Goal: Task Accomplishment & Management: Manage account settings

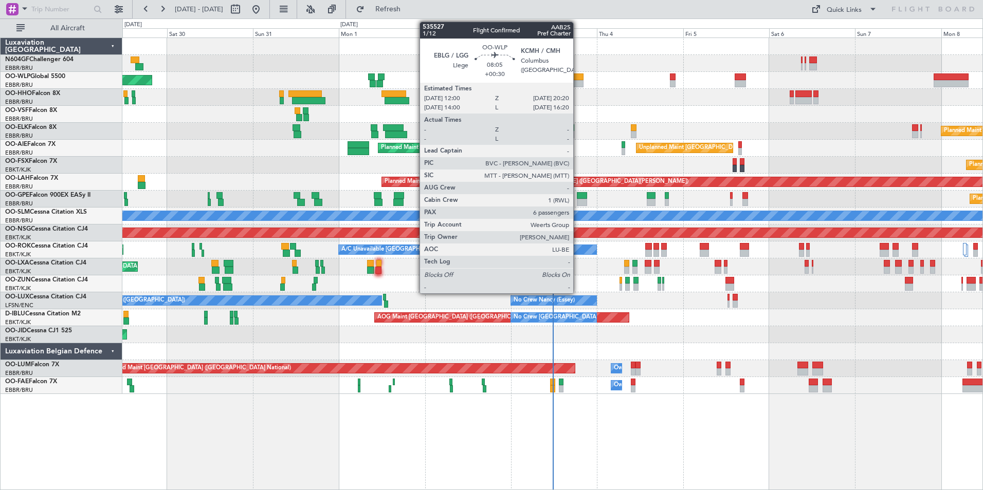
click at [577, 77] on div at bounding box center [568, 76] width 30 height 7
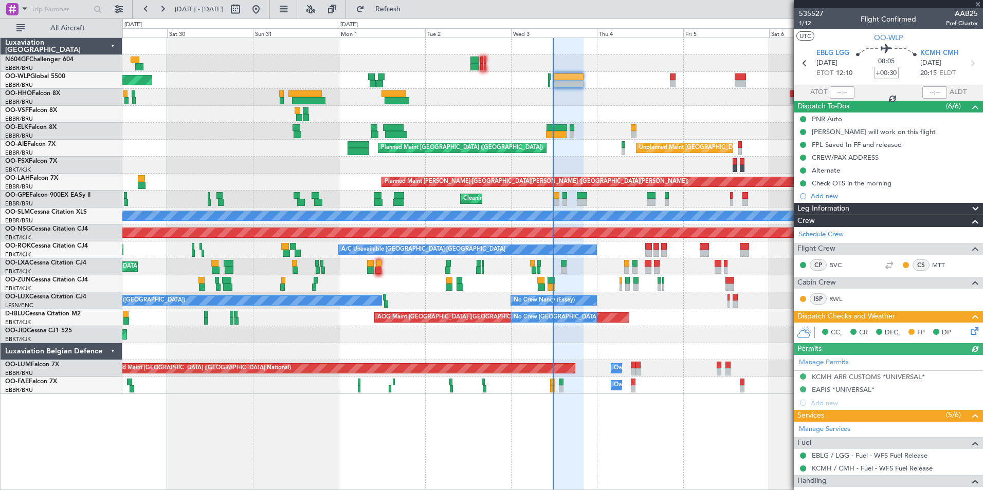
scroll to position [206, 0]
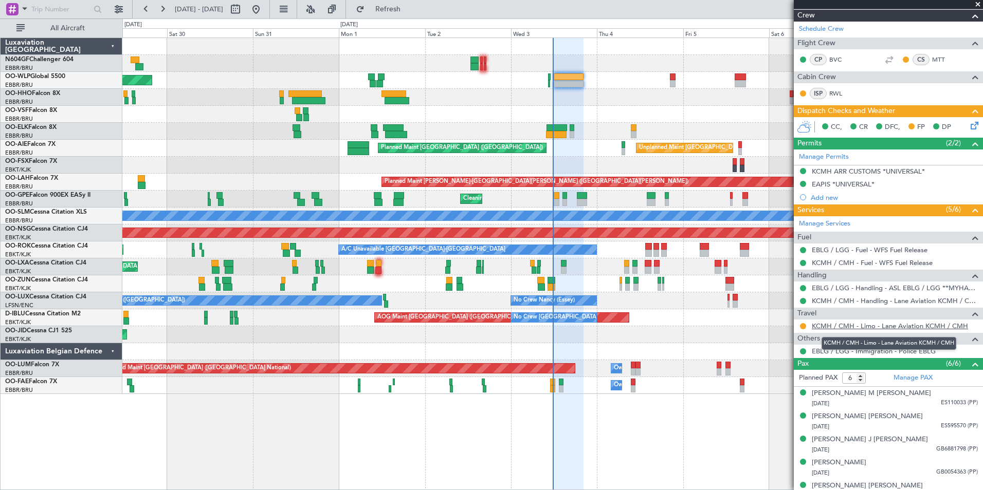
click at [849, 328] on link "KCMH / CMH - Limo - Lane Aviation KCMH / CMH" at bounding box center [889, 326] width 156 height 9
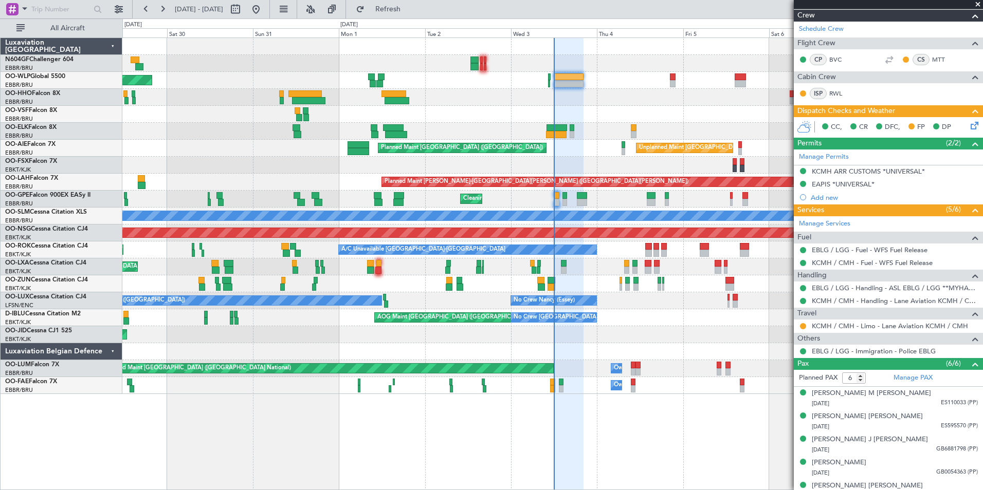
click at [578, 339] on div "AOG Maint Kortrijk-Wevelgem Planned Maint Kortrijk-Wevelgem" at bounding box center [552, 334] width 860 height 17
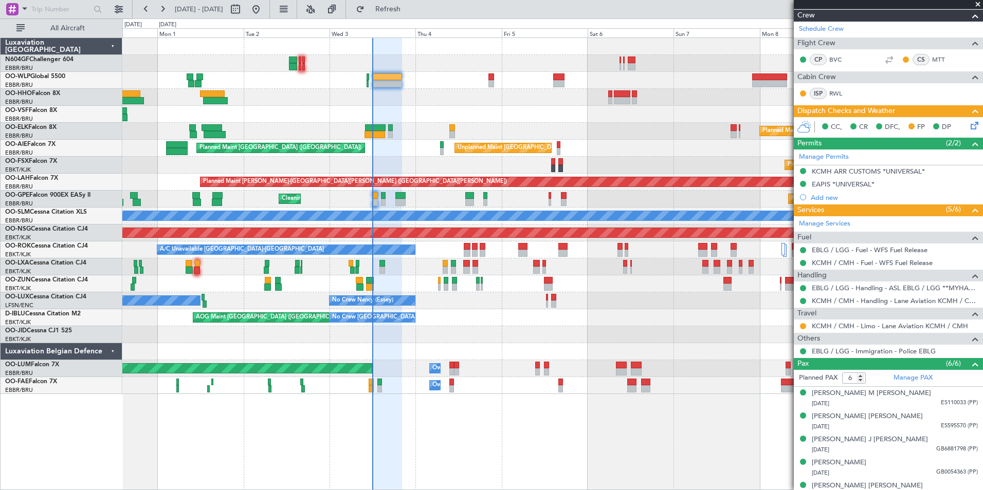
click at [560, 307] on div "No Crew [PERSON_NAME] ([PERSON_NAME]) No Crew [GEOGRAPHIC_DATA] ([GEOGRAPHIC_DA…" at bounding box center [552, 300] width 860 height 17
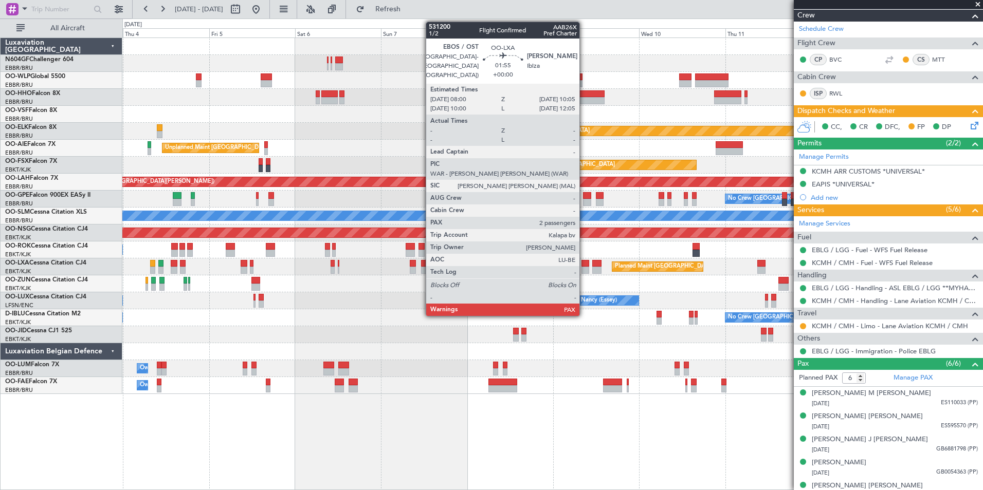
click at [584, 270] on div at bounding box center [585, 270] width 8 height 7
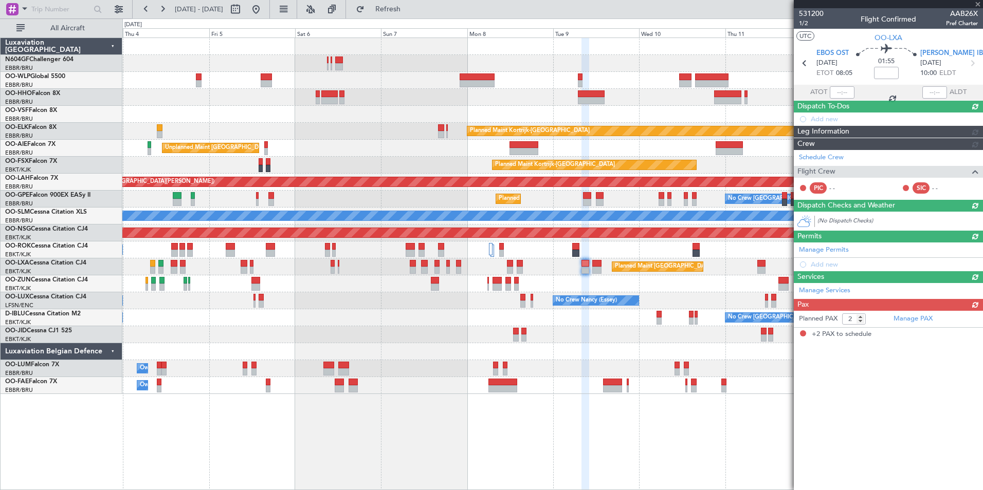
scroll to position [0, 0]
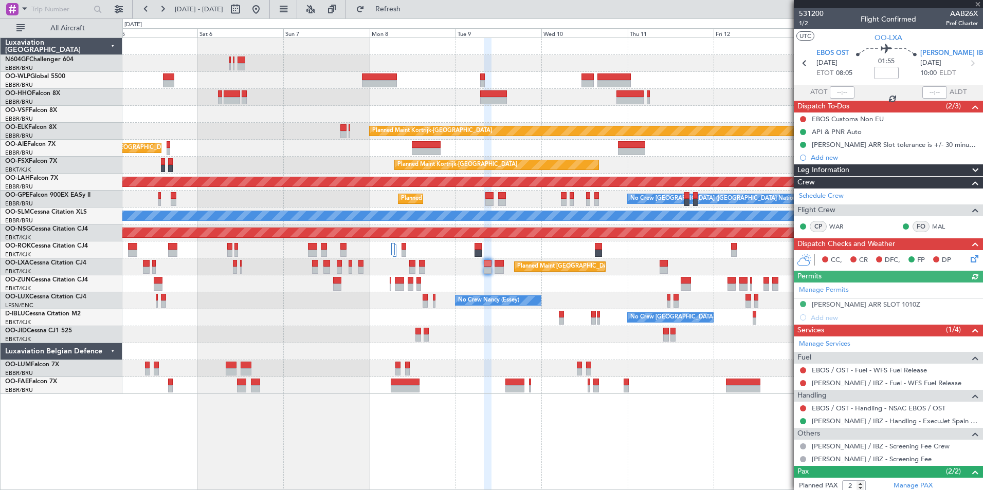
click at [512, 194] on div "No Crew Brussels (Brussels National) Planned Maint Brussels (Brussels National)…" at bounding box center [552, 199] width 860 height 17
click at [264, 12] on button at bounding box center [256, 9] width 16 height 16
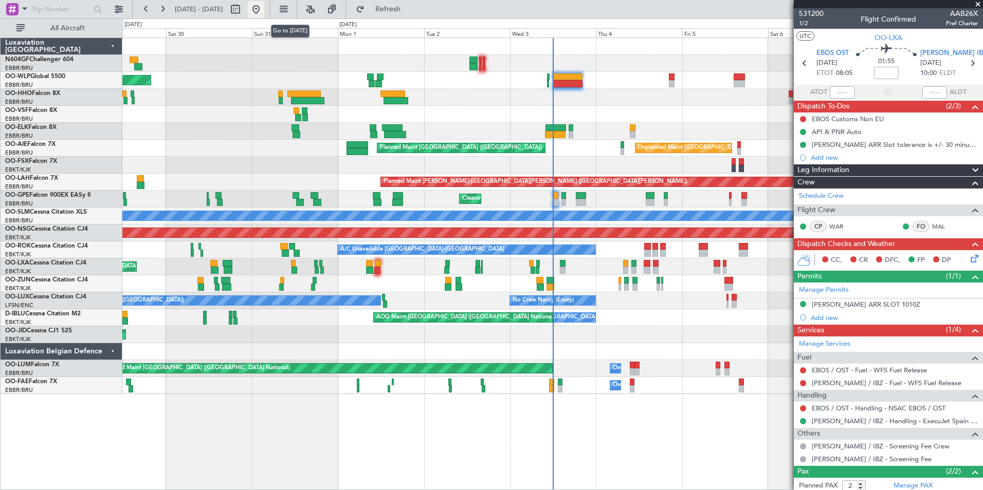
click at [264, 12] on button at bounding box center [256, 9] width 16 height 16
click at [975, 3] on span at bounding box center [977, 4] width 10 height 9
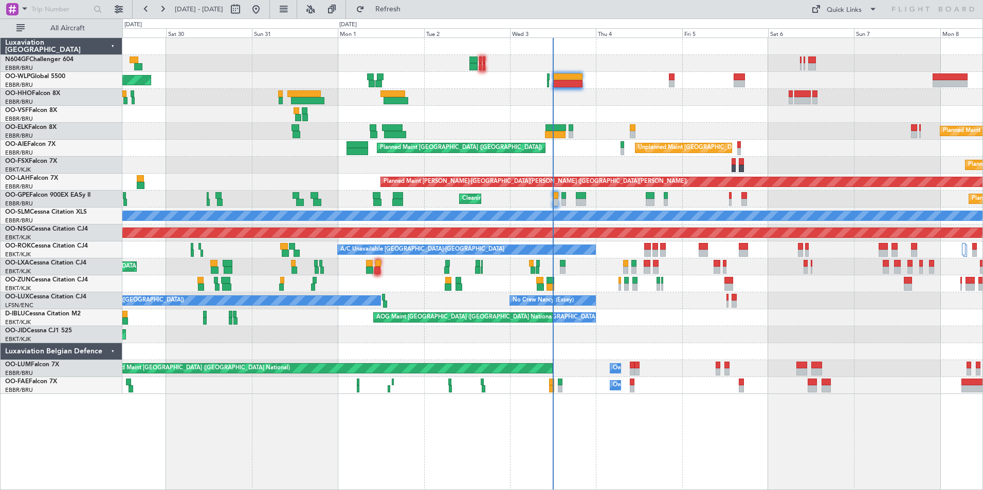
type input "0"
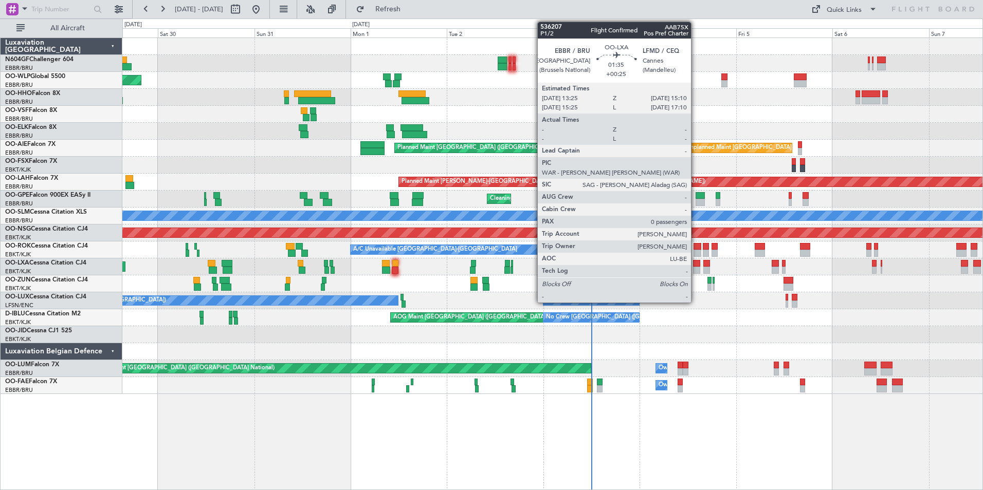
click at [695, 270] on div at bounding box center [696, 270] width 7 height 7
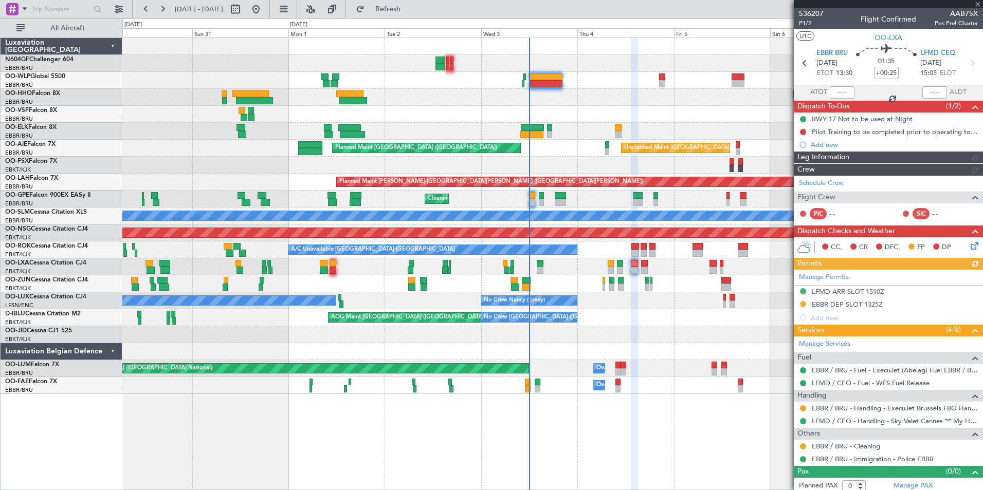
click at [655, 315] on div "Planned Maint Berlin (Brandenburg) Planned Maint Kortrijk-Wevelgem Unplanned Ma…" at bounding box center [552, 216] width 860 height 356
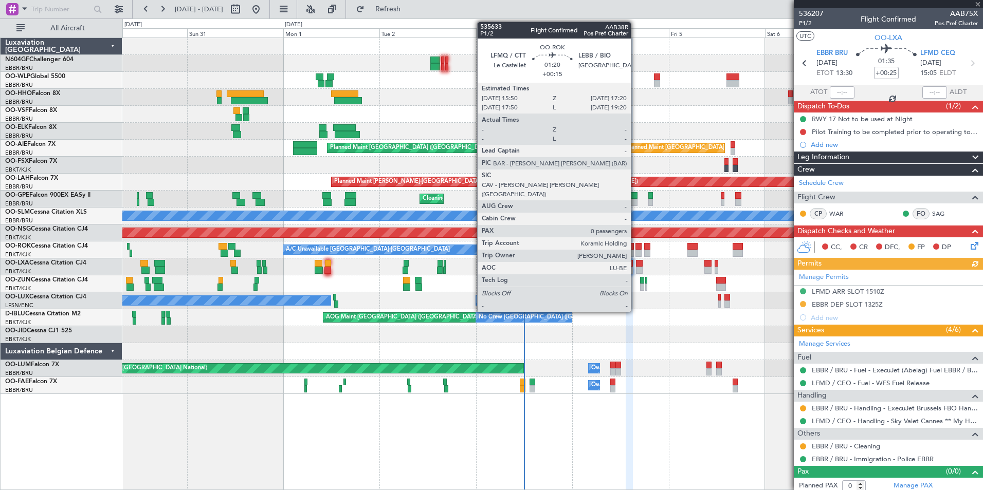
click at [635, 250] on div at bounding box center [638, 253] width 6 height 7
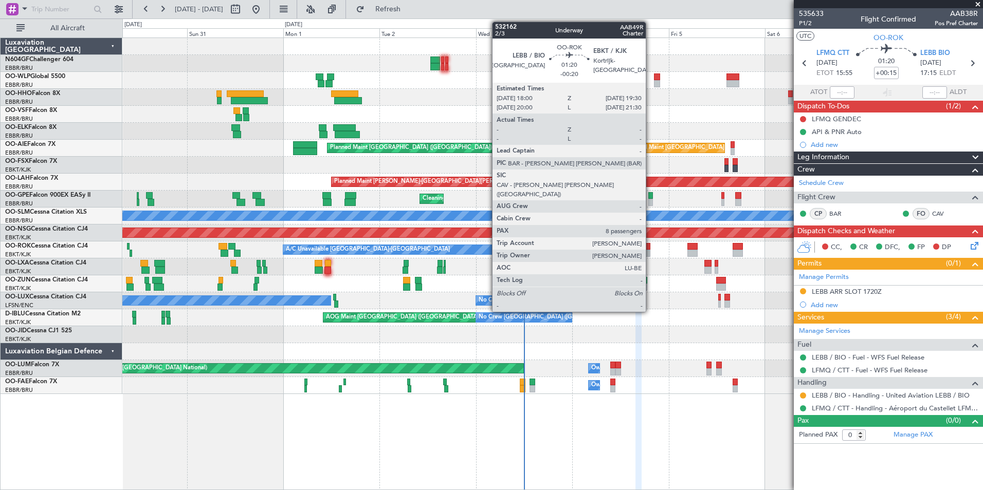
click at [650, 248] on div at bounding box center [647, 246] width 6 height 7
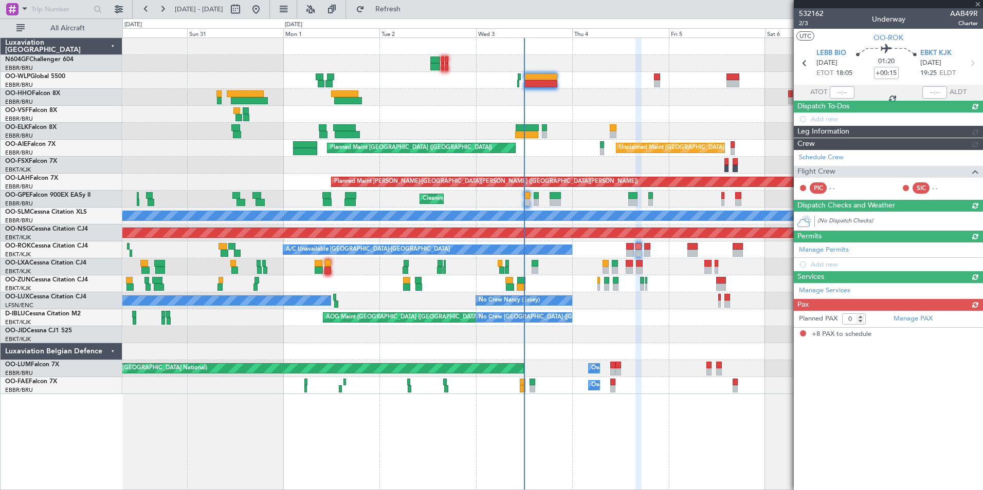
type input "-00:20"
type input "8"
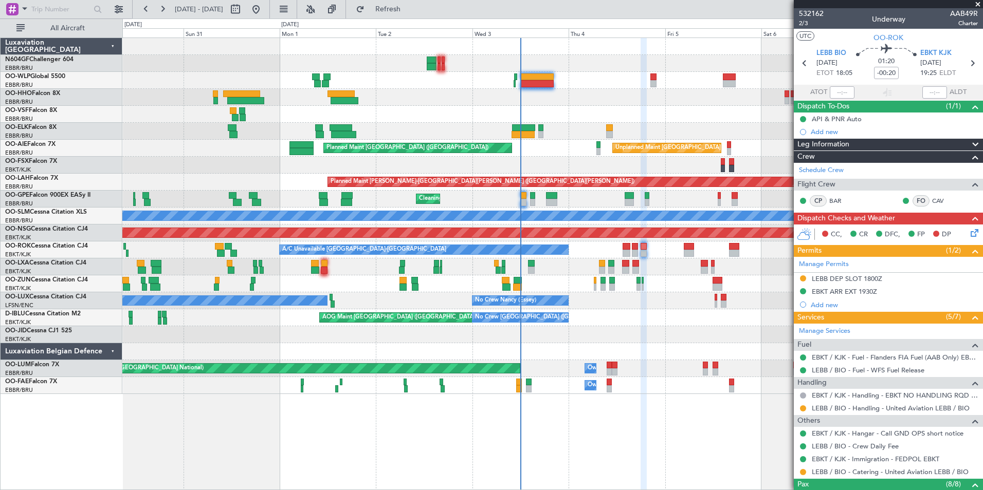
click at [645, 306] on div "Planned Maint Berlin (Brandenburg) Planned Maint Kortrijk-Wevelgem Unplanned Ma…" at bounding box center [552, 216] width 860 height 356
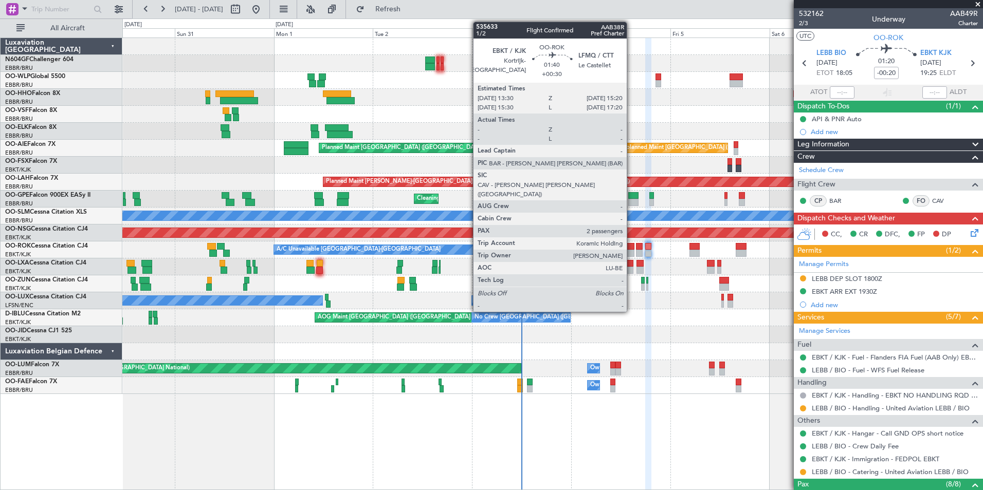
click at [631, 250] on div at bounding box center [630, 253] width 8 height 7
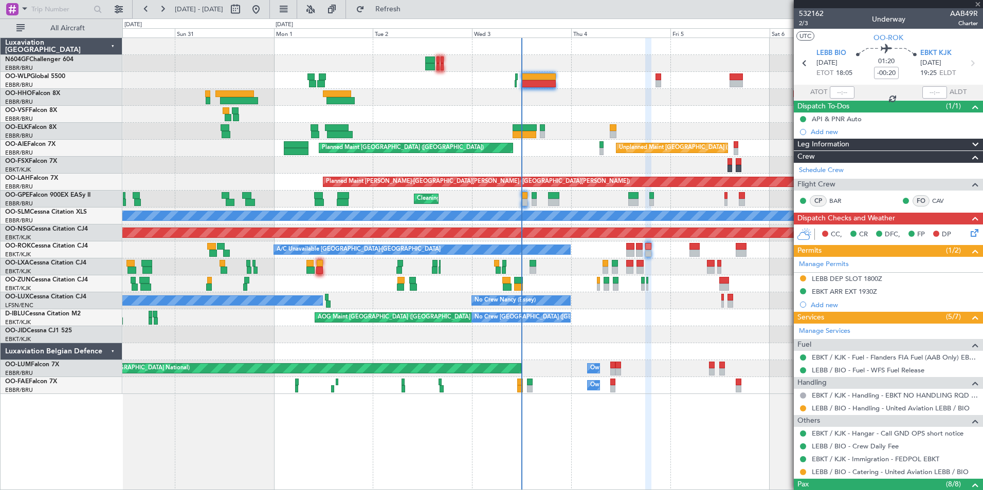
type input "+00:30"
type input "2"
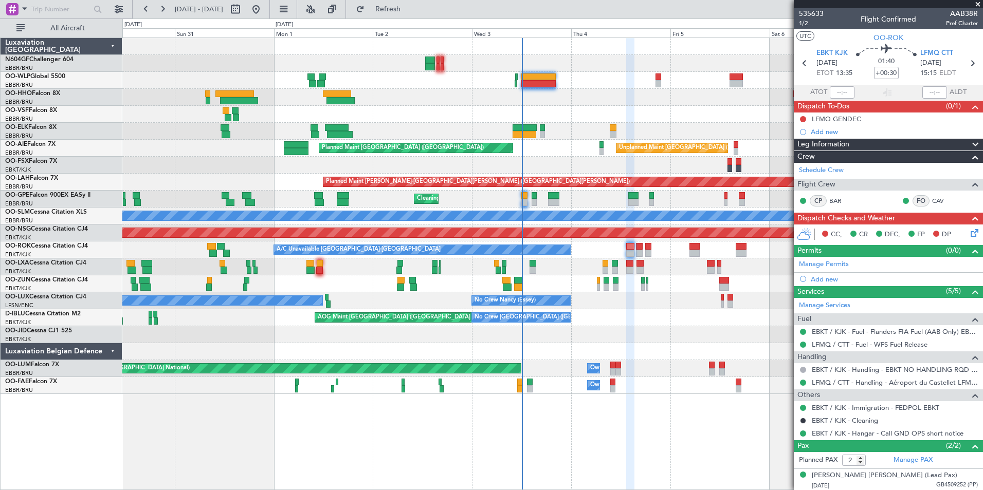
click at [494, 76] on div "Planned Maint Berlin (Brandenburg) Planned Maint Kortrijk-Wevelgem Unplanned Ma…" at bounding box center [552, 216] width 860 height 356
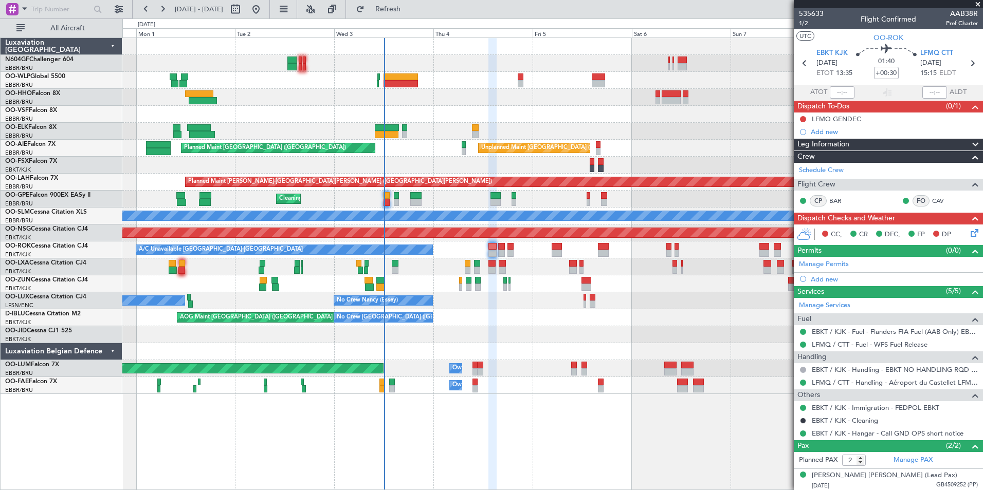
click at [486, 326] on div "Planned Maint Berlin (Brandenburg) Planned Maint Kortrijk-Wevelgem Unplanned Ma…" at bounding box center [552, 216] width 860 height 356
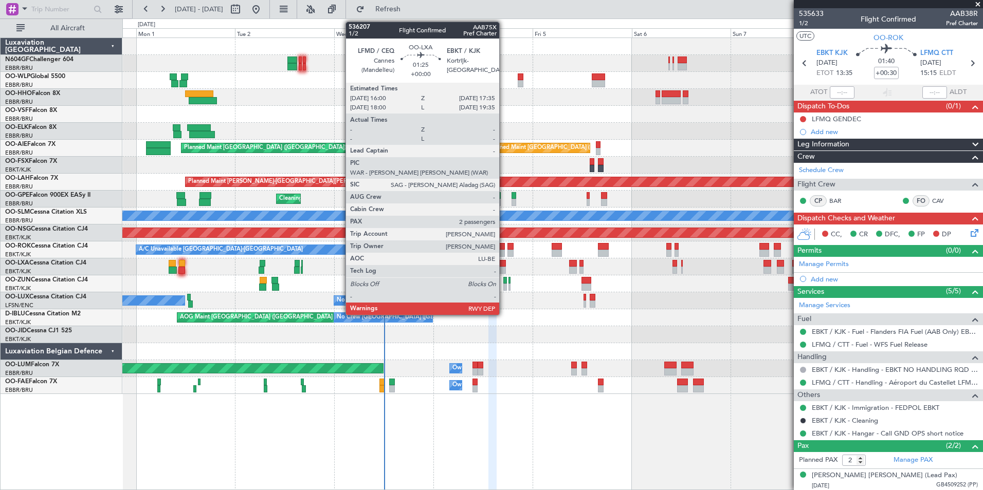
click at [504, 265] on div at bounding box center [501, 263] width 7 height 7
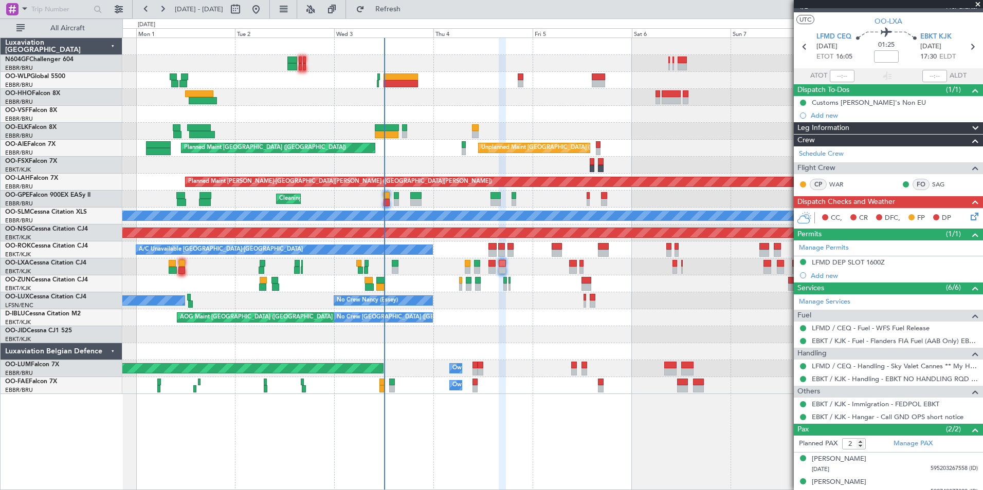
scroll to position [25, 0]
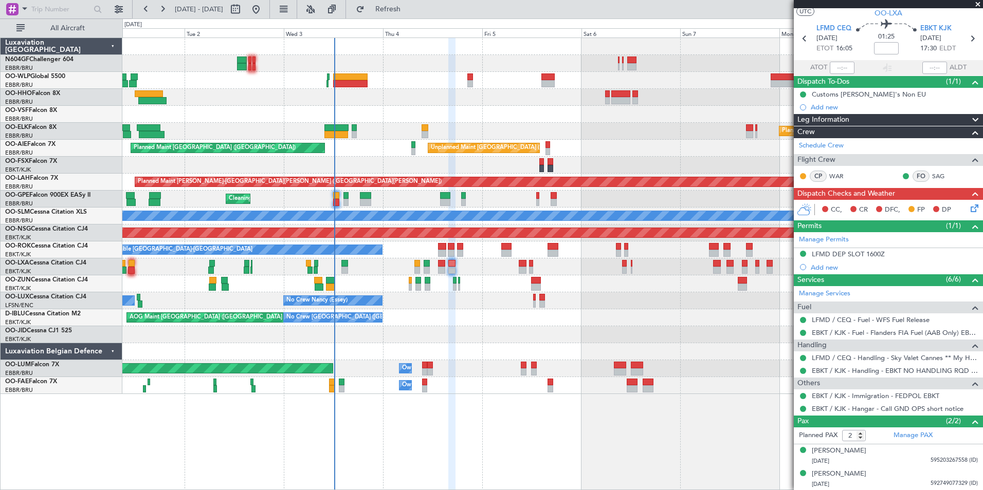
click at [501, 305] on div "Planned Maint Kortrijk-Wevelgem Unplanned Maint Brussels (Brussels National) Pl…" at bounding box center [552, 216] width 860 height 356
click at [85, 178] on div "Planned Maint Kortrijk-Wevelgem Unplanned Maint Brussels (Brussels National) Pl…" at bounding box center [491, 254] width 983 height 472
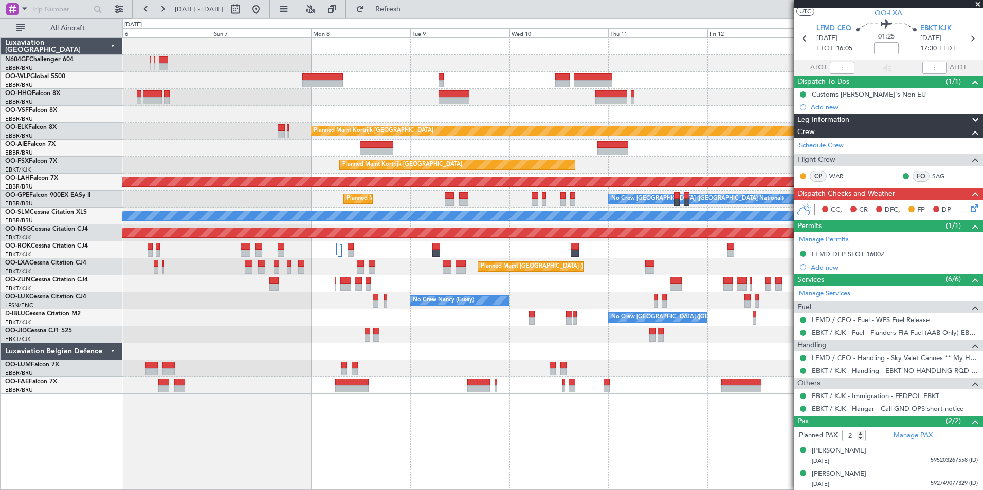
click at [157, 186] on div "Planned Maint Kortrijk-Wevelgem Unplanned Maint Brussels (Brussels National) Pl…" at bounding box center [552, 216] width 860 height 356
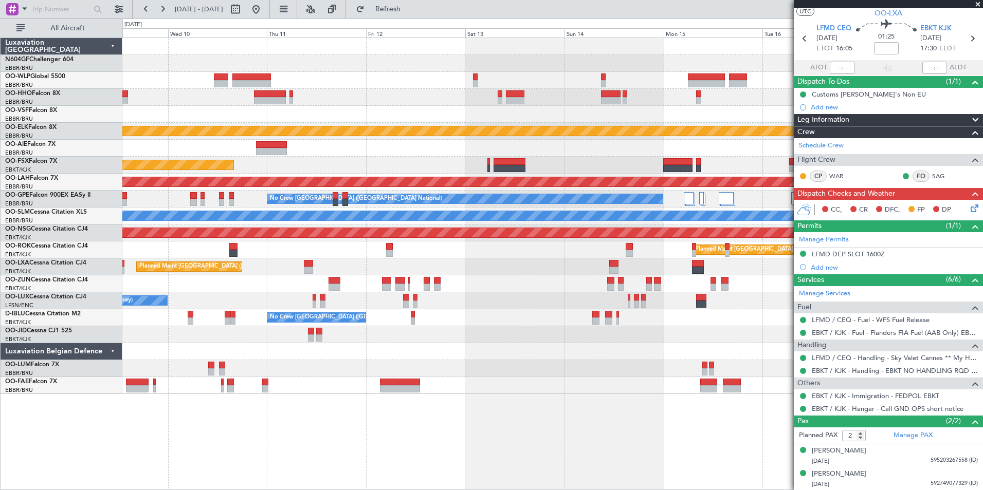
click at [259, 184] on div "Planned Maint [PERSON_NAME]-[GEOGRAPHIC_DATA][PERSON_NAME] ([GEOGRAPHIC_DATA][P…" at bounding box center [552, 182] width 860 height 17
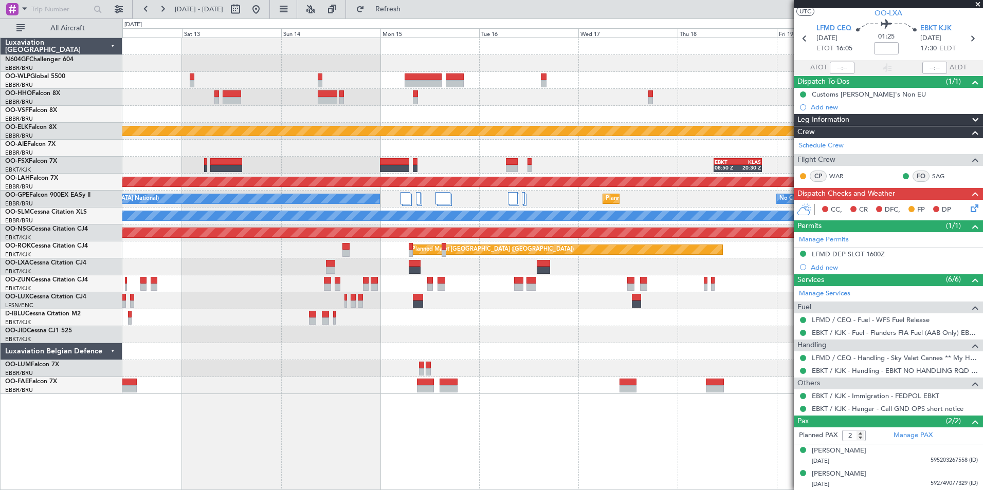
click at [308, 197] on div "Planned Maint Kortrijk-Wevelgem EBKT 08:50 Z KLAS 20:30 Z Planned Maint Kortrij…" at bounding box center [552, 216] width 860 height 356
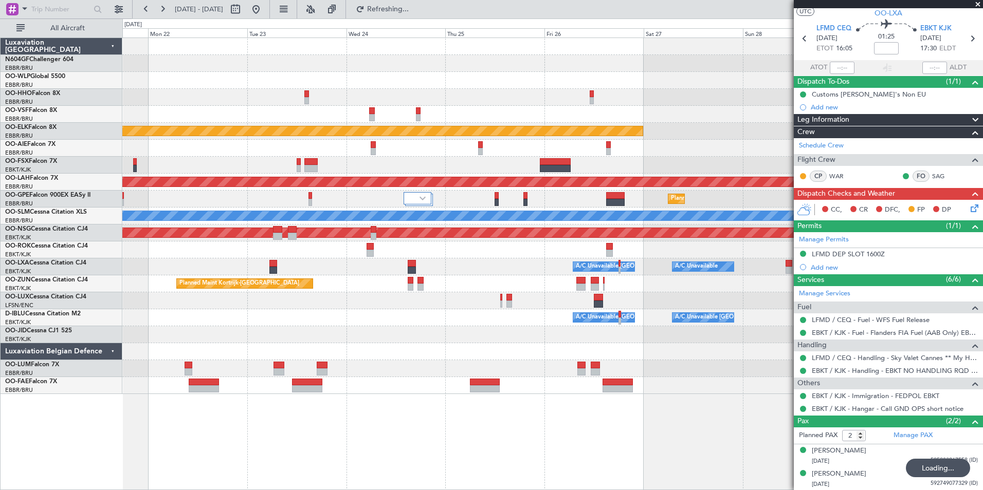
click at [18, 278] on div "Planned Maint Kortrijk-Wevelgem Planned Maint Alton-st Louis (St Louis Regl) Pl…" at bounding box center [491, 254] width 983 height 472
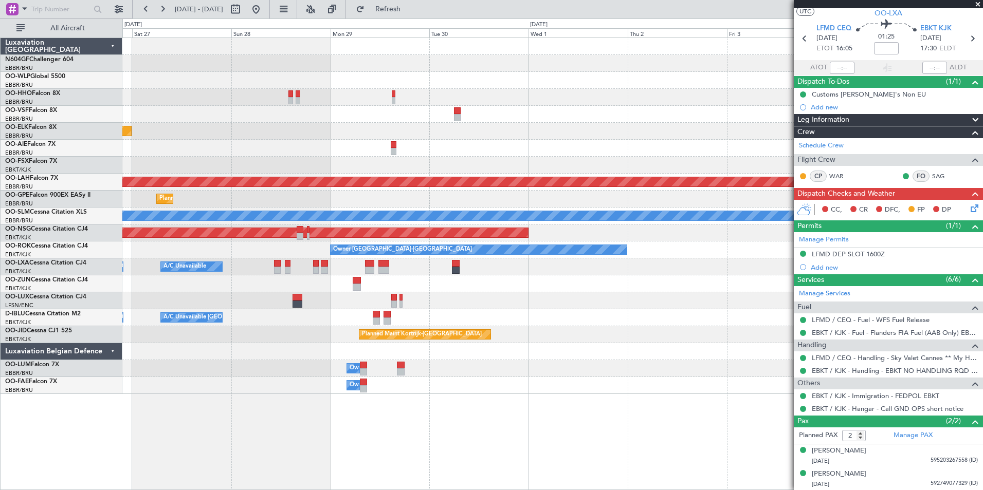
click at [203, 281] on div "Planned Maint Kortrijk-Wevelgem Planned Maint Alton-st Louis (St Louis Regl) Pl…" at bounding box center [552, 216] width 860 height 356
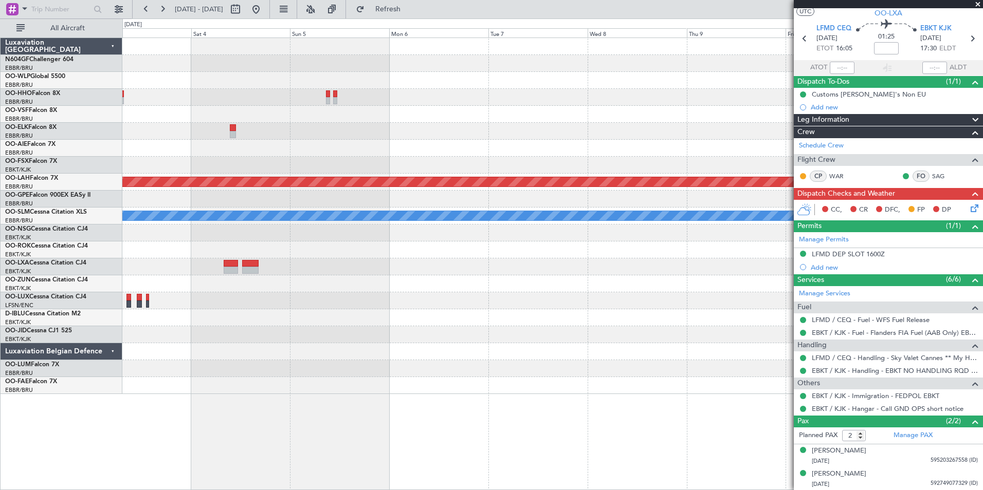
click at [174, 276] on div at bounding box center [552, 283] width 860 height 17
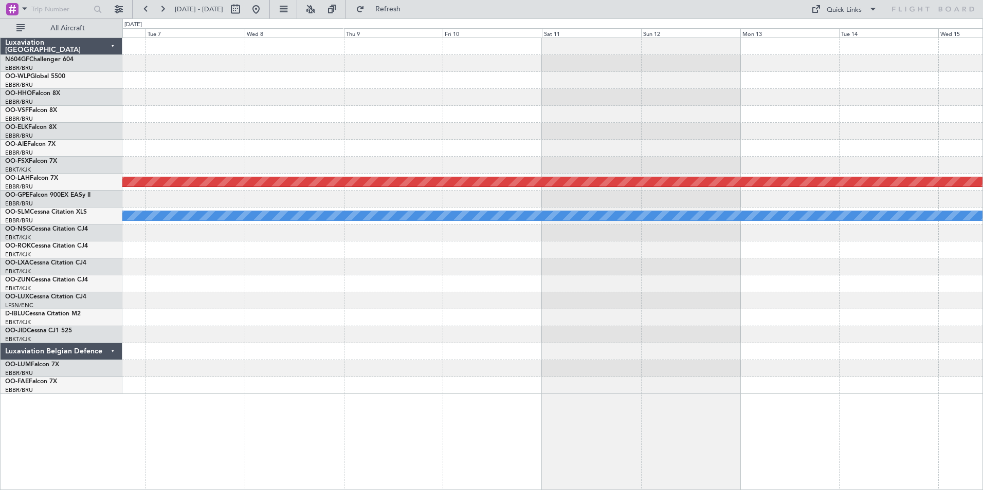
scroll to position [0, 0]
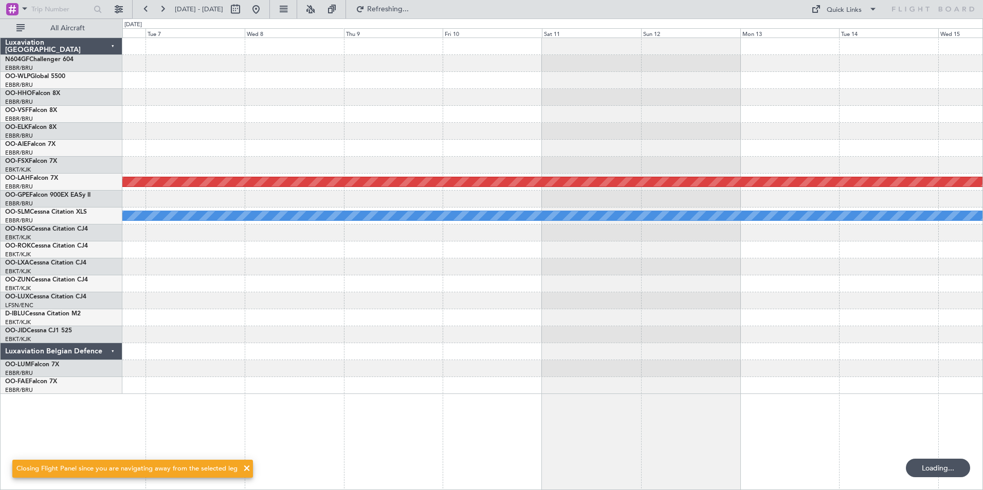
click at [303, 292] on div "Planned Maint Alton-st Louis (St Louis Regl) A/C Unavailable Monchengladbach" at bounding box center [552, 216] width 860 height 356
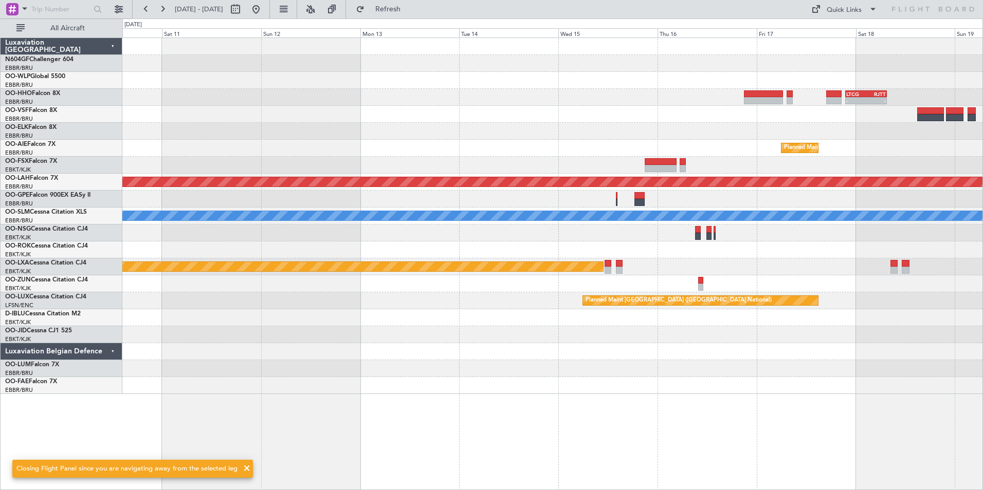
click at [23, 323] on div "- - LTCG 21:30 Z RJTT 07:35 Z Planned Maint Brussels (Brussels National) Planne…" at bounding box center [491, 254] width 983 height 472
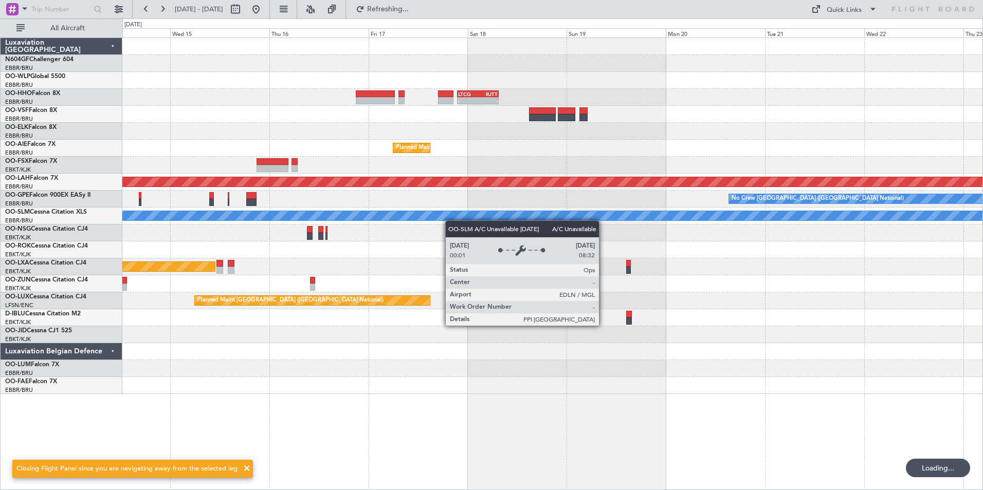
click at [482, 218] on div "A/C Unavailable [GEOGRAPHIC_DATA]" at bounding box center [552, 216] width 860 height 17
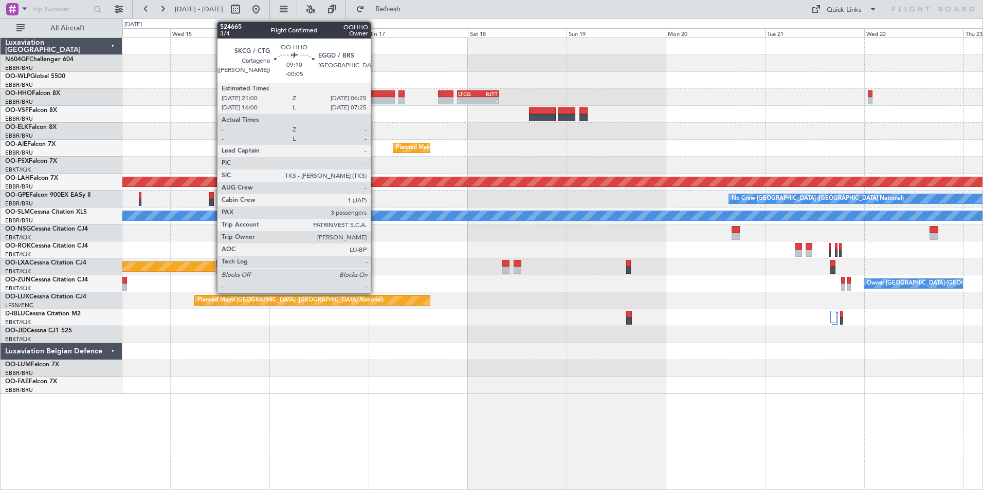
click at [375, 94] on div at bounding box center [375, 93] width 39 height 7
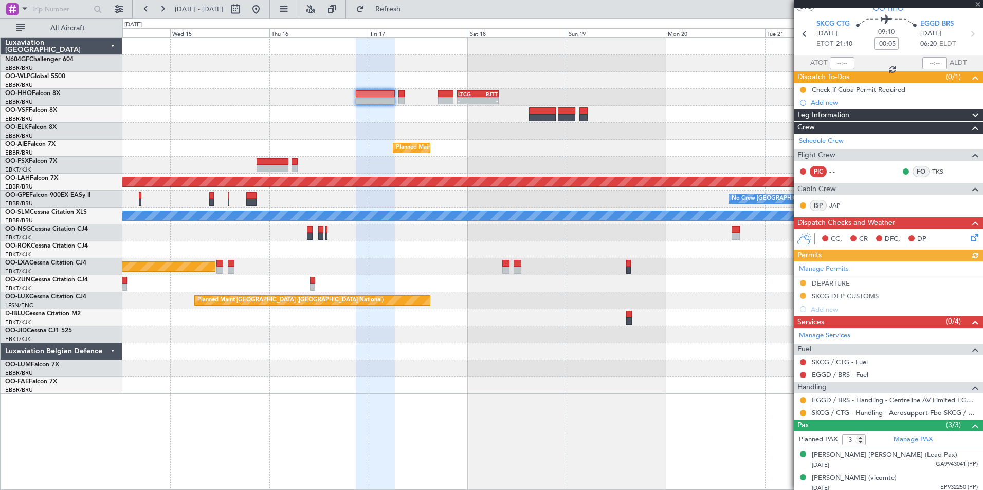
scroll to position [57, 0]
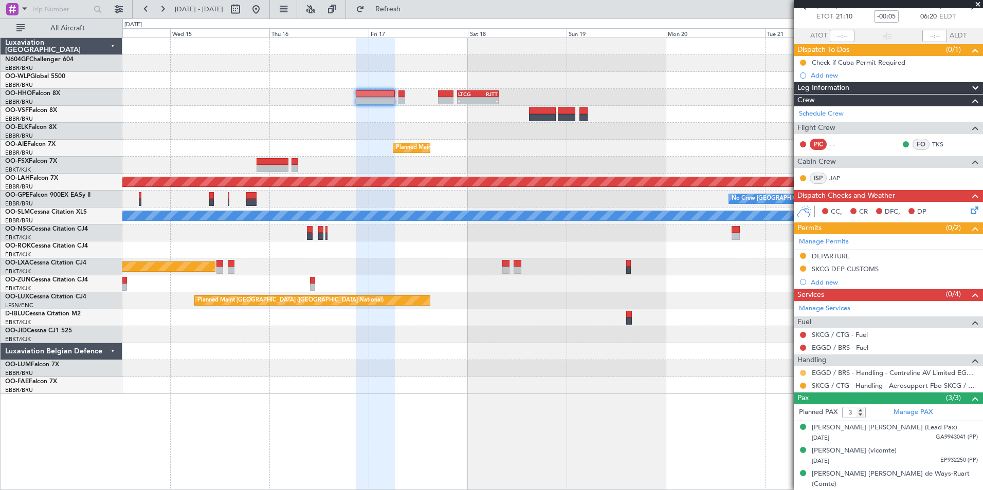
click at [804, 372] on button at bounding box center [803, 373] width 6 height 6
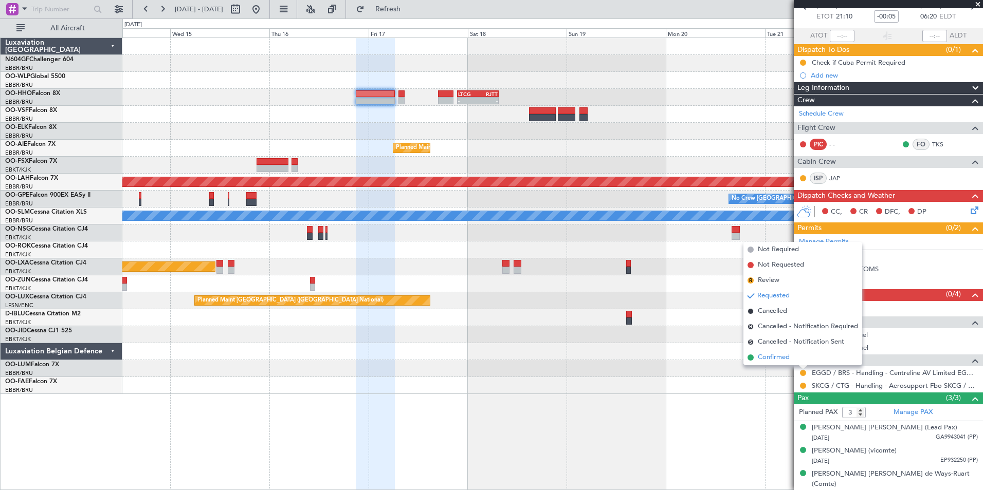
click at [789, 362] on span "Confirmed" at bounding box center [773, 358] width 32 height 10
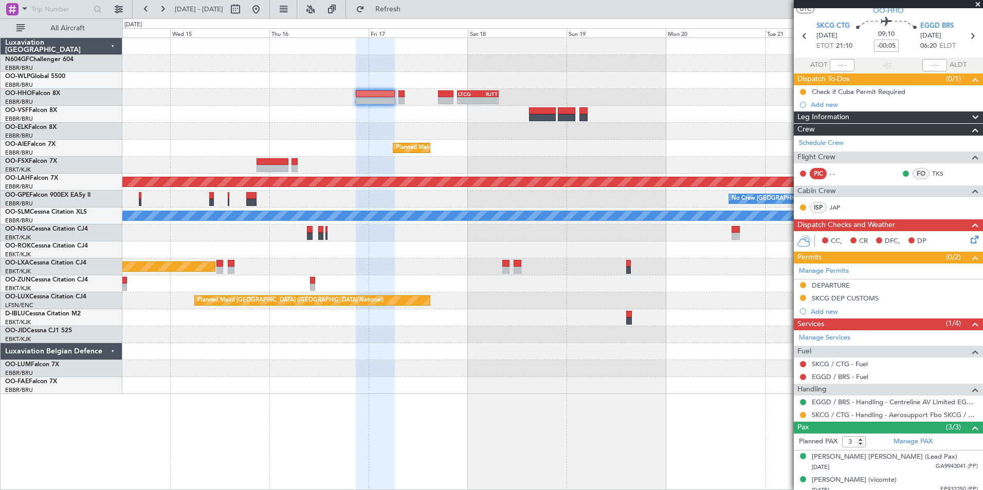
scroll to position [0, 0]
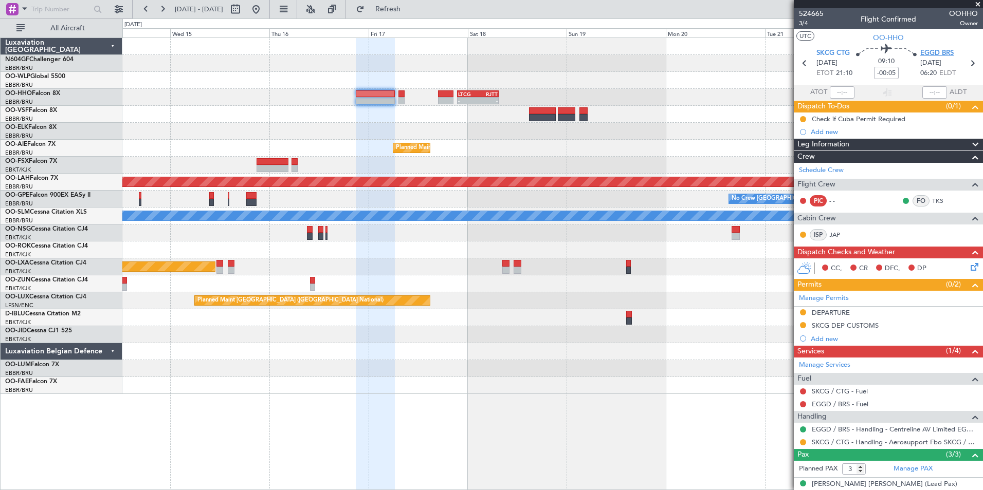
click at [934, 53] on span "EGGD BRS" at bounding box center [936, 53] width 33 height 10
click at [397, 98] on div "- - LTCG 21:30 Z RJTT 07:35 Z LSGG 19:00 Z SKCG 05:55 Z - -" at bounding box center [552, 97] width 860 height 17
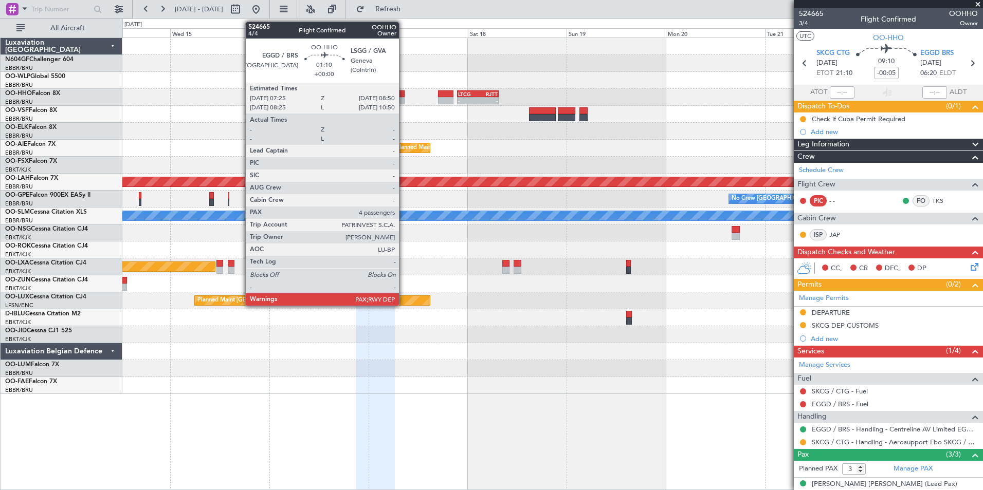
click at [403, 92] on div at bounding box center [401, 93] width 6 height 7
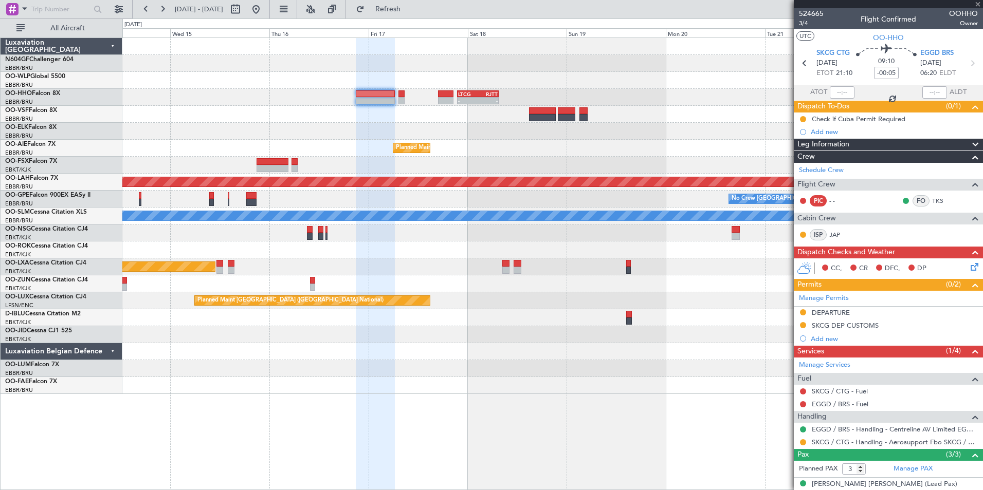
type input "4"
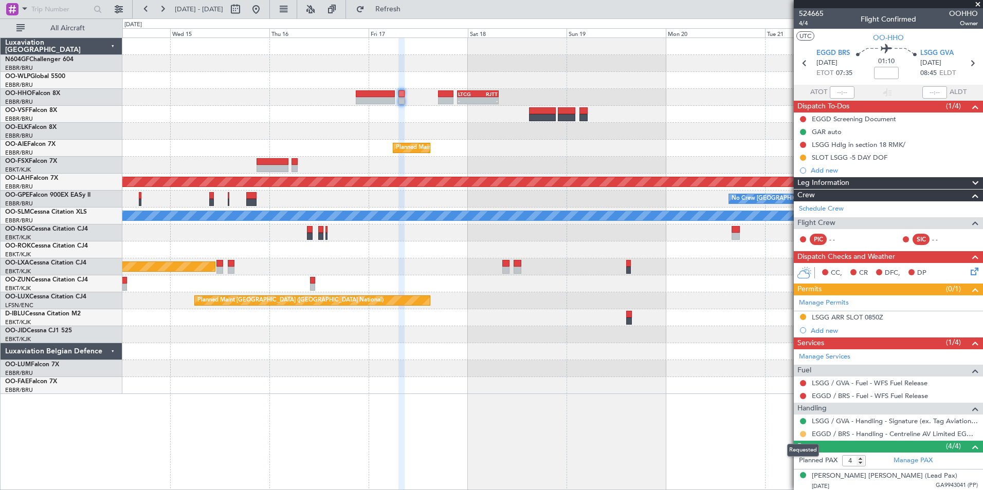
click at [805, 434] on button at bounding box center [803, 434] width 6 height 6
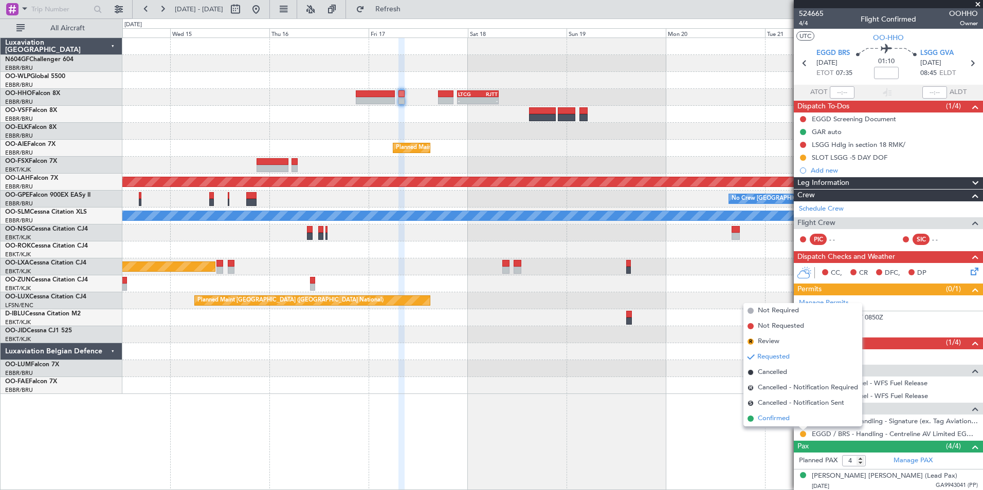
click at [791, 422] on li "Confirmed" at bounding box center [802, 418] width 119 height 15
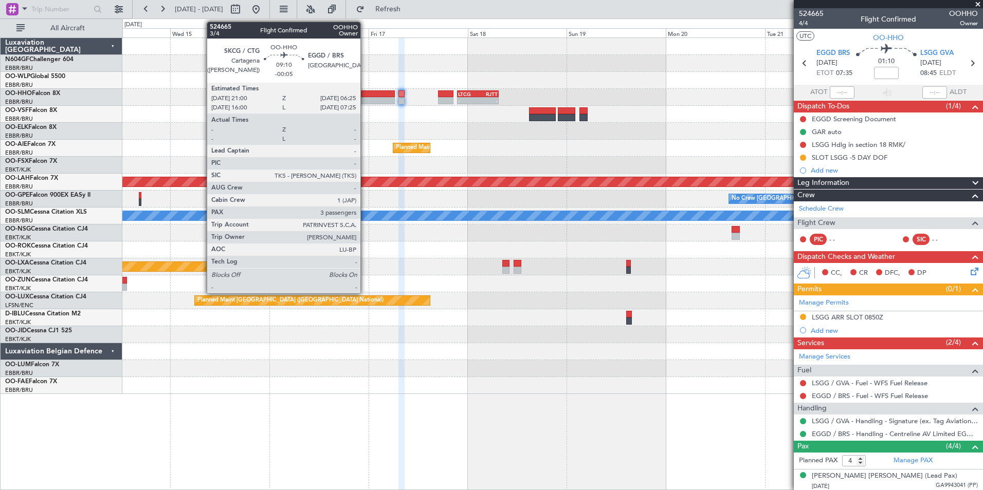
click at [365, 95] on div at bounding box center [375, 93] width 39 height 7
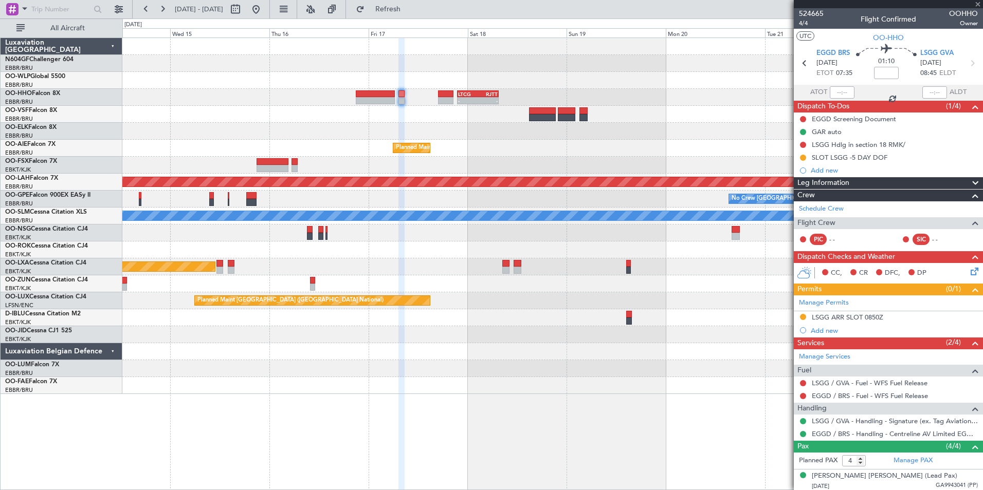
type input "-00:05"
type input "3"
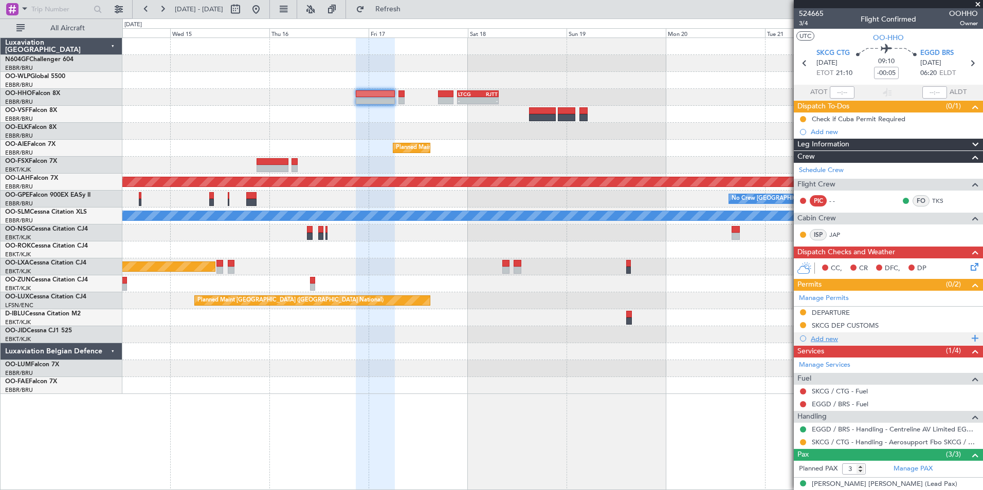
click at [805, 339] on div at bounding box center [803, 339] width 6 height 6
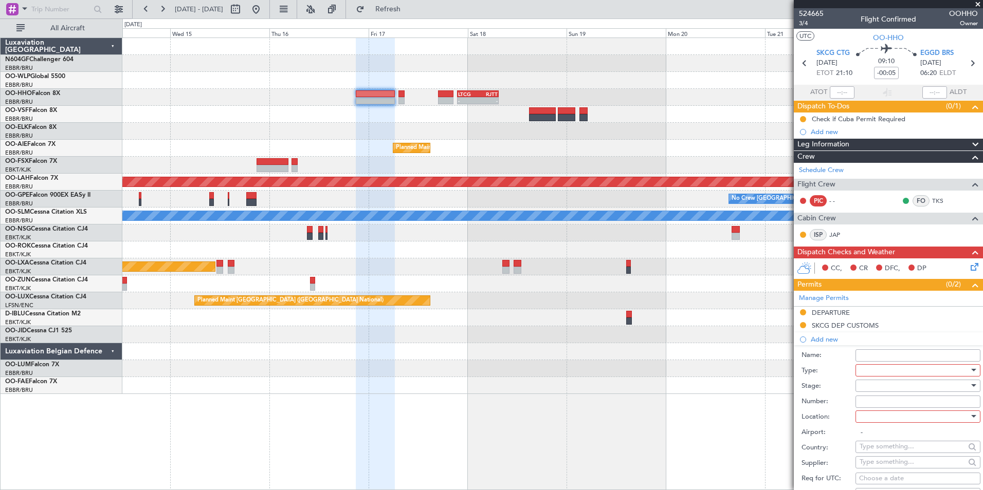
click at [866, 371] on div at bounding box center [913, 370] width 109 height 15
click at [884, 463] on span "Slot" at bounding box center [914, 466] width 108 height 15
click at [876, 390] on div at bounding box center [913, 385] width 109 height 15
click at [897, 425] on span "Not Requested" at bounding box center [914, 421] width 108 height 15
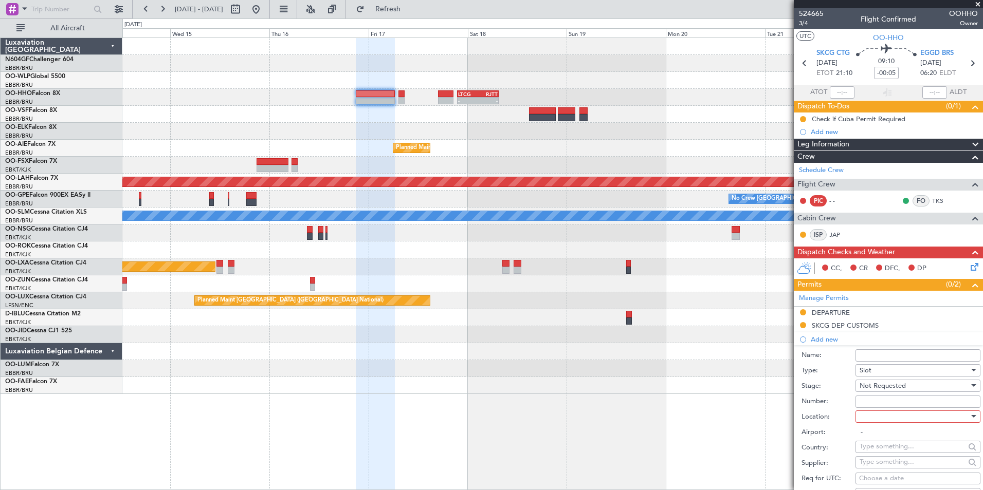
click at [892, 385] on span "Not Requested" at bounding box center [882, 385] width 46 height 9
click at [876, 381] on div at bounding box center [491, 245] width 983 height 490
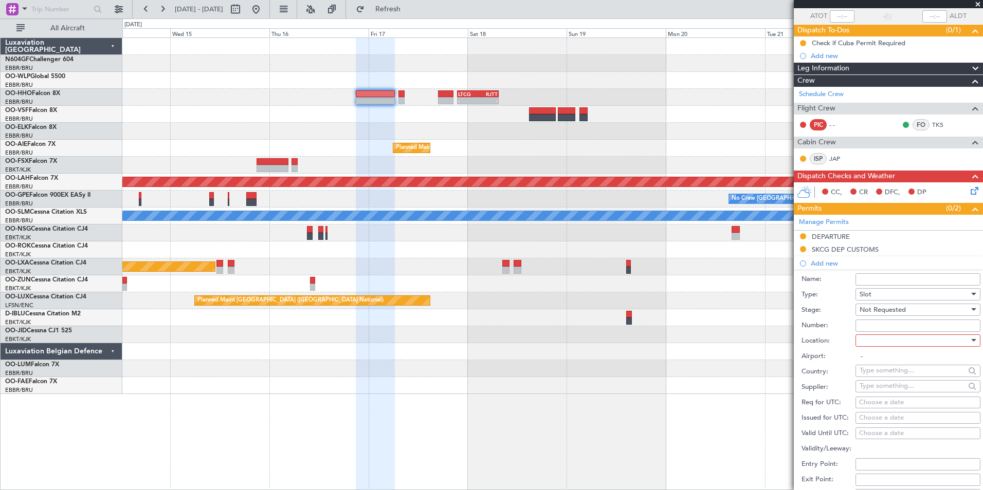
scroll to position [154, 0]
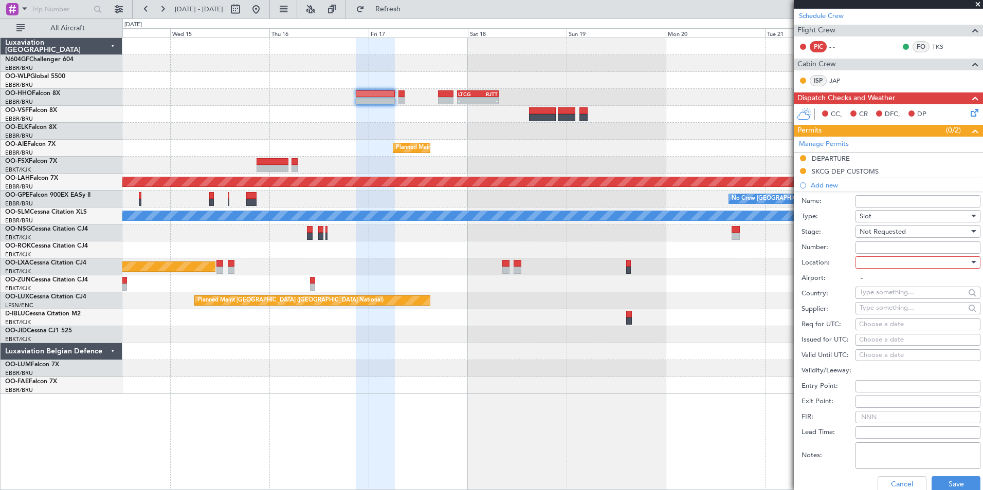
click at [886, 235] on span "Not Requested" at bounding box center [882, 231] width 46 height 9
click at [903, 292] on span "Requested" at bounding box center [914, 298] width 108 height 15
click at [881, 230] on span "Requested" at bounding box center [875, 231] width 32 height 9
click at [895, 304] on span "Received OK" at bounding box center [914, 309] width 108 height 15
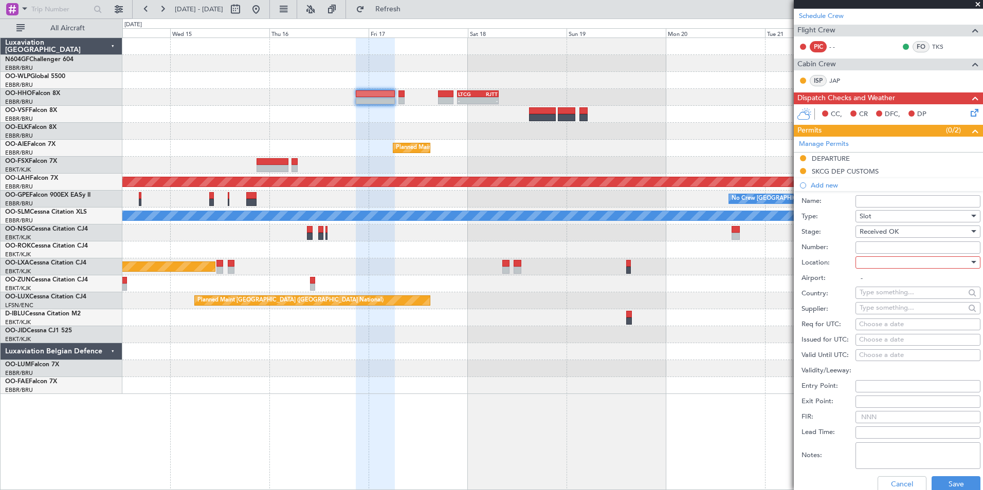
click at [880, 243] on input "Number:" at bounding box center [917, 248] width 125 height 12
type input "Approved"
click at [892, 263] on div at bounding box center [913, 262] width 109 height 15
click at [879, 310] on span "Arrival" at bounding box center [914, 313] width 108 height 15
type input "EGGD / BRS"
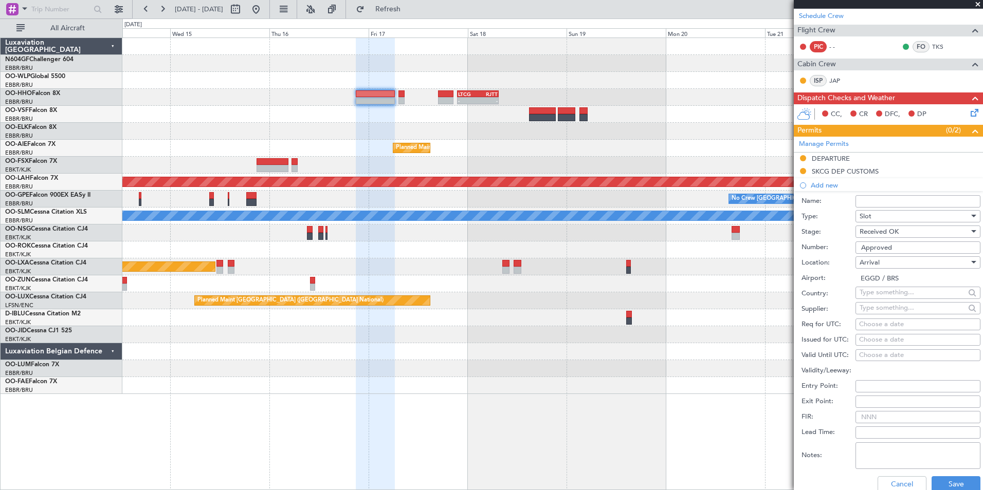
click at [867, 329] on div "Choose a date" at bounding box center [918, 325] width 118 height 10
select select "9"
select select "2025"
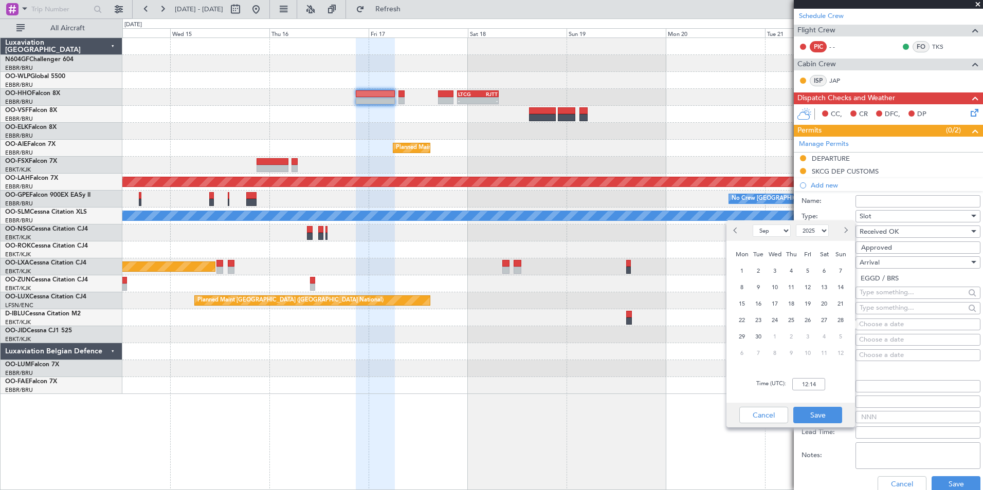
click at [777, 226] on select "Jan Feb Mar Apr May Jun Jul Aug Sep Oct Nov Dec" at bounding box center [771, 231] width 38 height 12
select select "10"
click at [752, 225] on select "Jan Feb Mar Apr May Jun Jul Aug Sep Oct Nov Dec" at bounding box center [771, 231] width 38 height 12
click at [806, 302] on span "17" at bounding box center [807, 304] width 13 height 13
click at [805, 387] on input "00:00" at bounding box center [808, 384] width 33 height 12
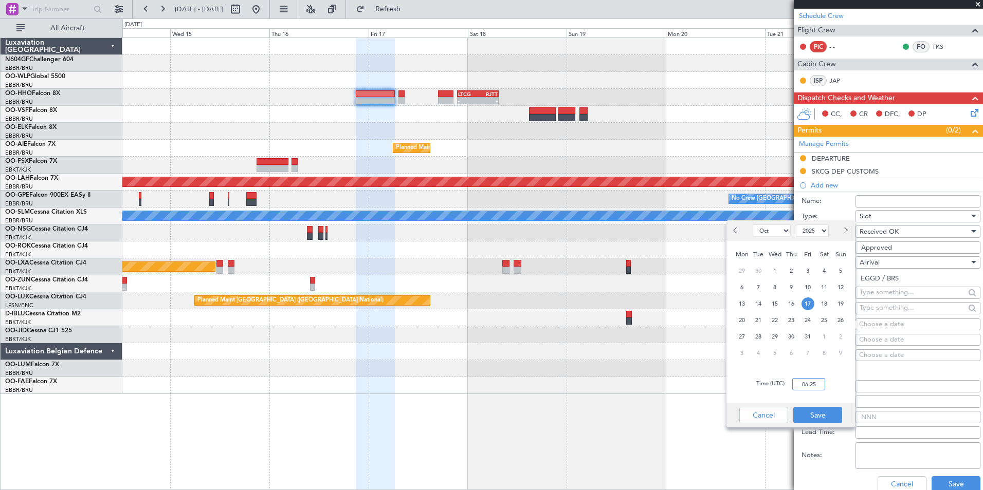
type input "06:25"
click at [823, 371] on div "Time (UTC): 06:25" at bounding box center [790, 384] width 128 height 37
click at [808, 419] on button "Save" at bounding box center [817, 415] width 49 height 16
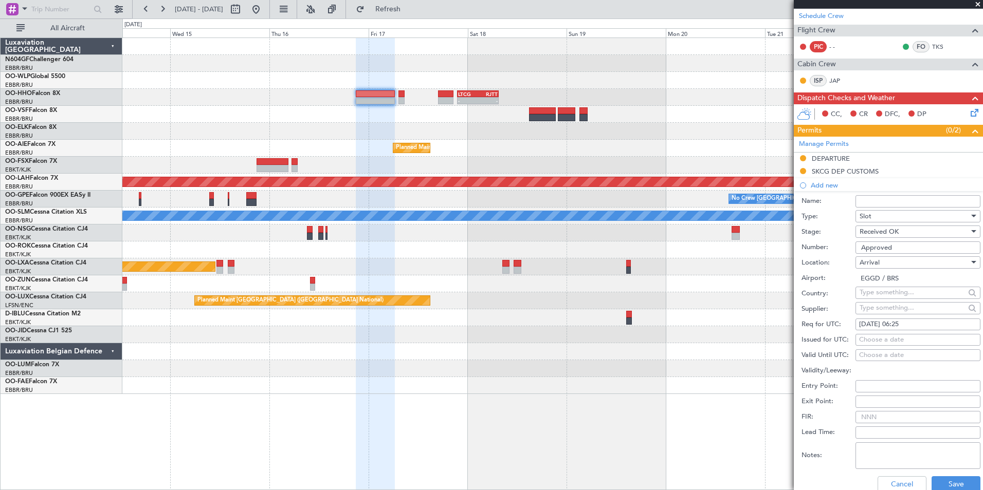
click at [877, 340] on div "Choose a date" at bounding box center [918, 340] width 118 height 10
select select "9"
select select "2025"
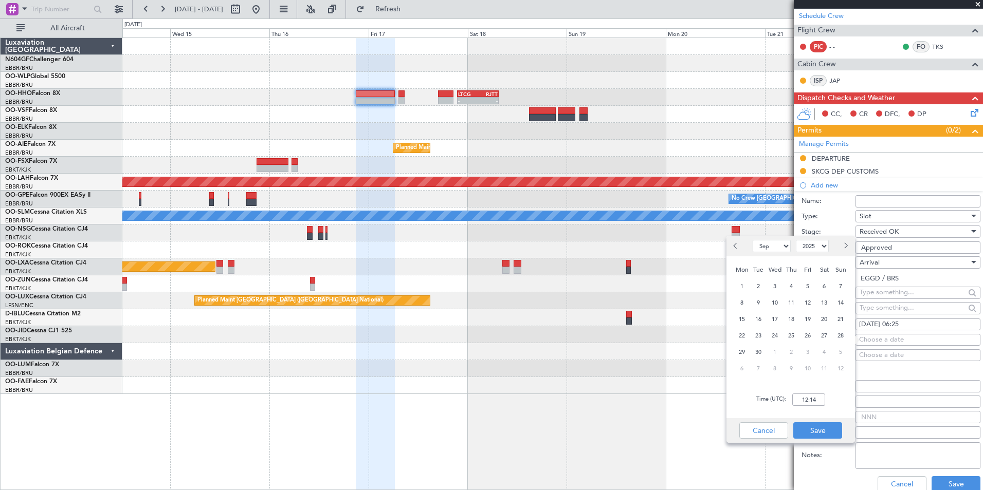
drag, startPoint x: 772, startPoint y: 245, endPoint x: 771, endPoint y: 251, distance: 5.7
click at [772, 245] on select "Jan Feb Mar Apr May Jun Jul Aug Sep Oct Nov Dec" at bounding box center [771, 246] width 38 height 12
select select "10"
click at [752, 240] on select "Jan Feb Mar Apr May Jun Jul Aug Sep Oct Nov Dec" at bounding box center [771, 246] width 38 height 12
click at [803, 395] on input "12:14" at bounding box center [808, 400] width 33 height 12
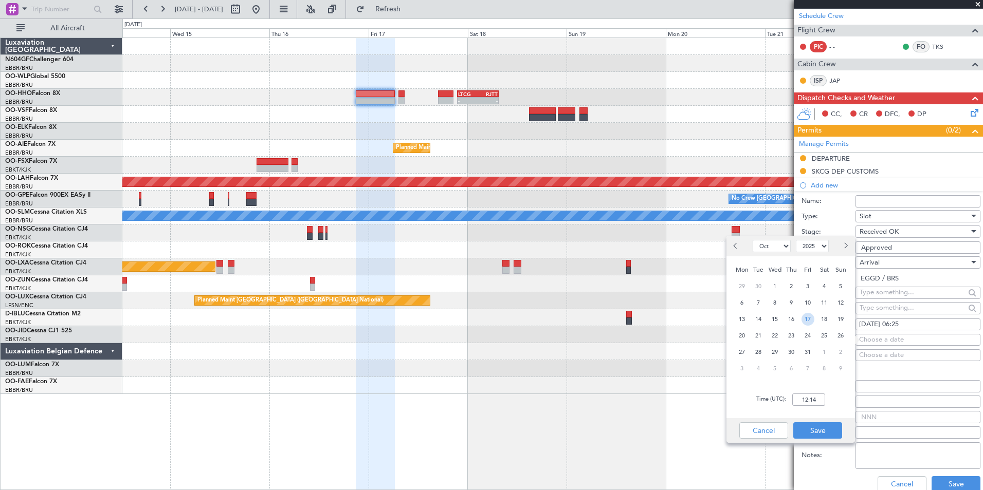
click at [807, 319] on span "17" at bounding box center [807, 319] width 13 height 13
click at [812, 399] on input "00:00" at bounding box center [808, 400] width 33 height 12
type input "06:25"
click at [838, 408] on div "Time (UTC): 06:25" at bounding box center [790, 399] width 128 height 37
click at [826, 428] on button "Save" at bounding box center [817, 430] width 49 height 16
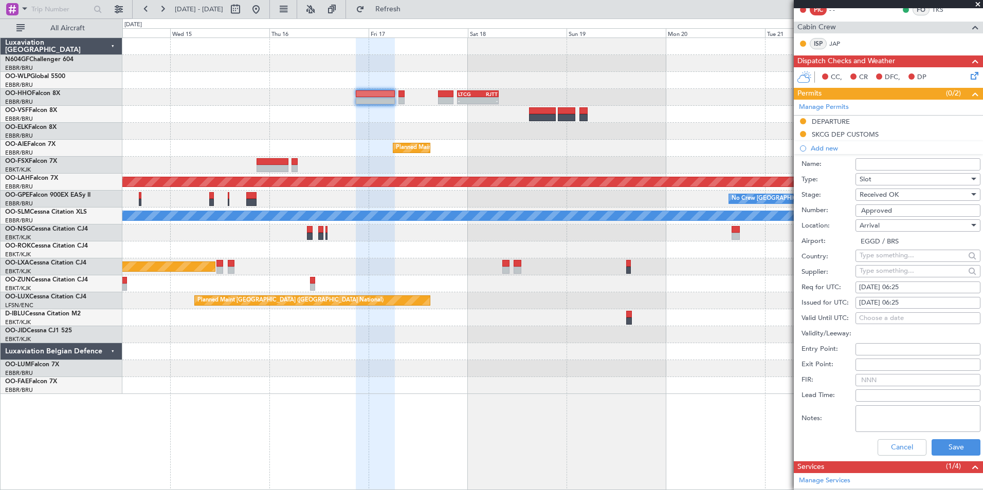
scroll to position [206, 0]
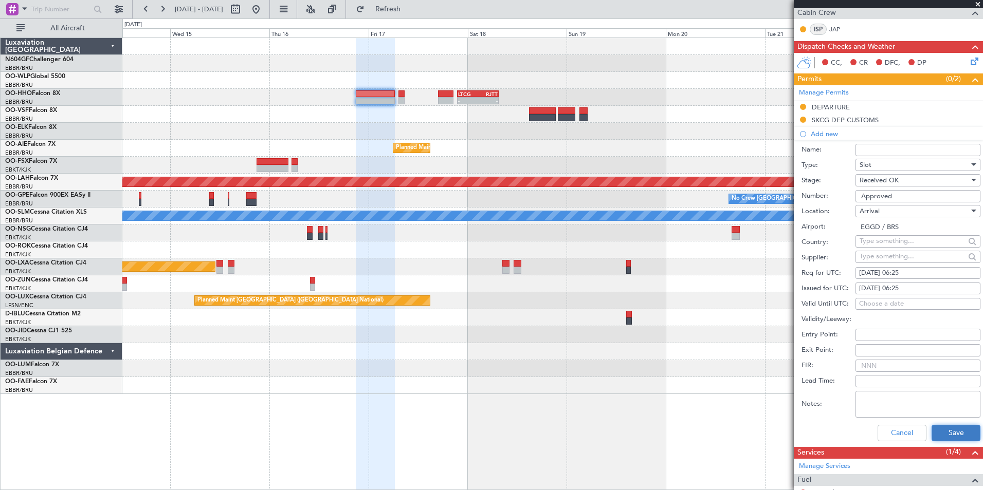
click at [954, 438] on button "Save" at bounding box center [955, 433] width 49 height 16
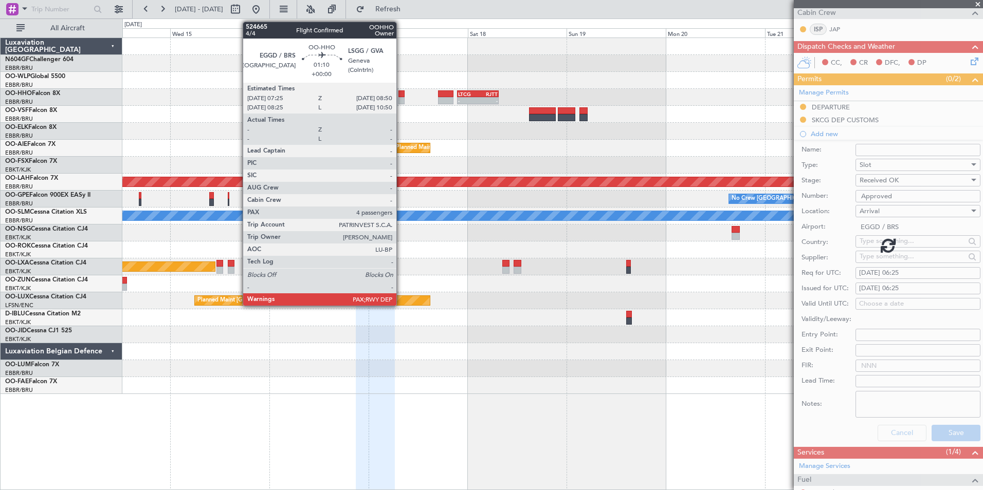
scroll to position [69, 0]
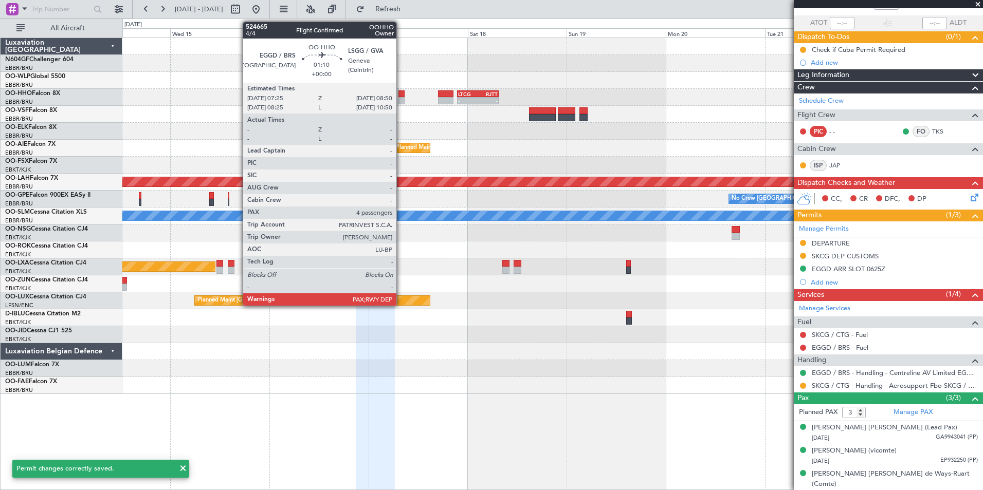
click at [401, 100] on div at bounding box center [401, 100] width 6 height 7
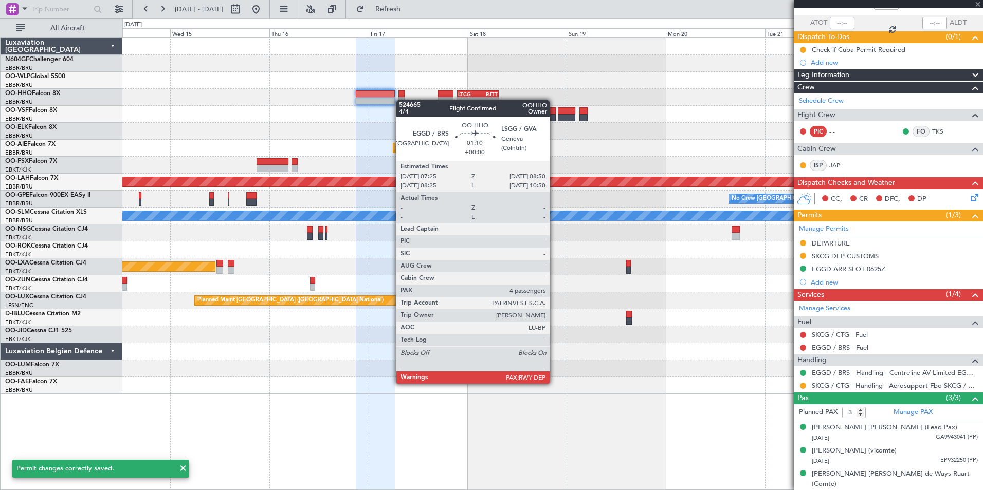
type input "4"
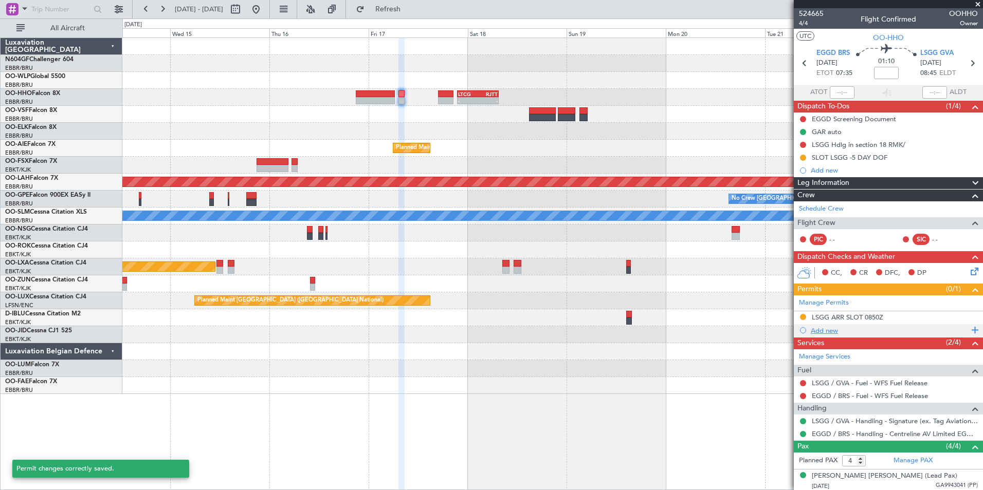
click at [815, 330] on div "Add new" at bounding box center [889, 330] width 158 height 9
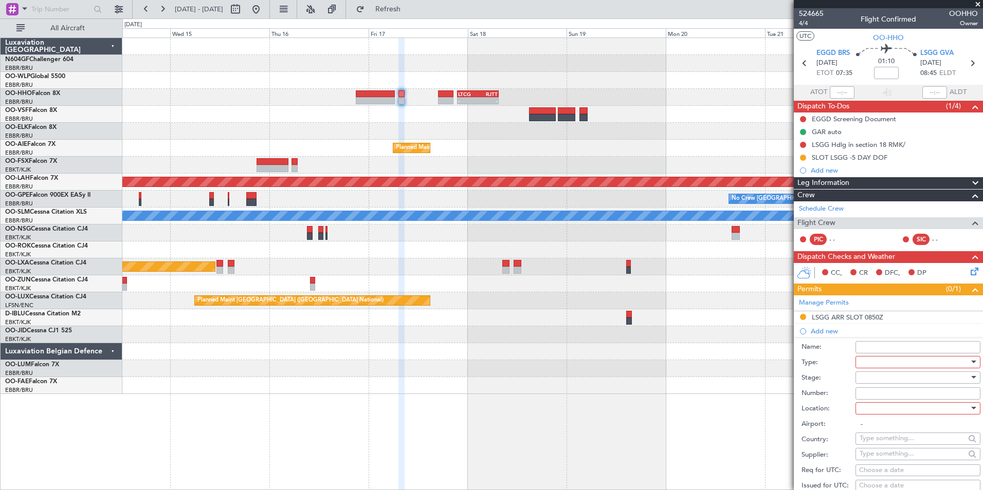
click at [873, 361] on div at bounding box center [913, 362] width 109 height 15
click at [879, 460] on span "Slot" at bounding box center [914, 459] width 108 height 15
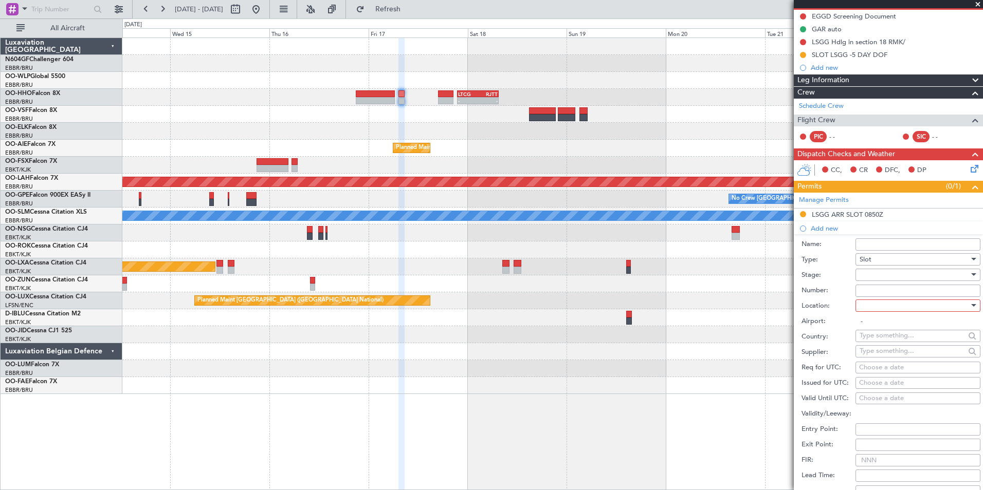
click at [899, 274] on div at bounding box center [913, 274] width 109 height 15
click at [897, 359] on span "Received OK" at bounding box center [914, 356] width 108 height 15
click at [880, 292] on input "Number:" at bounding box center [917, 291] width 125 height 12
type input "Approved"
click at [881, 314] on div "Airport: -" at bounding box center [890, 321] width 179 height 15
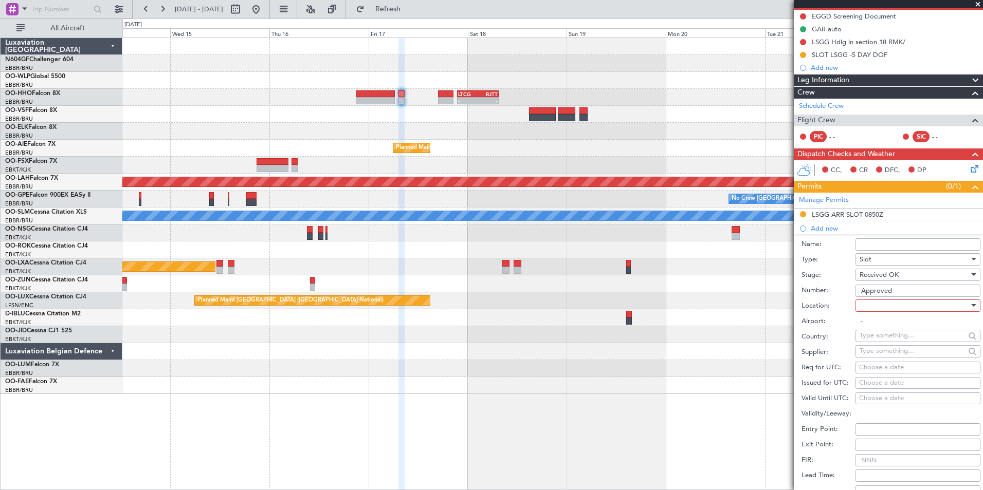
click at [874, 307] on div at bounding box center [913, 305] width 109 height 15
click at [883, 326] on span "Departure" at bounding box center [914, 326] width 108 height 15
type input "EGGD / BRS"
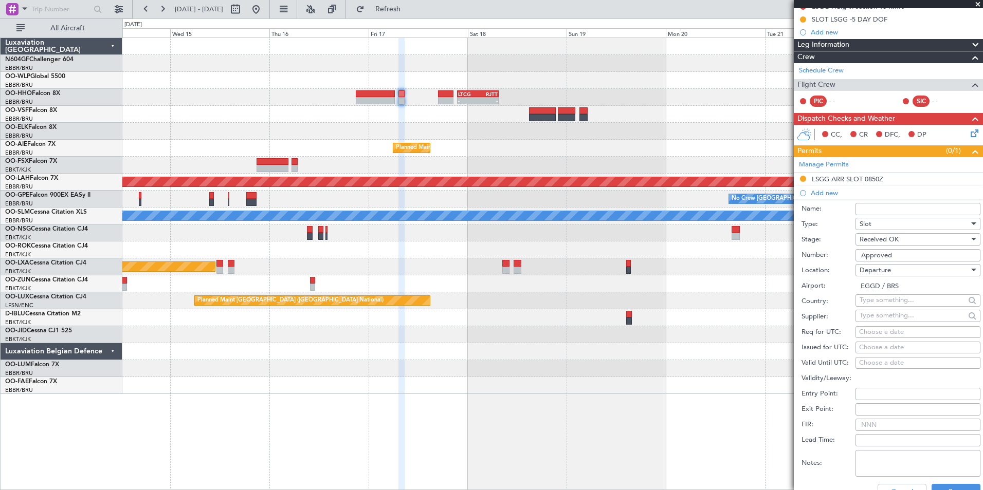
scroll to position [154, 0]
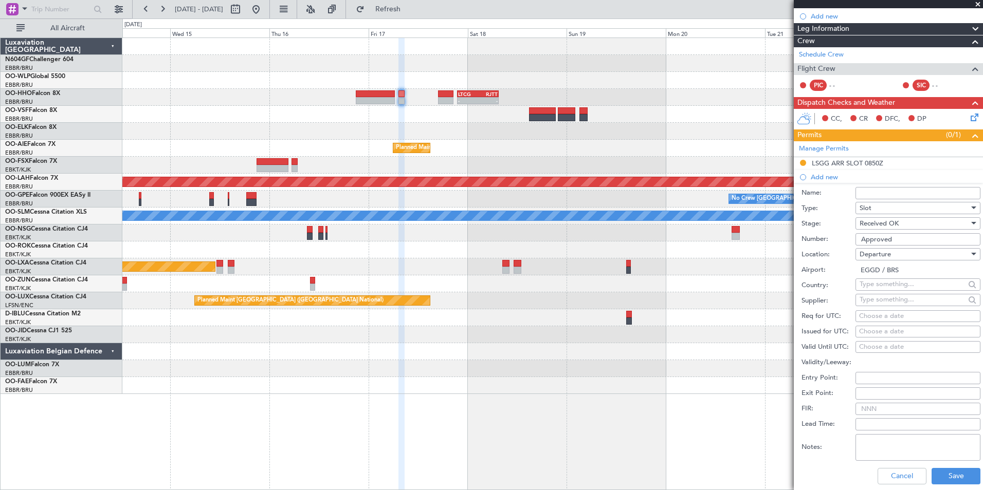
click at [864, 317] on div "Choose a date" at bounding box center [918, 316] width 118 height 10
select select "9"
select select "2025"
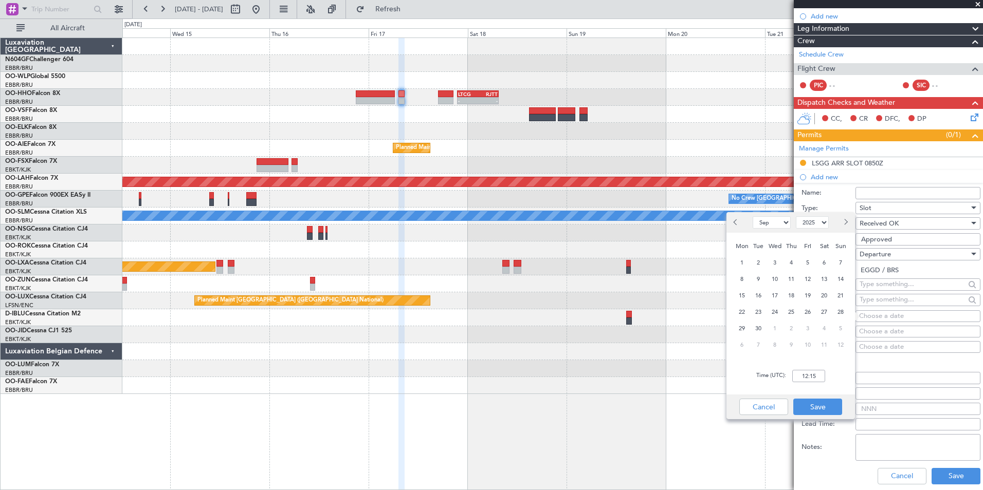
click at [766, 221] on select "Jan Feb Mar Apr May Jun Jul Aug Sep Oct Nov Dec" at bounding box center [771, 222] width 38 height 12
select select "10"
click at [752, 216] on select "Jan Feb Mar Apr May Jun Jul Aug Sep Oct Nov Dec" at bounding box center [771, 222] width 38 height 12
click at [809, 297] on span "17" at bounding box center [807, 295] width 13 height 13
click at [805, 371] on input "00:00" at bounding box center [808, 376] width 33 height 12
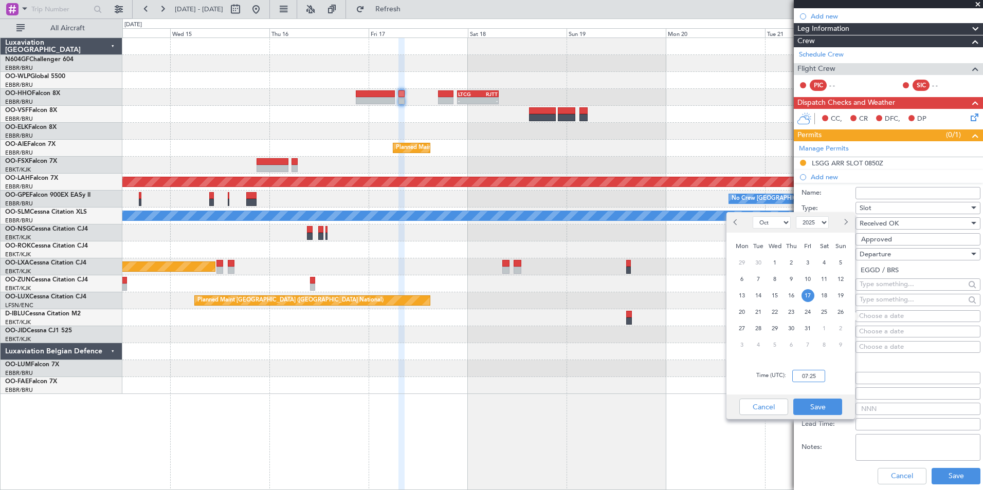
type input "07:25"
click at [831, 383] on div "Time (UTC): 07:25" at bounding box center [790, 376] width 128 height 37
click at [818, 404] on button "Save" at bounding box center [817, 407] width 49 height 16
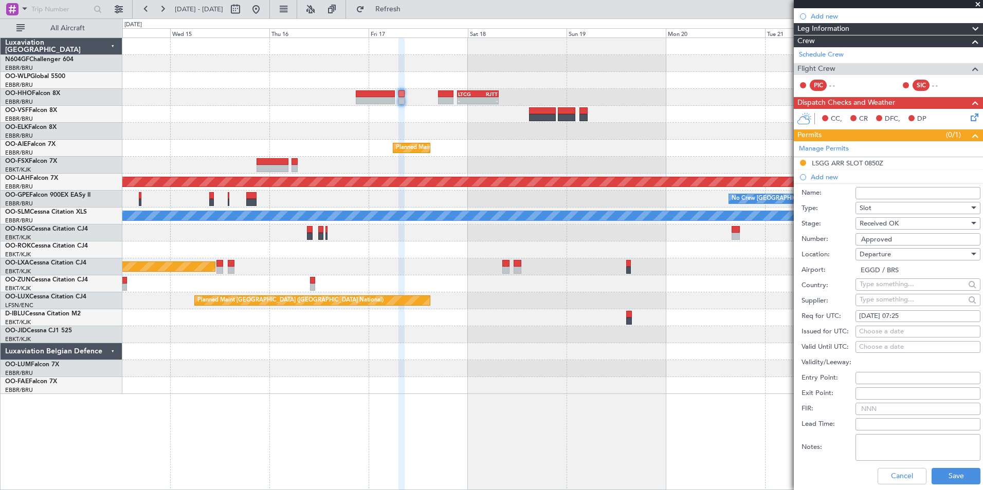
click at [899, 334] on div "Choose a date" at bounding box center [918, 332] width 118 height 10
select select "9"
select select "2025"
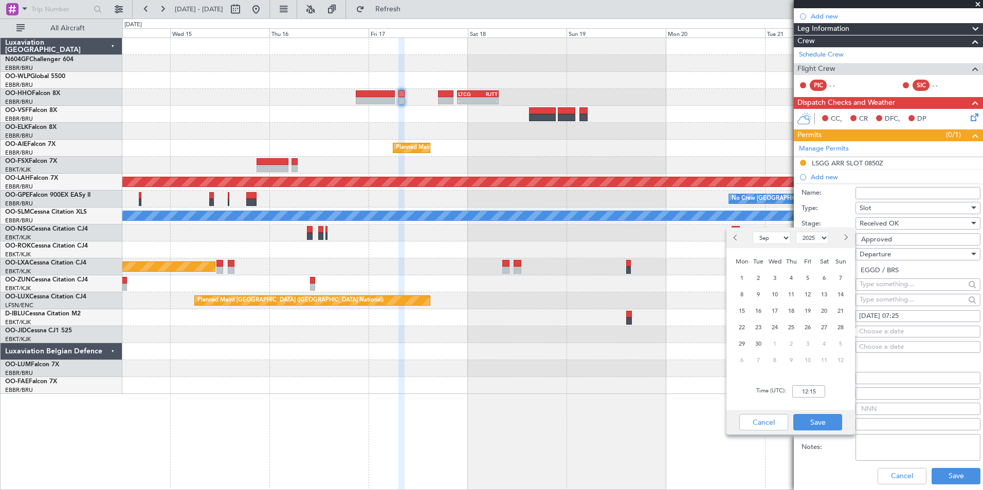
click at [766, 235] on select "Jan Feb Mar Apr May Jun Jul Aug Sep Oct Nov Dec" at bounding box center [771, 238] width 38 height 12
select select "10"
click at [752, 232] on select "Jan Feb Mar Apr May Jun Jul Aug Sep Oct Nov Dec" at bounding box center [771, 238] width 38 height 12
click at [807, 310] on span "17" at bounding box center [807, 311] width 13 height 13
click at [813, 394] on input "00:00" at bounding box center [808, 391] width 33 height 12
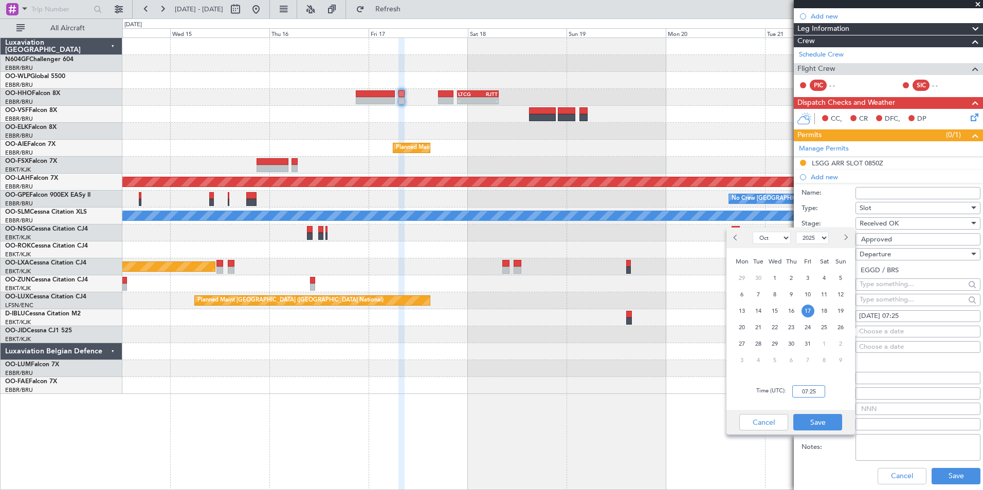
type input "07:25"
click at [829, 388] on div "Time (UTC): 07:25" at bounding box center [790, 391] width 128 height 37
click at [821, 418] on button "Save" at bounding box center [817, 422] width 49 height 16
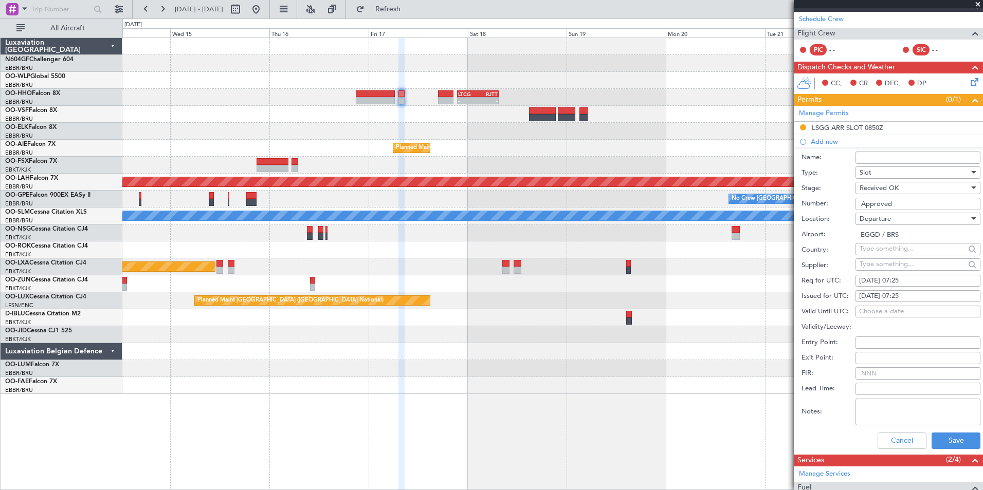
scroll to position [206, 0]
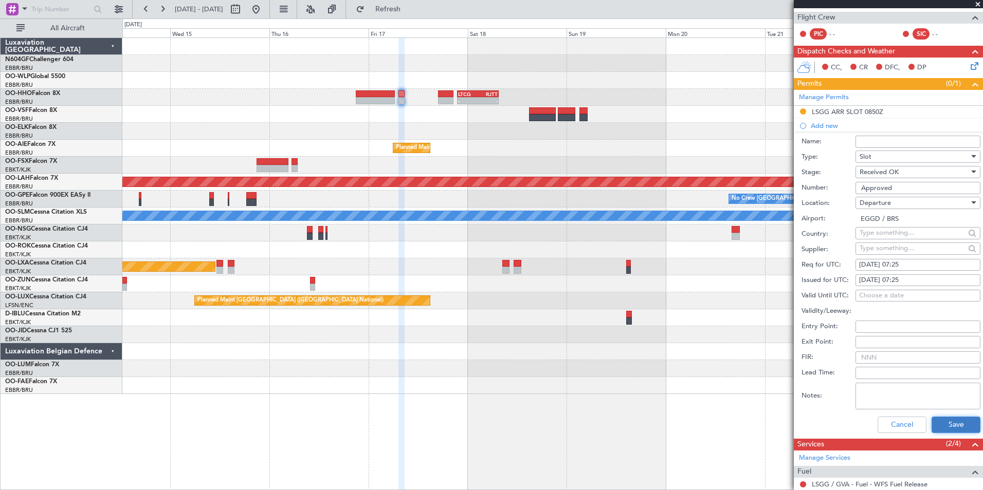
click at [943, 426] on button "Save" at bounding box center [955, 425] width 49 height 16
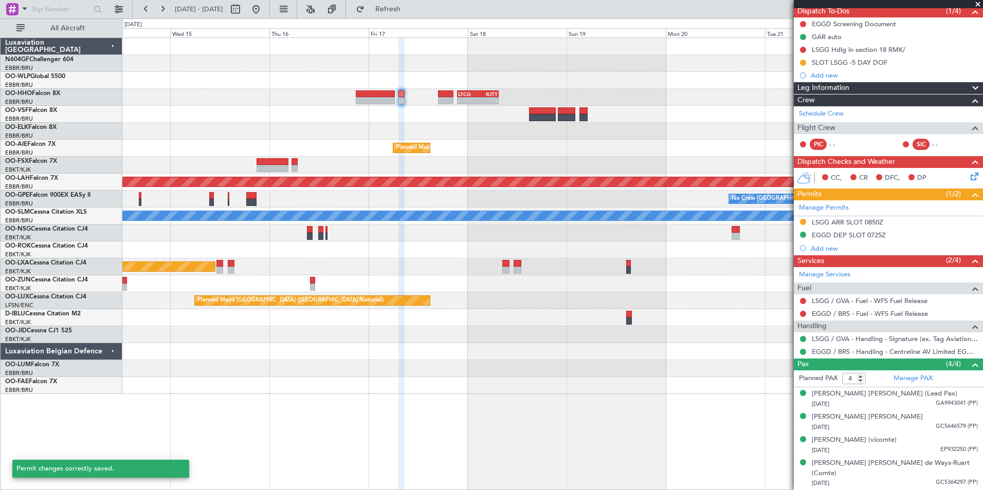
scroll to position [84, 0]
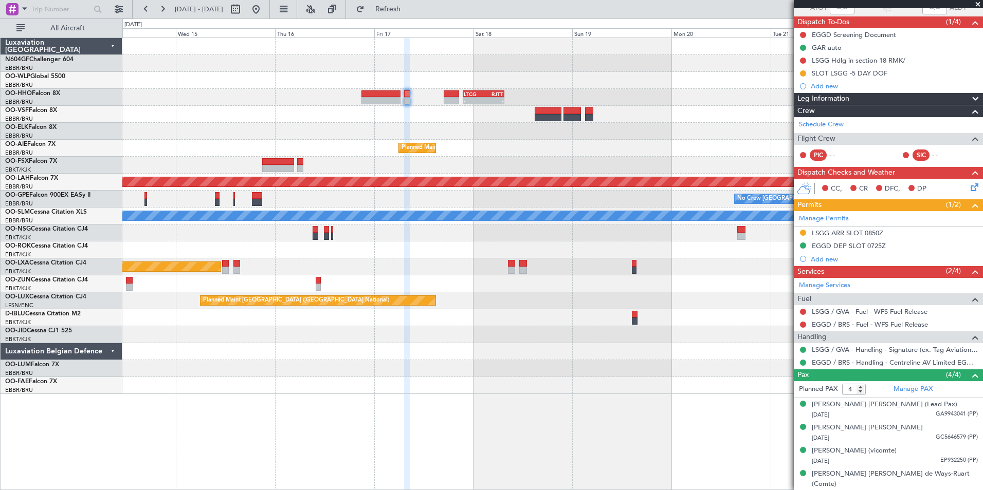
click at [619, 107] on div "- - LTCG 21:30 Z RJTT 07:35 Z LSGG 19:00 Z SKCG 05:55 Z - - Planned Maint Bruss…" at bounding box center [552, 216] width 860 height 356
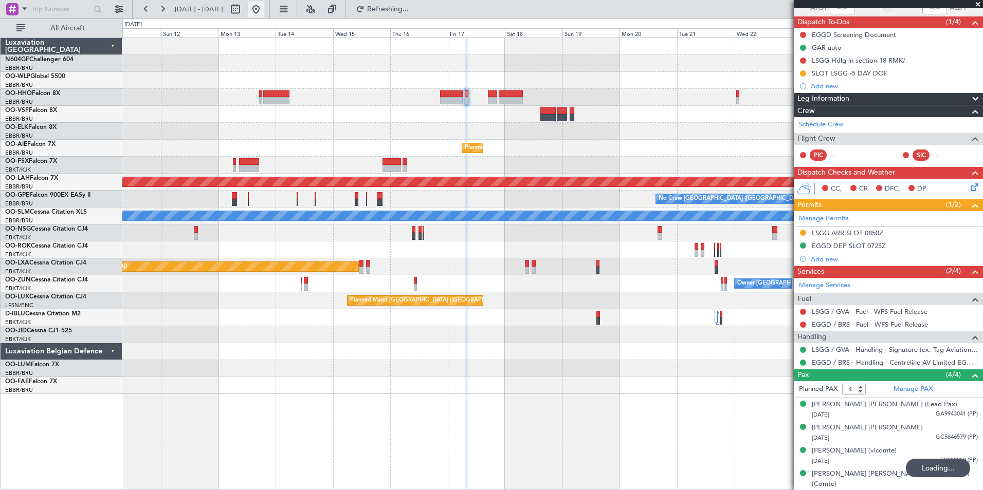
click at [264, 7] on button at bounding box center [256, 9] width 16 height 16
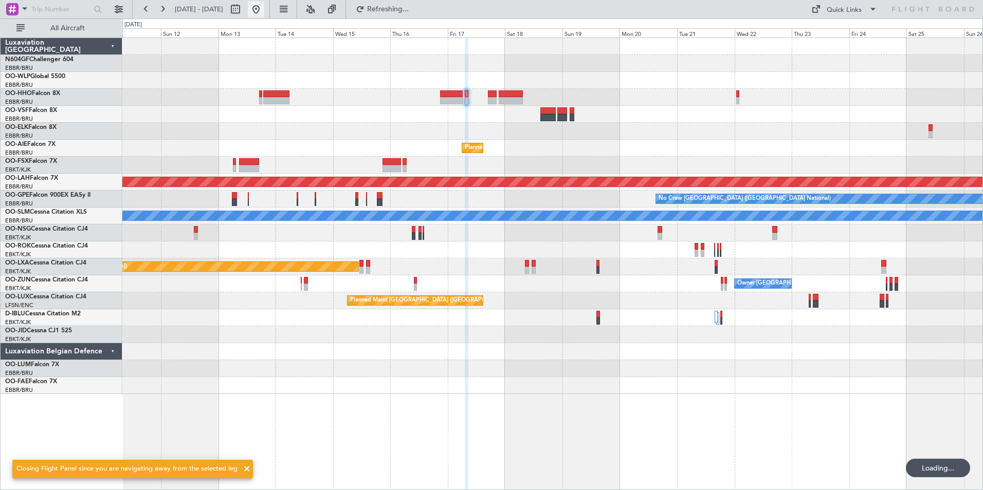
scroll to position [0, 0]
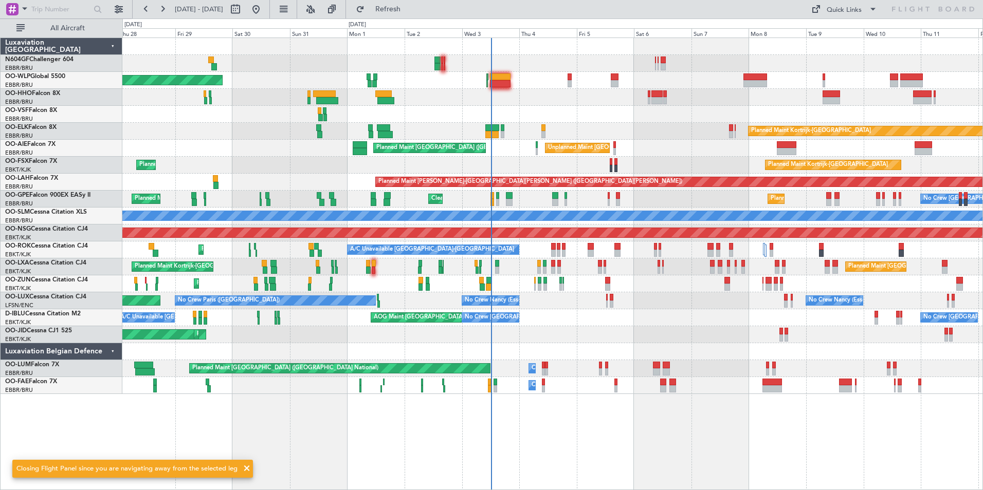
click at [544, 121] on div "Planned Maint Berlin (Brandenburg) Planned Maint Kortrijk-Wevelgem Unplanned Ma…" at bounding box center [552, 216] width 860 height 356
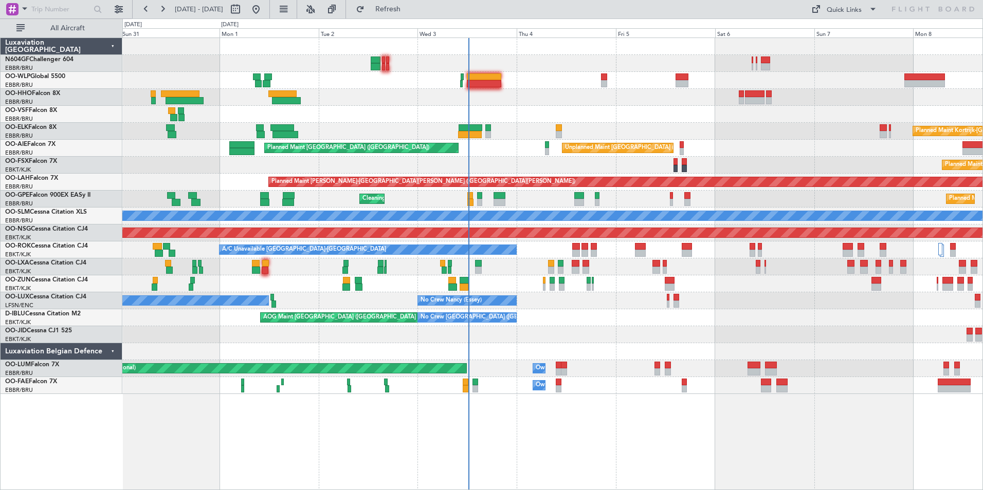
click at [582, 102] on div "Planned Maint Berlin (Brandenburg) Planned Maint Kortrijk-Wevelgem Unplanned Ma…" at bounding box center [552, 216] width 860 height 356
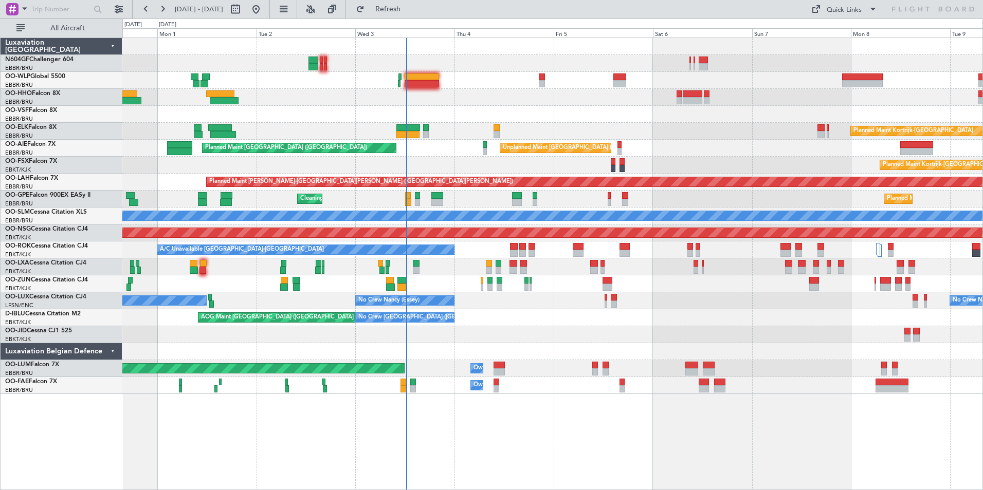
click at [507, 96] on div "Planned Maint [GEOGRAPHIC_DATA] ([GEOGRAPHIC_DATA]) Planned Maint [GEOGRAPHIC_D…" at bounding box center [552, 216] width 860 height 356
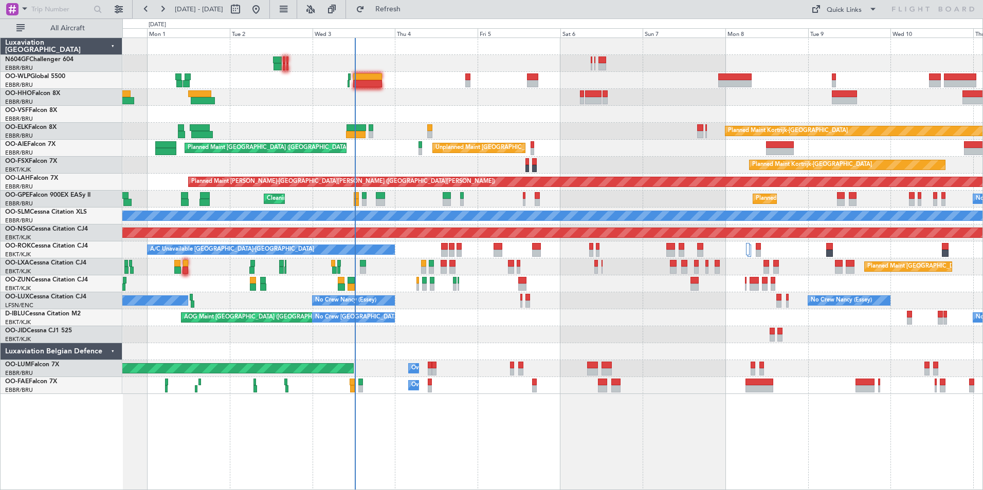
click at [511, 95] on div at bounding box center [552, 97] width 860 height 17
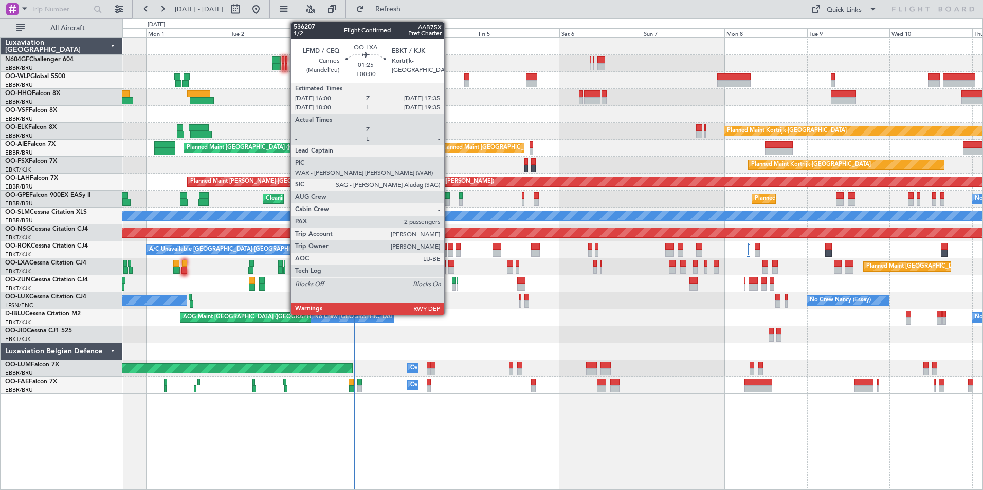
click at [449, 265] on div at bounding box center [451, 263] width 6 height 7
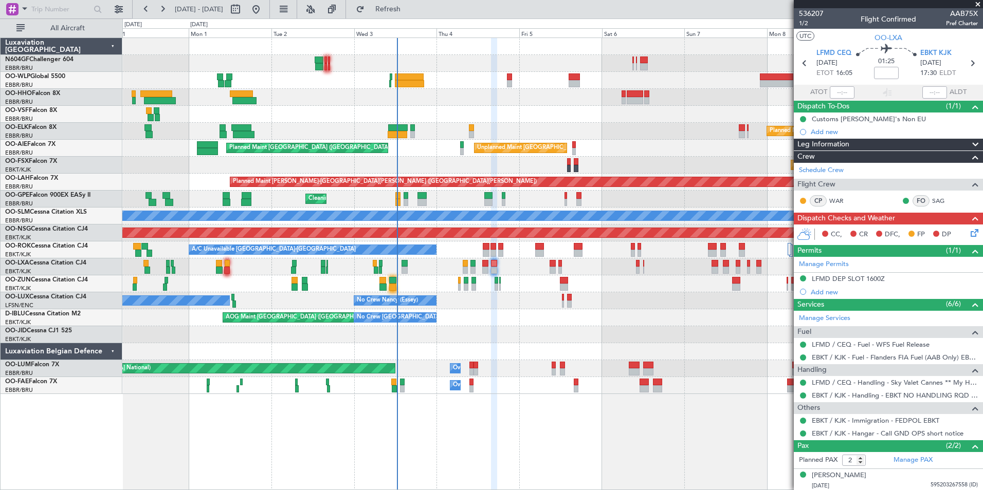
click at [524, 277] on div "Planned Maint Berlin (Brandenburg) Planned Maint Kortrijk-Wevelgem Unplanned Ma…" at bounding box center [552, 216] width 860 height 356
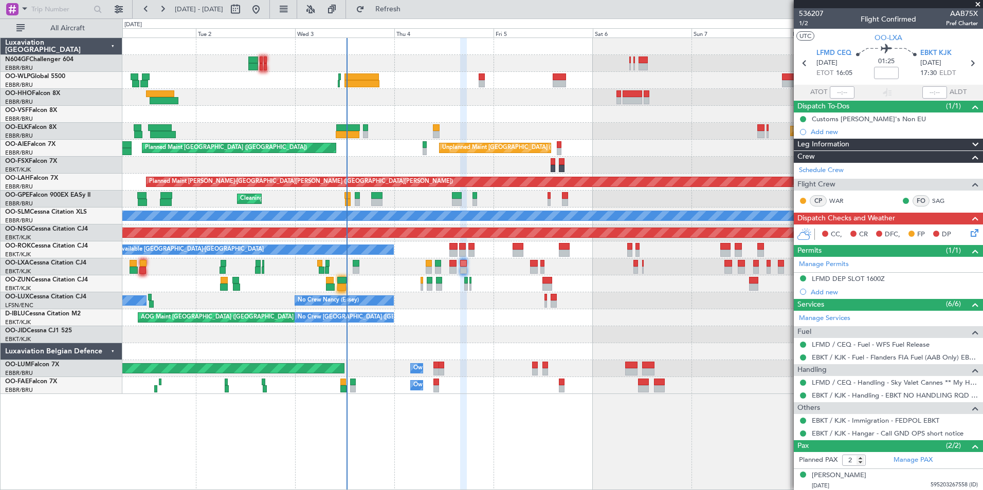
click at [401, 54] on div "Planned Maint Kortrijk-Wevelgem Unplanned Maint Brussels (Brussels National) Pl…" at bounding box center [552, 216] width 860 height 356
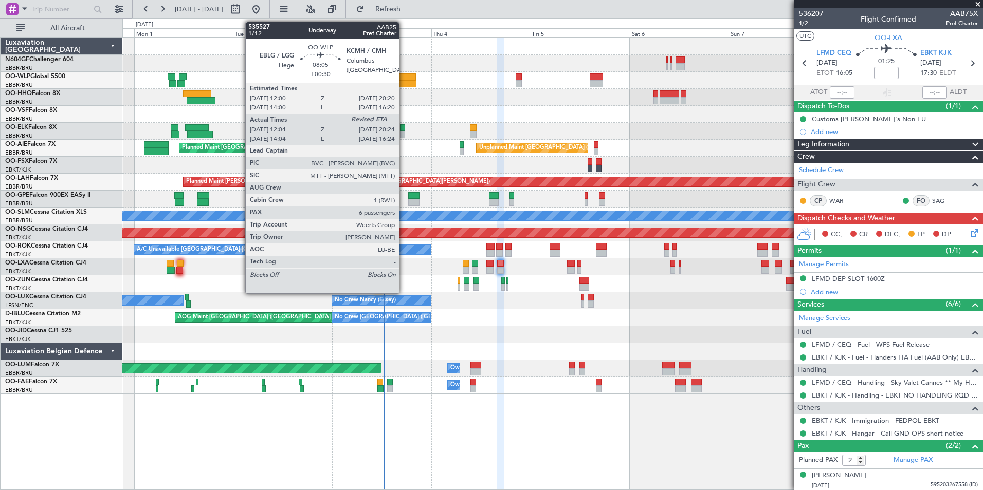
click at [403, 73] on div at bounding box center [398, 76] width 34 height 7
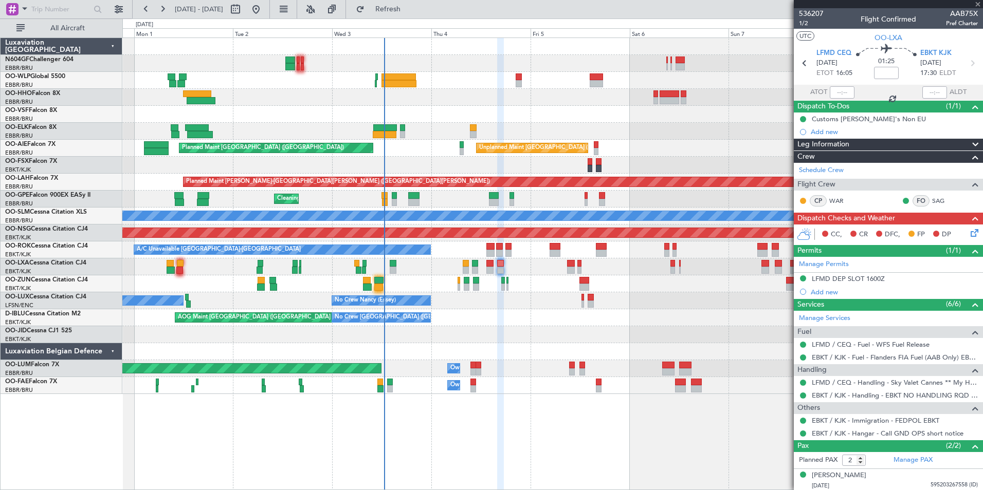
type input "+00:30"
type input "12:14"
type input "6"
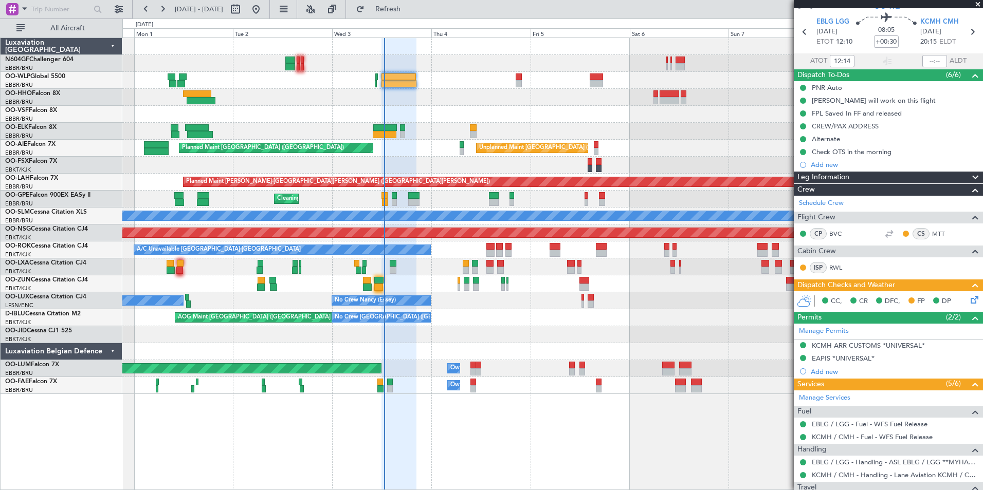
scroll to position [31, 0]
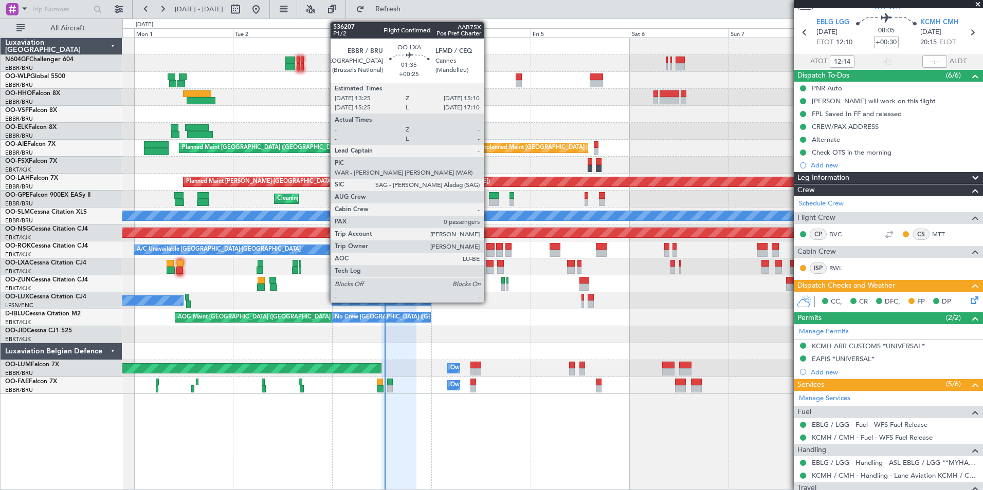
click at [488, 268] on div at bounding box center [490, 270] width 8 height 7
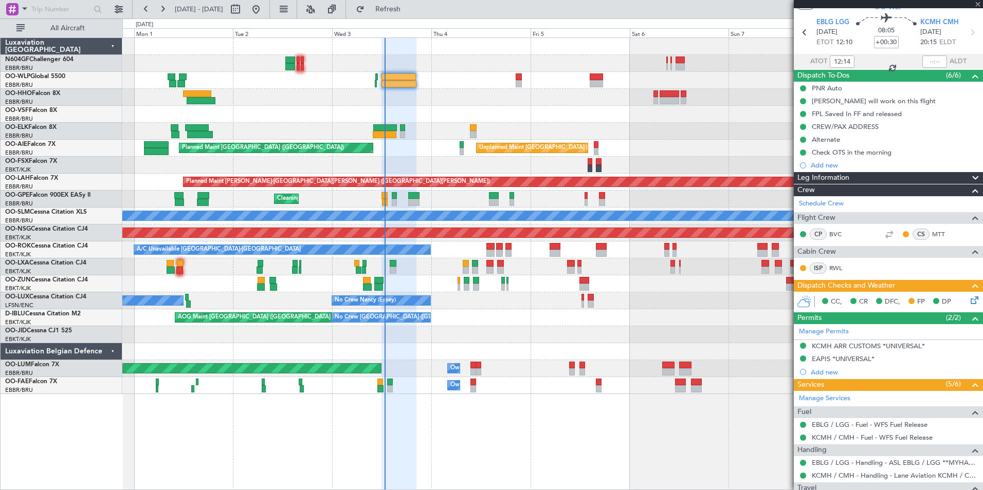
type input "+00:25"
type input "0"
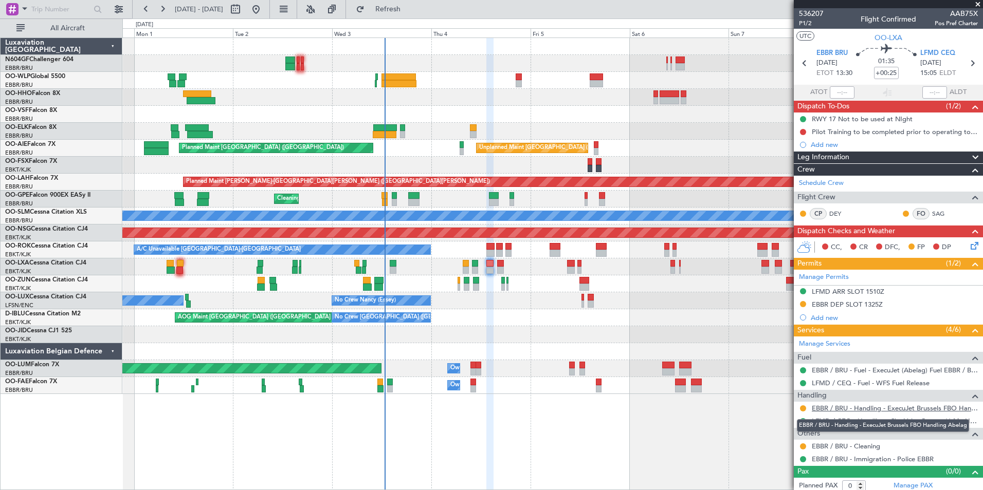
click at [844, 410] on link "EBBR / BRU - Handling - ExecuJet Brussels FBO Handling Abelag" at bounding box center [894, 408] width 166 height 9
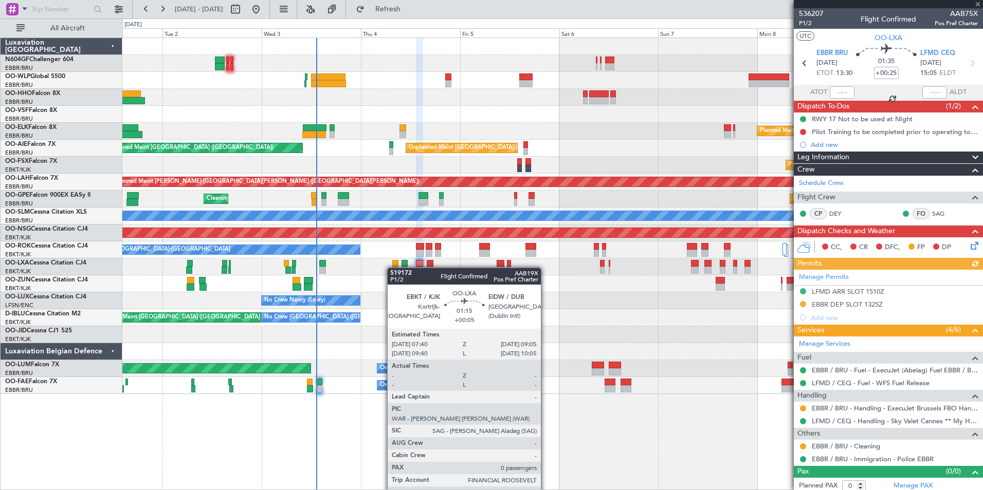
click at [392, 268] on div "Planned Maint Kortrijk-[GEOGRAPHIC_DATA] Unplanned Maint [GEOGRAPHIC_DATA] ([GE…" at bounding box center [552, 216] width 860 height 356
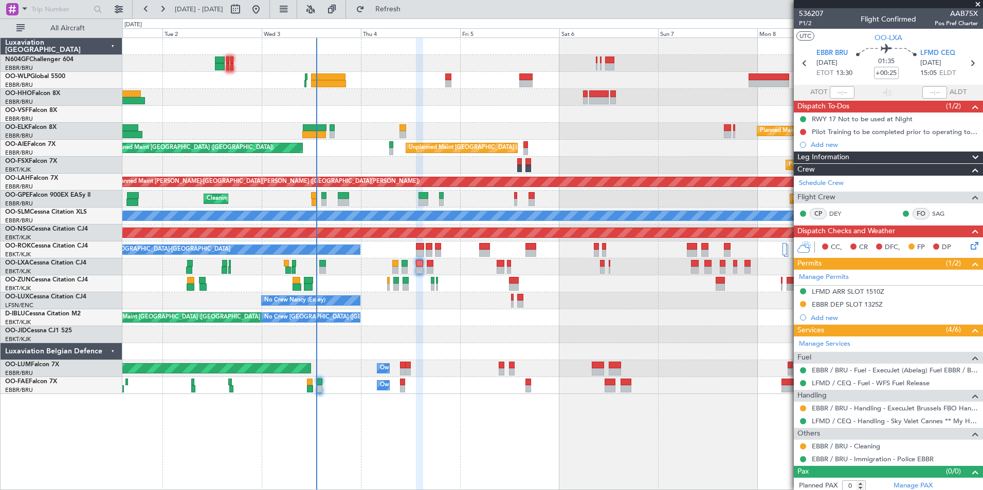
click at [207, 287] on div "Planned Maint Kortrijk-[GEOGRAPHIC_DATA] Unplanned Maint [GEOGRAPHIC_DATA] ([GE…" at bounding box center [552, 216] width 860 height 356
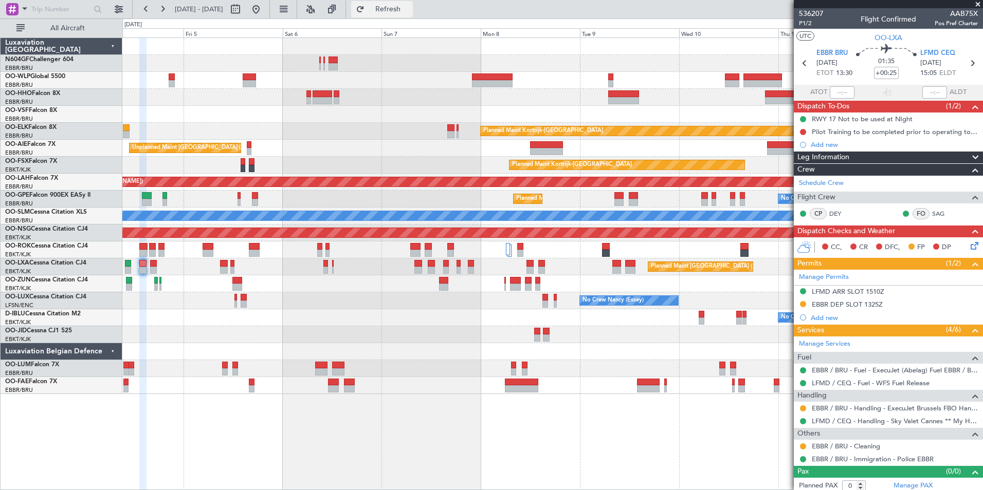
click at [393, 6] on button "Refresh" at bounding box center [382, 9] width 62 height 16
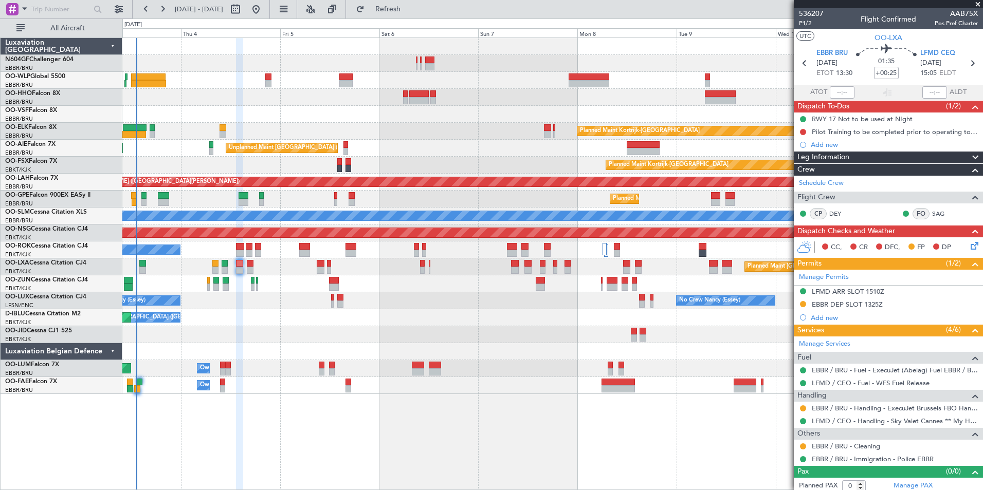
click at [526, 303] on div "Planned Maint Kortrijk-Wevelgem Unplanned Maint Brussels (Brussels National) Pl…" at bounding box center [552, 216] width 860 height 356
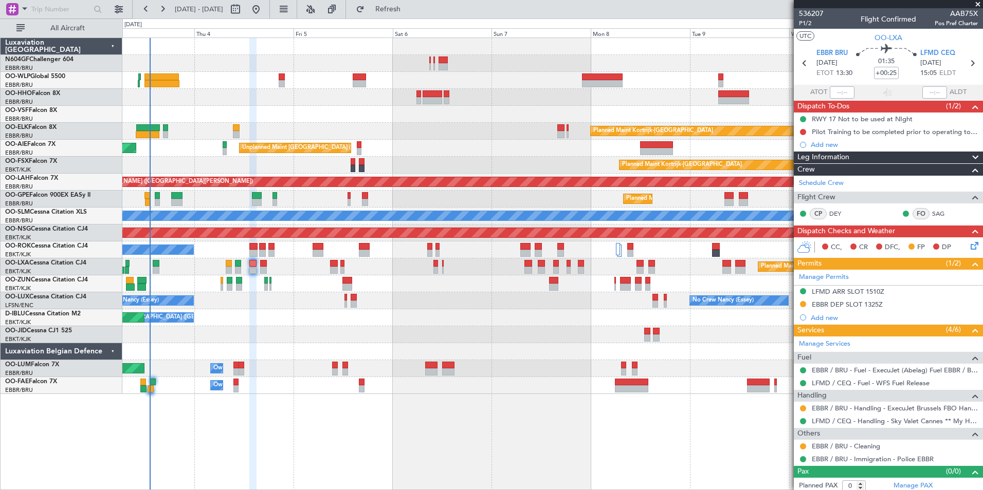
click at [566, 321] on div "Planned Maint Kortrijk-Wevelgem Unplanned Maint Brussels (Brussels National) Pl…" at bounding box center [552, 216] width 860 height 356
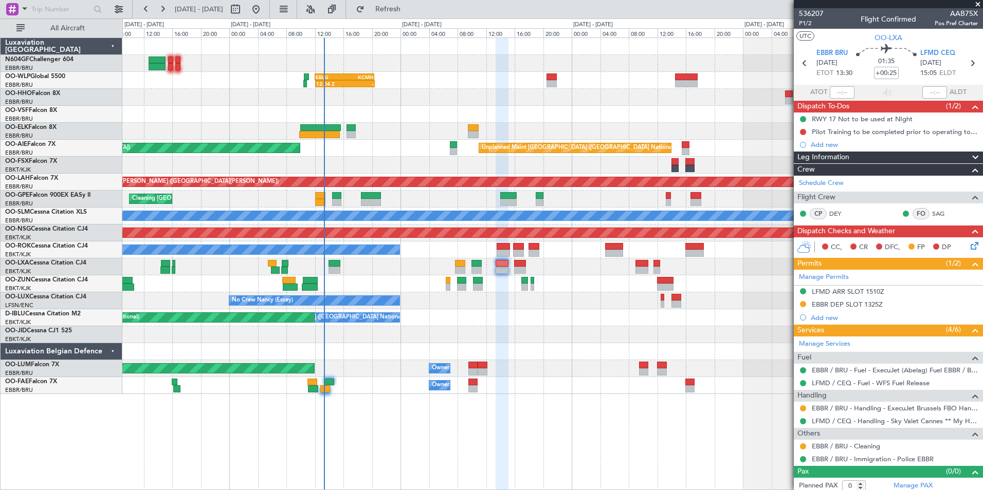
click at [293, 191] on div "Cleaning Brussels (Brussels National) Planned Maint Brussels (Brussels National)" at bounding box center [552, 199] width 860 height 17
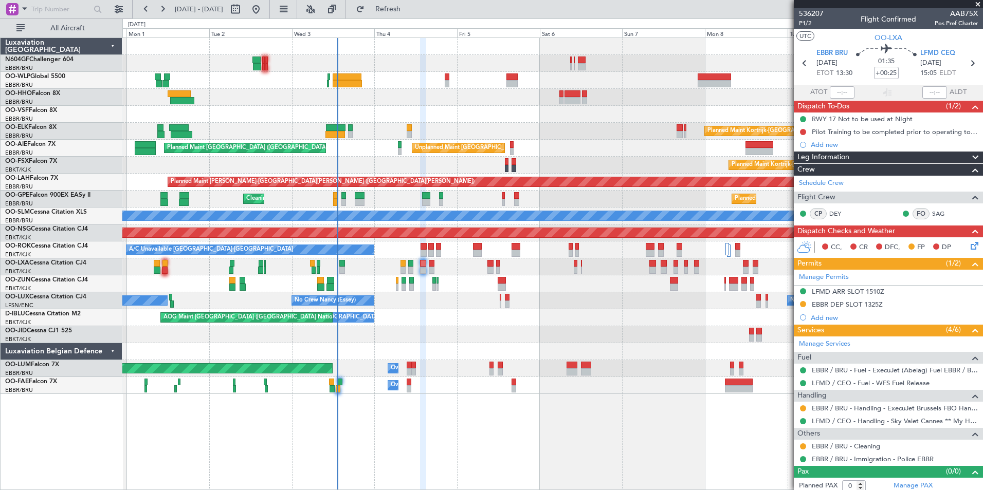
click at [306, 193] on div "Cleaning Brussels (Brussels National) Planned Maint Brussels (Brussels National…" at bounding box center [552, 199] width 860 height 17
click at [307, 268] on div "Planned Maint Brussels (Brussels National) Planned Maint Kortrijk-Wevelgem" at bounding box center [552, 266] width 860 height 17
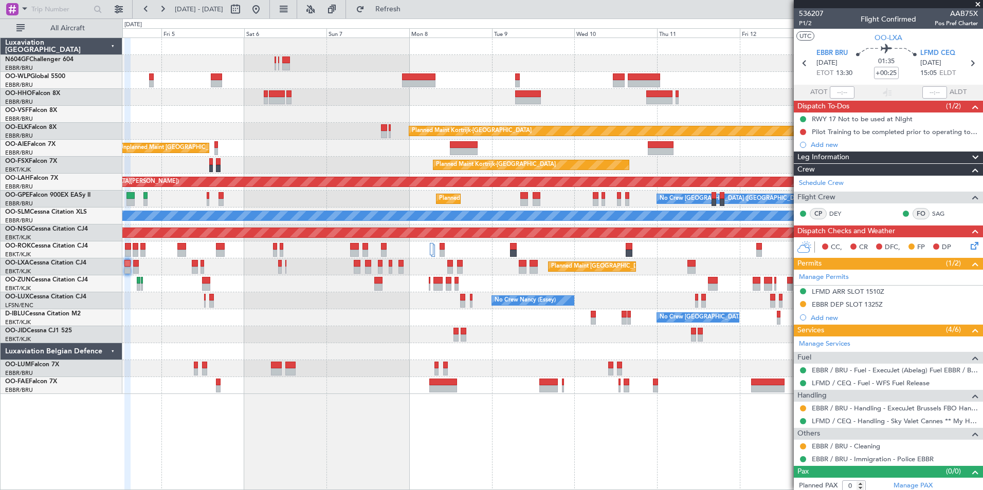
click at [232, 274] on div "Planned Maint [GEOGRAPHIC_DATA] ([GEOGRAPHIC_DATA] National)" at bounding box center [552, 266] width 860 height 17
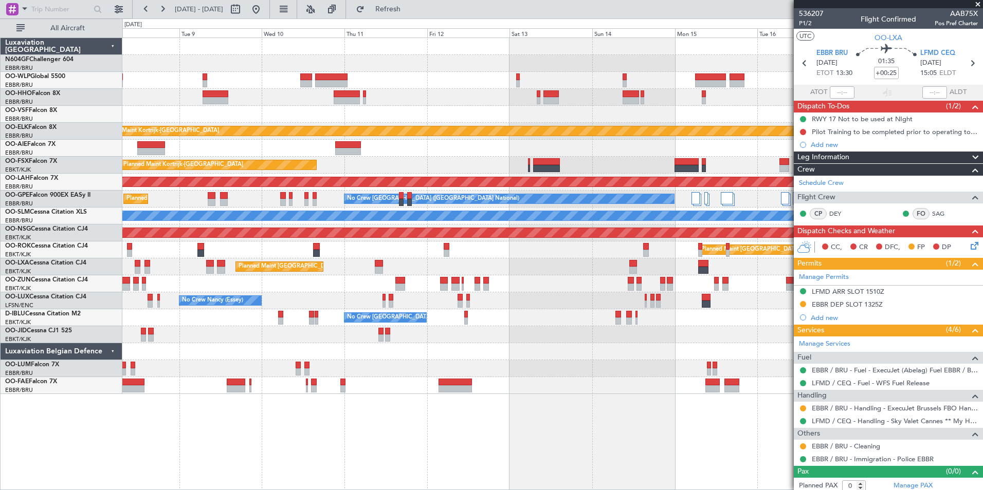
click at [221, 271] on div "Planned Maint [GEOGRAPHIC_DATA] ([GEOGRAPHIC_DATA] National)" at bounding box center [552, 266] width 860 height 17
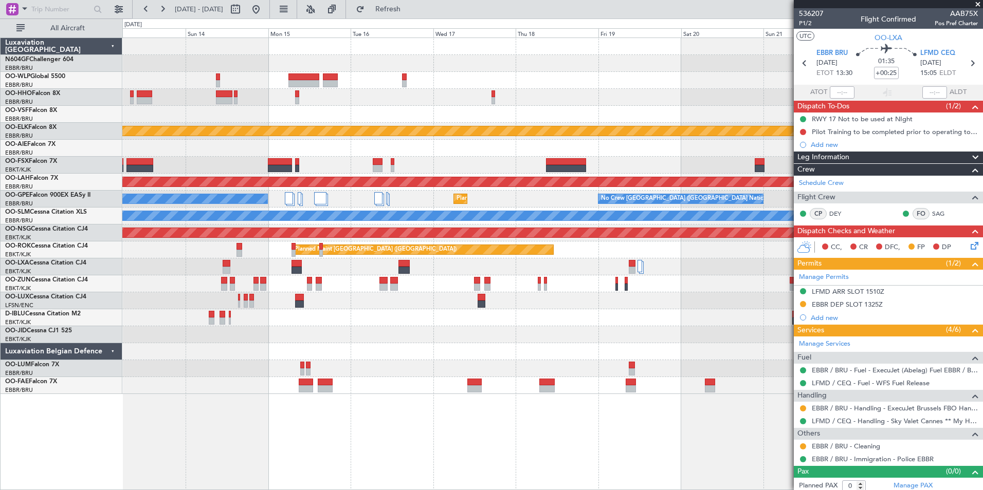
click at [199, 274] on div "Planned Maint [GEOGRAPHIC_DATA] ([GEOGRAPHIC_DATA] National)" at bounding box center [552, 266] width 860 height 17
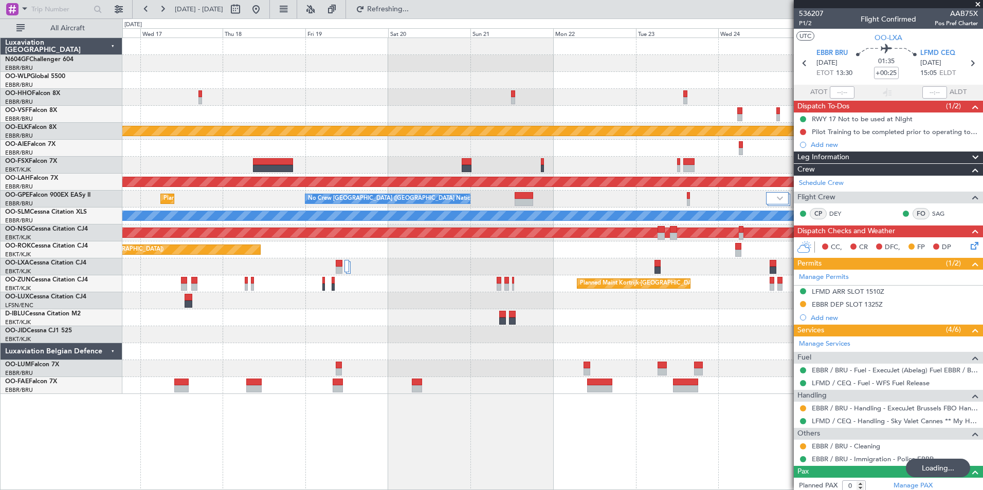
click at [154, 272] on div "Planned Maint Kortrijk-Wevelgem Planned Maint Alton-st Louis (St Louis Regl) No…" at bounding box center [552, 216] width 860 height 356
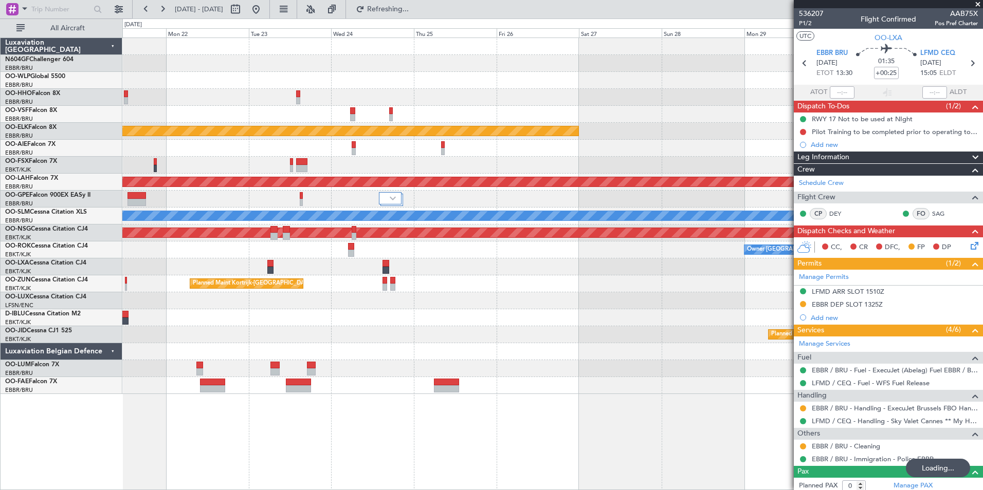
click at [141, 284] on div "Planned Maint Kortrijk-Wevelgem Planned Maint Alton-st Louis (St Louis Regl) No…" at bounding box center [552, 216] width 860 height 356
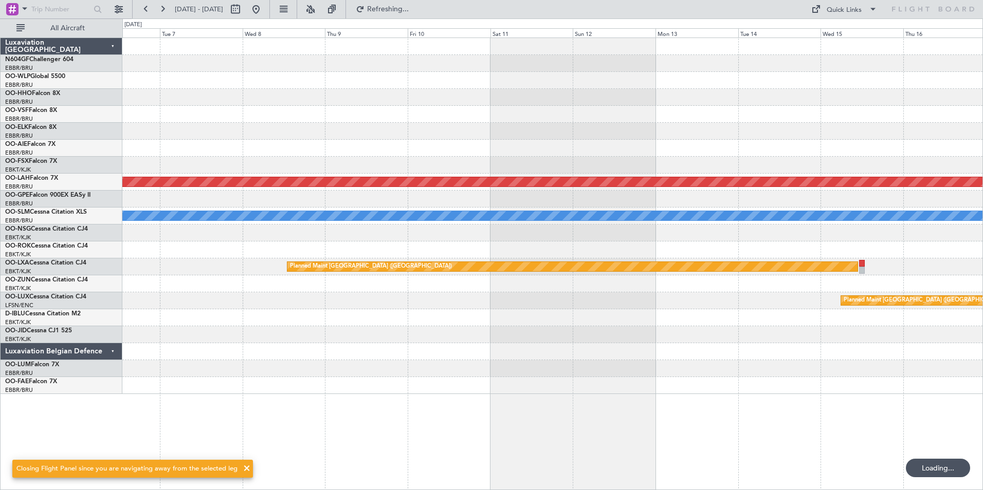
click at [71, 289] on div "Planned Maint Alton-st Louis (St Louis Regl) A/C Unavailable Monchengladbach Pl…" at bounding box center [491, 254] width 983 height 472
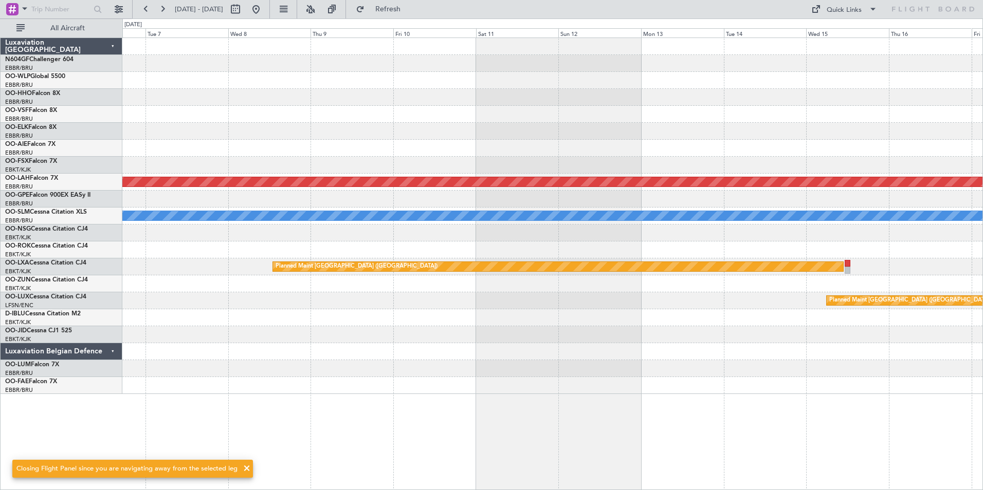
click at [101, 290] on div "Planned Maint Alton-st Louis (St Louis Regl) A/C Unavailable Monchengladbach Pl…" at bounding box center [491, 254] width 983 height 472
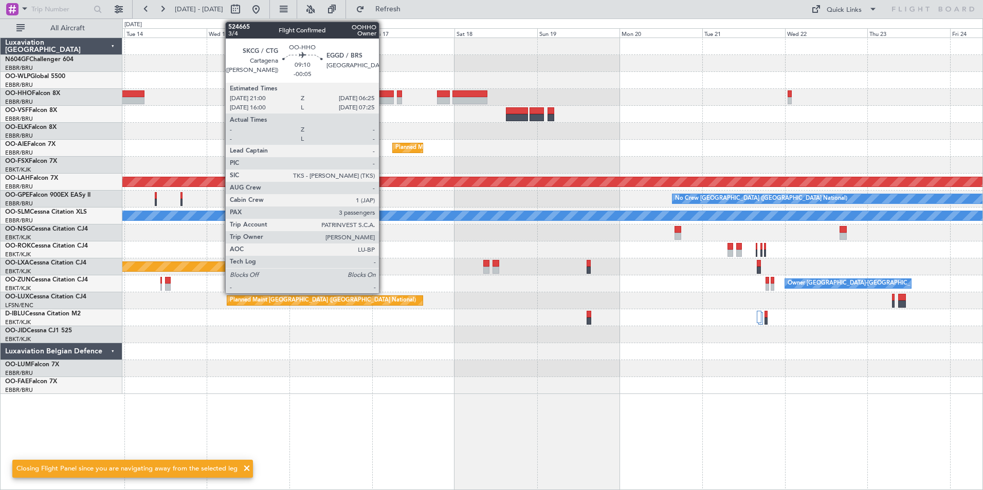
click at [383, 96] on div at bounding box center [377, 93] width 33 height 7
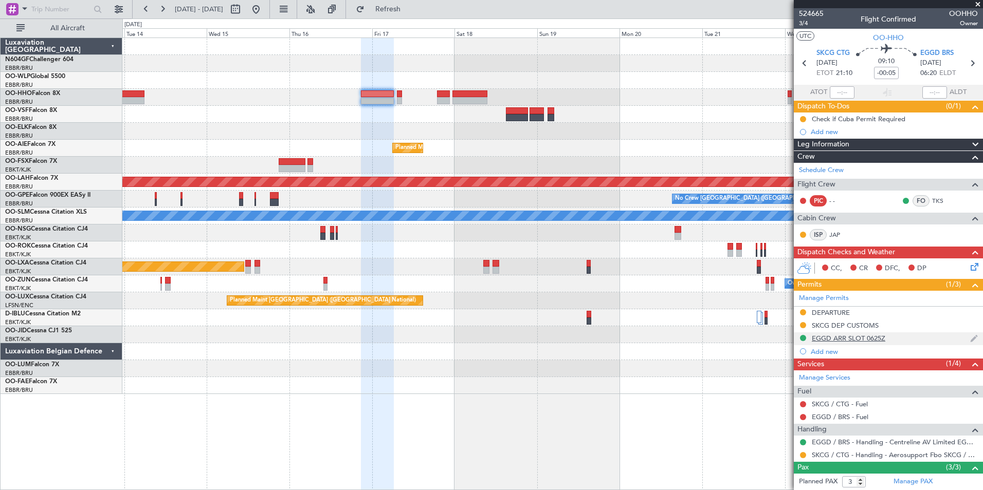
click at [839, 337] on div "EGGD ARR SLOT 0625Z" at bounding box center [847, 338] width 73 height 9
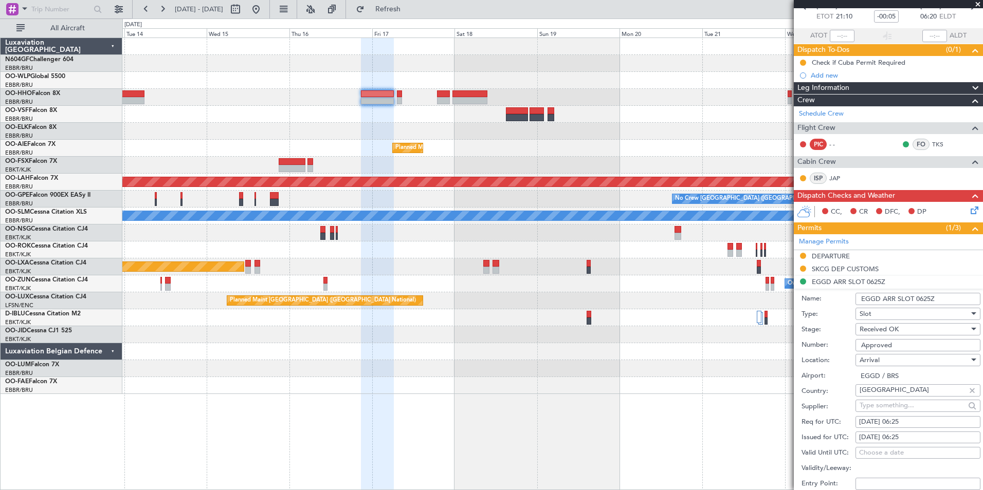
scroll to position [103, 0]
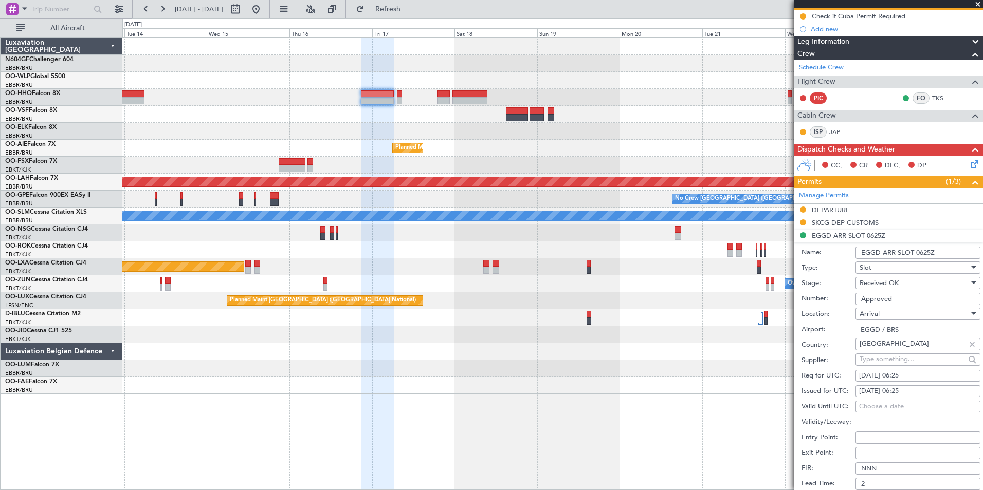
click at [900, 298] on input "Approved" at bounding box center [917, 299] width 125 height 12
type input "A"
click at [864, 303] on input "Number:" at bounding box center [917, 299] width 125 height 12
paste input "KPVT001"
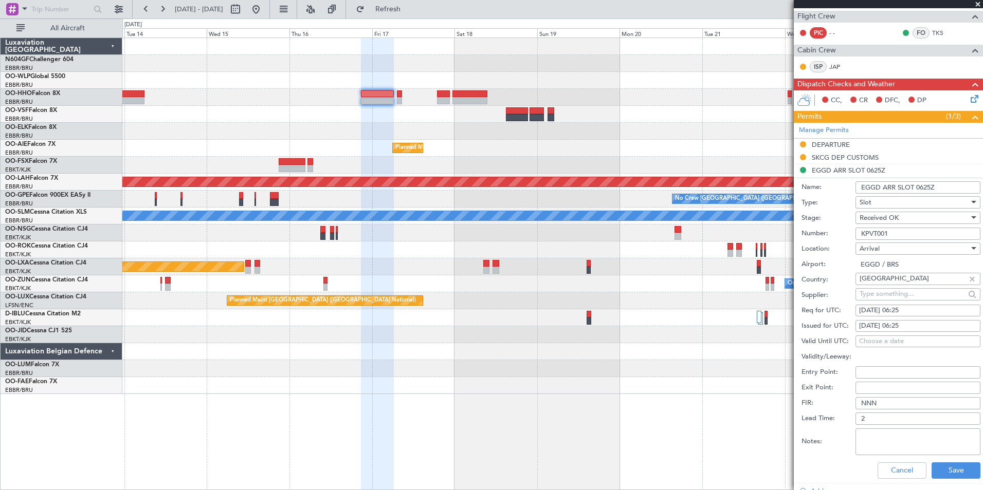
scroll to position [206, 0]
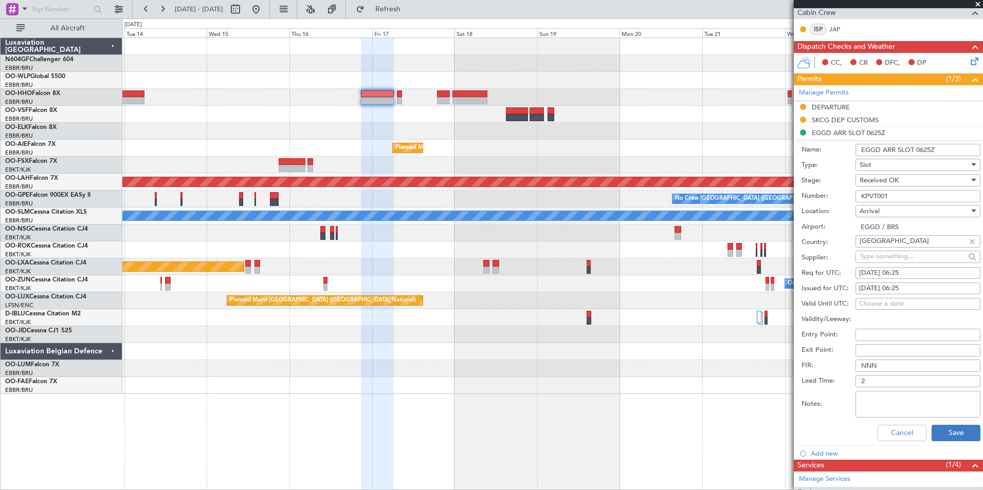
type input "KPVT001"
click at [947, 429] on button "Save" at bounding box center [955, 433] width 49 height 16
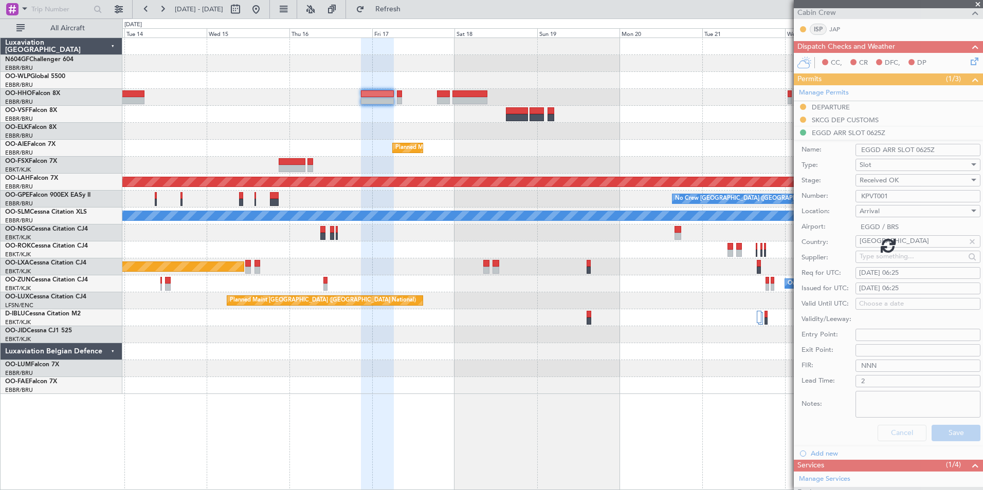
scroll to position [69, 0]
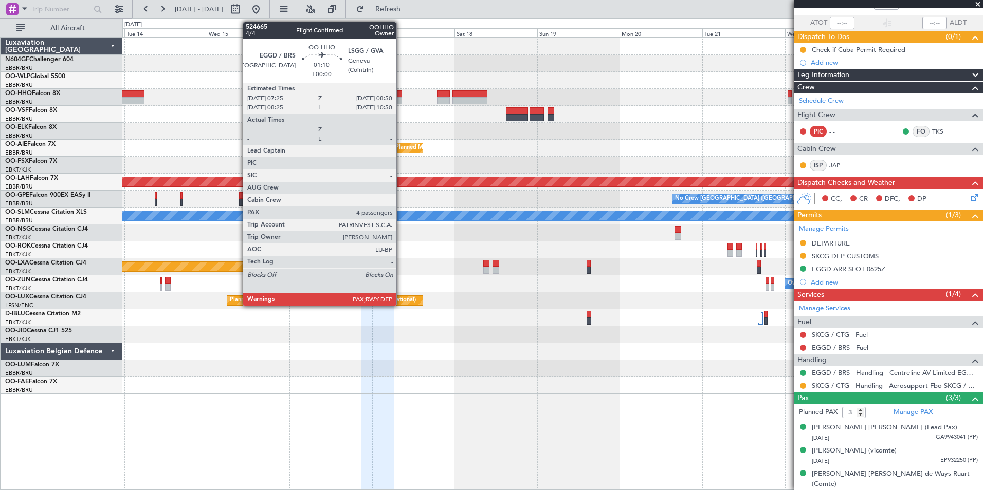
click at [401, 95] on div at bounding box center [399, 93] width 5 height 7
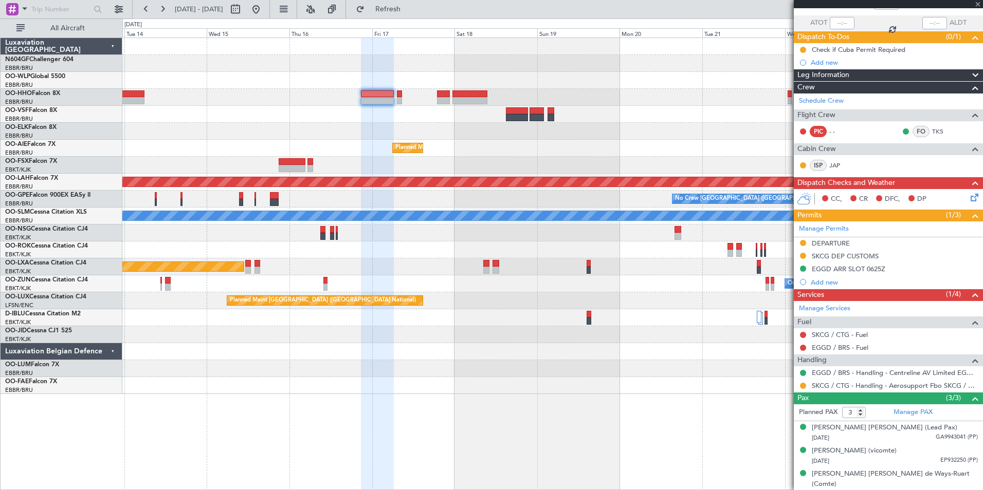
type input "4"
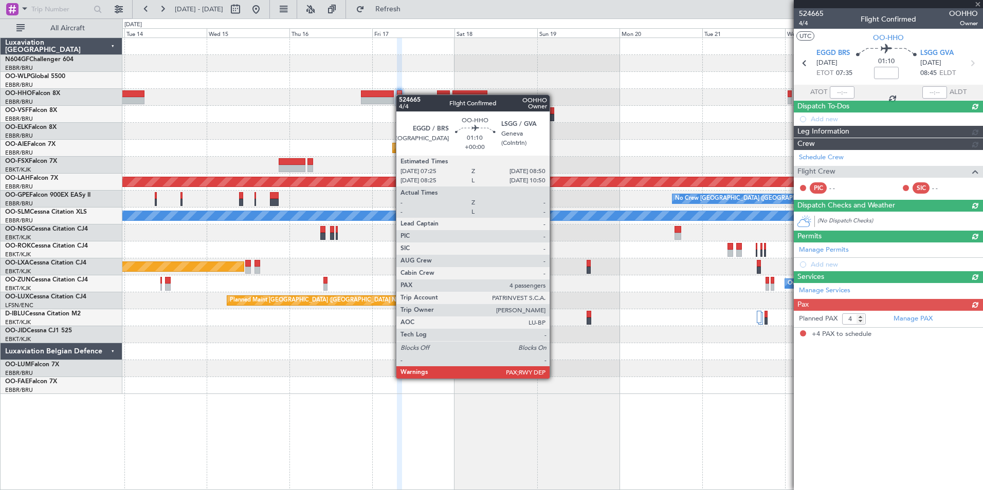
scroll to position [0, 0]
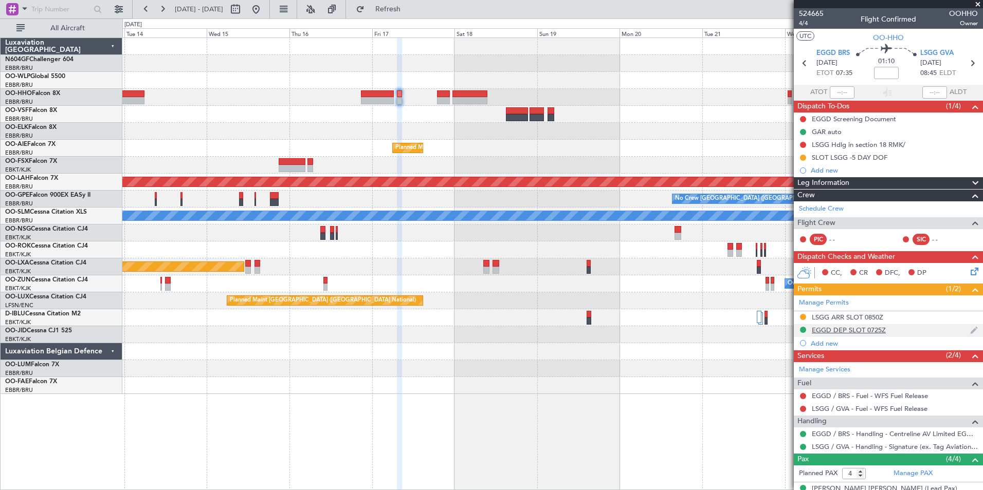
click at [841, 329] on div "EGGD DEP SLOT 0725Z" at bounding box center [848, 330] width 74 height 9
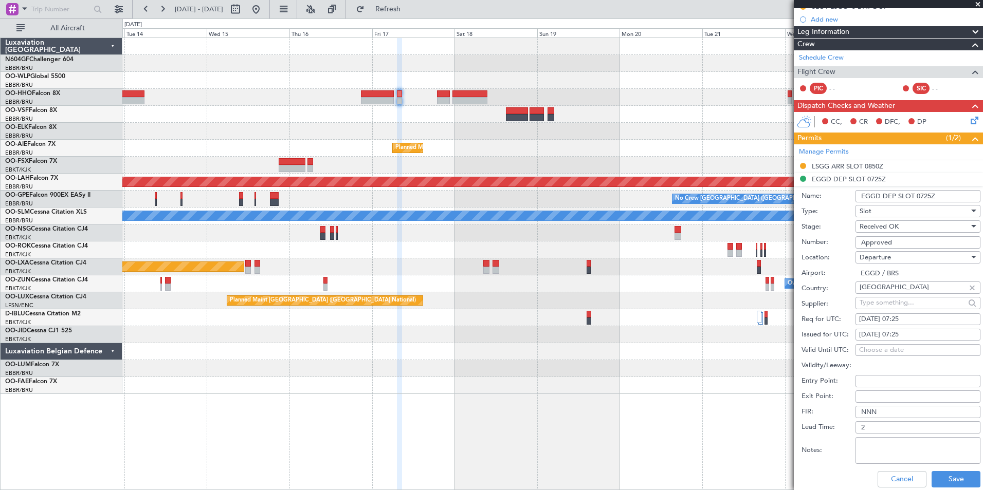
scroll to position [154, 0]
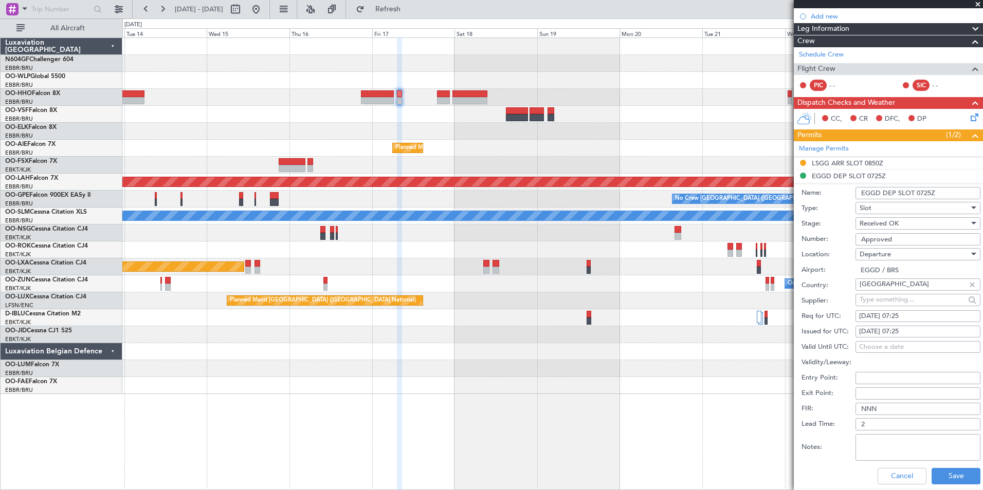
drag, startPoint x: 901, startPoint y: 238, endPoint x: 835, endPoint y: 230, distance: 66.8
click at [835, 230] on form "Name: EGGD DEP SLOT 0725Z Type: Slot Stage: Received OK Number: Approved Locati…" at bounding box center [887, 336] width 189 height 307
paste input "KPVT001"
type input "KPVT001"
click at [949, 468] on button "Save" at bounding box center [955, 476] width 49 height 16
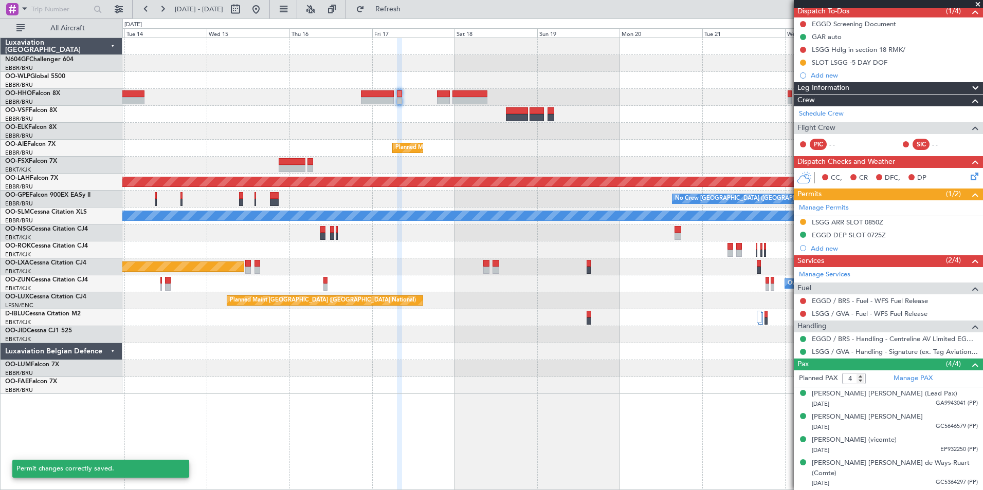
scroll to position [84, 0]
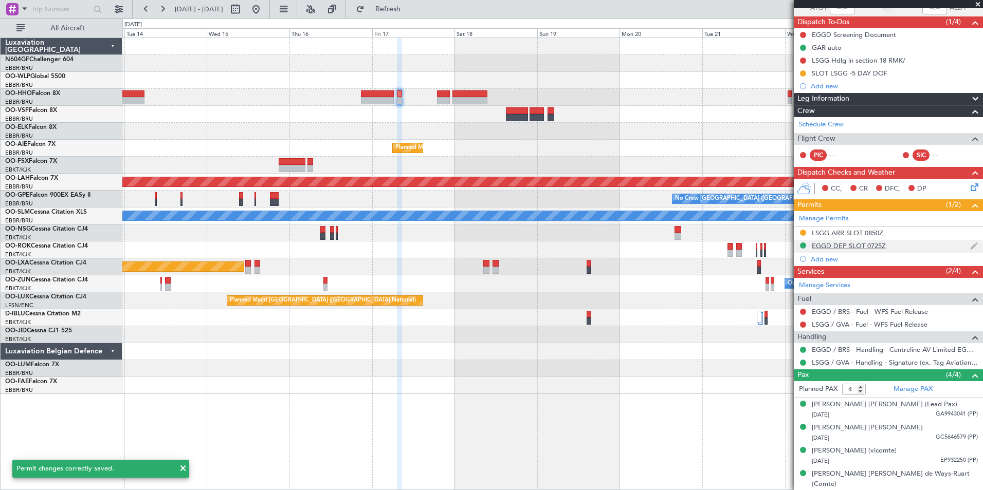
click at [817, 250] on div "EGGD DEP SLOT 0725Z" at bounding box center [887, 246] width 189 height 13
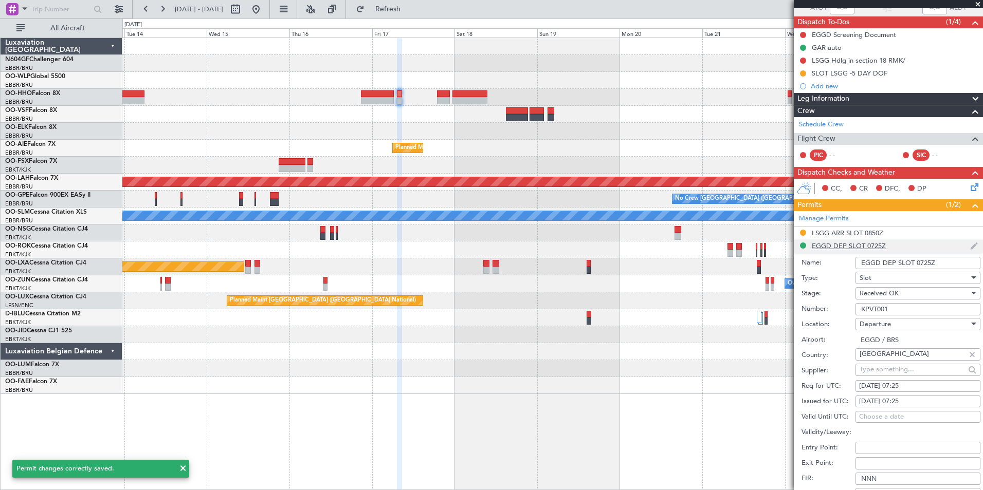
scroll to position [154, 0]
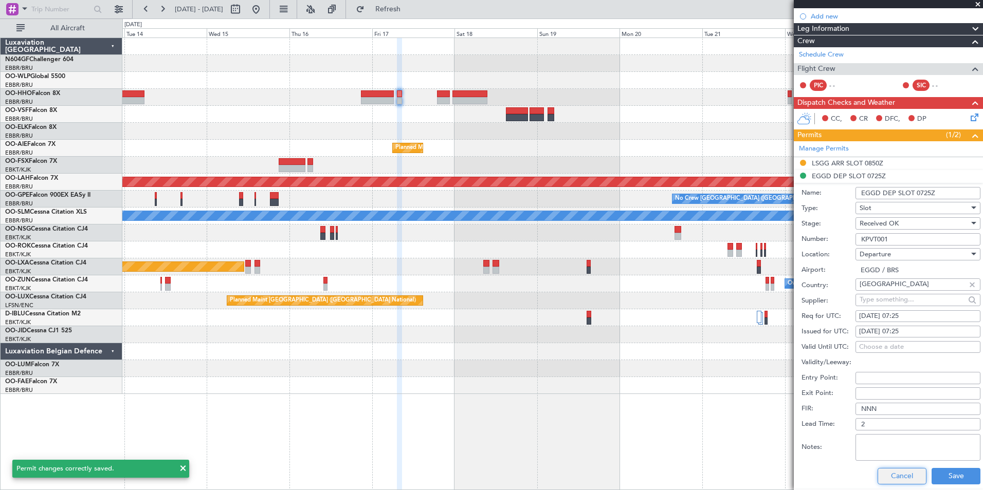
click at [903, 477] on button "Cancel" at bounding box center [901, 476] width 49 height 16
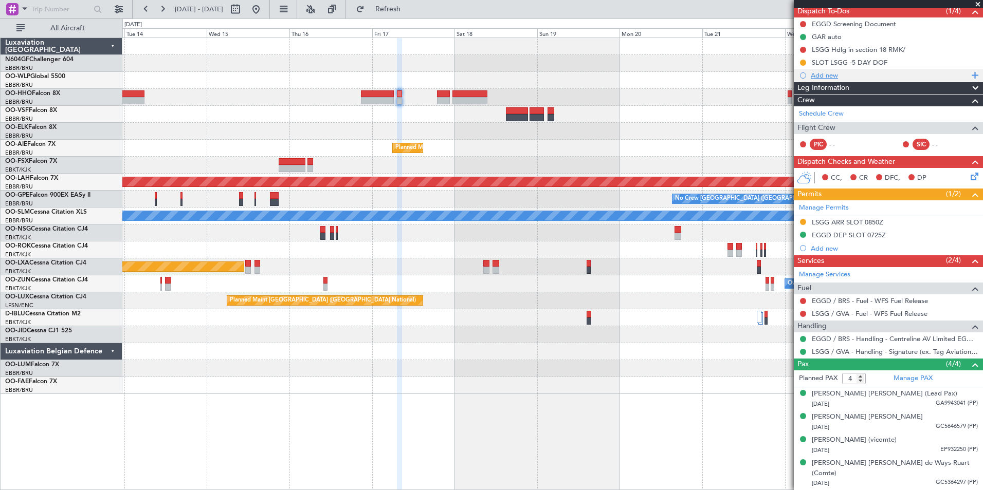
scroll to position [84, 0]
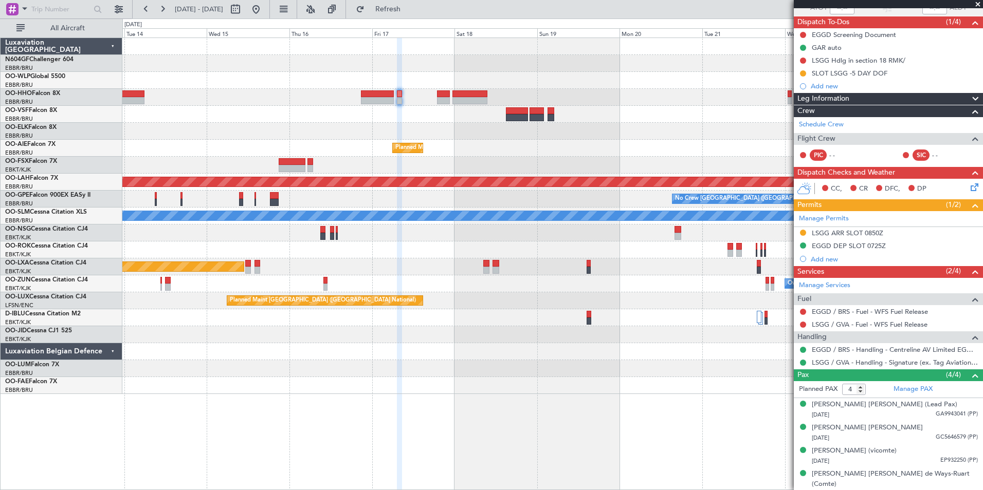
click at [979, 4] on span at bounding box center [977, 4] width 10 height 9
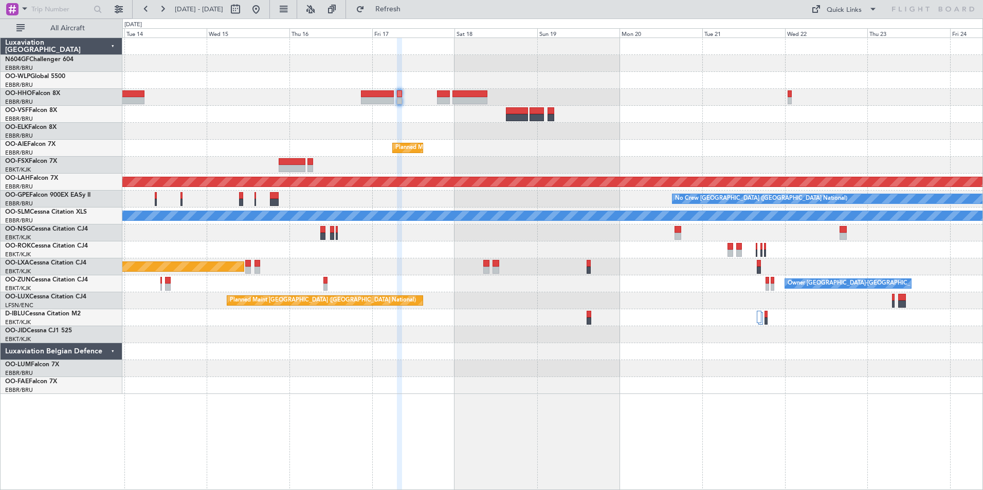
type input "0"
click at [264, 12] on button at bounding box center [256, 9] width 16 height 16
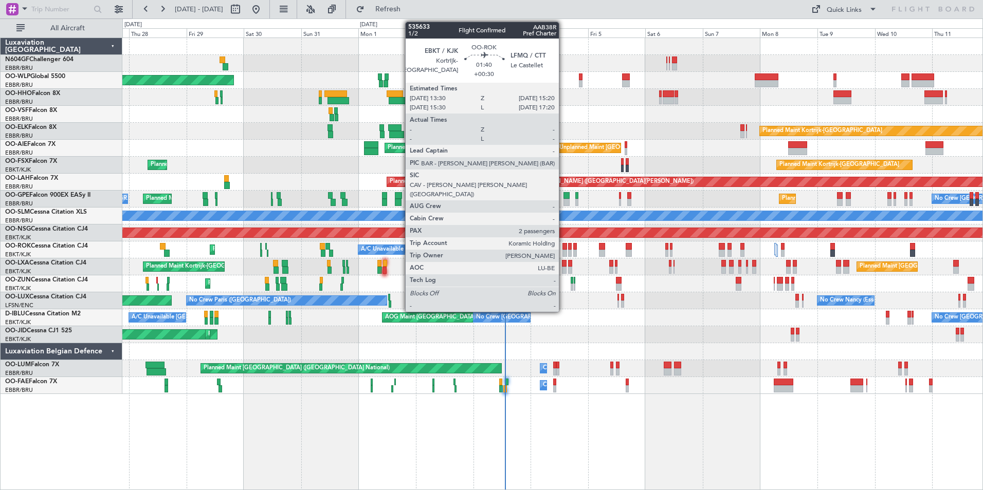
click at [563, 246] on div at bounding box center [564, 246] width 5 height 7
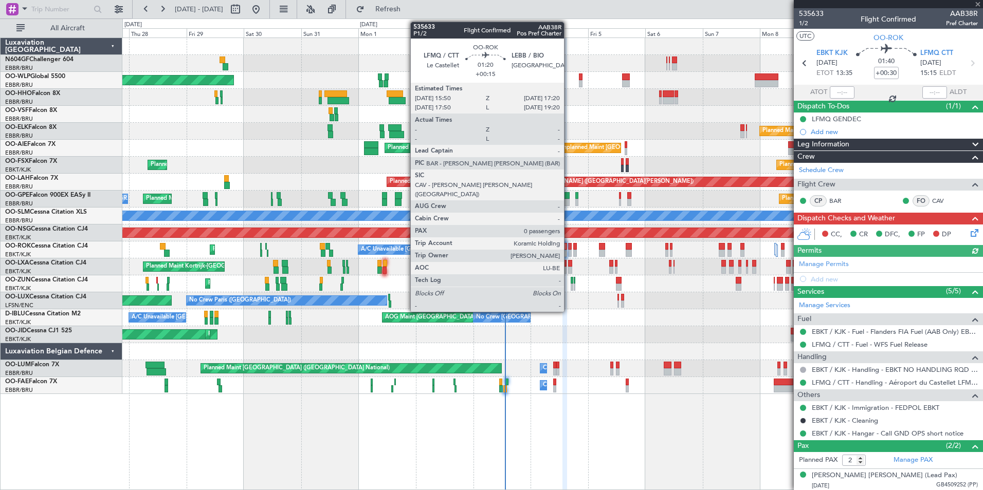
click at [568, 248] on div at bounding box center [570, 246] width 4 height 7
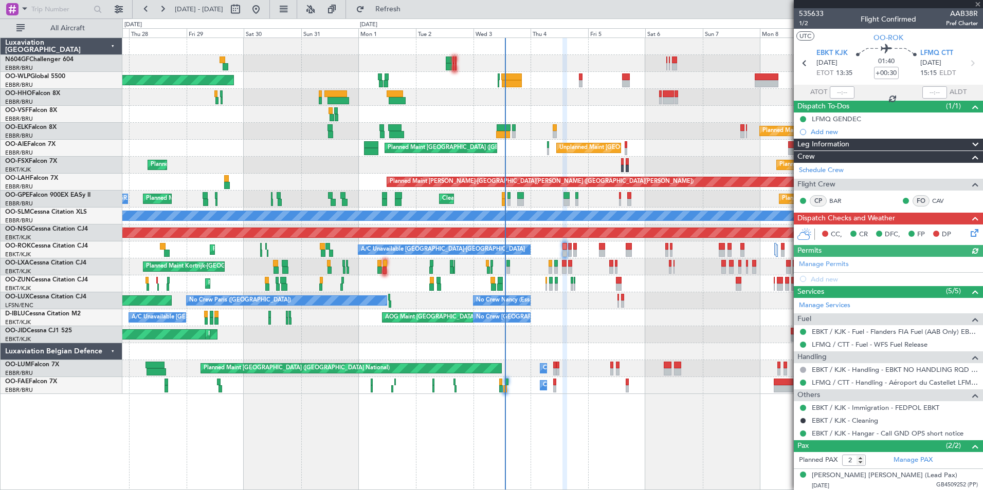
type input "+00:15"
type input "0"
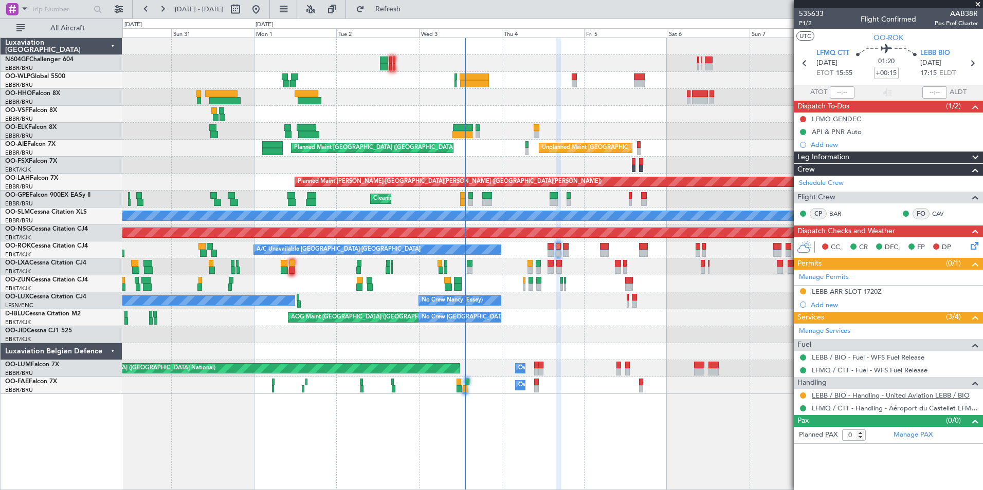
click at [826, 395] on link "LEBB / BIO - Handling - United Aviation LEBB / BIO" at bounding box center [890, 395] width 158 height 9
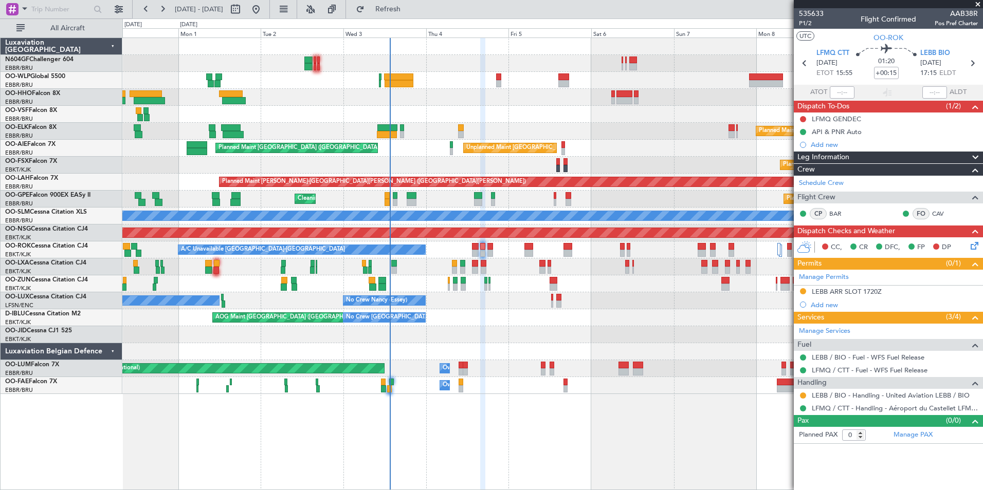
click at [432, 280] on div "Planned Maint Berlin (Brandenburg) Planned Maint Kortrijk-Wevelgem Unplanned Ma…" at bounding box center [552, 216] width 860 height 356
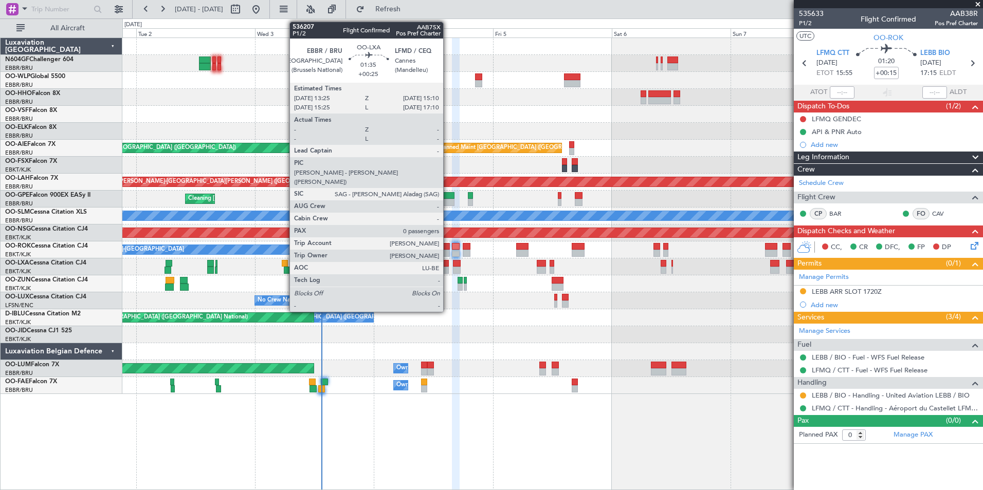
click at [449, 270] on div "Planned Maint [GEOGRAPHIC_DATA] ([GEOGRAPHIC_DATA] National)" at bounding box center [552, 266] width 860 height 17
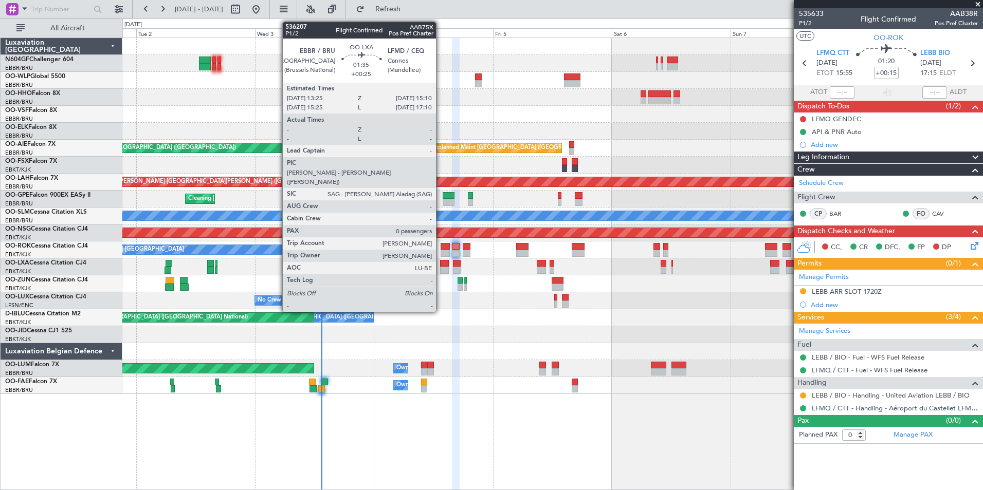
click at [440, 267] on div at bounding box center [444, 270] width 9 height 7
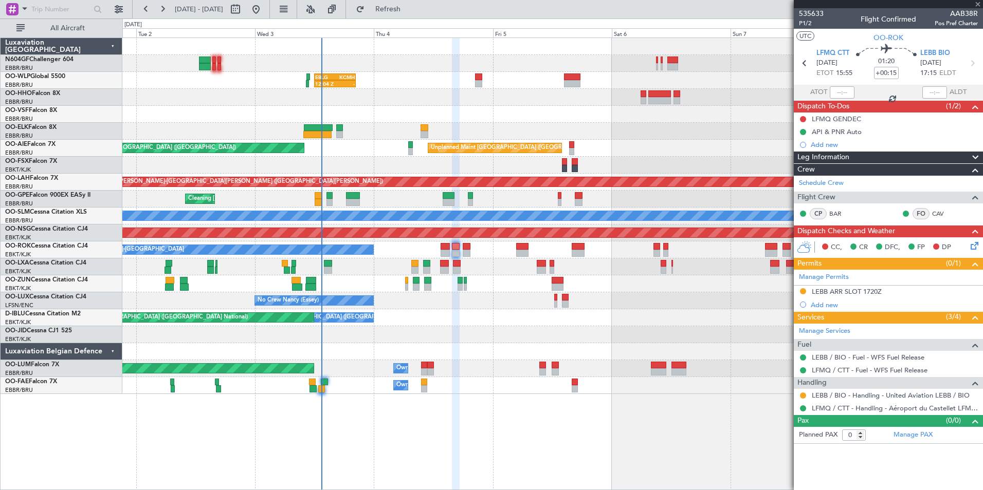
type input "+00:25"
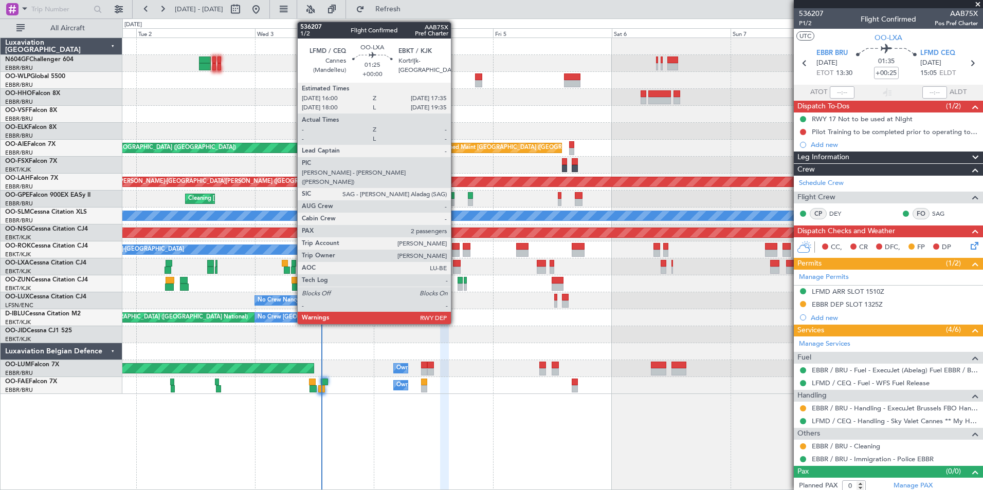
click at [455, 267] on div at bounding box center [457, 270] width 8 height 7
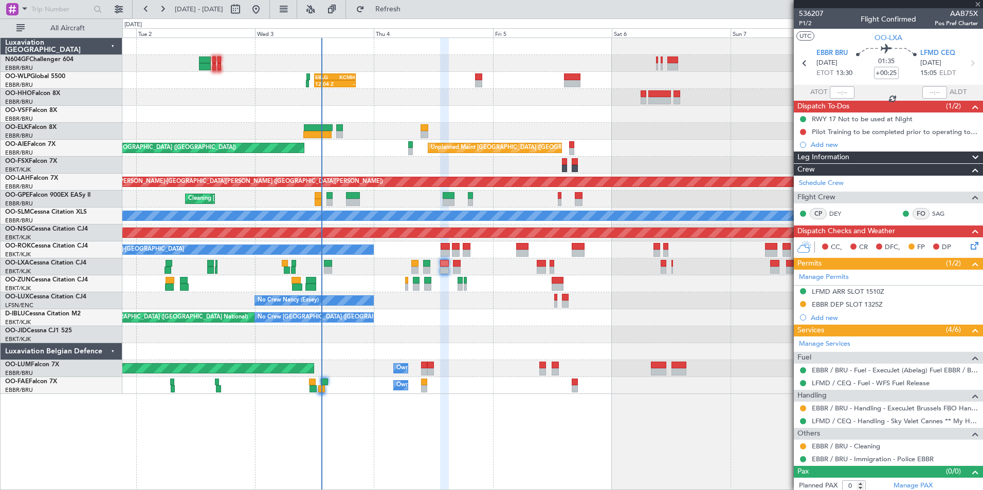
type input "2"
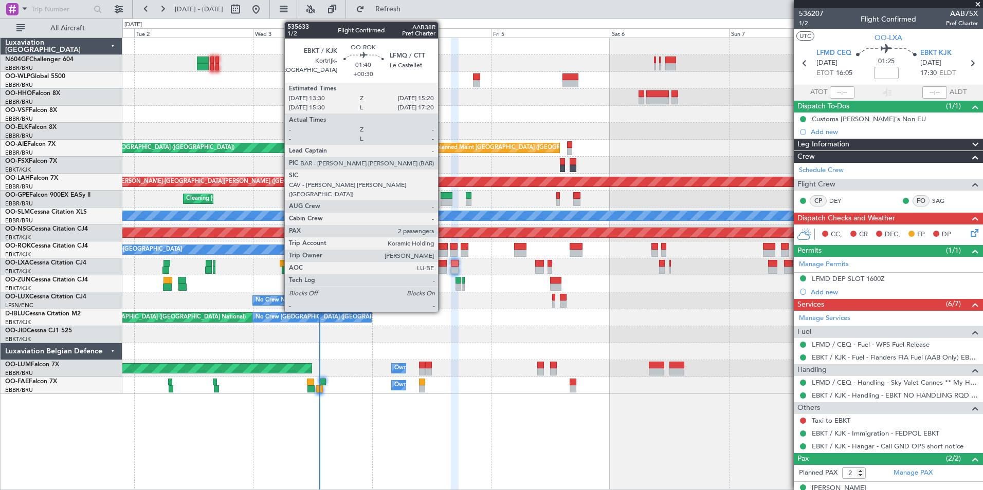
click at [442, 249] on div at bounding box center [442, 246] width 9 height 7
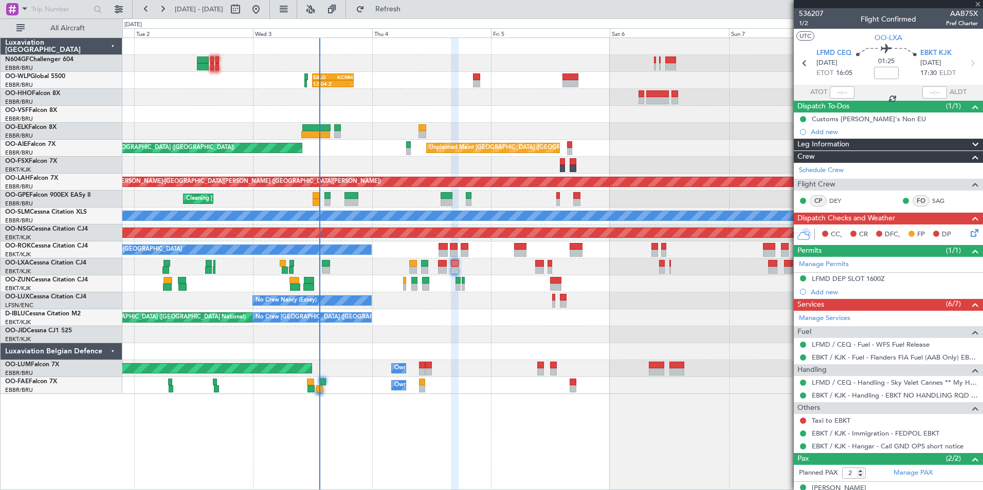
type input "+00:30"
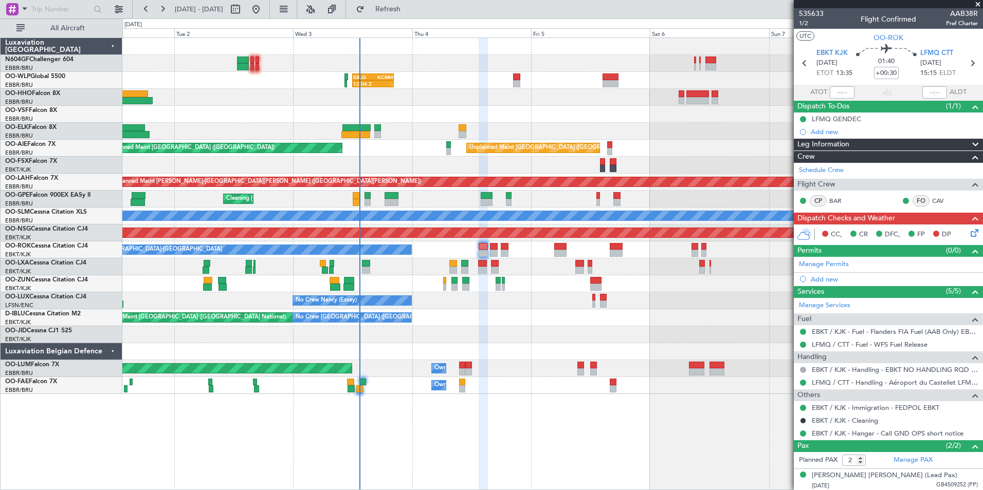
click at [509, 349] on div at bounding box center [552, 351] width 860 height 17
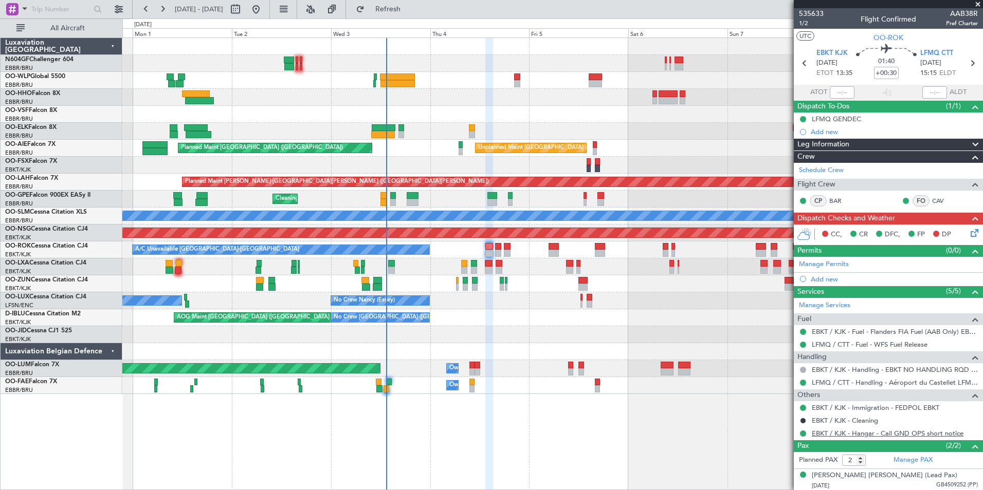
scroll to position [25, 0]
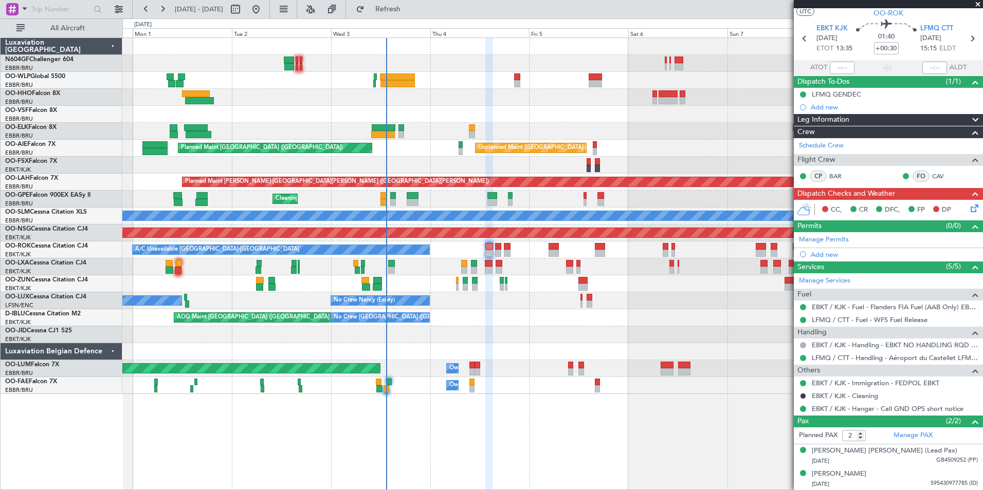
click at [968, 211] on icon at bounding box center [972, 206] width 8 height 8
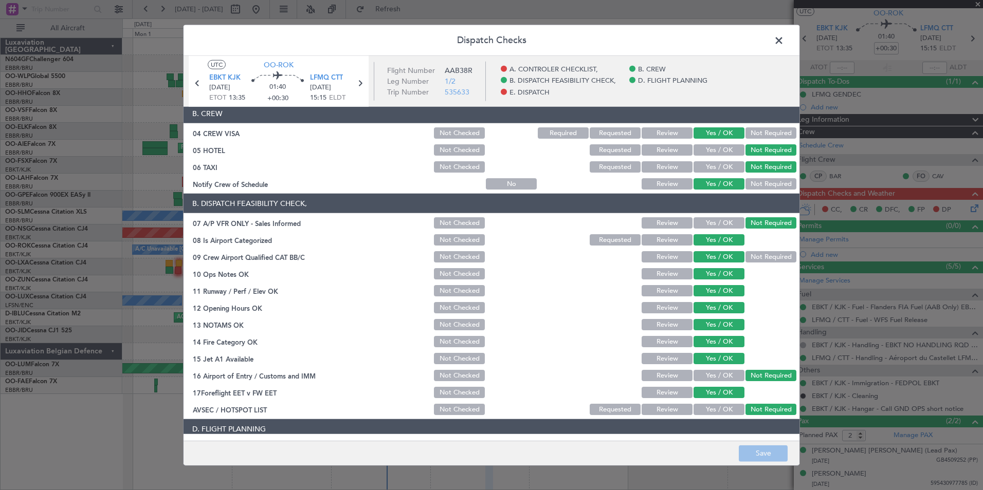
scroll to position [82, 0]
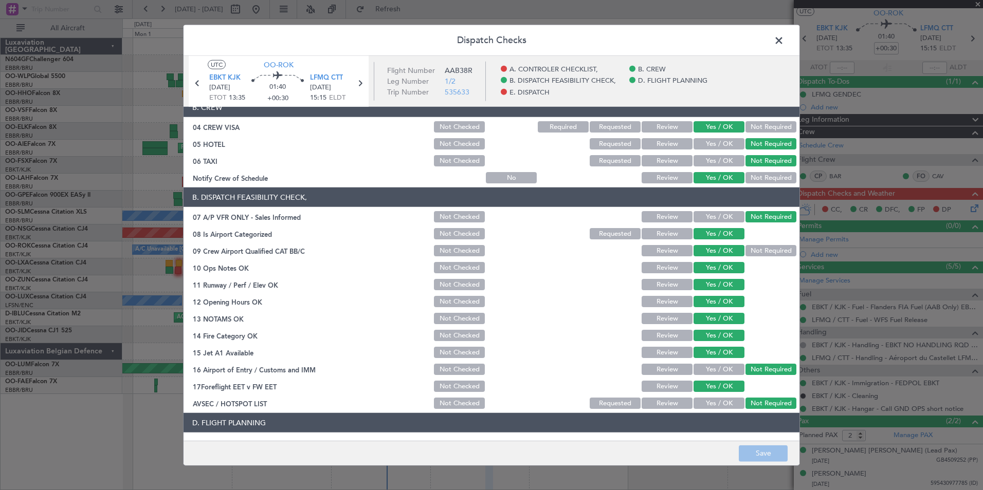
click at [784, 36] on span at bounding box center [784, 43] width 0 height 21
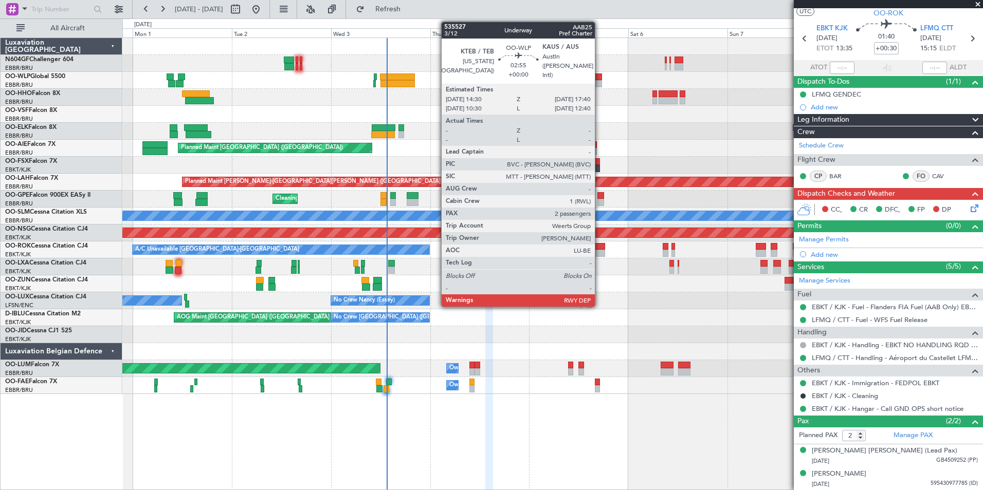
click at [599, 82] on div at bounding box center [594, 83] width 13 height 7
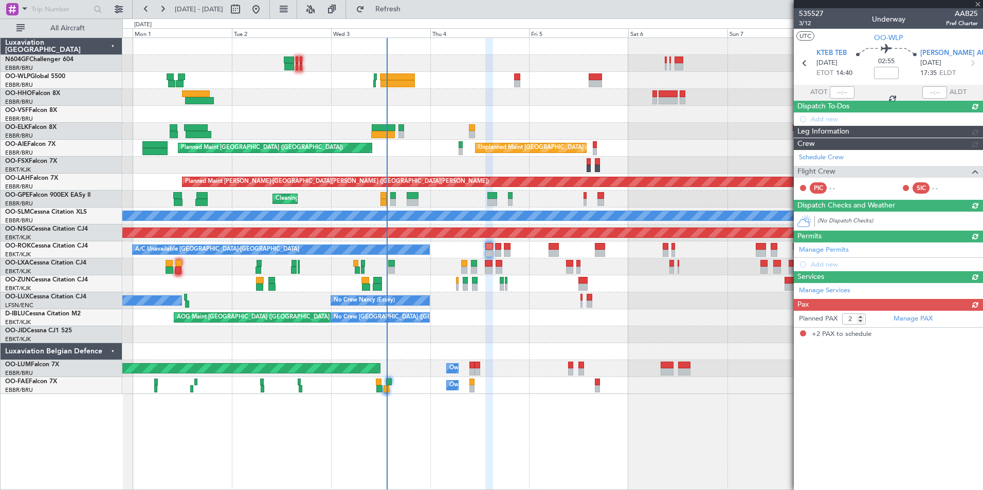
scroll to position [0, 0]
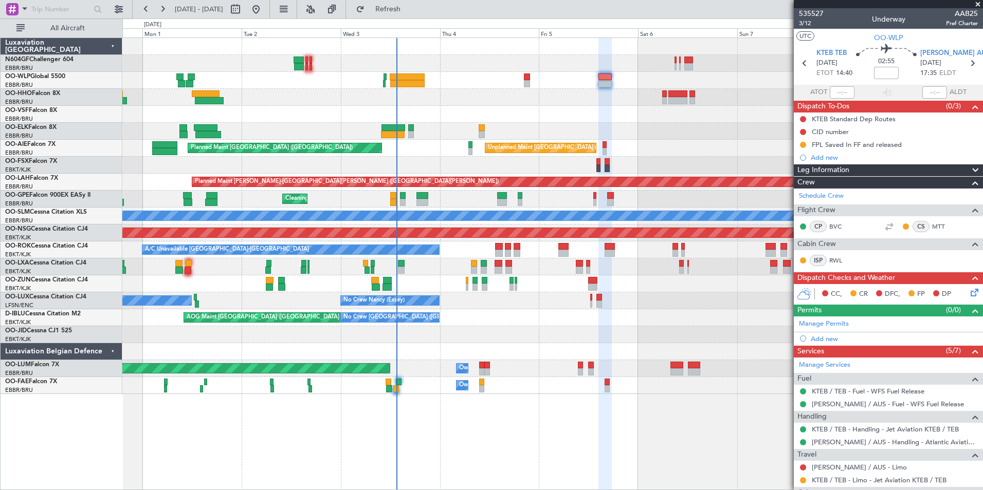
click at [578, 78] on div "Planned Maint [GEOGRAPHIC_DATA] ([GEOGRAPHIC_DATA])" at bounding box center [552, 80] width 860 height 17
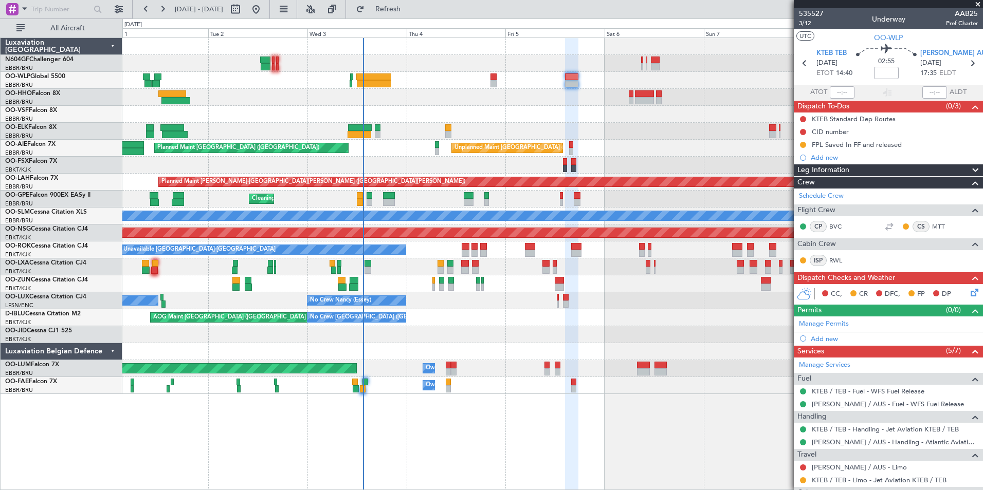
click at [540, 83] on div "Planned Maint Kortrijk-[GEOGRAPHIC_DATA] Unplanned Maint [GEOGRAPHIC_DATA] ([GE…" at bounding box center [552, 216] width 860 height 356
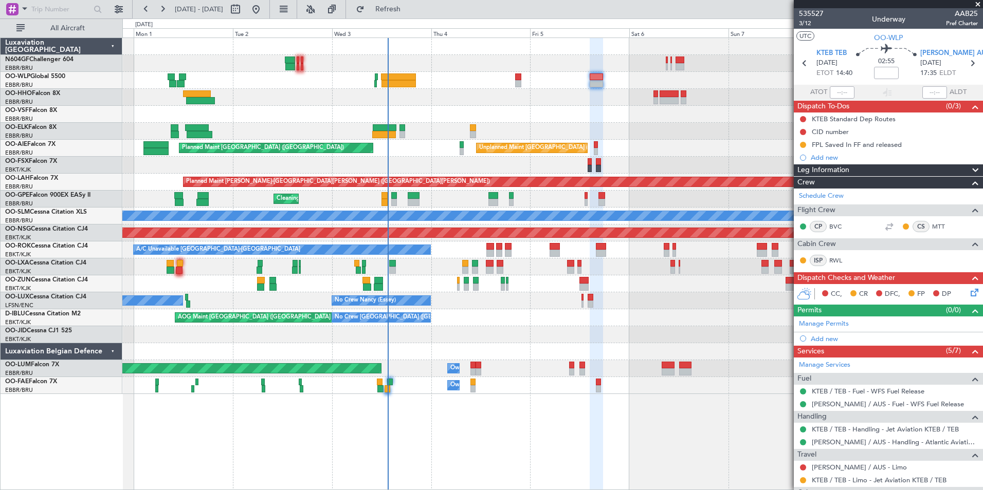
click at [525, 303] on div "No Crew [PERSON_NAME] ([PERSON_NAME]) No Crew [GEOGRAPHIC_DATA] ([GEOGRAPHIC_DA…" at bounding box center [552, 300] width 860 height 17
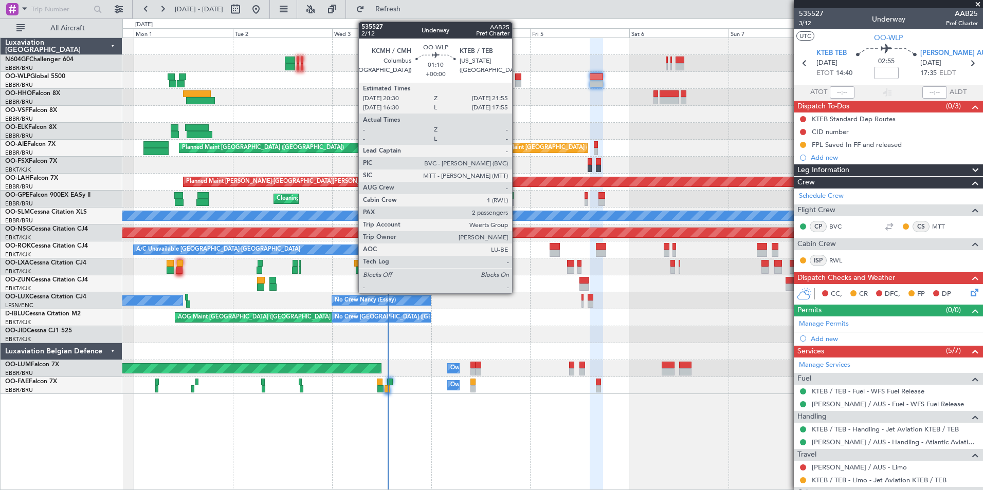
click at [516, 79] on div at bounding box center [518, 76] width 6 height 7
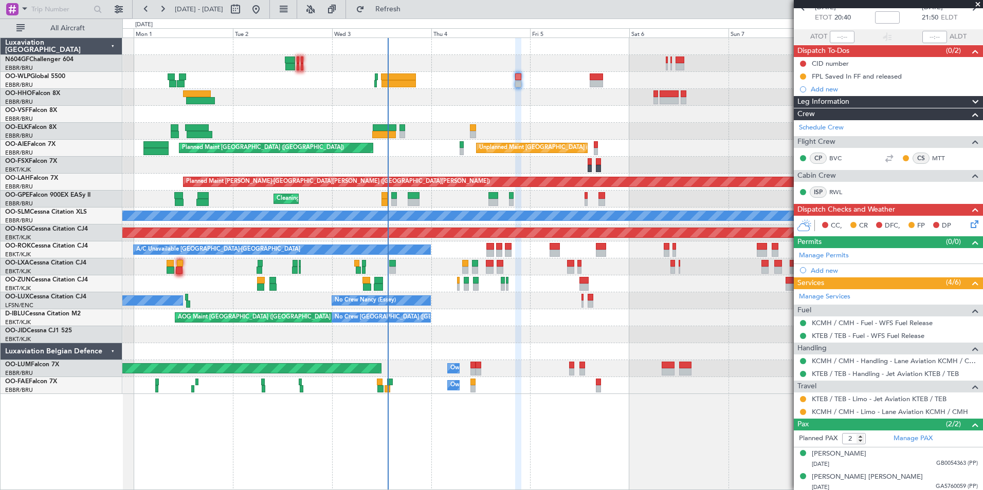
scroll to position [59, 0]
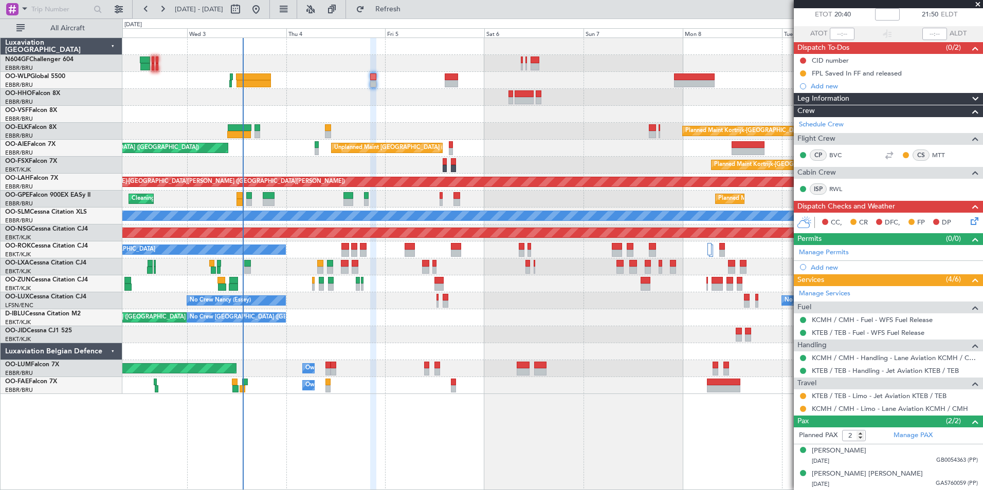
click at [540, 288] on div "Planned Maint Kortrijk-[GEOGRAPHIC_DATA] Unplanned Maint [GEOGRAPHIC_DATA] ([GE…" at bounding box center [552, 216] width 860 height 356
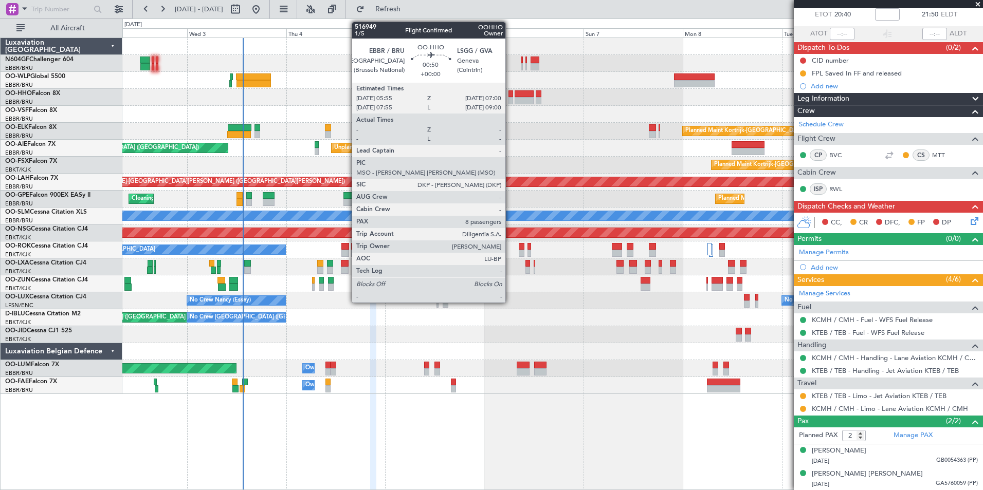
click at [510, 95] on div at bounding box center [510, 93] width 5 height 7
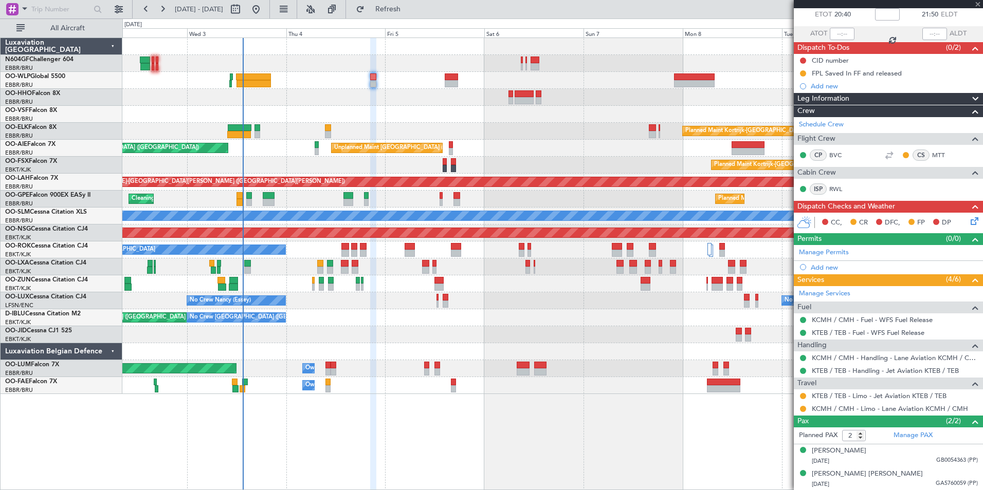
type input "8"
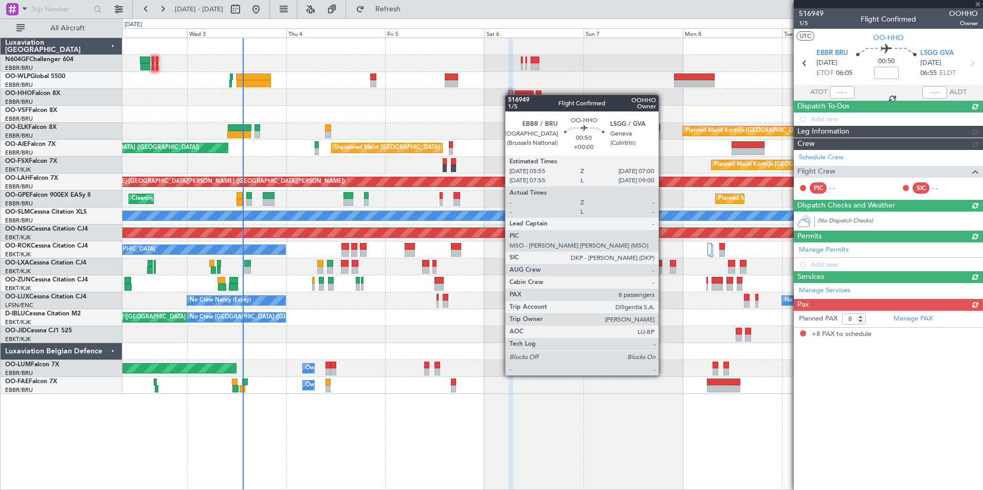
scroll to position [0, 0]
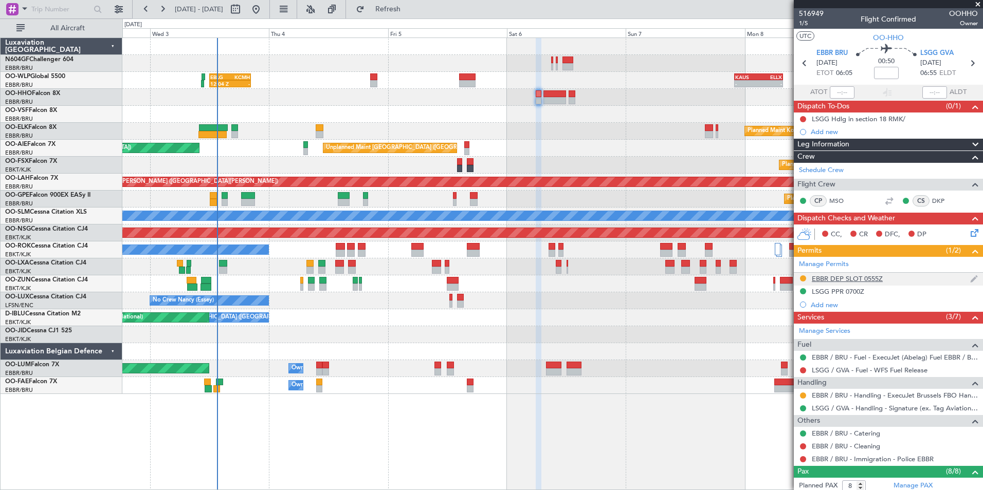
click at [858, 275] on div "EBBR DEP SLOT 0555Z" at bounding box center [846, 278] width 71 height 9
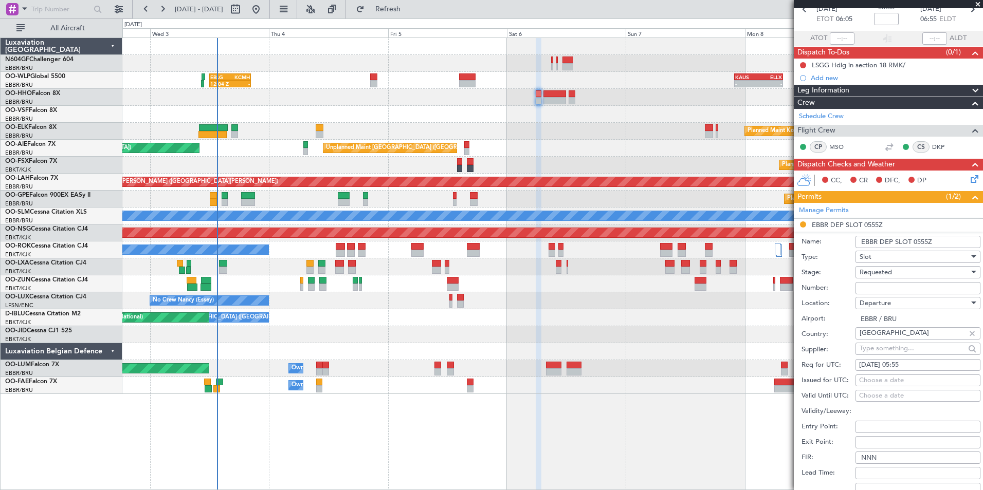
scroll to position [103, 0]
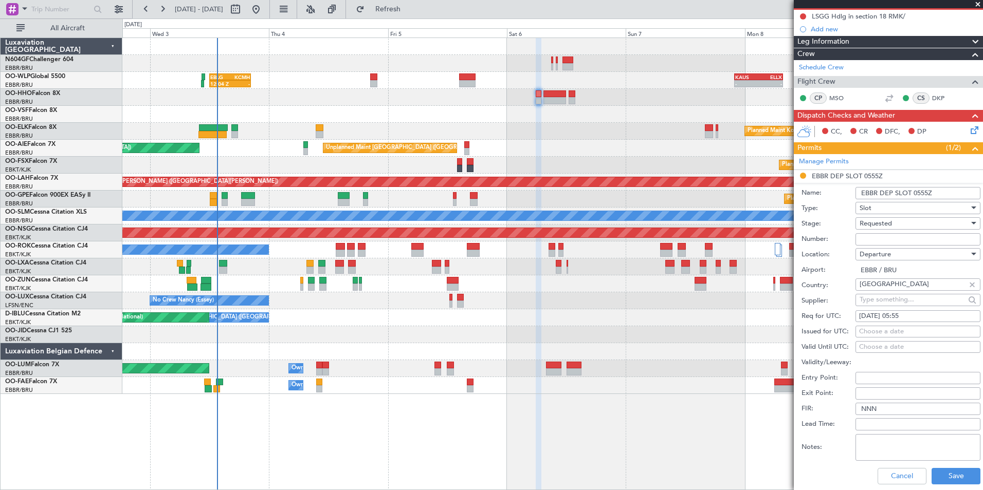
click at [870, 239] on input "Number:" at bounding box center [917, 239] width 125 height 12
paste input "EBBRAAB5614D00"
type input "EBBRAAB5614D00"
click at [891, 226] on span "Requested" at bounding box center [875, 223] width 32 height 9
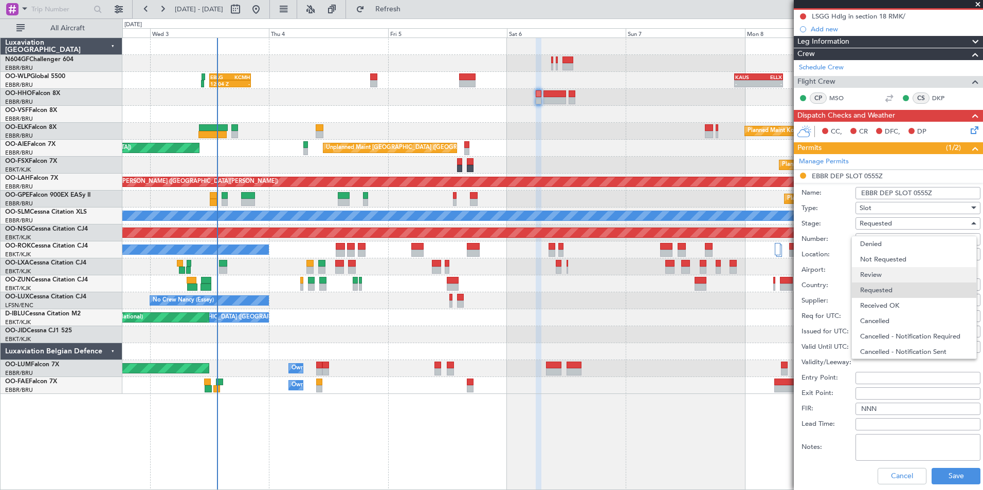
scroll to position [5, 0]
click at [895, 302] on span "Received OK" at bounding box center [914, 300] width 108 height 15
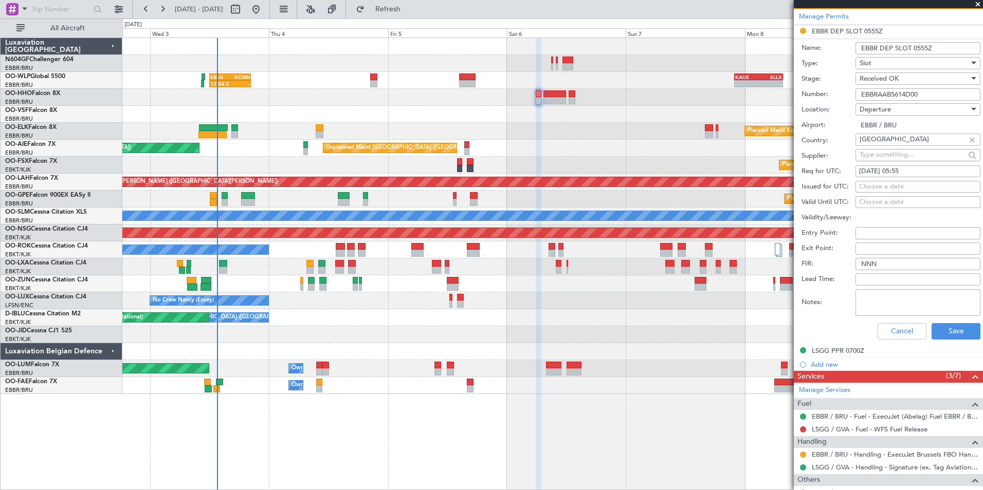
scroll to position [257, 0]
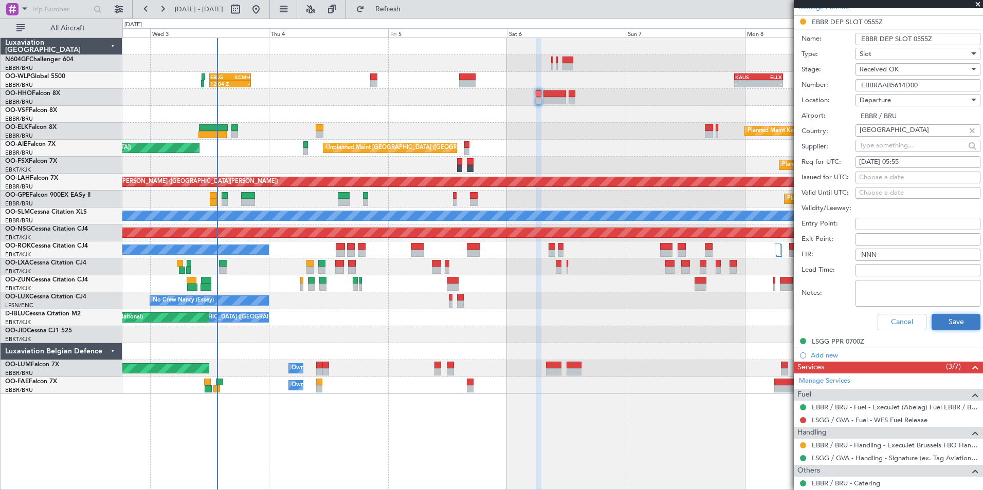
click at [936, 314] on button "Save" at bounding box center [955, 322] width 49 height 16
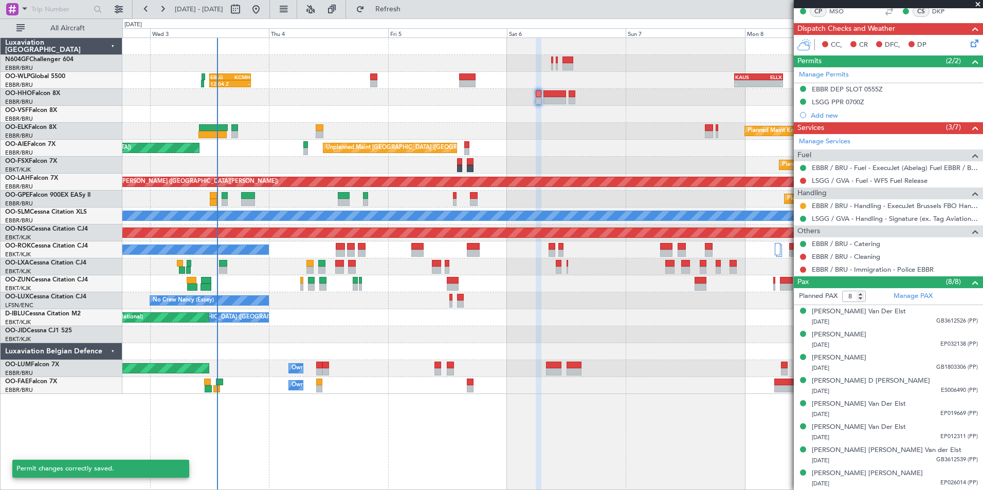
scroll to position [189, 0]
click at [804, 207] on button at bounding box center [803, 206] width 6 height 6
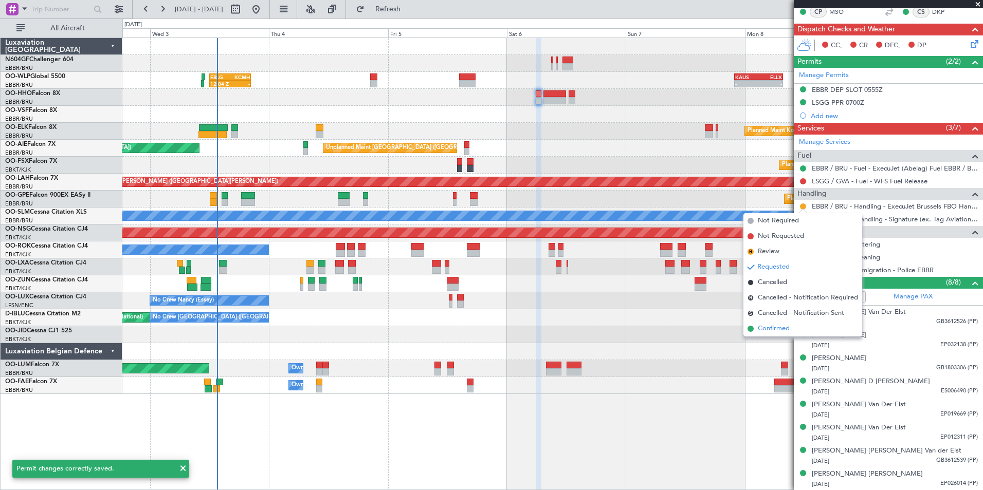
click at [772, 330] on span "Confirmed" at bounding box center [773, 329] width 32 height 10
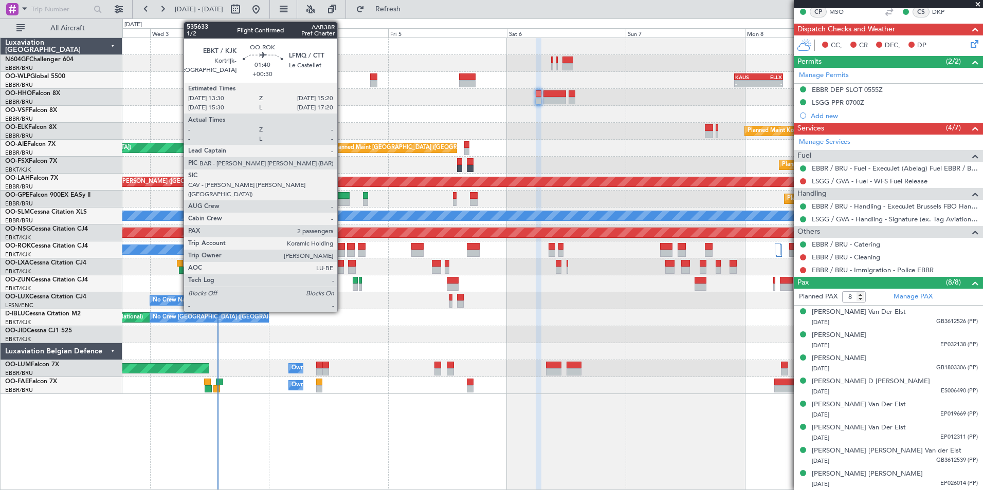
click at [342, 248] on div at bounding box center [340, 246] width 9 height 7
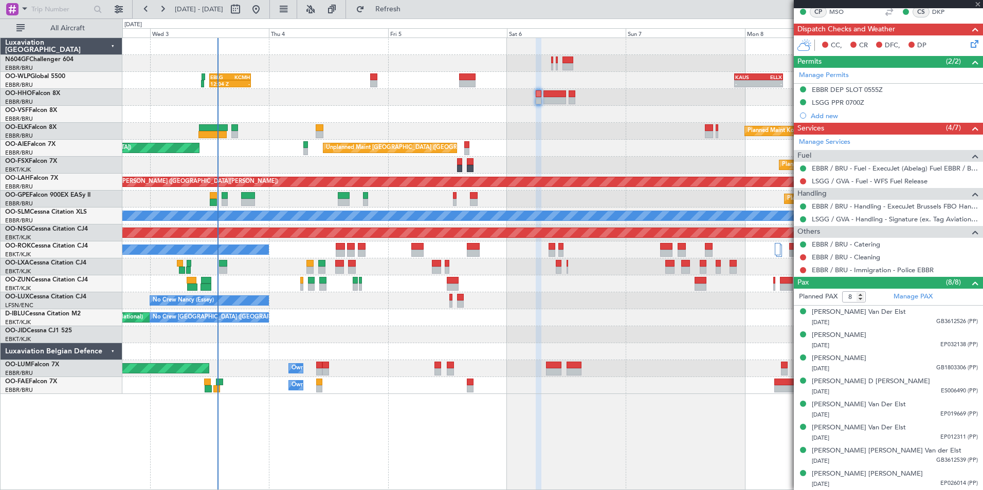
type input "+00:30"
type input "2"
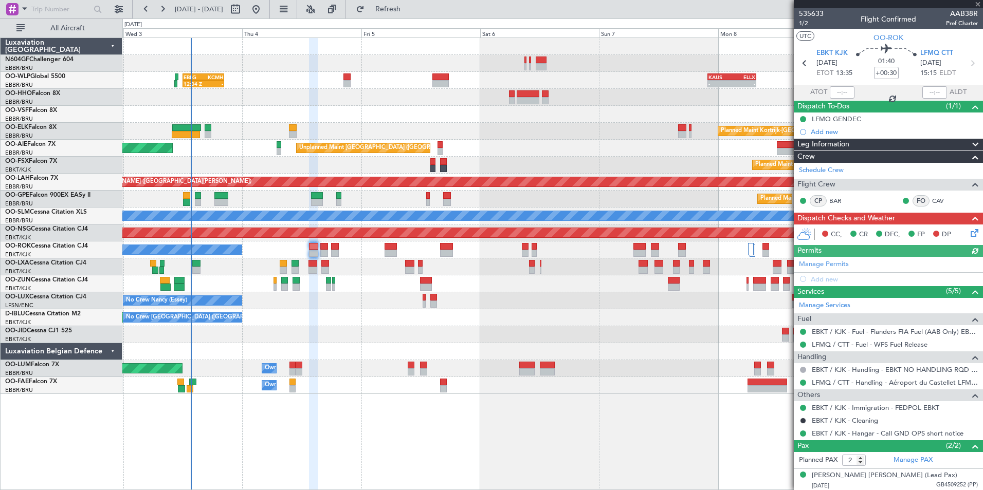
click at [368, 274] on div "12:04 Z - EBLG 12:00 Z KCMH 20:20 Z - - [PERSON_NAME] 22:00 Z ELLX 07:45 Z - - …" at bounding box center [552, 216] width 860 height 356
click at [341, 113] on div "12:04 Z - EBLG 12:00 Z KCMH 20:20 Z - - [PERSON_NAME] 22:00 Z ELLX 07:45 Z - - …" at bounding box center [552, 216] width 860 height 356
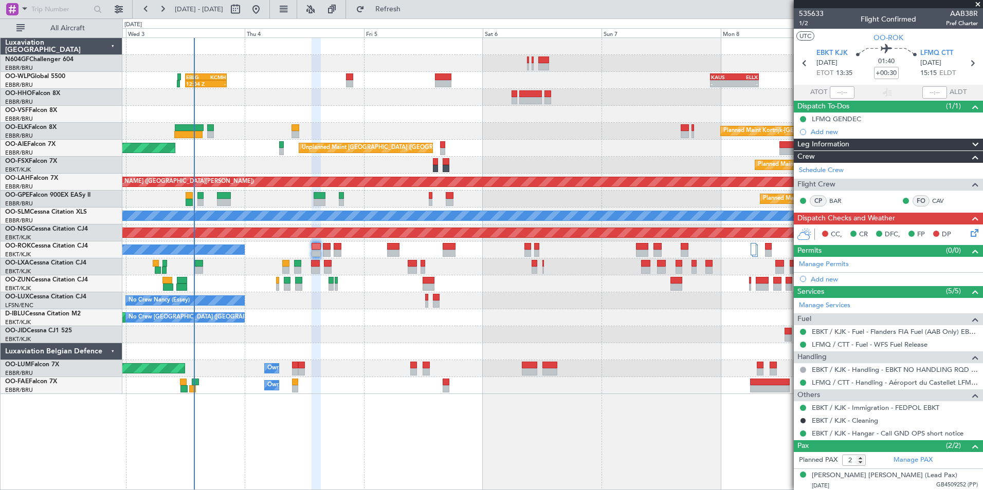
click at [531, 308] on div "12:04 Z - EBLG 12:00 Z KCMH 20:20 Z - - [PERSON_NAME] 22:00 Z ELLX 07:45 Z - - …" at bounding box center [552, 216] width 860 height 356
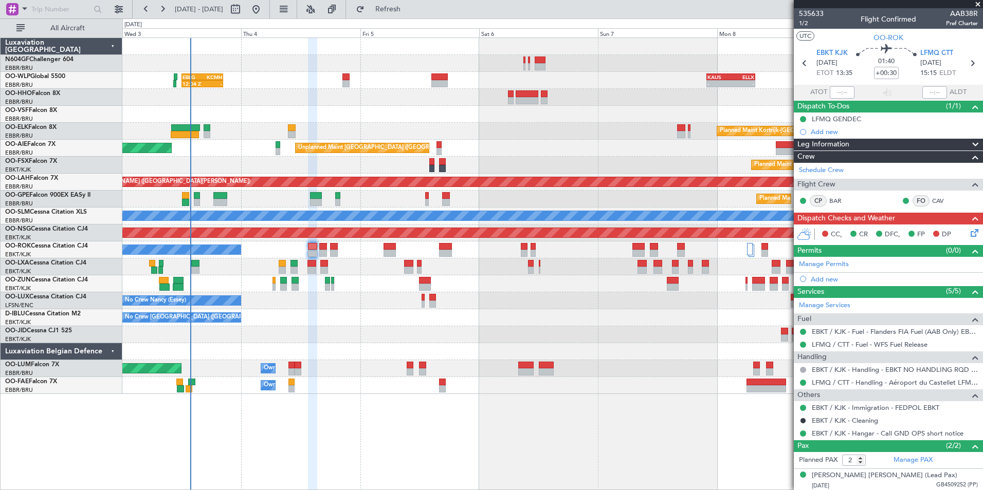
click at [337, 313] on div "AOG Maint [GEOGRAPHIC_DATA] ([GEOGRAPHIC_DATA] National) No Crew [GEOGRAPHIC_DA…" at bounding box center [552, 317] width 860 height 17
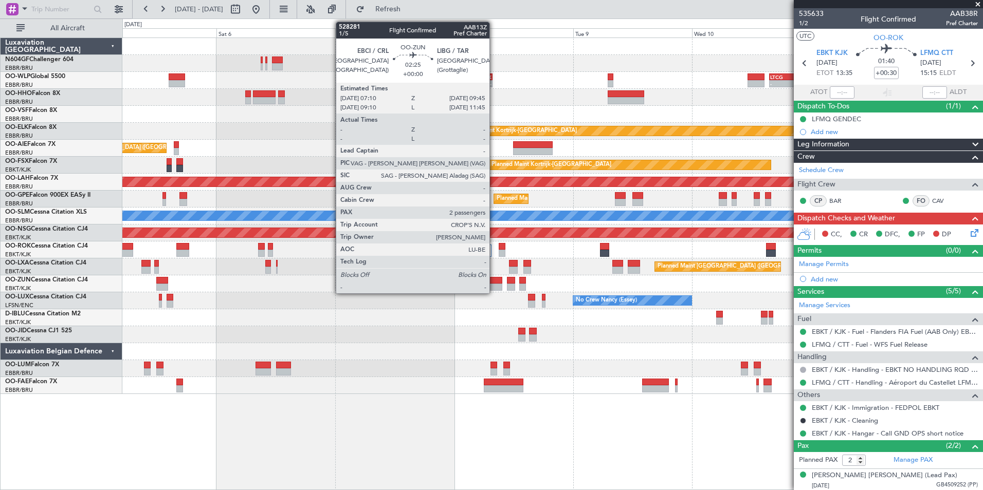
click at [494, 289] on div at bounding box center [495, 287] width 13 height 7
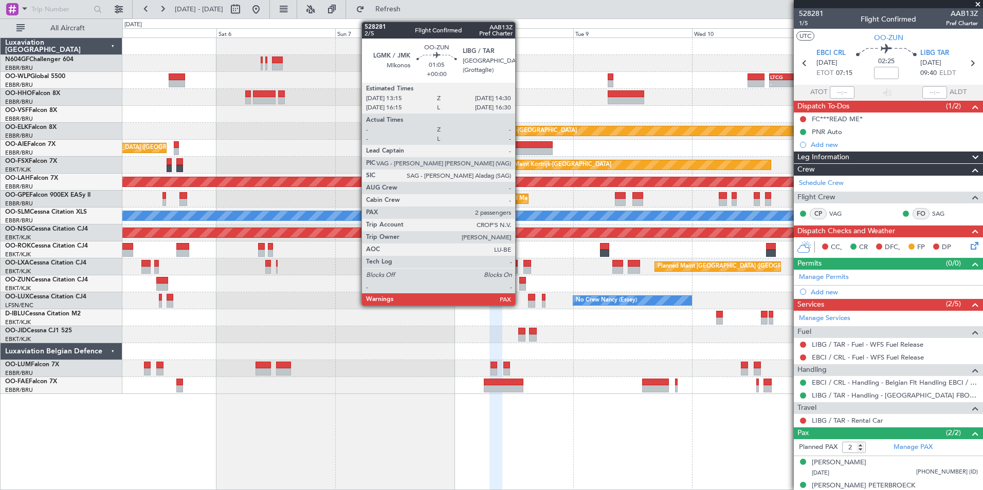
click at [520, 284] on div at bounding box center [522, 287] width 7 height 7
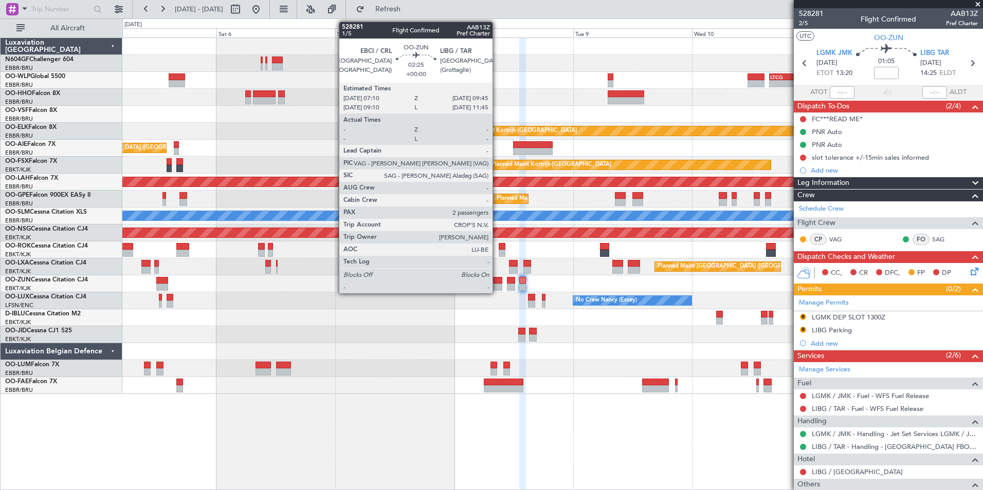
click at [497, 279] on div at bounding box center [495, 280] width 13 height 7
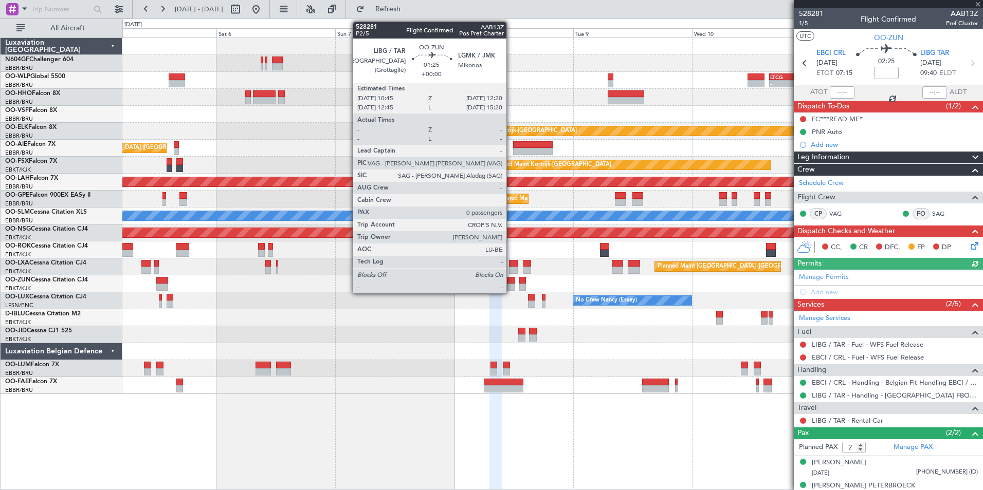
click at [507, 321] on div "No Crew [GEOGRAPHIC_DATA] ([GEOGRAPHIC_DATA] National) No Crew [GEOGRAPHIC_DATA…" at bounding box center [552, 317] width 860 height 17
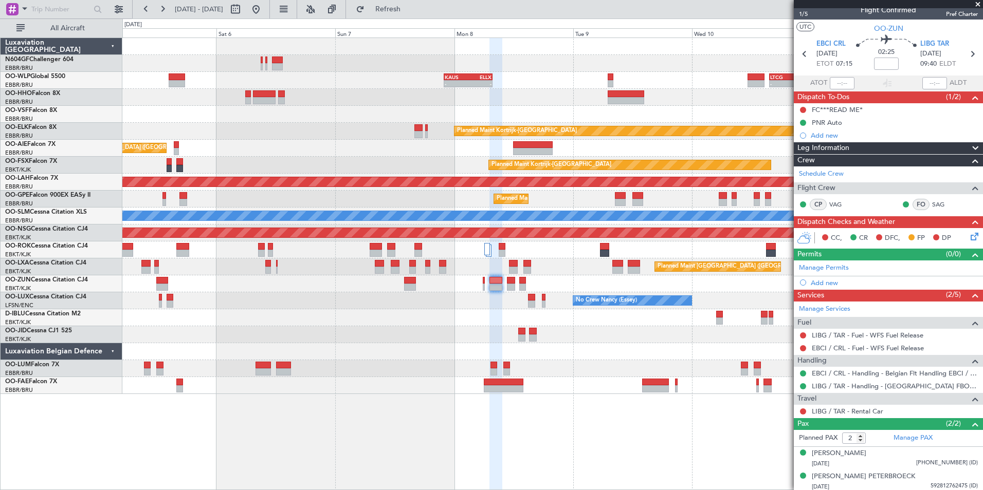
scroll to position [12, 0]
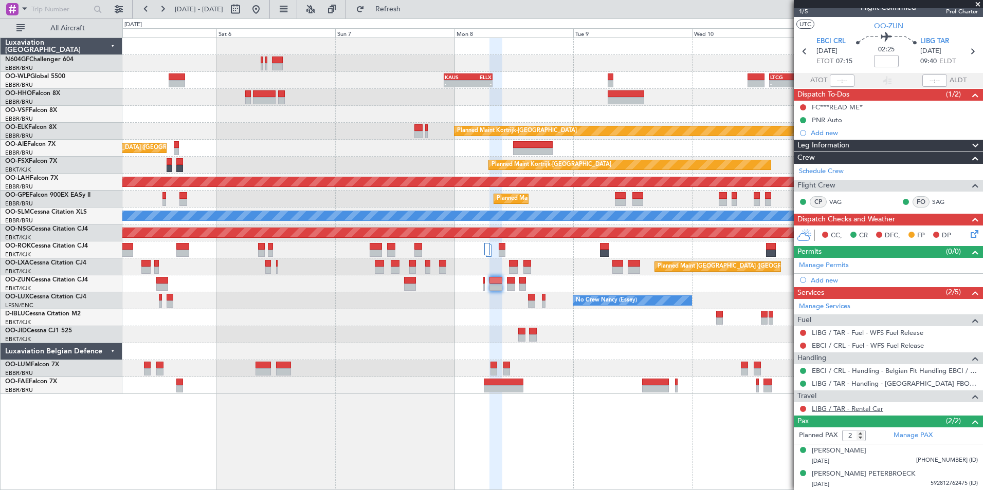
click at [852, 408] on link "LIBG / TAR - Rental Car" at bounding box center [846, 408] width 71 height 9
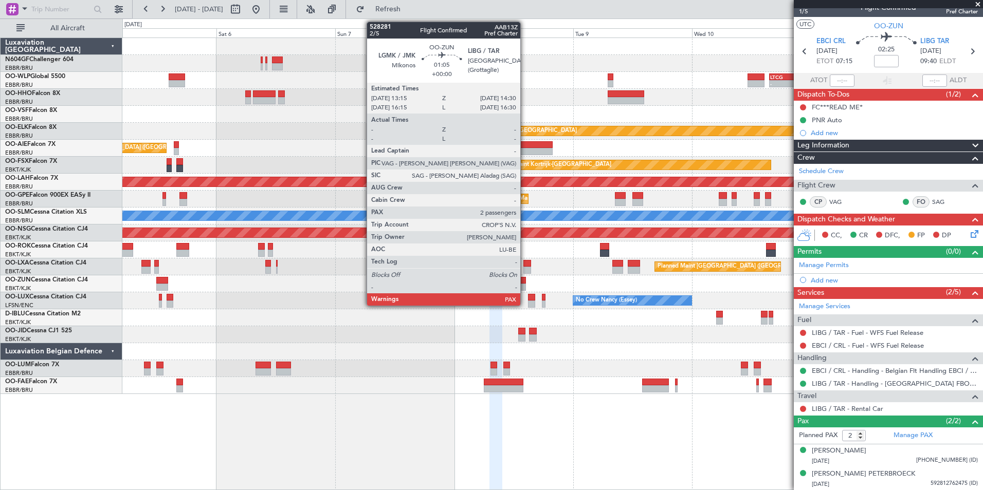
click at [525, 285] on div at bounding box center [522, 287] width 7 height 7
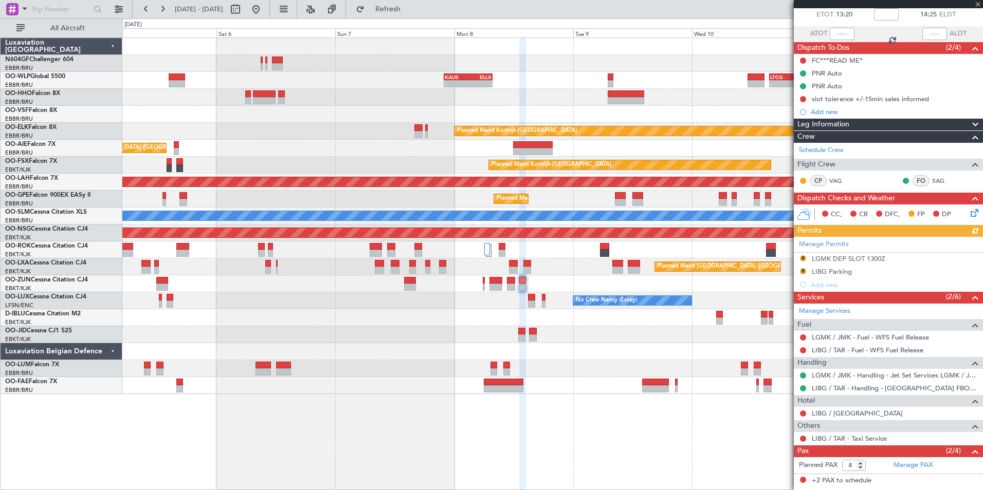
scroll to position [102, 0]
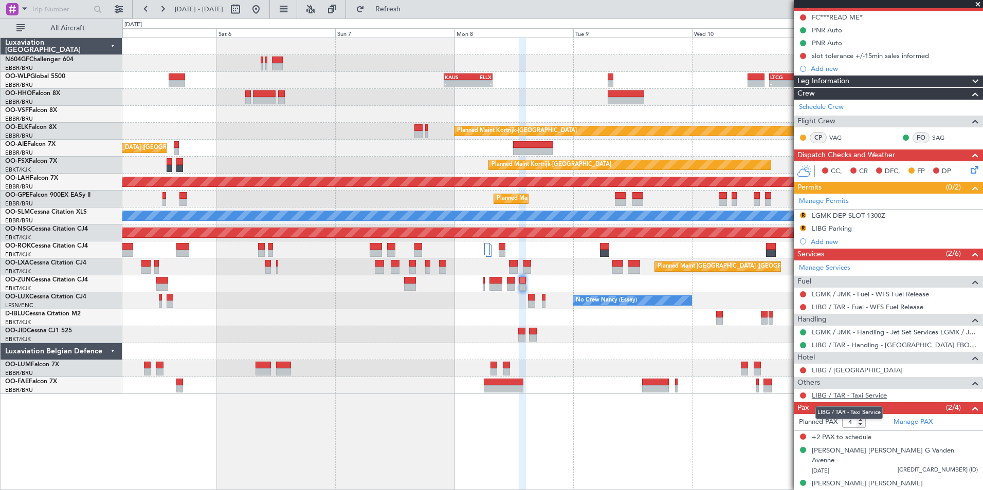
click at [822, 396] on link "LIBG / TAR - Taxi Service" at bounding box center [848, 395] width 75 height 9
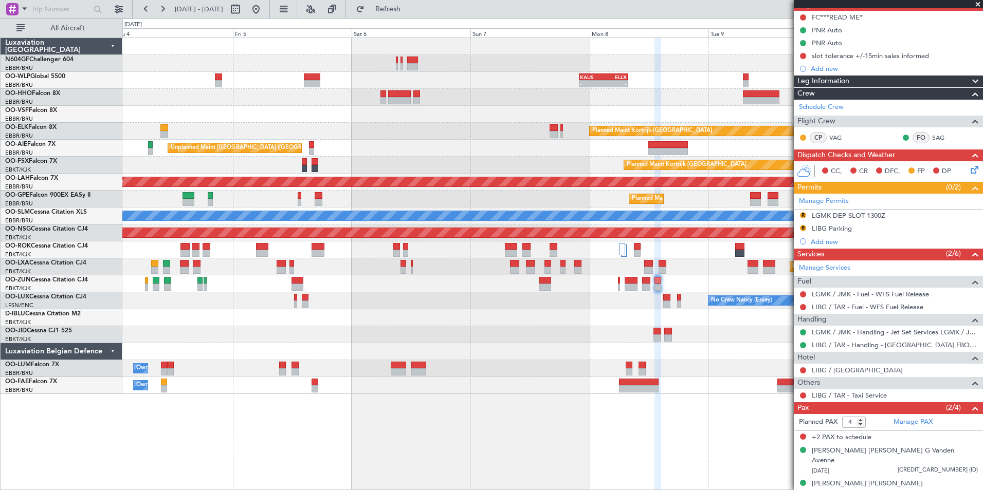
click at [507, 329] on div at bounding box center [552, 334] width 860 height 17
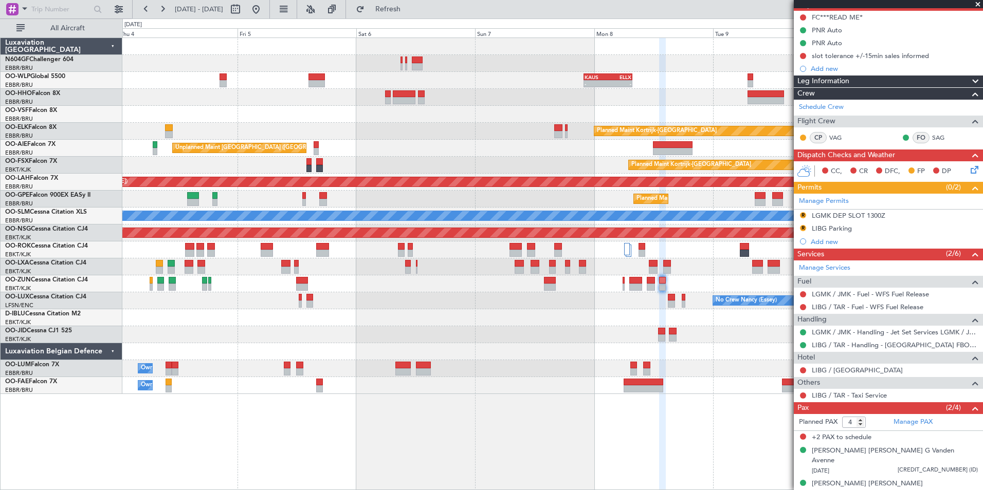
click at [450, 297] on div "- - [PERSON_NAME] 22:00 Z ELLX 07:45 Z - - LTCG 15:40 Z RJTT 01:00 Z 12:04 Z - …" at bounding box center [552, 216] width 860 height 356
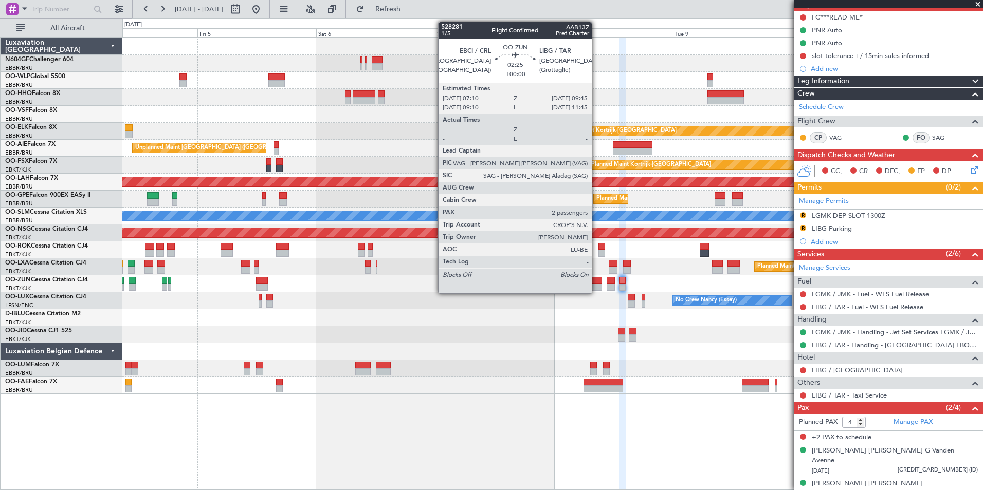
click at [596, 285] on div at bounding box center [595, 287] width 13 height 7
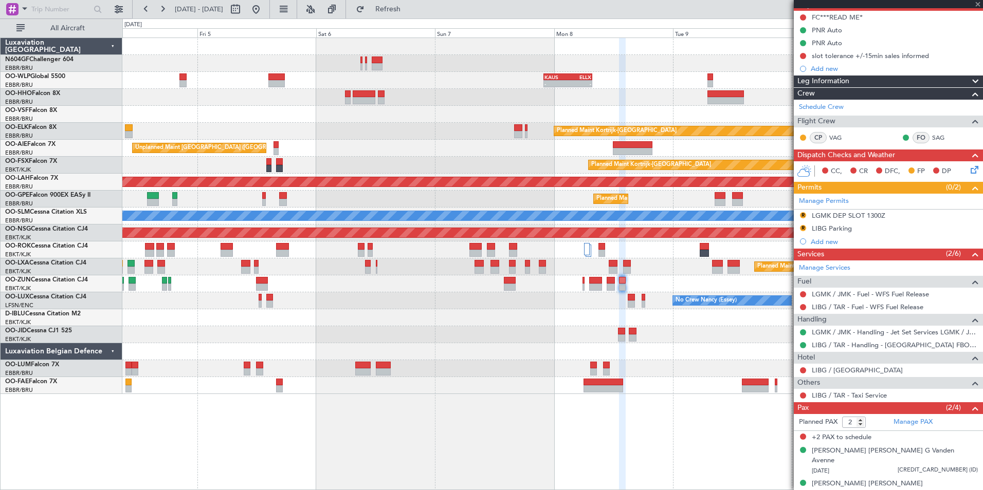
scroll to position [0, 0]
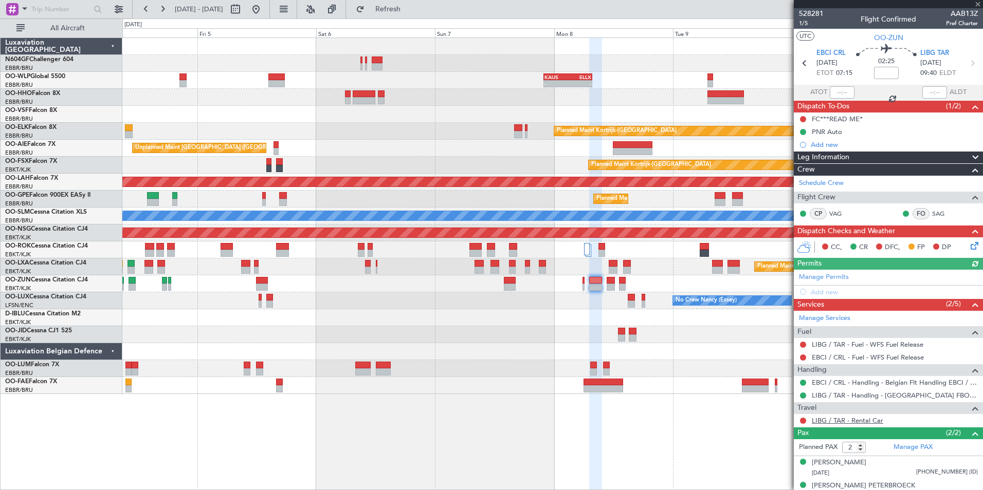
click at [827, 420] on link "LIBG / TAR - Rental Car" at bounding box center [846, 420] width 71 height 9
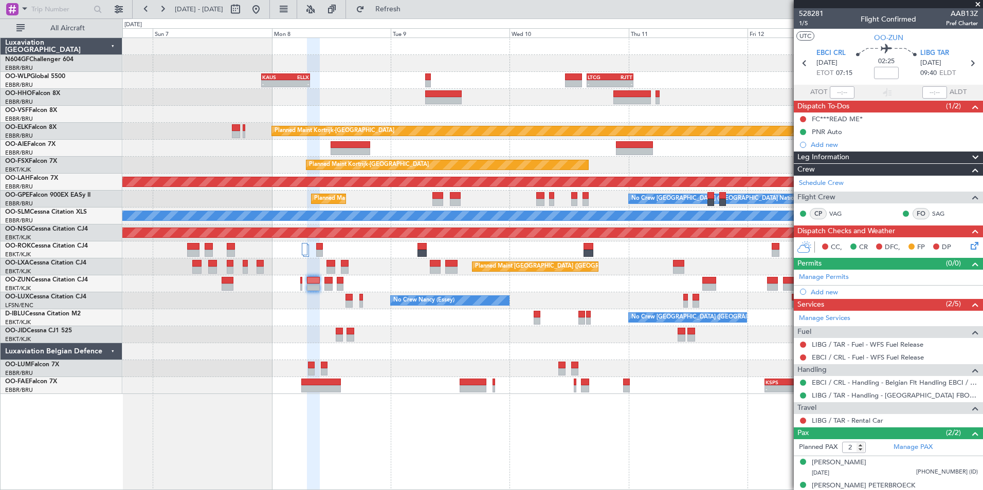
click at [361, 302] on div "- - KAUS 22:00 Z ELLX 07:45 Z - - LTCG 15:40 Z RJTT 01:00 Z - - RJTT 06:00 Z UB…" at bounding box center [552, 216] width 860 height 356
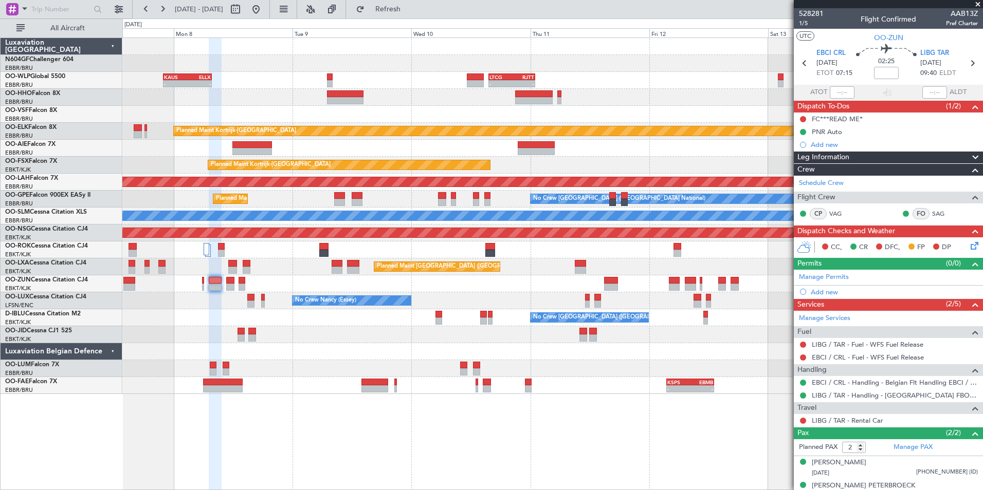
click at [566, 262] on div "- - KAUS 22:00 Z ELLX 07:45 Z - - LTCG 15:40 Z RJTT 01:00 Z - - RJTT 06:00 Z UB…" at bounding box center [552, 216] width 860 height 356
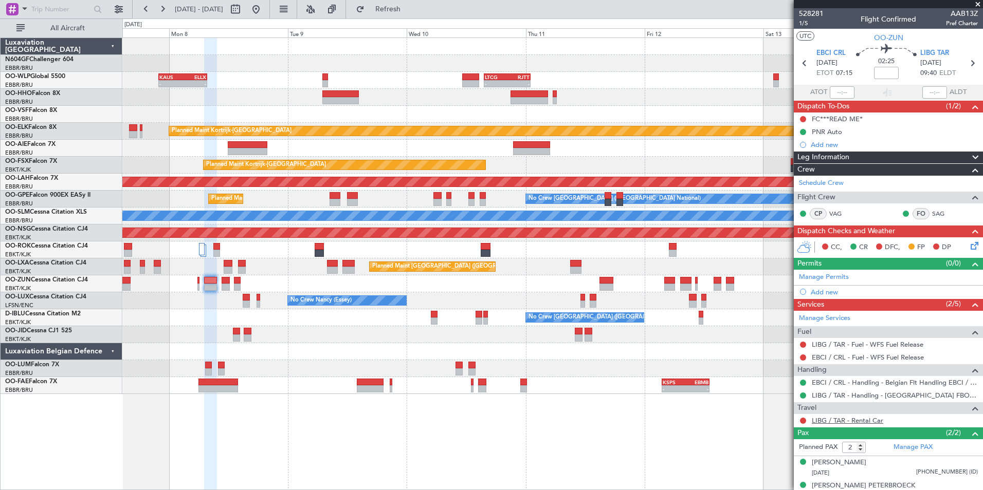
click at [845, 421] on link "LIBG / TAR - Rental Car" at bounding box center [846, 420] width 71 height 9
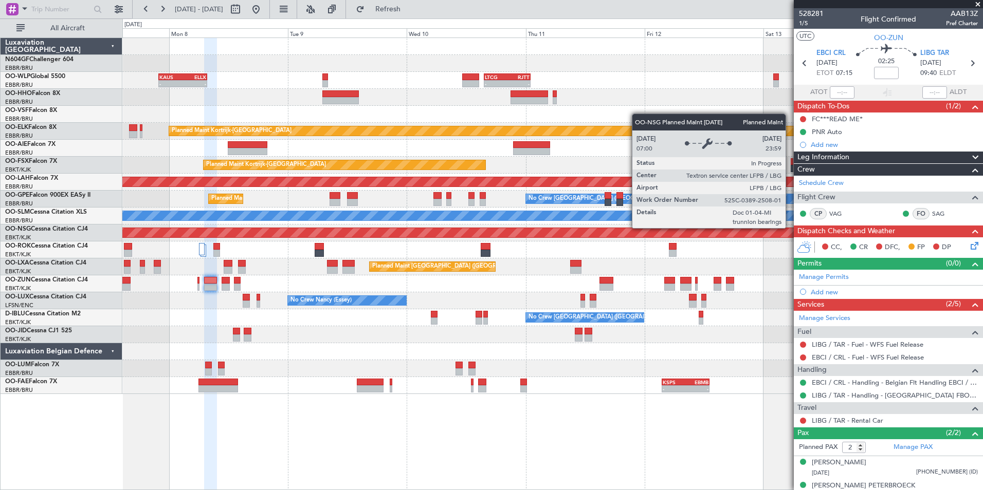
scroll to position [12, 0]
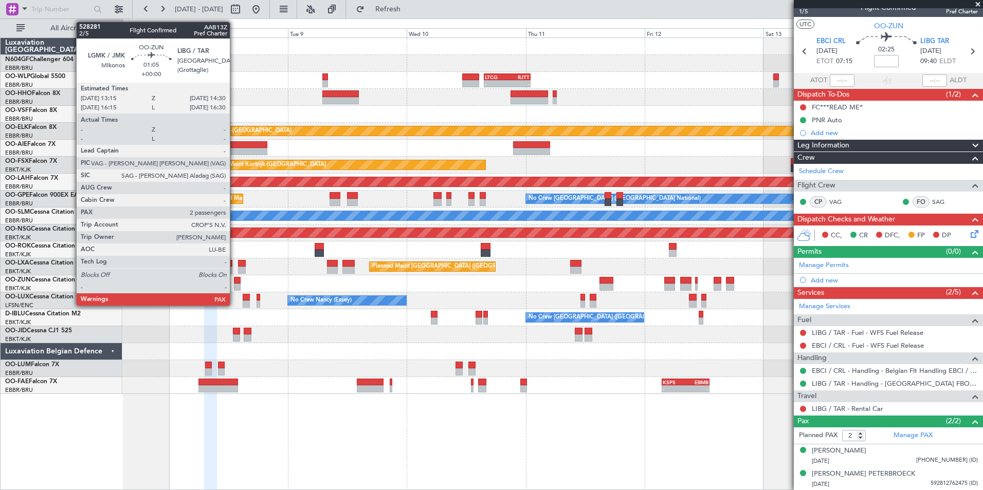
click at [234, 278] on div at bounding box center [237, 280] width 7 height 7
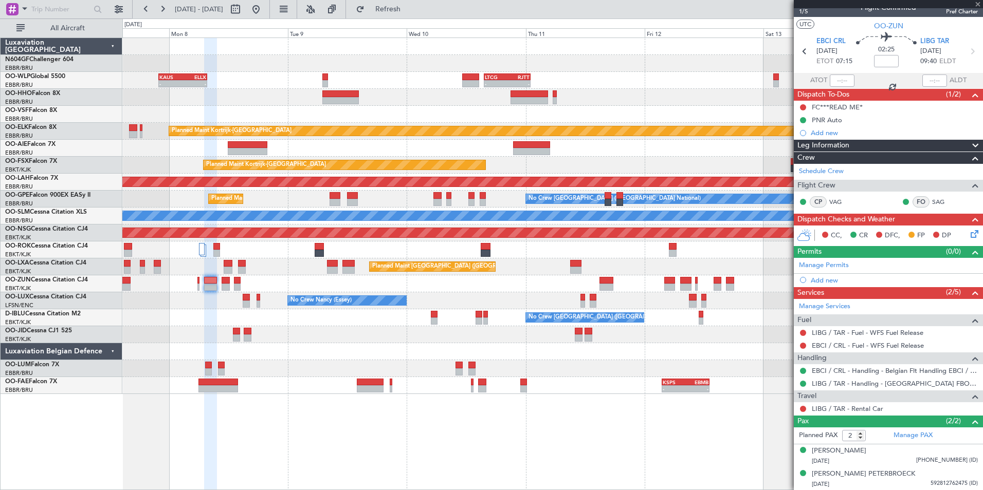
type input "4"
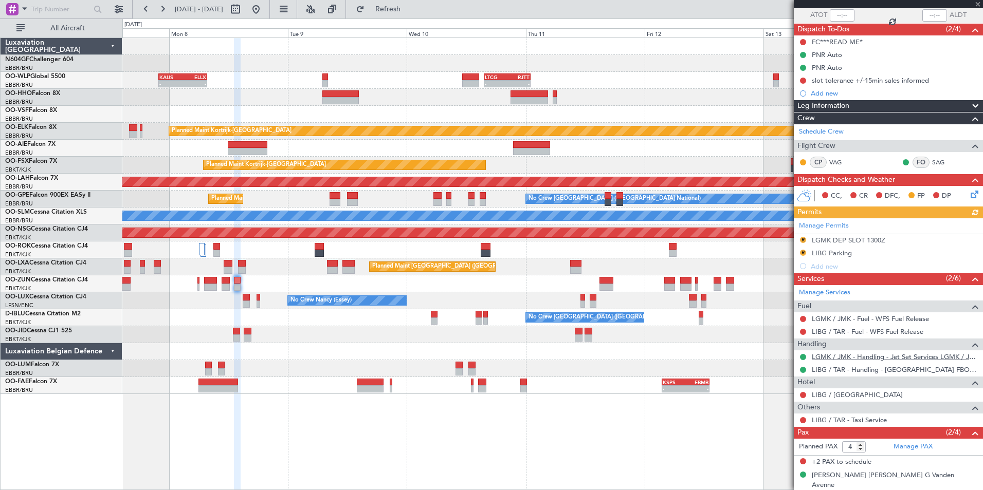
scroll to position [102, 0]
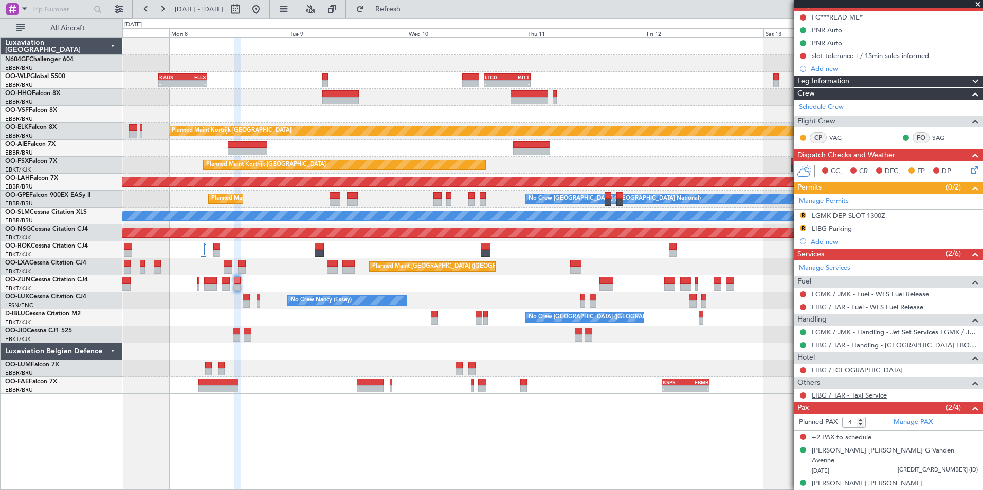
click at [846, 396] on link "LIBG / TAR - Taxi Service" at bounding box center [848, 395] width 75 height 9
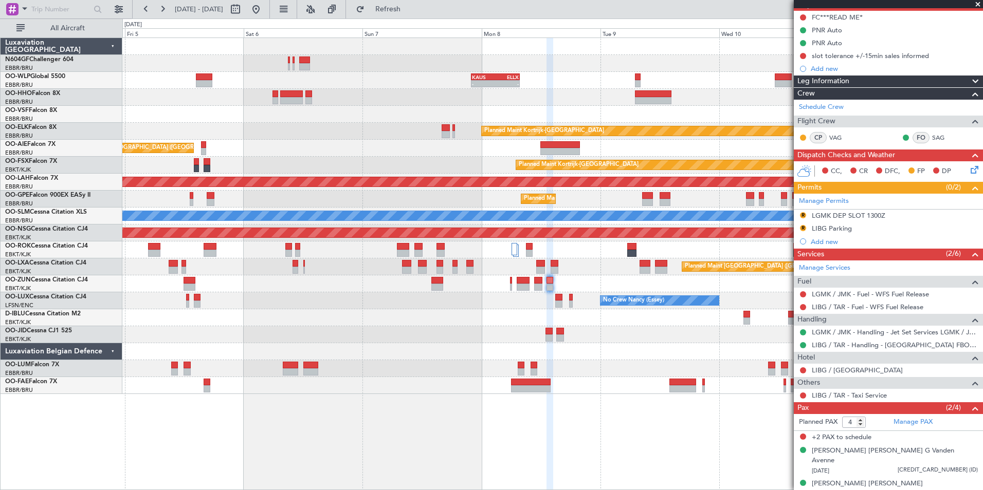
click at [576, 91] on div "- - KAUS 22:00 Z ELLX 07:45 Z - - LTCG 15:40 Z RJTT 01:00 Z 12:04 Z - EBLG 12:0…" at bounding box center [552, 216] width 860 height 356
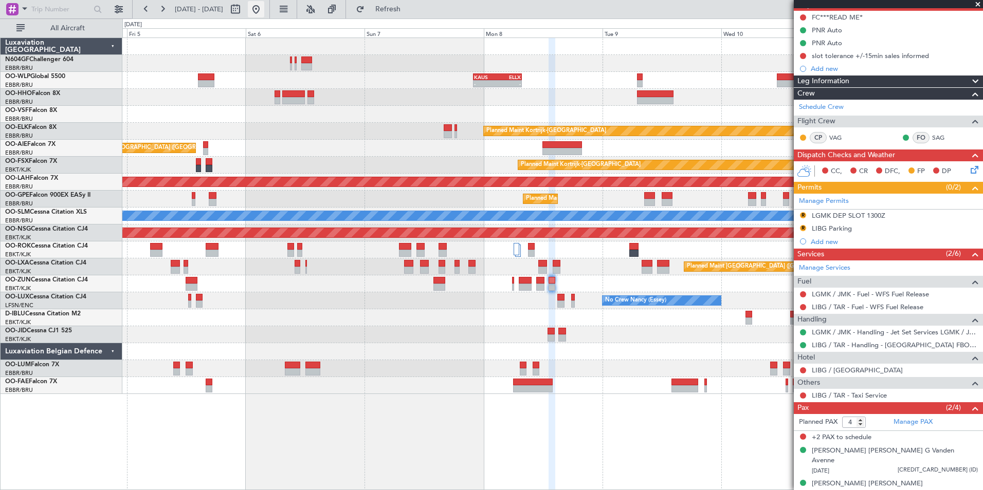
click at [264, 6] on button at bounding box center [256, 9] width 16 height 16
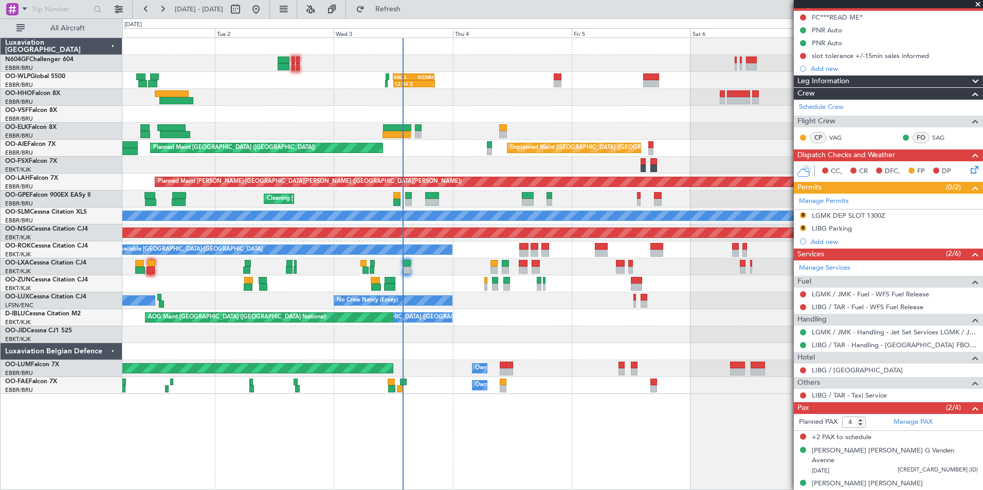
click at [440, 114] on div "12:04 Z - EBLG 12:00 Z KCMH 20:20 Z - - KAUS 22:00 Z ELLX 07:45 Z 11:07 Z 20:15…" at bounding box center [552, 216] width 860 height 356
click at [339, 82] on div "12:04 Z - EBLG 12:00 Z KCMH 20:20 Z - - KAUS 22:00 Z ELLX 07:45 Z 11:07 Z 20:15…" at bounding box center [552, 216] width 860 height 356
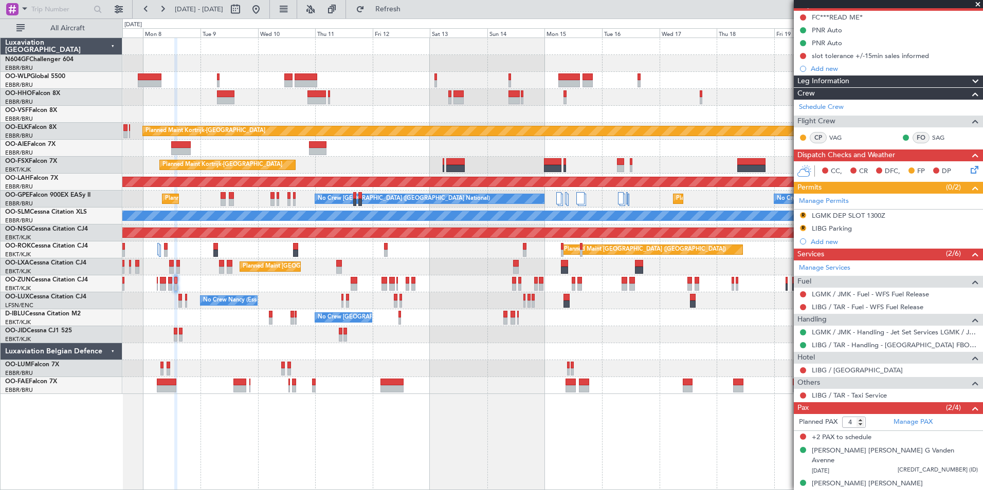
click at [114, 114] on div "Planned Maint Kortrijk-Wevelgem Unplanned Maint Brussels (Brussels National) Pl…" at bounding box center [491, 254] width 983 height 472
click at [326, 113] on div "Planned Maint Kortrijk-Wevelgem Unplanned Maint Brussels (Brussels National) Pl…" at bounding box center [552, 216] width 860 height 356
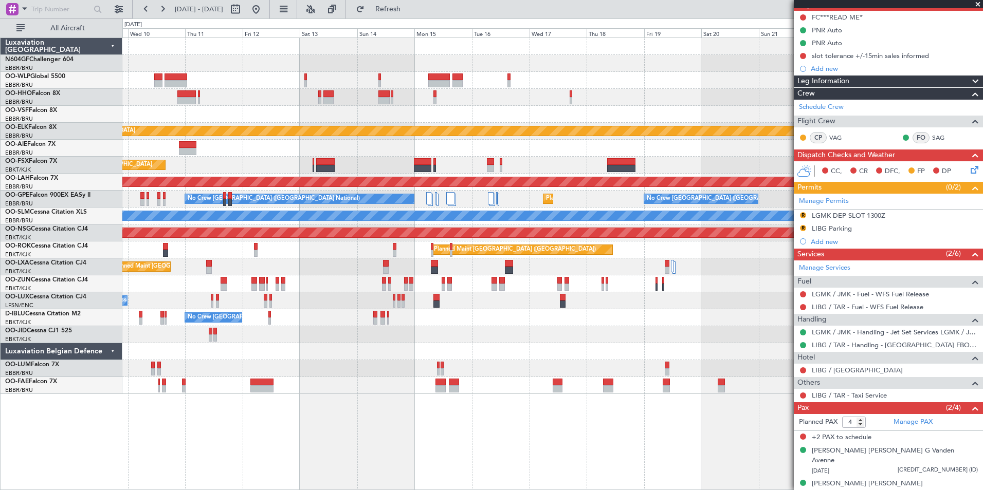
click at [303, 131] on div "Planned Maint Kortrijk-[GEOGRAPHIC_DATA]" at bounding box center [552, 131] width 860 height 17
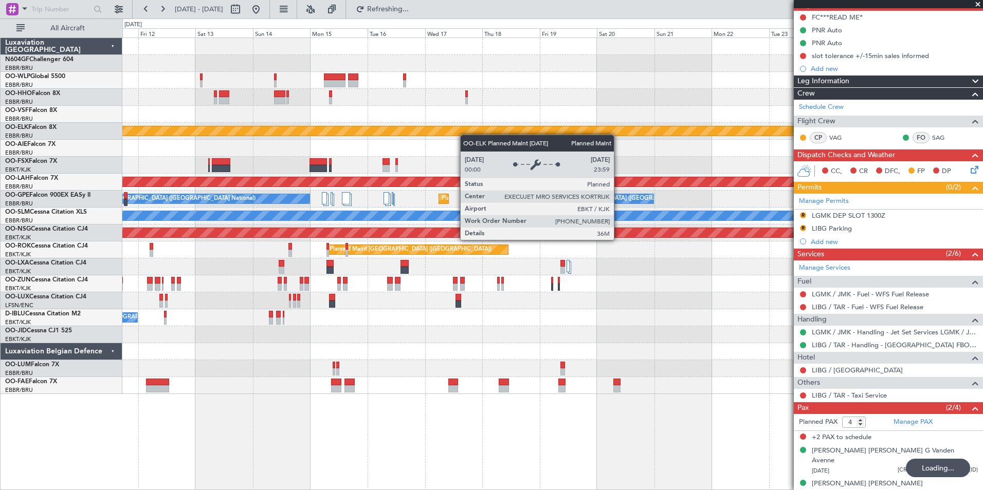
click at [549, 134] on div "Planned Maint Kortrijk-Wevelgem Planned Maint Kortrijk-Wevelgem Planned Maint A…" at bounding box center [552, 216] width 860 height 356
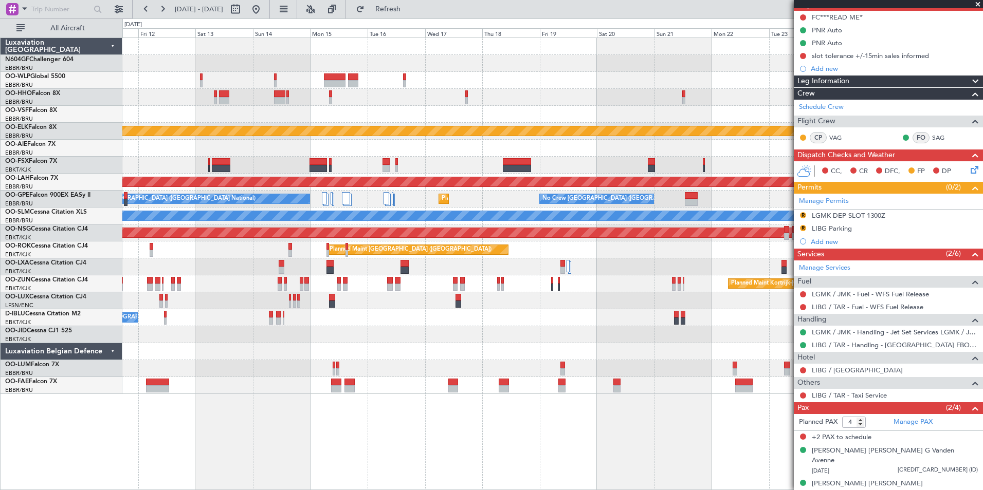
click at [140, 85] on div at bounding box center [552, 80] width 860 height 17
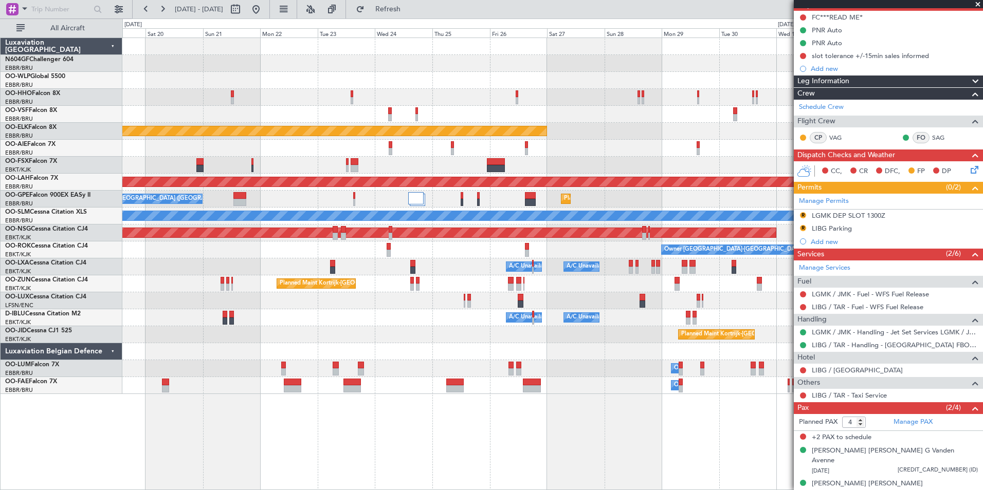
click at [296, 90] on div "Planned Maint Kortrijk-Wevelgem Planned Maint Alton-st Louis (St Louis Regl) No…" at bounding box center [552, 216] width 860 height 356
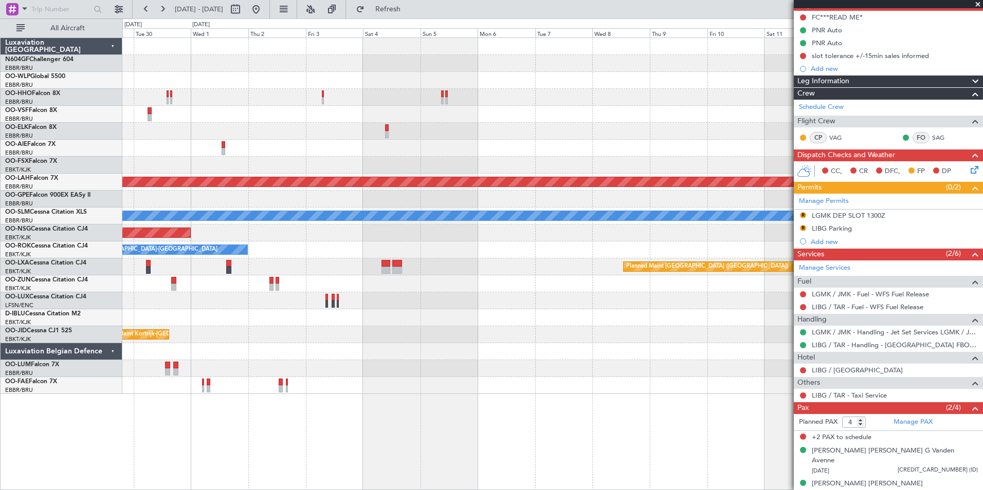
click at [402, 103] on div at bounding box center [552, 97] width 860 height 17
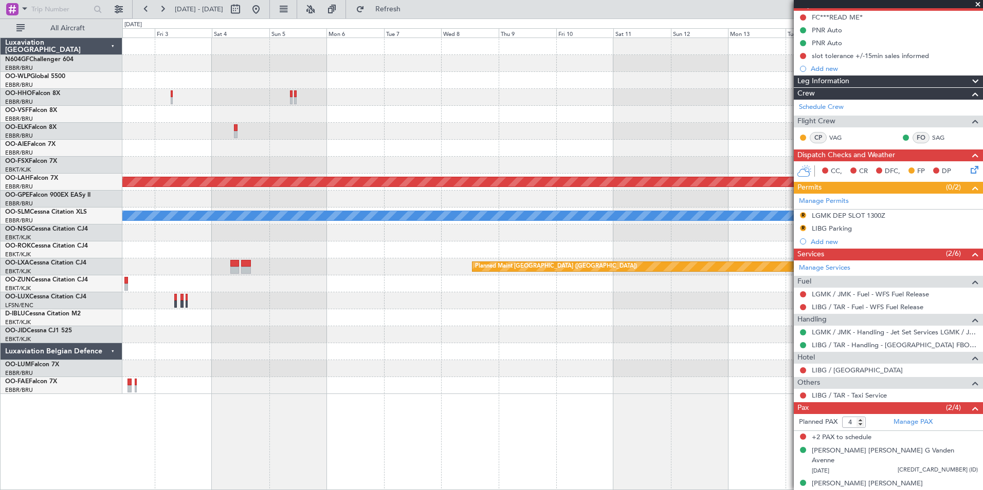
click at [375, 108] on div at bounding box center [552, 114] width 860 height 17
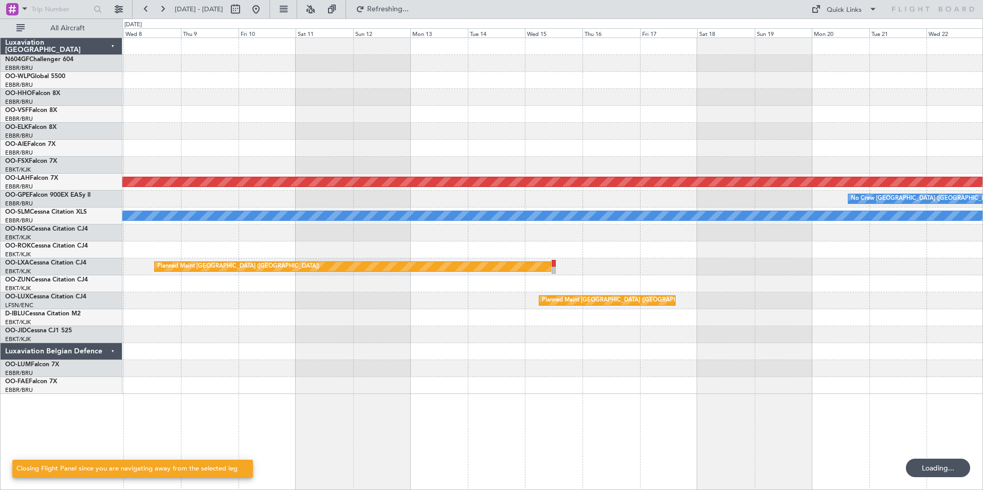
scroll to position [0, 0]
click at [169, 144] on div "Planned Maint [PERSON_NAME]-[GEOGRAPHIC_DATA][PERSON_NAME] ([GEOGRAPHIC_DATA][P…" at bounding box center [552, 216] width 860 height 356
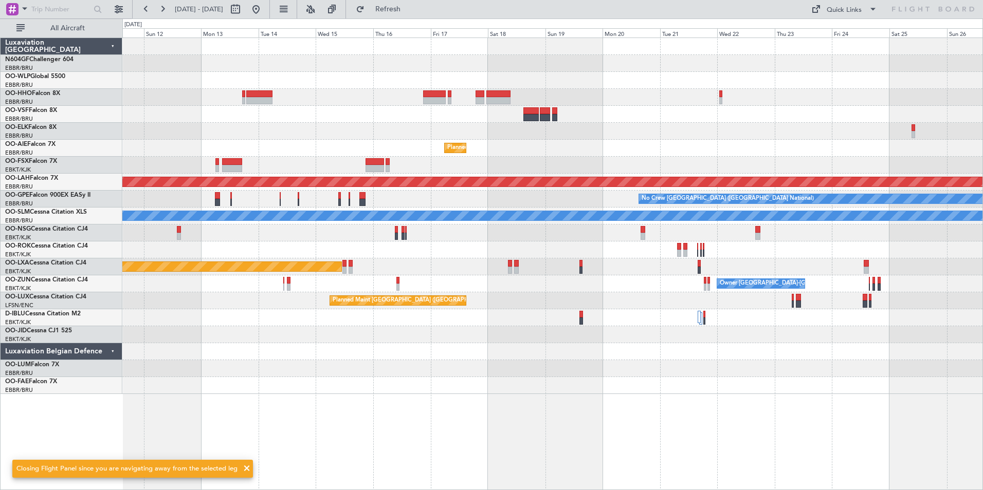
click at [445, 140] on div "Planned Maint Brussels (Brussels National) Planned Maint Alton-st Louis (St Lou…" at bounding box center [552, 216] width 860 height 356
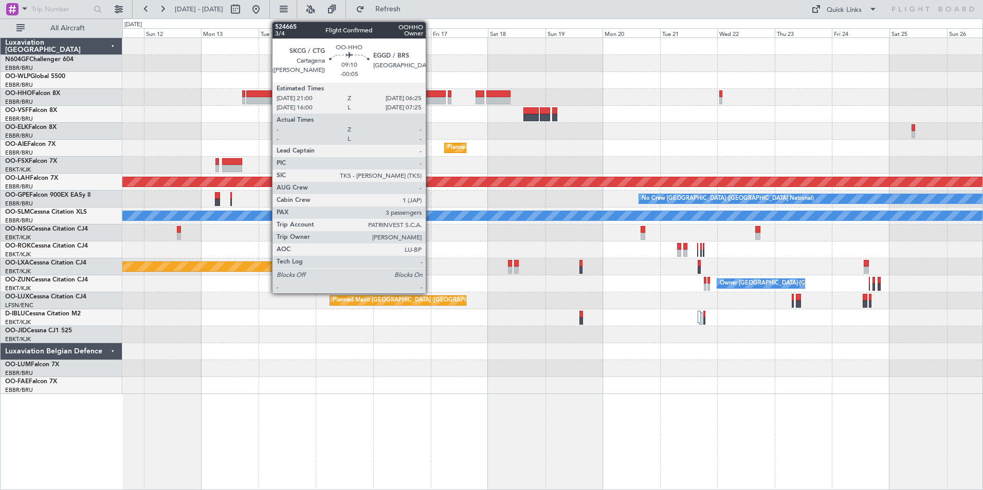
click at [430, 94] on div at bounding box center [434, 93] width 23 height 7
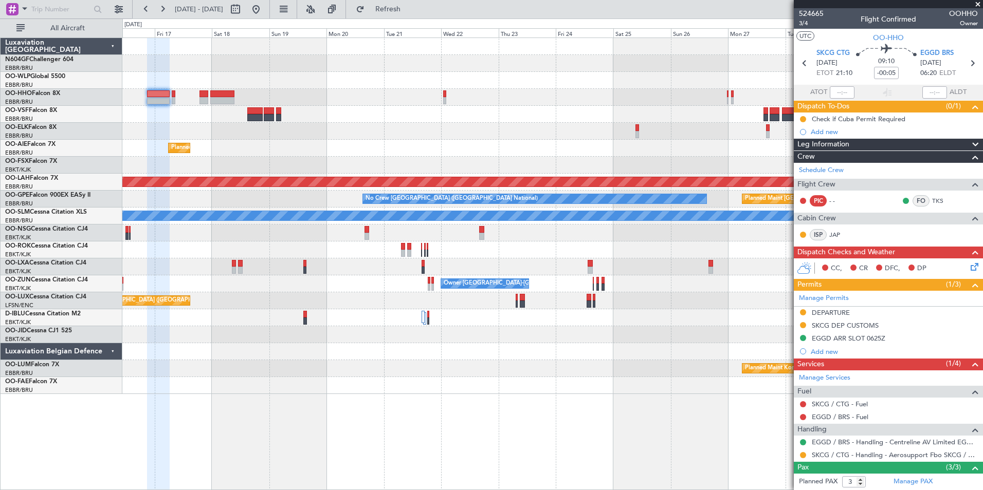
click at [286, 114] on div "Planned Maint Brussels (Brussels National) Planned Maint Alton-st Louis (St Lou…" at bounding box center [552, 216] width 860 height 356
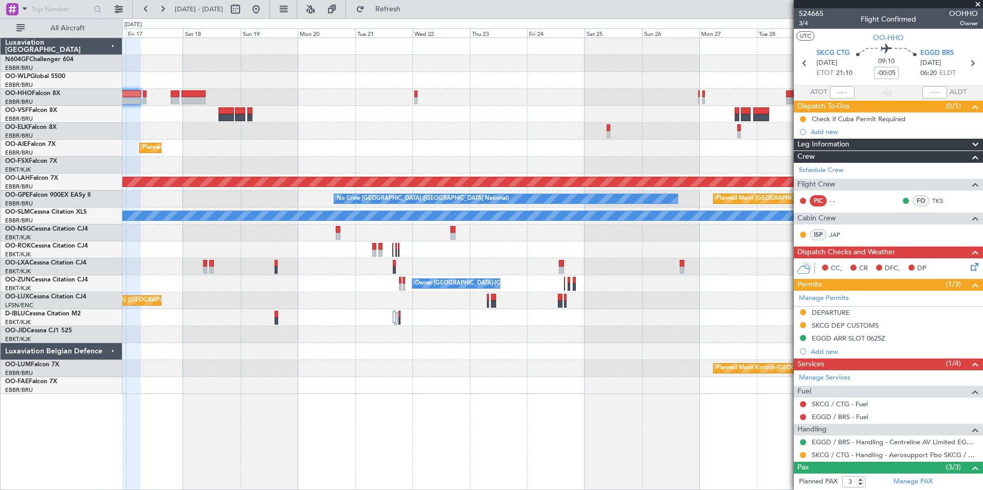
click at [394, 115] on div "Planned Maint Brussels (Brussels National) Planned Maint Alton-st Louis (St Lou…" at bounding box center [552, 216] width 860 height 356
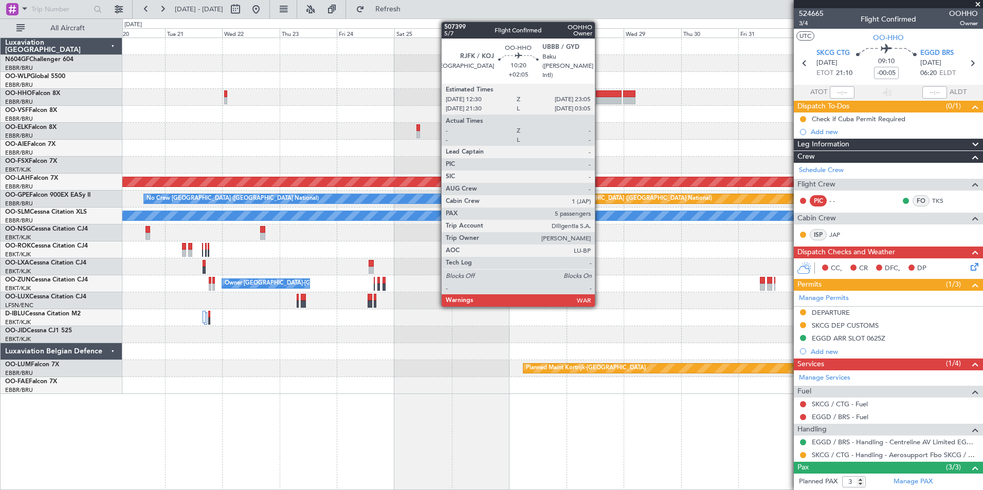
click at [599, 95] on div at bounding box center [609, 93] width 26 height 7
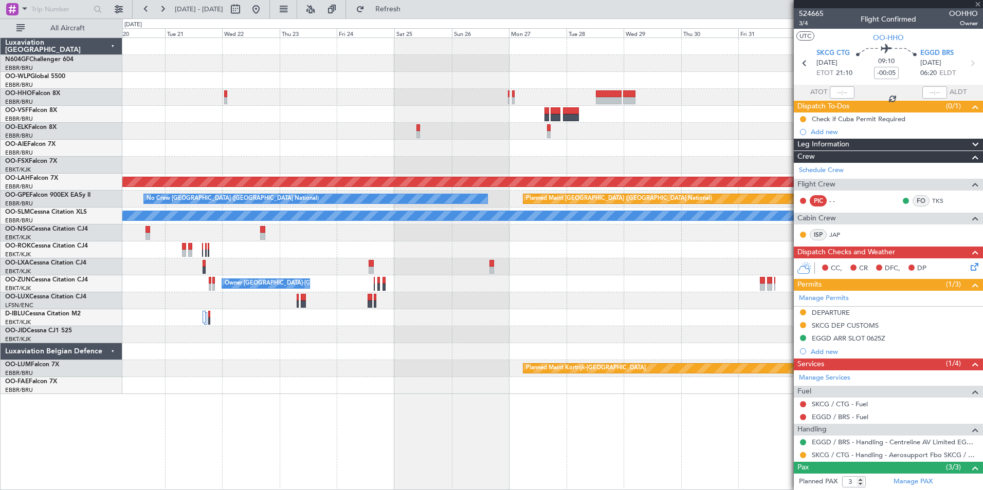
type input "+02:05"
type input "5"
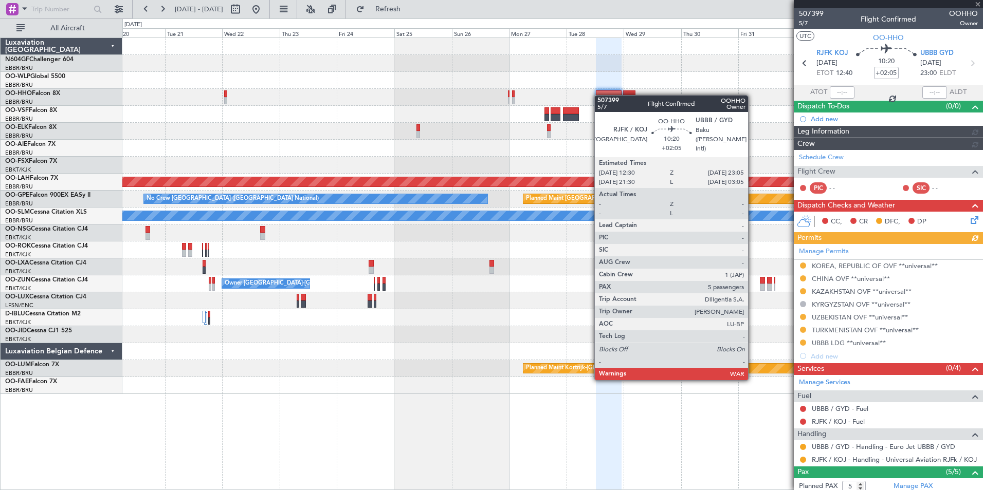
click at [552, 60] on div at bounding box center [552, 63] width 860 height 17
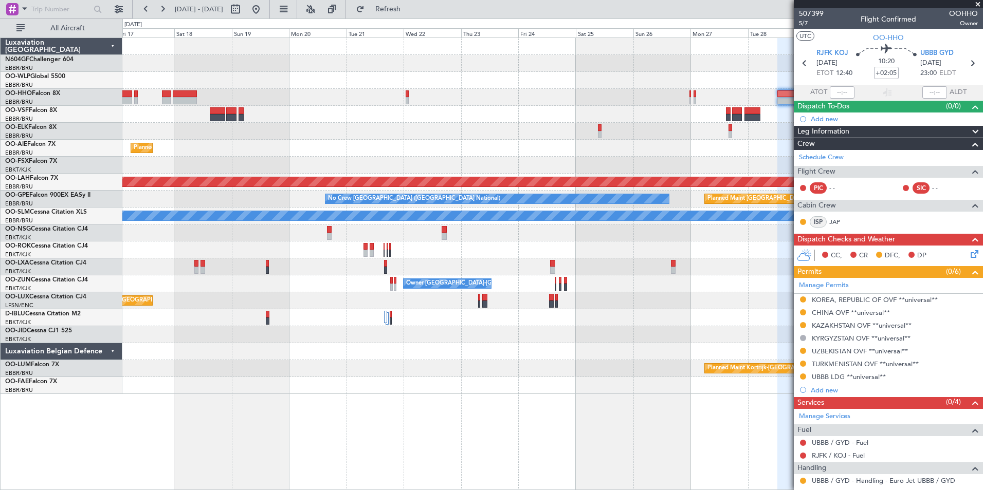
click at [486, 84] on div "Planned Maint Brussels (Brussels National) Planned Maint Alton-st Louis (St Lou…" at bounding box center [552, 216] width 860 height 356
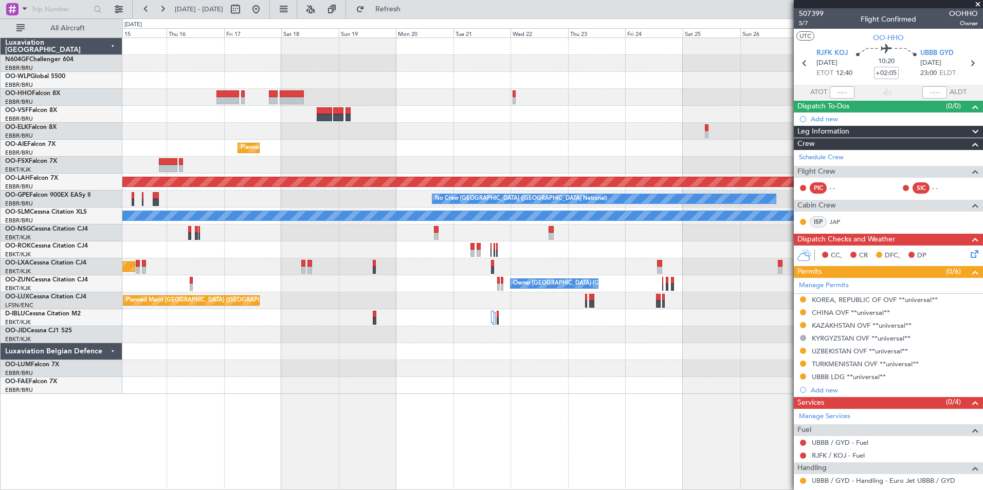
click at [417, 103] on div at bounding box center [552, 97] width 860 height 17
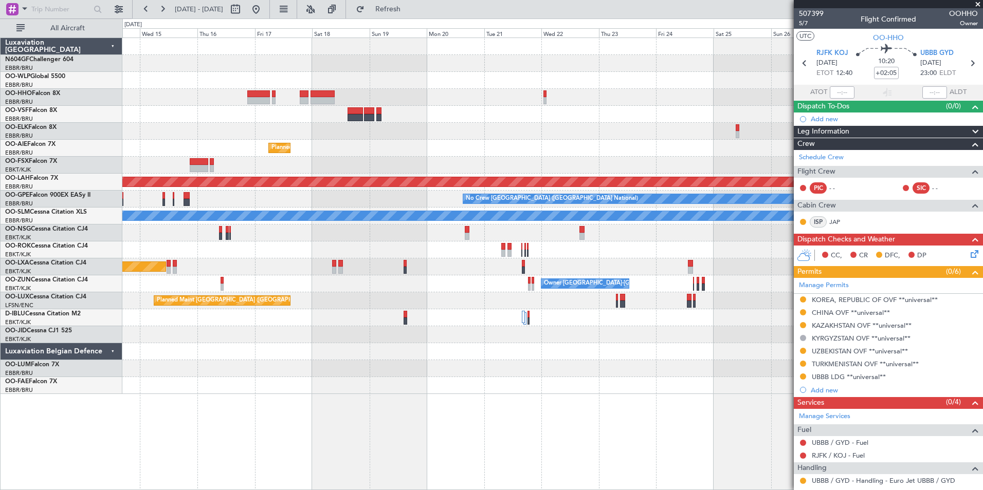
click at [248, 69] on div at bounding box center [552, 63] width 860 height 17
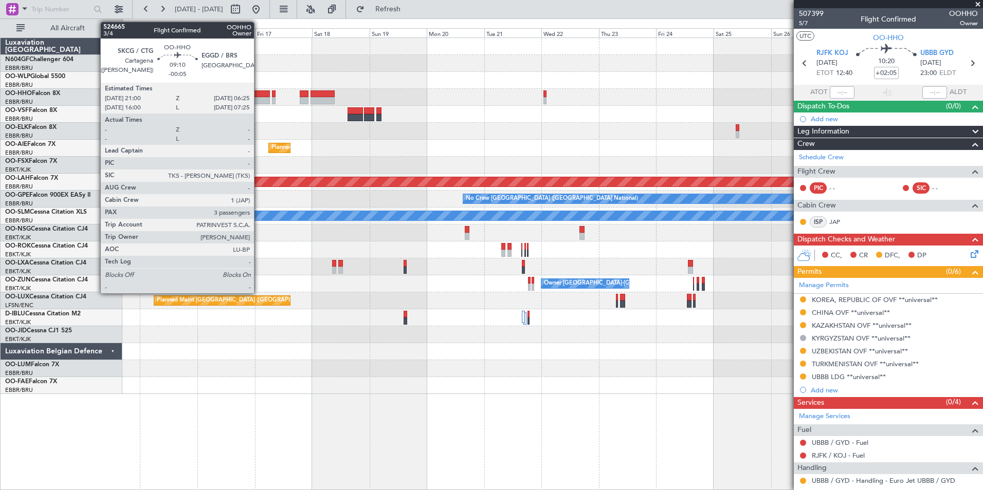
click at [258, 98] on div at bounding box center [258, 100] width 23 height 7
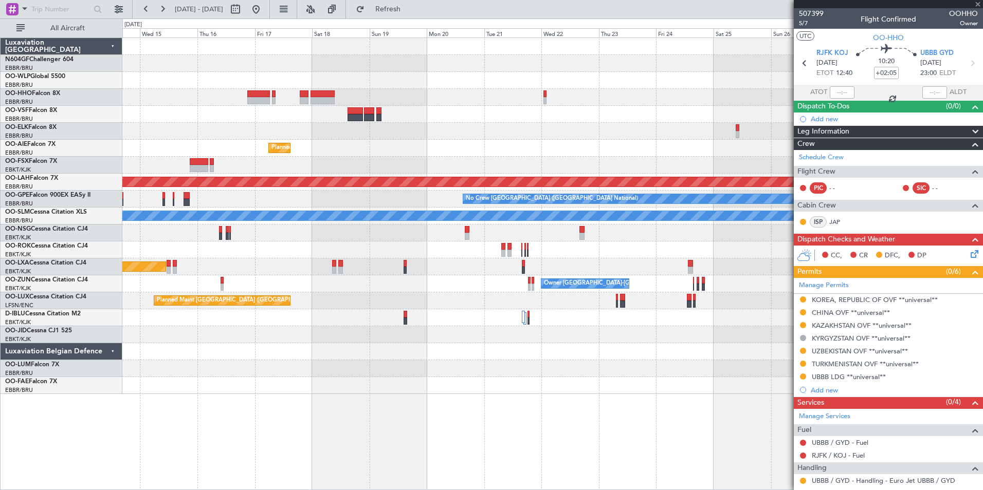
type input "-00:05"
type input "3"
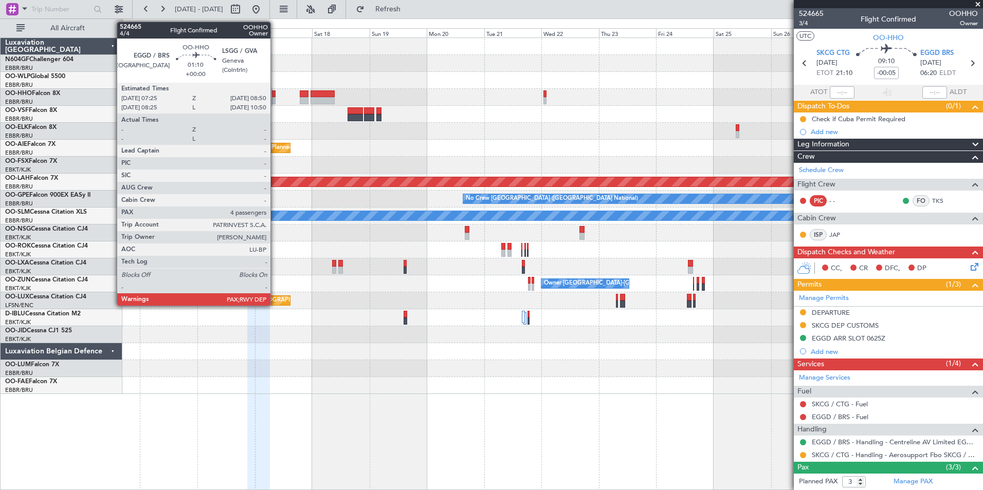
click at [275, 98] on div at bounding box center [274, 100] width 4 height 7
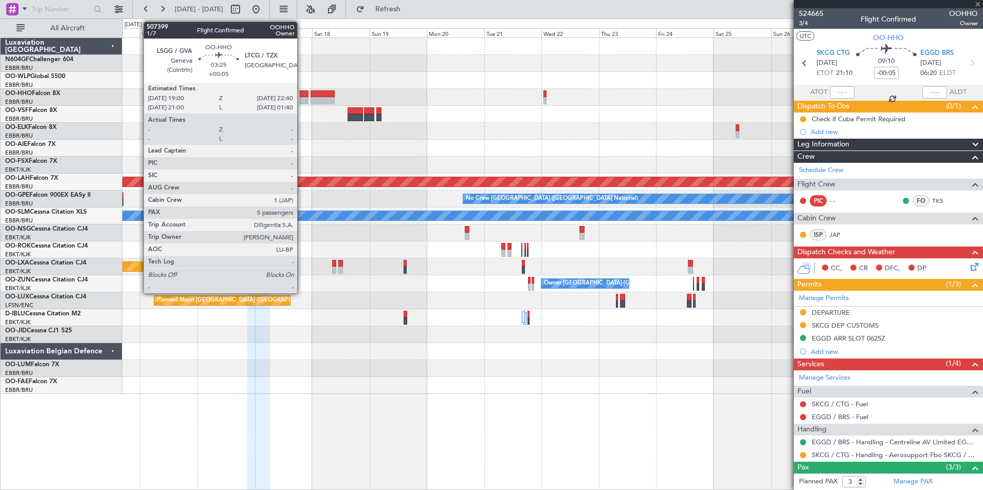
type input "4"
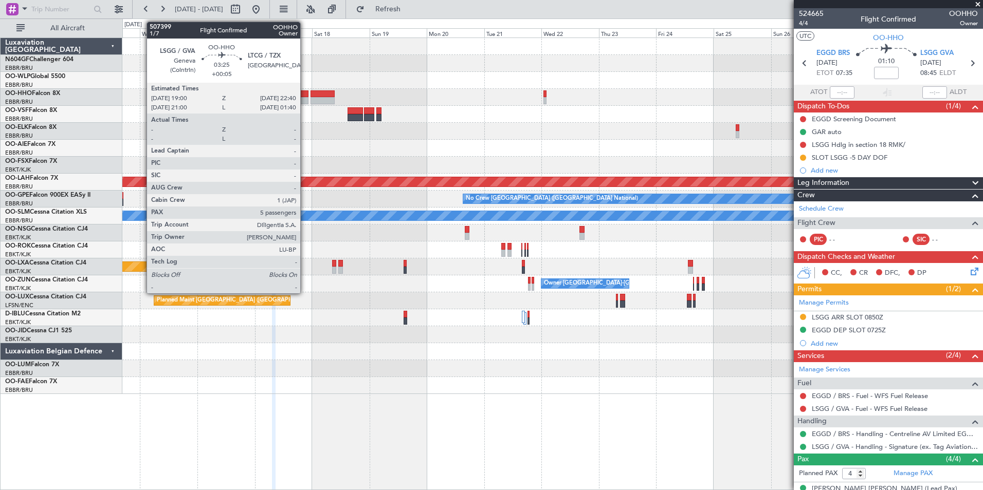
click at [305, 95] on div at bounding box center [304, 93] width 9 height 7
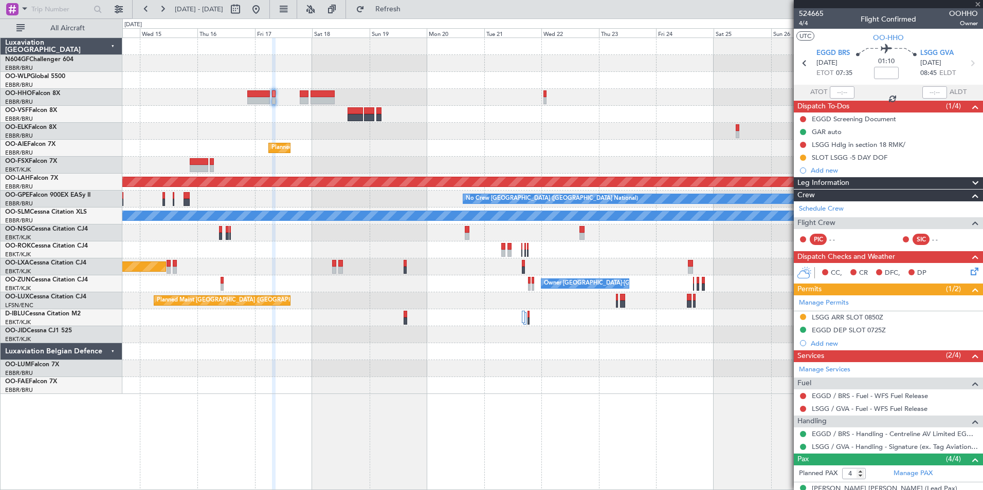
type input "+00:05"
type input "5"
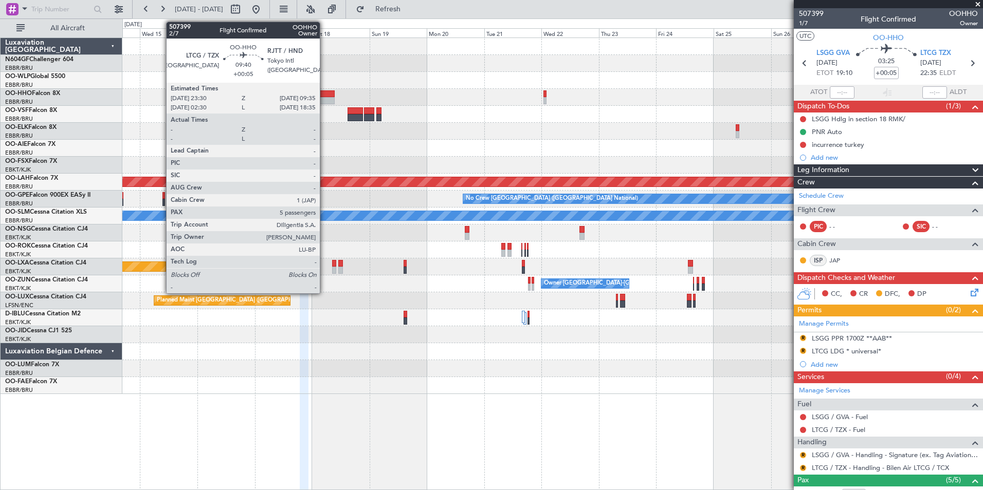
click at [324, 95] on div at bounding box center [322, 93] width 24 height 7
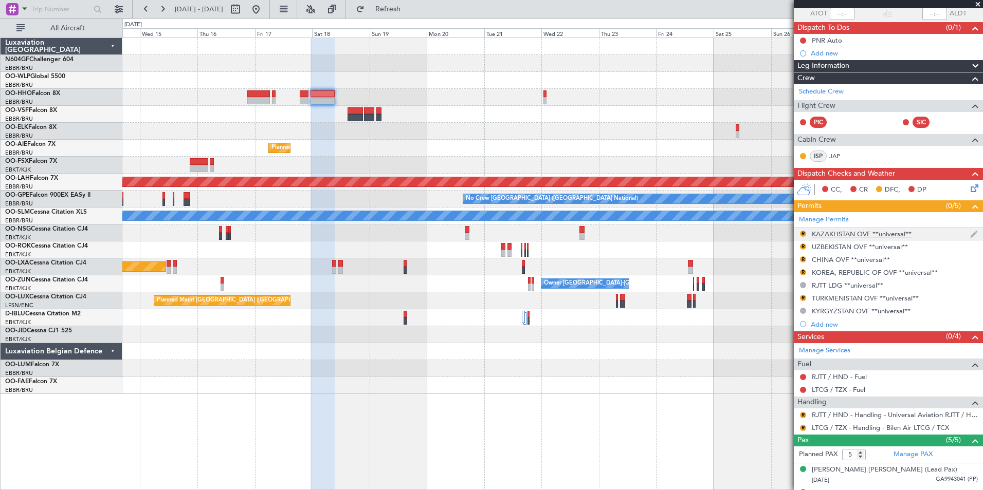
scroll to position [167, 0]
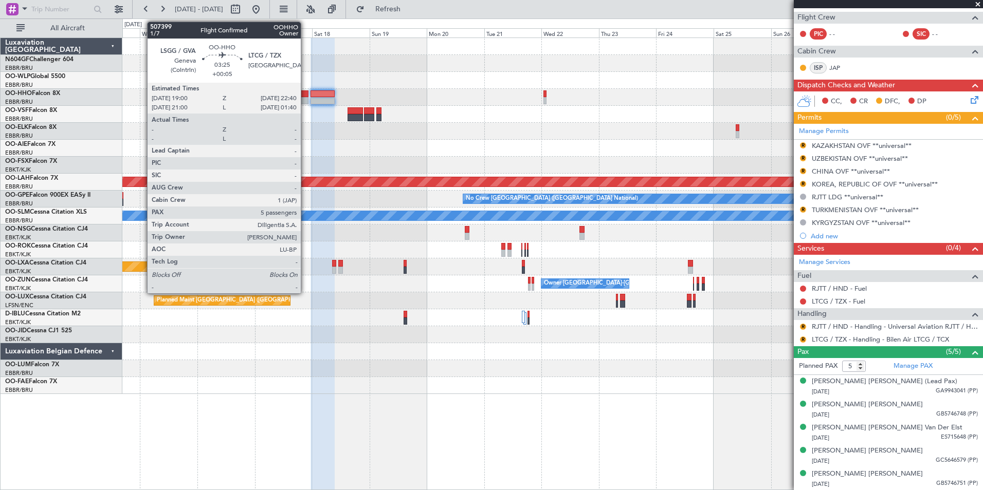
click at [305, 92] on div at bounding box center [304, 93] width 9 height 7
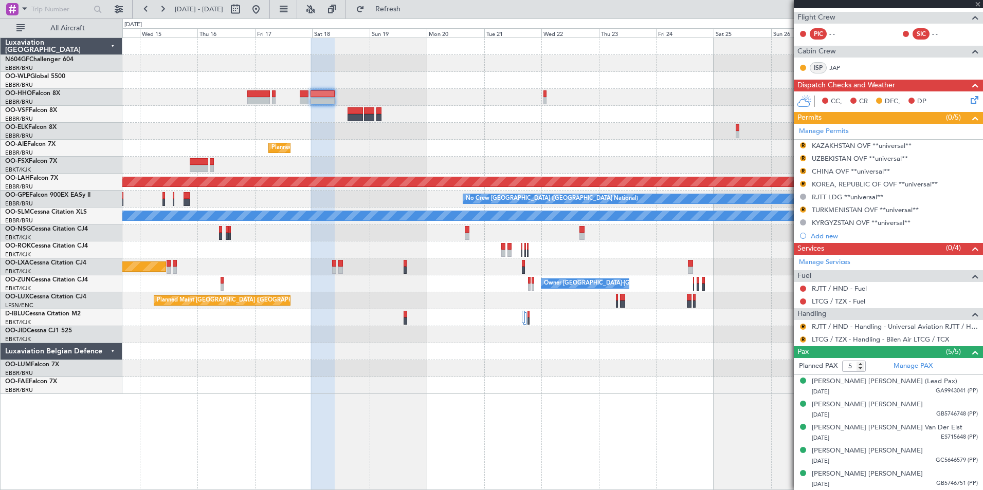
scroll to position [0, 0]
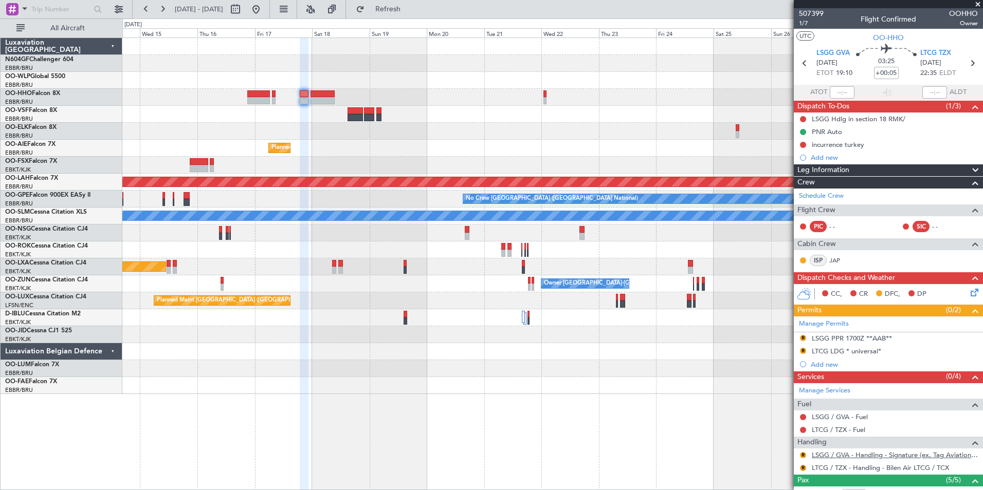
click at [837, 456] on link "LSGG / GVA - Handling - Signature (ex. Tag Aviation) LSGG / GVA" at bounding box center [894, 455] width 166 height 9
click at [801, 454] on button "R" at bounding box center [803, 455] width 6 height 6
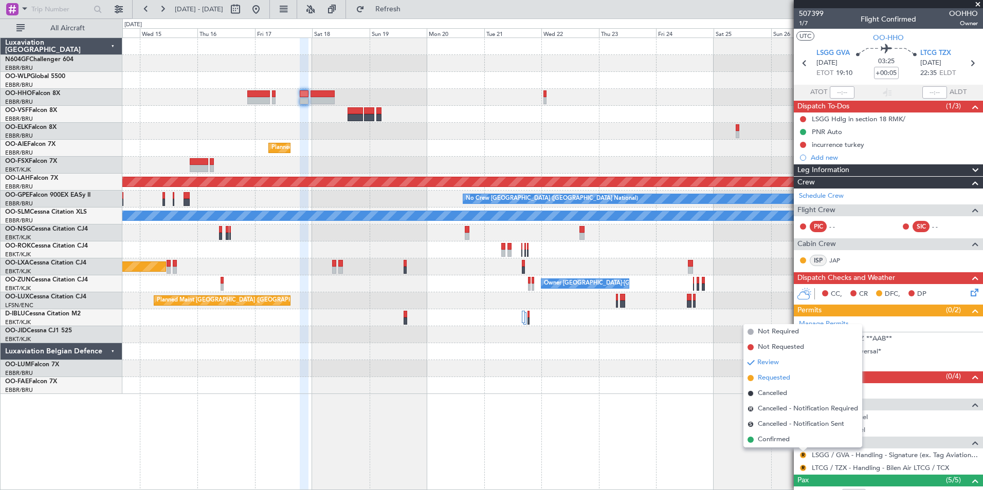
click at [762, 382] on span "Requested" at bounding box center [773, 378] width 32 height 10
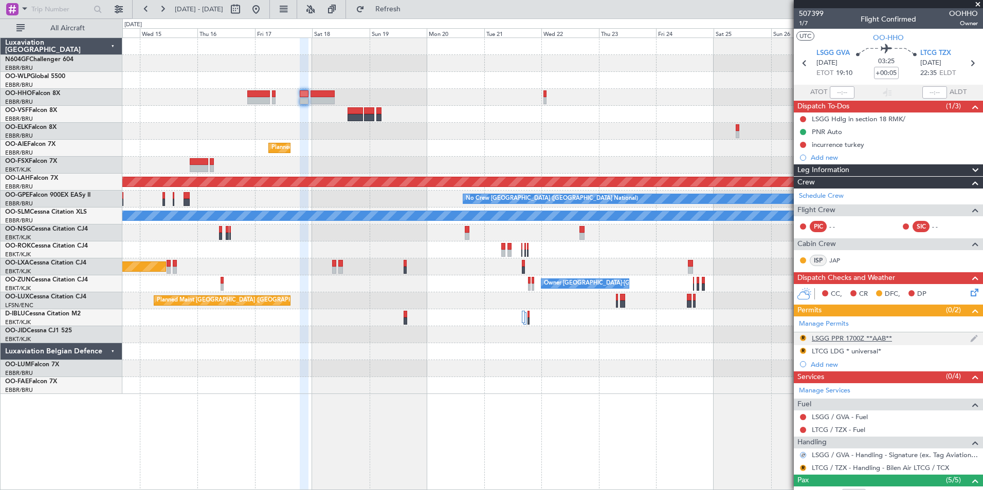
click at [840, 339] on div "LSGG PPR 1700Z **AAB**" at bounding box center [851, 338] width 80 height 9
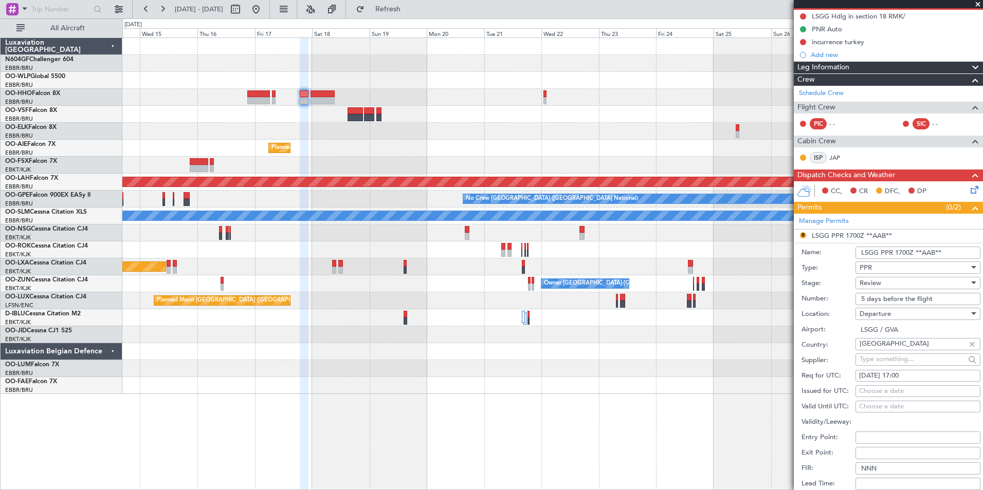
scroll to position [206, 0]
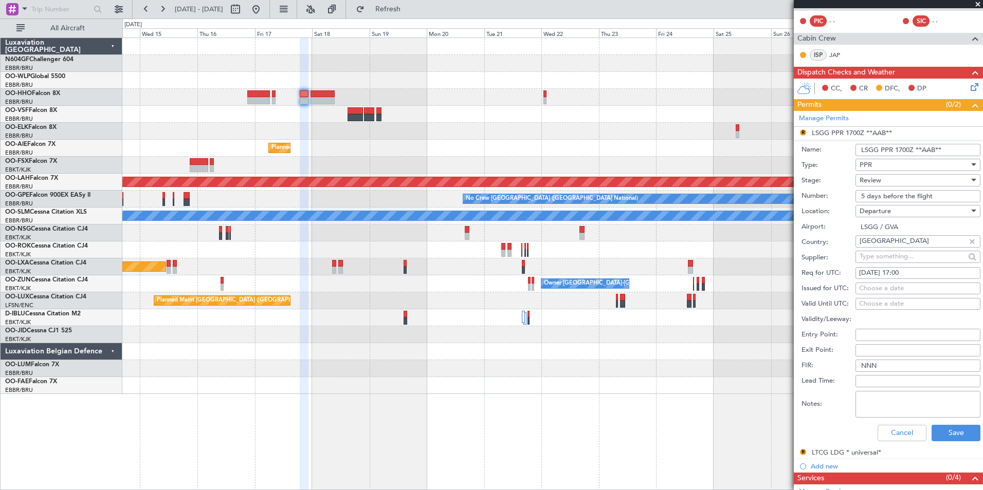
click at [892, 268] on div "17/10/2025 17:00" at bounding box center [918, 273] width 118 height 10
select select "10"
select select "2025"
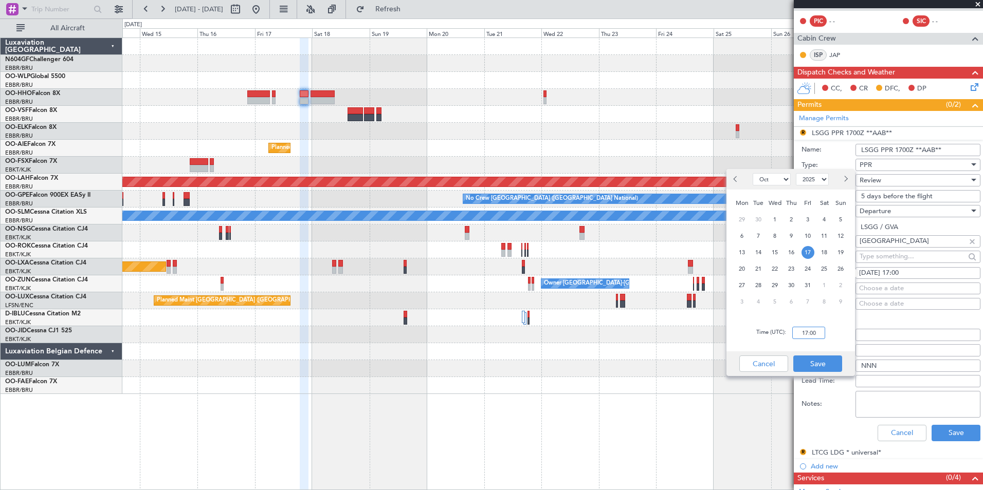
click at [804, 336] on input "17:00" at bounding box center [808, 333] width 33 height 12
type input "19:00"
click at [842, 332] on div "Time (UTC): 19:00" at bounding box center [790, 332] width 128 height 37
click at [829, 359] on button "Save" at bounding box center [817, 364] width 49 height 16
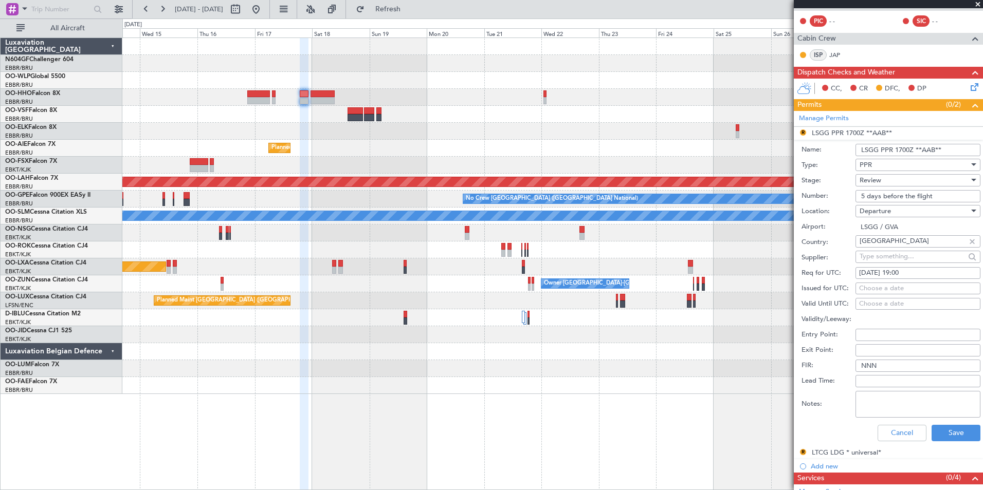
click at [883, 180] on div "Review" at bounding box center [913, 180] width 109 height 15
click at [887, 240] on span "Requested" at bounding box center [914, 246] width 108 height 15
click at [942, 430] on button "Save" at bounding box center [955, 433] width 49 height 16
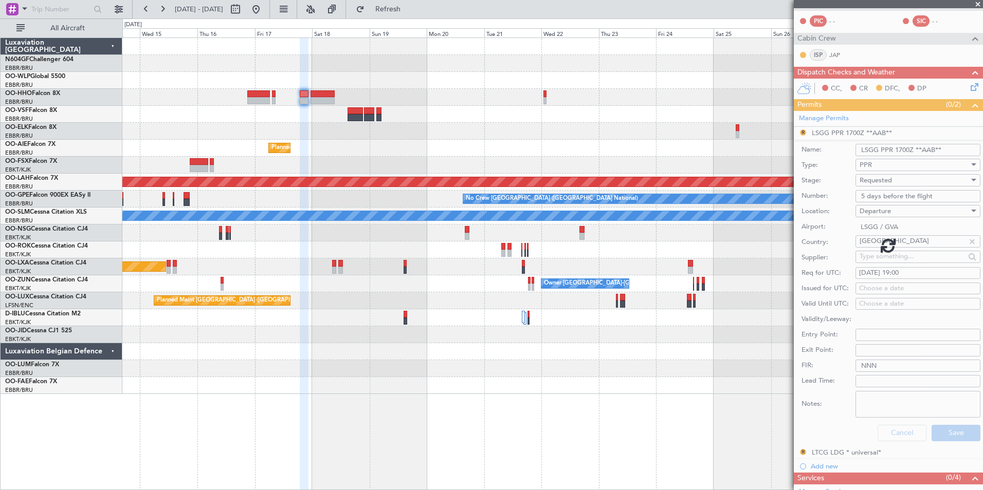
scroll to position [128, 0]
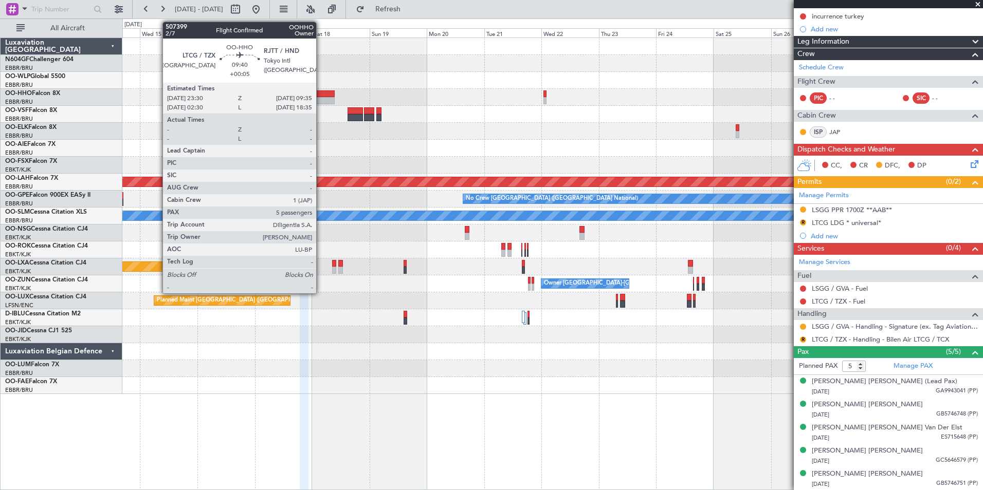
click at [321, 97] on div at bounding box center [322, 93] width 24 height 7
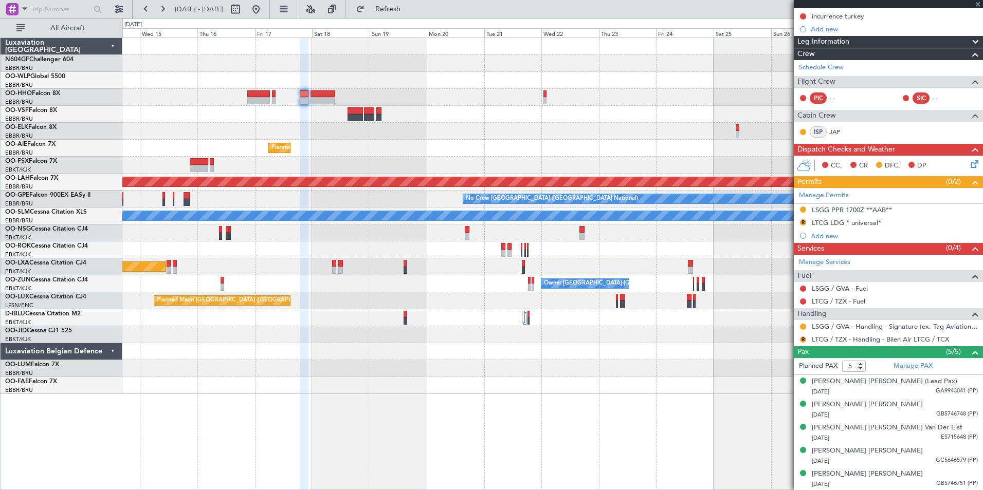
scroll to position [0, 0]
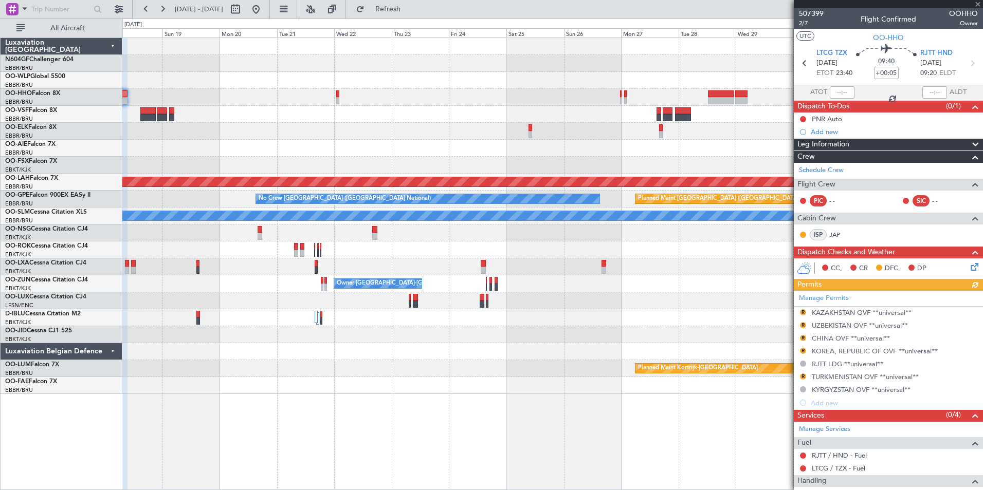
click at [405, 121] on div "Planned Maint Brussels (Brussels National) Planned Maint Alton-st Louis (St Lou…" at bounding box center [552, 216] width 860 height 356
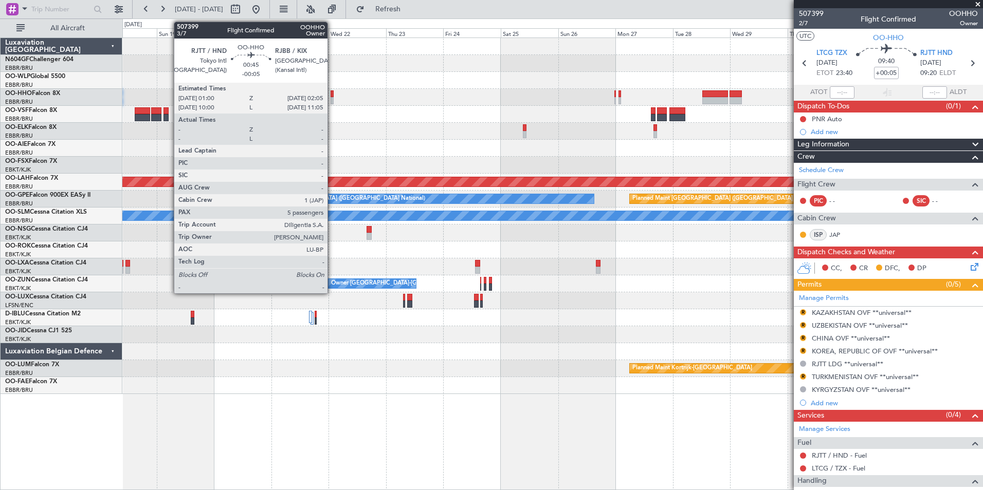
click at [333, 97] on div at bounding box center [331, 93] width 3 height 7
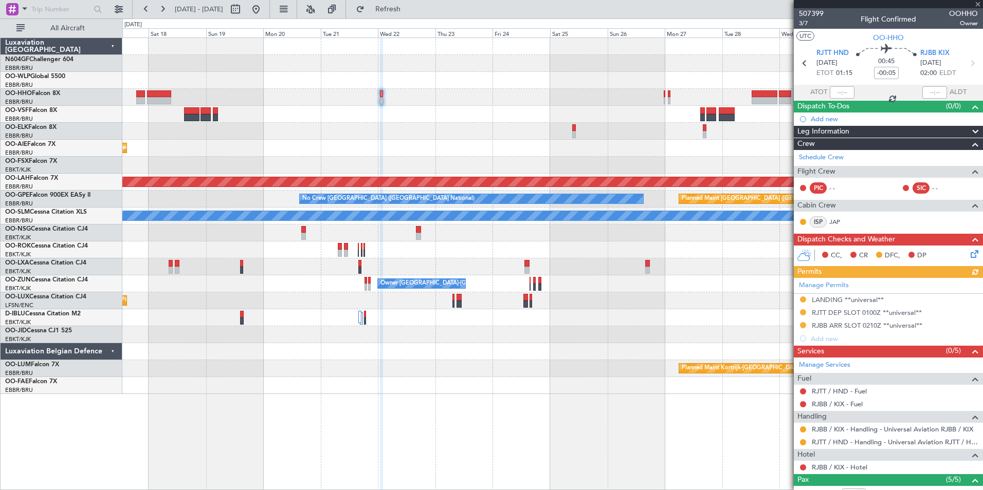
click at [450, 120] on div at bounding box center [552, 114] width 860 height 17
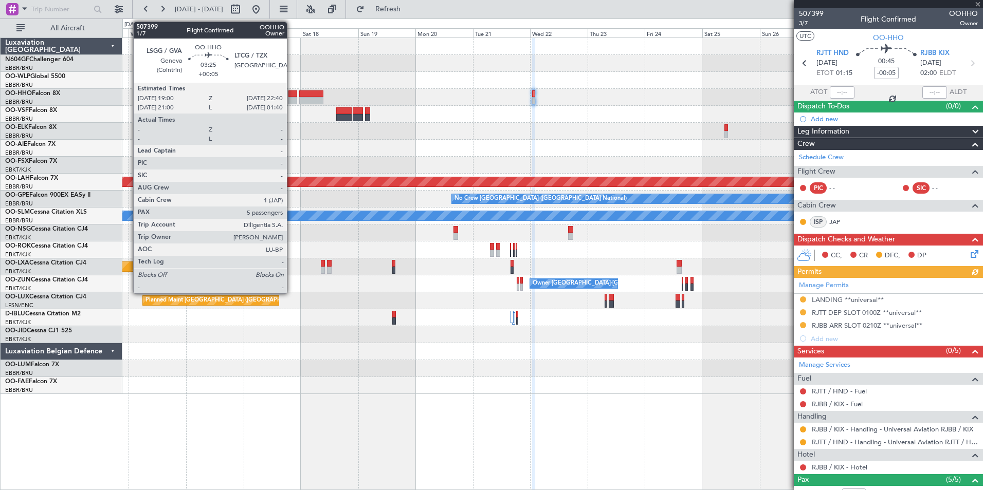
click at [290, 95] on div at bounding box center [292, 93] width 9 height 7
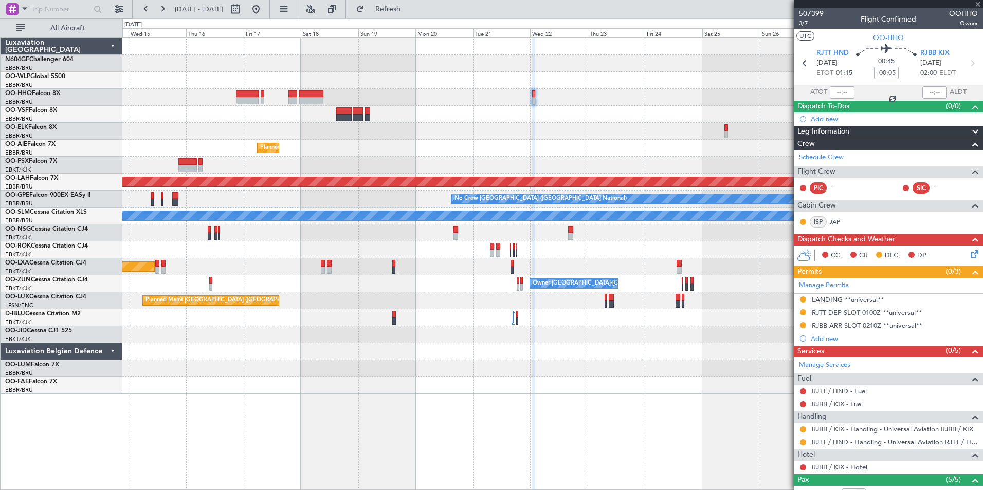
type input "+00:05"
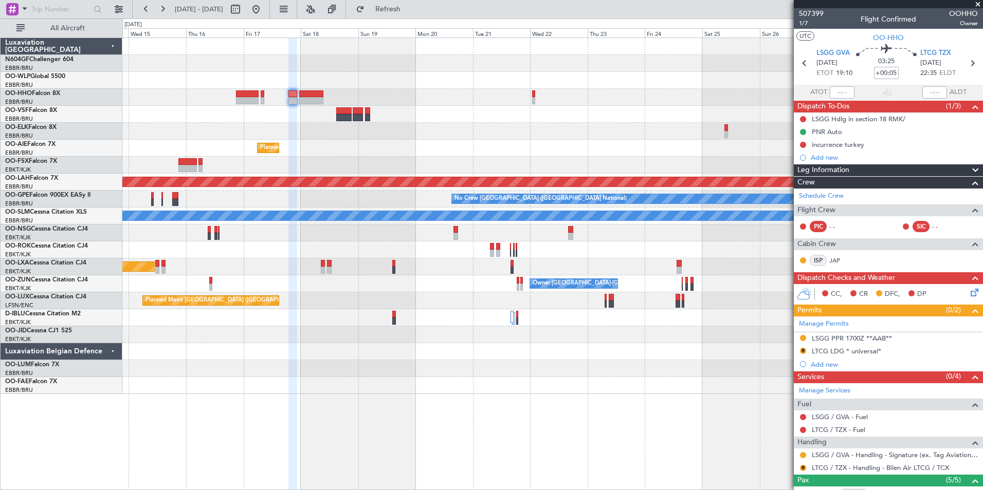
scroll to position [103, 0]
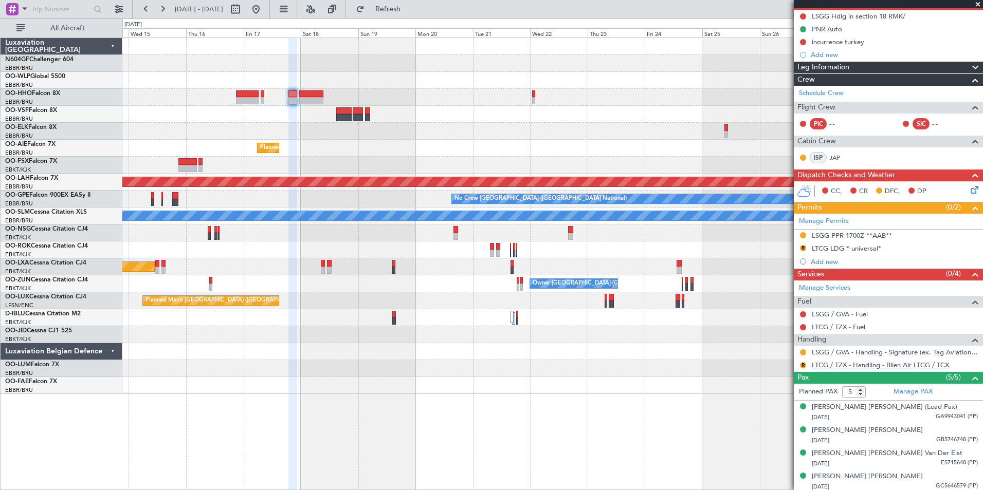
click at [858, 366] on link "LTCG / TZX - Handling - Bilen Air LTCG / TCX" at bounding box center [879, 365] width 137 height 9
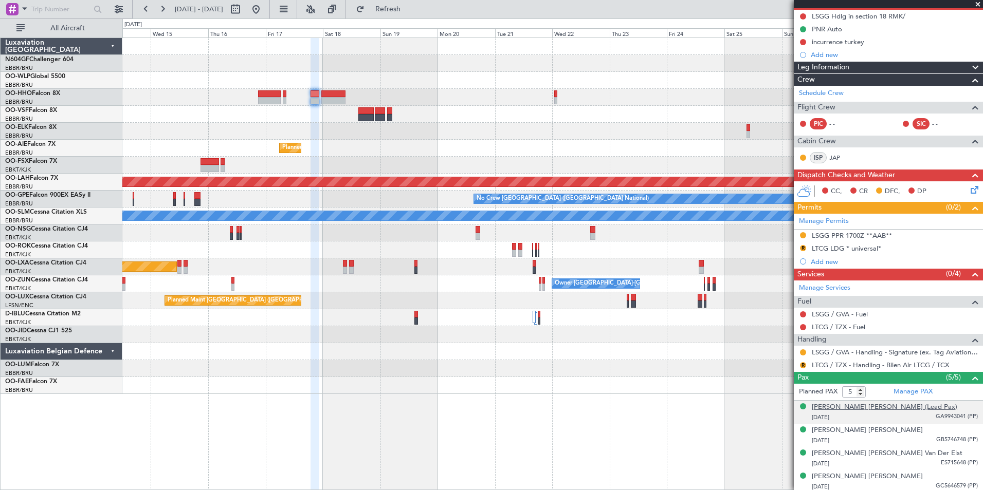
scroll to position [128, 0]
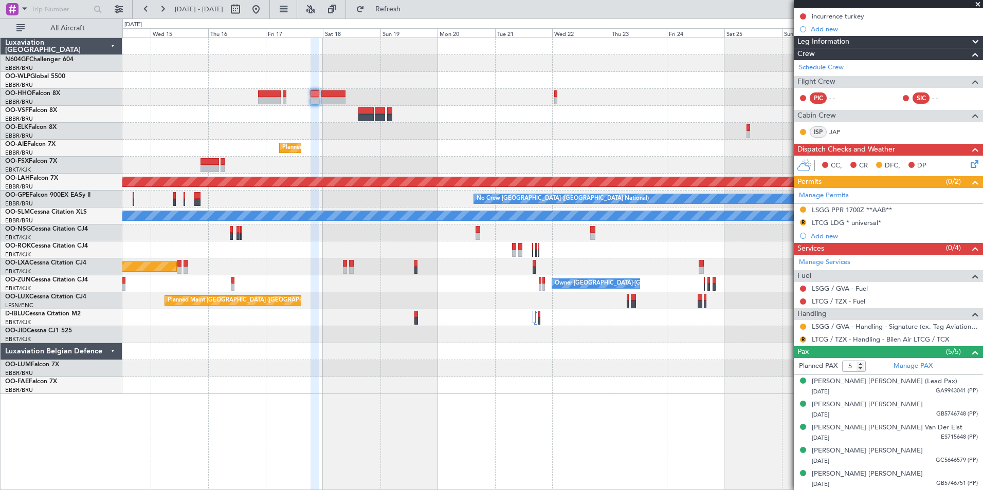
click at [327, 134] on div at bounding box center [552, 131] width 860 height 17
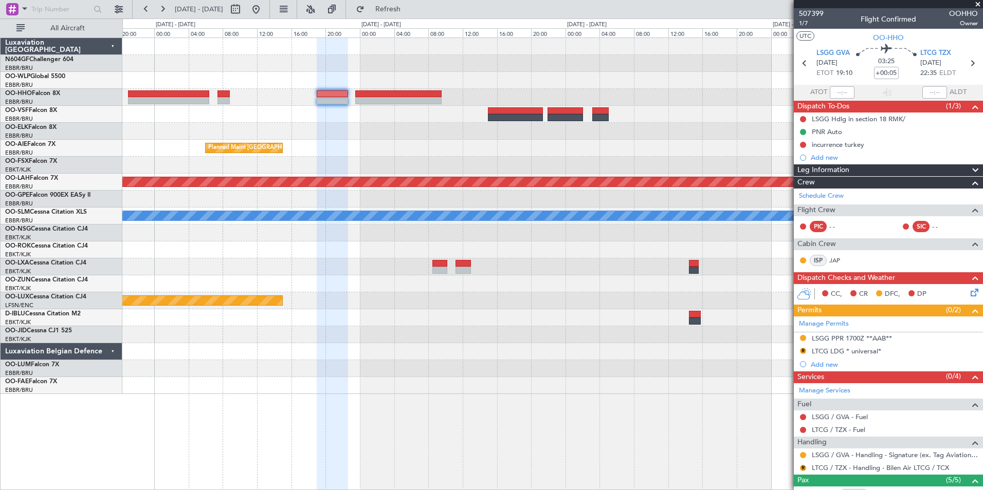
scroll to position [128, 0]
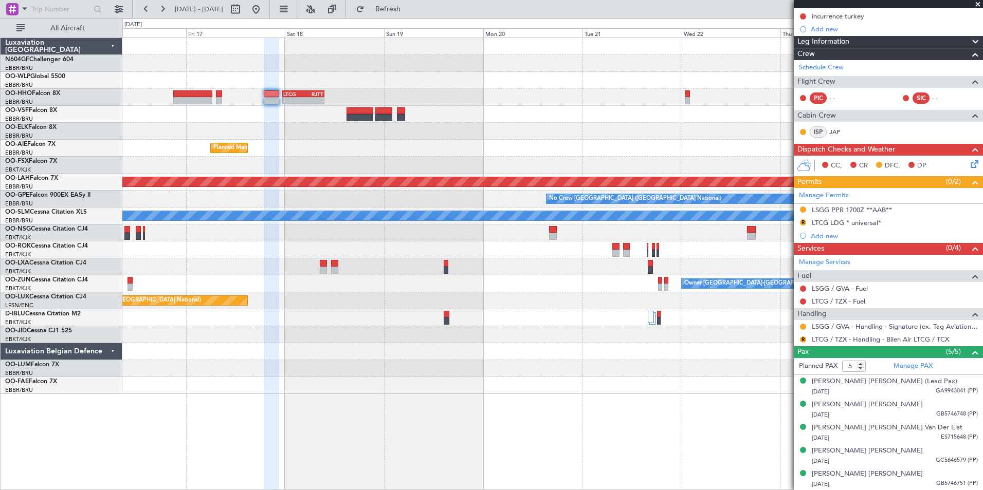
click at [504, 99] on div "- - LTCG 23:30 Z RJTT 09:35 Z LSGG 19:00 Z SKCG 05:55 Z - -" at bounding box center [552, 97] width 860 height 17
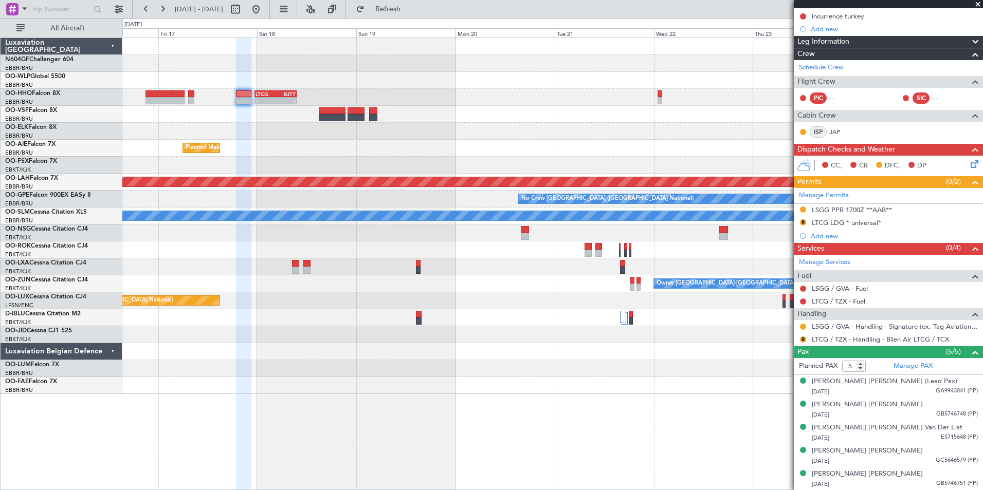
click at [491, 98] on div "- - LTCG 23:30 Z RJTT 09:35 Z" at bounding box center [552, 97] width 860 height 17
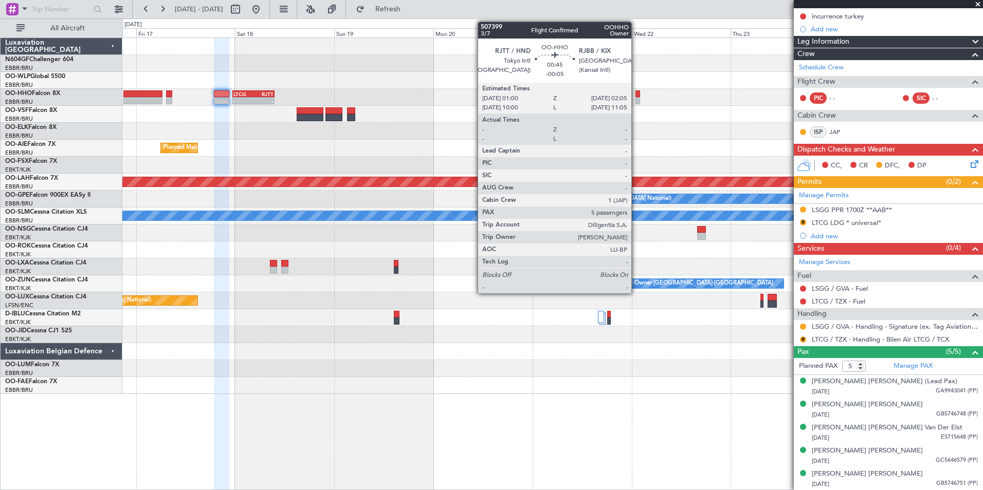
click at [636, 95] on div at bounding box center [637, 93] width 5 height 7
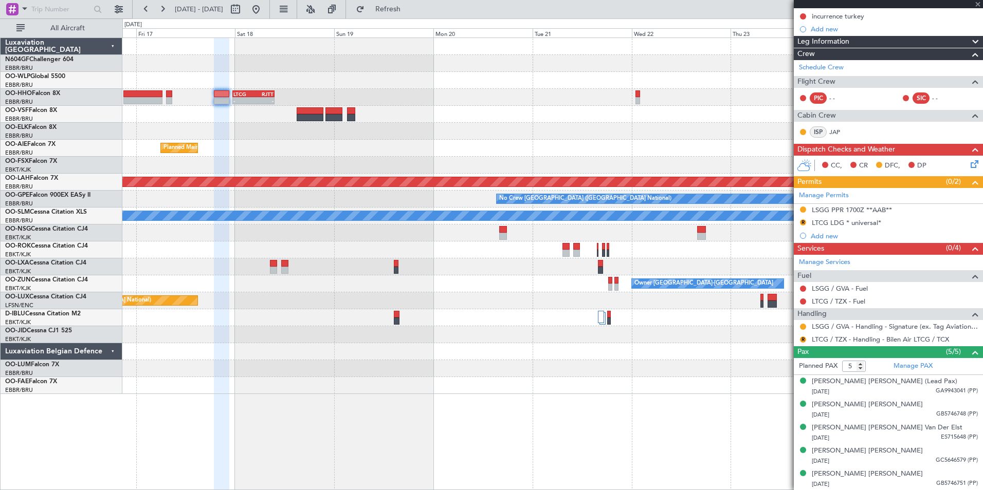
scroll to position [0, 0]
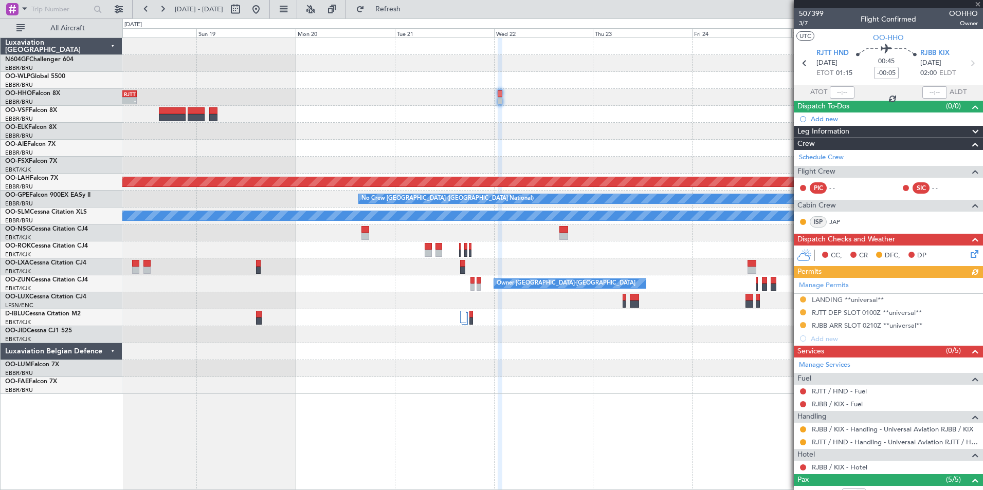
click at [535, 122] on div at bounding box center [552, 114] width 860 height 17
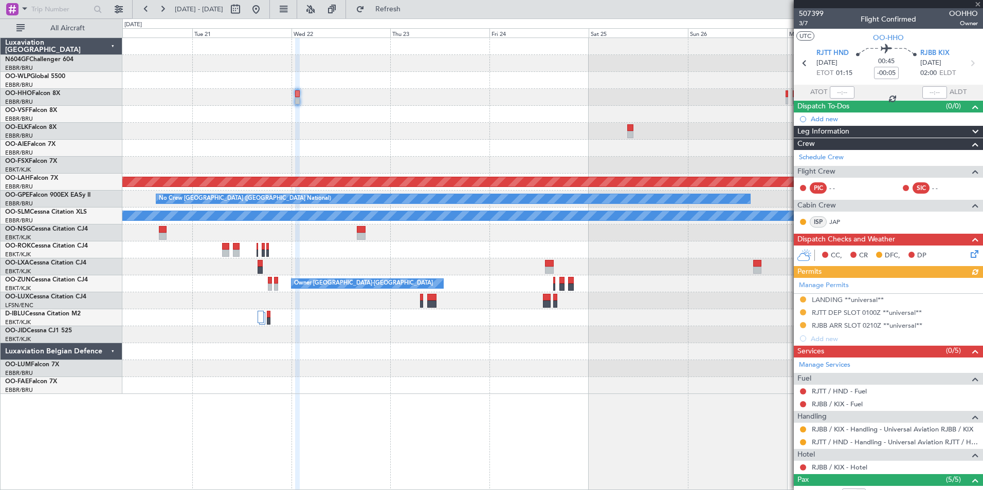
click at [408, 111] on div "- - RJFK 12:30 Z UBBB 23:05 Z LTCG 23:30 Z RJTT 09:35 Z - - Planned Maint Alton…" at bounding box center [552, 216] width 860 height 356
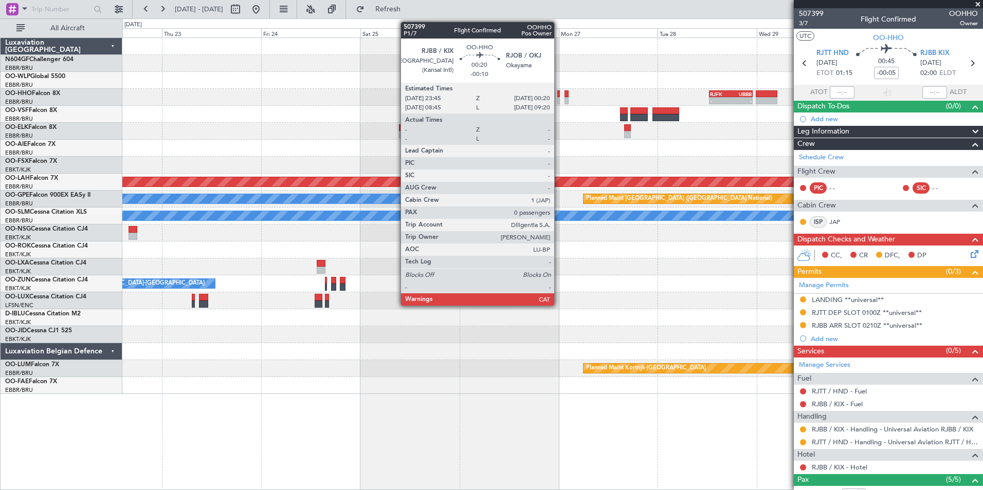
click at [559, 97] on div at bounding box center [558, 100] width 3 height 7
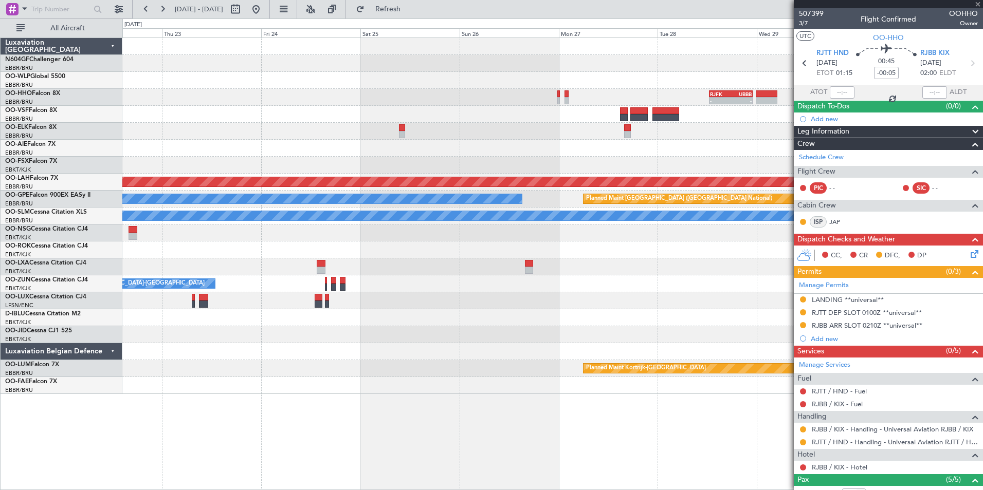
type input "-00:10"
type input "0"
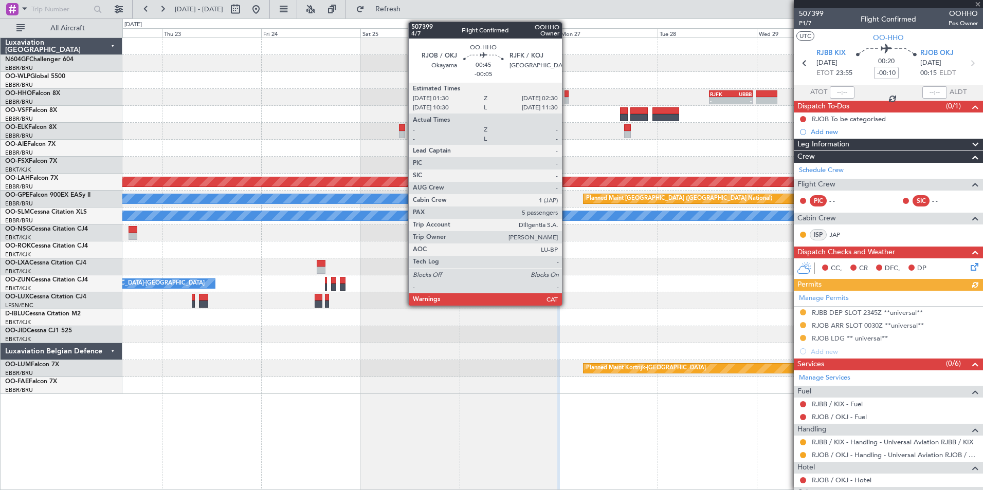
click at [566, 97] on div at bounding box center [566, 100] width 5 height 7
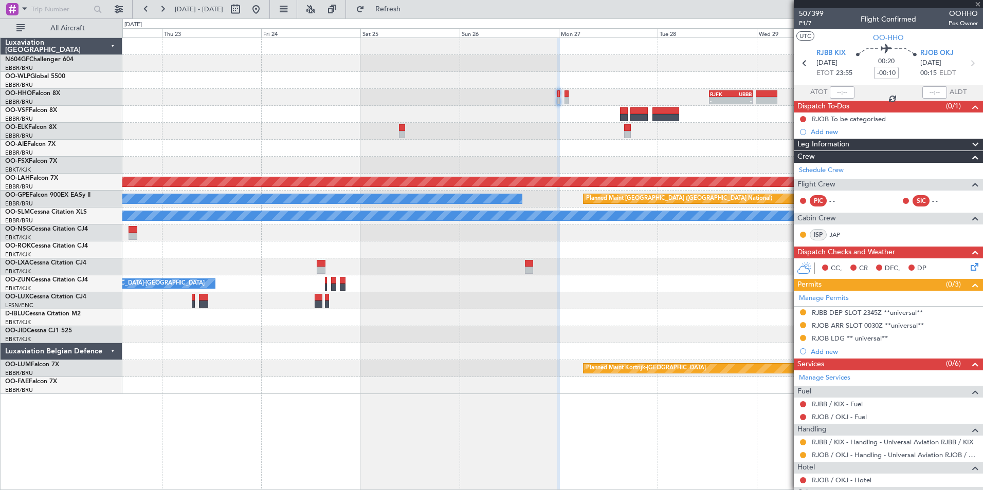
type input "-00:05"
type input "5"
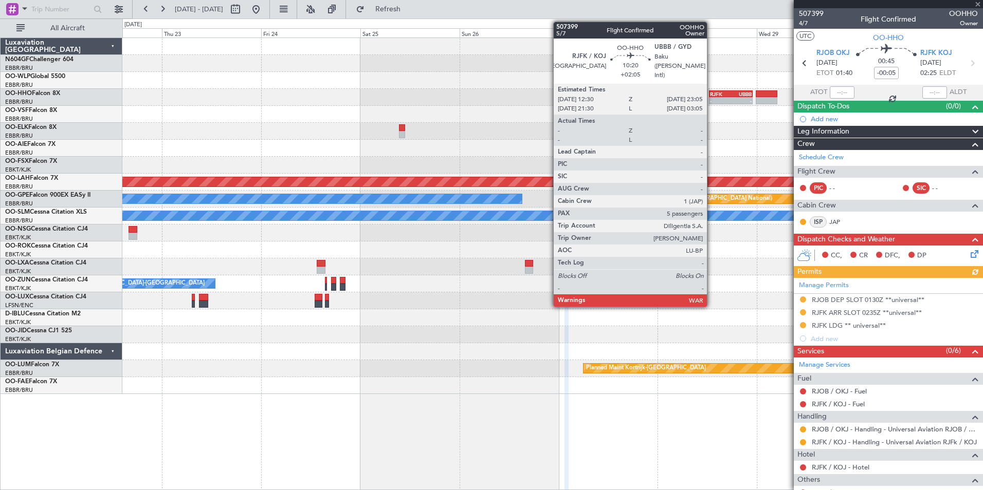
click at [711, 96] on div "RJFK" at bounding box center [720, 94] width 21 height 6
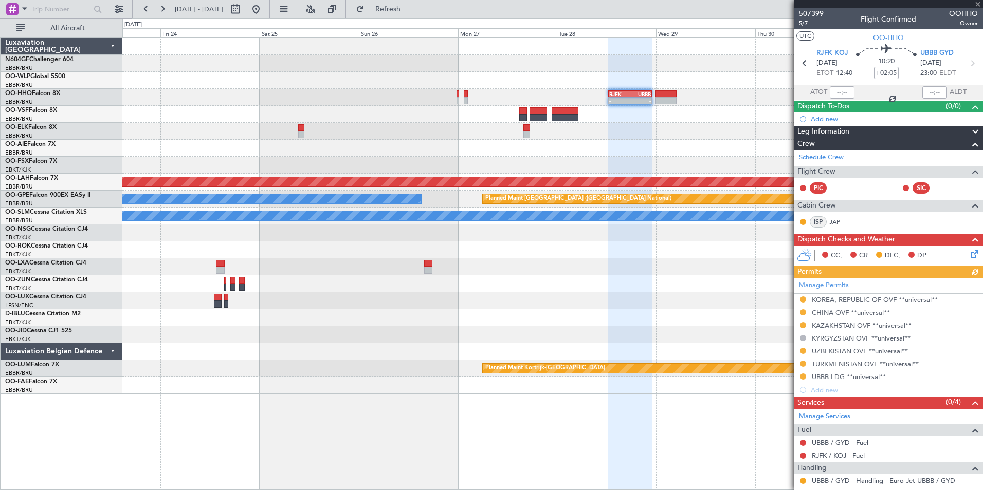
click at [625, 123] on div at bounding box center [552, 131] width 860 height 17
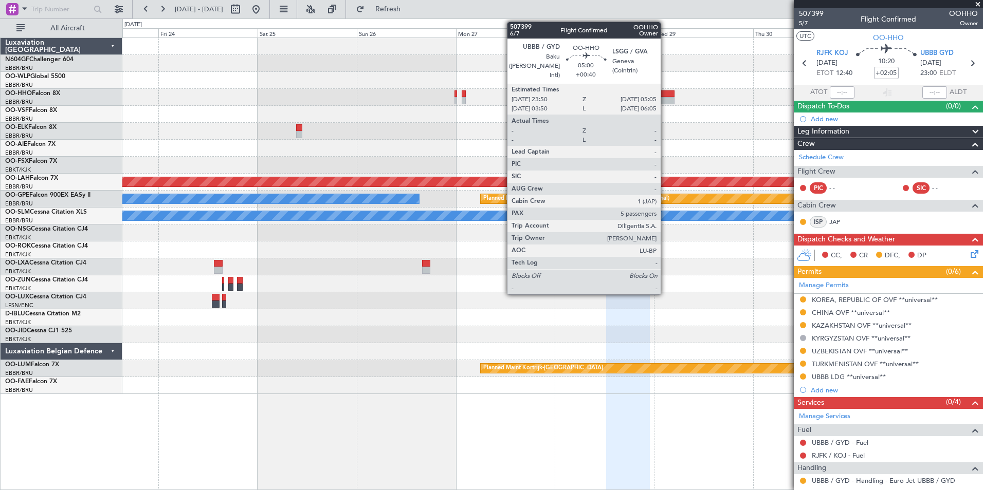
click at [665, 98] on div at bounding box center [664, 100] width 22 height 7
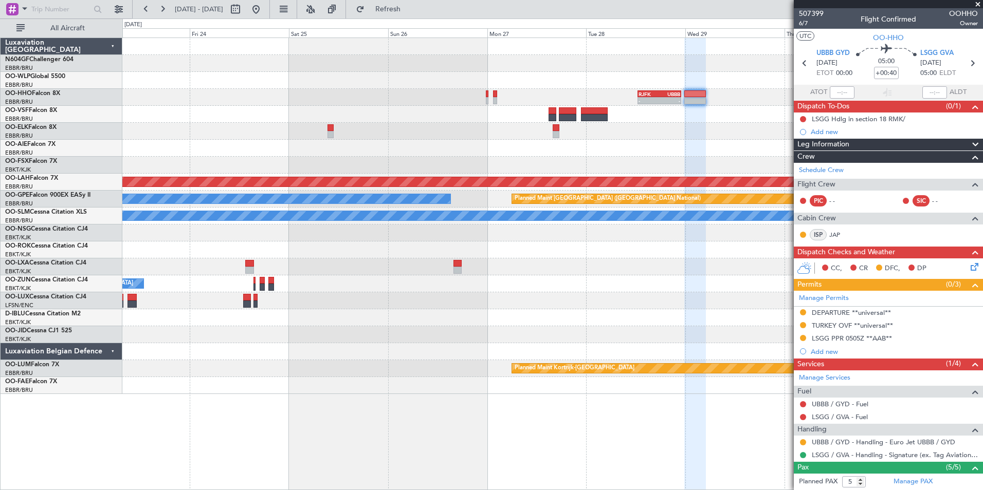
click at [555, 144] on div "- - RJFK 12:30 Z UBBB 23:05 Z Planned Maint Alton-st Louis (St Louis Regl) No C…" at bounding box center [552, 216] width 860 height 356
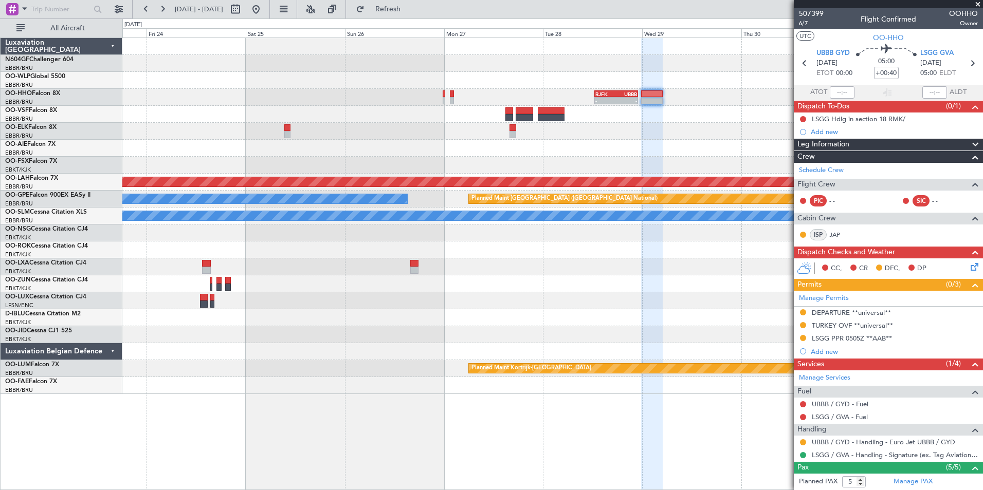
click at [739, 135] on div "- - RJFK 12:30 Z UBBB 23:05 Z Planned Maint Alton-st Louis (St Louis Regl) No C…" at bounding box center [552, 216] width 860 height 356
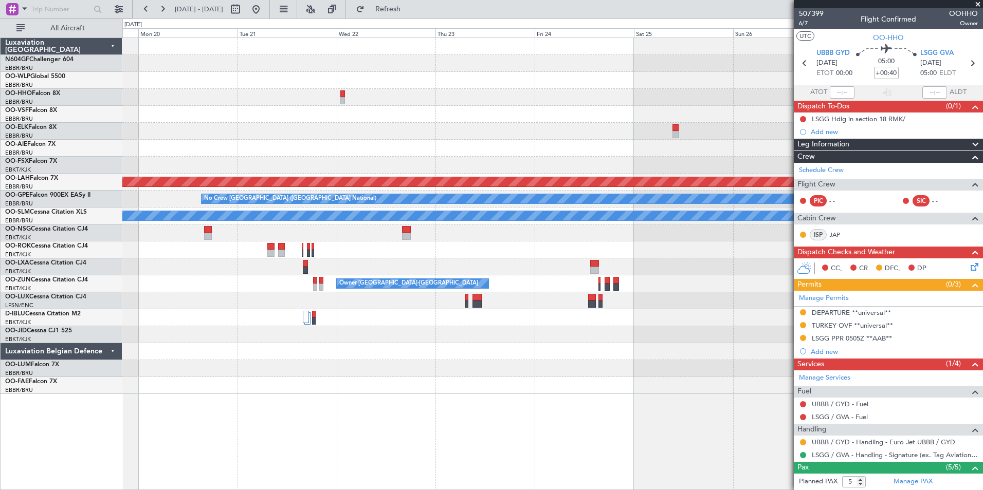
click at [689, 123] on div at bounding box center [552, 131] width 860 height 17
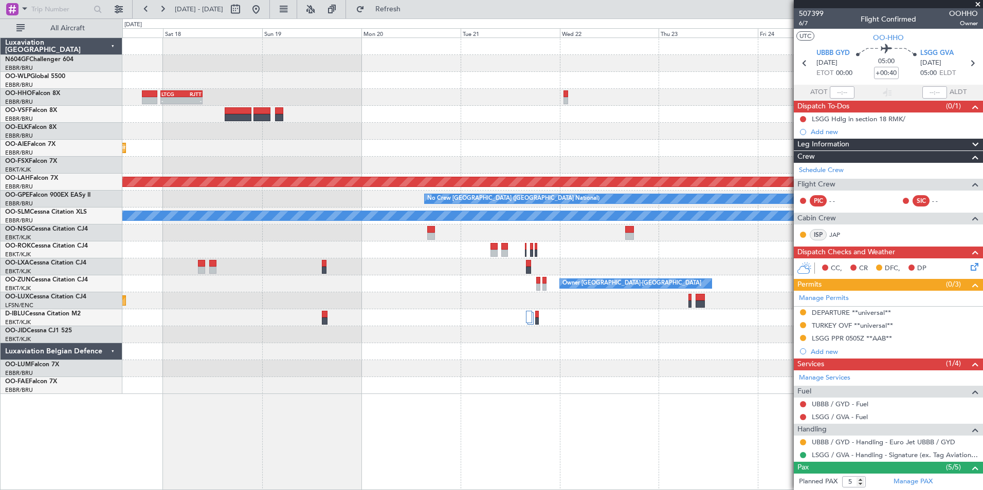
click at [513, 113] on div at bounding box center [552, 114] width 860 height 17
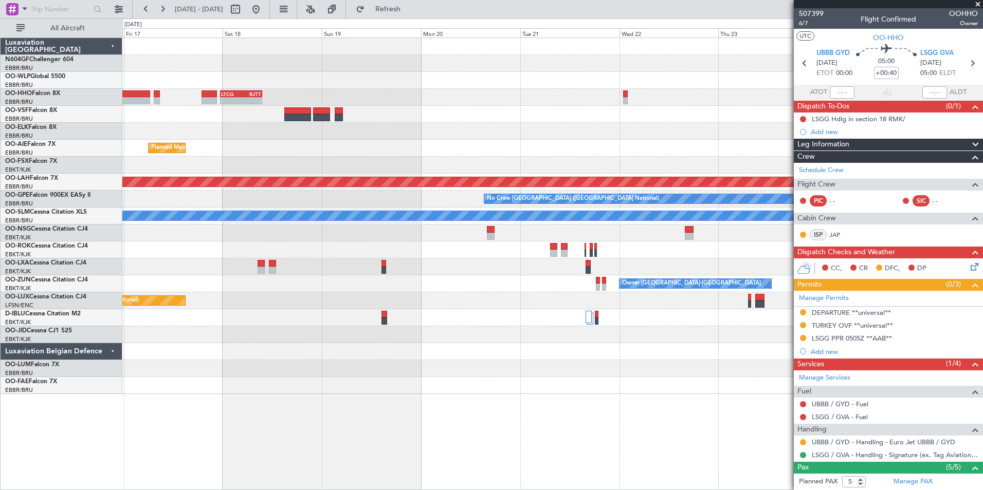
click at [270, 136] on div "- - LTCG 23:30 Z RJTT 09:35 Z Planned Maint Brussels (Brussels National) Planne…" at bounding box center [552, 216] width 860 height 356
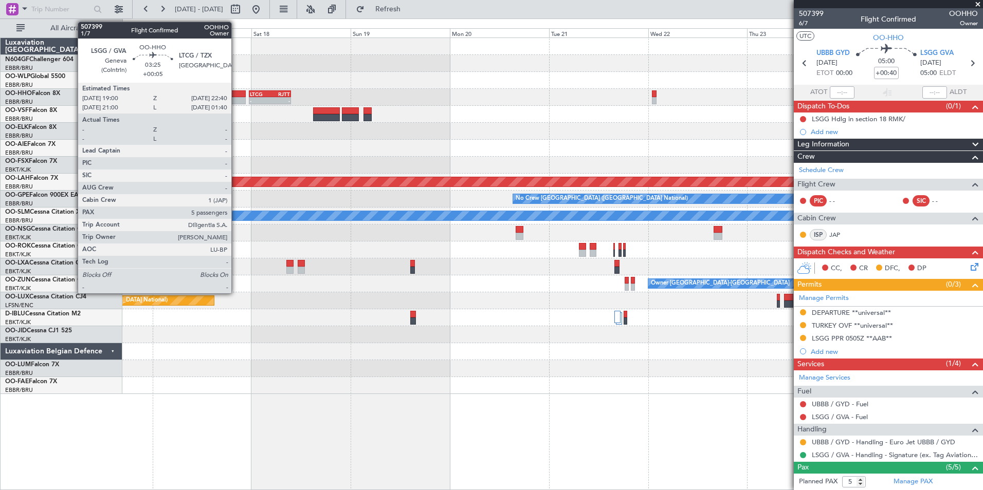
click at [236, 95] on div at bounding box center [237, 93] width 15 height 7
type input "+00:05"
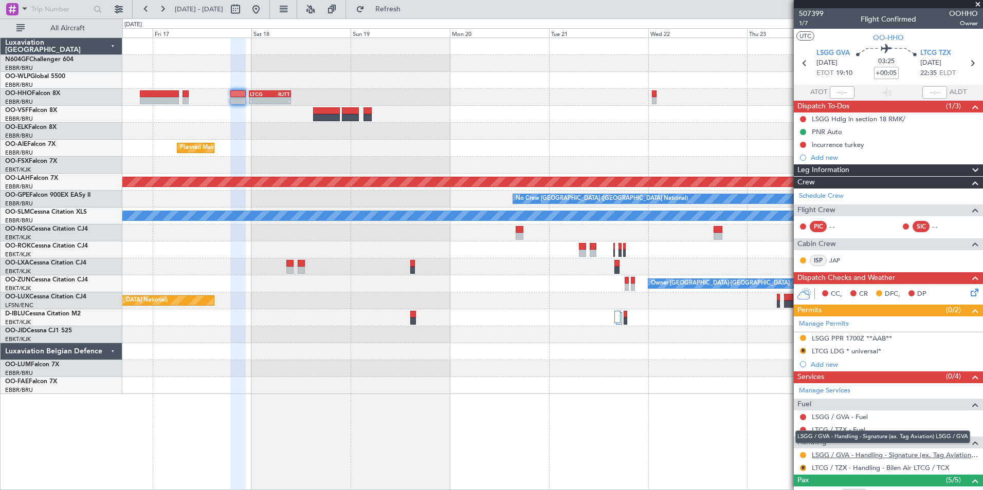
click at [834, 456] on link "LSGG / GVA - Handling - Signature (ex. Tag Aviation) LSGG / GVA" at bounding box center [894, 455] width 166 height 9
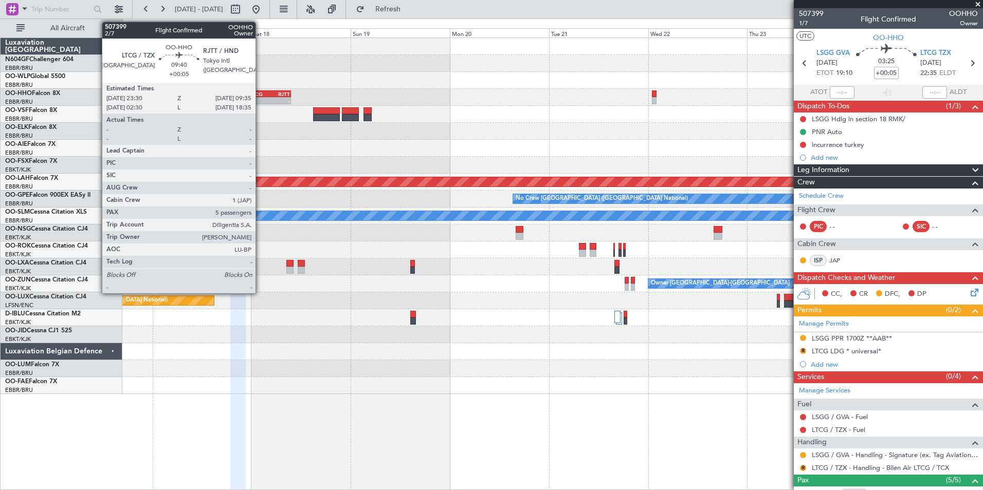
click at [260, 98] on div "-" at bounding box center [260, 101] width 20 height 6
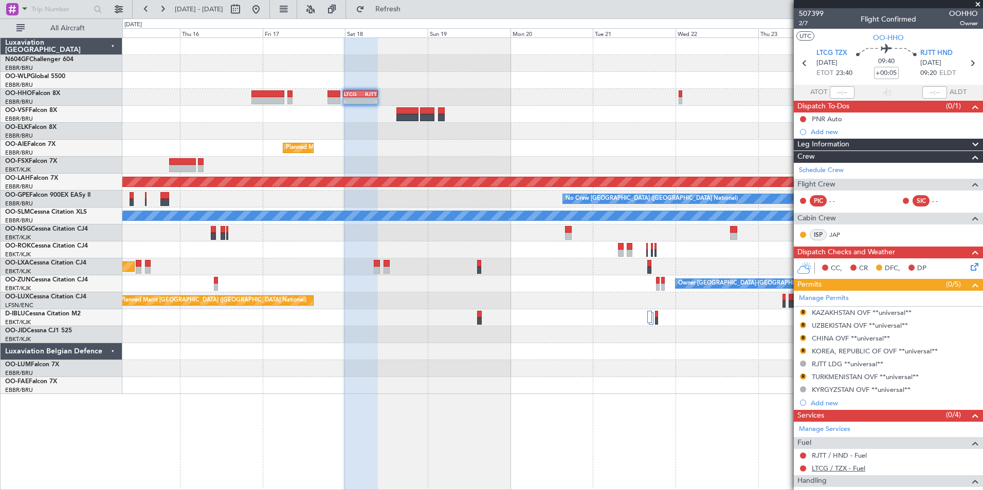
scroll to position [154, 0]
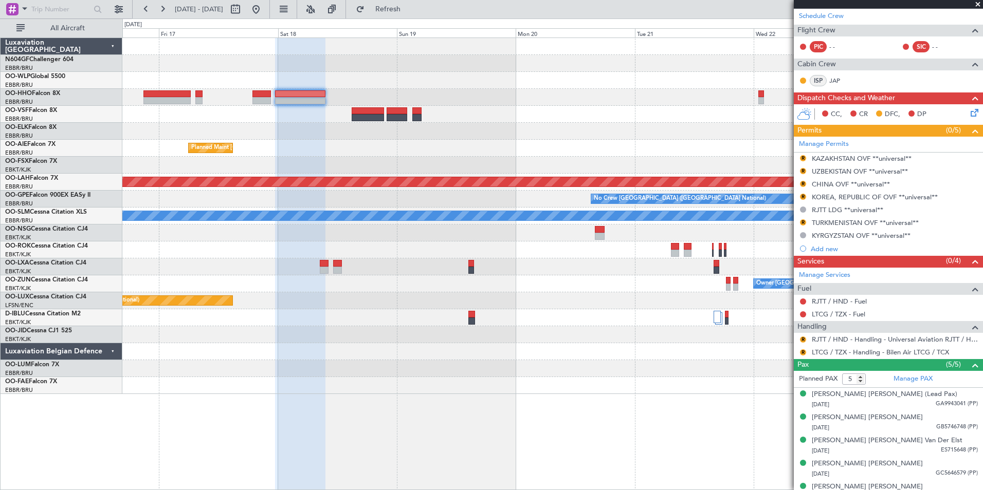
click at [419, 134] on div at bounding box center [552, 131] width 860 height 17
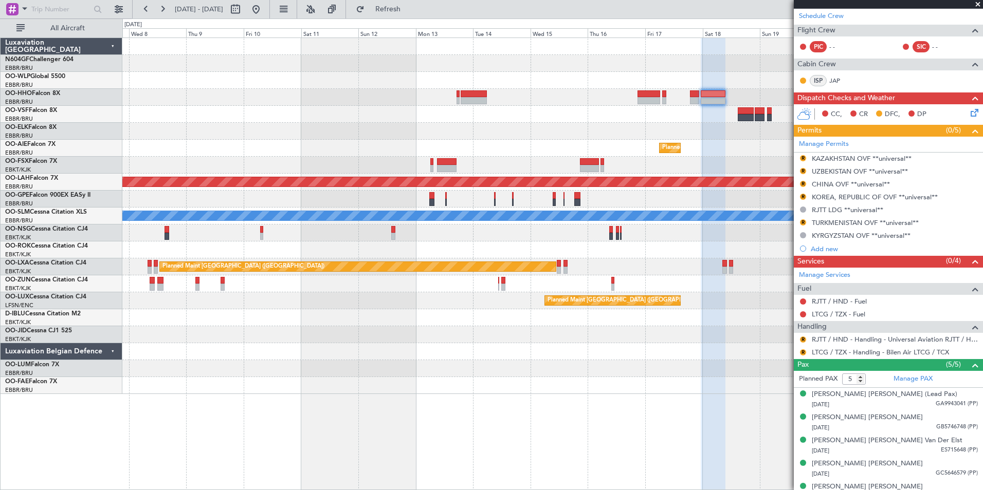
click at [645, 229] on div "Planned Maint Brussels (Brussels National) Planned Maint Alton-st Louis (St Lou…" at bounding box center [552, 216] width 860 height 356
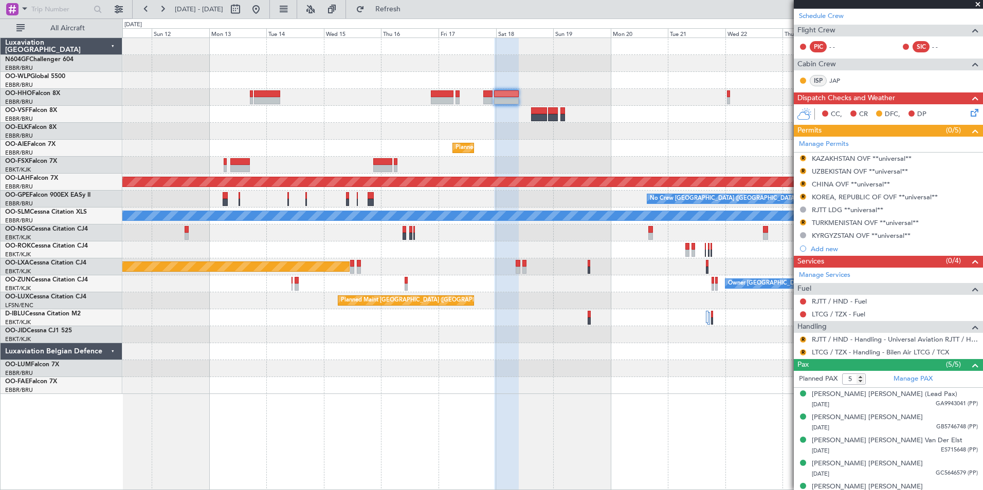
click at [597, 99] on div at bounding box center [552, 97] width 860 height 17
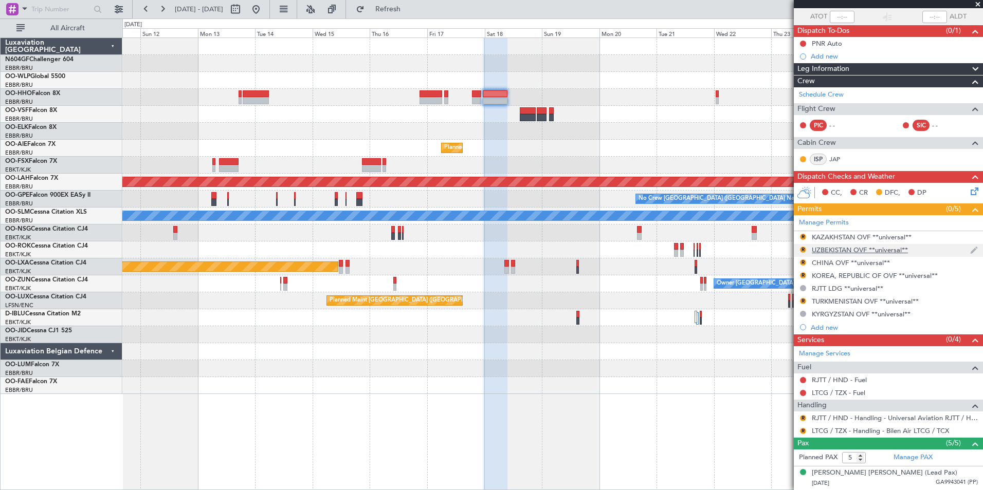
scroll to position [167, 0]
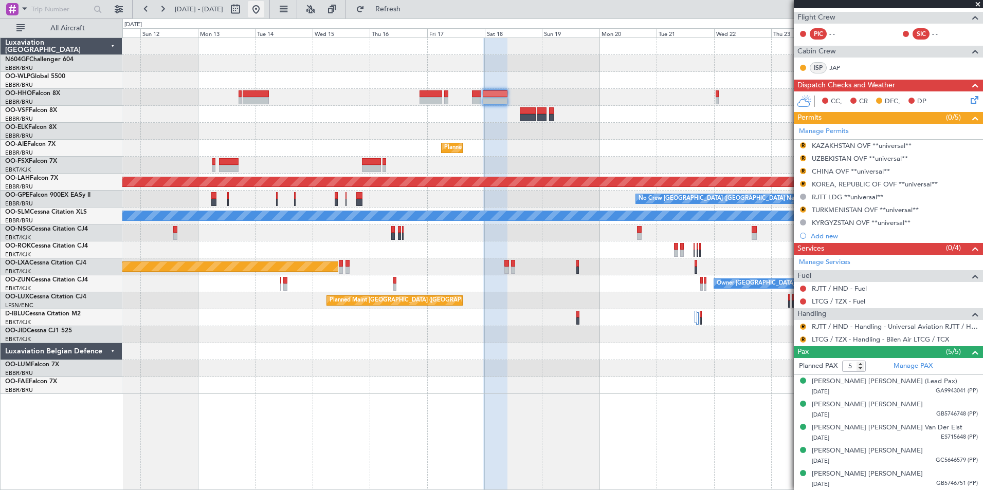
click at [264, 7] on button at bounding box center [256, 9] width 16 height 16
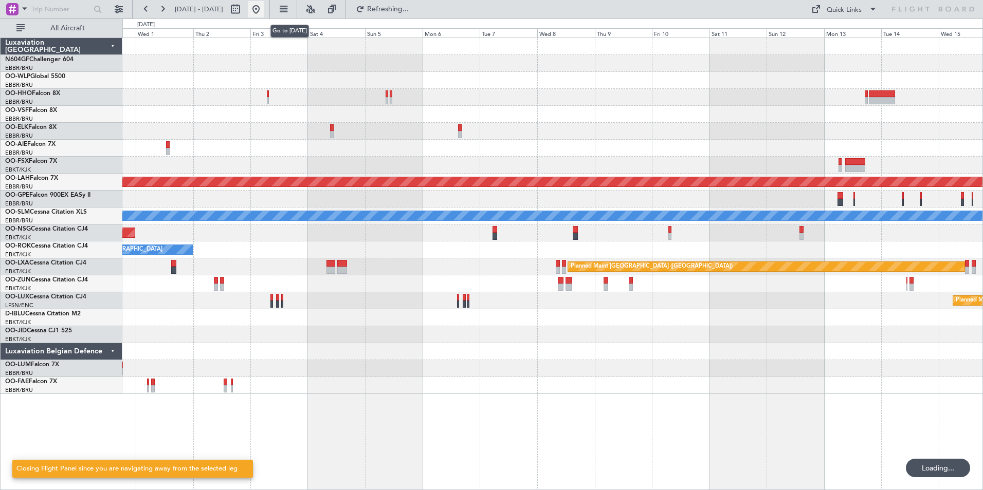
scroll to position [0, 0]
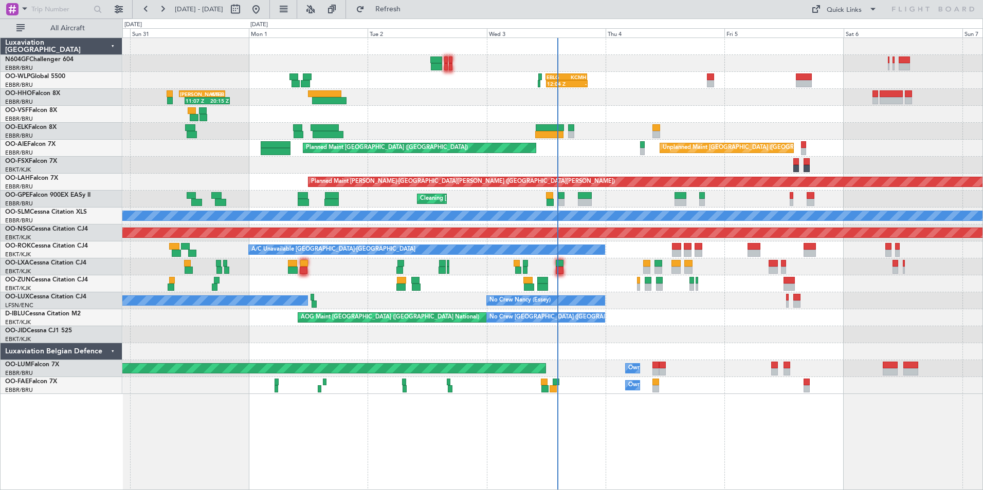
click at [401, 289] on div "Planned Maint Kortrijk-[GEOGRAPHIC_DATA]" at bounding box center [552, 283] width 860 height 17
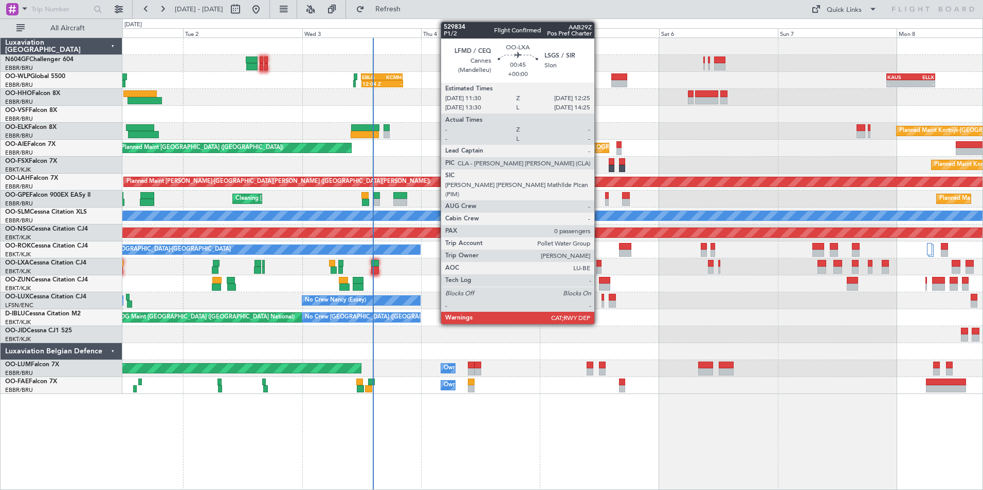
click at [428, 266] on div "12:04 Z - EBLG 12:00 Z KCMH 20:20 Z - - [PERSON_NAME] 22:00 Z ELLX 07:45 Z 11:0…" at bounding box center [552, 216] width 860 height 356
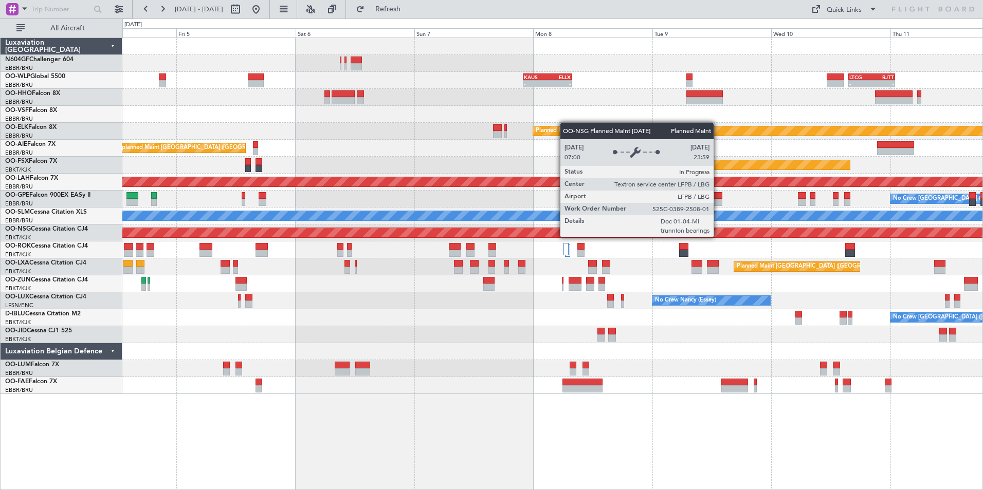
click at [369, 249] on div "- - KAUS 22:00 Z ELLX 07:45 Z - - LTCG 15:40 Z RJTT 01:00 Z 12:04 Z - EBLG 12:0…" at bounding box center [552, 216] width 860 height 356
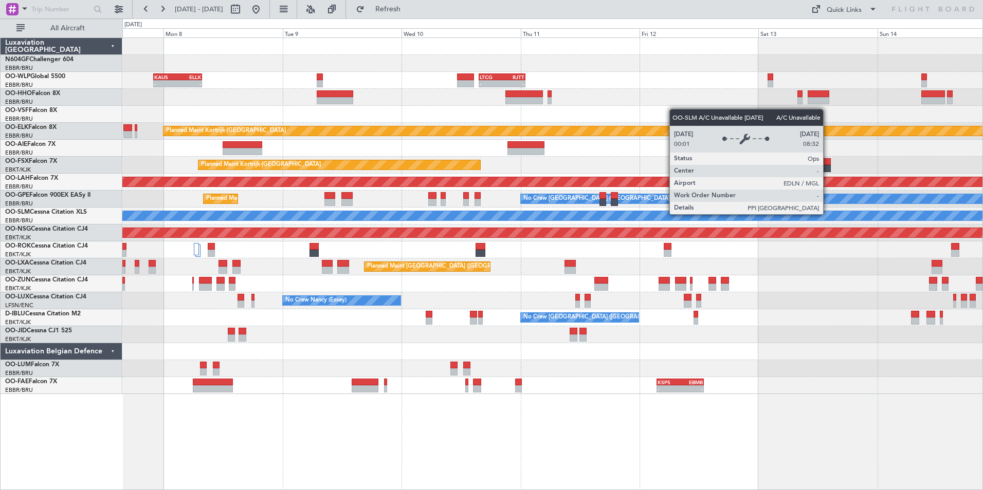
click at [361, 225] on div "- - [PERSON_NAME] 22:00 Z ELLX 07:45 Z - - LTCG 15:40 Z RJTT 01:00 Z - - RJTT 0…" at bounding box center [552, 216] width 860 height 356
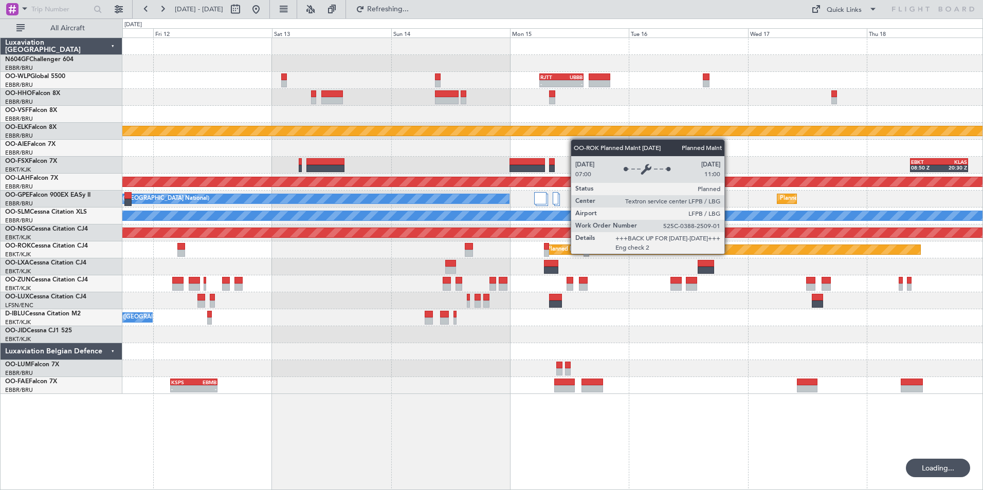
click at [544, 253] on div "Planned Maint [GEOGRAPHIC_DATA] ([GEOGRAPHIC_DATA])" at bounding box center [732, 249] width 376 height 9
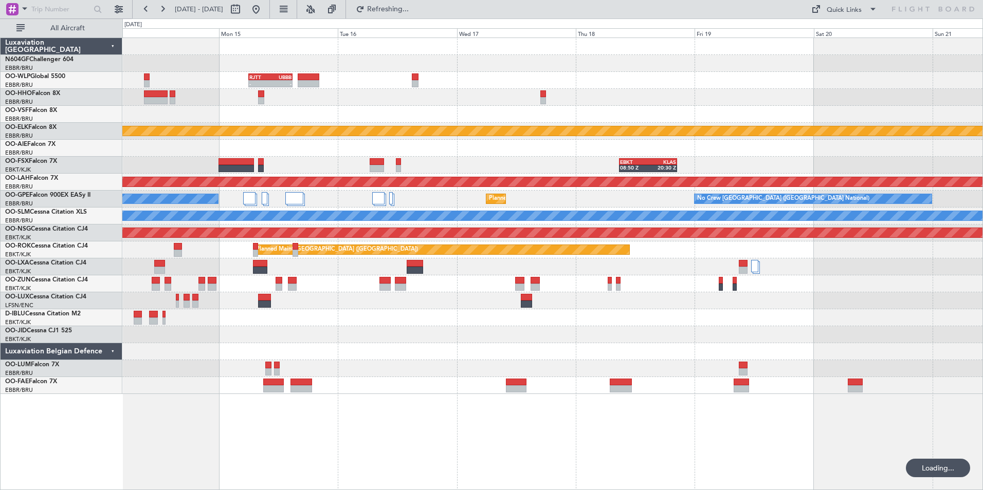
click at [535, 298] on div "- - RJTT 06:00 Z UBBB 14:55 Z Planned Maint Kortrijk-Wevelgem EBKT 08:50 Z KLAS…" at bounding box center [552, 216] width 860 height 356
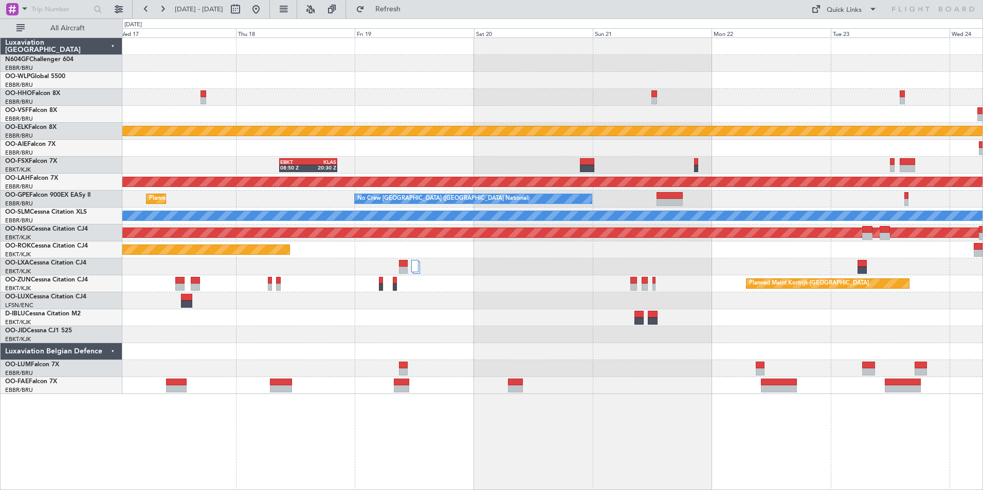
click at [749, 287] on div "Planned Maint Kortrijk-[GEOGRAPHIC_DATA]" at bounding box center [809, 283] width 120 height 15
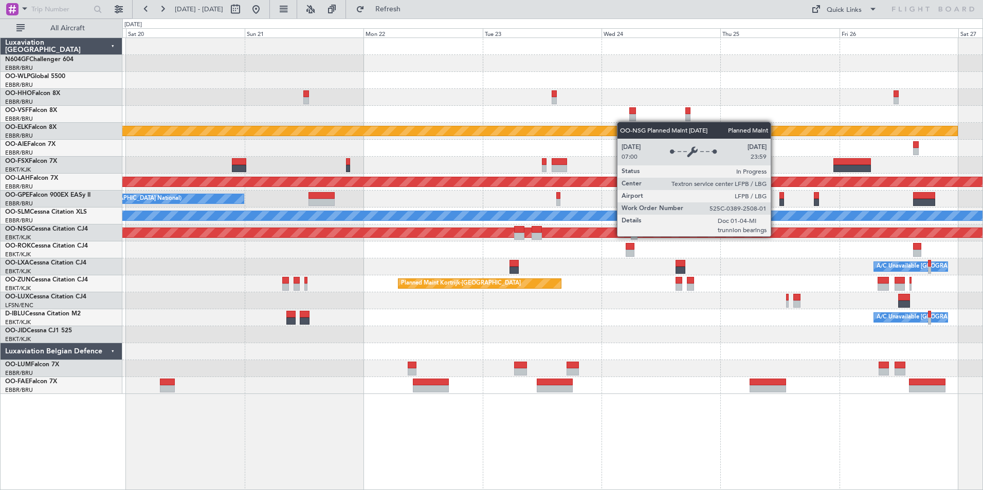
click at [399, 271] on div "Planned Maint Kortrijk-Wevelgem EBKT 08:50 Z KLAS 20:30 Z Planned Maint Alton-s…" at bounding box center [552, 216] width 860 height 356
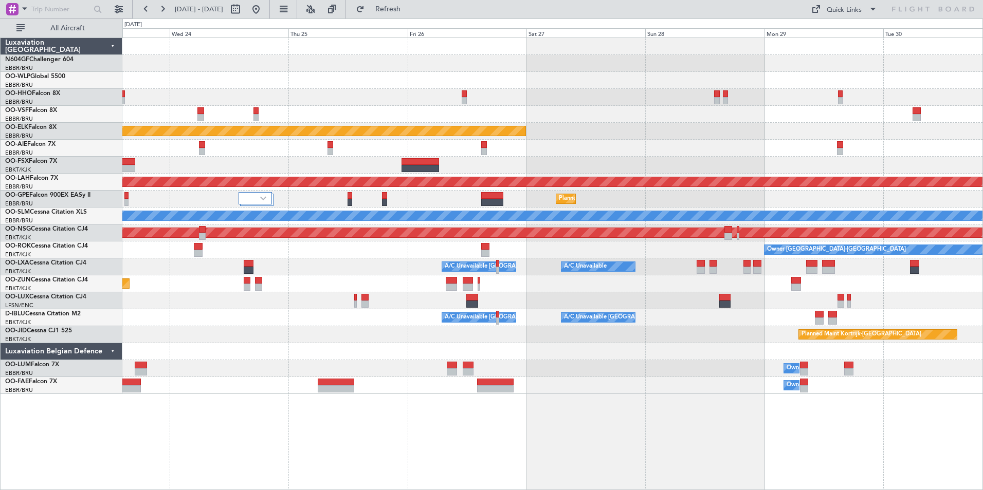
click at [406, 309] on div "Planned Maint Kortrijk-Wevelgem Planned Maint Alton-st Louis (St Louis Regl) Pl…" at bounding box center [552, 216] width 860 height 356
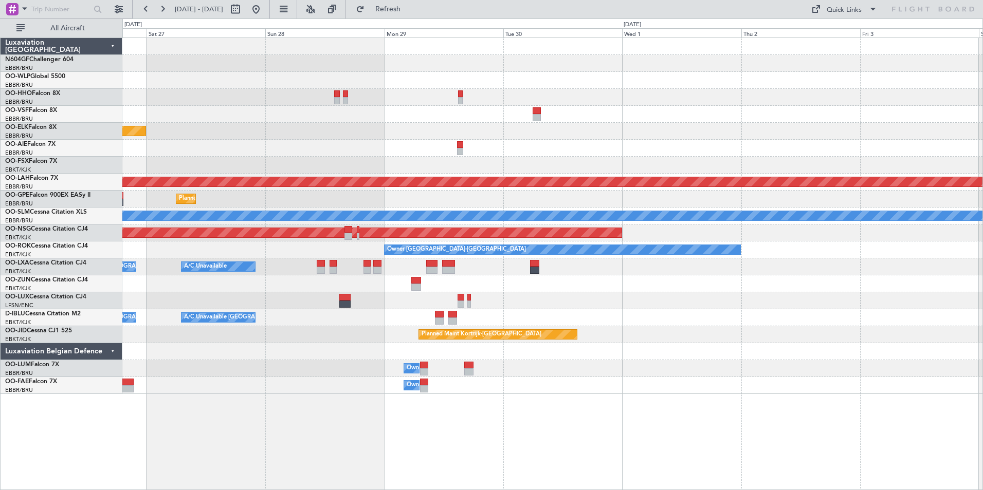
click at [320, 323] on div "Planned Maint Kortrijk-Wevelgem Planned Maint Alton-st Louis (St Louis Regl) Pl…" at bounding box center [552, 216] width 860 height 356
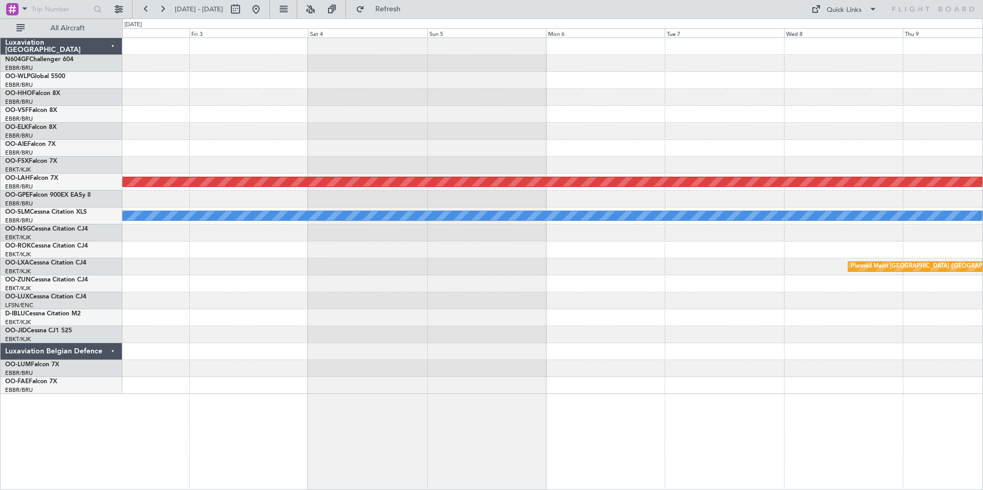
click at [451, 343] on div at bounding box center [552, 351] width 860 height 17
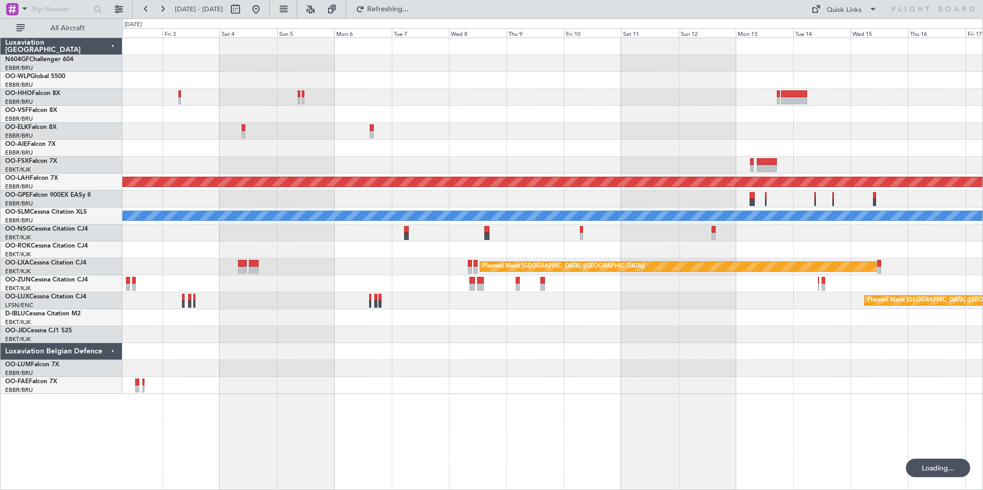
click at [526, 318] on div "Planned Maint Alton-st Louis (St Louis Regl) No Crew Brussels (Brussels Nationa…" at bounding box center [552, 216] width 860 height 356
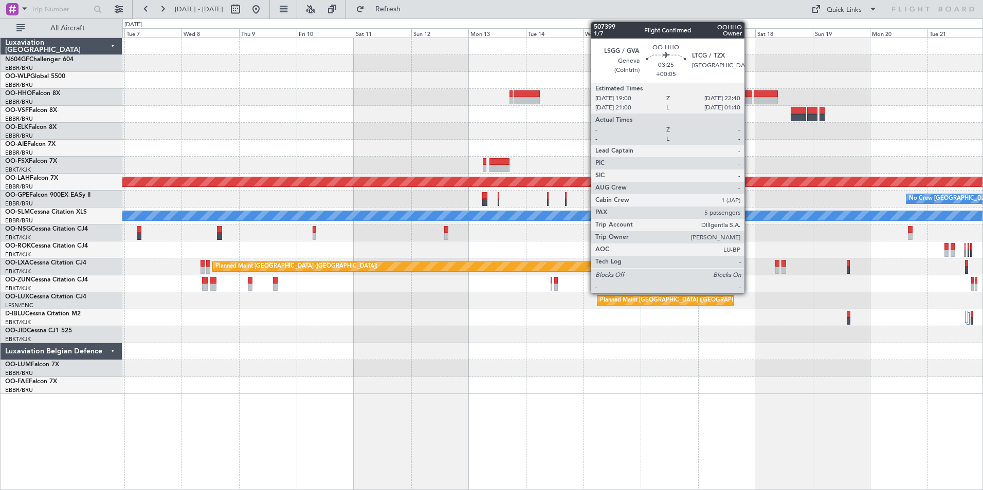
click at [749, 96] on div at bounding box center [747, 93] width 9 height 7
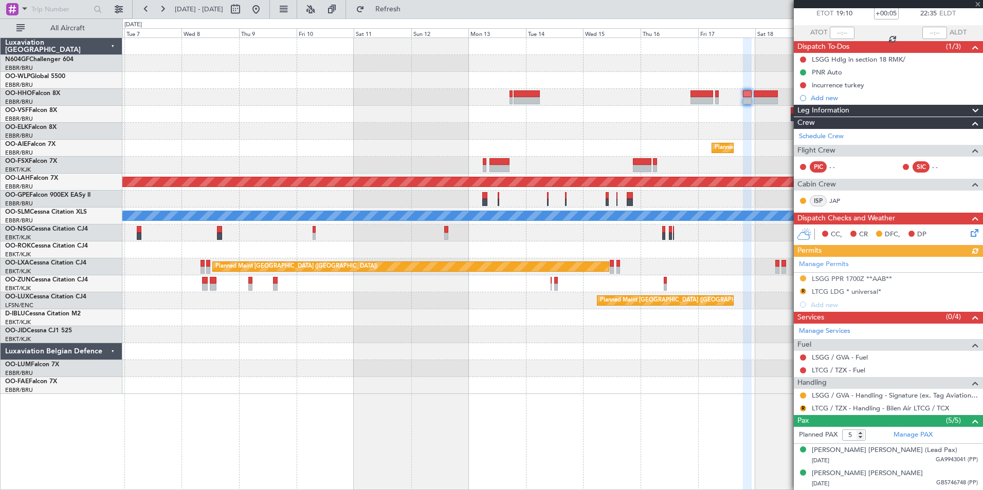
scroll to position [128, 0]
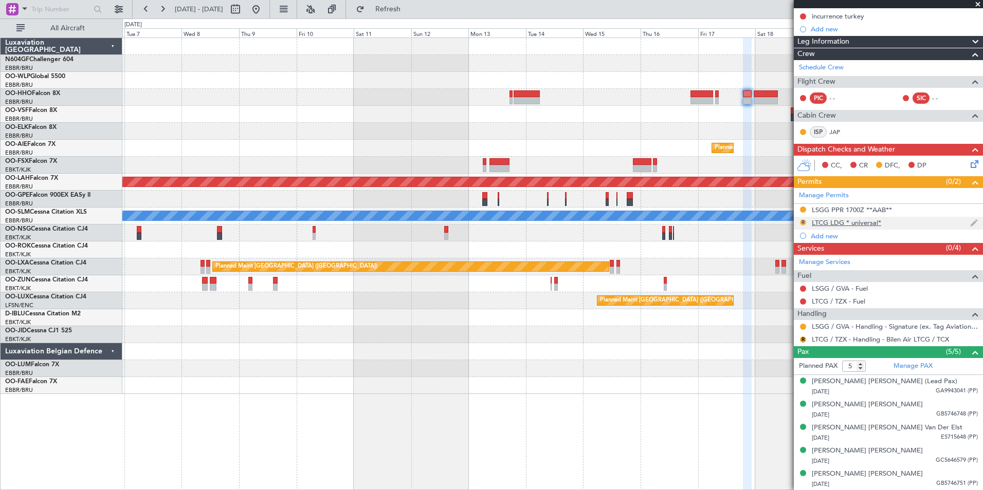
click at [801, 220] on button "R" at bounding box center [803, 222] width 6 height 6
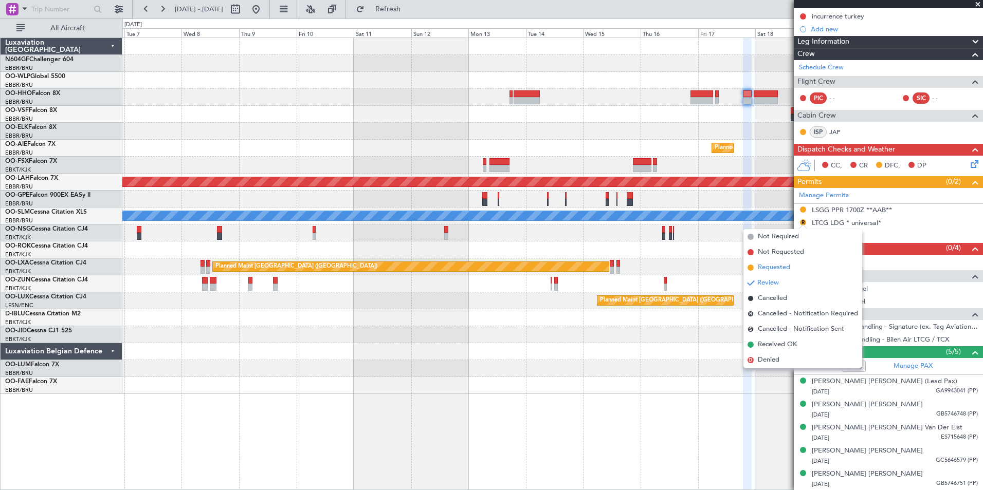
click at [770, 266] on span "Requested" at bounding box center [773, 268] width 32 height 10
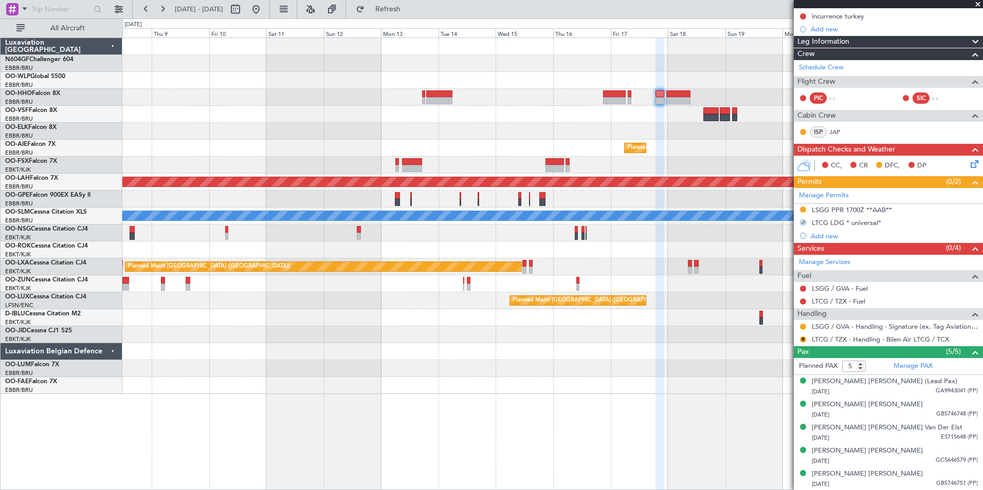
click at [523, 120] on div at bounding box center [552, 114] width 860 height 17
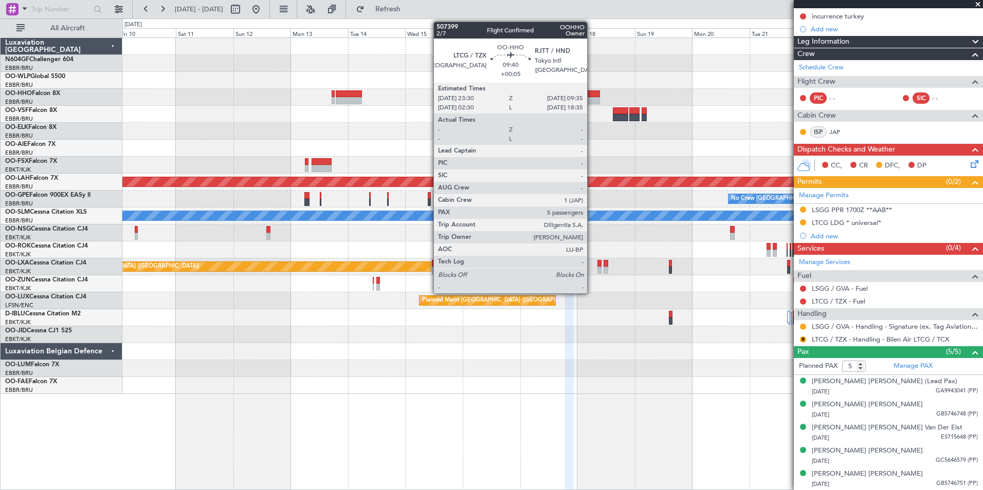
click at [591, 95] on div at bounding box center [588, 93] width 24 height 7
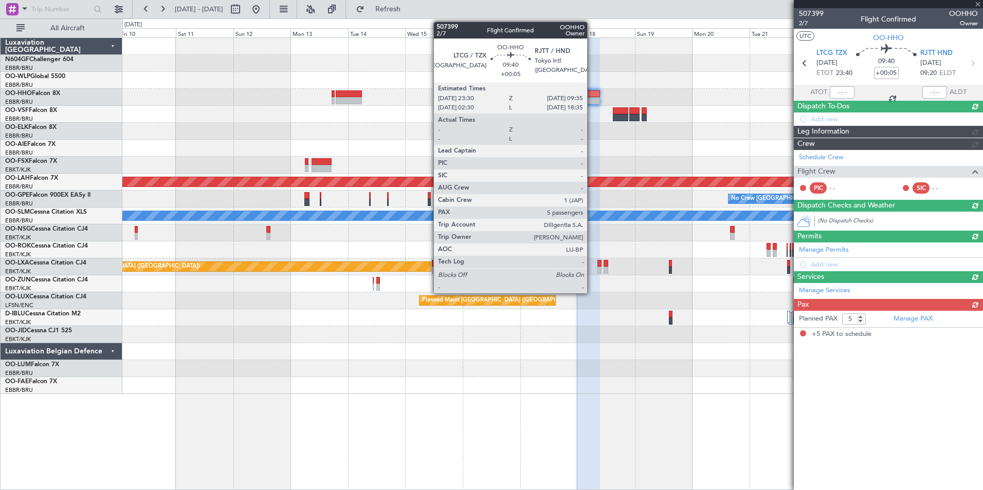
scroll to position [0, 0]
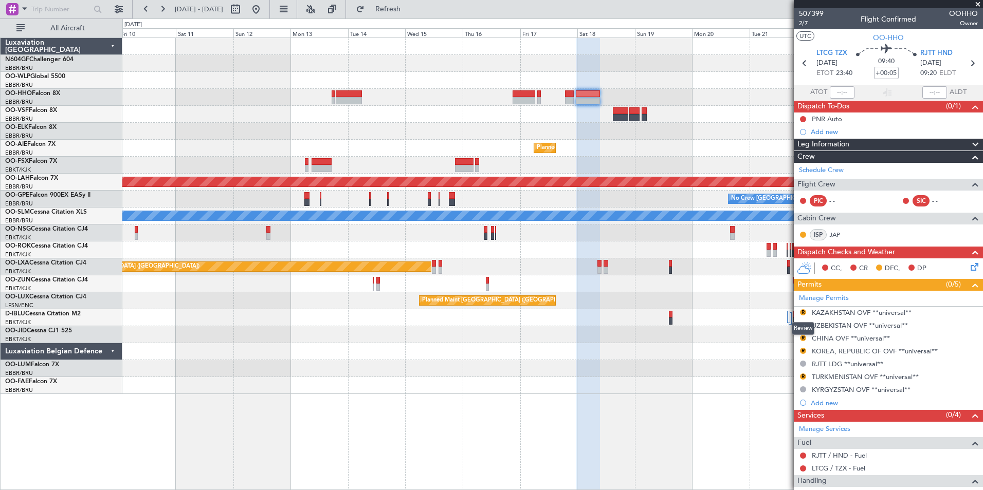
click at [803, 310] on button "R" at bounding box center [803, 312] width 6 height 6
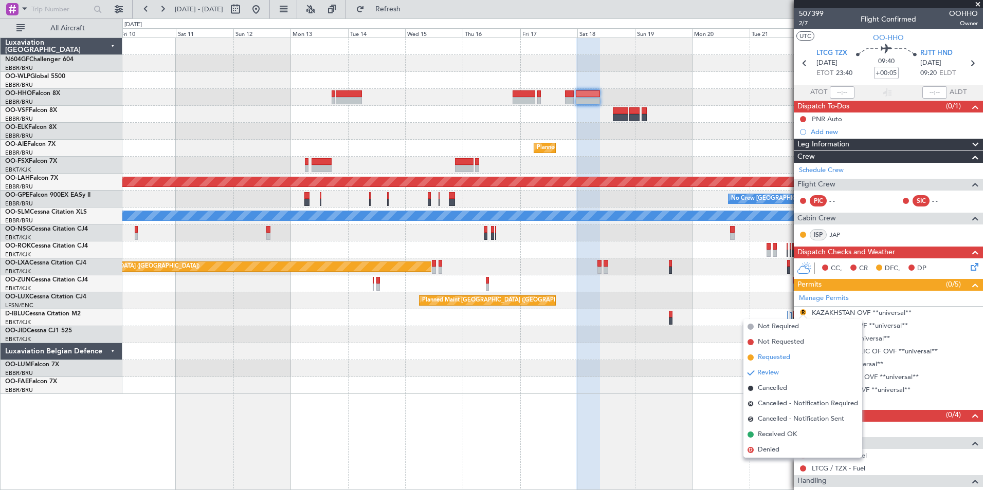
click at [776, 355] on span "Requested" at bounding box center [773, 358] width 32 height 10
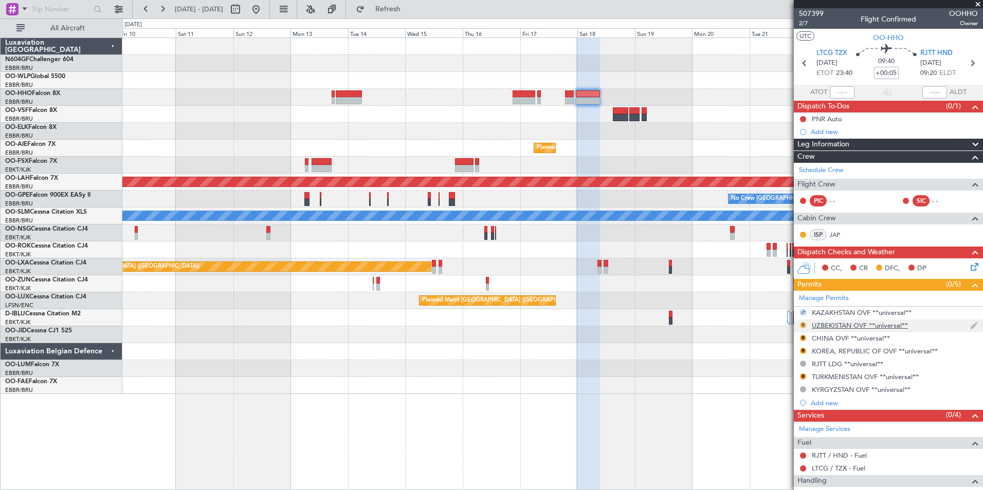
click at [803, 324] on button "R" at bounding box center [803, 325] width 6 height 6
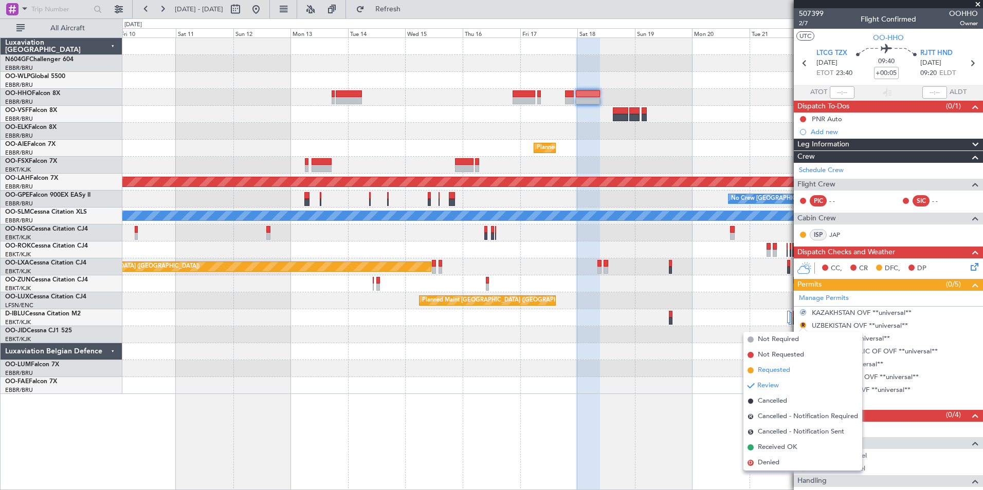
click at [764, 372] on span "Requested" at bounding box center [773, 370] width 32 height 10
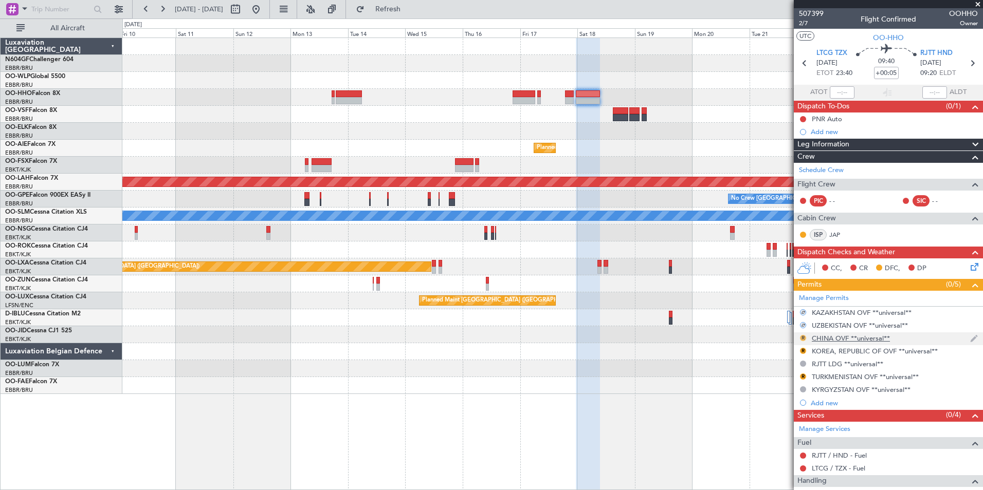
click at [801, 335] on button "R" at bounding box center [803, 338] width 6 height 6
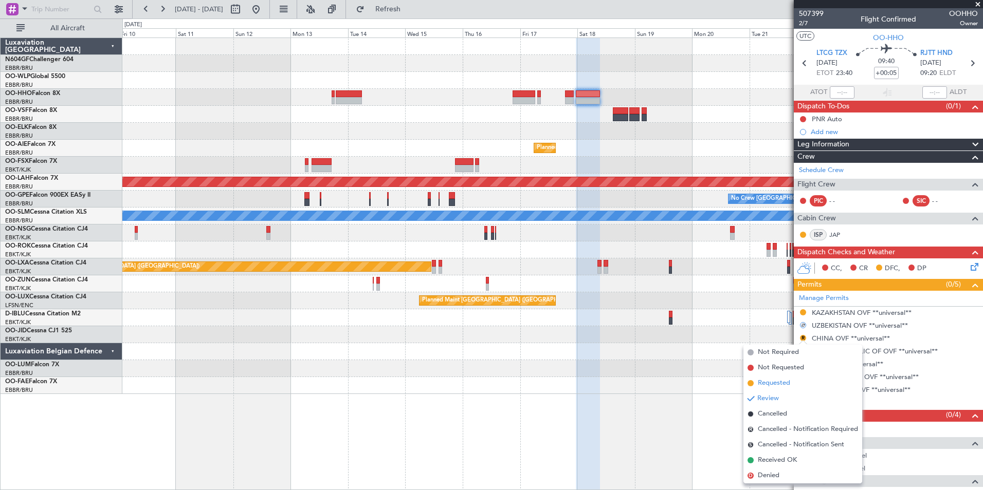
click at [772, 382] on span "Requested" at bounding box center [773, 383] width 32 height 10
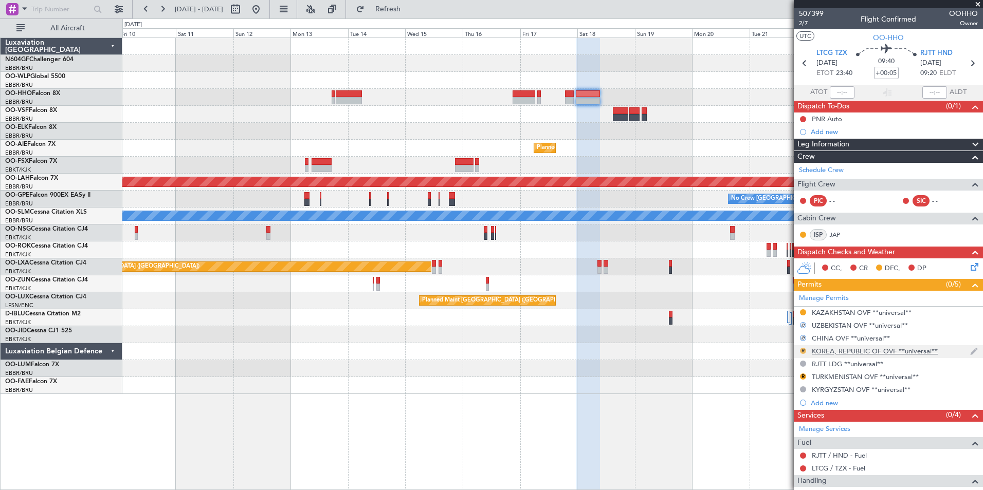
click at [802, 351] on button "R" at bounding box center [803, 351] width 6 height 6
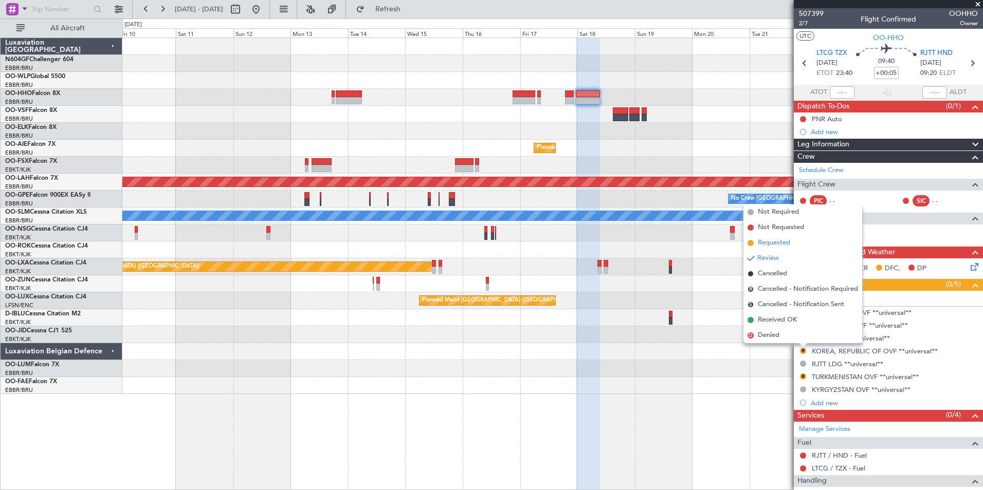
click at [773, 245] on span "Requested" at bounding box center [773, 243] width 32 height 10
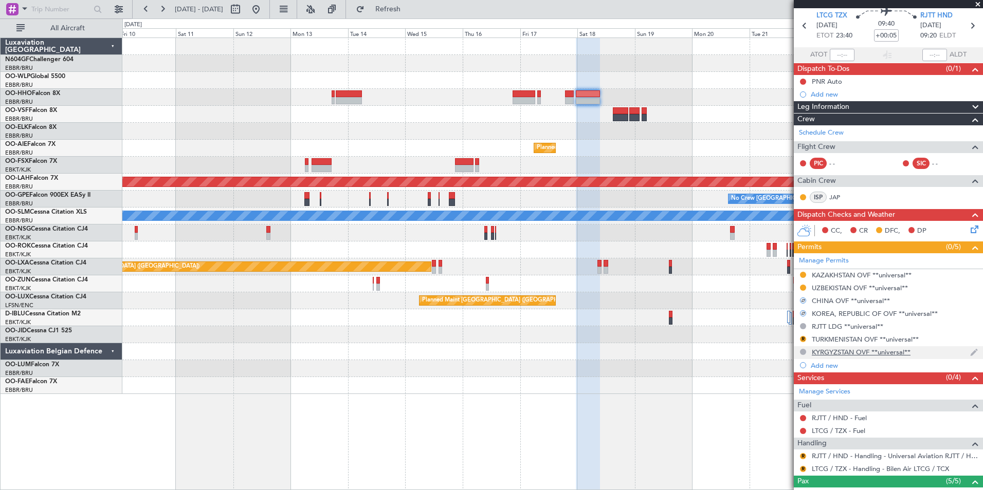
scroll to position [51, 0]
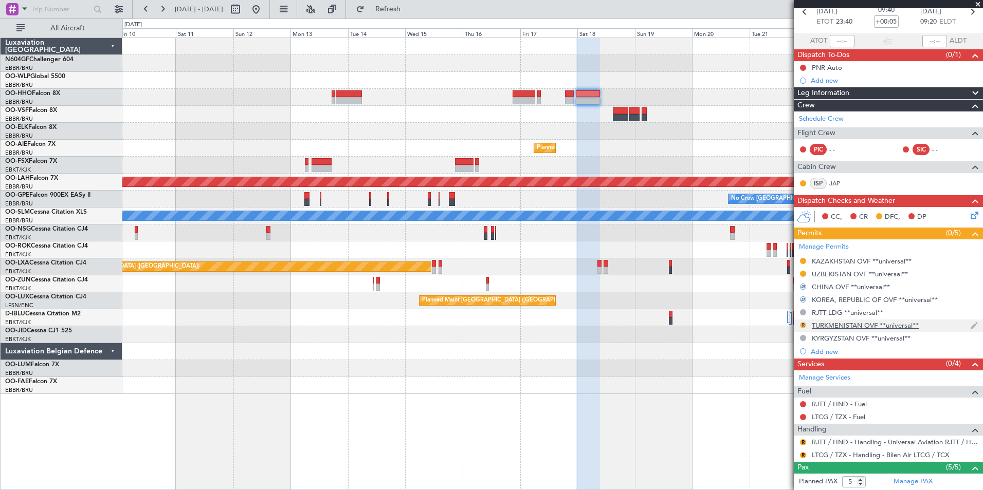
click at [803, 322] on button "R" at bounding box center [803, 325] width 6 height 6
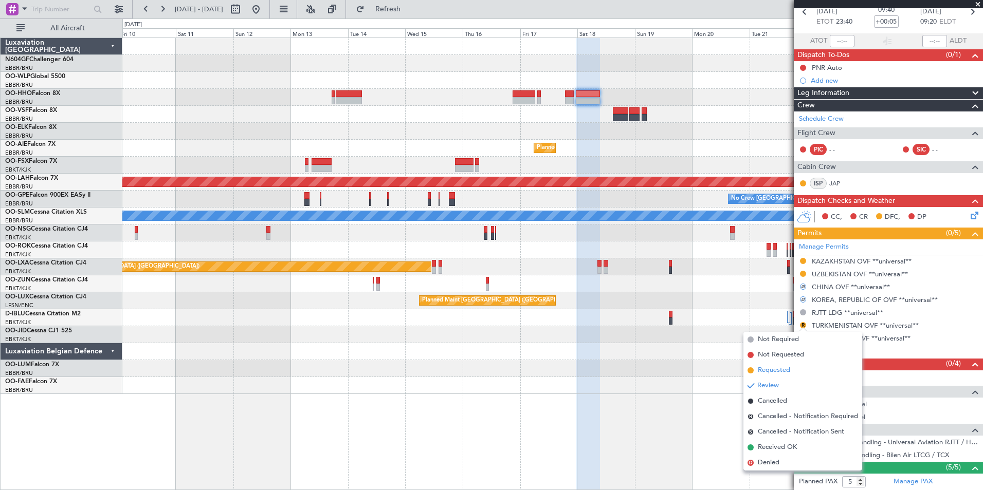
click at [770, 367] on span "Requested" at bounding box center [773, 370] width 32 height 10
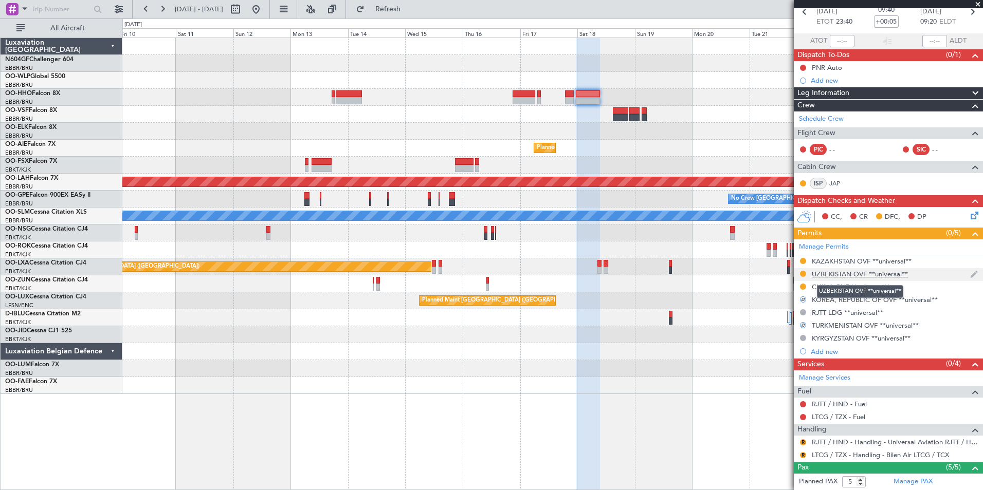
scroll to position [103, 0]
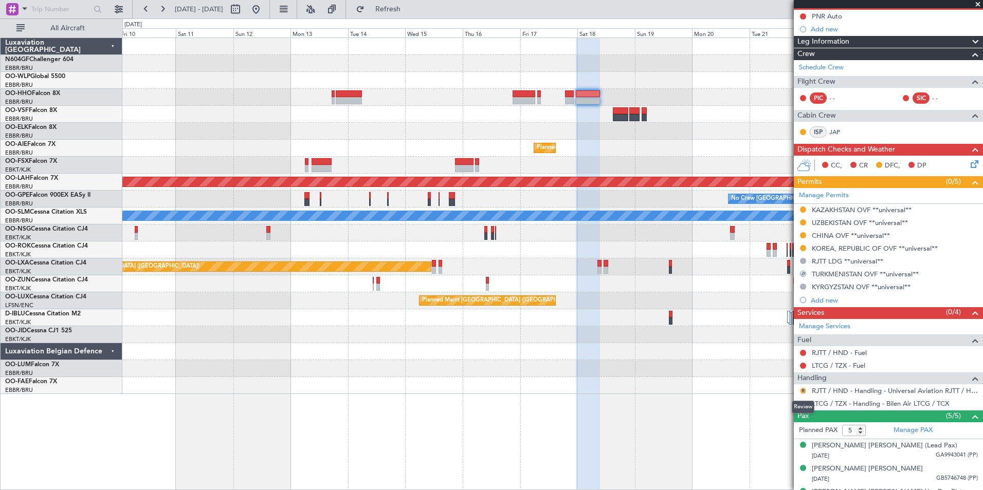
click at [800, 391] on button "R" at bounding box center [803, 391] width 6 height 6
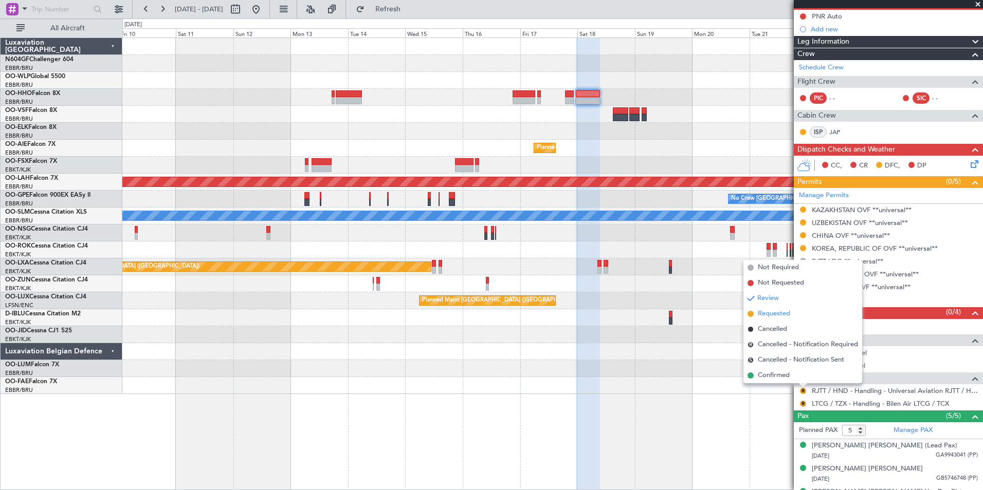
click at [780, 310] on span "Requested" at bounding box center [773, 314] width 32 height 10
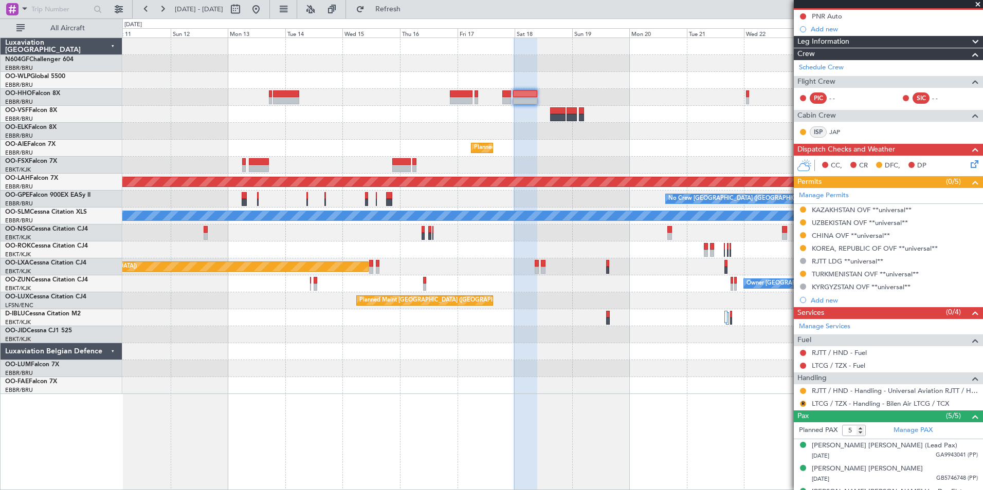
click at [535, 126] on div "Planned Maint [GEOGRAPHIC_DATA] ([GEOGRAPHIC_DATA] National) Planned [GEOGRAPHI…" at bounding box center [552, 216] width 860 height 356
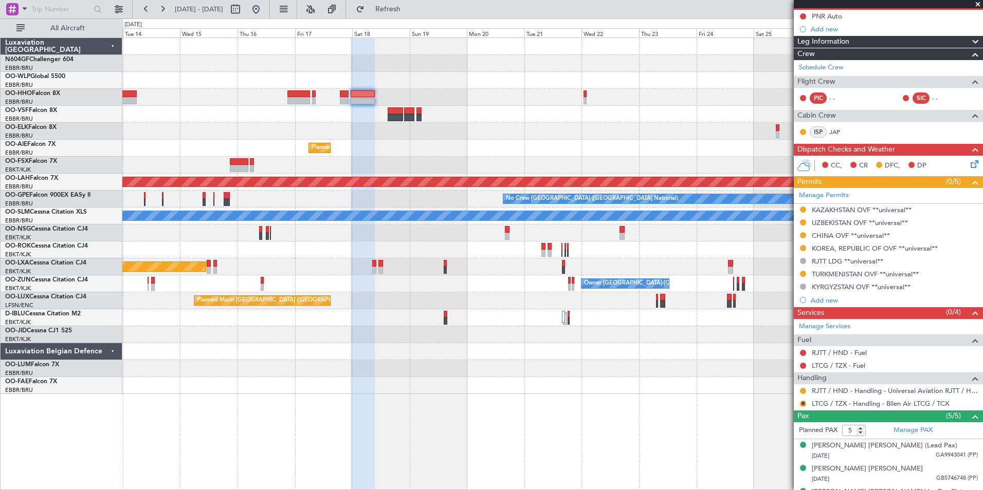
click at [492, 96] on div at bounding box center [552, 97] width 860 height 17
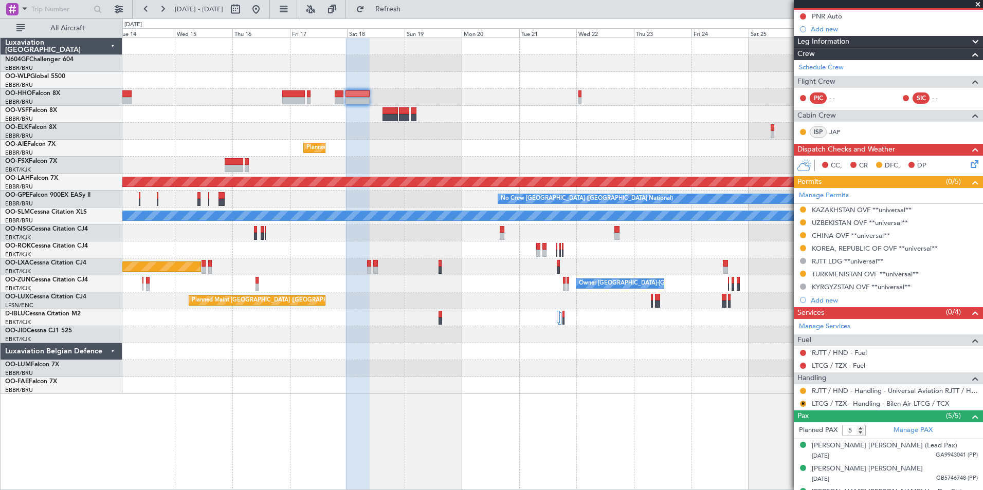
click at [980, 1] on span at bounding box center [977, 4] width 10 height 9
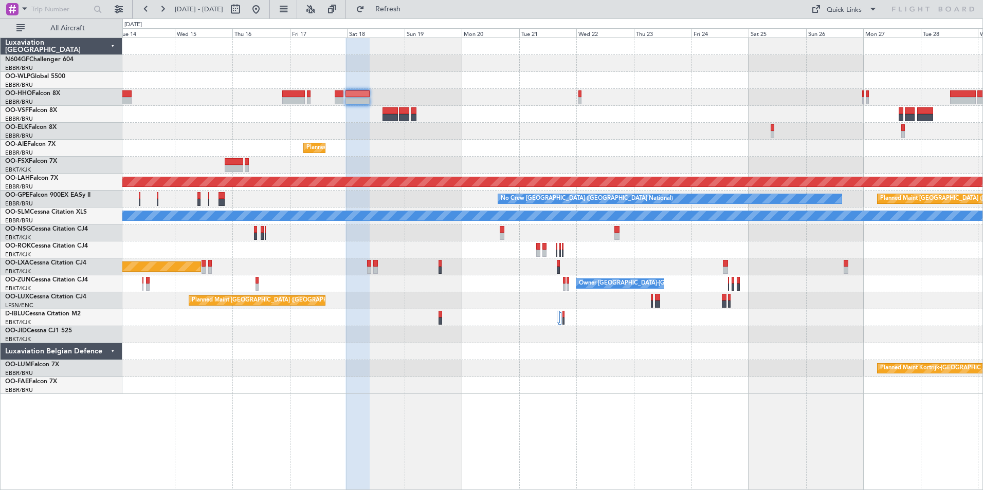
type input "0"
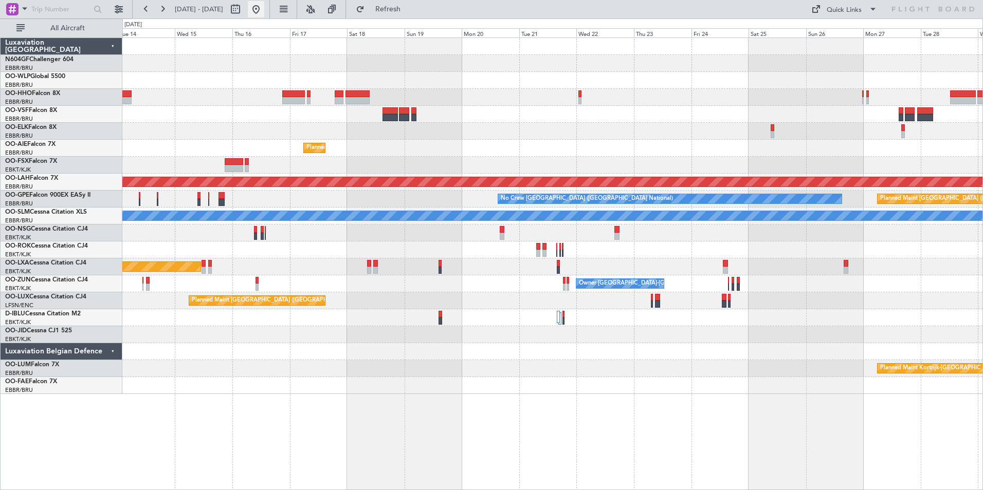
click at [264, 6] on button at bounding box center [256, 9] width 16 height 16
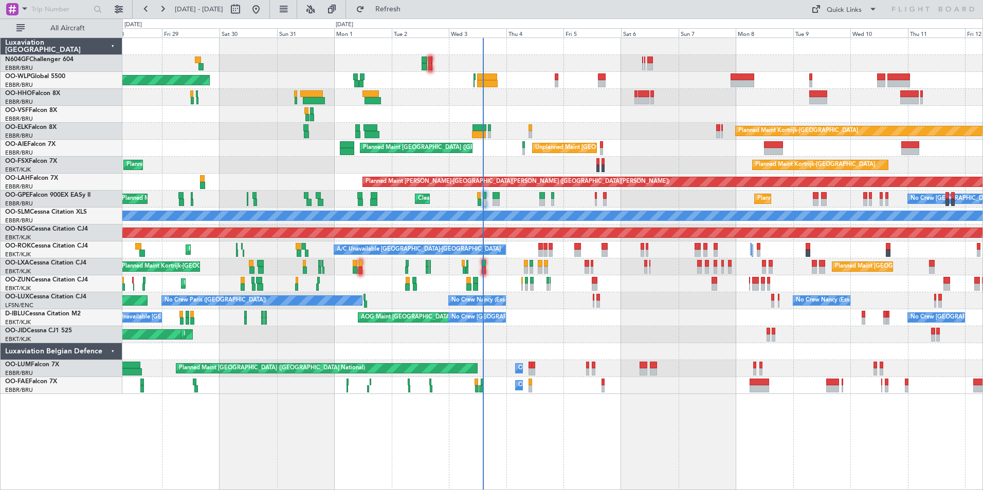
click at [441, 138] on div "Planned Maint Kortrijk-[GEOGRAPHIC_DATA]" at bounding box center [552, 131] width 860 height 17
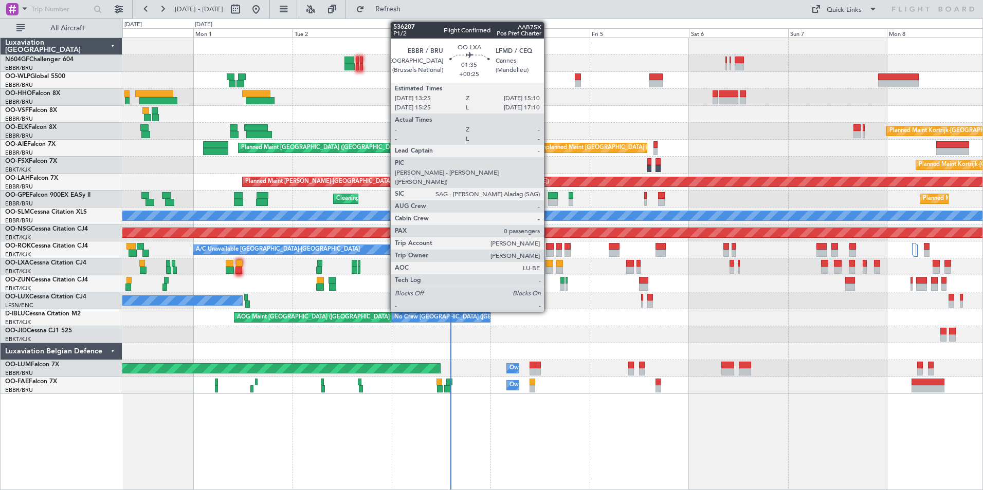
click at [548, 263] on div at bounding box center [549, 263] width 8 height 7
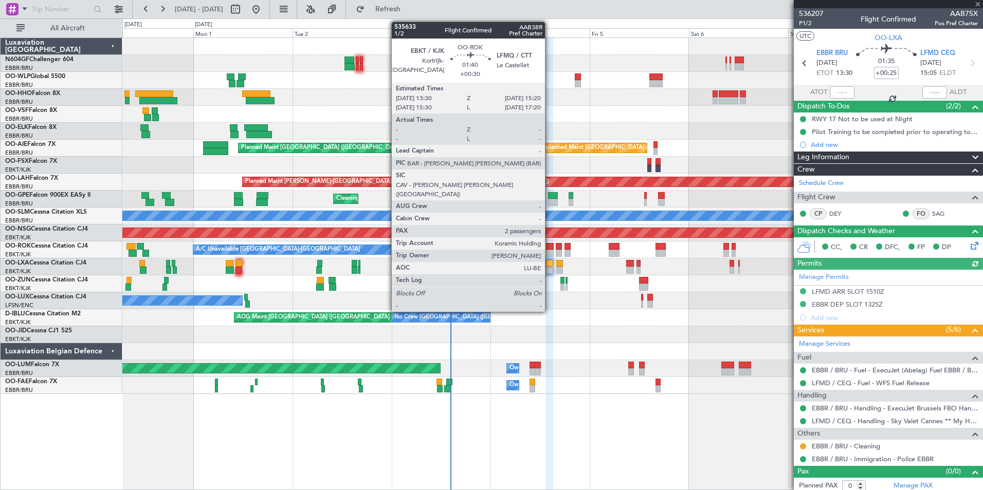
click at [549, 247] on div at bounding box center [550, 246] width 8 height 7
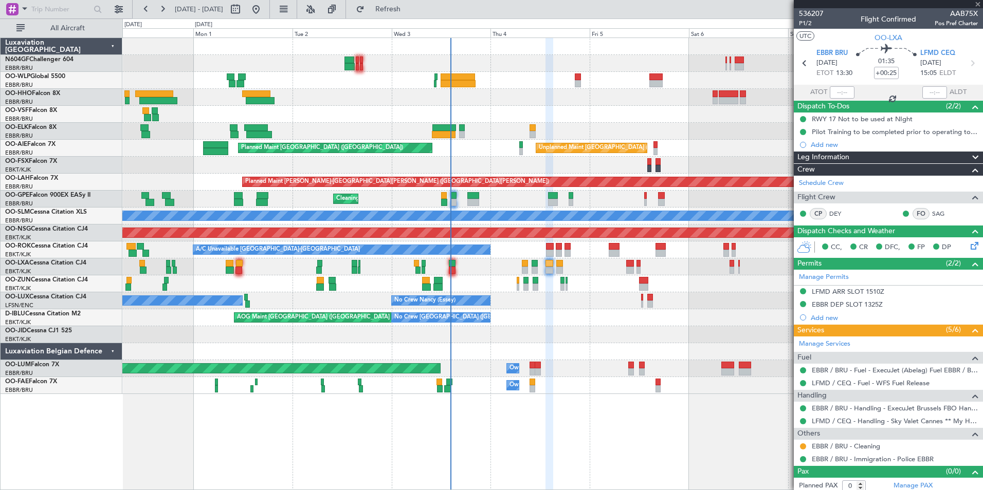
type input "+00:30"
type input "2"
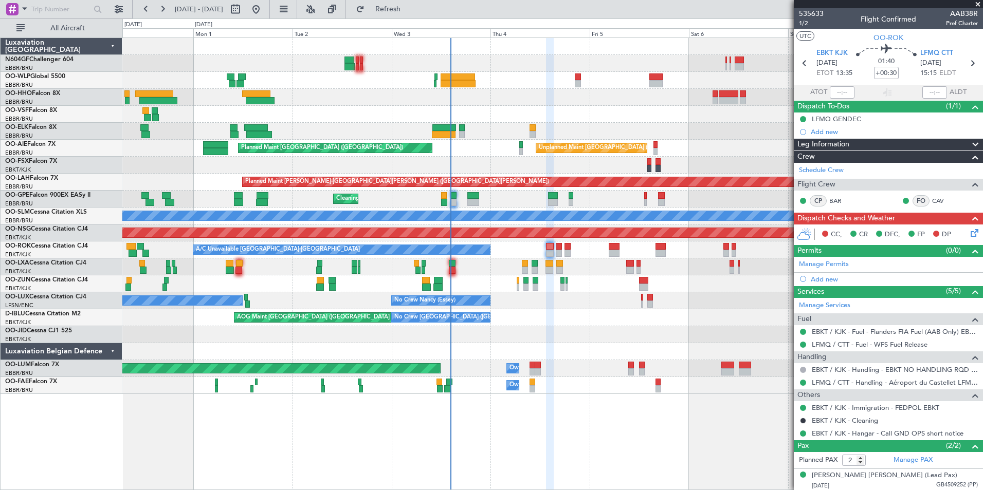
click at [968, 235] on icon at bounding box center [972, 231] width 8 height 8
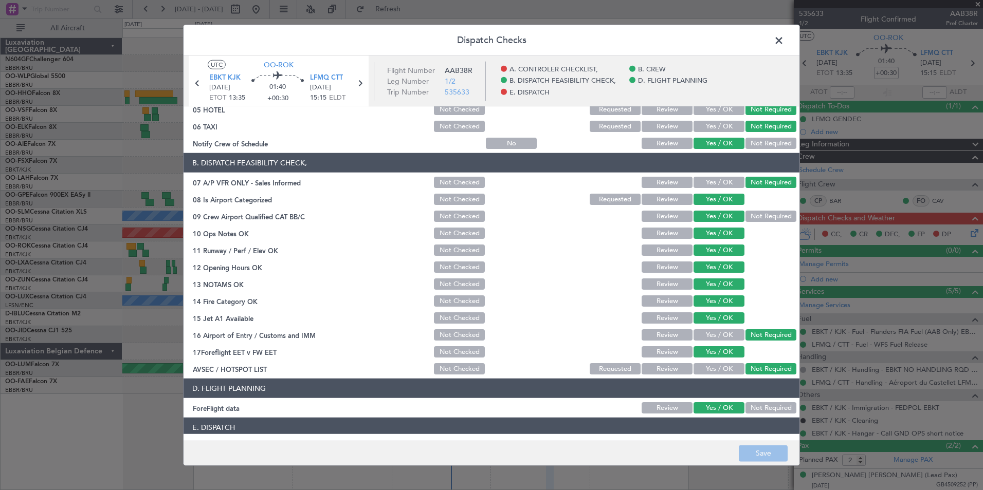
scroll to position [190, 0]
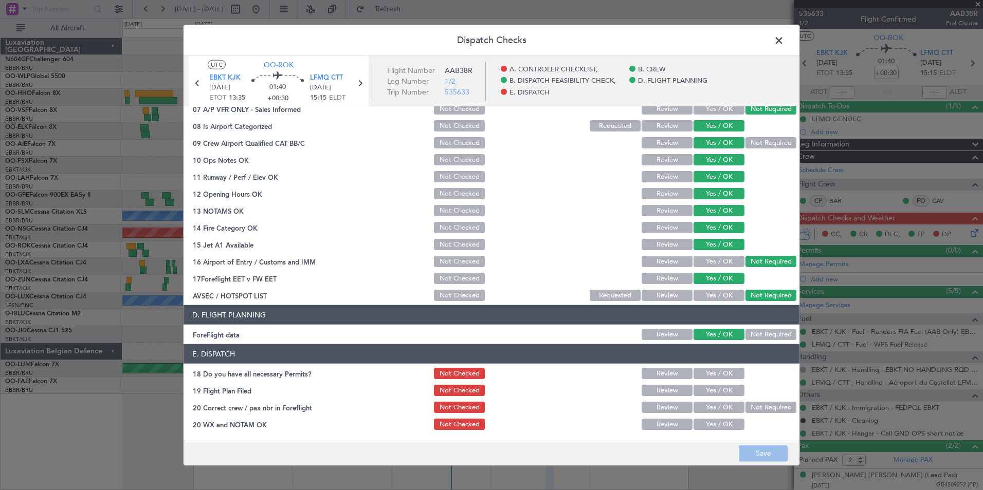
click at [703, 378] on button "Yes / OK" at bounding box center [718, 373] width 51 height 11
click at [706, 396] on div "Yes / OK" at bounding box center [718, 390] width 52 height 14
drag, startPoint x: 705, startPoint y: 387, endPoint x: 706, endPoint y: 393, distance: 6.3
click at [705, 387] on button "Yes / OK" at bounding box center [718, 390] width 51 height 11
click at [708, 419] on button "Yes / OK" at bounding box center [718, 424] width 51 height 11
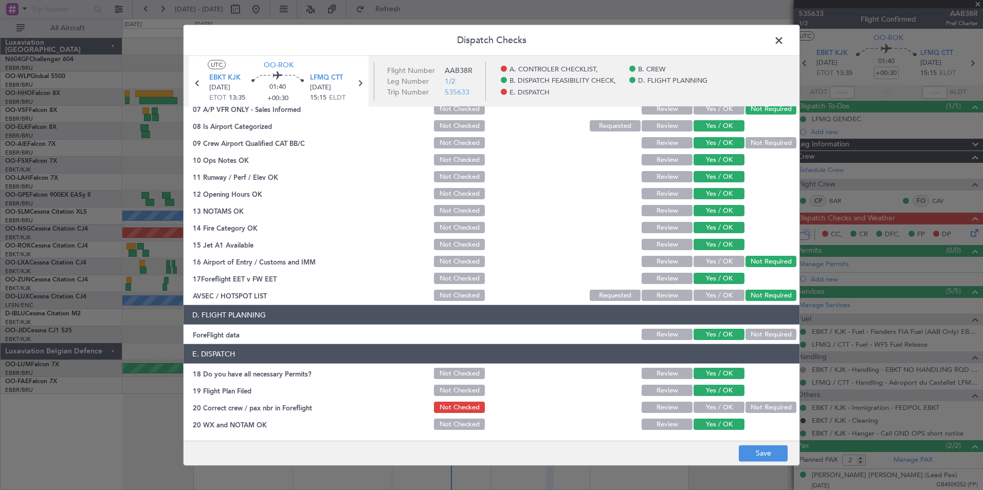
click at [701, 408] on button "Yes / OK" at bounding box center [718, 407] width 51 height 11
click at [764, 459] on button "Save" at bounding box center [762, 453] width 49 height 16
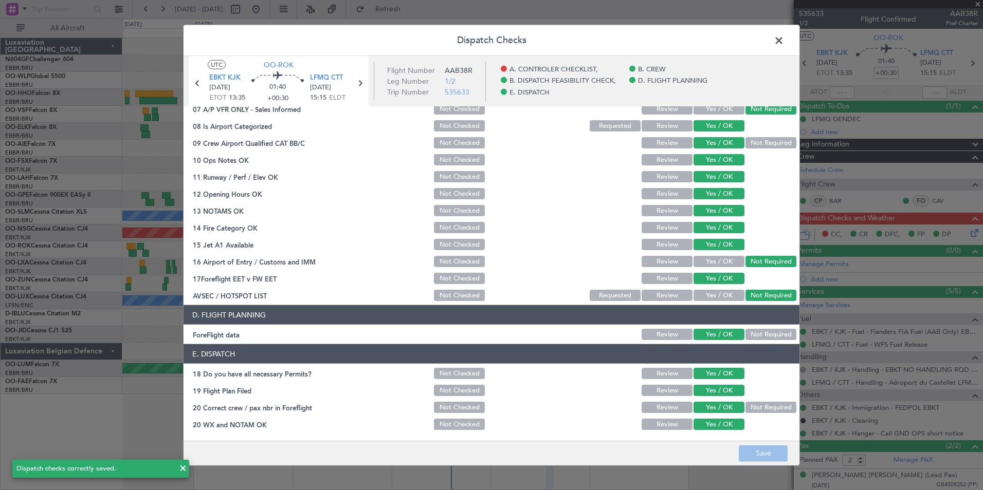
click at [784, 43] on span at bounding box center [784, 43] width 0 height 21
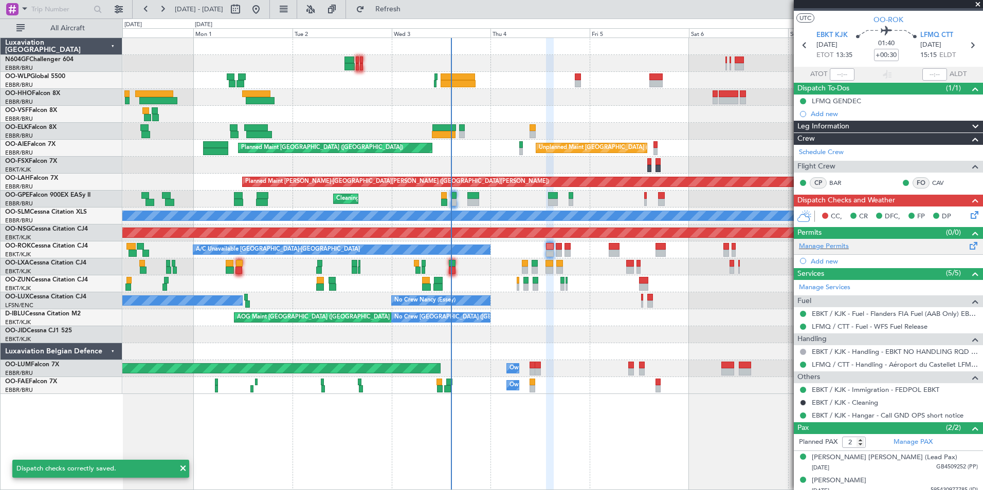
scroll to position [25, 0]
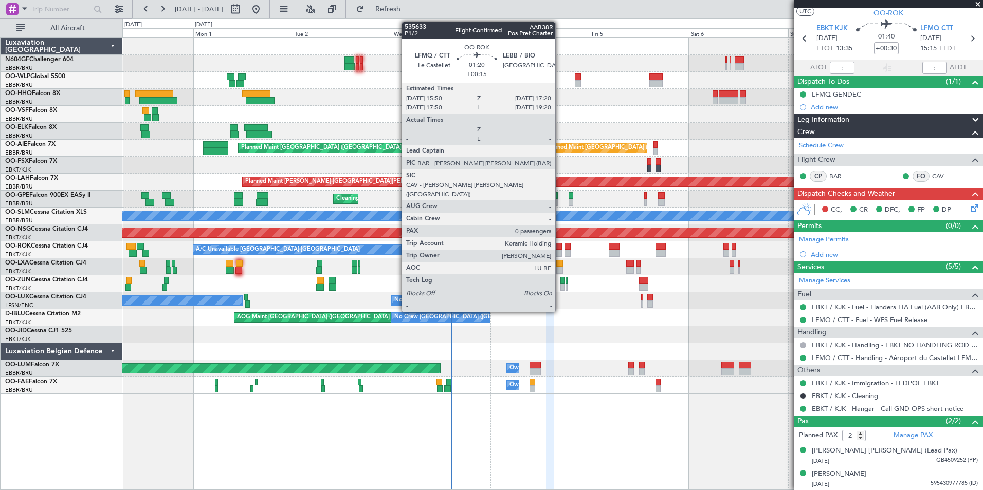
click at [560, 245] on div at bounding box center [558, 246] width 7 height 7
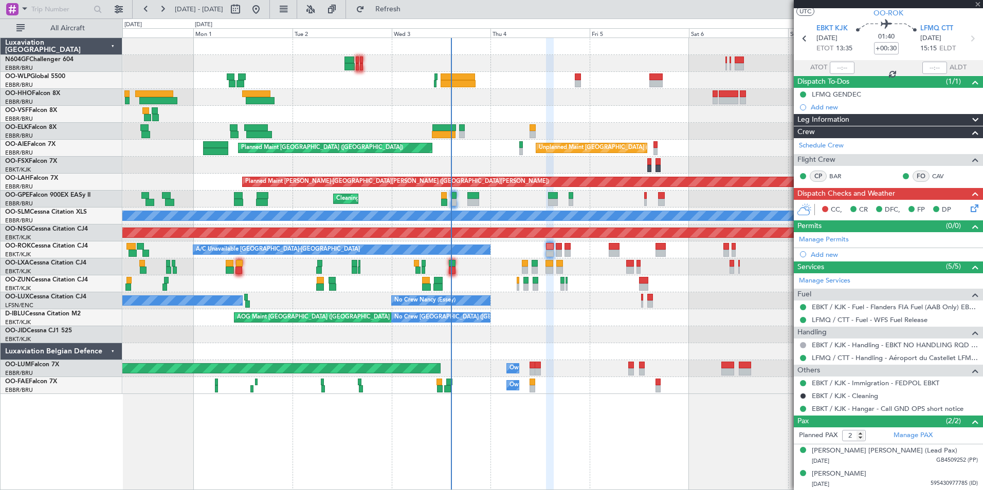
type input "+00:15"
type input "0"
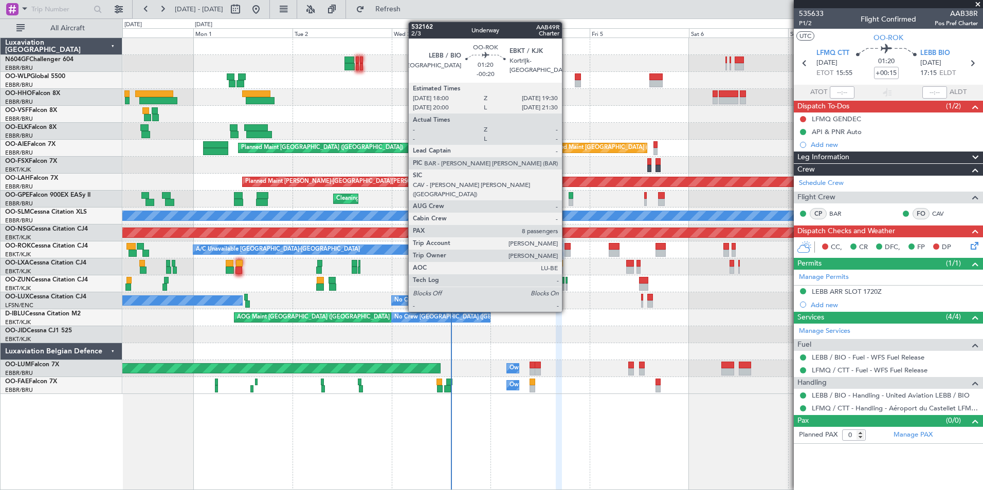
click at [566, 245] on div at bounding box center [567, 246] width 7 height 7
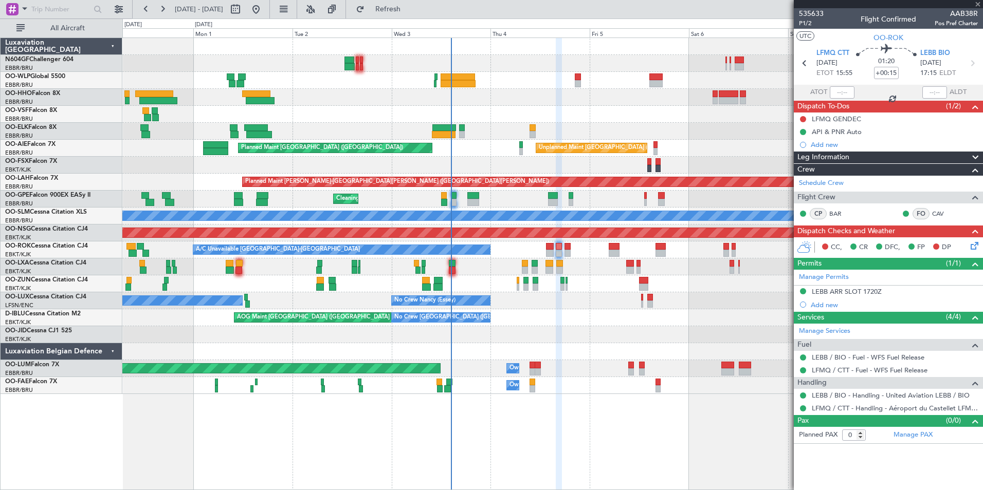
type input "-00:20"
type input "8"
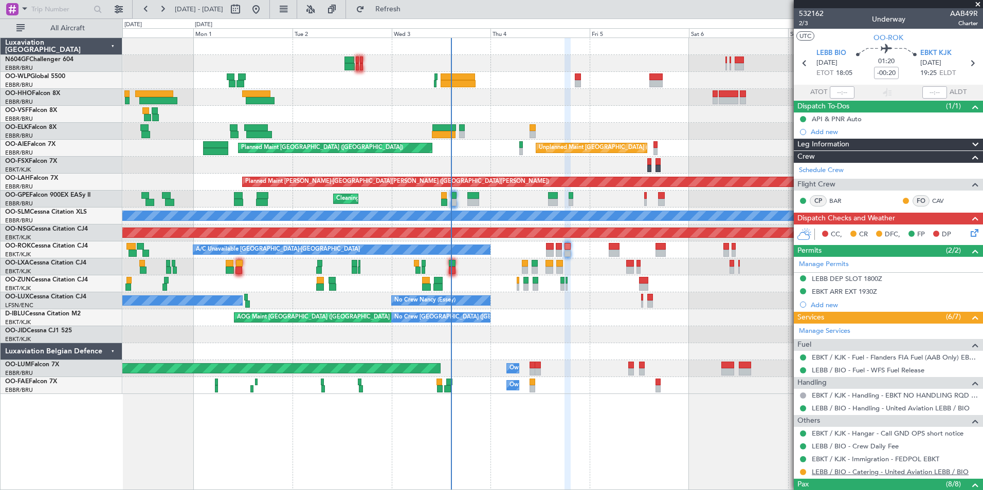
click at [835, 472] on link "LEBB / BIO - Catering - United Aviation LEBB / BIO" at bounding box center [889, 472] width 157 height 9
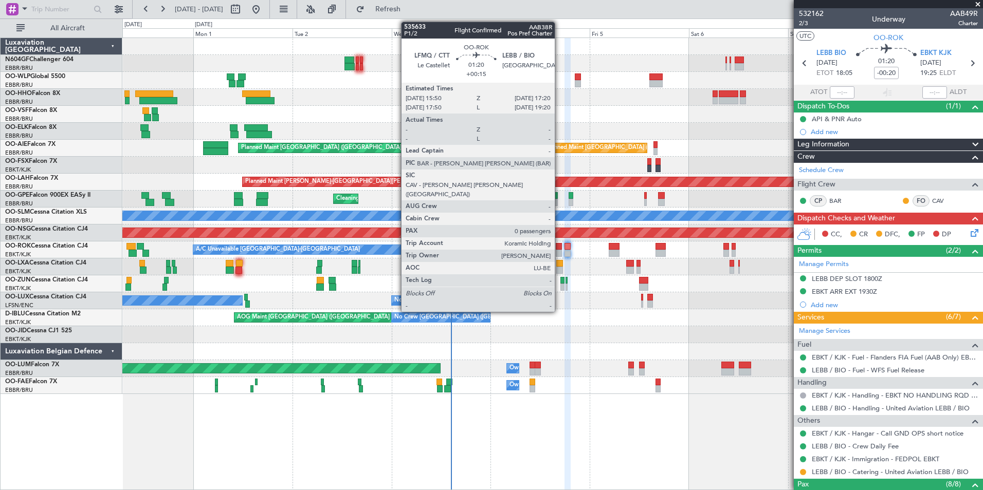
click at [559, 246] on div at bounding box center [558, 246] width 7 height 7
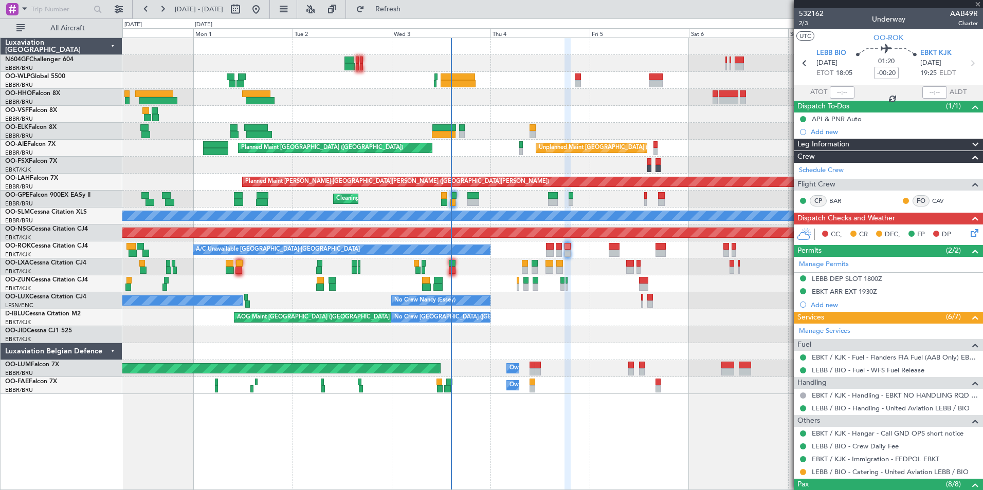
type input "+00:15"
type input "0"
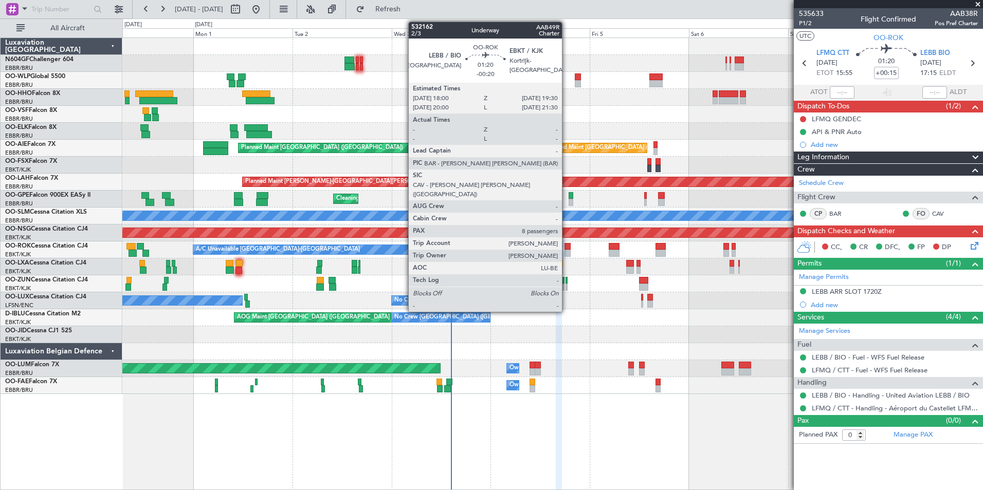
click at [566, 251] on div at bounding box center [567, 253] width 7 height 7
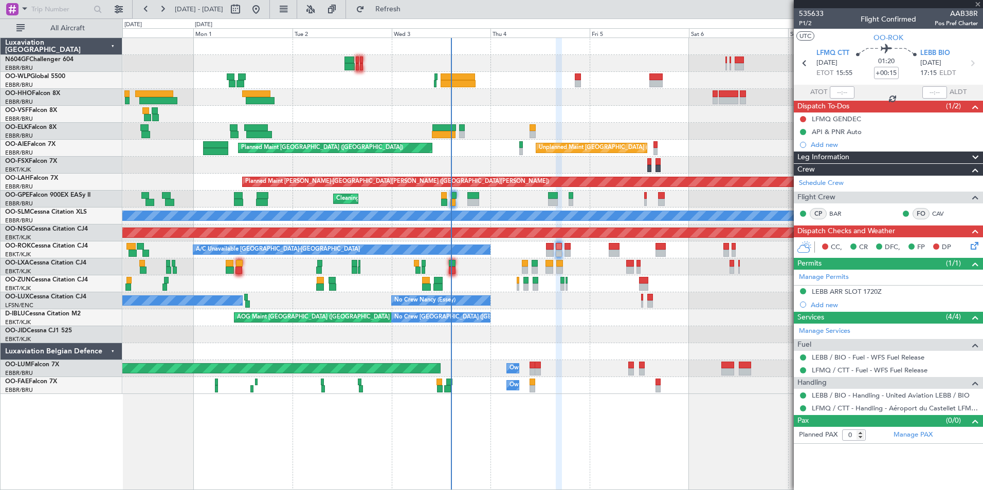
type input "-00:20"
type input "8"
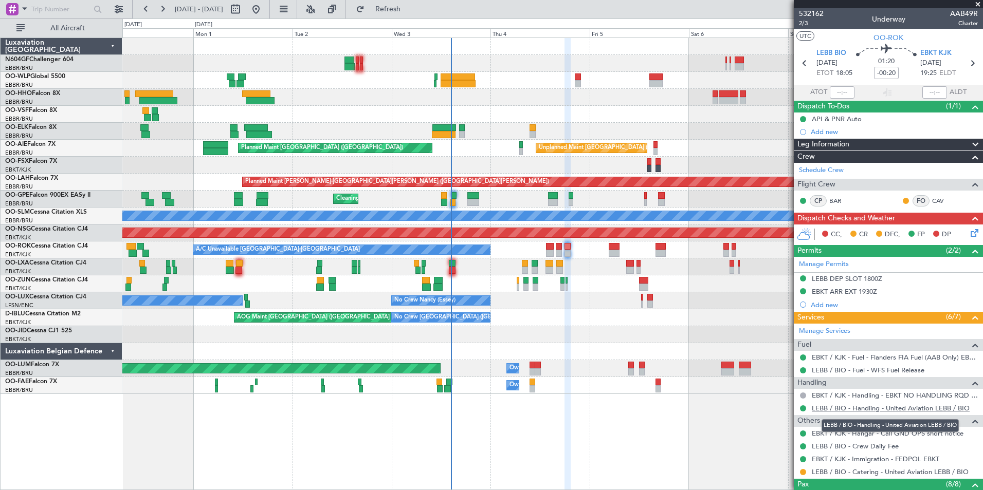
click at [856, 412] on link "LEBB / BIO - Handling - United Aviation LEBB / BIO" at bounding box center [890, 408] width 158 height 9
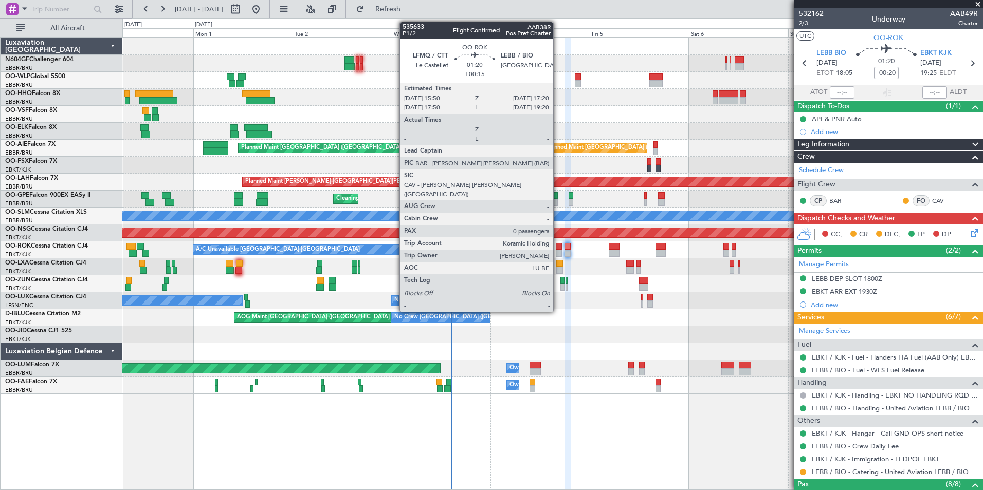
click at [558, 246] on div at bounding box center [558, 246] width 7 height 7
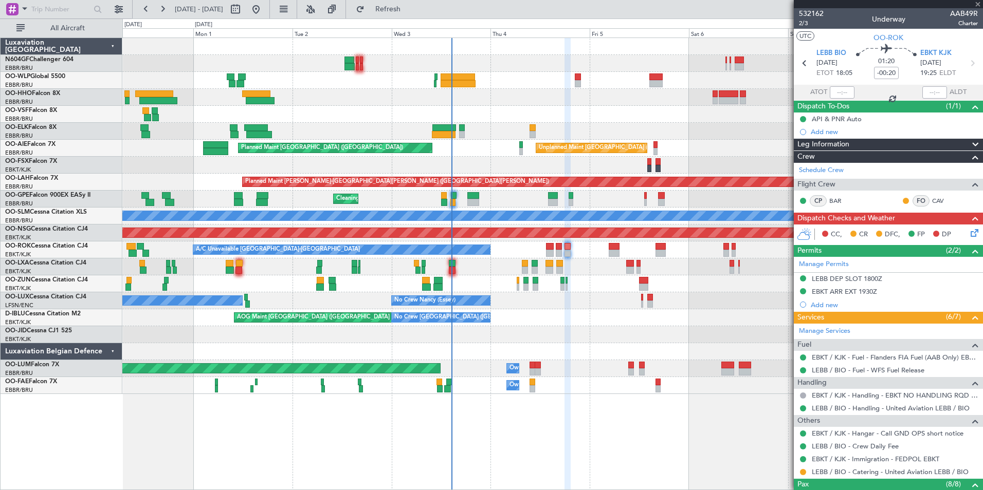
type input "+00:15"
type input "0"
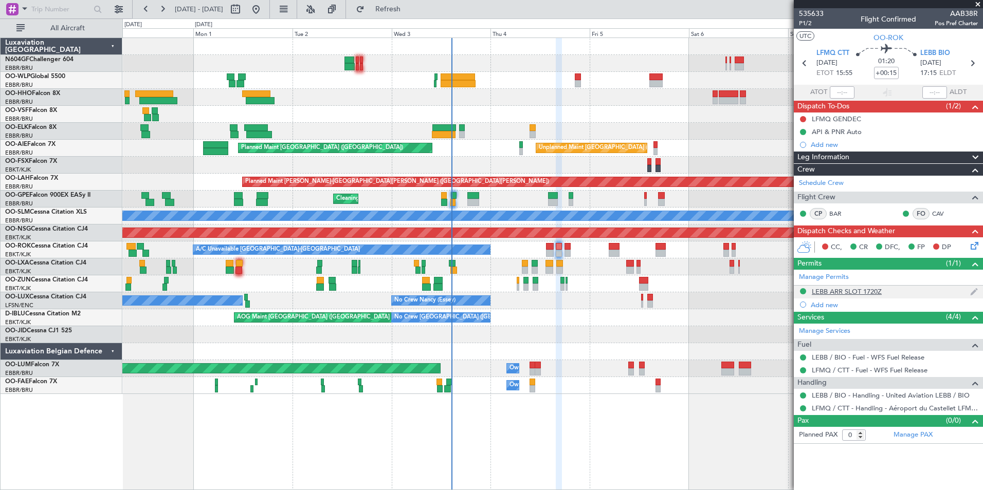
click at [858, 290] on div "LEBB ARR SLOT 1720Z" at bounding box center [846, 291] width 70 height 9
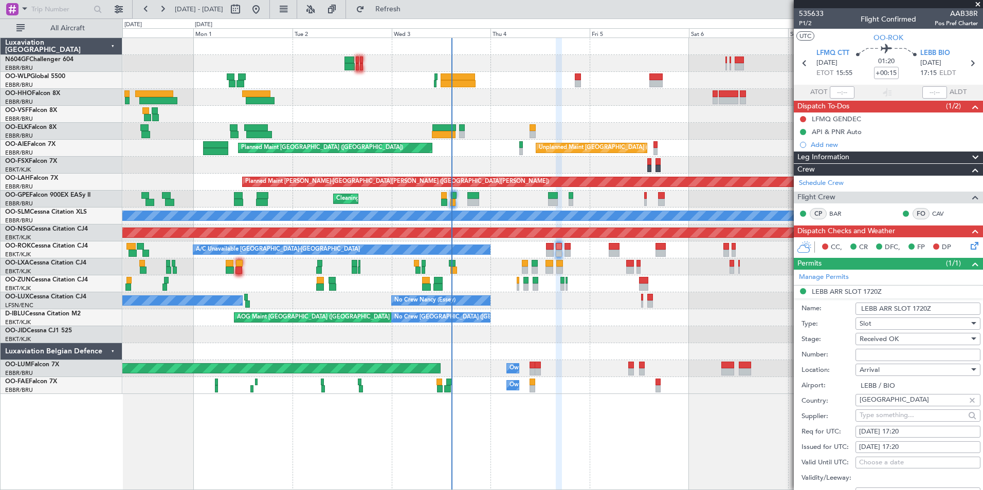
click at [875, 351] on input "Number:" at bounding box center [917, 355] width 125 height 12
click at [720, 313] on div "AOG Maint [GEOGRAPHIC_DATA] ([GEOGRAPHIC_DATA] National) No Crew [GEOGRAPHIC_DA…" at bounding box center [552, 317] width 860 height 17
click at [676, 309] on div "No Crew Paris (Le Bourget) No Crew Nancy (Essey) No Crew Nancy (Essey)" at bounding box center [552, 300] width 860 height 17
click at [976, 6] on span at bounding box center [977, 4] width 10 height 9
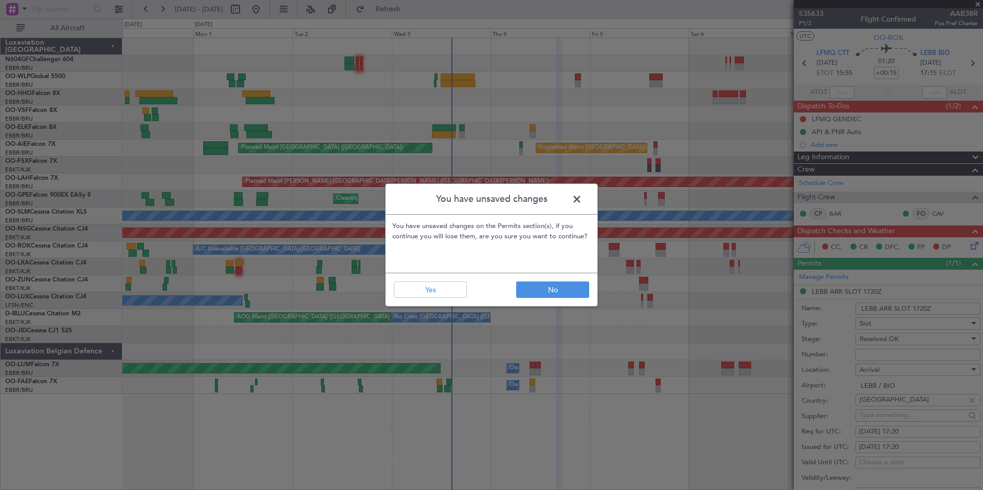
click at [582, 203] on span at bounding box center [582, 202] width 0 height 21
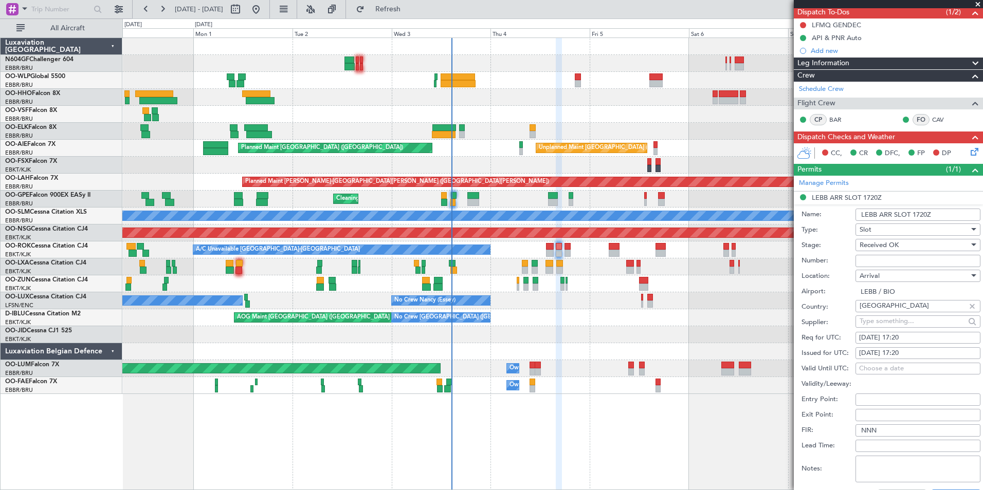
scroll to position [206, 0]
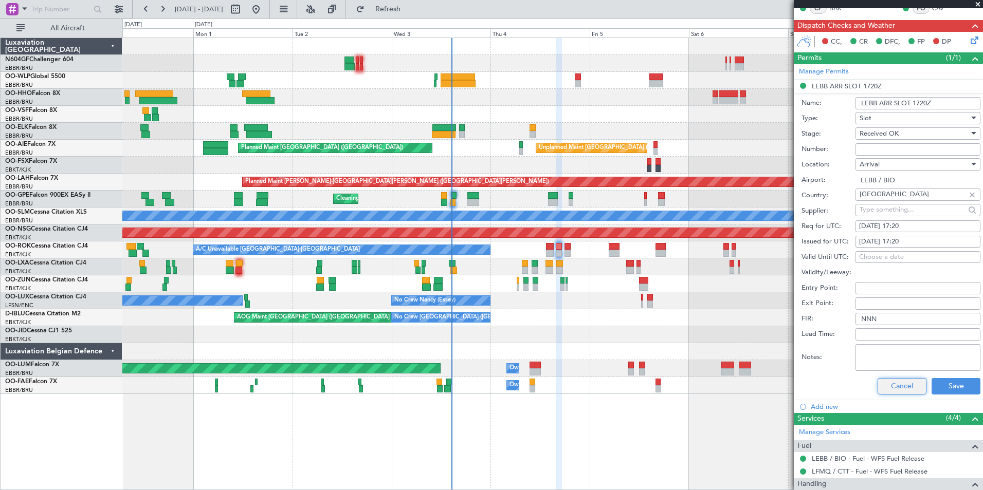
click at [897, 382] on button "Cancel" at bounding box center [901, 386] width 49 height 16
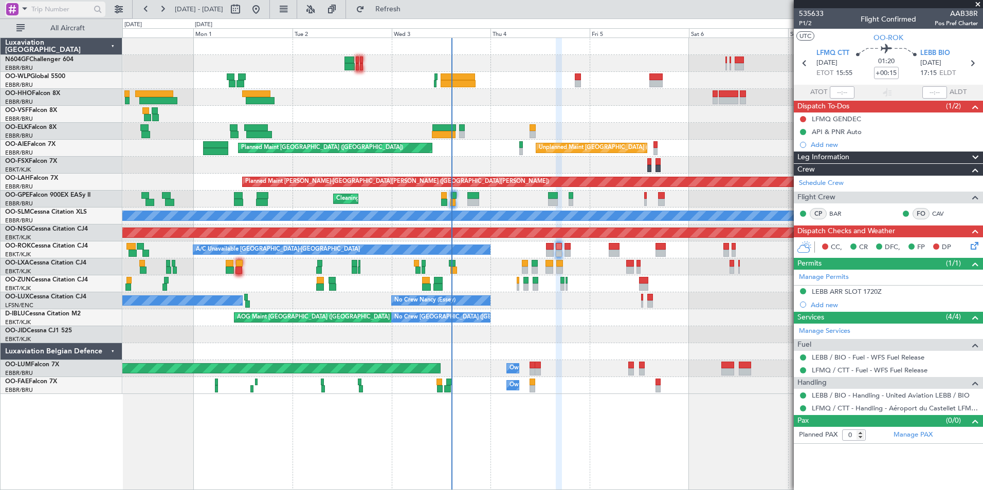
click at [20, 12] on span at bounding box center [24, 8] width 12 height 13
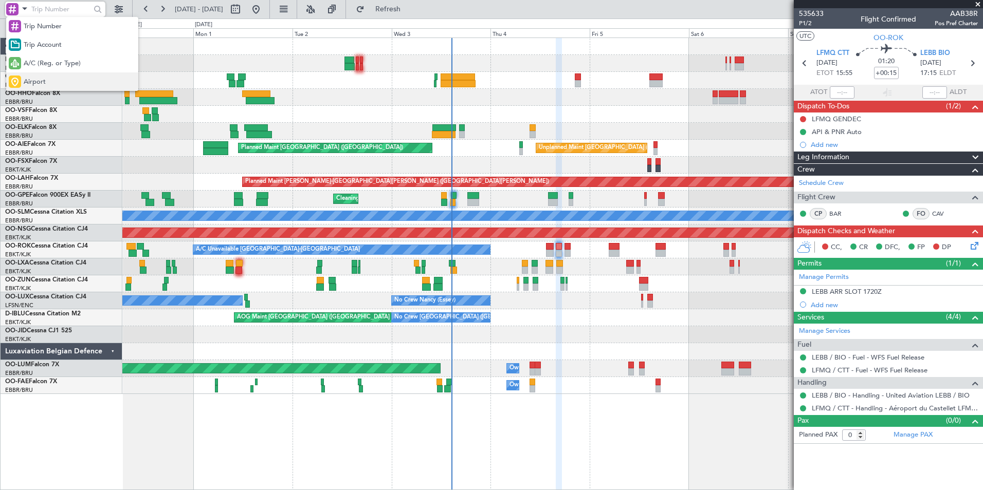
click at [74, 79] on div "Airport" at bounding box center [72, 81] width 132 height 18
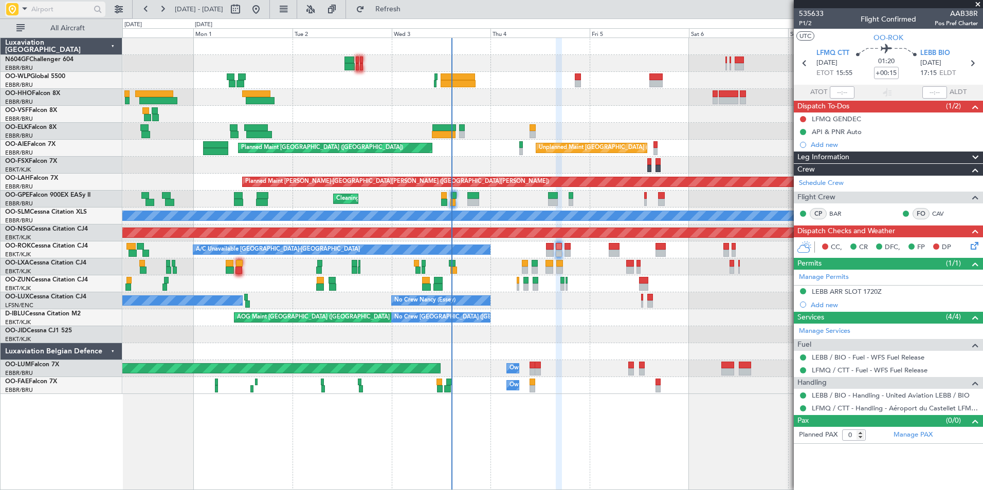
click at [60, 13] on input "text" at bounding box center [60, 9] width 59 height 15
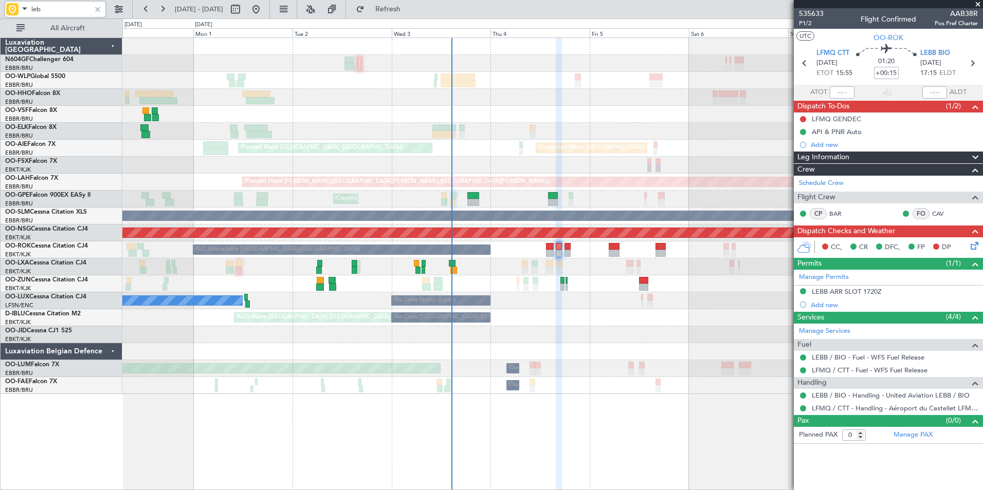
type input "lebb"
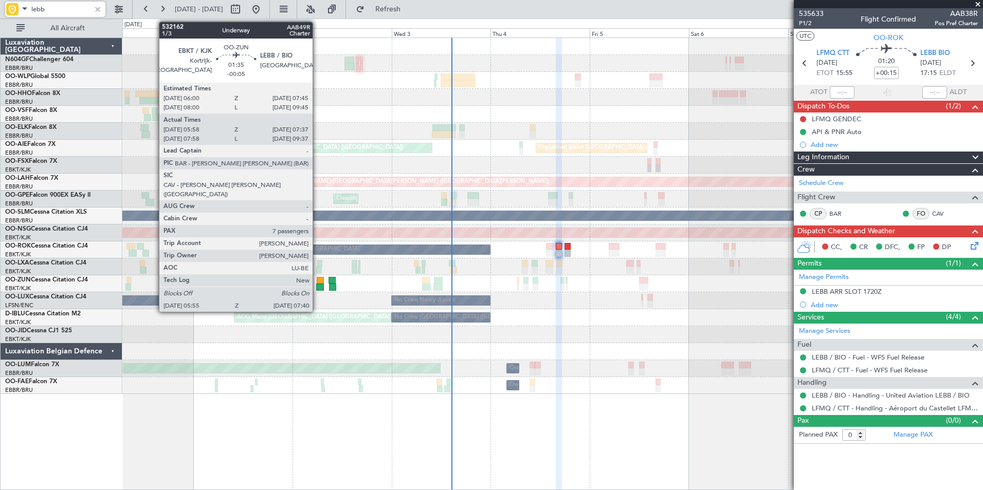
click at [317, 285] on div at bounding box center [320, 287] width 8 height 7
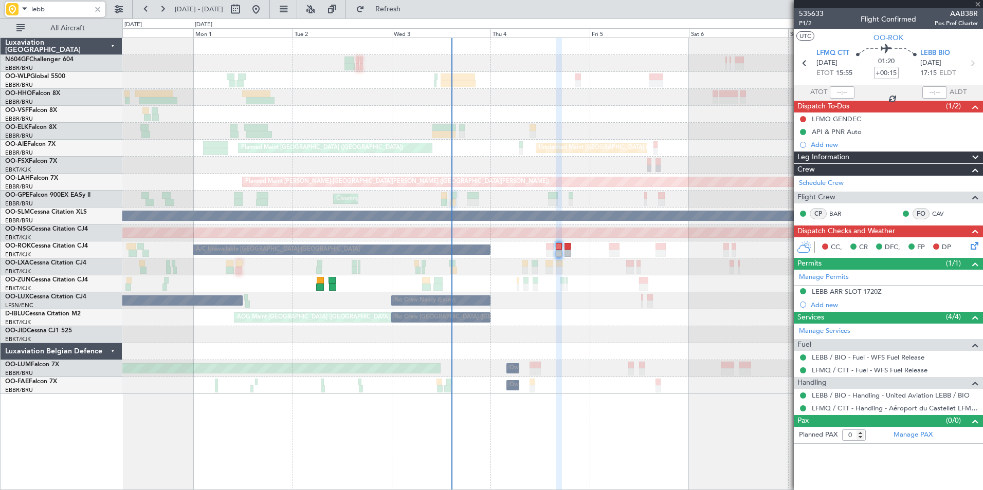
type input "-00:05"
type input "06:03"
type input "07:32"
type input "7"
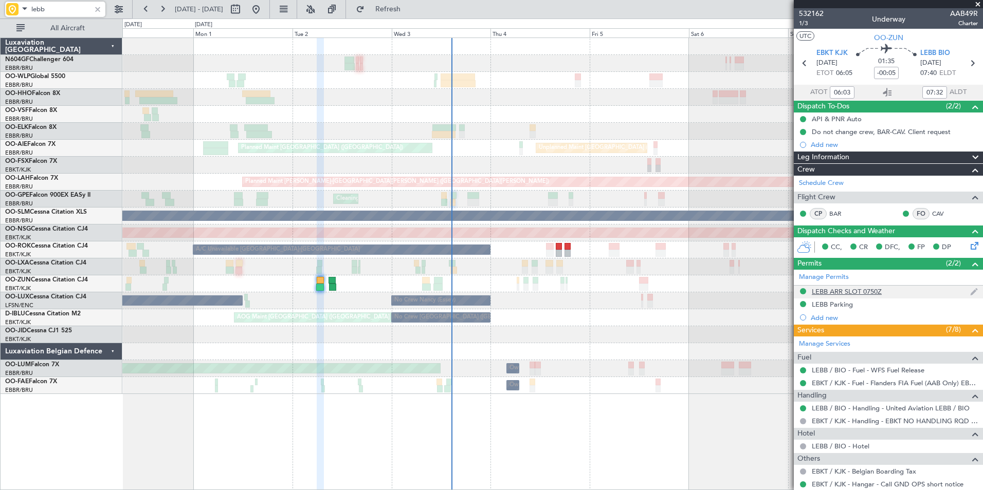
type input "lebb"
click at [856, 291] on div "LEBB ARR SLOT 0750Z" at bounding box center [846, 291] width 70 height 9
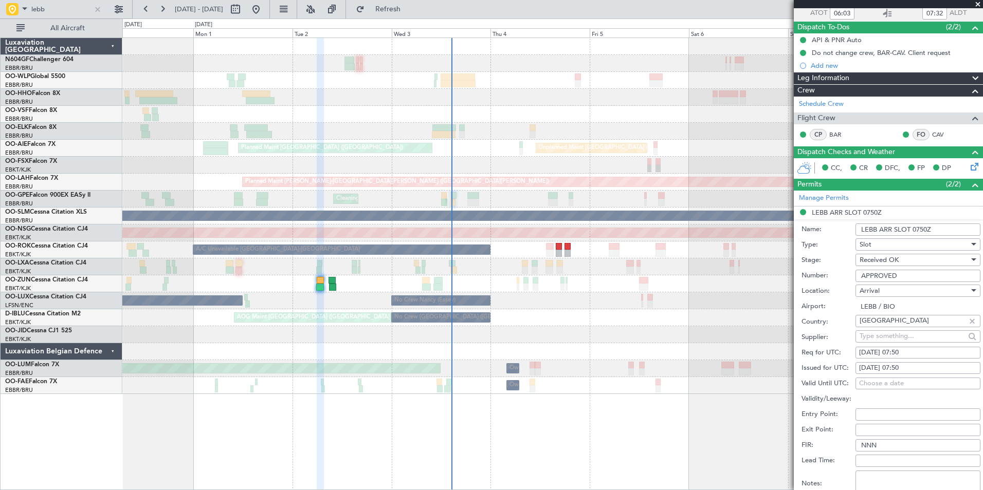
scroll to position [154, 0]
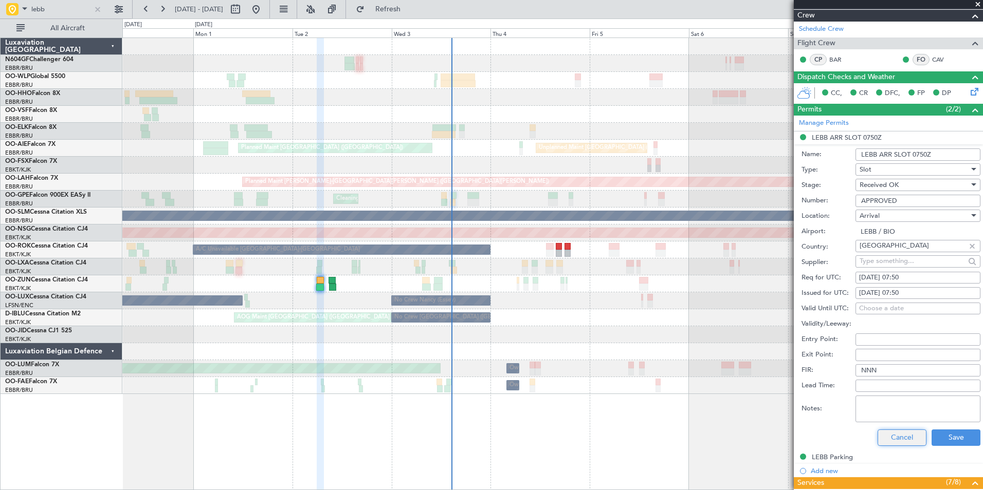
click at [893, 437] on button "Cancel" at bounding box center [901, 438] width 49 height 16
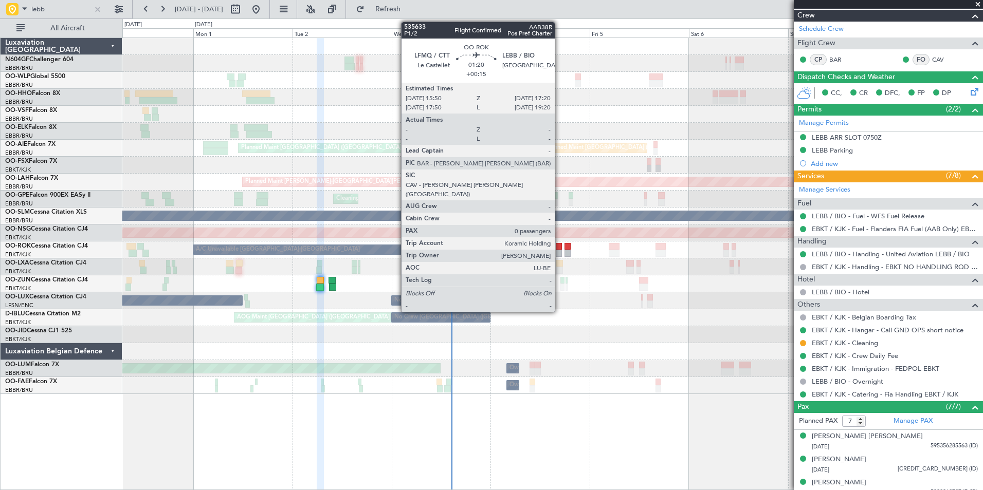
click at [559, 246] on div at bounding box center [558, 246] width 7 height 7
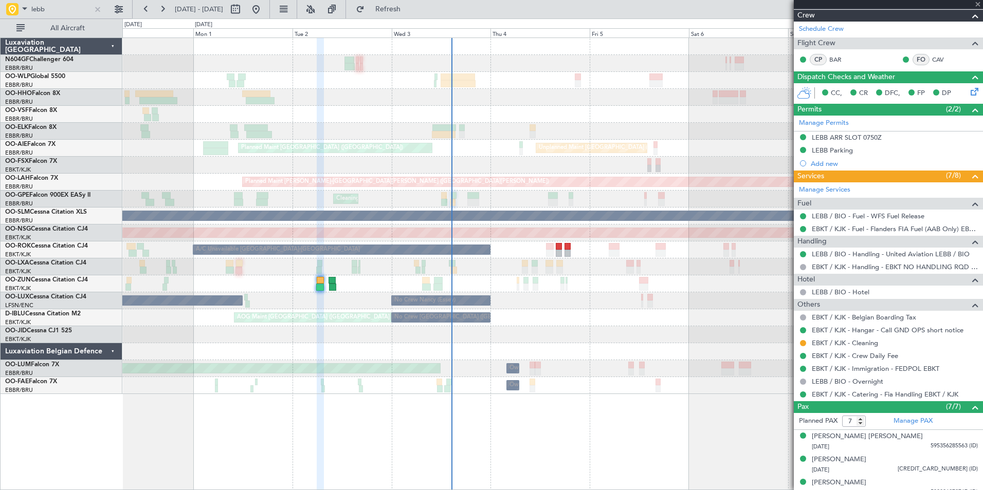
type input "+00:15"
type input "0"
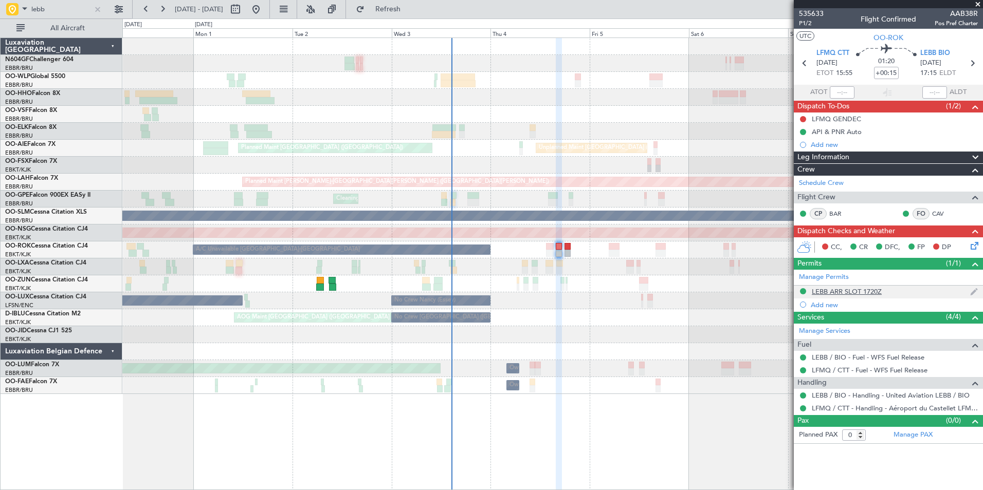
click at [827, 293] on div "LEBB ARR SLOT 1720Z" at bounding box center [846, 291] width 70 height 9
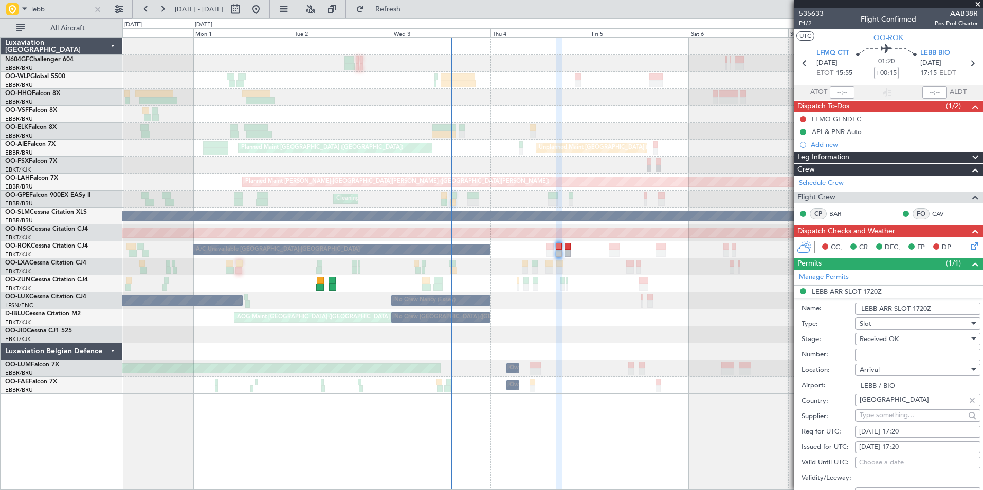
click at [879, 358] on input "Number:" at bounding box center [917, 355] width 125 height 12
type input "Approved"
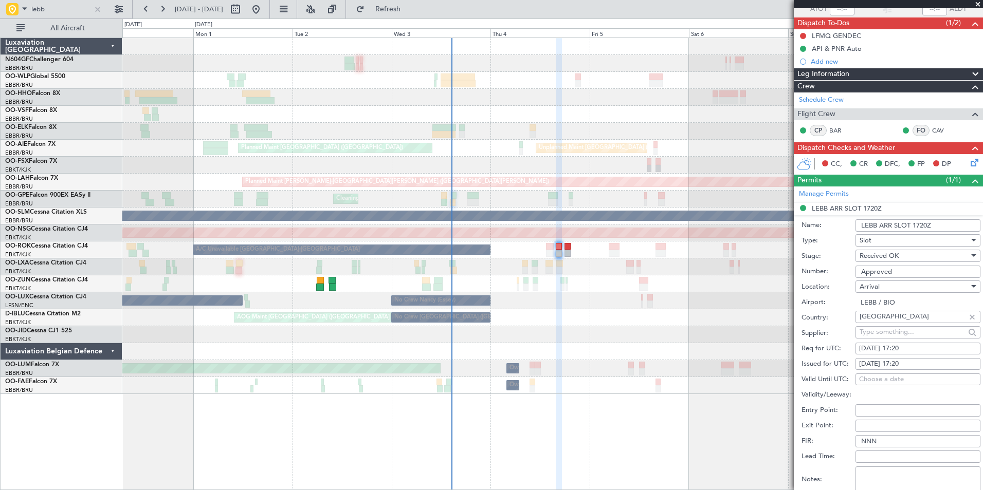
scroll to position [154, 0]
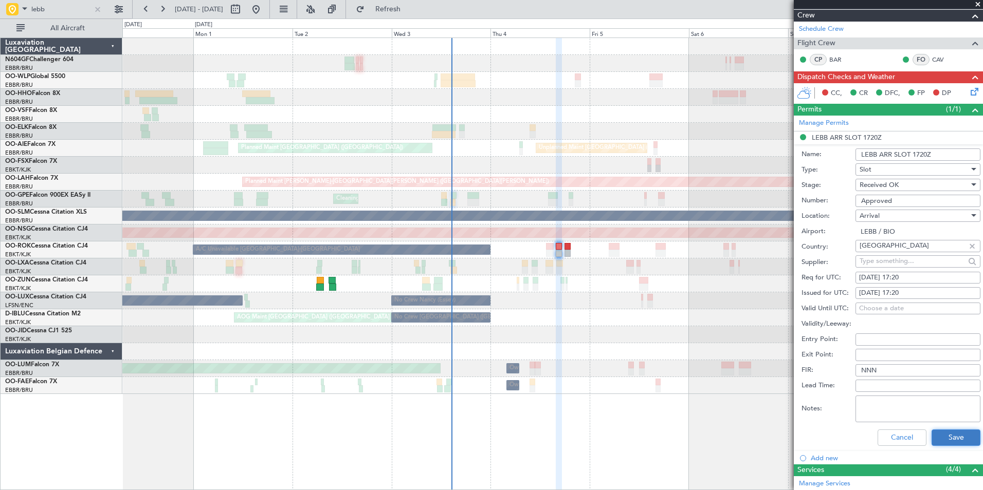
click at [931, 441] on button "Save" at bounding box center [955, 438] width 49 height 16
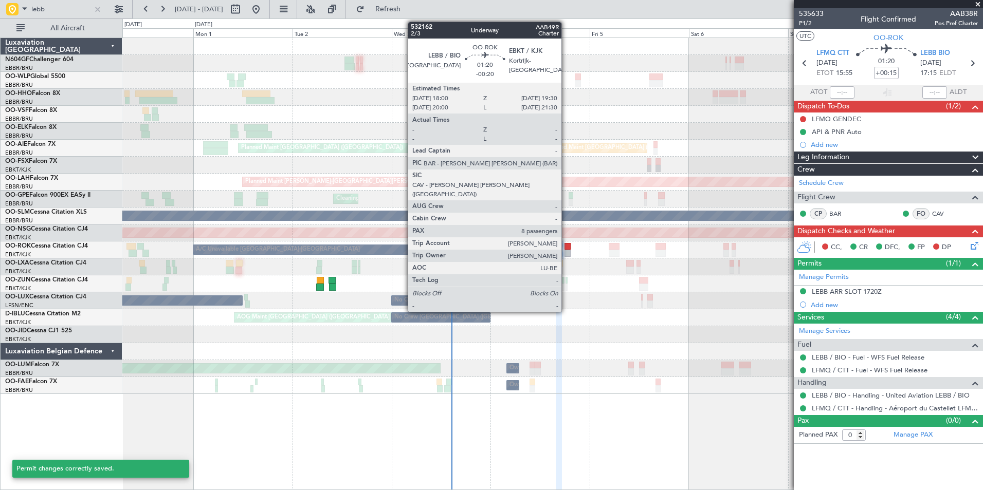
scroll to position [0, 0]
click at [566, 245] on div at bounding box center [567, 246] width 7 height 7
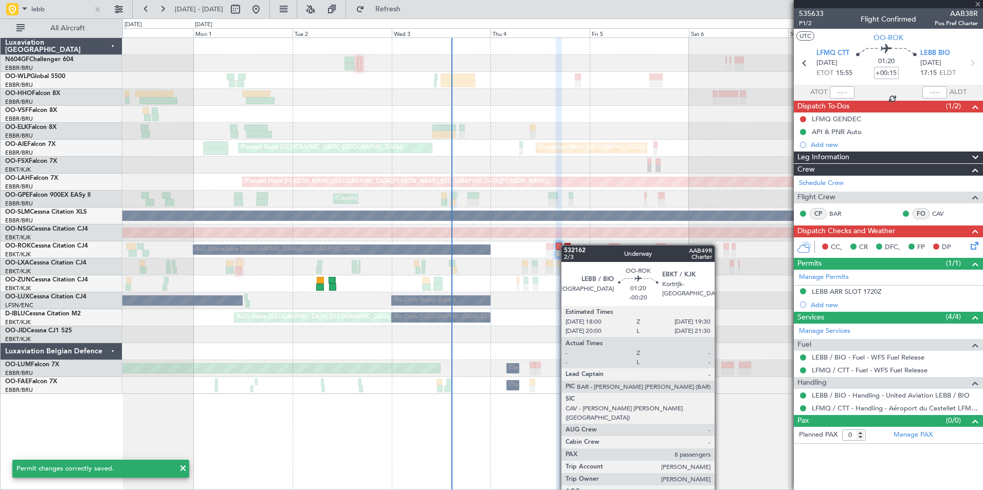
type input "-00:20"
type input "8"
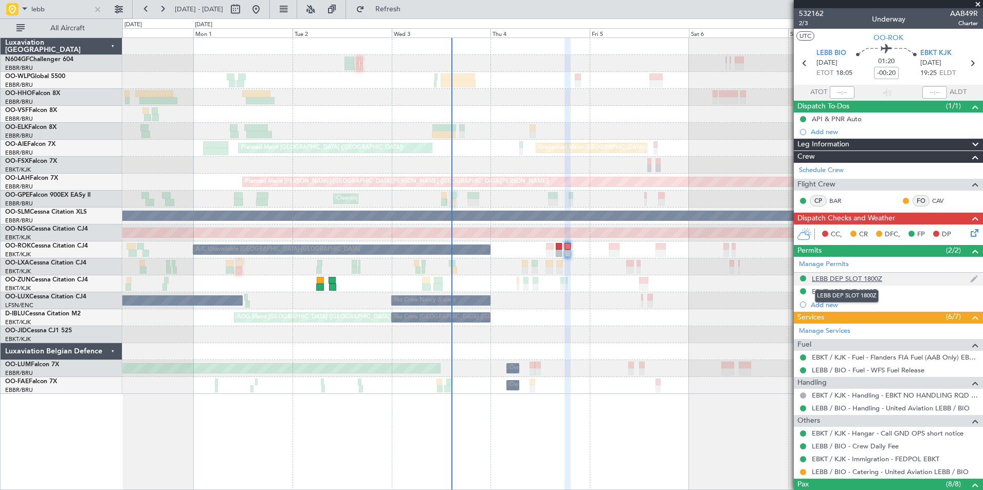
click at [839, 282] on div "LEBB DEP SLOT 1800Z" at bounding box center [846, 278] width 70 height 9
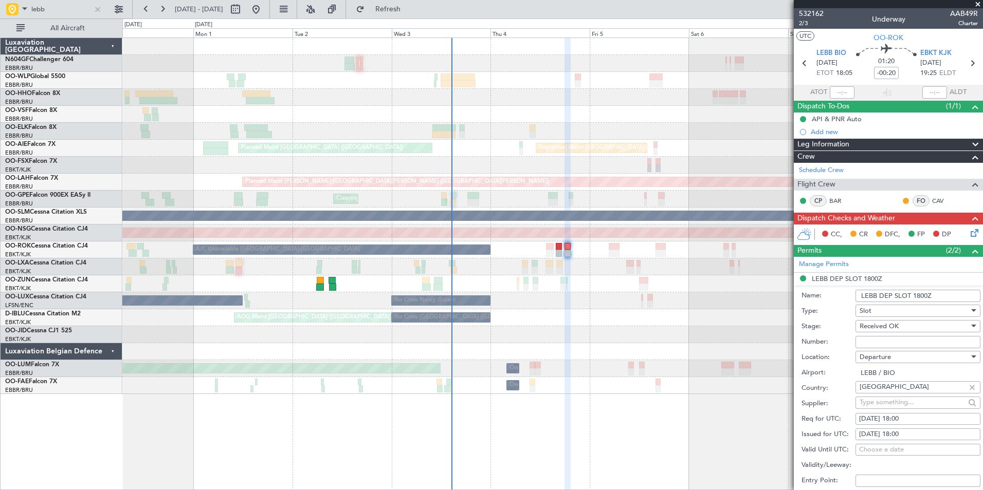
click at [902, 343] on input "Number:" at bounding box center [917, 342] width 125 height 12
type input "Approved"
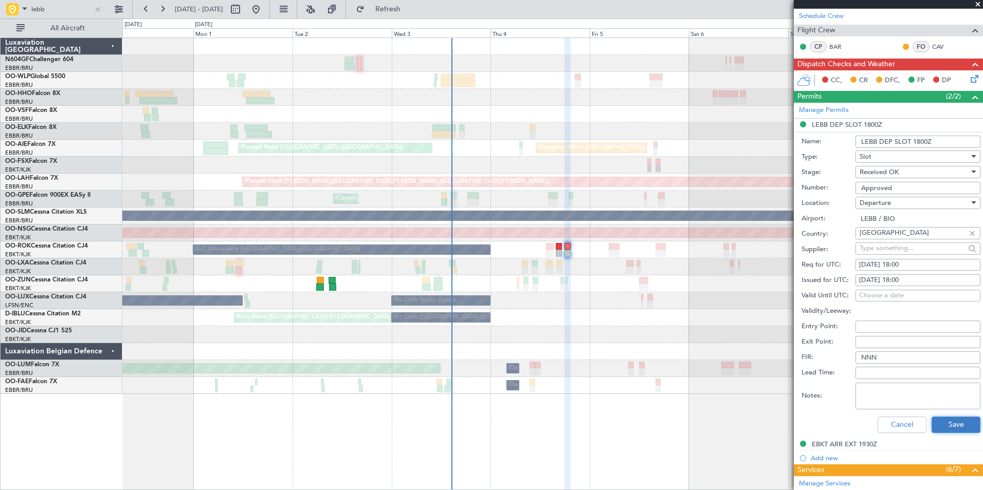
click at [944, 429] on button "Save" at bounding box center [955, 425] width 49 height 16
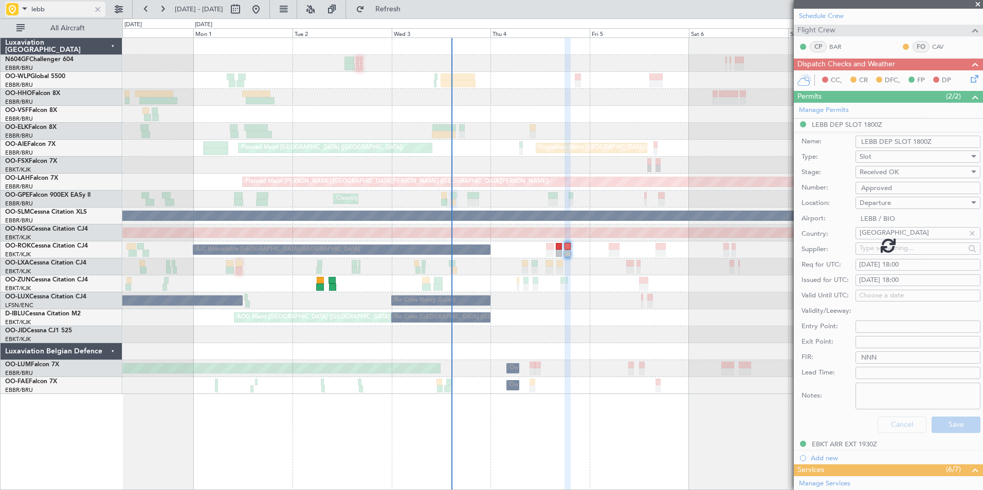
click at [28, 10] on span at bounding box center [24, 8] width 12 height 13
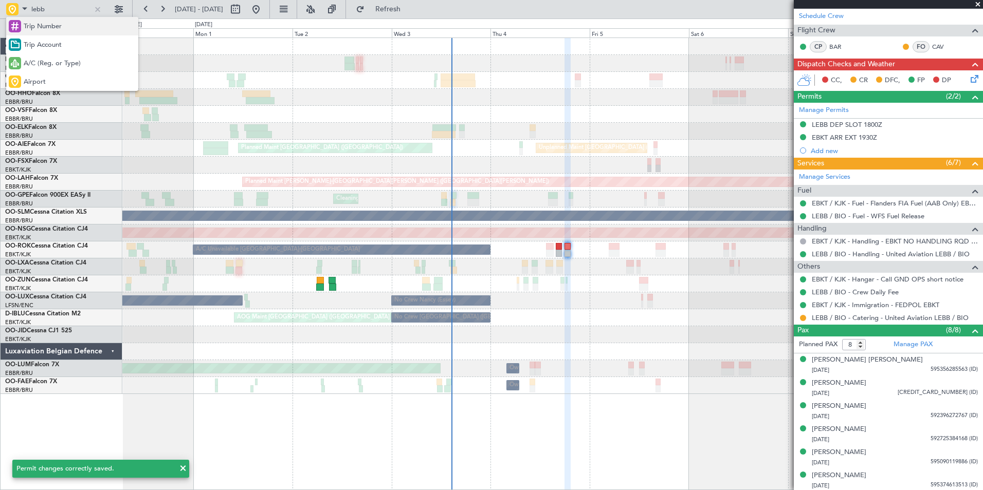
click at [39, 23] on span "Trip Number" at bounding box center [43, 27] width 38 height 10
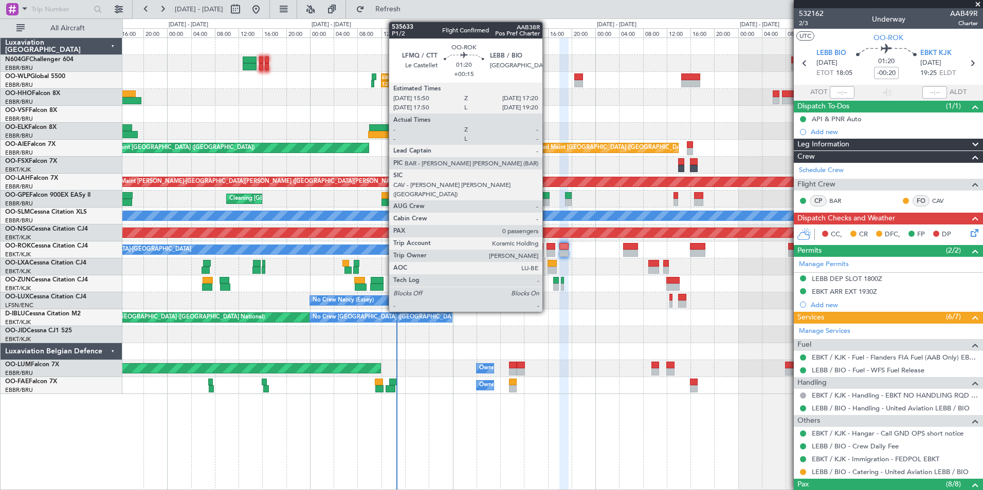
click at [547, 252] on div at bounding box center [550, 253] width 9 height 7
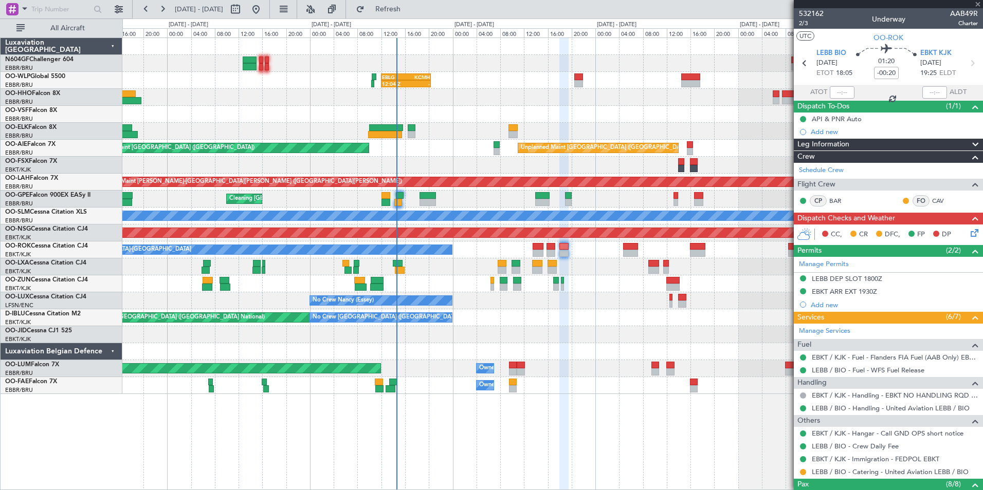
type input "+00:15"
type input "0"
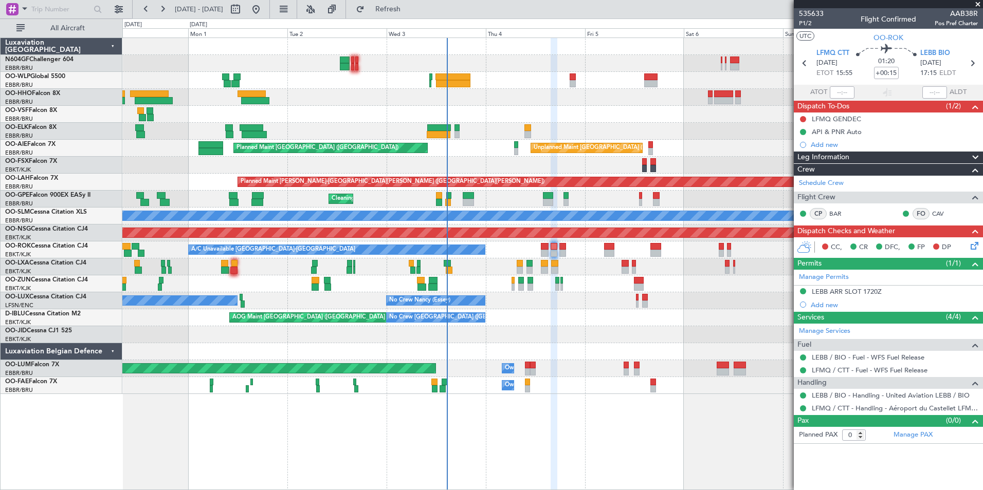
click at [644, 314] on div "AOG Maint [GEOGRAPHIC_DATA] ([GEOGRAPHIC_DATA] National) No Crew [GEOGRAPHIC_DA…" at bounding box center [552, 317] width 860 height 17
click at [802, 292] on button at bounding box center [803, 291] width 6 height 6
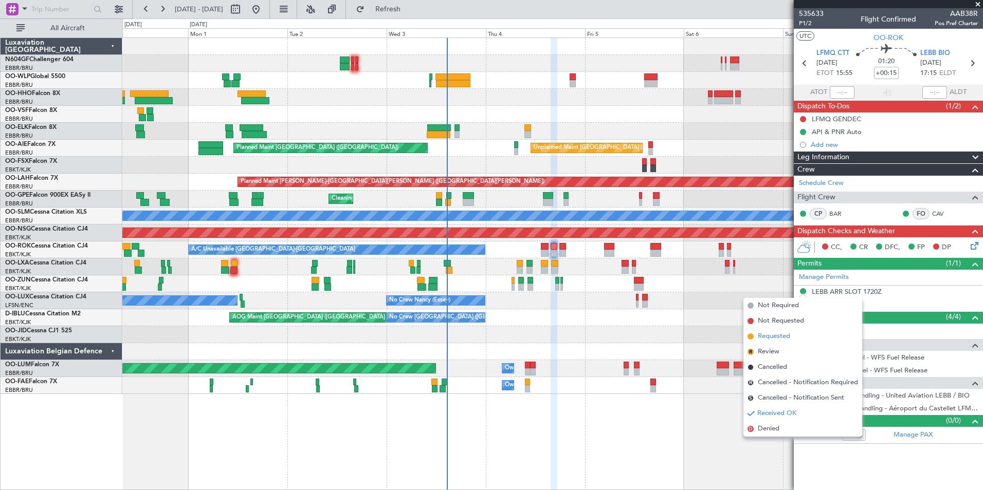
click at [776, 336] on span "Requested" at bounding box center [773, 336] width 32 height 10
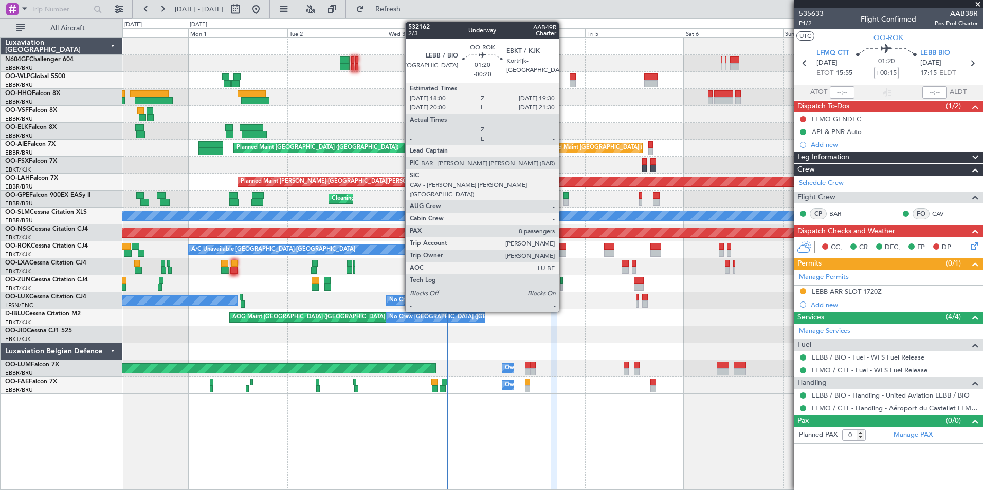
click at [563, 249] on div at bounding box center [562, 246] width 7 height 7
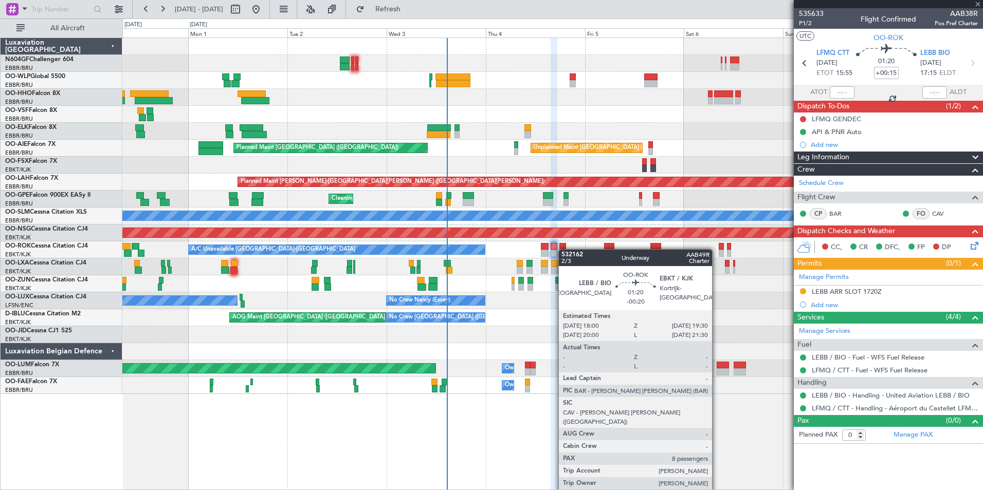
type input "-00:20"
type input "8"
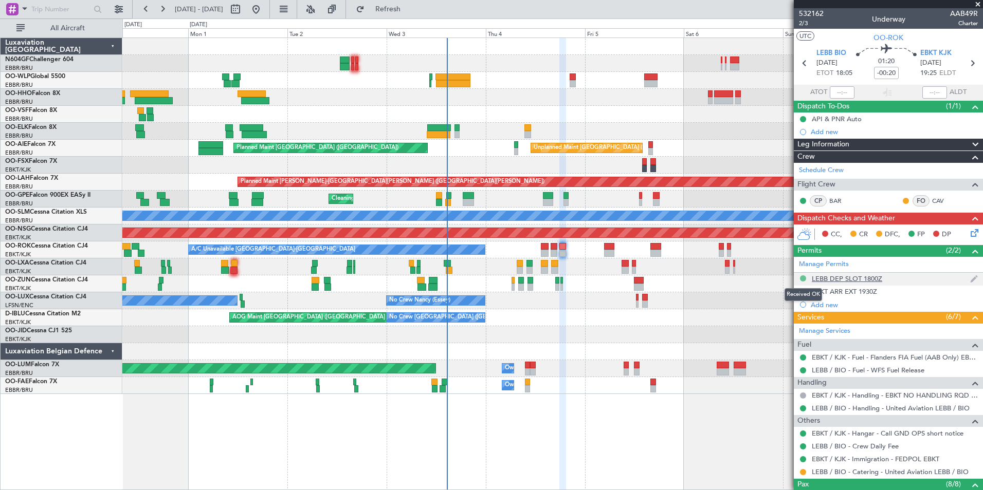
click at [802, 280] on button at bounding box center [803, 278] width 6 height 6
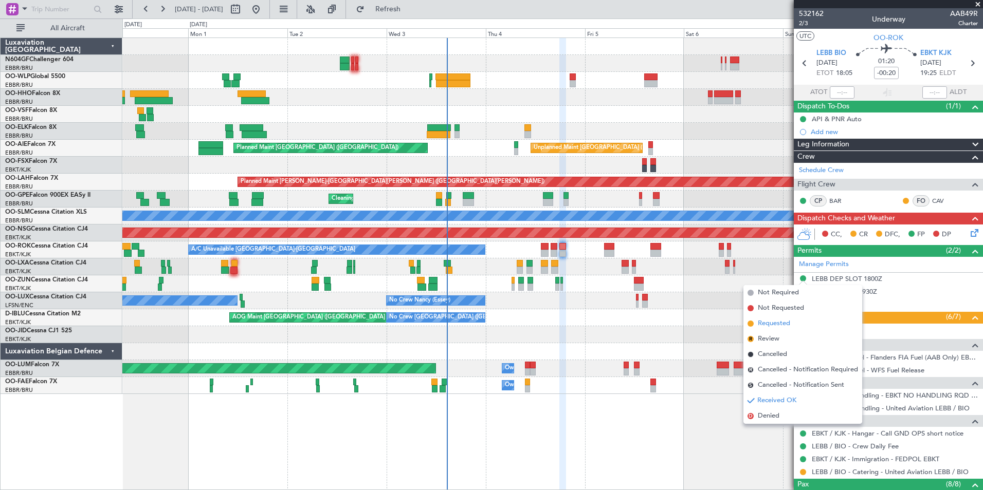
click at [775, 322] on span "Requested" at bounding box center [773, 324] width 32 height 10
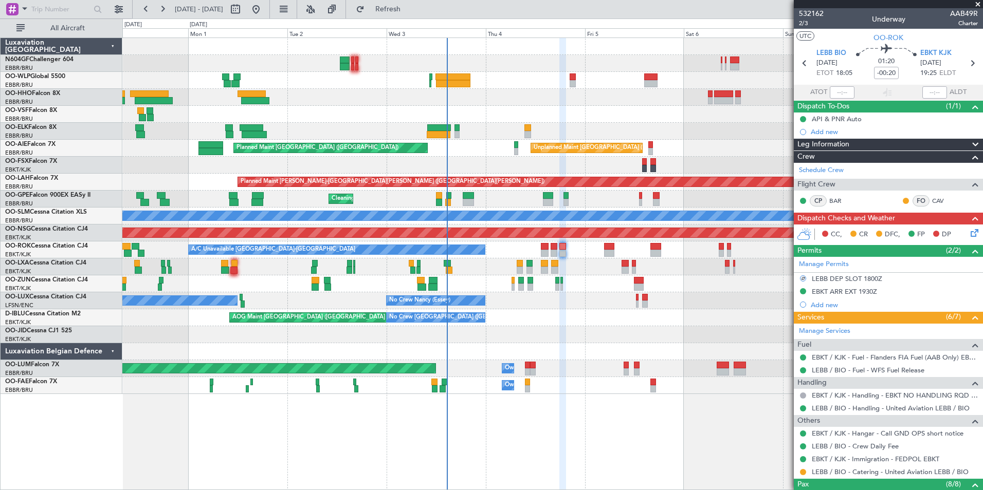
click at [671, 308] on div "Planned Maint [GEOGRAPHIC_DATA] ([GEOGRAPHIC_DATA]) Planned Maint [GEOGRAPHIC_D…" at bounding box center [552, 216] width 860 height 356
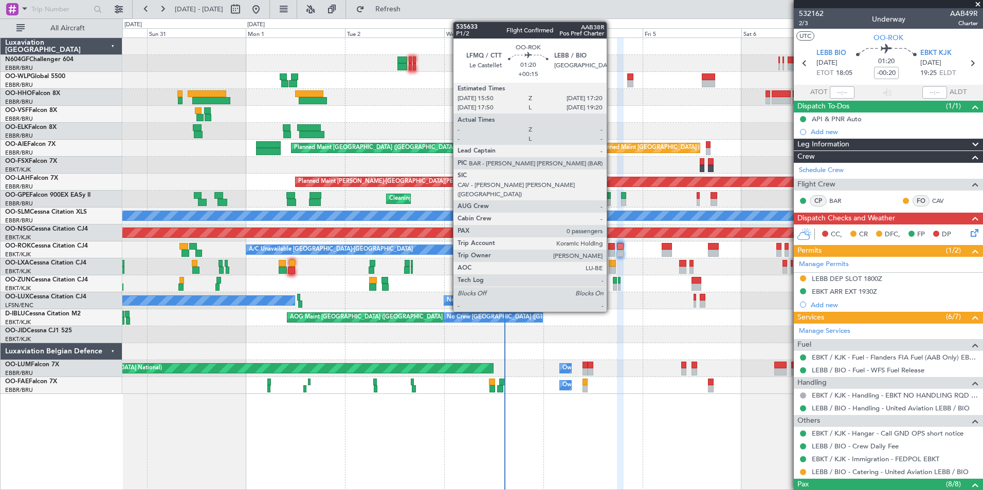
click at [611, 250] on div at bounding box center [611, 253] width 7 height 7
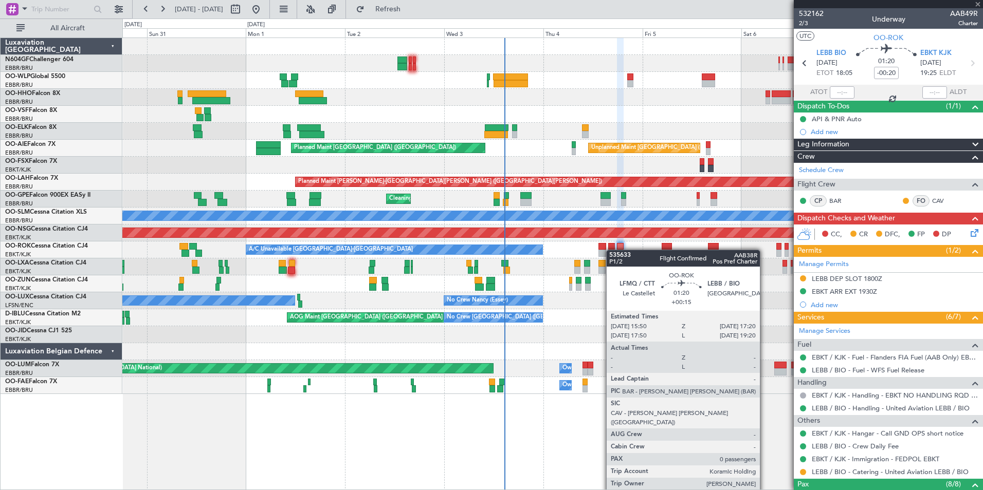
type input "+00:15"
type input "0"
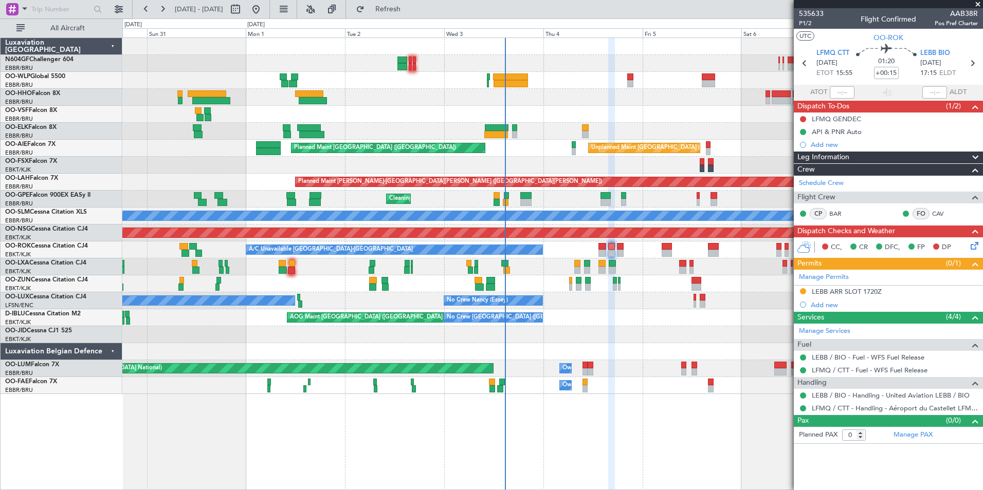
click at [341, 108] on div at bounding box center [552, 114] width 860 height 17
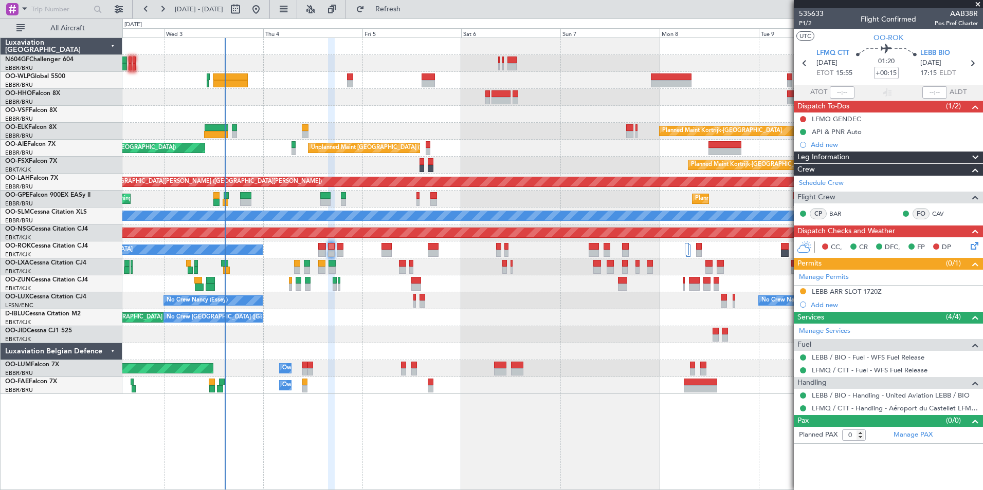
click at [394, 119] on div at bounding box center [552, 114] width 860 height 17
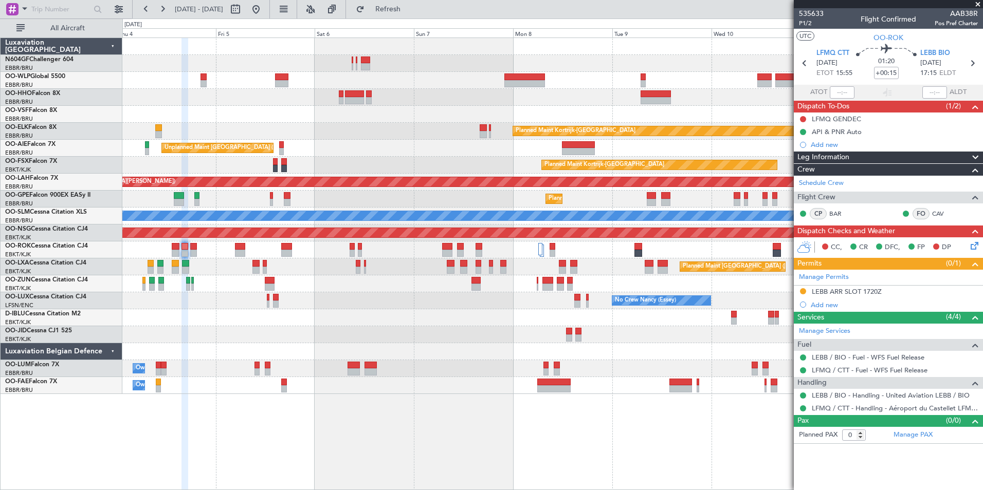
click at [298, 115] on div at bounding box center [552, 114] width 860 height 17
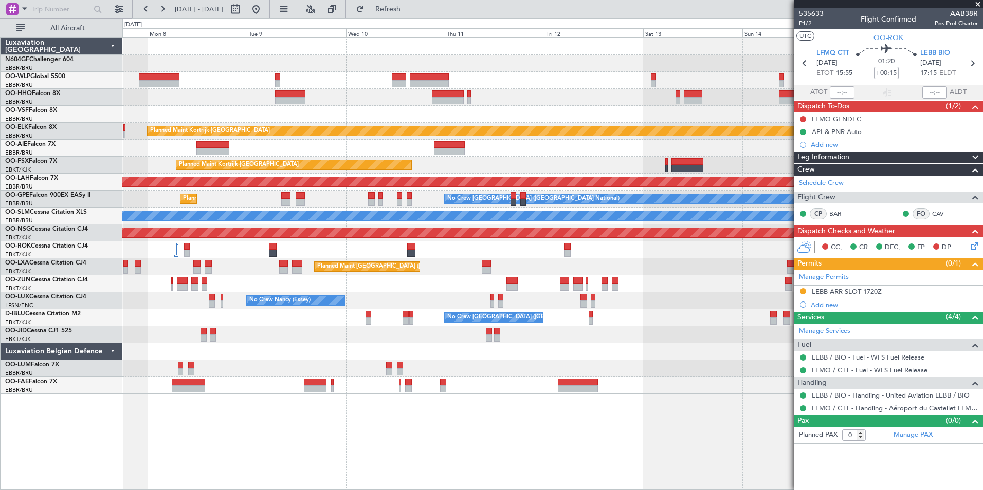
click at [327, 117] on div at bounding box center [552, 114] width 860 height 17
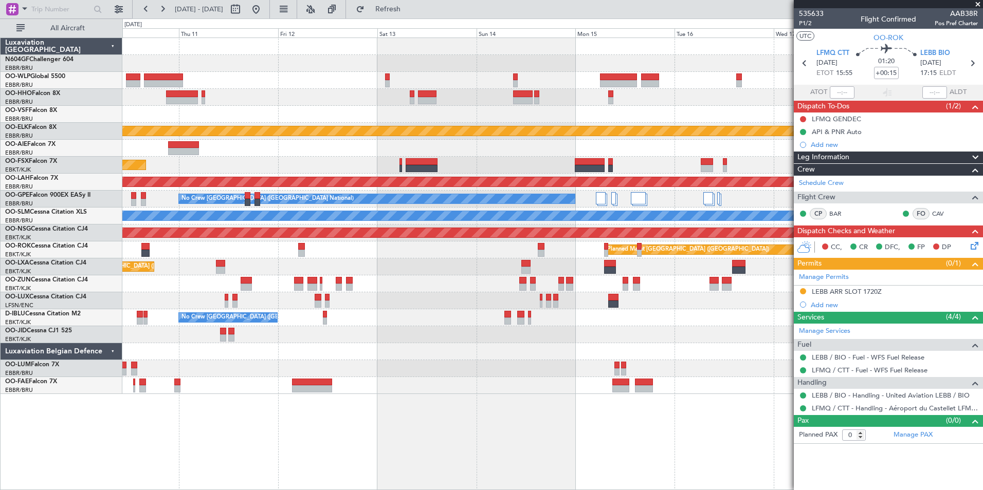
click at [353, 113] on div at bounding box center [552, 114] width 860 height 17
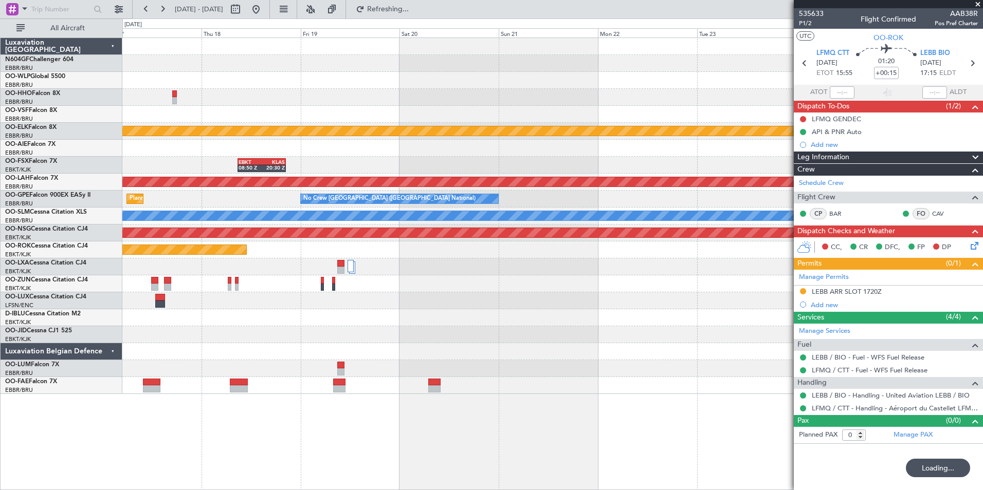
click at [247, 116] on div "Planned Maint Kortrijk-[GEOGRAPHIC_DATA] EBKT 08:50 Z KLAS 20:30 Z Planned [GEO…" at bounding box center [552, 216] width 860 height 356
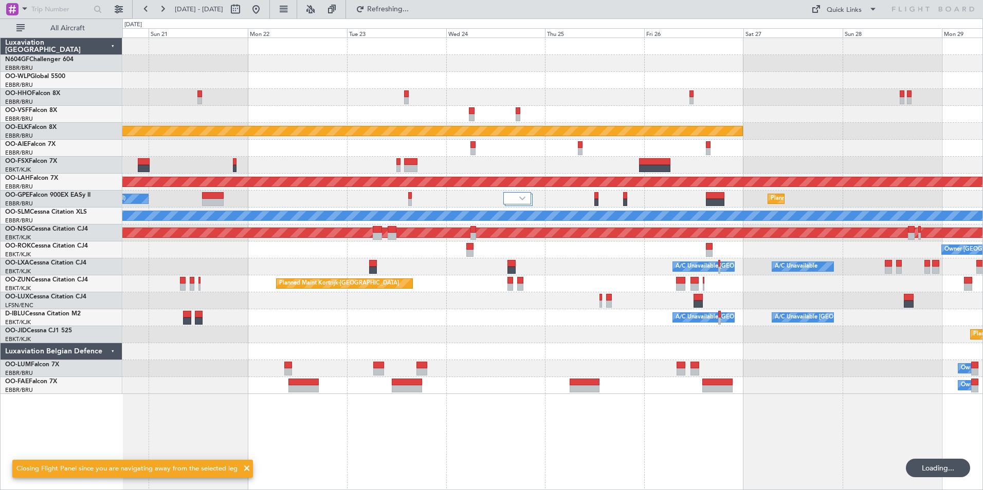
click at [314, 131] on div "Planned Maint Kortrijk-[GEOGRAPHIC_DATA] EBKT 08:50 Z KLAS 20:30 Z Planned [GEO…" at bounding box center [552, 216] width 860 height 356
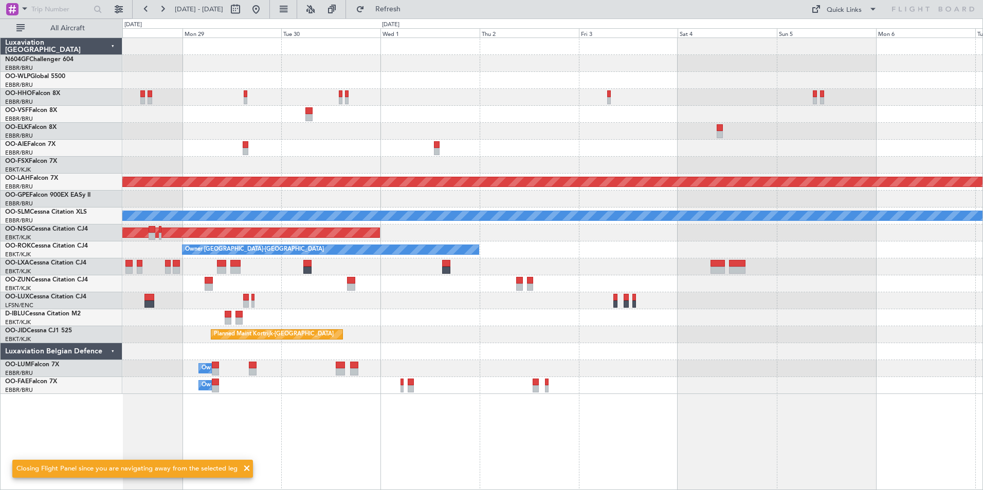
click at [269, 137] on div "Planned Maint Kortrijk-[GEOGRAPHIC_DATA]" at bounding box center [552, 131] width 860 height 17
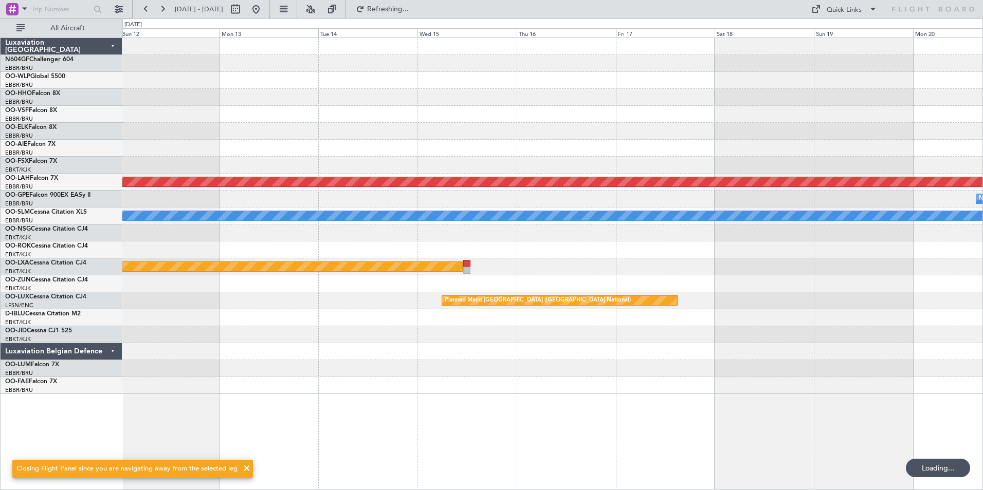
click at [303, 146] on div "Planned Maint [PERSON_NAME]-[GEOGRAPHIC_DATA][PERSON_NAME] ([GEOGRAPHIC_DATA][P…" at bounding box center [552, 216] width 860 height 356
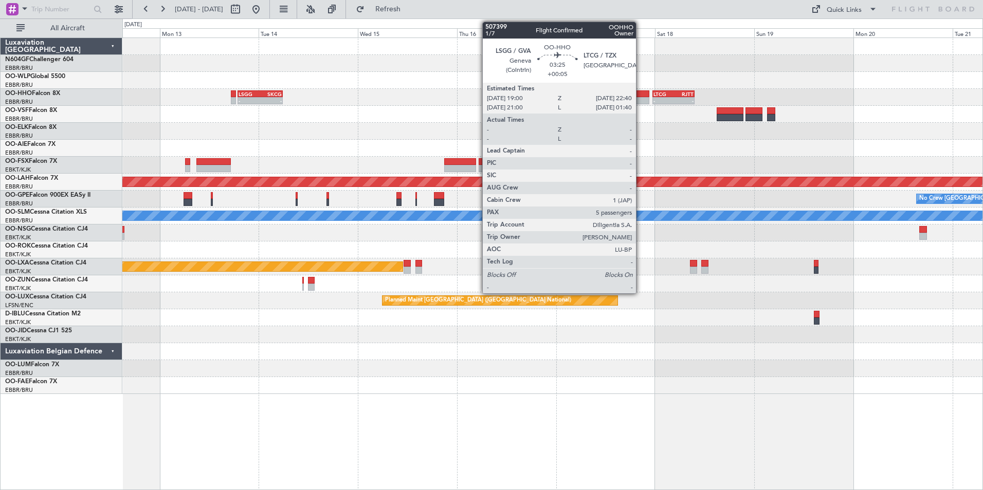
click at [640, 99] on div at bounding box center [641, 100] width 15 height 7
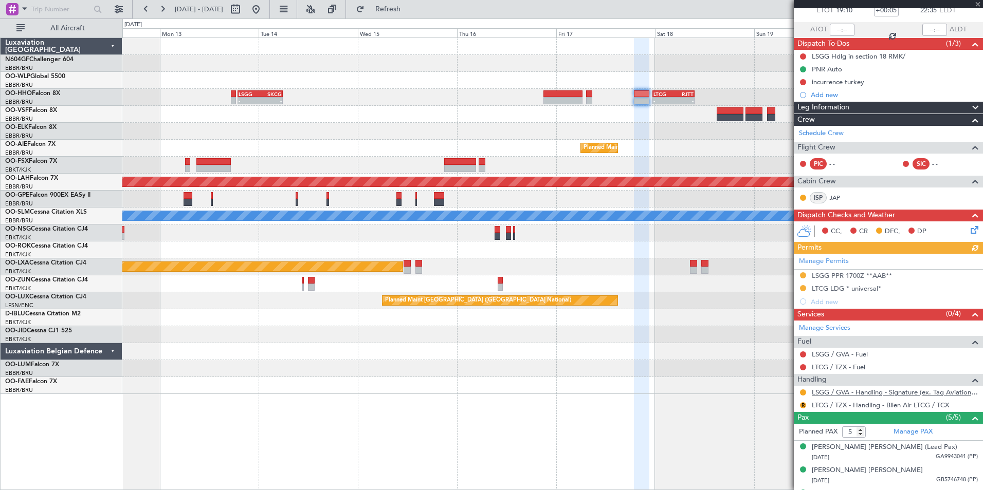
scroll to position [128, 0]
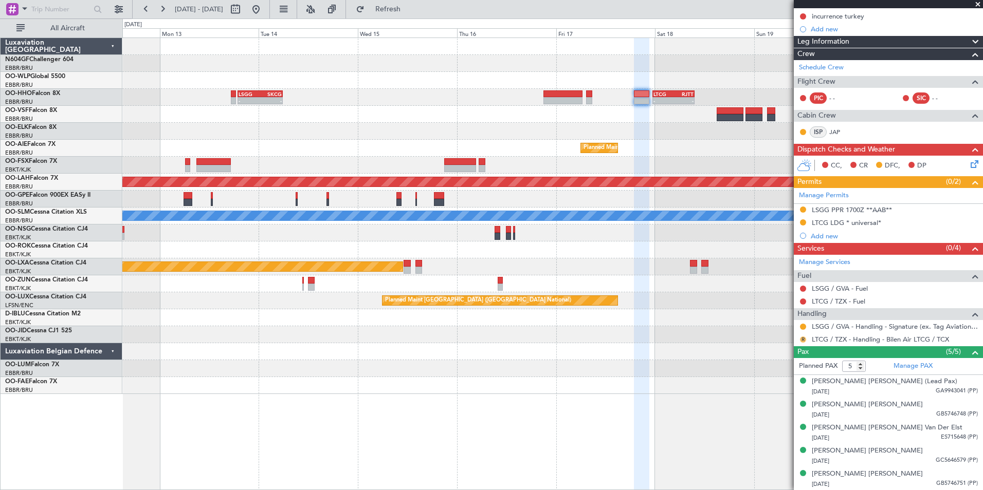
click at [805, 339] on button "R" at bounding box center [803, 340] width 6 height 6
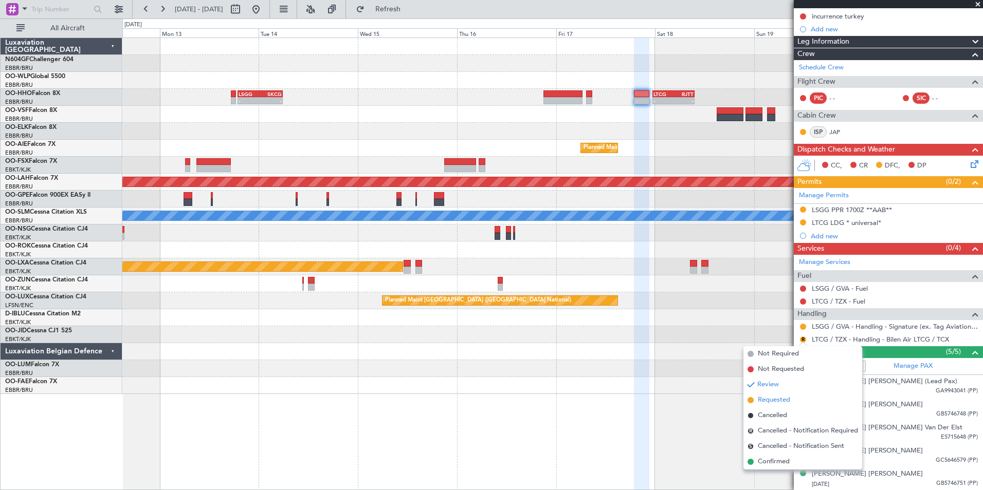
click at [766, 403] on span "Requested" at bounding box center [773, 400] width 32 height 10
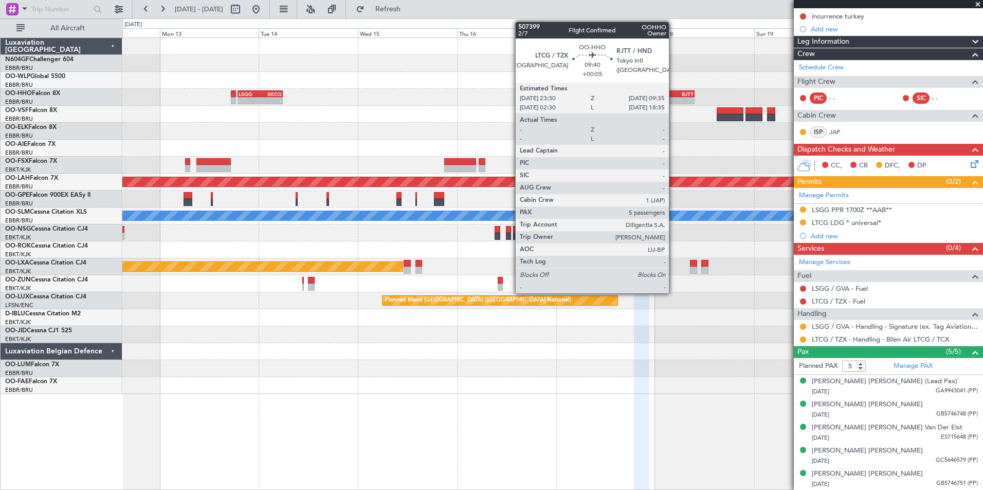
click at [673, 91] on div "RJTT" at bounding box center [683, 94] width 20 height 6
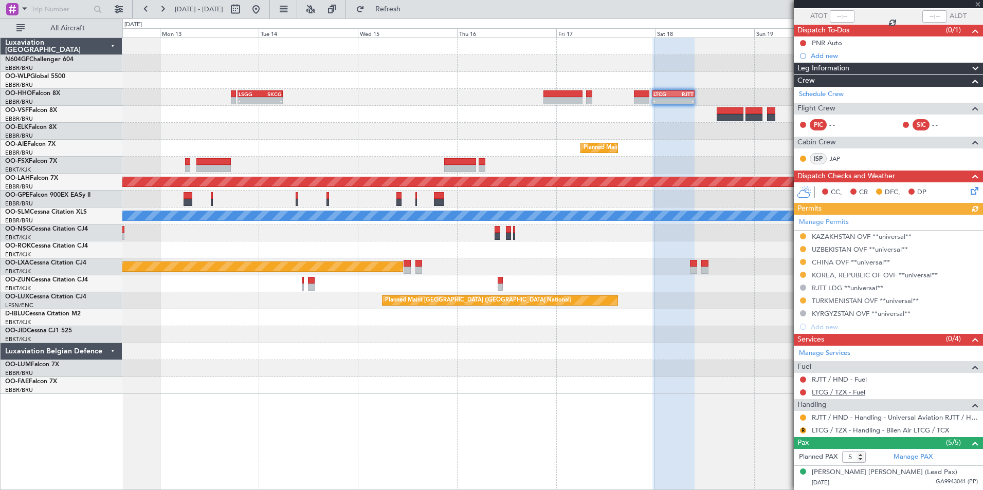
scroll to position [154, 0]
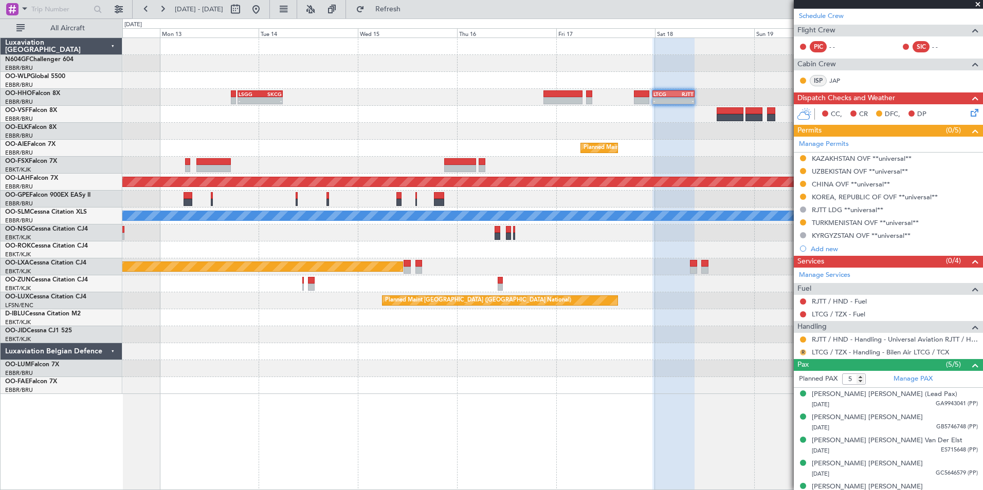
click at [802, 353] on button "R" at bounding box center [803, 352] width 6 height 6
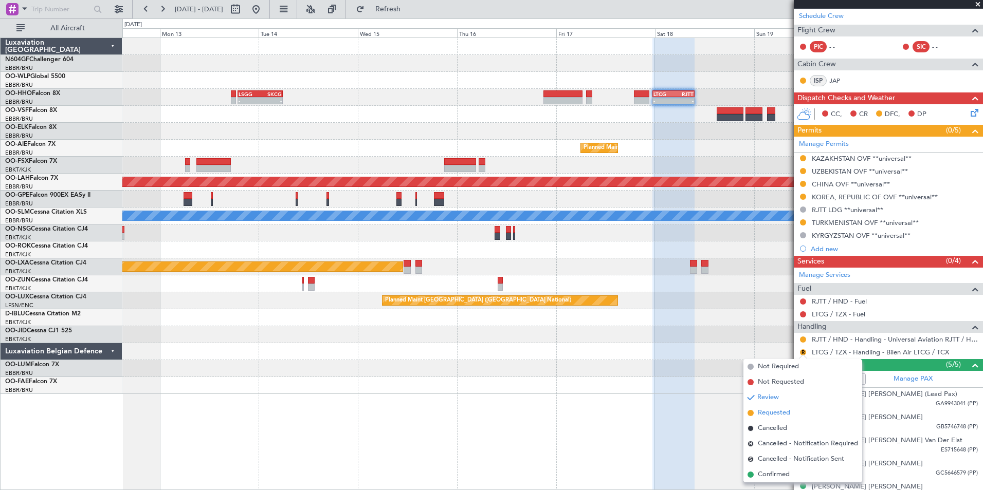
click at [769, 408] on span "Requested" at bounding box center [773, 413] width 32 height 10
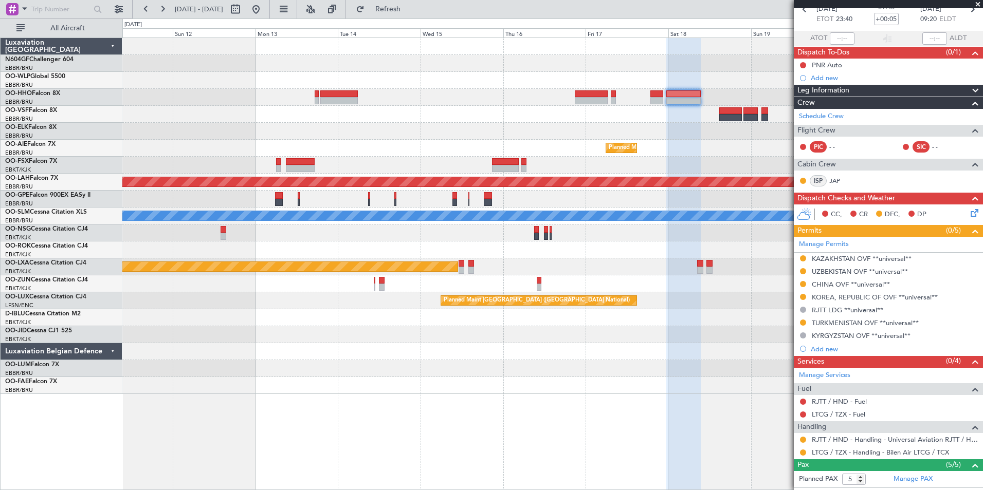
scroll to position [0, 0]
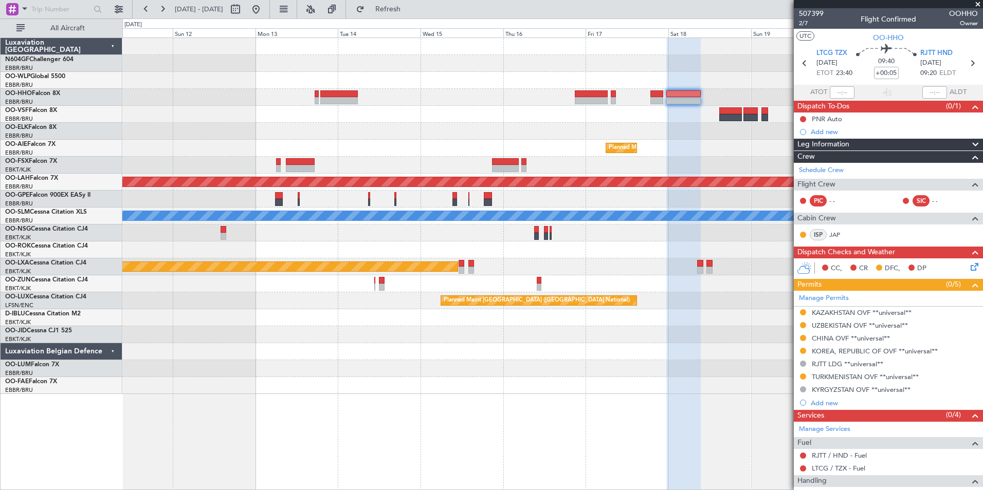
click at [972, 5] on span at bounding box center [977, 4] width 10 height 9
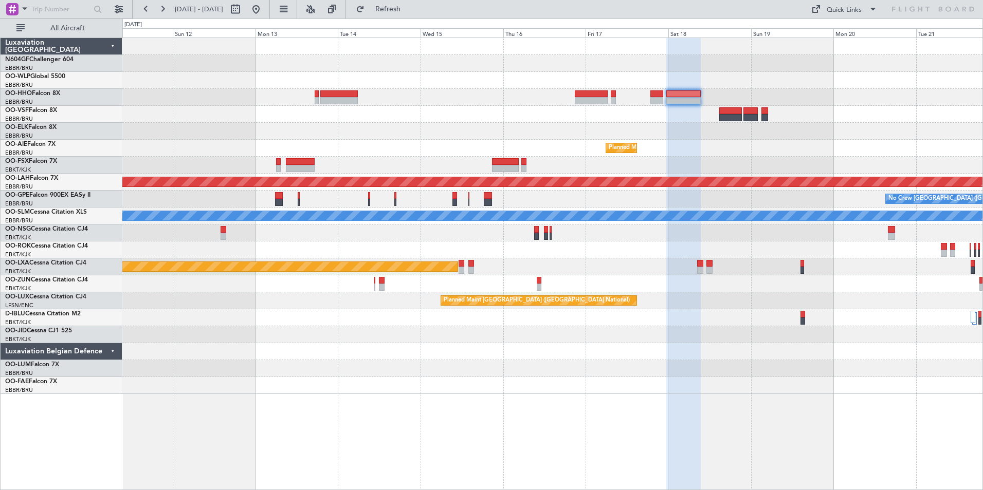
type input "0"
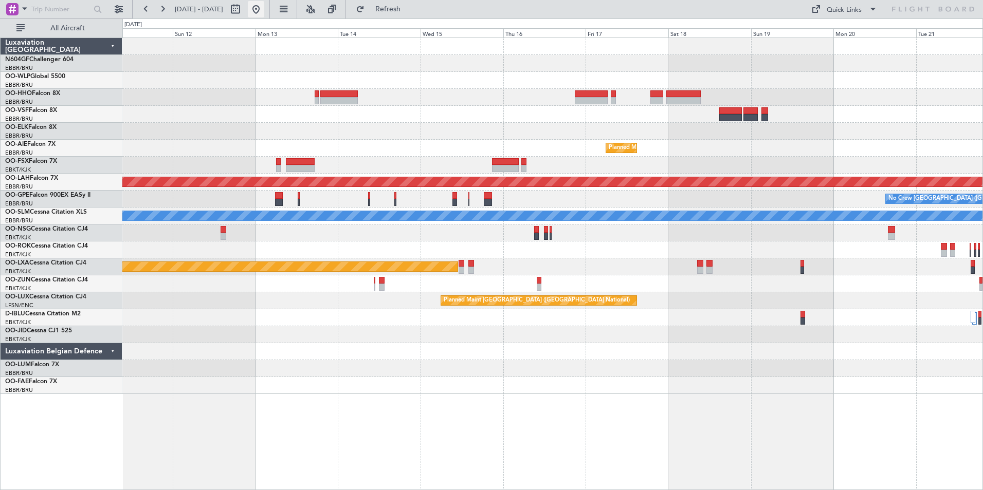
click at [264, 10] on button at bounding box center [256, 9] width 16 height 16
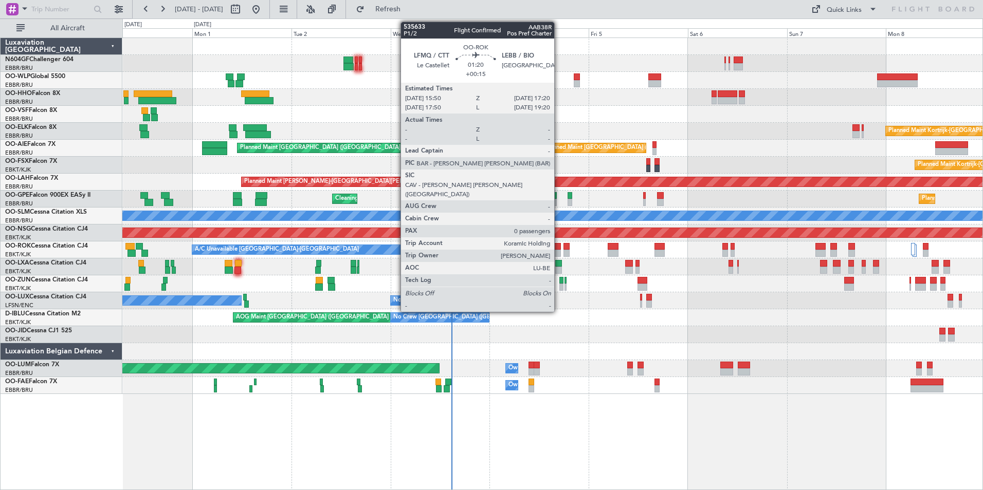
click at [559, 251] on div at bounding box center [557, 253] width 7 height 7
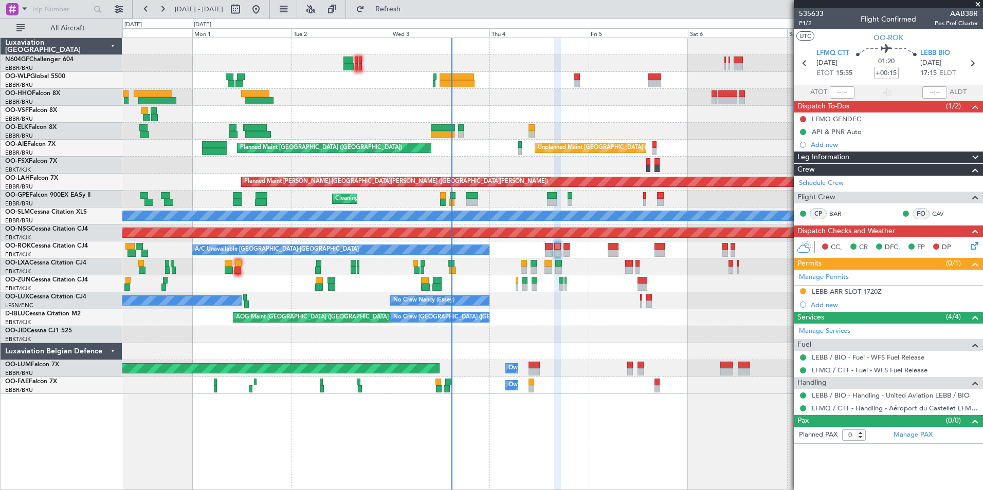
click at [973, 247] on icon at bounding box center [972, 244] width 8 height 8
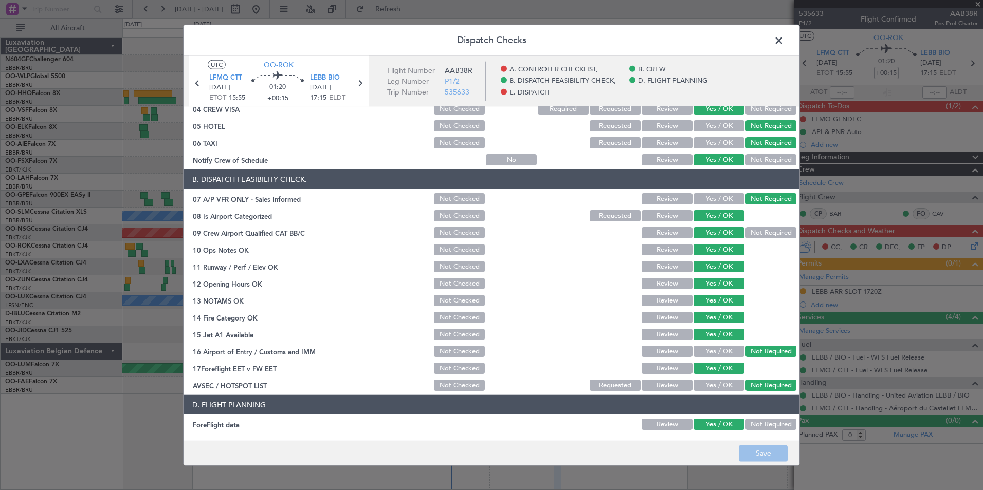
scroll to position [190, 0]
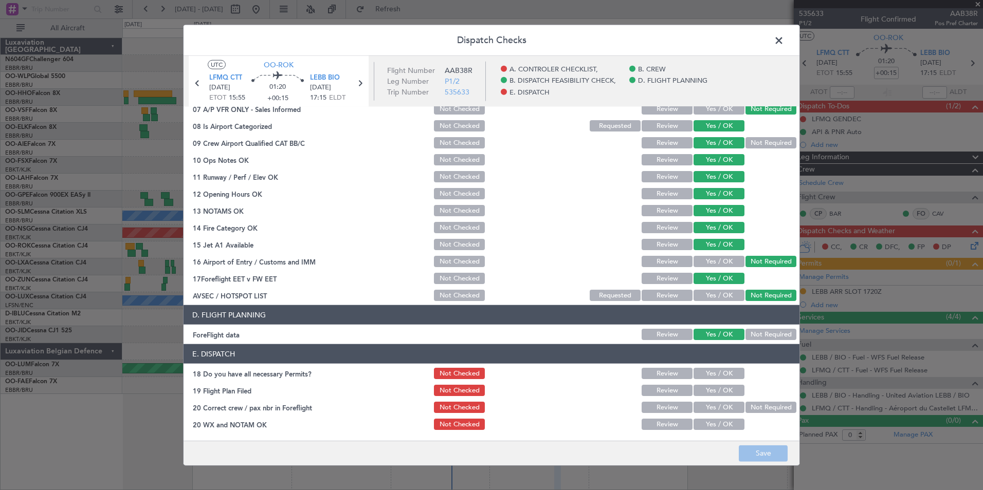
click at [784, 41] on span at bounding box center [784, 43] width 0 height 21
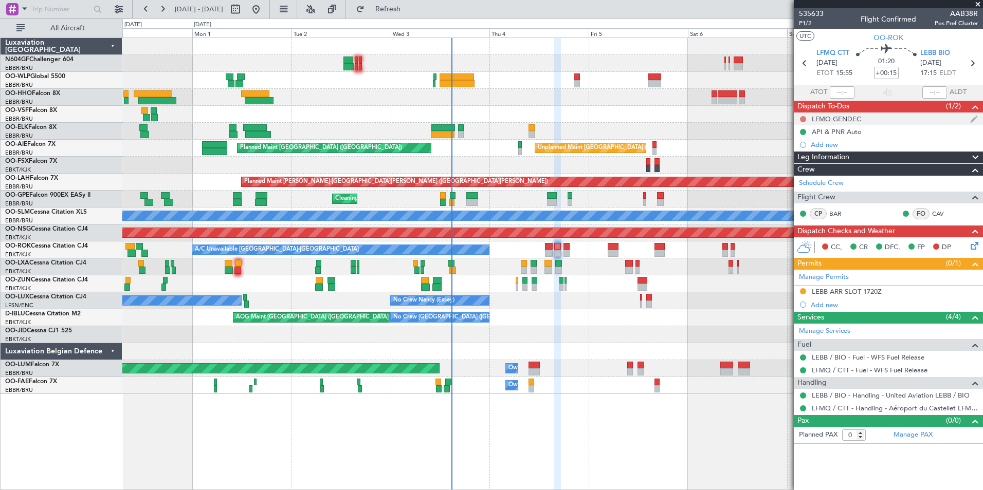
click at [802, 118] on button at bounding box center [803, 119] width 6 height 6
click at [795, 165] on span "Completed" at bounding box center [807, 164] width 34 height 10
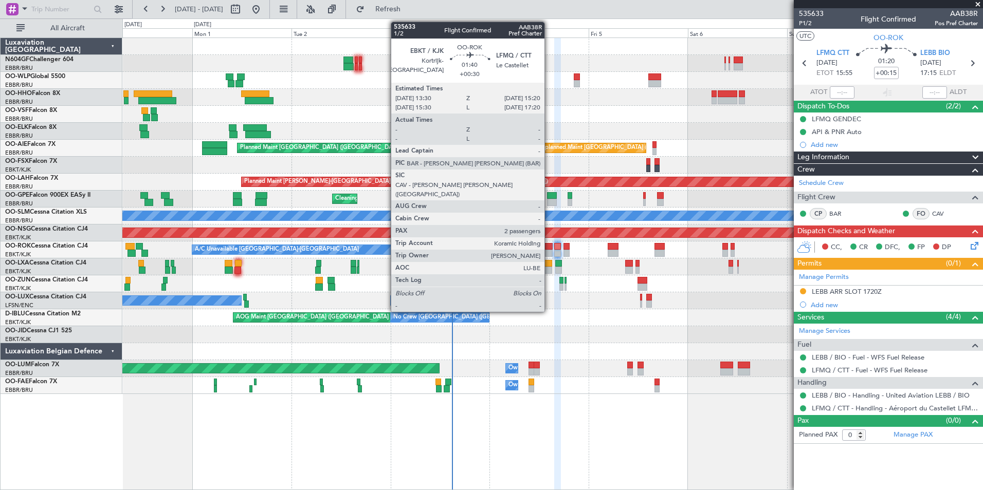
click at [549, 244] on div at bounding box center [549, 246] width 8 height 7
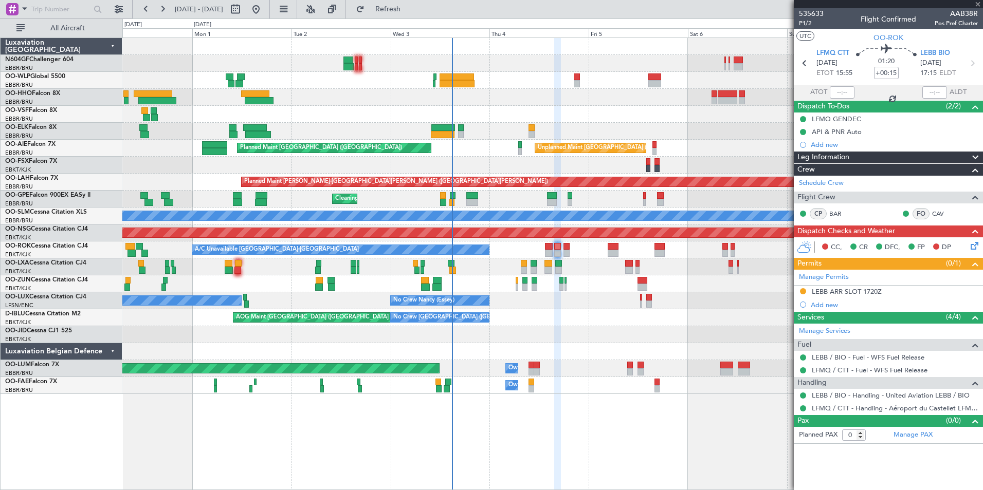
type input "+00:30"
type input "2"
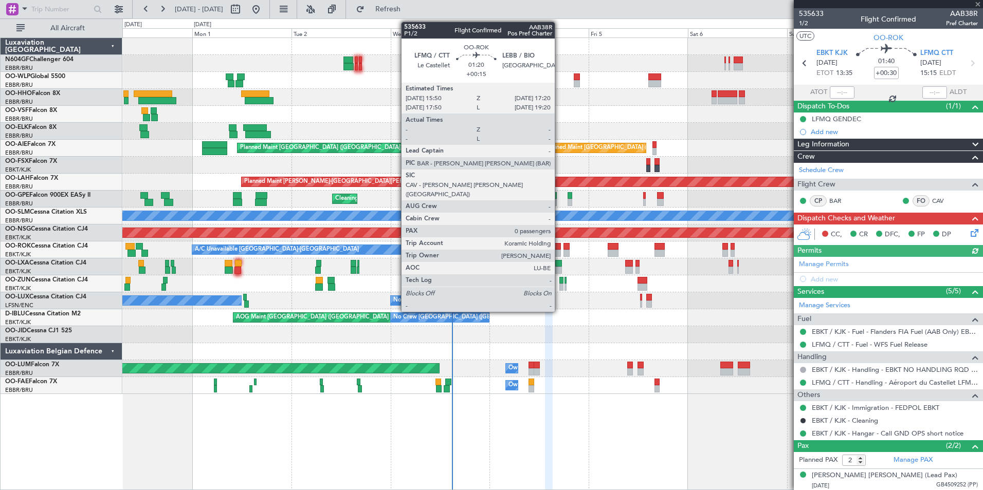
click at [559, 250] on div at bounding box center [557, 253] width 7 height 7
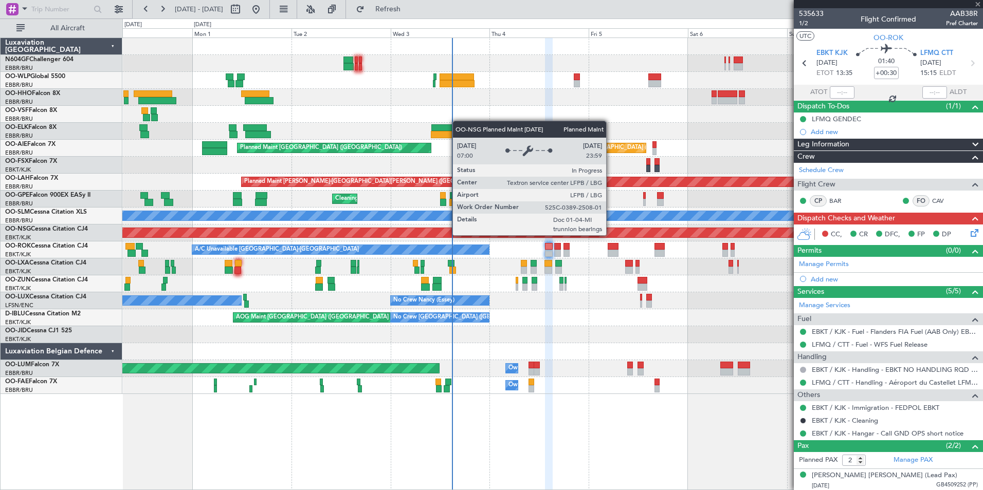
type input "+00:15"
type input "0"
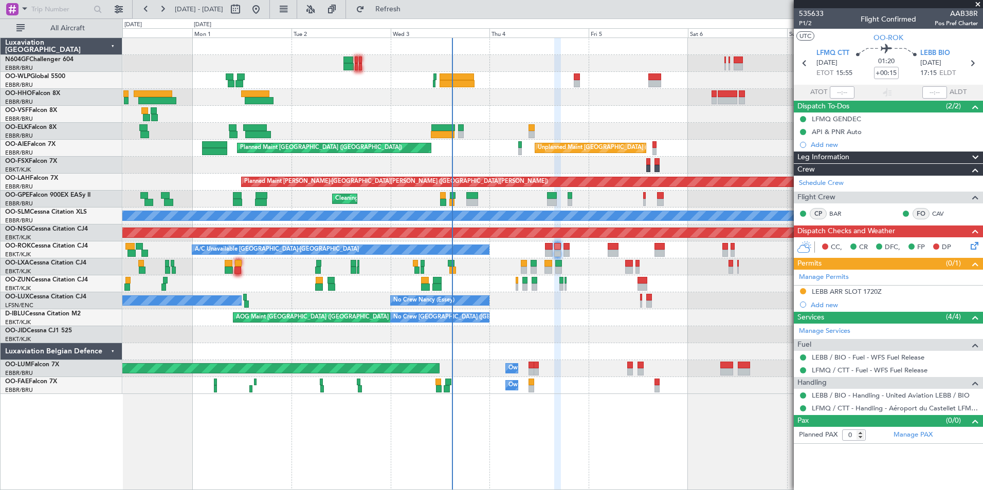
click at [968, 246] on div "CC, CR DFC, FP DP" at bounding box center [887, 247] width 189 height 21
click at [975, 244] on icon at bounding box center [972, 244] width 8 height 8
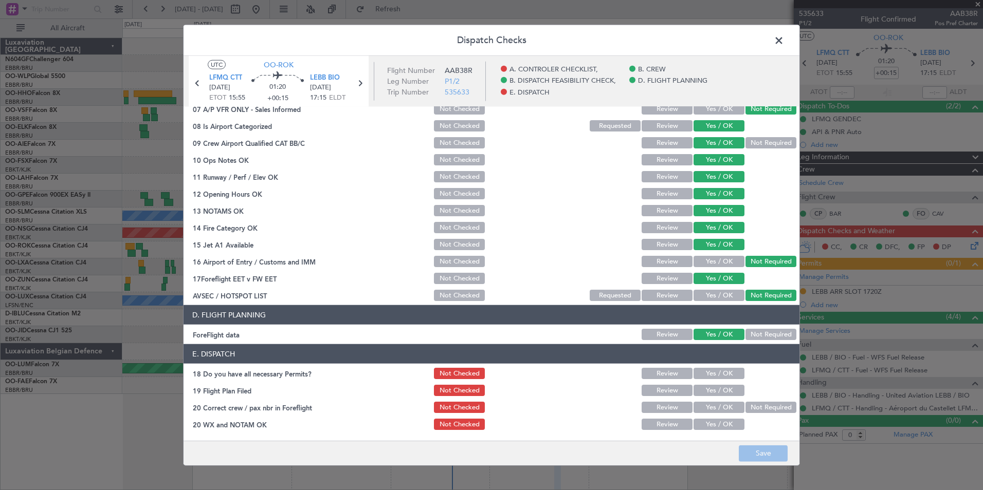
click at [784, 43] on span at bounding box center [784, 43] width 0 height 21
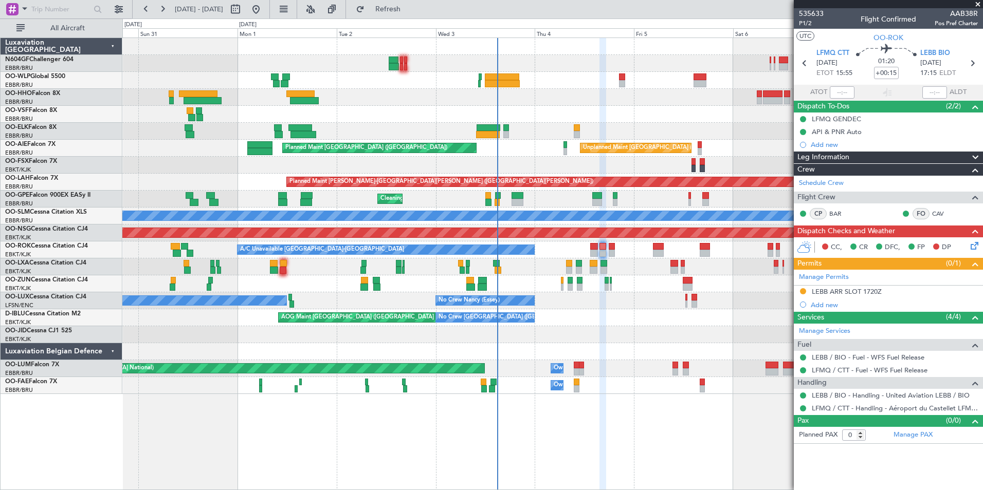
click at [377, 118] on div at bounding box center [552, 114] width 860 height 17
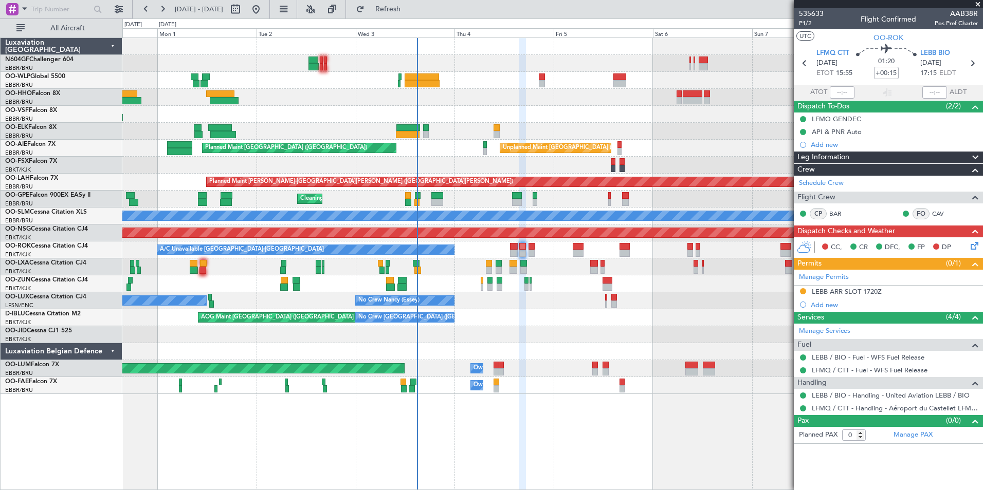
click at [502, 307] on div "Planned Maint [GEOGRAPHIC_DATA] ([GEOGRAPHIC_DATA]) Planned Maint [GEOGRAPHIC_D…" at bounding box center [552, 216] width 860 height 356
click at [51, 246] on link "OO-ROK Cessna Citation CJ4" at bounding box center [46, 246] width 83 height 6
click at [974, 242] on icon at bounding box center [972, 244] width 8 height 8
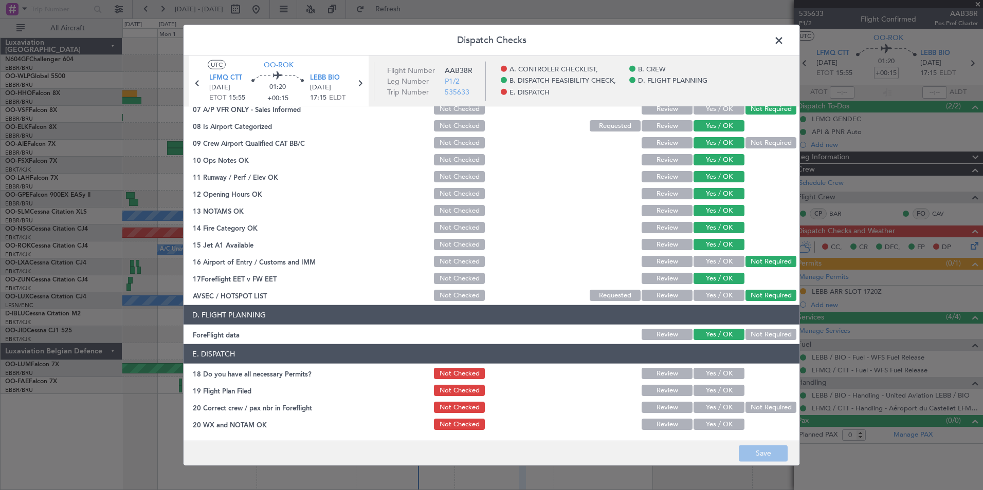
click at [713, 371] on button "Yes / OK" at bounding box center [718, 373] width 51 height 11
click at [712, 385] on button "Yes / OK" at bounding box center [718, 390] width 51 height 11
click at [711, 402] on button "Yes / OK" at bounding box center [718, 407] width 51 height 11
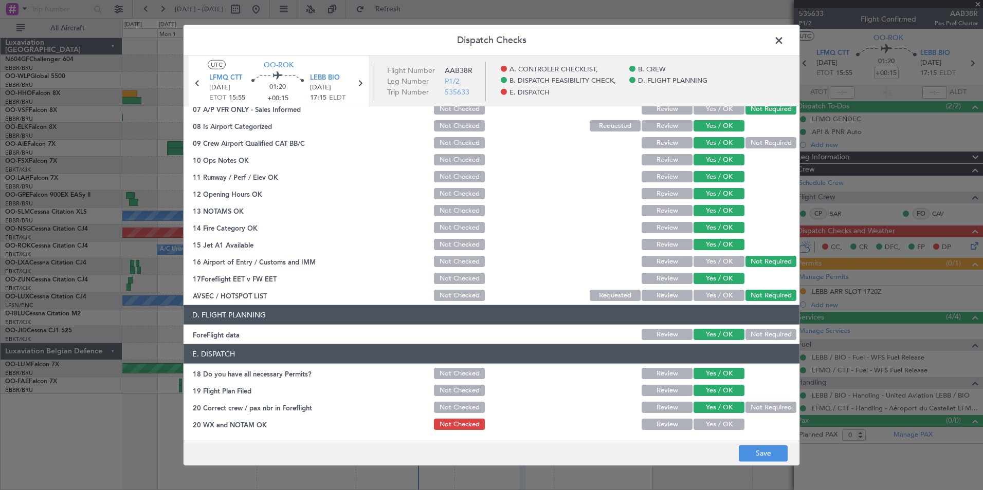
click at [711, 423] on button "Yes / OK" at bounding box center [718, 424] width 51 height 11
click at [762, 462] on footer "Save" at bounding box center [491, 452] width 616 height 25
click at [762, 457] on button "Save" at bounding box center [762, 453] width 49 height 16
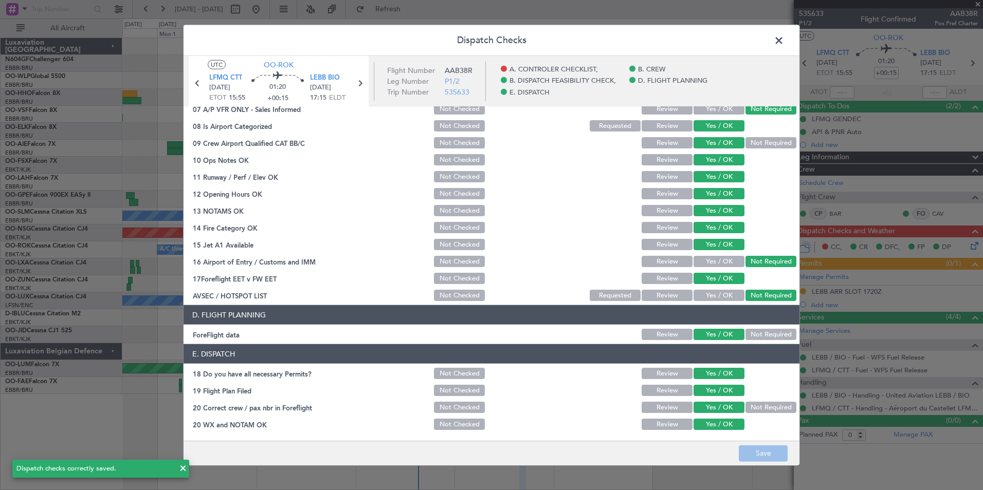
scroll to position [0, 0]
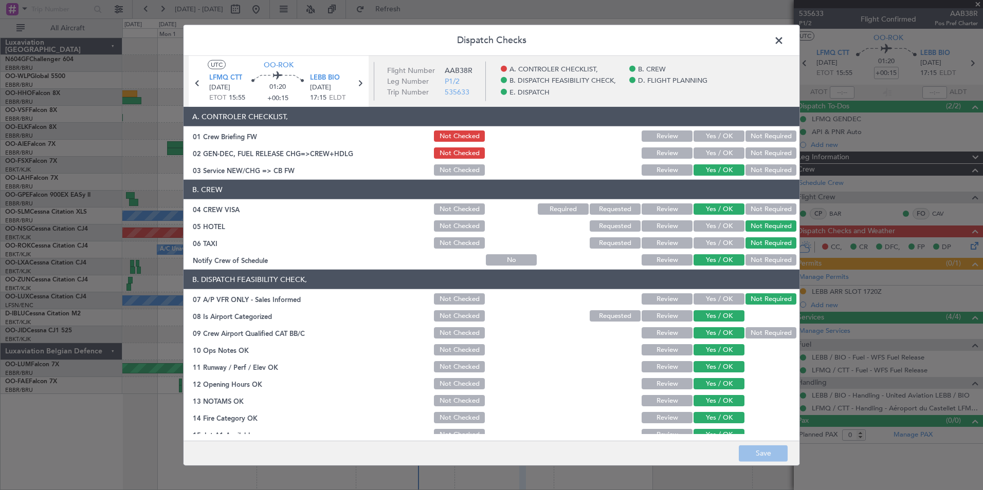
click at [784, 45] on span at bounding box center [784, 43] width 0 height 21
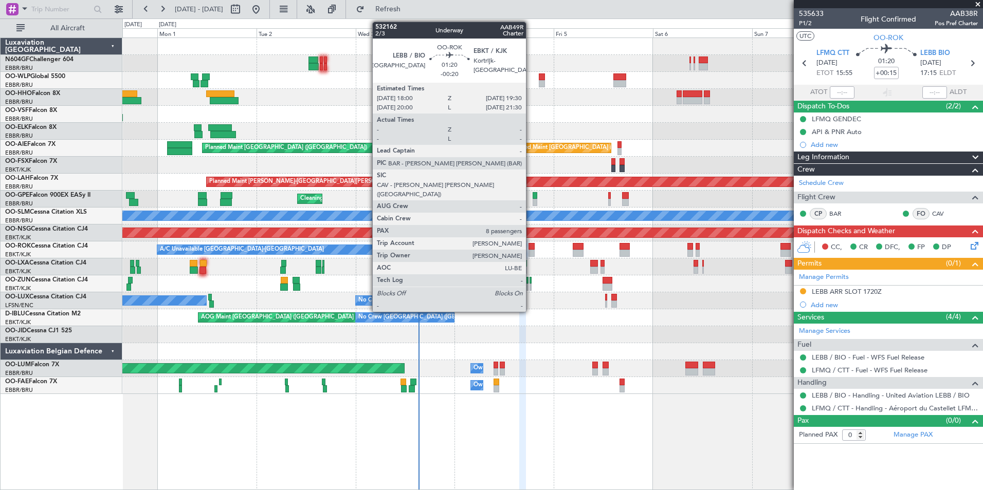
click at [530, 252] on div at bounding box center [531, 253] width 7 height 7
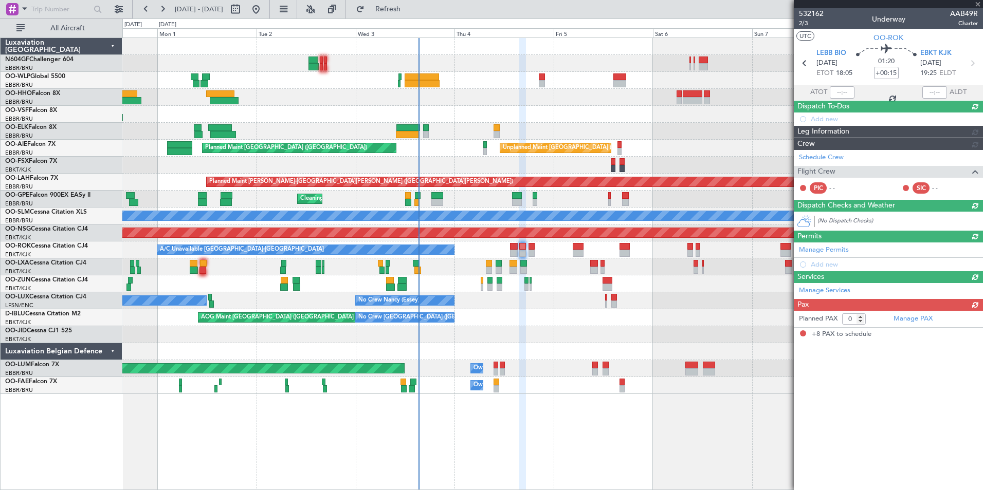
type input "-00:20"
type input "8"
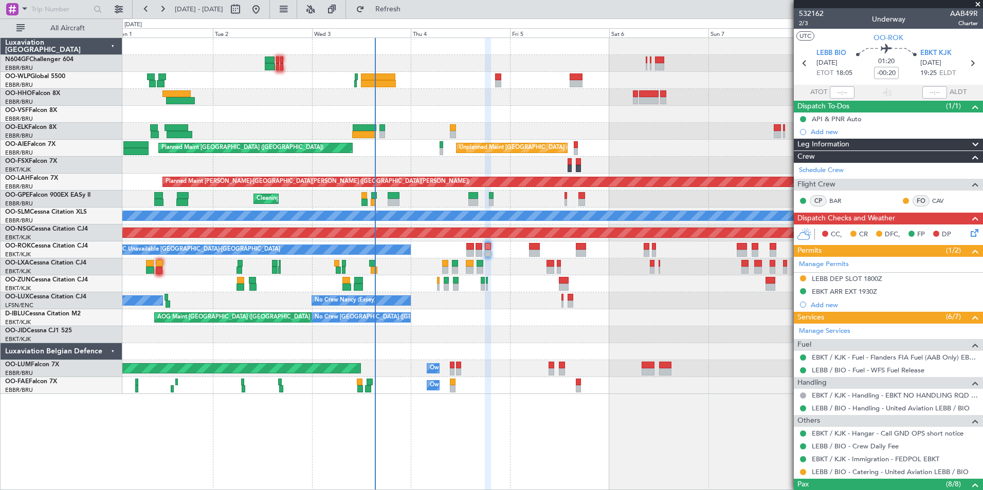
click at [507, 311] on div "AOG Maint Brussels (Brussels National) No Crew Brussels (Brussels National) No …" at bounding box center [552, 317] width 860 height 17
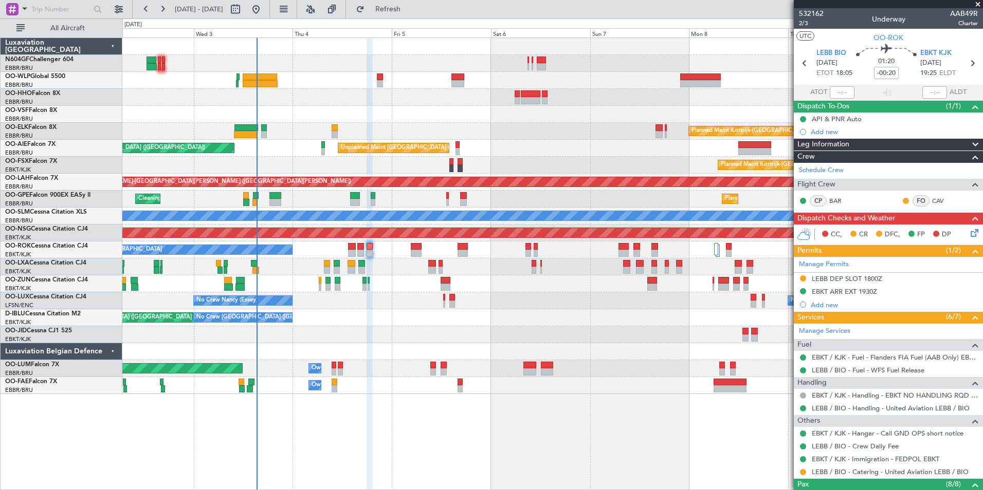
click at [489, 324] on div "Planned Maint Kortrijk-Wevelgem Unplanned Maint Brussels (Brussels National) Pl…" at bounding box center [552, 216] width 860 height 356
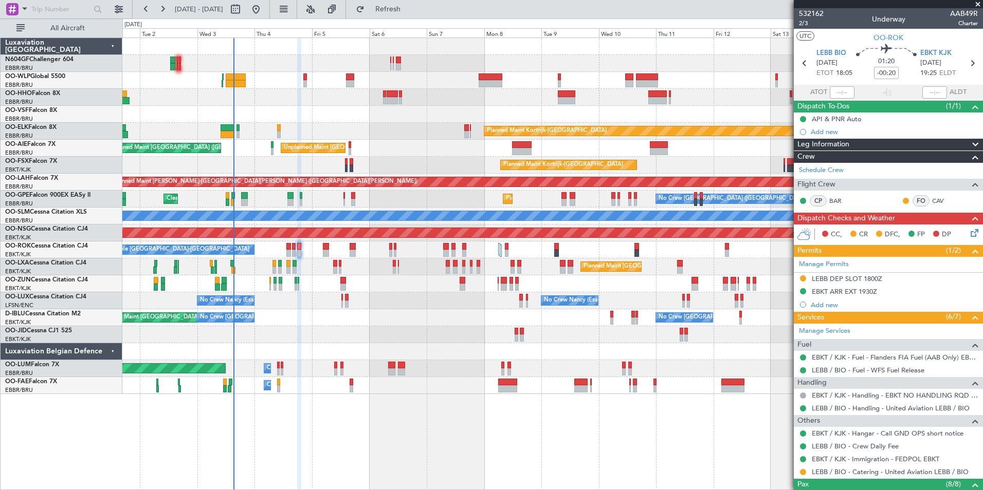
click at [427, 310] on div "AOG Maint Brussels (Brussels National) No Crew Brussels (Brussels National) No …" at bounding box center [552, 317] width 860 height 17
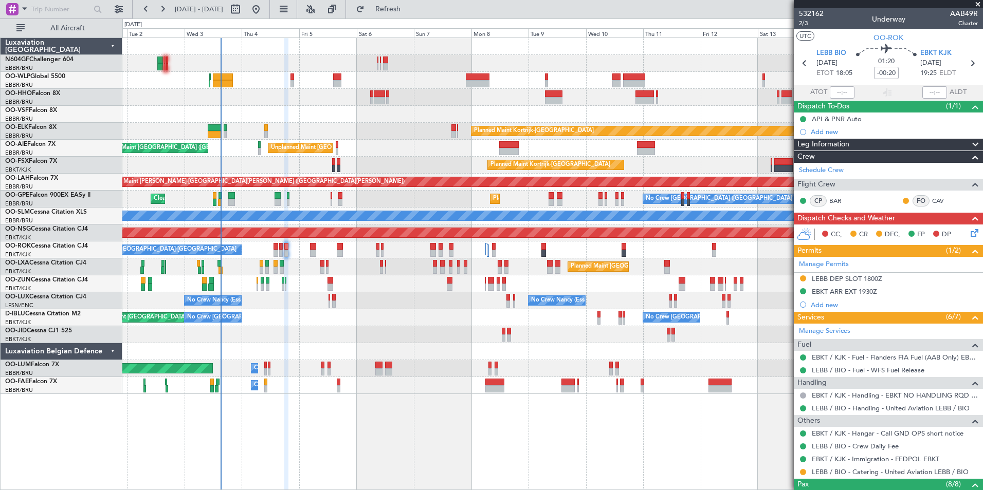
click at [382, 342] on div "Planned Maint Kortrijk-Wevelgem AOG Maint Kortrijk-Wevelgem" at bounding box center [552, 334] width 860 height 17
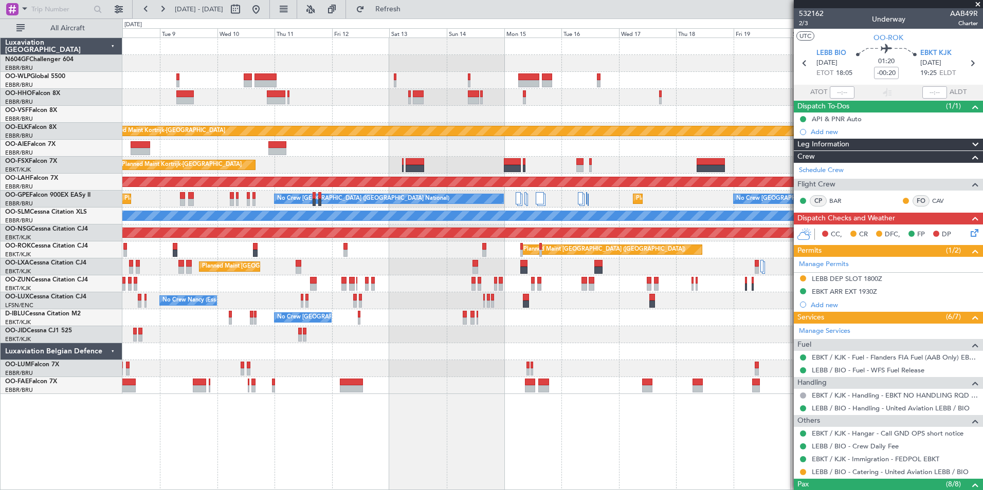
click at [432, 353] on div at bounding box center [552, 351] width 860 height 17
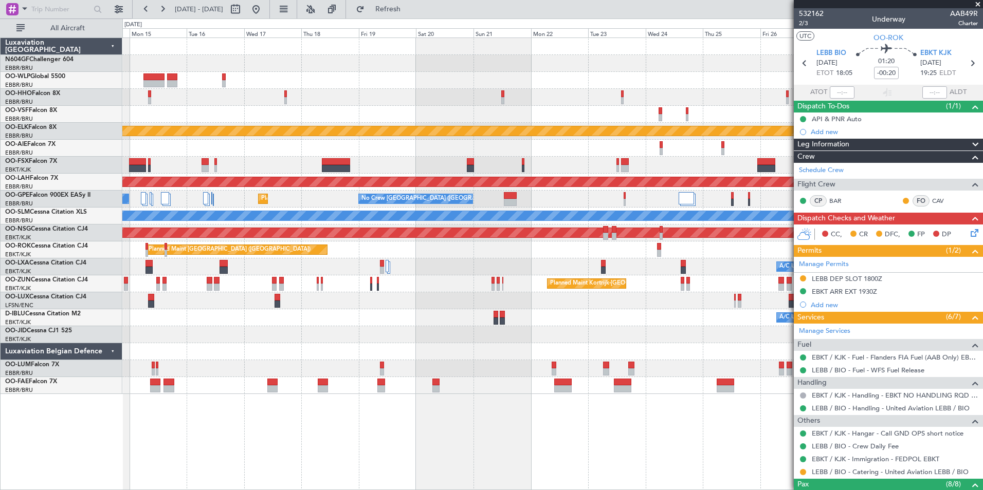
click at [560, 327] on div "Planned Maint Kortrijk-[GEOGRAPHIC_DATA]" at bounding box center [552, 334] width 860 height 17
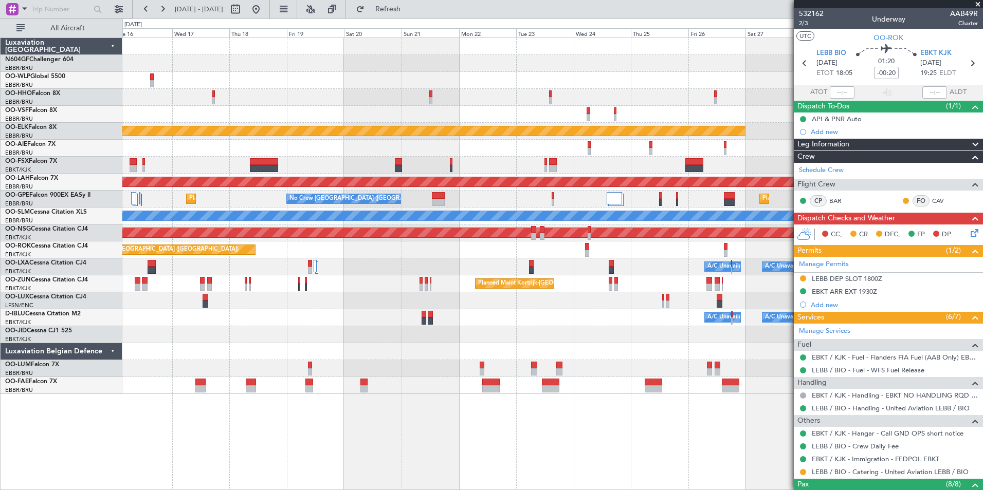
click at [535, 225] on div "Planned Maint Kortrijk-Wevelgem Planned Maint Alton-st Louis (St Louis Regl) Pl…" at bounding box center [552, 216] width 860 height 356
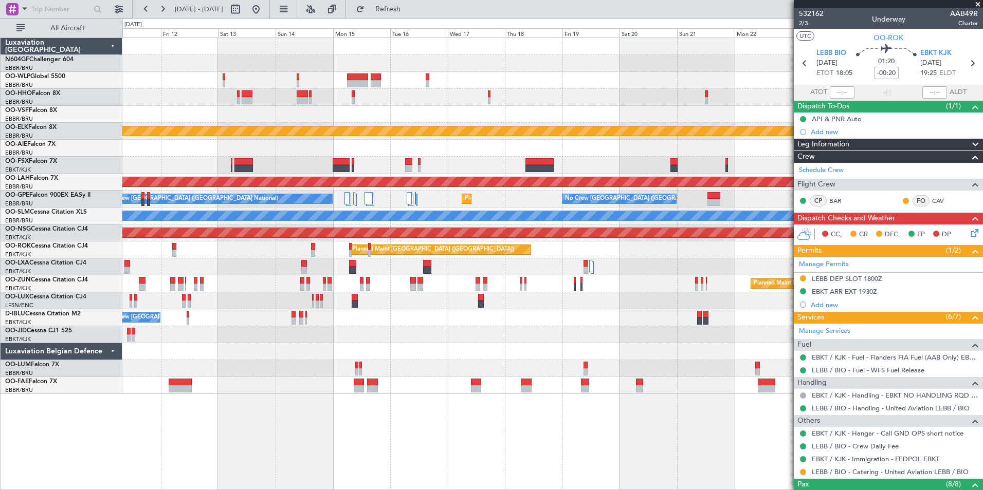
click at [678, 291] on div "Planned Maint Kortrijk-[GEOGRAPHIC_DATA]" at bounding box center [552, 283] width 860 height 17
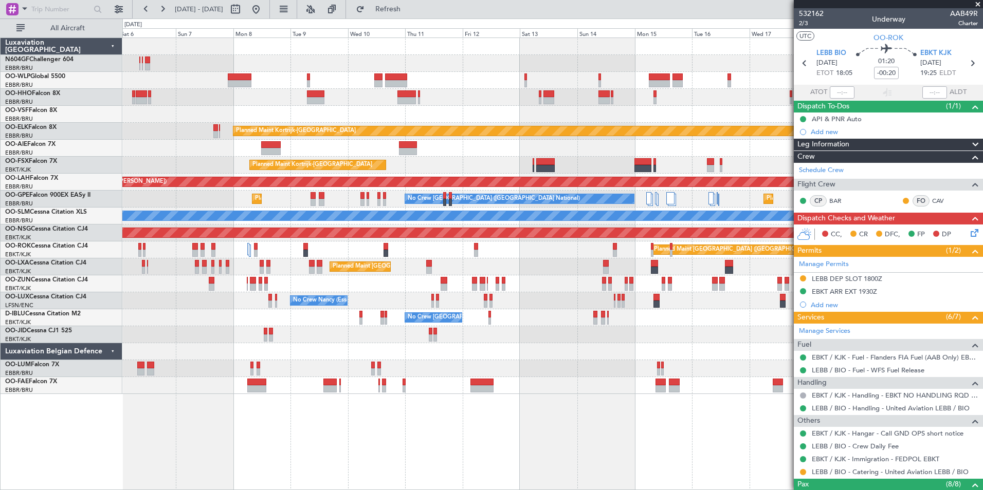
click at [596, 343] on div "Planned Maint Kortrijk-Wevelgem Unplanned Maint Brussels (Brussels National) Pl…" at bounding box center [552, 216] width 860 height 356
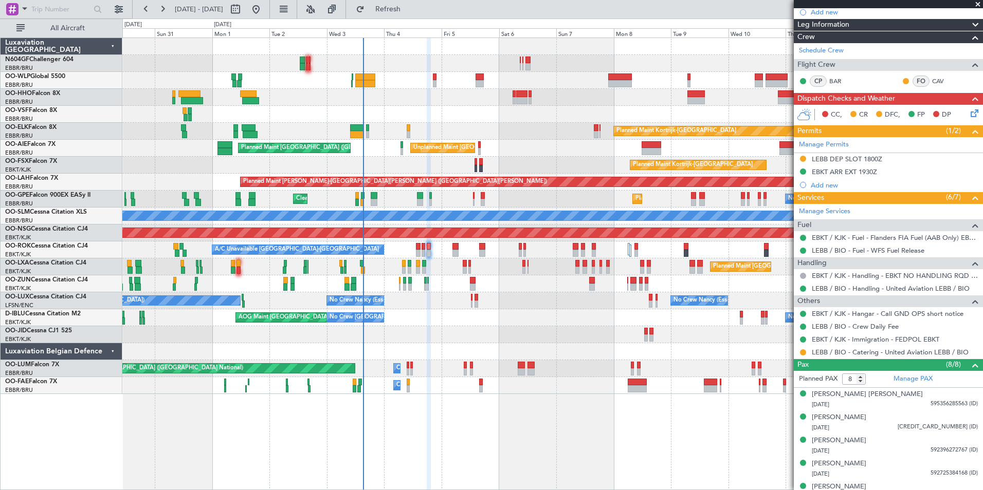
scroll to position [51, 0]
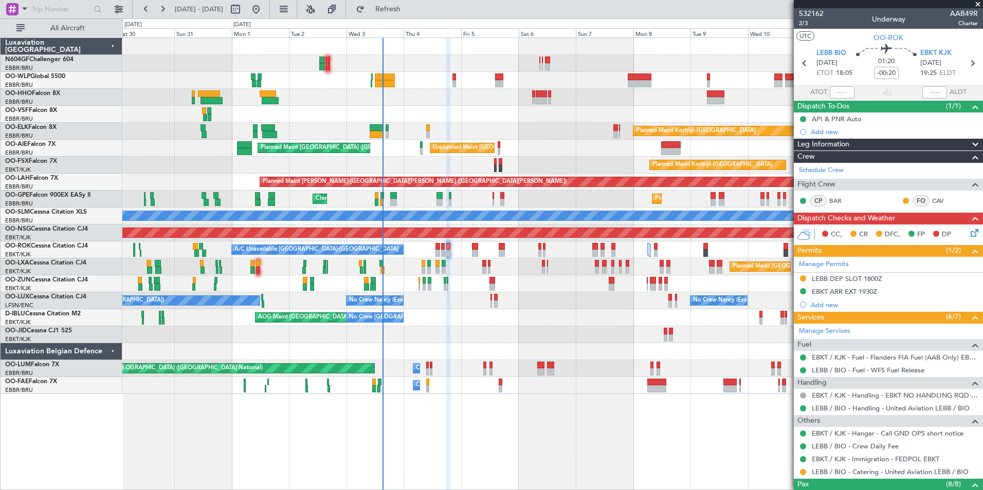
click at [445, 316] on div "No Crew [GEOGRAPHIC_DATA] ([GEOGRAPHIC_DATA] National) AOG Maint [GEOGRAPHIC_DA…" at bounding box center [552, 317] width 860 height 17
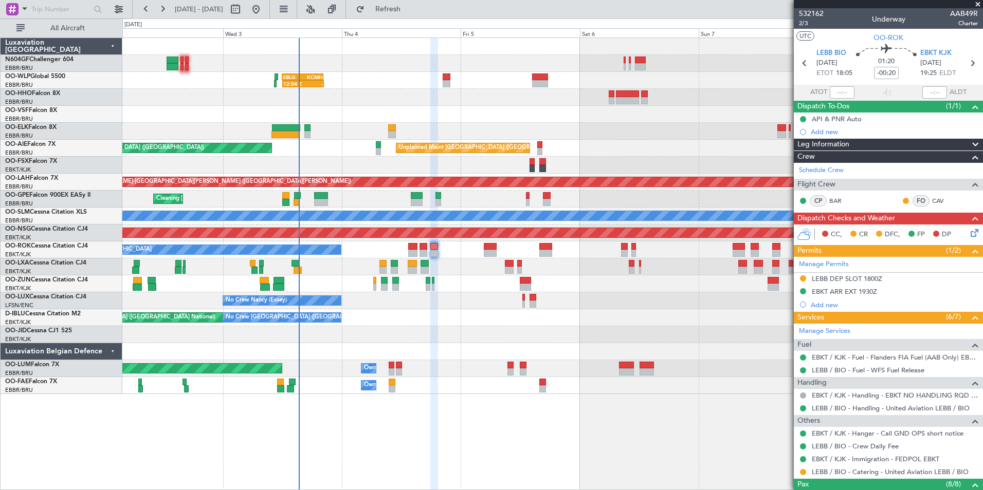
click at [392, 346] on div at bounding box center [552, 351] width 860 height 17
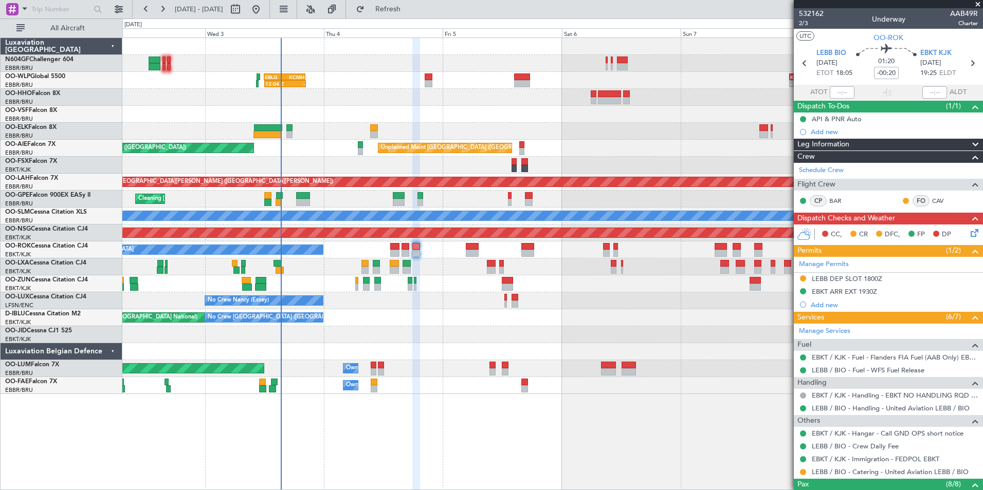
click at [778, 221] on div "A/C Unavailable [GEOGRAPHIC_DATA]" at bounding box center [552, 216] width 860 height 17
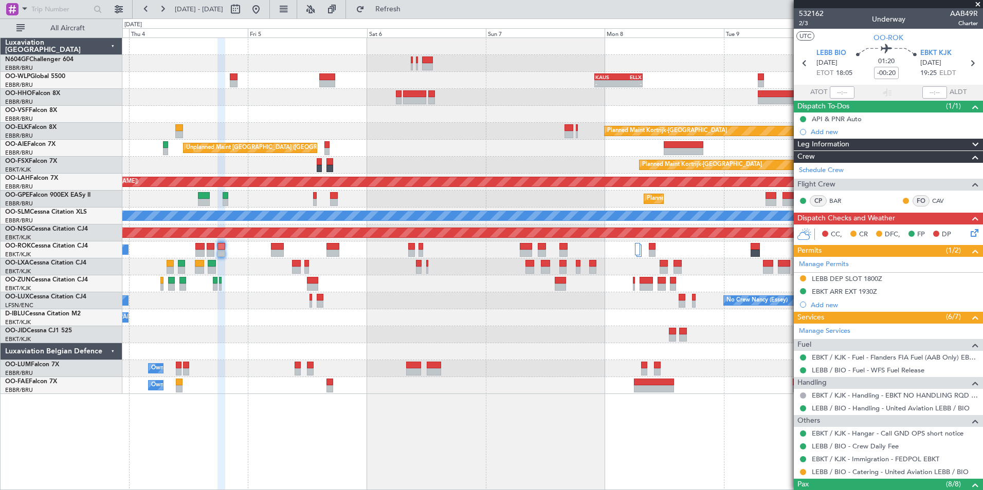
click at [423, 382] on div "- - [PERSON_NAME] 22:00 Z ELLX 07:45 Z - - LTCG 15:40 Z RJTT 01:00 Z 12:04 Z - …" at bounding box center [552, 264] width 860 height 453
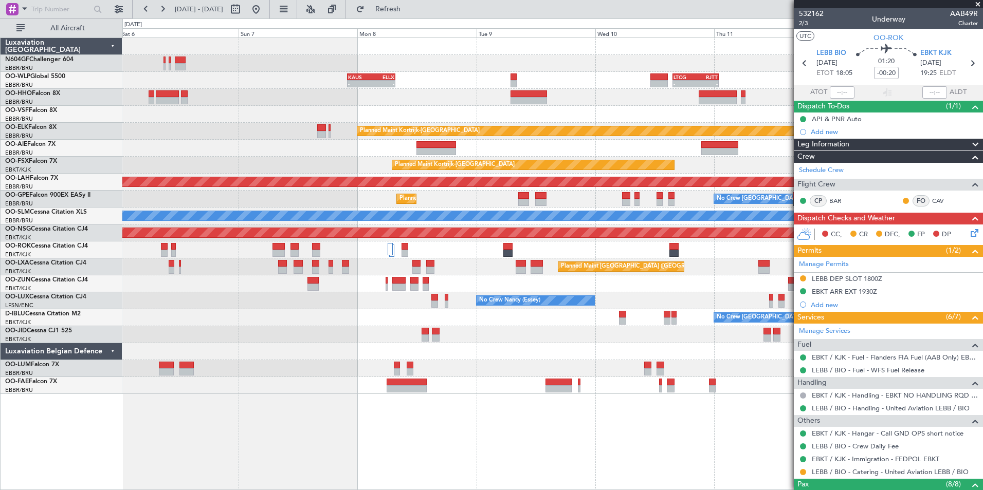
click at [400, 342] on div "- - [PERSON_NAME] 22:00 Z ELLX 07:45 Z - - LTCG 15:40 Z RJTT 01:00 Z Planned Ma…" at bounding box center [552, 216] width 860 height 356
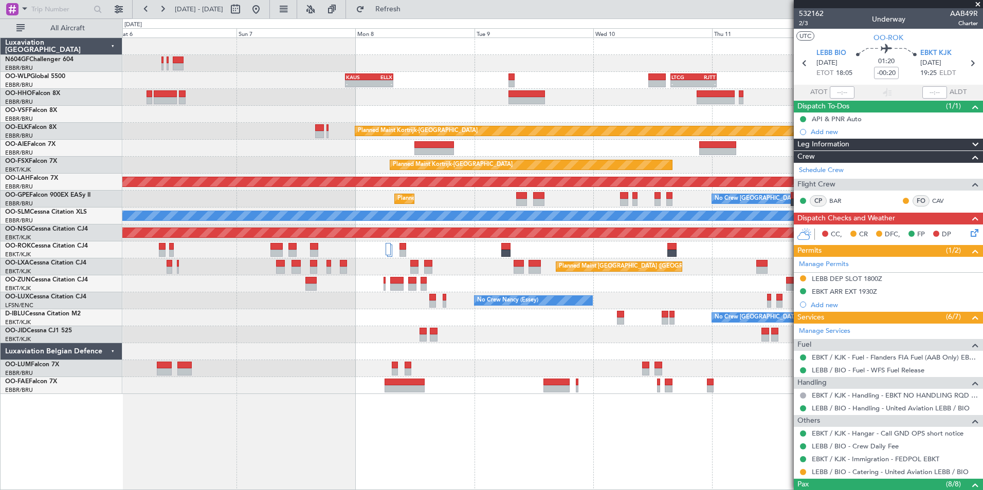
click at [298, 311] on div "No Crew [GEOGRAPHIC_DATA] ([GEOGRAPHIC_DATA] National)" at bounding box center [552, 317] width 860 height 17
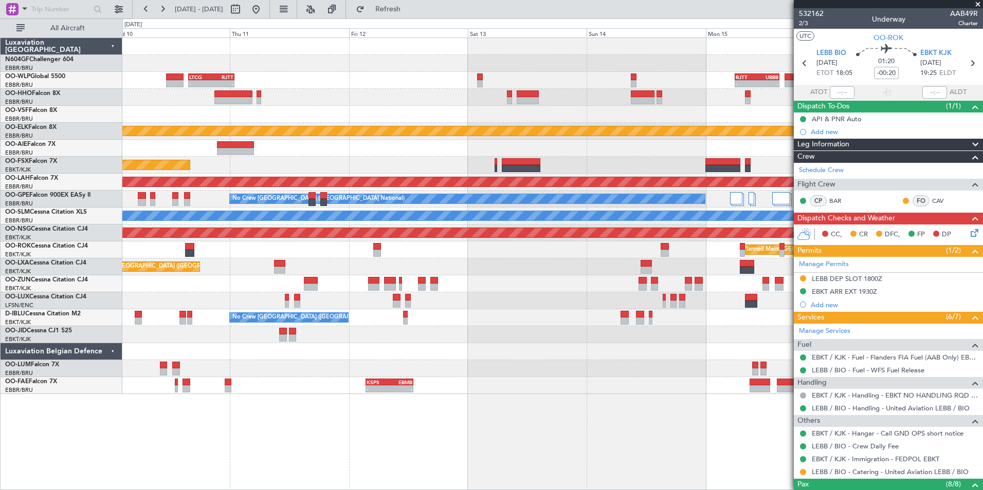
click at [297, 349] on div at bounding box center [552, 351] width 860 height 17
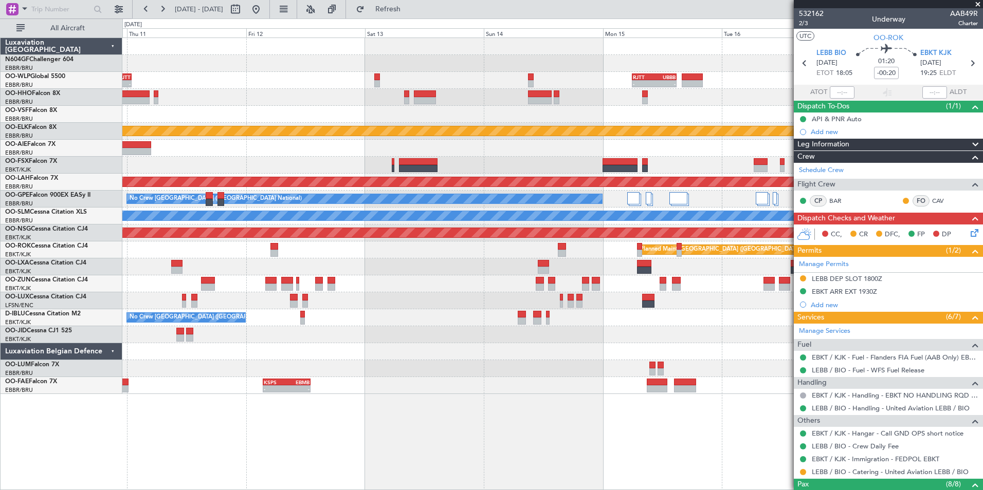
click at [419, 353] on div at bounding box center [552, 351] width 860 height 17
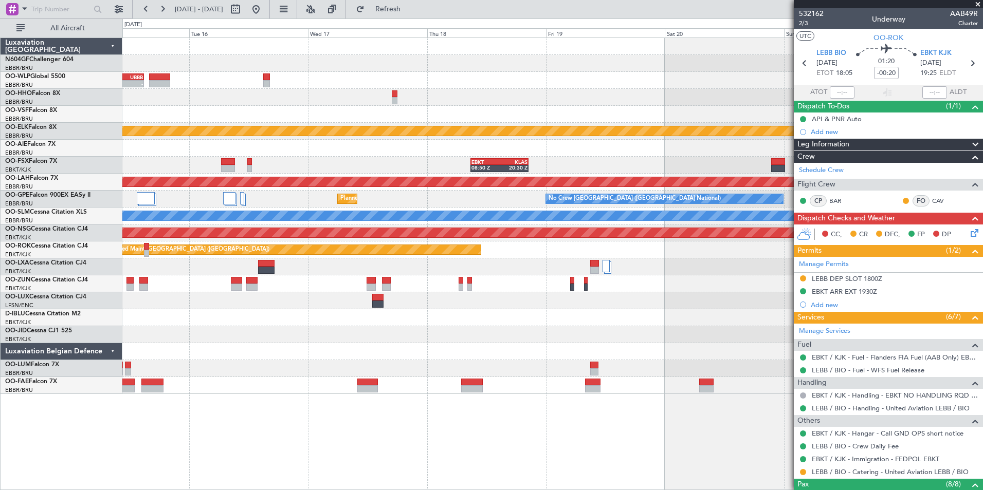
click at [51, 427] on div "- - RJTT 06:00 Z UBBB 14:55 Z Planned Maint [GEOGRAPHIC_DATA]-[GEOGRAPHIC_DATA]…" at bounding box center [491, 254] width 983 height 472
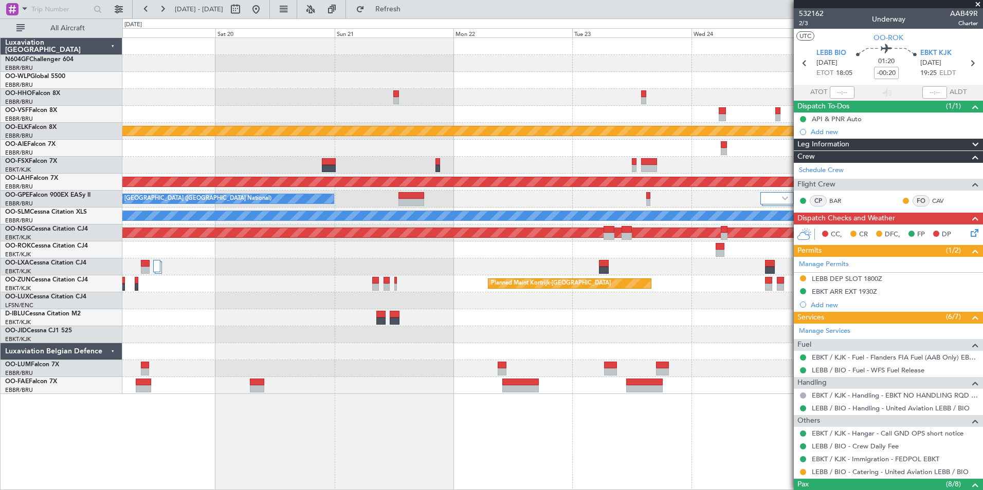
click at [258, 319] on div "Planned Maint Kortrijk-[GEOGRAPHIC_DATA] EBKT 08:50 Z KLAS 20:30 Z Planned [GEO…" at bounding box center [552, 216] width 860 height 356
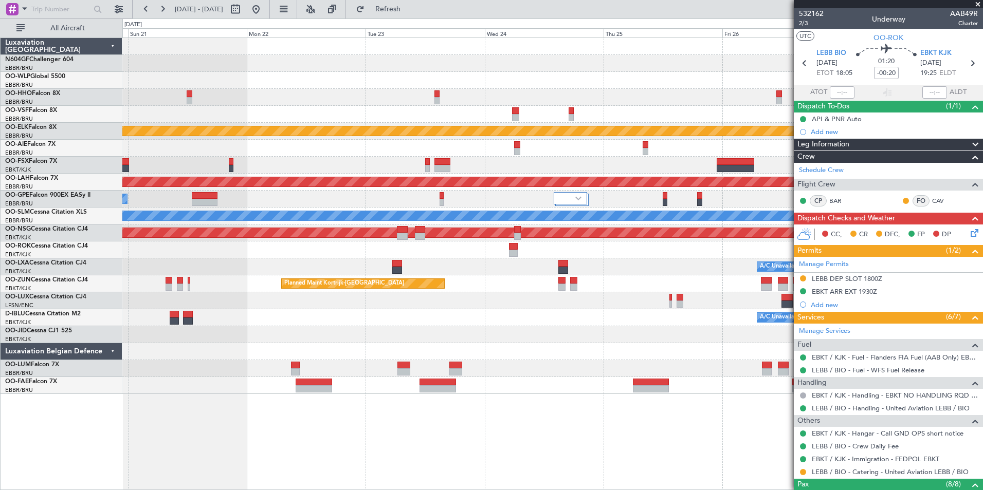
click at [323, 368] on div "Planned Maint Kortrijk-[GEOGRAPHIC_DATA] Planned [GEOGRAPHIC_DATA][PERSON_NAME]…" at bounding box center [552, 264] width 860 height 453
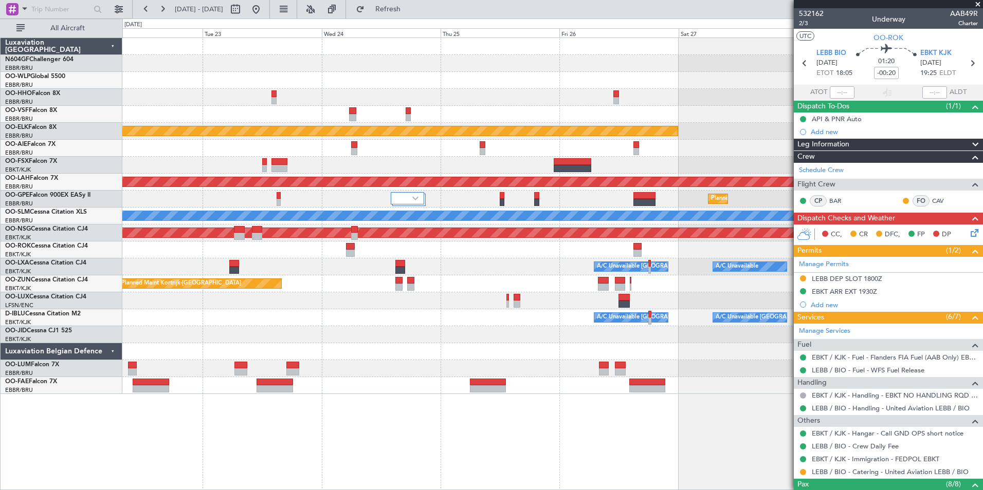
click at [401, 404] on div "Planned Maint Kortrijk-[GEOGRAPHIC_DATA] Planned [GEOGRAPHIC_DATA][PERSON_NAME]…" at bounding box center [552, 264] width 860 height 453
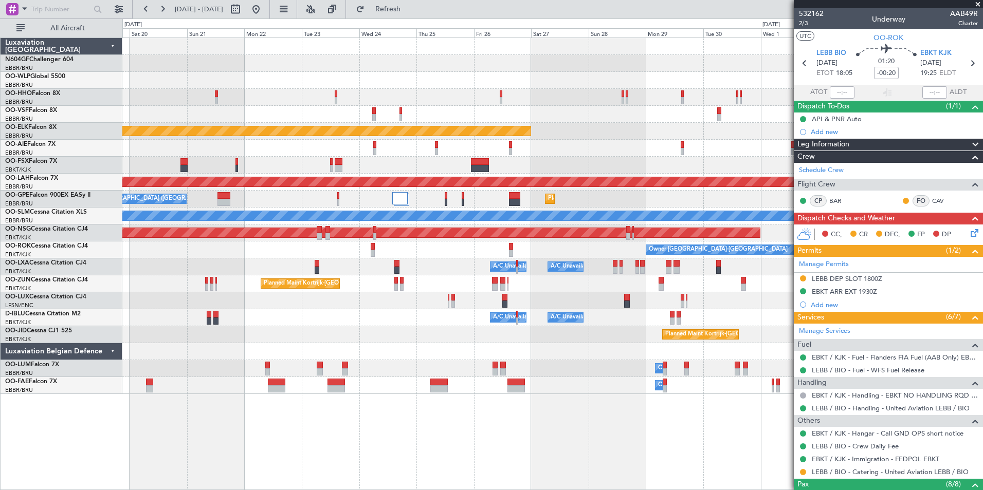
click at [270, 17] on fb-range-datepicker "[DATE] - [DATE]" at bounding box center [201, 9] width 138 height 18
drag, startPoint x: 285, startPoint y: 13, endPoint x: 279, endPoint y: 16, distance: 6.4
click at [264, 14] on button at bounding box center [256, 9] width 16 height 16
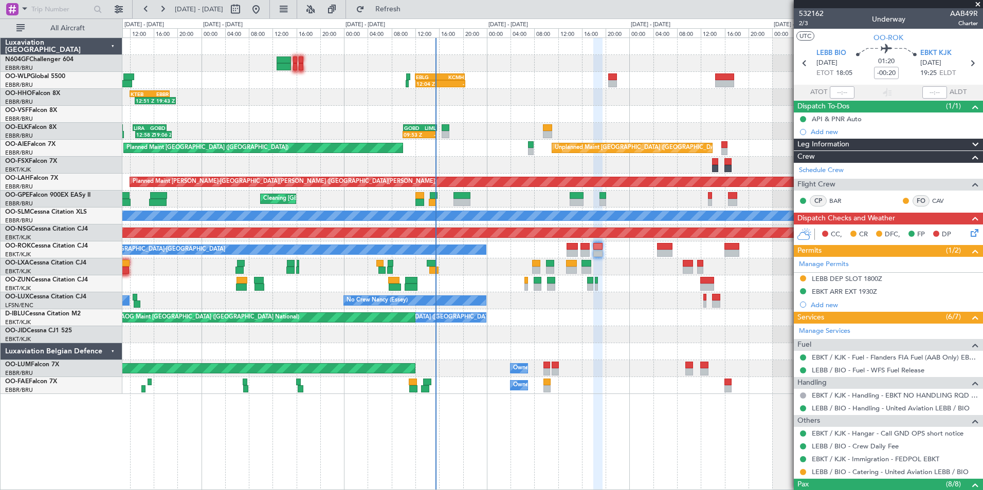
click at [575, 272] on div at bounding box center [552, 266] width 860 height 17
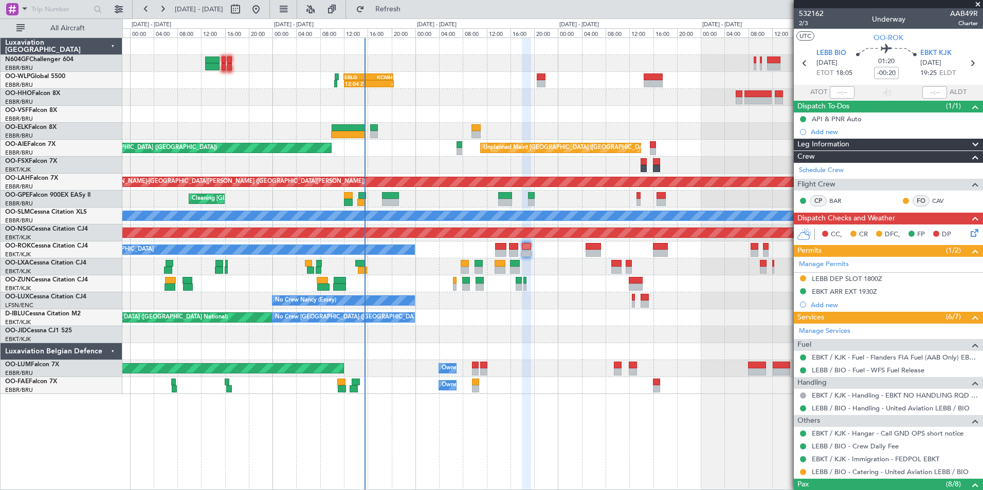
click at [271, 114] on div at bounding box center [552, 114] width 860 height 17
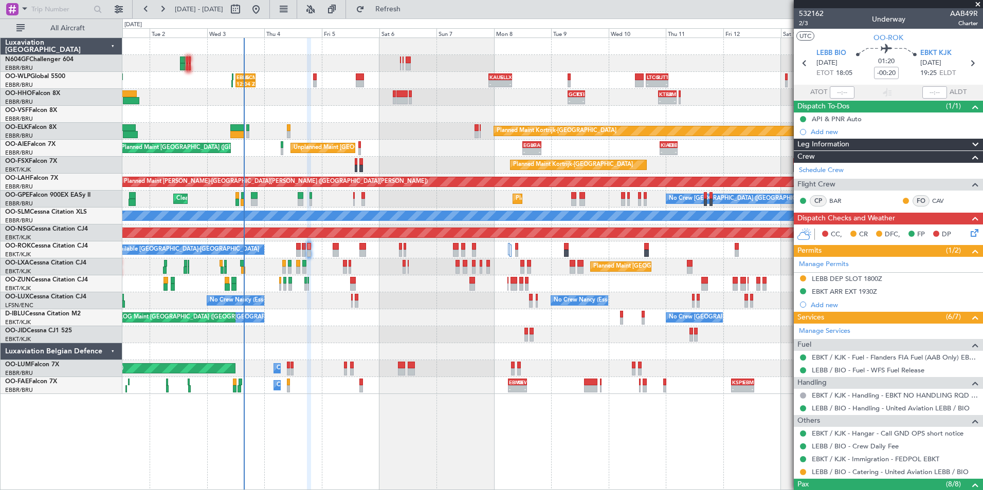
click at [355, 130] on div "Planned Maint Kortrijk-[GEOGRAPHIC_DATA]" at bounding box center [552, 131] width 860 height 17
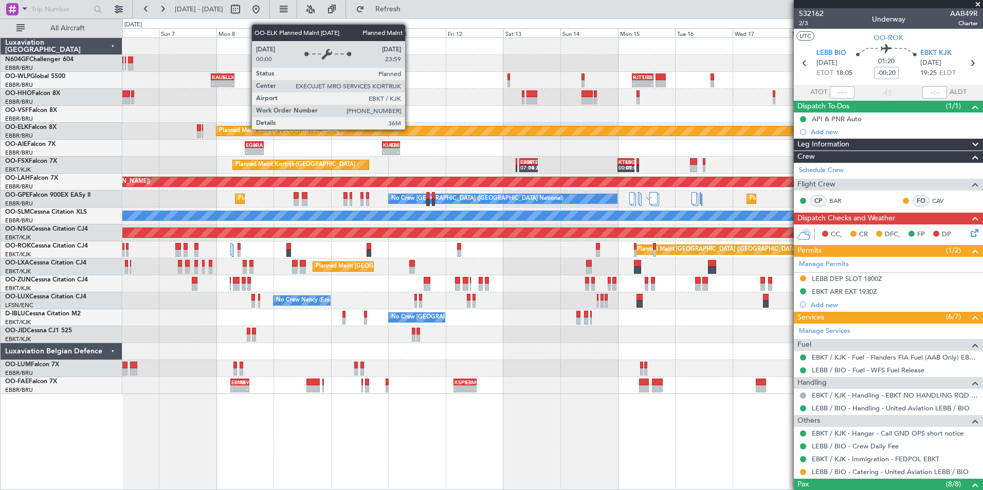
click at [487, 135] on div "- - [PERSON_NAME] 22:00 Z ELLX 07:45 Z - - LTCG 15:40 Z RJTT 01:00 Z - - RJTT 0…" at bounding box center [552, 216] width 860 height 356
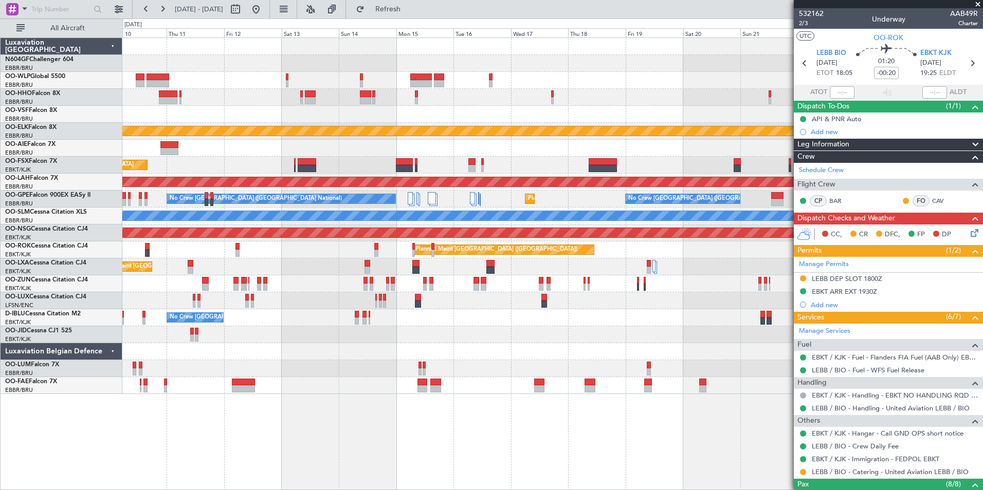
click at [402, 137] on div "Planned Maint Kortrijk-[GEOGRAPHIC_DATA] Planned Maint [GEOGRAPHIC_DATA]-[GEOGR…" at bounding box center [552, 216] width 860 height 356
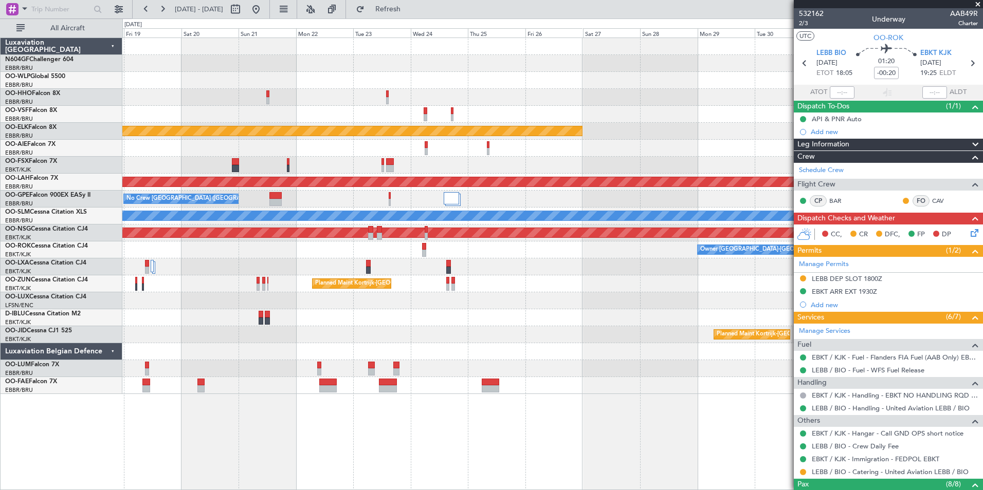
click at [406, 117] on div "Planned Maint Kortrijk-[GEOGRAPHIC_DATA] Planned [GEOGRAPHIC_DATA][PERSON_NAME]…" at bounding box center [552, 216] width 860 height 356
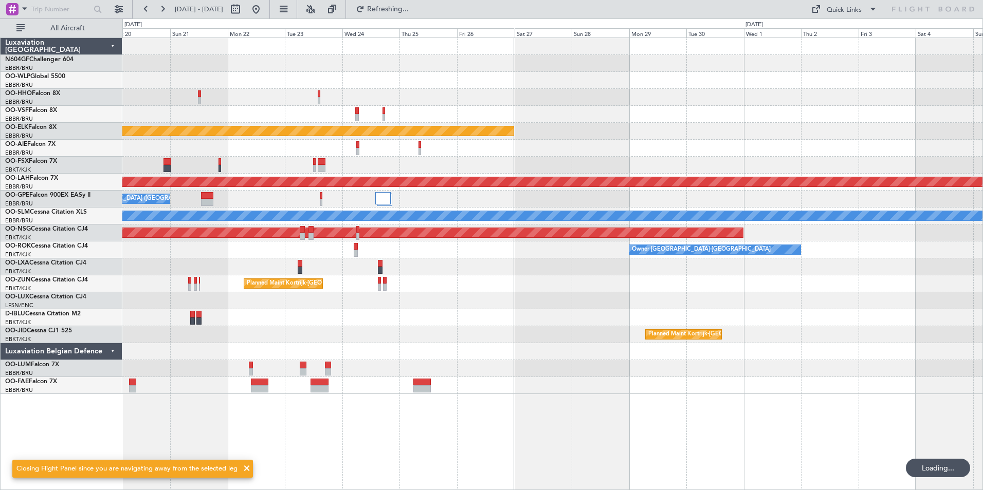
click at [218, 104] on div at bounding box center [552, 97] width 860 height 17
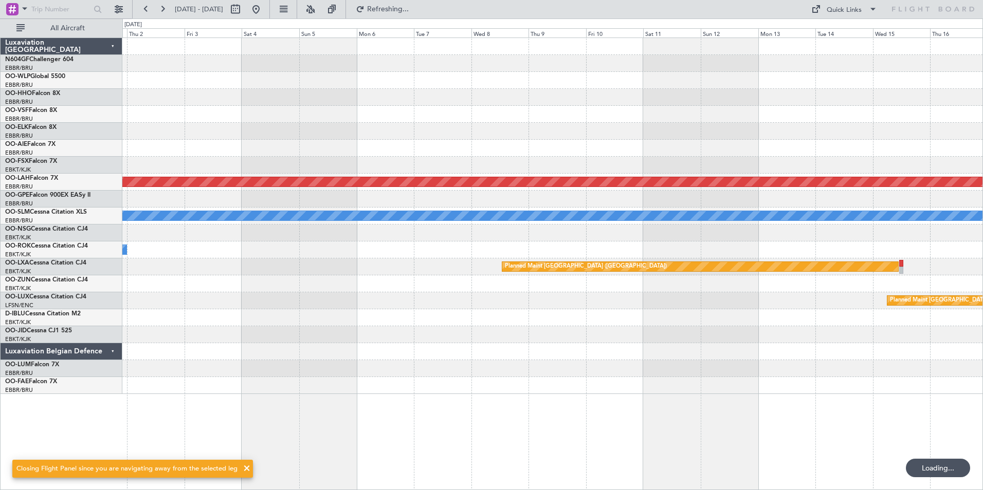
click at [141, 112] on div at bounding box center [552, 114] width 860 height 17
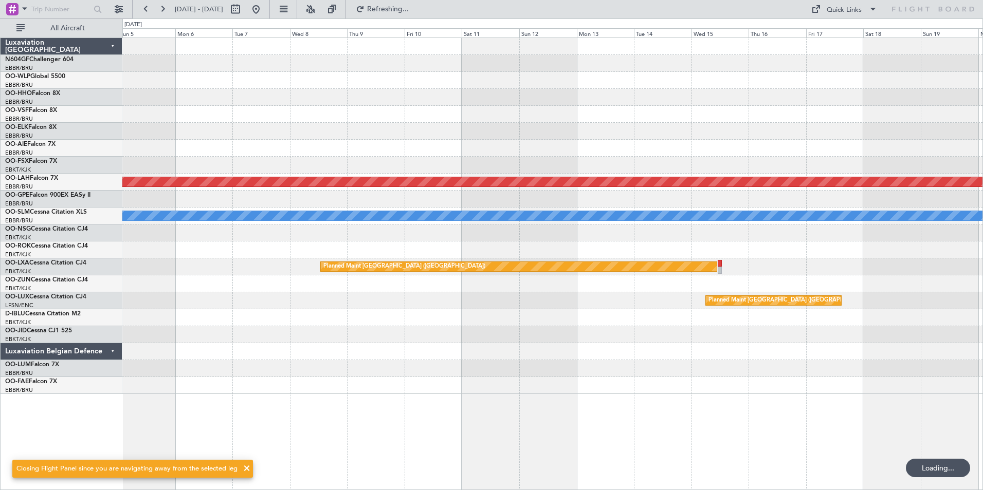
click at [445, 124] on div "Planned Maint [PERSON_NAME]-[GEOGRAPHIC_DATA][PERSON_NAME] ([GEOGRAPHIC_DATA][P…" at bounding box center [552, 216] width 860 height 356
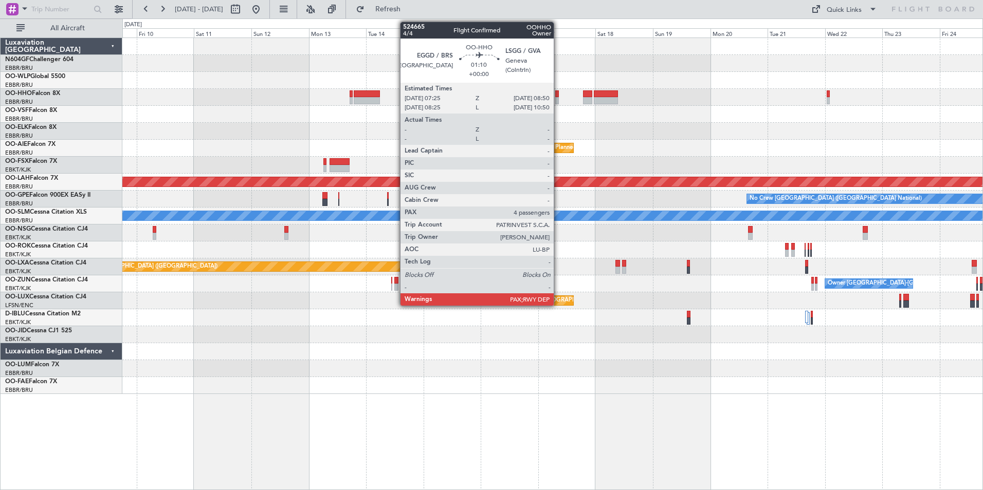
click at [558, 96] on div at bounding box center [557, 93] width 4 height 7
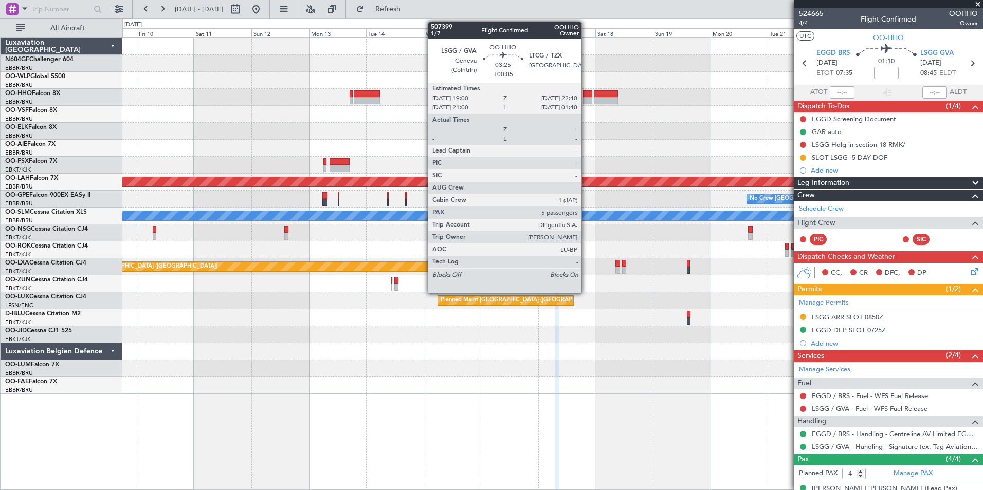
click at [586, 102] on div at bounding box center [587, 100] width 9 height 7
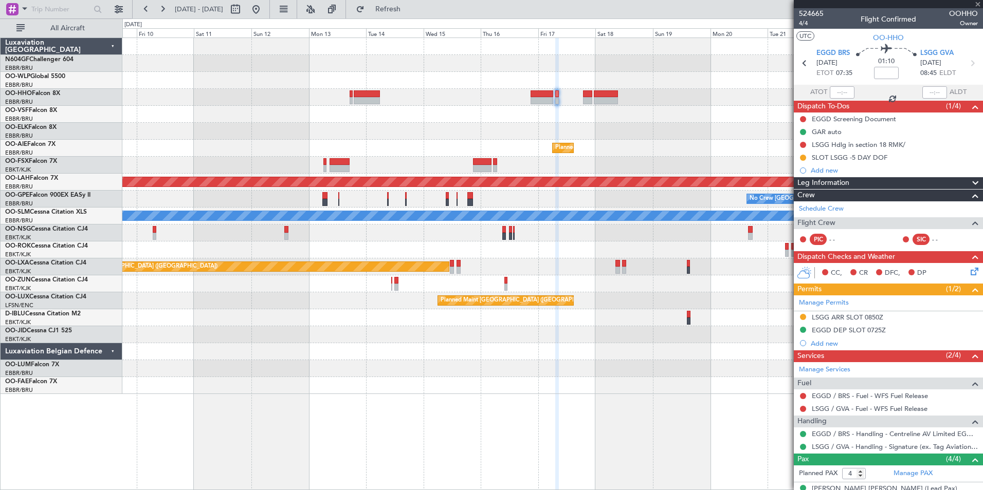
type input "+00:05"
type input "5"
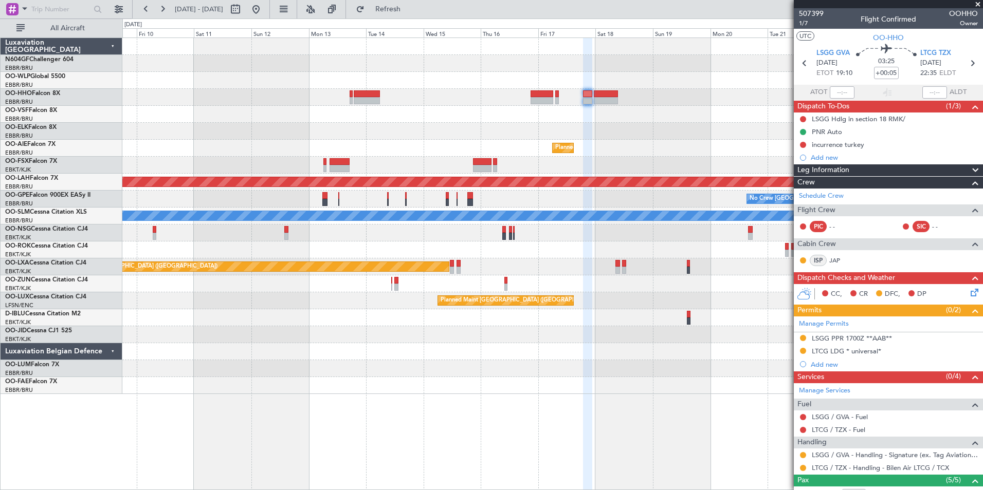
click at [800, 452] on div at bounding box center [803, 455] width 8 height 8
click at [802, 453] on button at bounding box center [803, 455] width 6 height 6
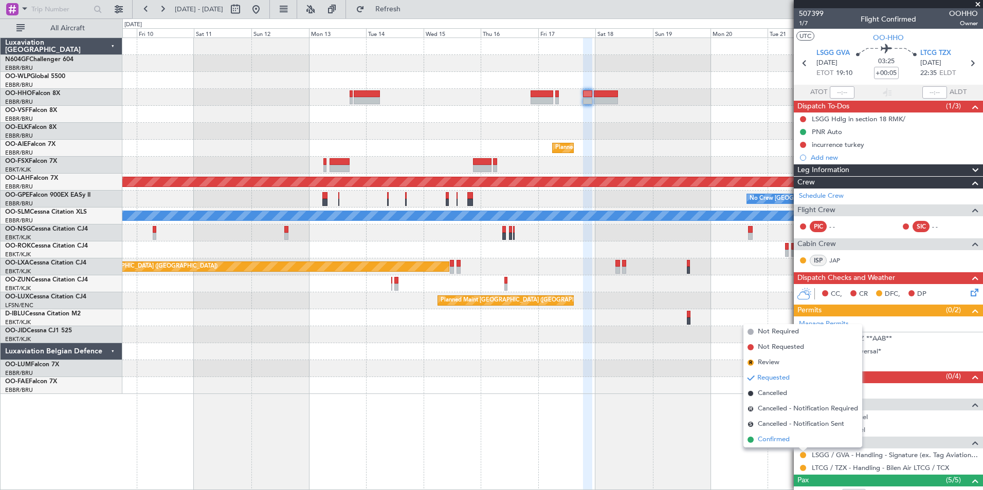
click at [785, 438] on span "Confirmed" at bounding box center [773, 440] width 32 height 10
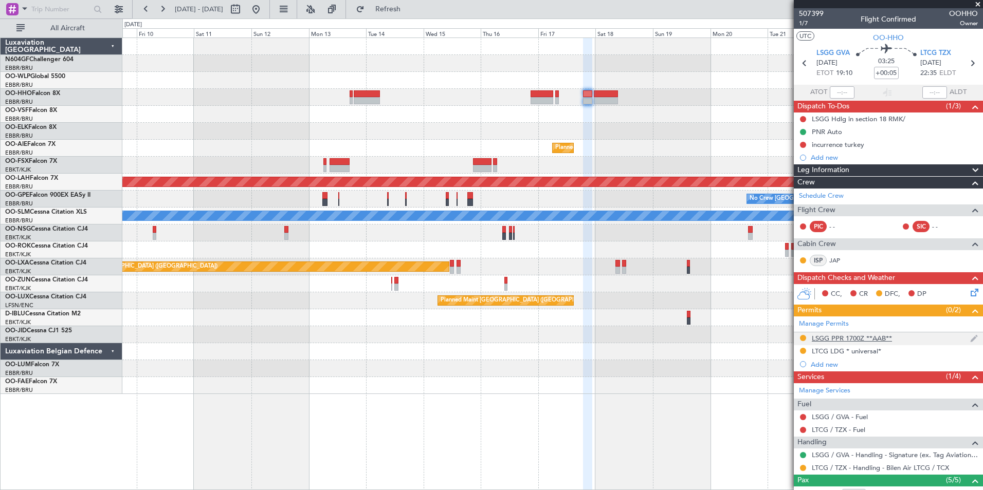
click at [851, 332] on div "LSGG PPR 1700Z **AAB**" at bounding box center [887, 338] width 189 height 13
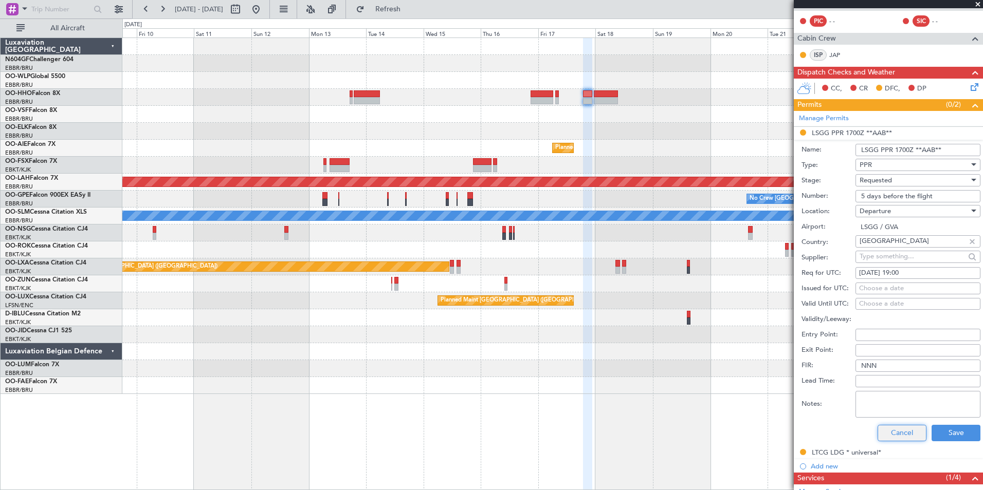
click at [906, 432] on button "Cancel" at bounding box center [901, 433] width 49 height 16
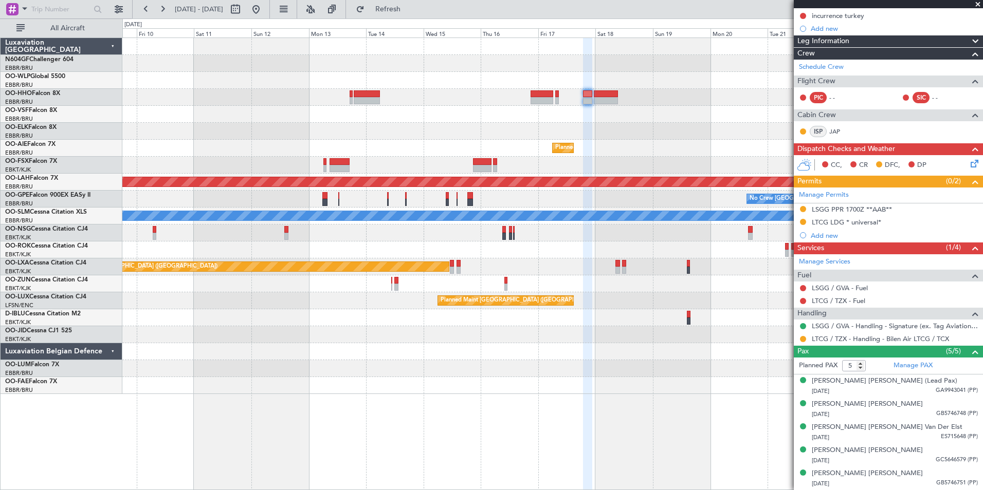
scroll to position [128, 0]
click at [264, 9] on button at bounding box center [256, 9] width 16 height 16
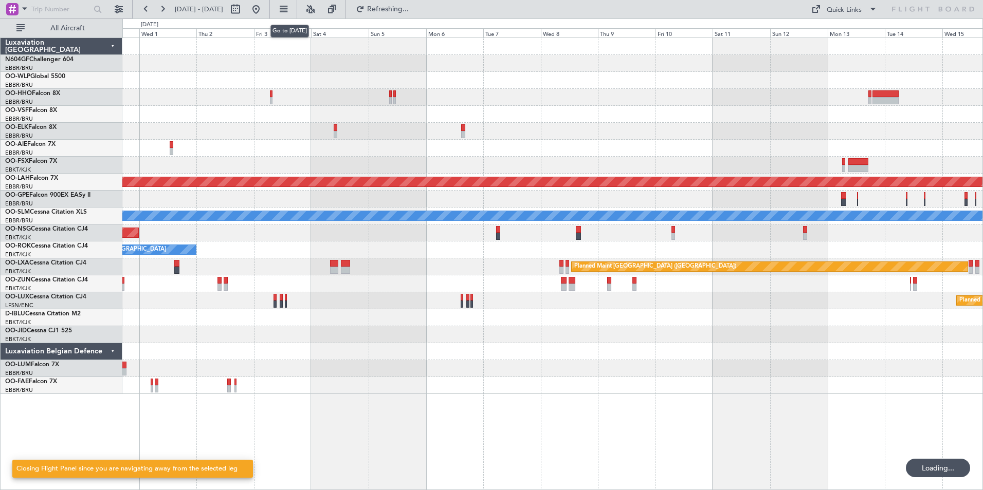
scroll to position [0, 0]
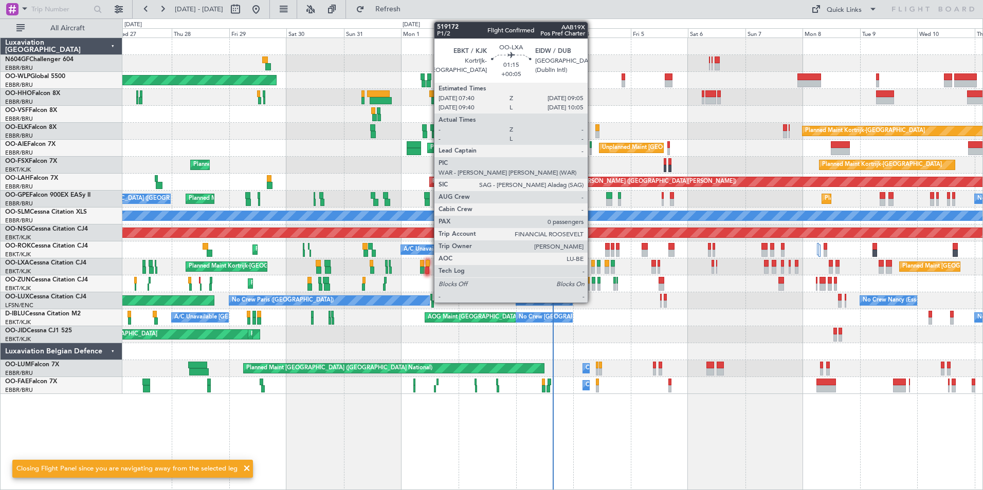
click at [592, 267] on div at bounding box center [593, 270] width 4 height 7
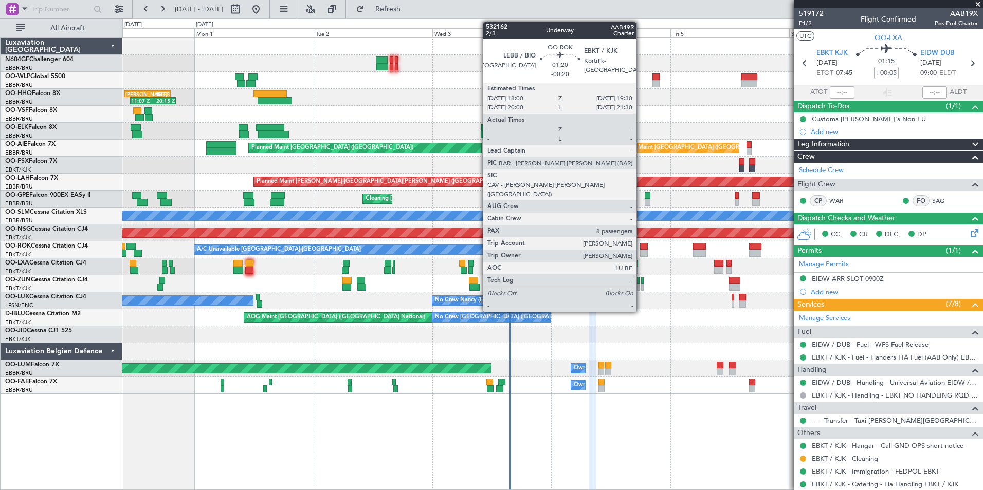
click at [641, 248] on div at bounding box center [644, 246] width 8 height 7
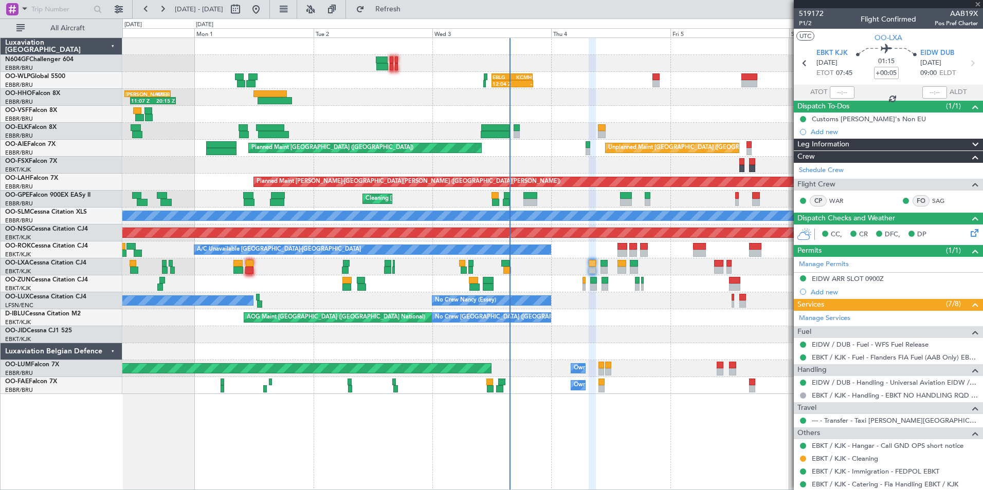
type input "-00:20"
type input "8"
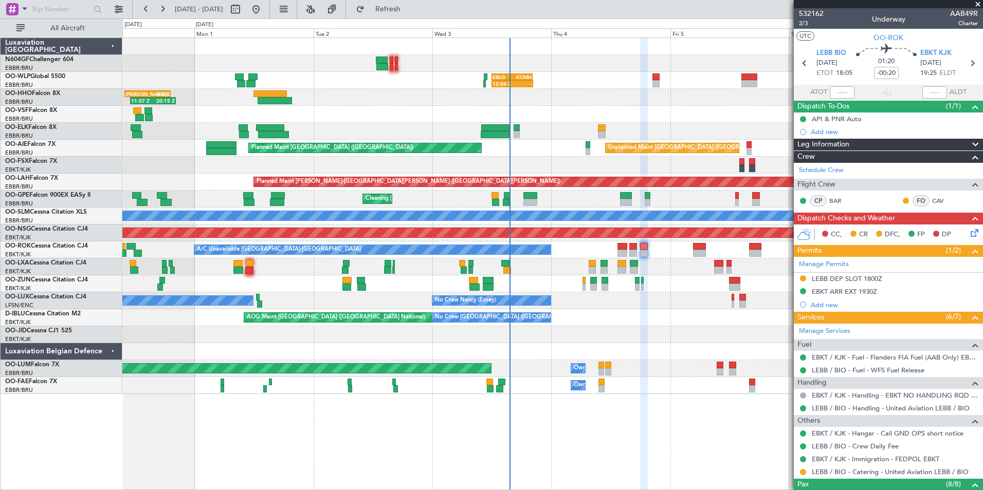
click at [968, 233] on icon at bounding box center [972, 231] width 8 height 8
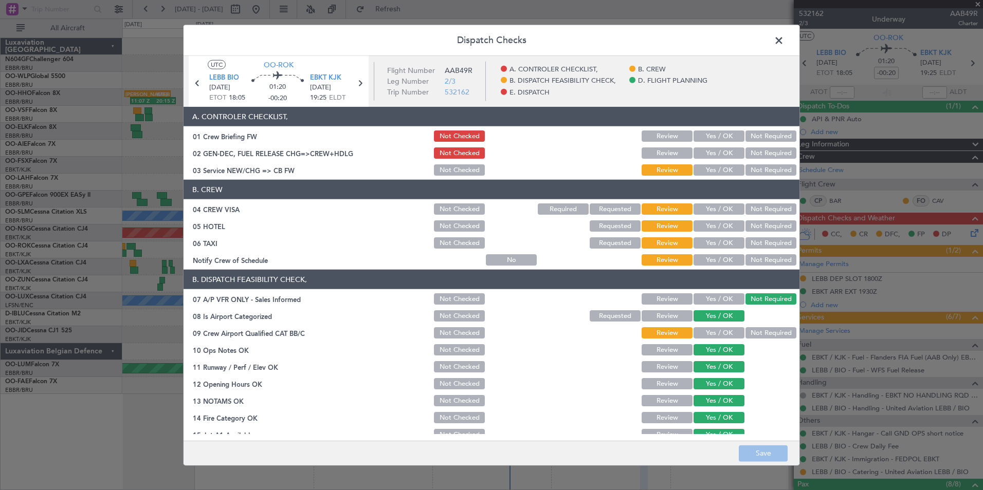
click at [702, 170] on button "Yes / OK" at bounding box center [718, 169] width 51 height 11
click at [751, 208] on button "Not Required" at bounding box center [770, 208] width 51 height 11
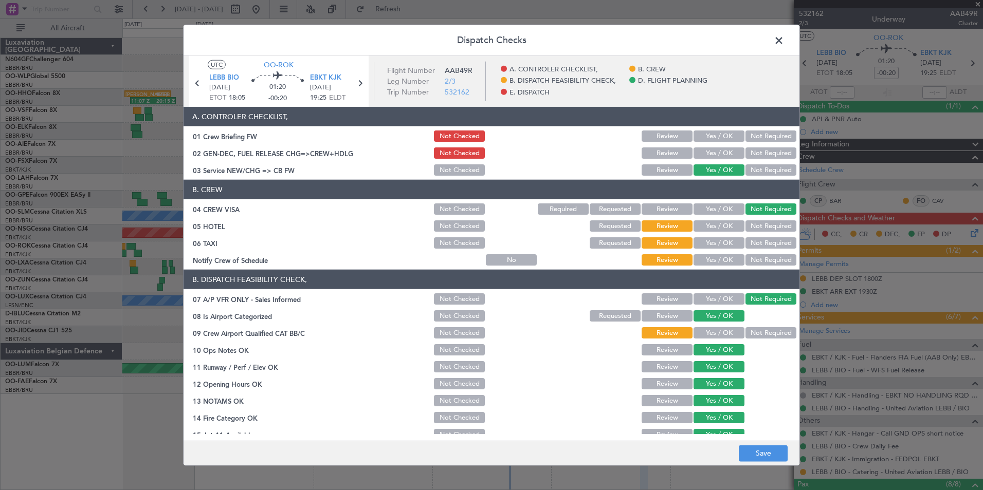
click at [751, 229] on button "Not Required" at bounding box center [770, 225] width 51 height 11
click at [751, 243] on button "Not Required" at bounding box center [770, 242] width 51 height 11
click at [691, 269] on article "A. CONTROLER CHECKLIST, 01 Crew Briefing FW Not Checked Review Yes / OK Not Req…" at bounding box center [491, 270] width 616 height 327
click at [701, 265] on button "Yes / OK" at bounding box center [718, 259] width 51 height 11
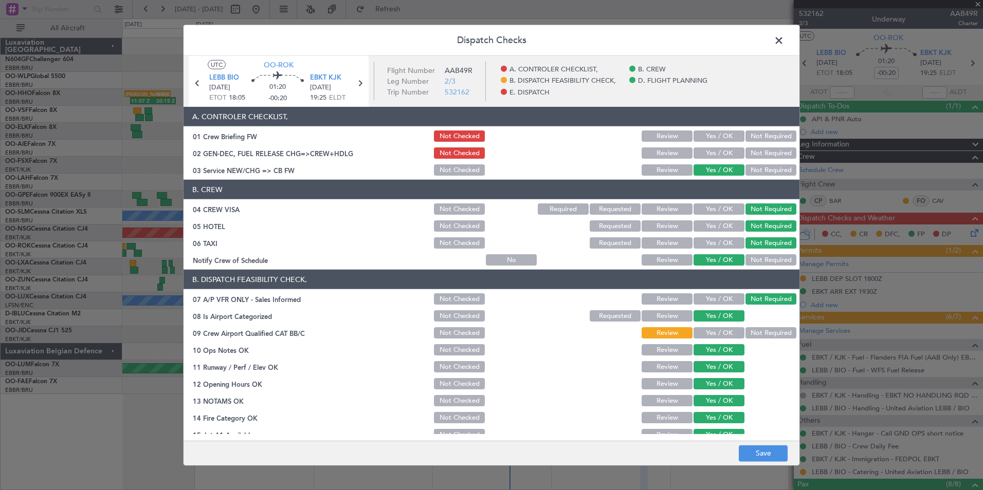
click at [758, 334] on button "Not Required" at bounding box center [770, 332] width 51 height 11
click at [730, 330] on button "Yes / OK" at bounding box center [718, 332] width 51 height 11
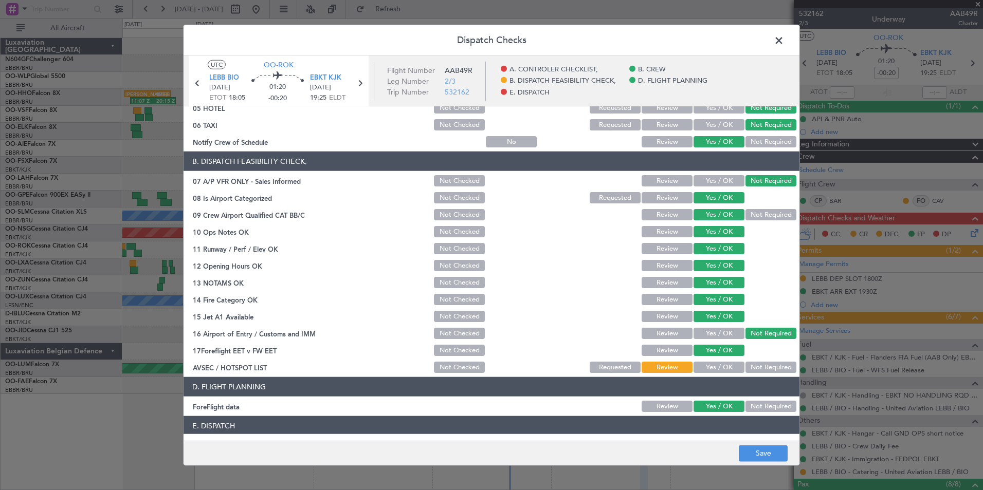
scroll to position [190, 0]
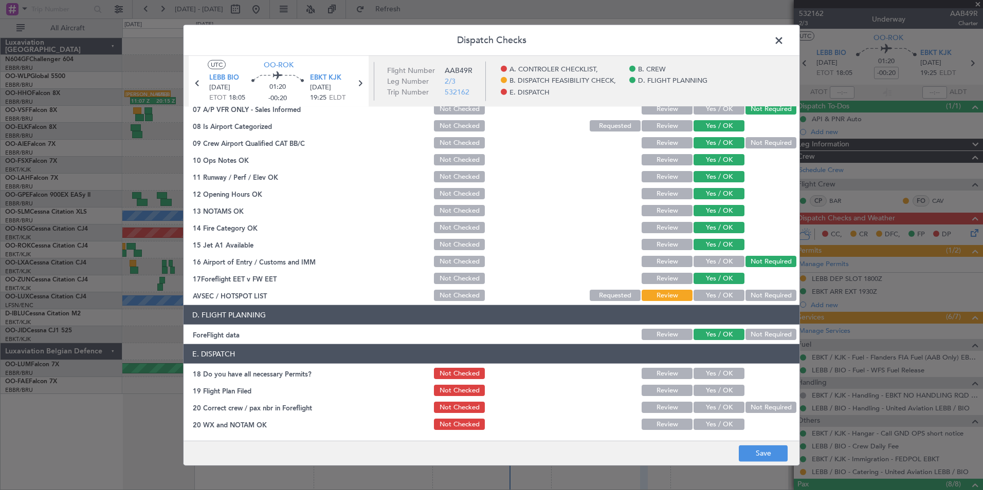
click at [710, 303] on article "A. CONTROLER CHECKLIST, 01 Crew Briefing FW Not Checked Review Yes / OK Not Req…" at bounding box center [491, 270] width 616 height 327
click at [710, 298] on button "Yes / OK" at bounding box center [718, 295] width 51 height 11
click at [713, 373] on button "Yes / OK" at bounding box center [718, 373] width 51 height 11
click at [709, 393] on button "Yes / OK" at bounding box center [718, 390] width 51 height 11
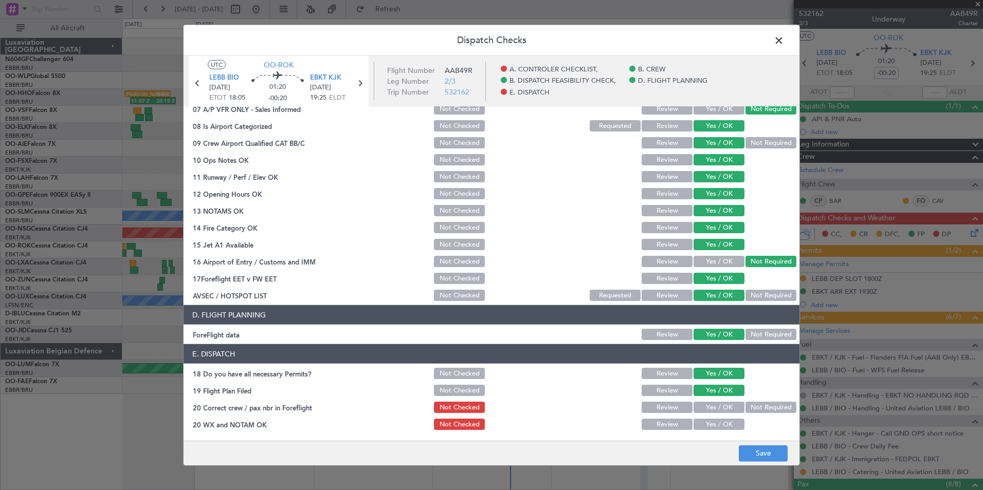
click at [709, 406] on button "Yes / OK" at bounding box center [718, 407] width 51 height 11
click at [710, 426] on button "Yes / OK" at bounding box center [718, 424] width 51 height 11
click at [752, 460] on button "Save" at bounding box center [762, 453] width 49 height 16
click at [784, 43] on span at bounding box center [784, 43] width 0 height 21
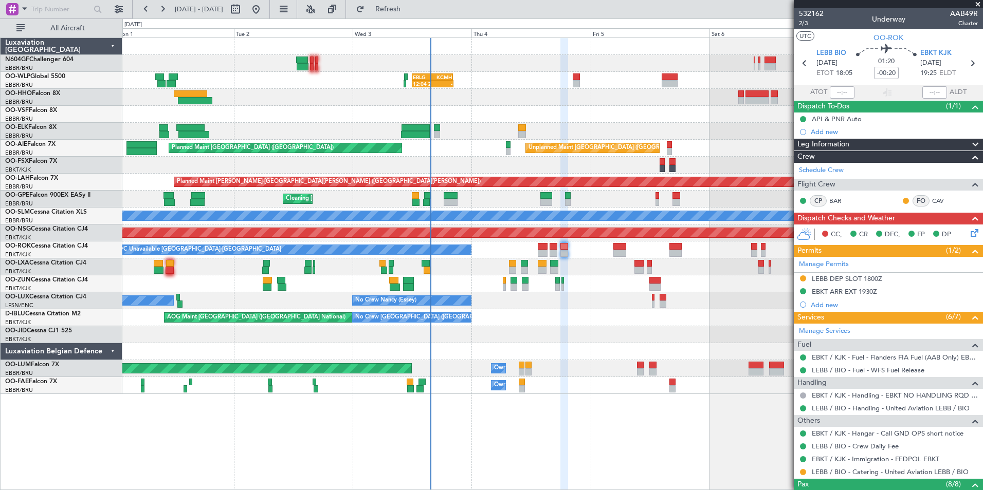
click at [545, 323] on div "AOG Maint Brussels (Brussels National) No Crew Brussels (Brussels National)" at bounding box center [552, 317] width 860 height 17
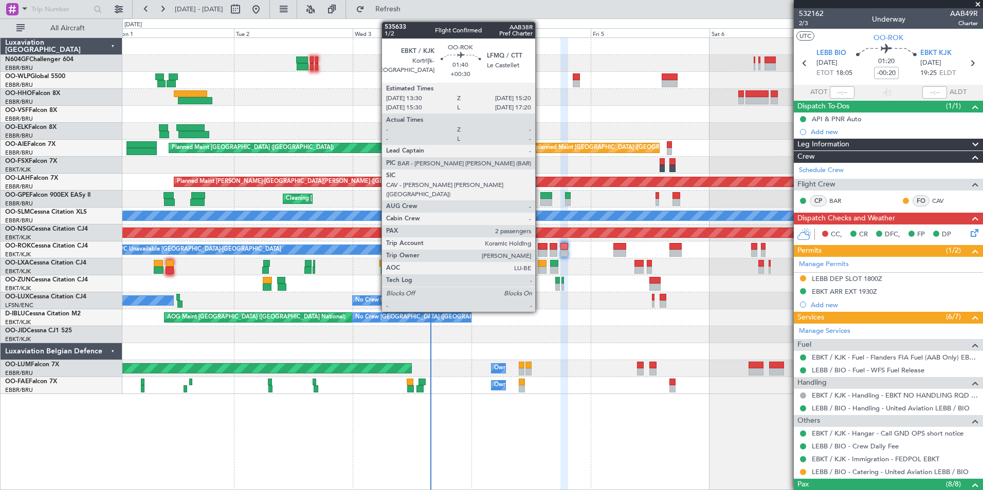
click at [540, 248] on div at bounding box center [542, 246] width 9 height 7
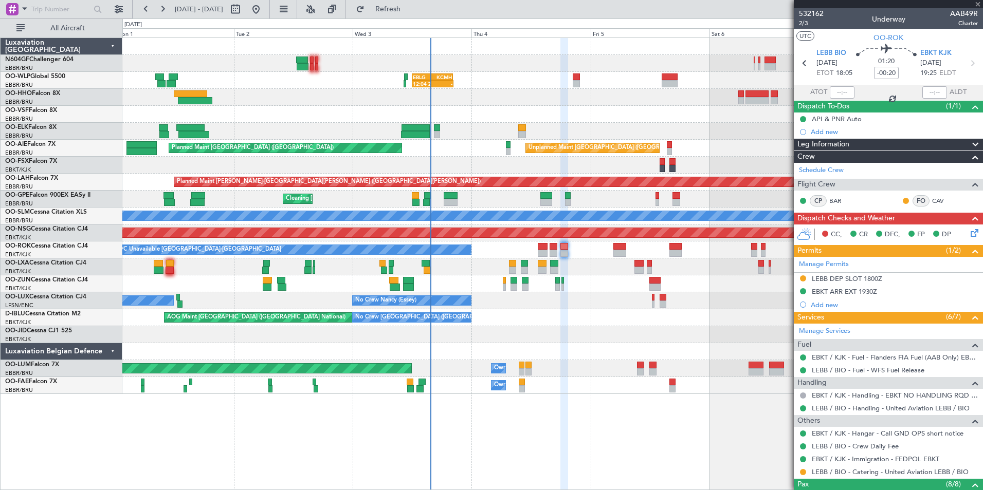
type input "+00:30"
type input "2"
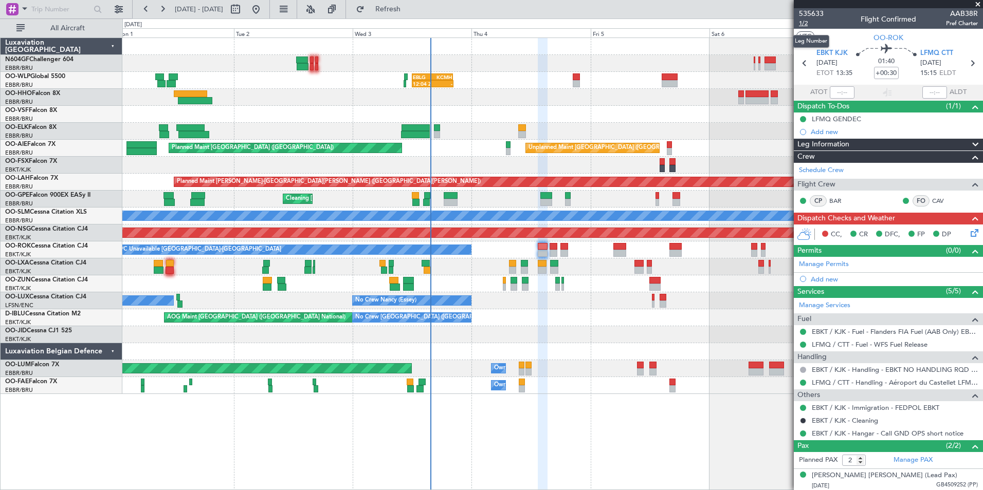
click at [799, 25] on span "1/2" at bounding box center [811, 23] width 25 height 9
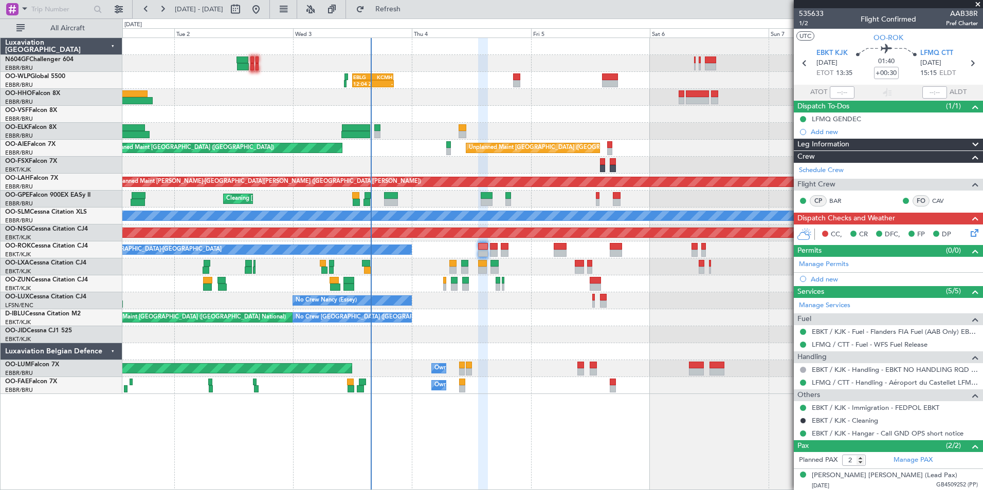
click at [447, 279] on div at bounding box center [552, 283] width 860 height 17
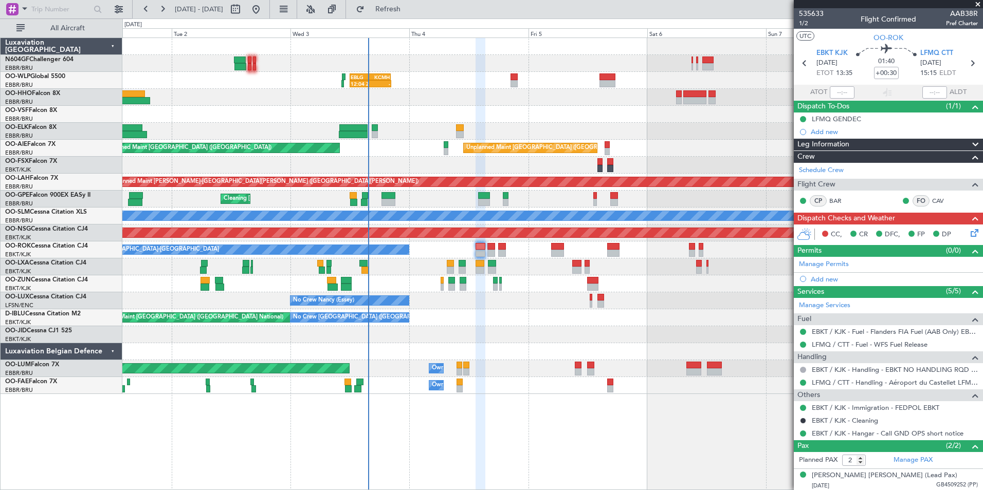
click at [616, 305] on div "No Crew Nancy (Essey) No Crew Nancy (Essey) No Crew Paris (Le Bourget)" at bounding box center [552, 300] width 860 height 17
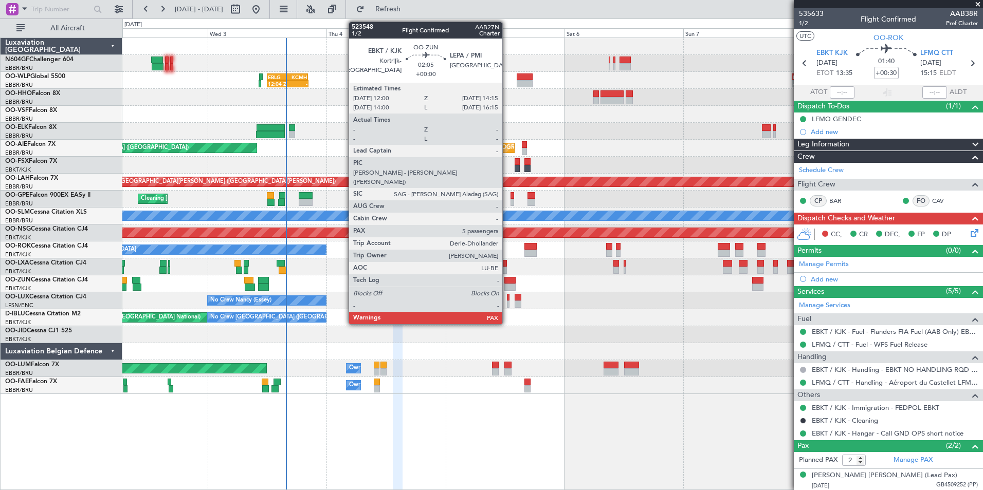
click at [507, 280] on div at bounding box center [509, 280] width 11 height 7
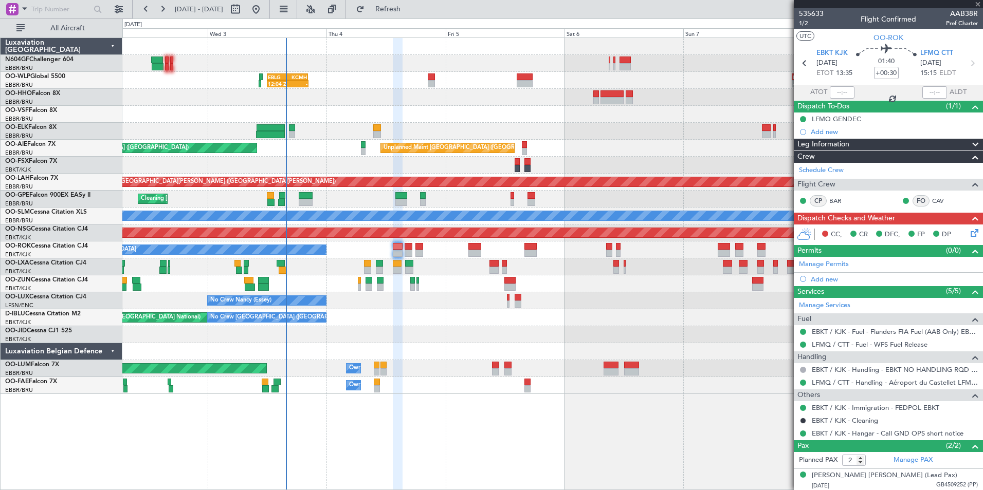
type input "5"
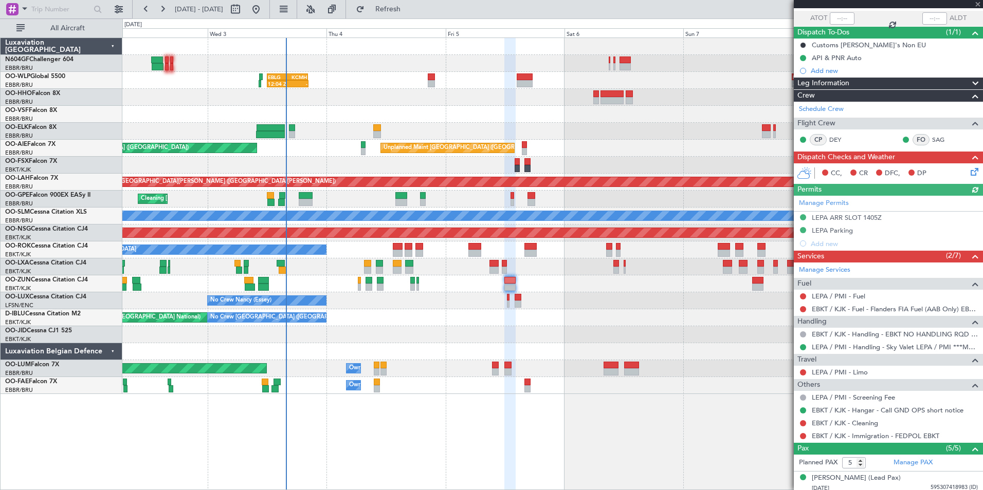
scroll to position [154, 0]
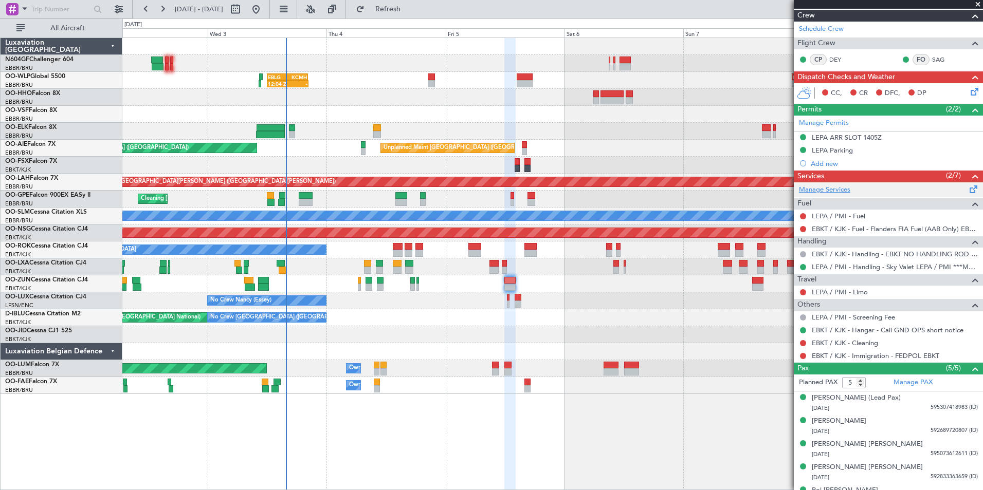
click at [835, 189] on link "Manage Services" at bounding box center [824, 190] width 51 height 10
click at [395, 6] on button "Refresh" at bounding box center [382, 9] width 62 height 16
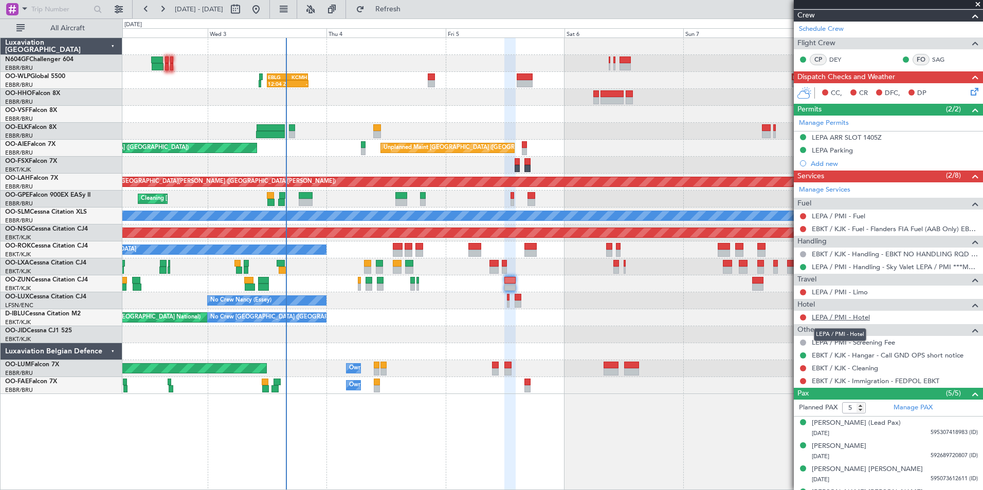
click at [841, 319] on link "LEPA / PMI - Hotel" at bounding box center [840, 317] width 58 height 9
click at [399, 5] on button "Refresh" at bounding box center [382, 9] width 62 height 16
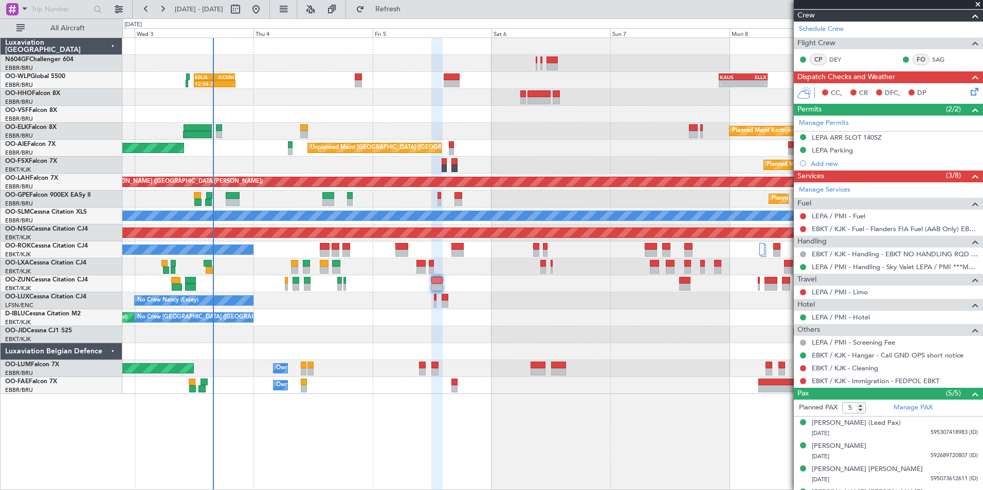
click at [514, 288] on div "12:04 Z - EBLG 12:00 Z KCMH 20:20 Z - - KAUS 22:00 Z ELLX 07:45 Z - - LTCG 15:4…" at bounding box center [552, 216] width 860 height 356
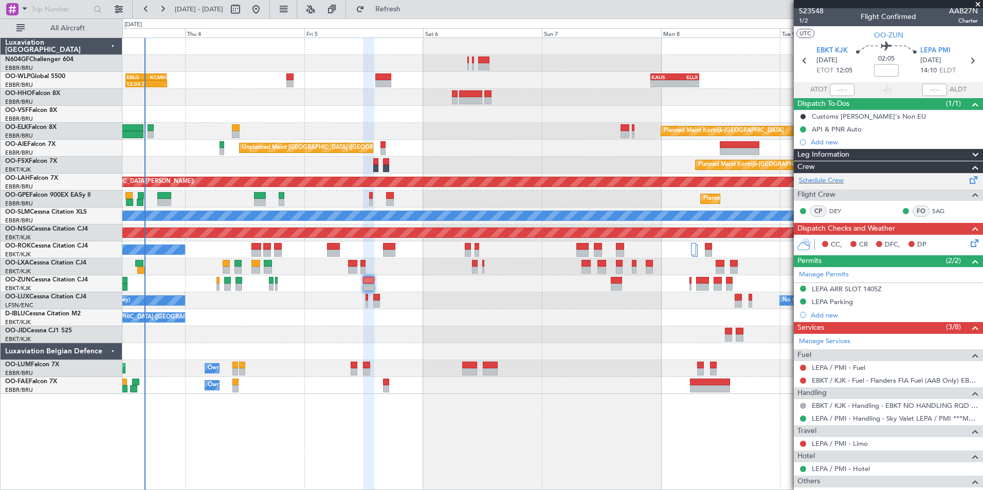
scroll to position [0, 0]
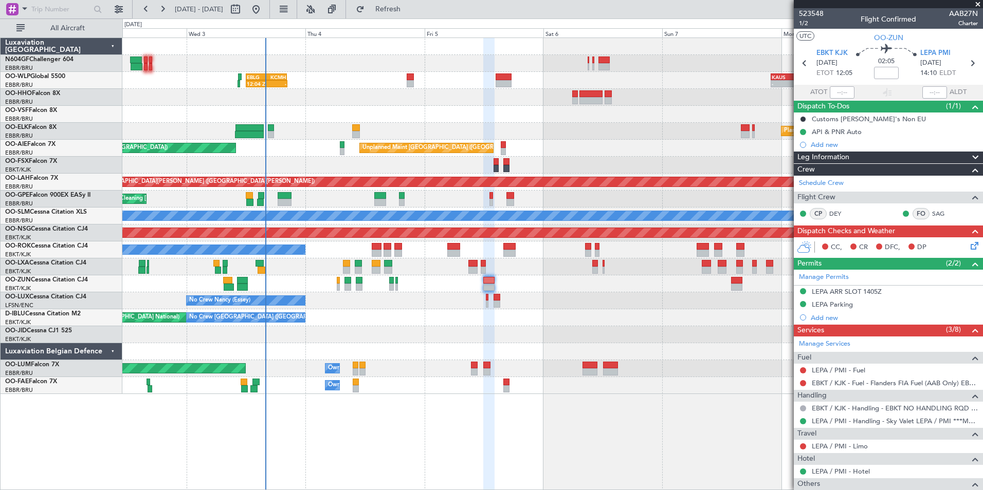
click at [391, 342] on div at bounding box center [552, 334] width 860 height 17
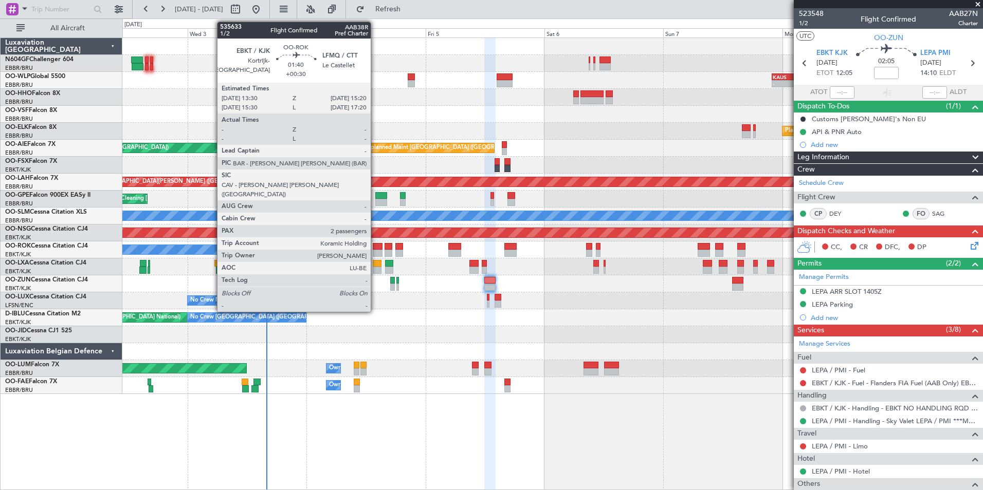
click at [375, 246] on div at bounding box center [377, 246] width 9 height 7
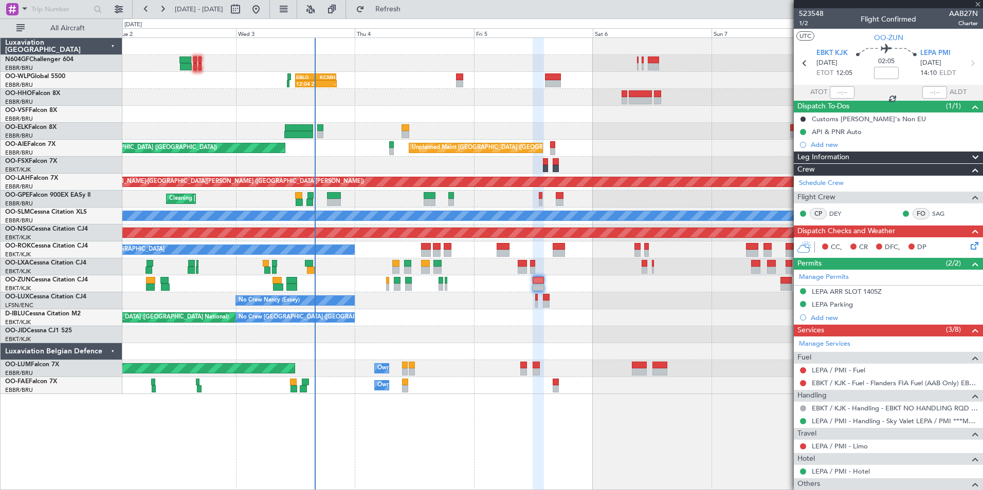
click at [480, 303] on div "No Crew Nancy (Essey) No Crew Nancy (Essey) No Crew Paris (Le Bourget)" at bounding box center [552, 300] width 860 height 17
type input "+00:30"
type input "2"
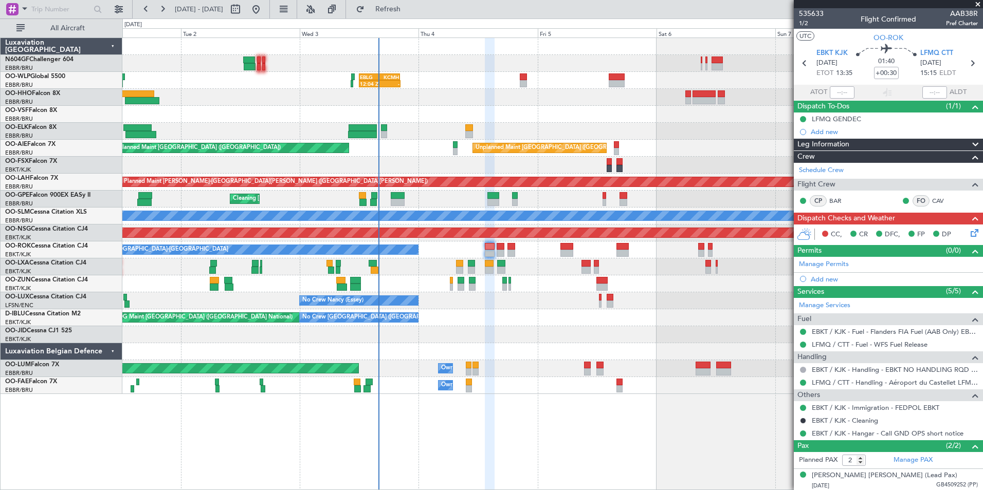
click at [425, 250] on div "A/C Unavailable [GEOGRAPHIC_DATA]-[GEOGRAPHIC_DATA]" at bounding box center [552, 250] width 860 height 17
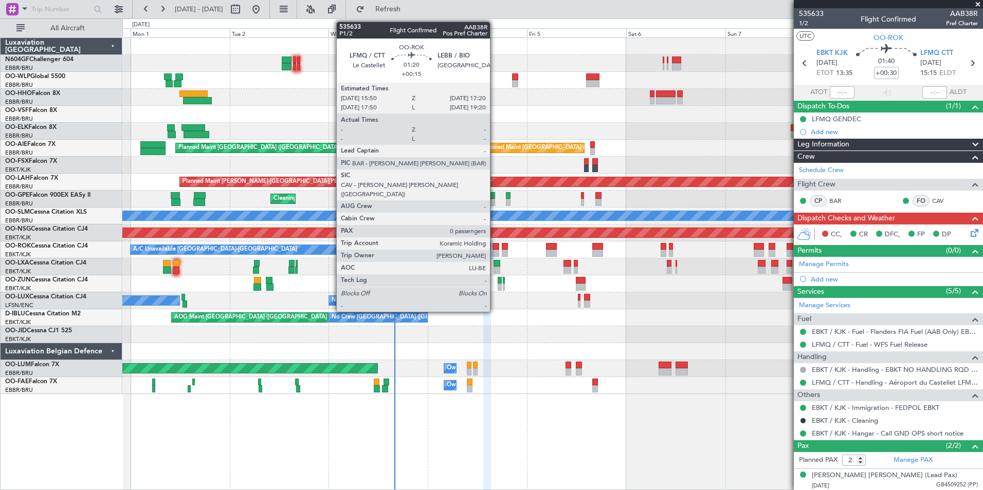
click at [494, 251] on div at bounding box center [495, 253] width 7 height 7
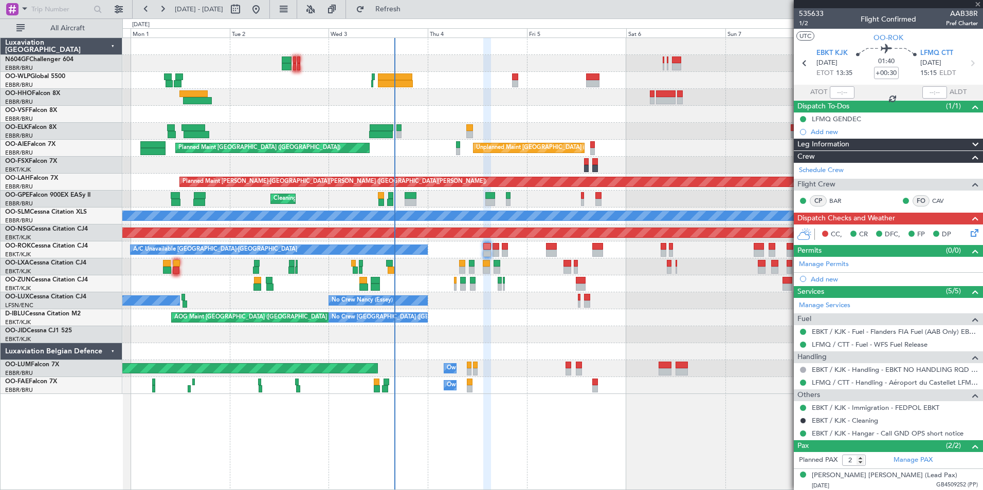
type input "+00:15"
type input "0"
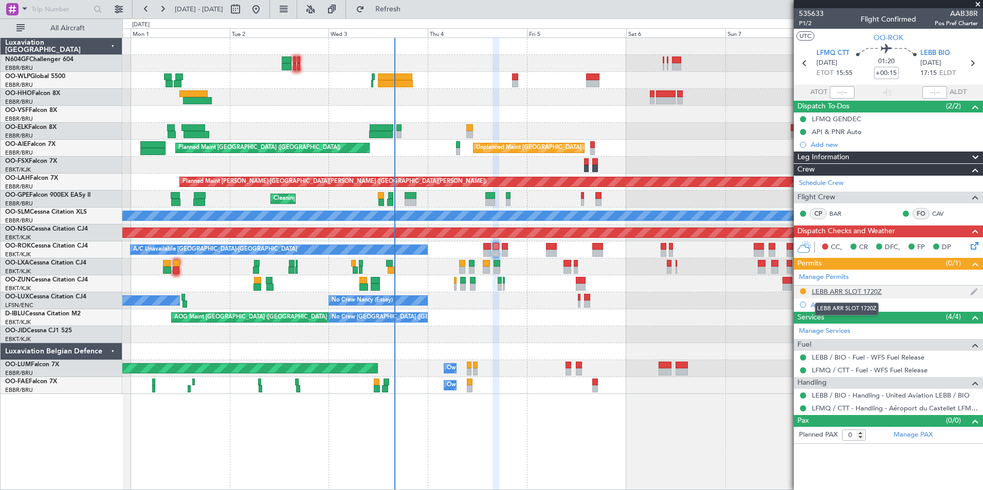
click at [830, 290] on div "LEBB ARR SLOT 1720Z" at bounding box center [846, 291] width 70 height 9
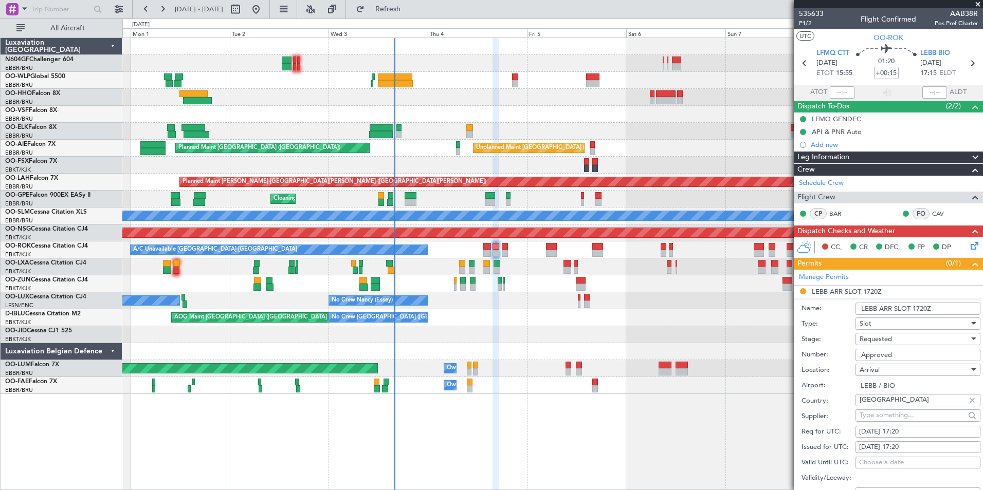
click at [894, 344] on div "Requested" at bounding box center [913, 338] width 109 height 15
click at [894, 413] on span "Received OK" at bounding box center [914, 416] width 108 height 15
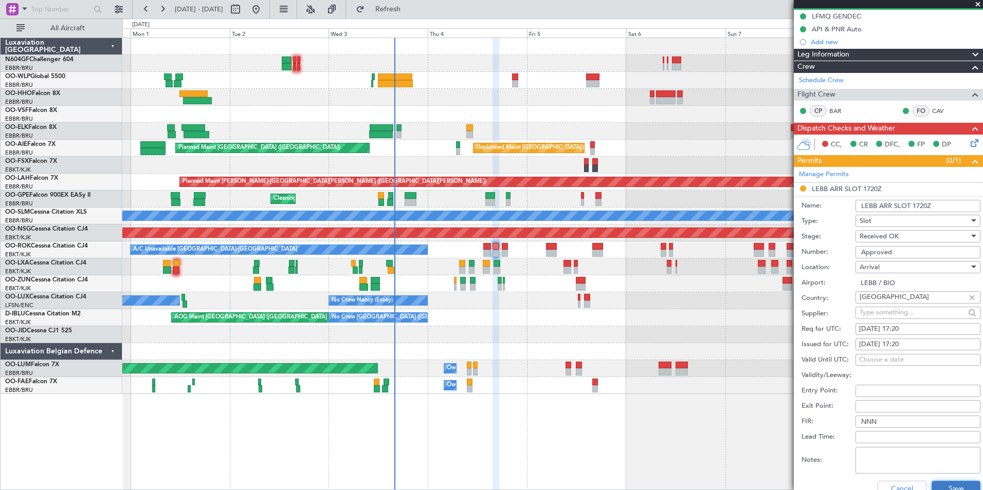
click at [938, 486] on button "Save" at bounding box center [955, 489] width 49 height 16
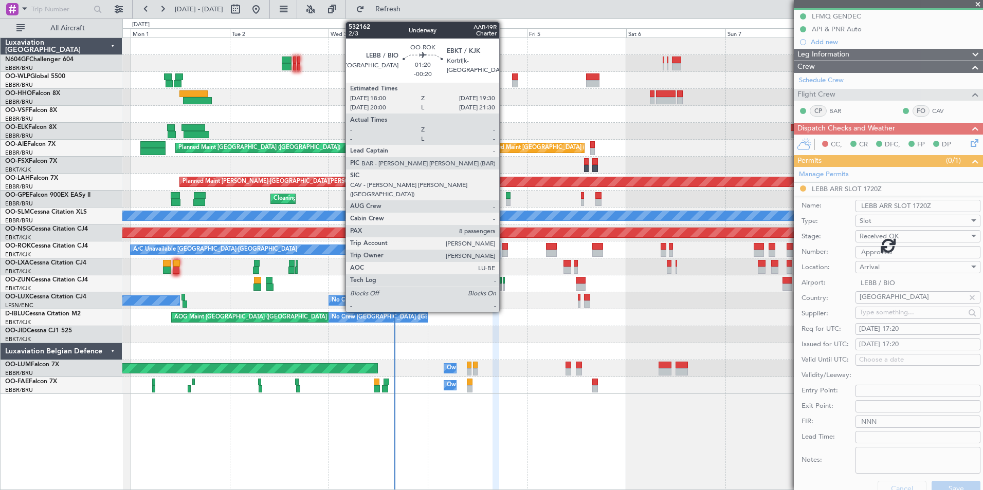
scroll to position [0, 0]
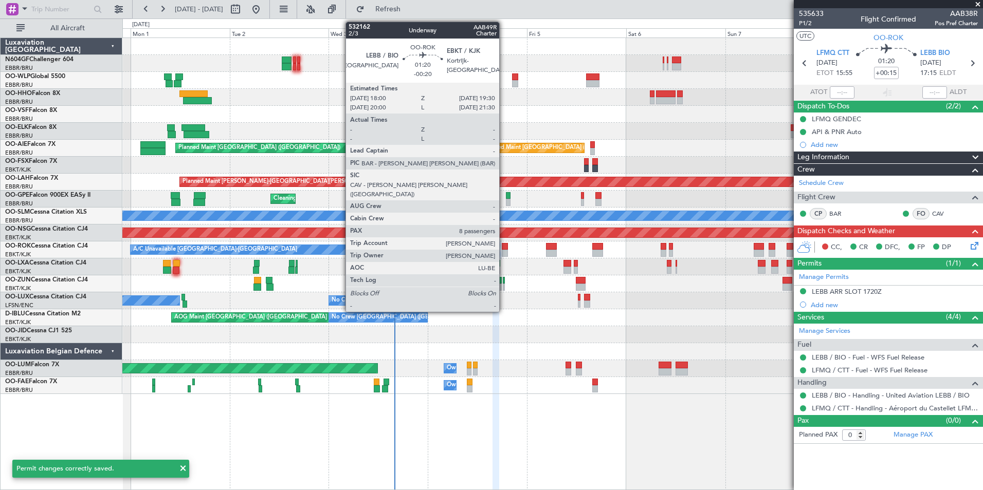
click at [504, 249] on div at bounding box center [505, 246] width 7 height 7
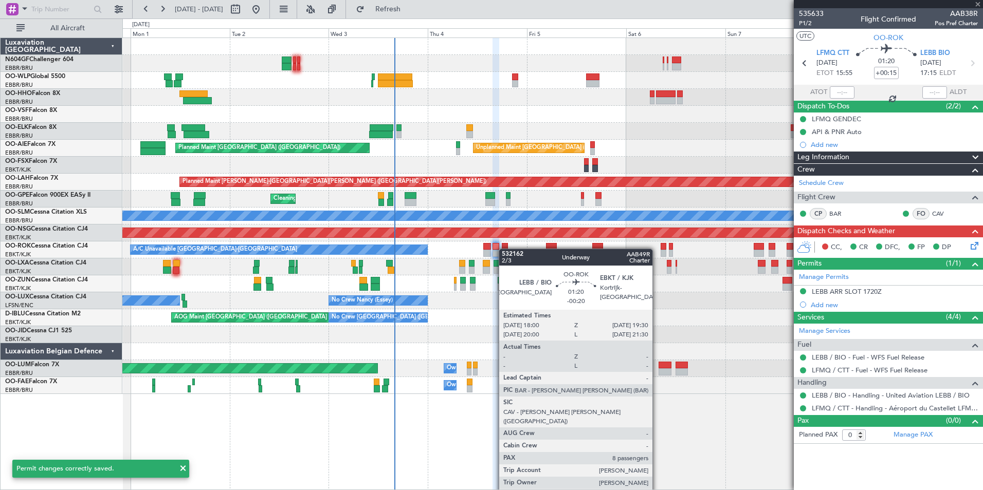
type input "-00:20"
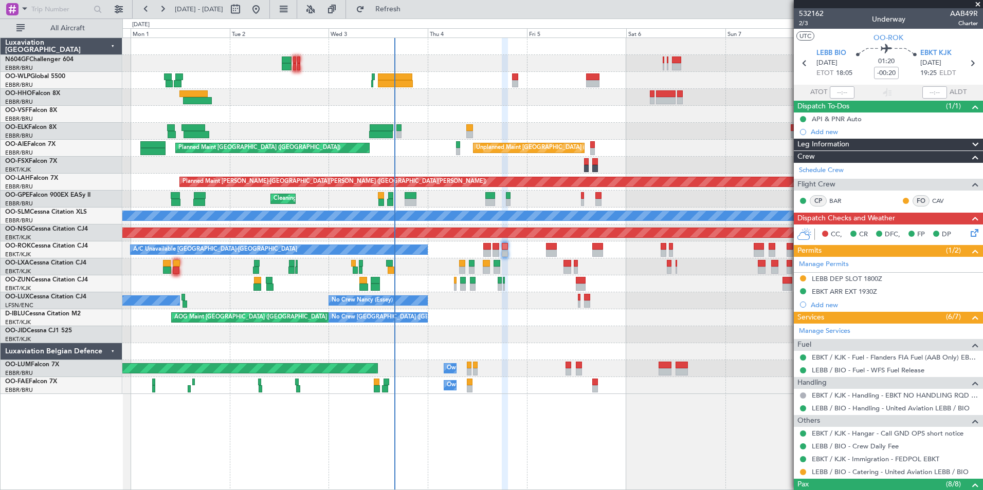
click at [835, 281] on div "LEBB DEP SLOT 1800Z" at bounding box center [846, 278] width 70 height 9
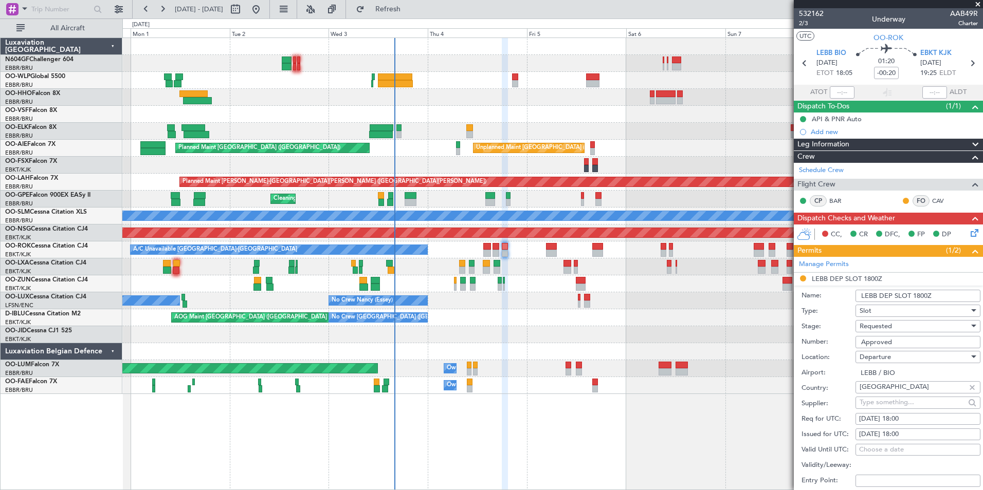
click at [892, 332] on div "Requested" at bounding box center [913, 326] width 109 height 15
click at [889, 403] on span "Received OK" at bounding box center [914, 403] width 108 height 15
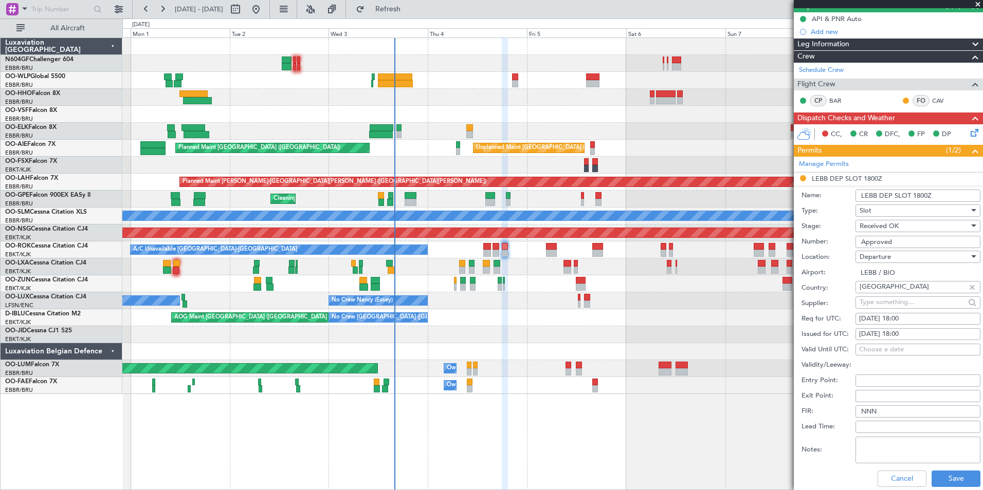
scroll to position [206, 0]
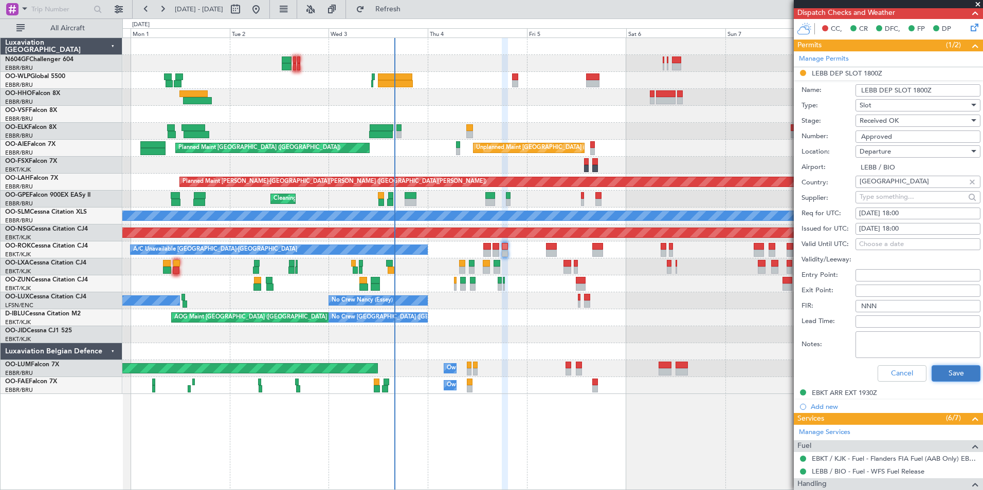
click at [950, 378] on button "Save" at bounding box center [955, 373] width 49 height 16
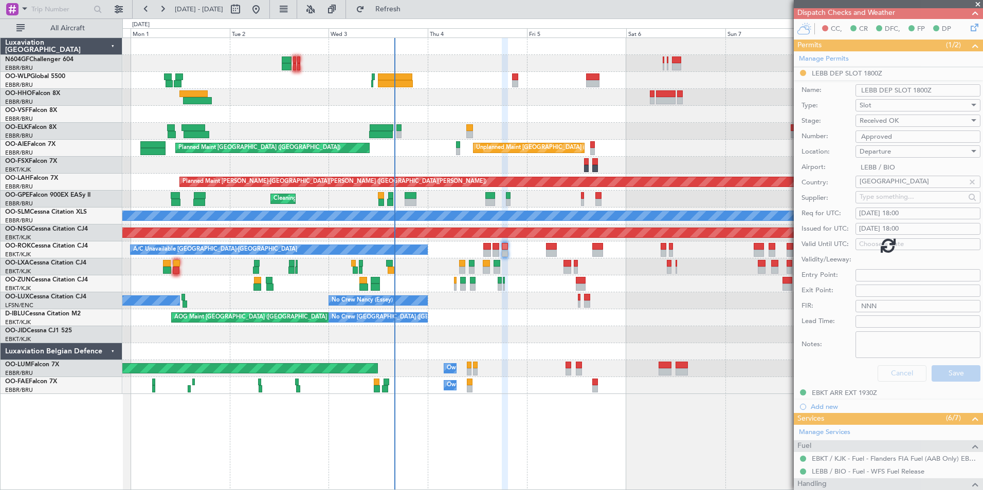
scroll to position [202, 0]
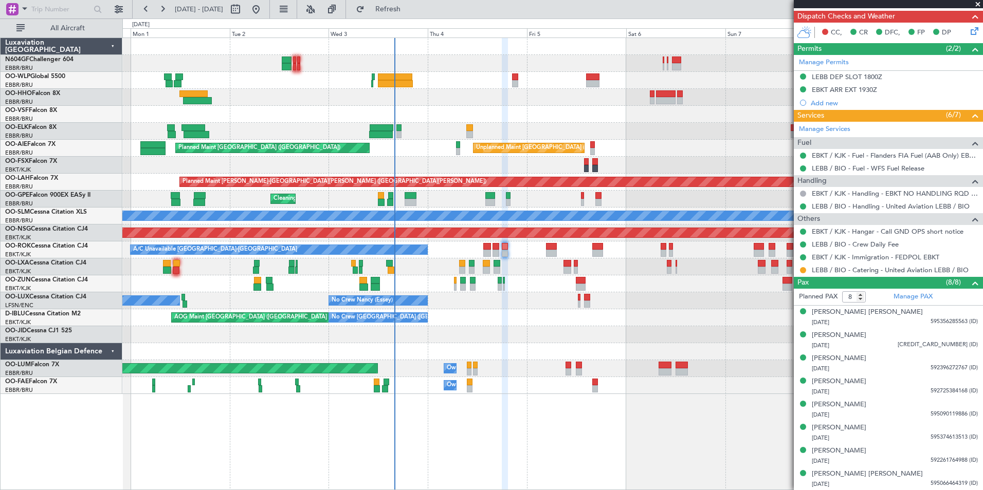
click at [650, 321] on div "Planned Maint [GEOGRAPHIC_DATA] ([GEOGRAPHIC_DATA]) Planned Maint [GEOGRAPHIC_D…" at bounding box center [552, 216] width 860 height 356
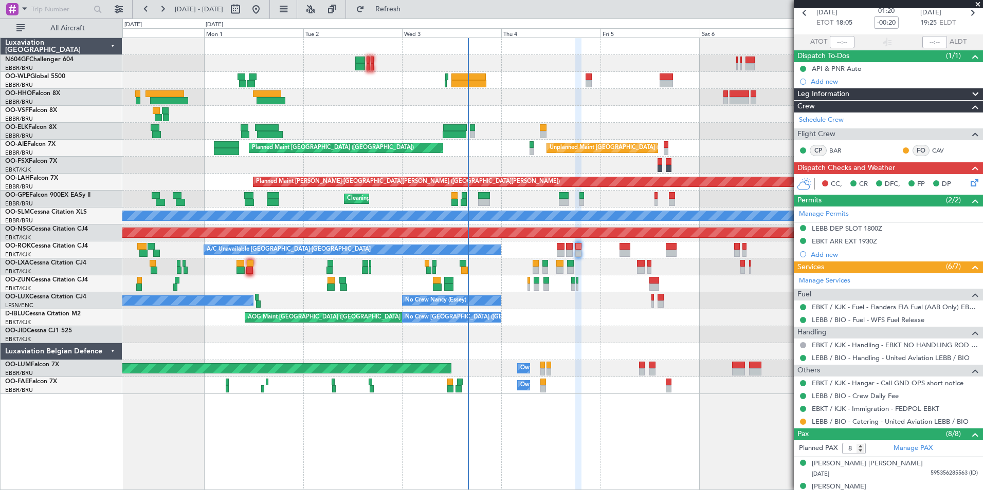
scroll to position [48, 0]
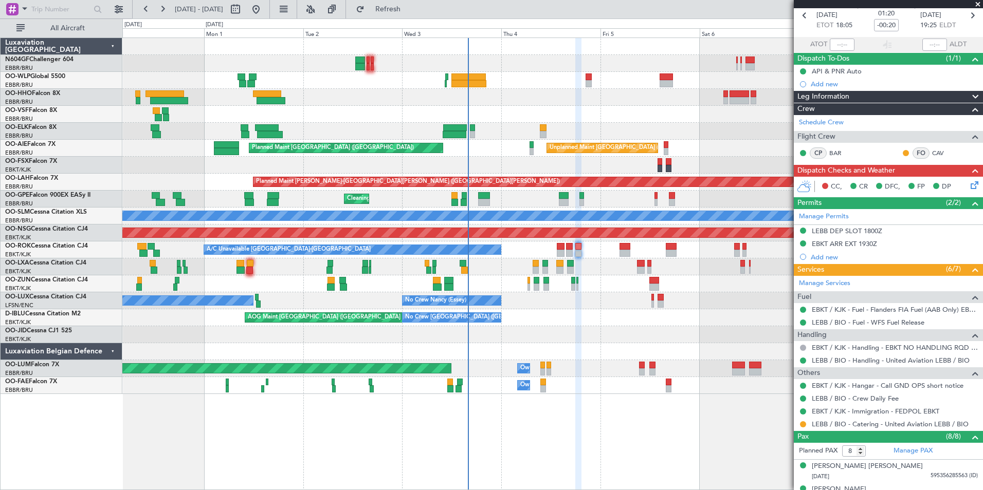
click at [980, 6] on span at bounding box center [977, 4] width 10 height 9
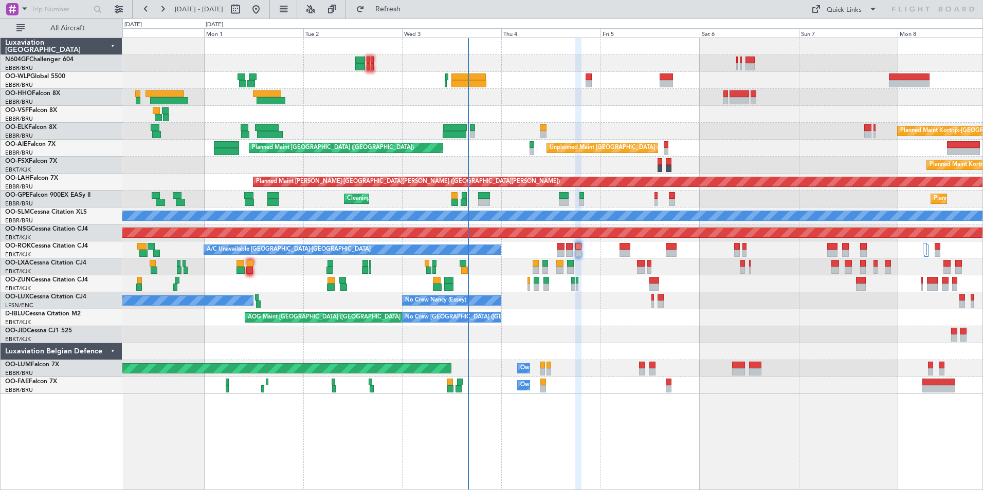
type input "0"
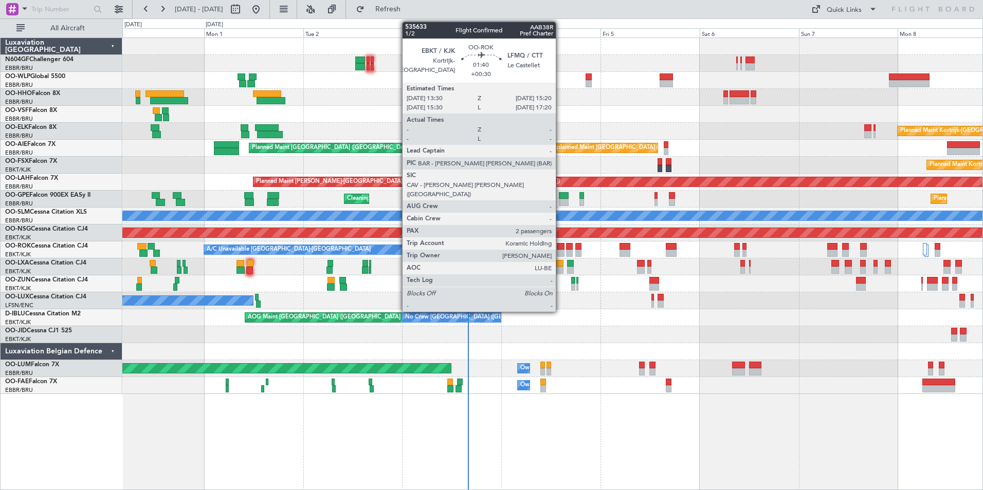
click at [560, 250] on div at bounding box center [561, 253] width 8 height 7
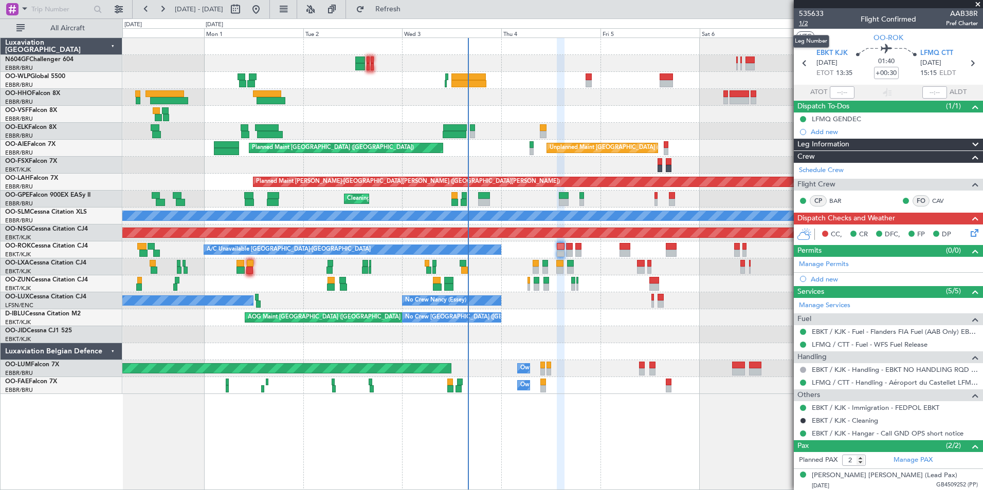
click at [809, 26] on span "1/2" at bounding box center [811, 23] width 25 height 9
click at [968, 235] on icon at bounding box center [972, 231] width 8 height 8
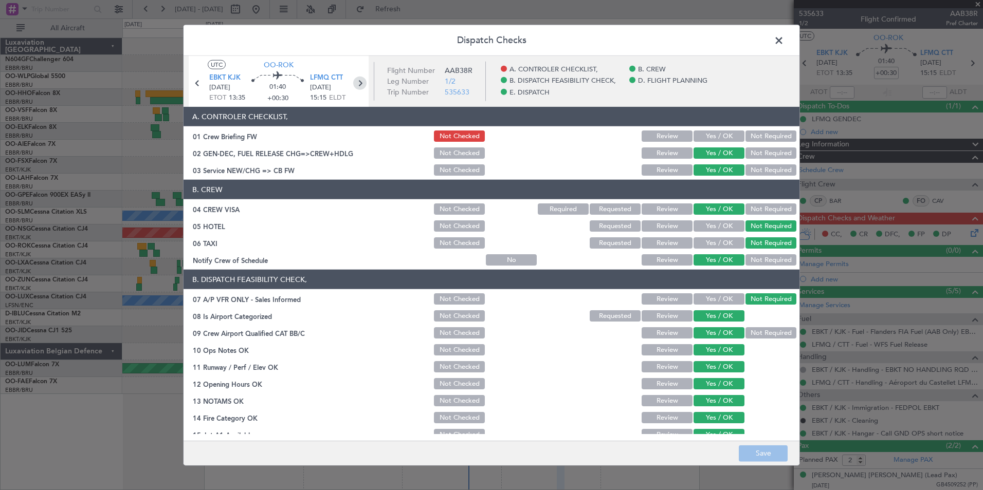
click at [360, 88] on icon at bounding box center [359, 83] width 13 height 13
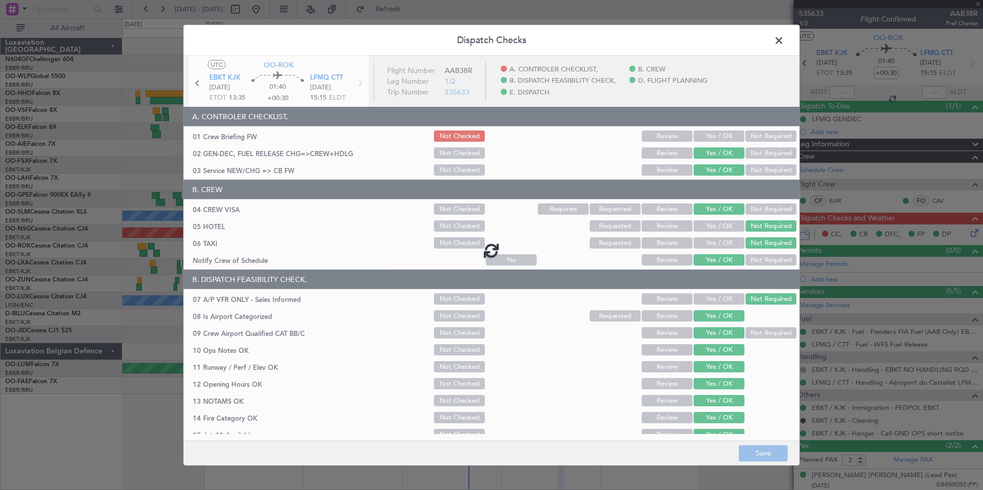
type input "+00:15"
type input "0"
type input "+00:15"
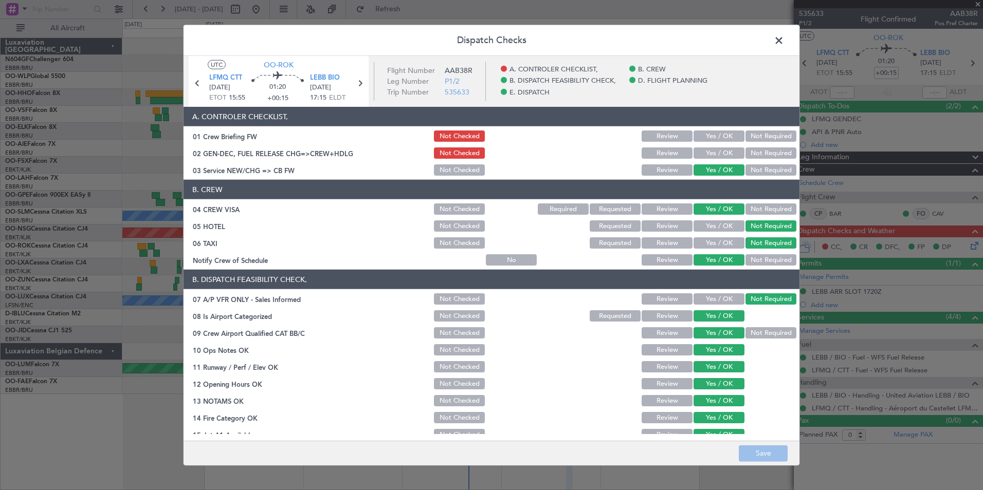
click at [703, 154] on button "Yes / OK" at bounding box center [718, 152] width 51 height 11
click at [758, 449] on button "Save" at bounding box center [762, 453] width 49 height 16
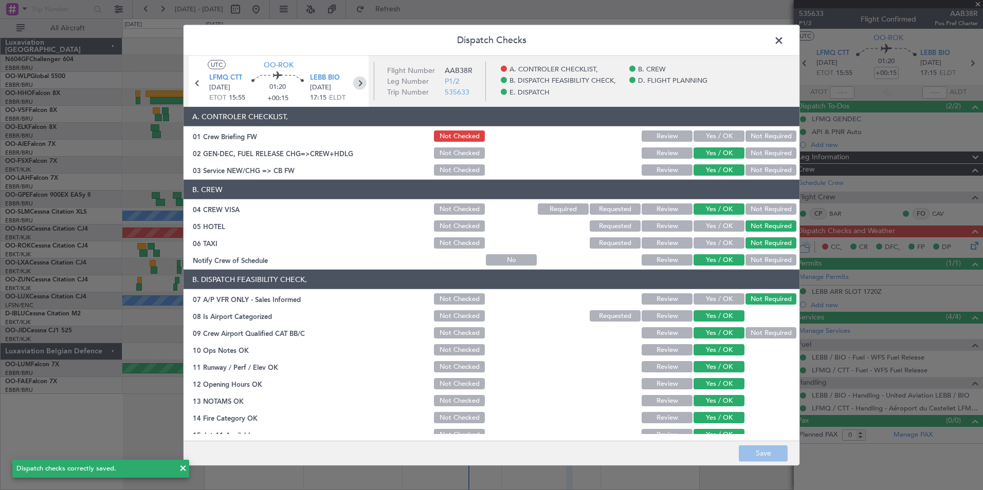
click at [366, 83] on icon at bounding box center [359, 83] width 13 height 13
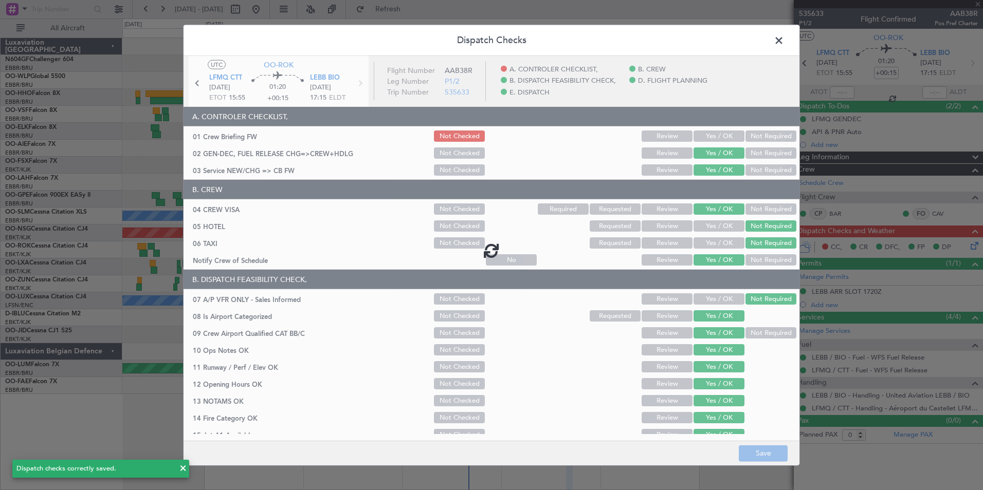
type input "-00:20"
type input "8"
type input "-00:20"
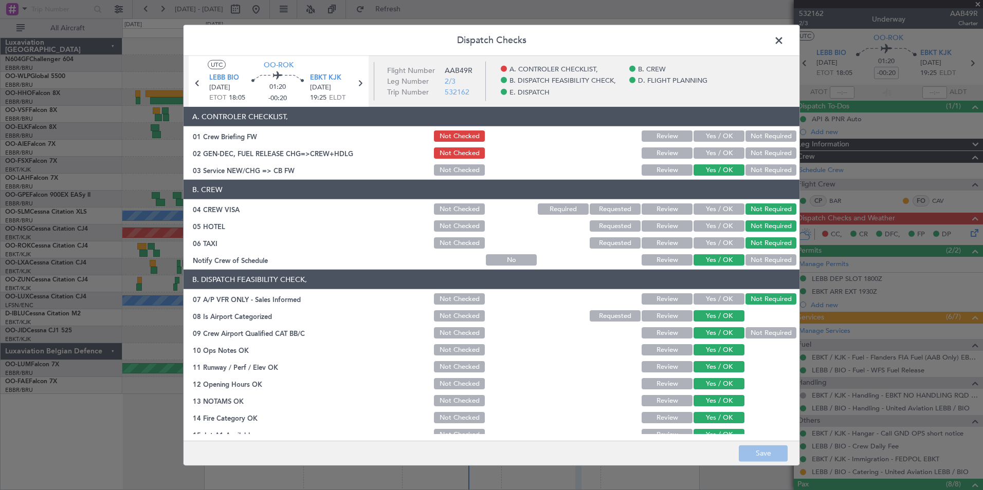
click at [698, 151] on button "Yes / OK" at bounding box center [718, 152] width 51 height 11
click at [769, 455] on button "Save" at bounding box center [762, 453] width 49 height 16
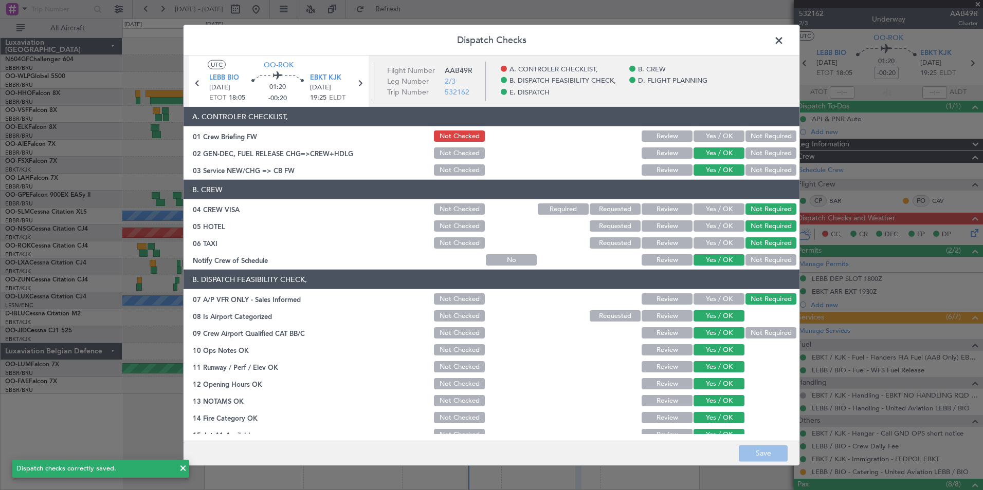
click at [784, 39] on span at bounding box center [784, 43] width 0 height 21
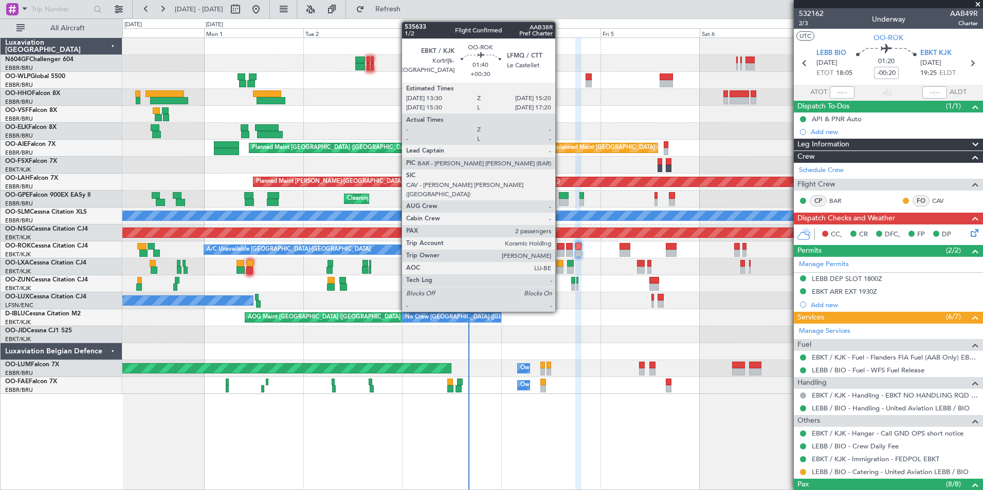
click at [560, 248] on div at bounding box center [561, 246] width 8 height 7
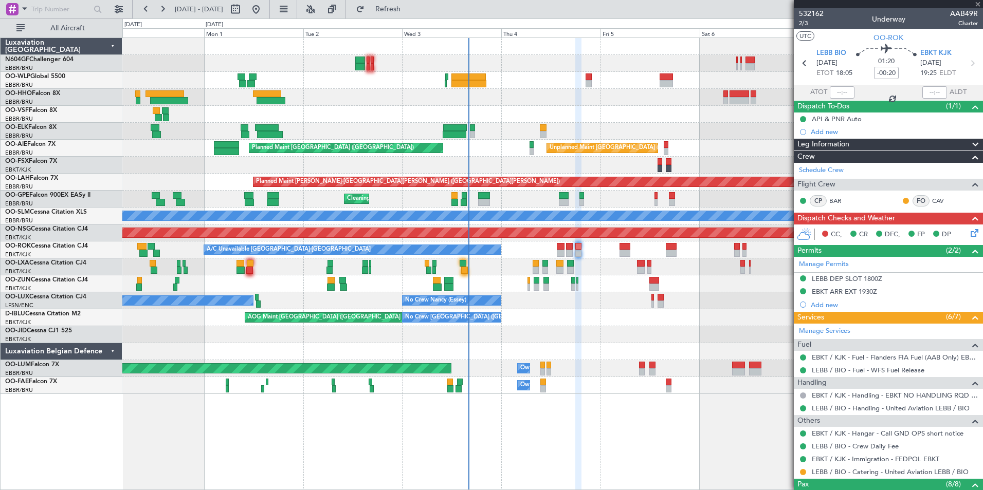
type input "+00:30"
type input "2"
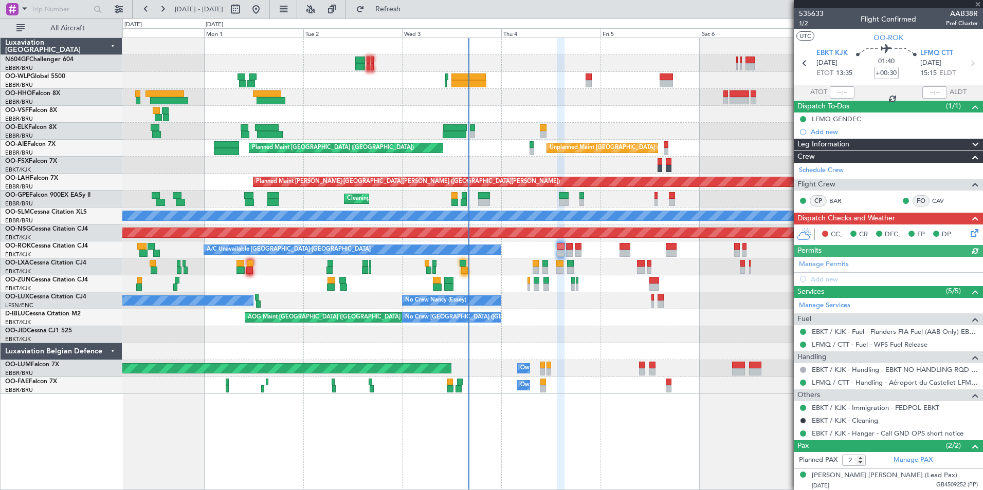
click at [804, 21] on span "1/2" at bounding box center [811, 23] width 25 height 9
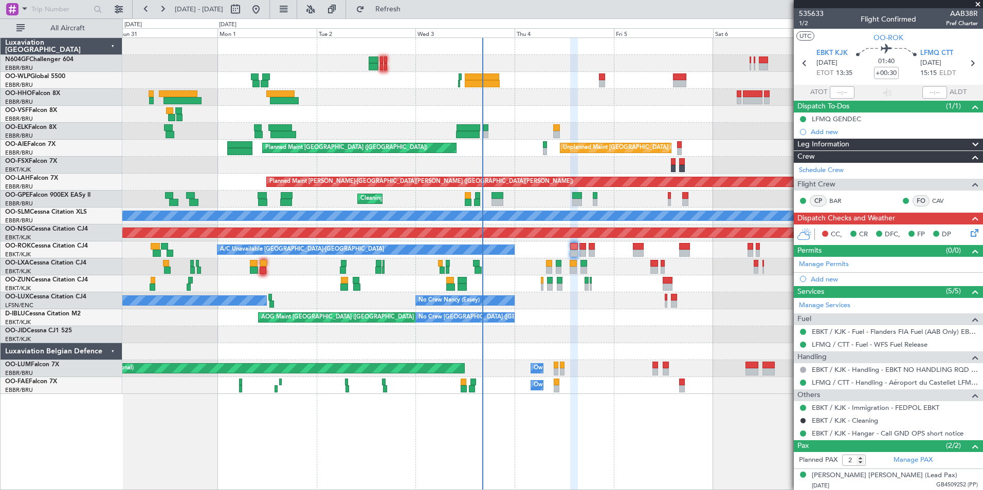
click at [513, 340] on div "Planned Maint Kortrijk-[GEOGRAPHIC_DATA] AOG Maint [GEOGRAPHIC_DATA]-[GEOGRAPHI…" at bounding box center [552, 334] width 860 height 17
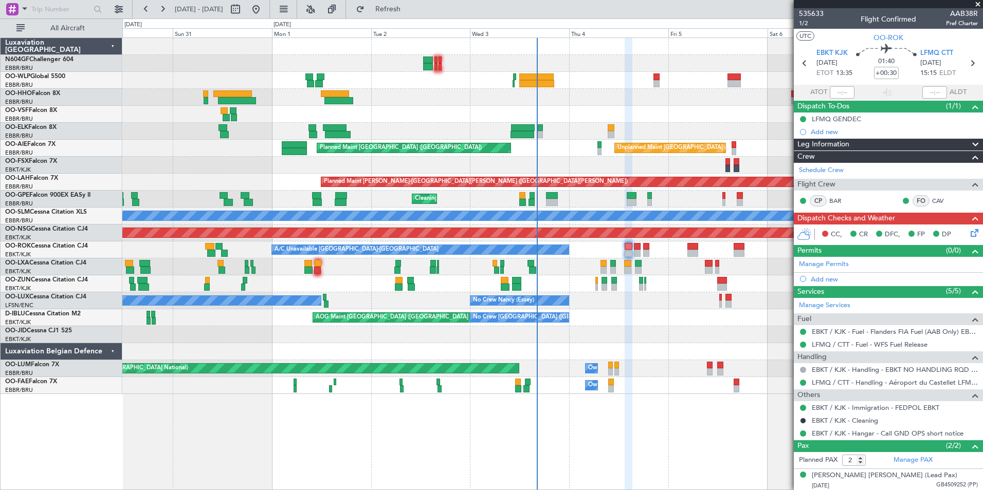
click at [673, 311] on div "AOG Maint Brussels (Brussels National) No Crew Brussels (Brussels National) A/C…" at bounding box center [552, 317] width 860 height 17
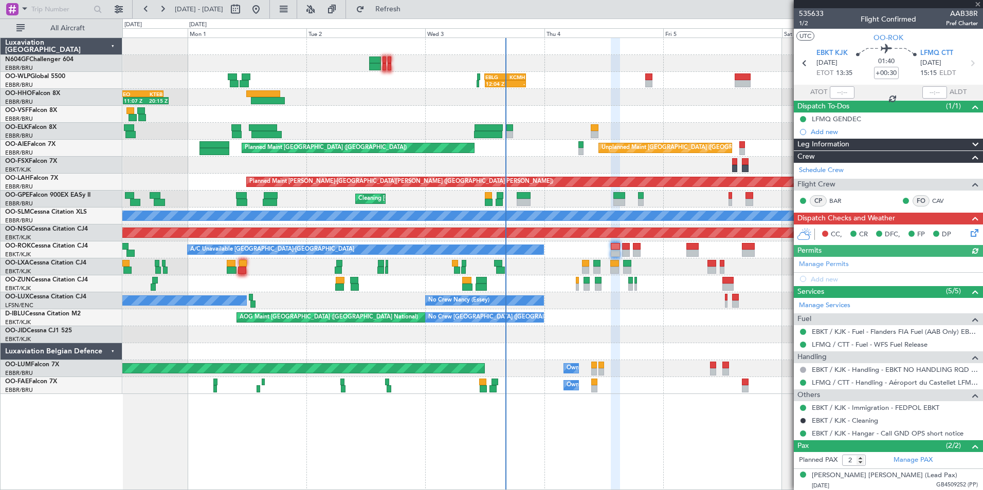
click at [968, 231] on icon at bounding box center [972, 231] width 8 height 8
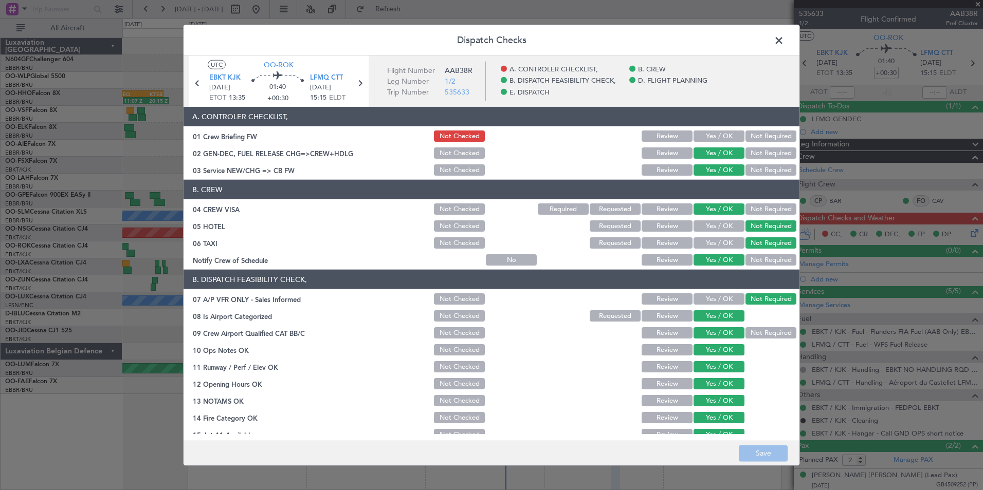
click at [696, 138] on button "Yes / OK" at bounding box center [718, 136] width 51 height 11
click at [762, 448] on button "Save" at bounding box center [762, 453] width 49 height 16
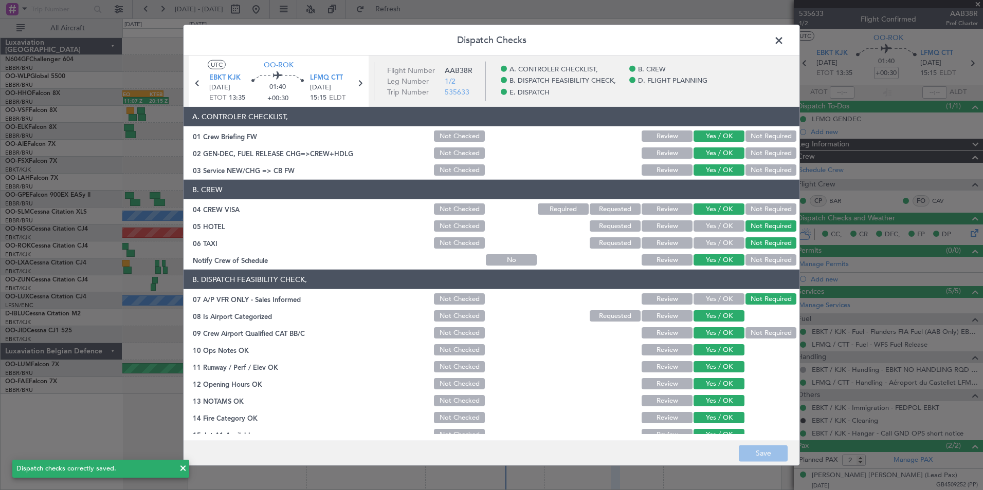
click at [784, 41] on span at bounding box center [784, 43] width 0 height 21
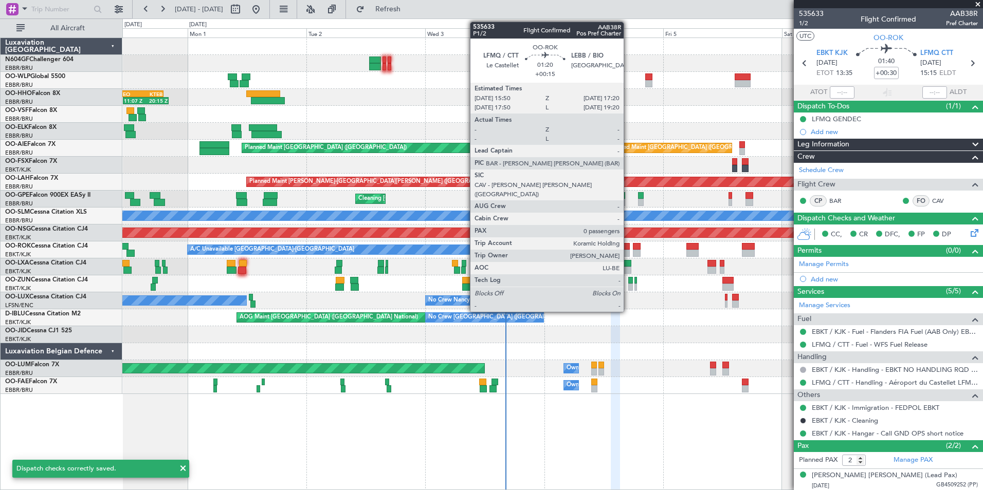
click at [628, 247] on div at bounding box center [626, 246] width 8 height 7
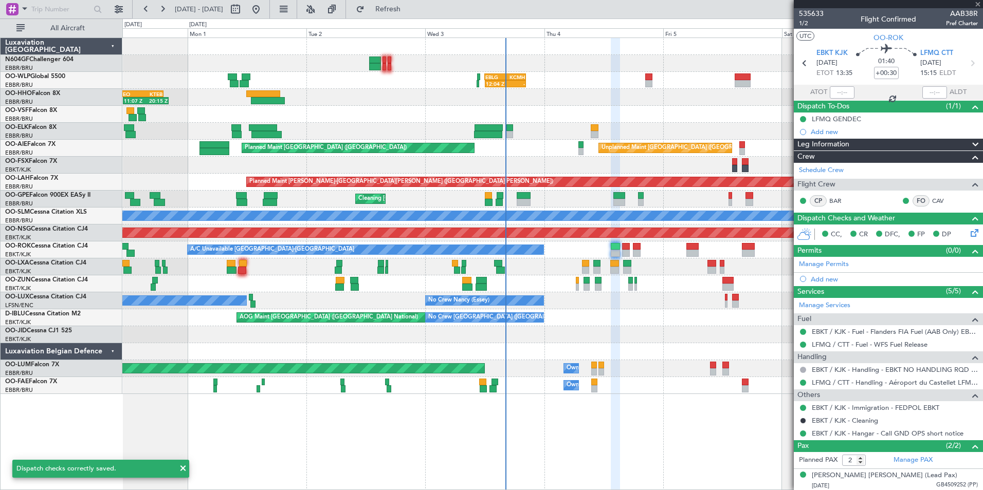
type input "+00:15"
type input "0"
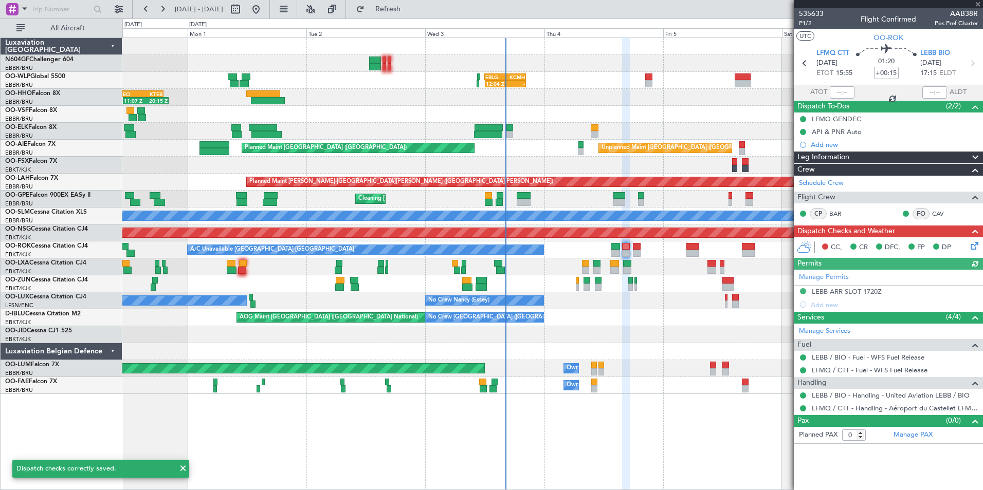
click at [973, 244] on icon at bounding box center [972, 244] width 8 height 8
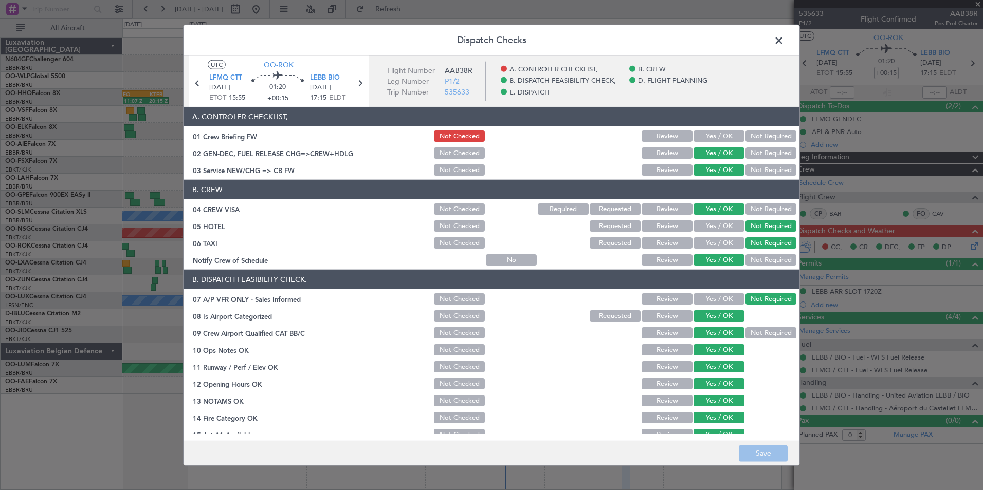
click at [699, 136] on button "Yes / OK" at bounding box center [718, 136] width 51 height 11
click at [758, 443] on footer "Save" at bounding box center [491, 452] width 616 height 25
click at [758, 454] on button "Save" at bounding box center [762, 453] width 49 height 16
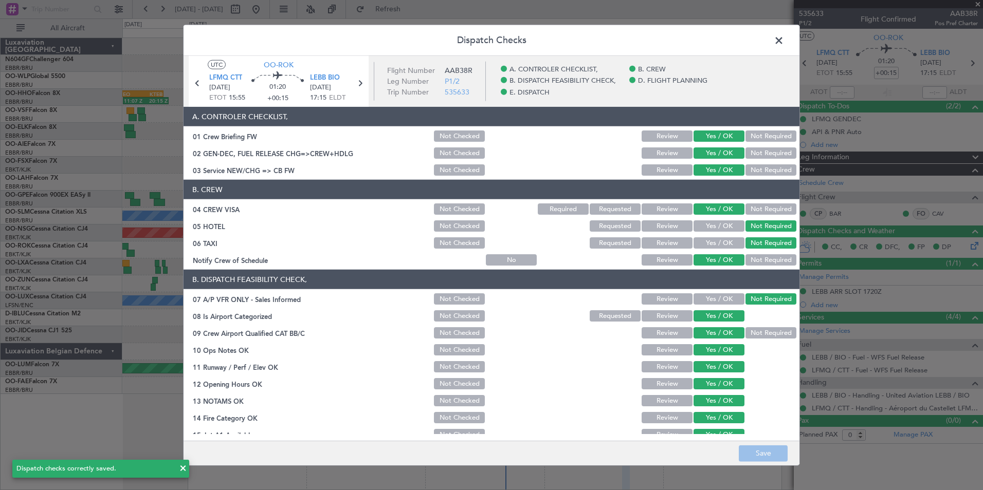
click at [784, 40] on span at bounding box center [784, 43] width 0 height 21
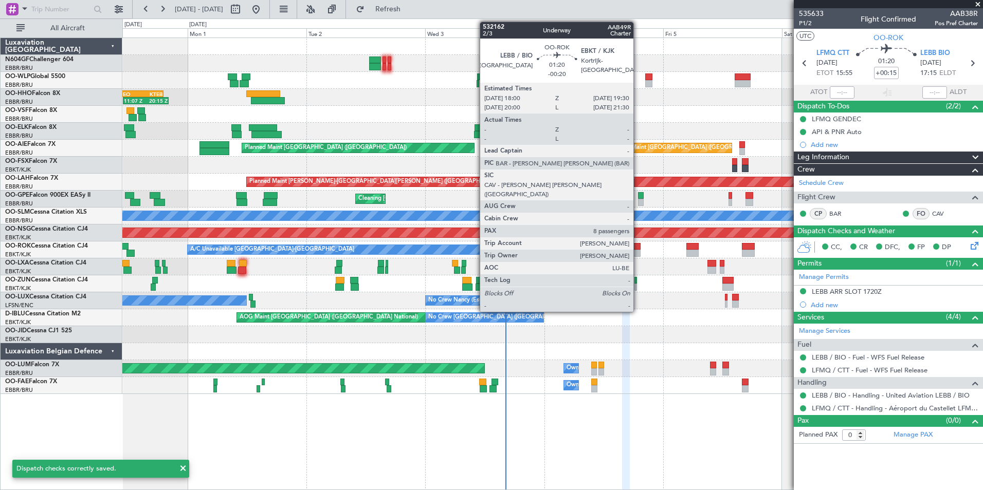
click at [638, 250] on div at bounding box center [637, 253] width 8 height 7
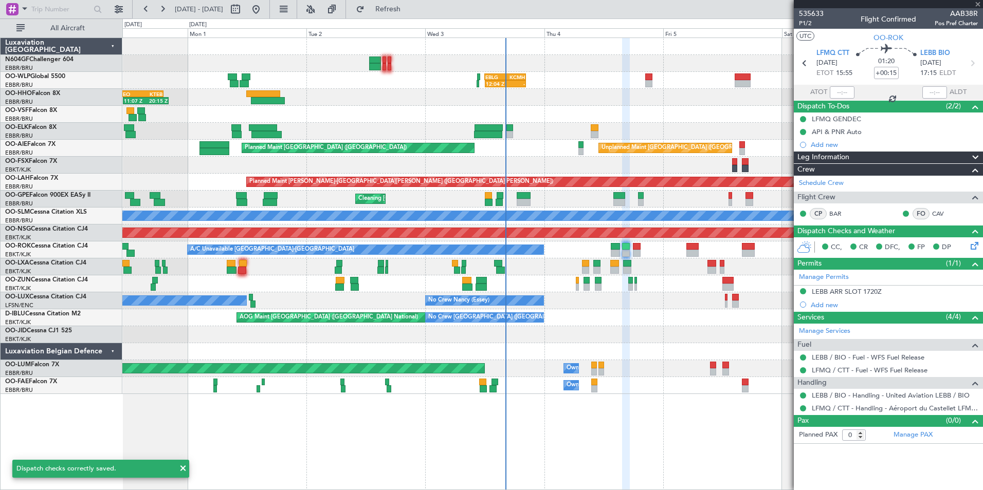
type input "-00:20"
type input "8"
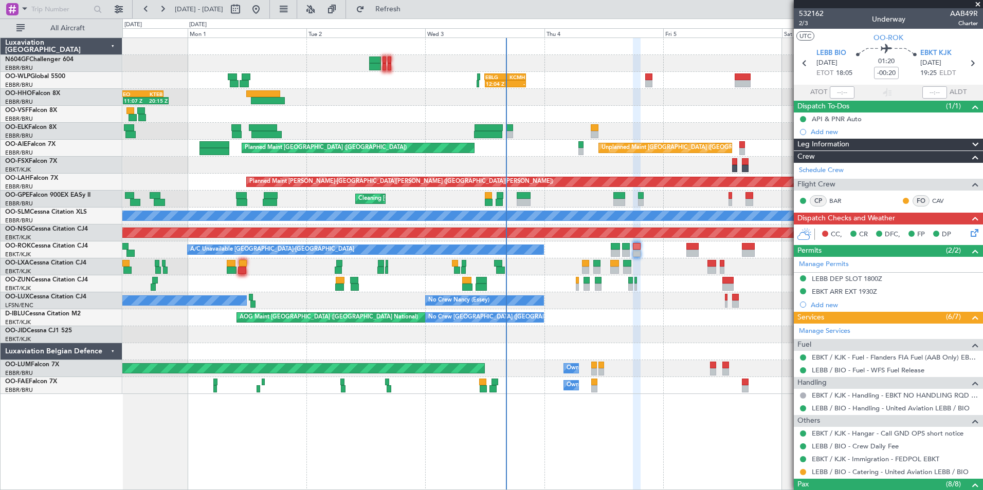
click at [971, 229] on icon at bounding box center [972, 231] width 8 height 8
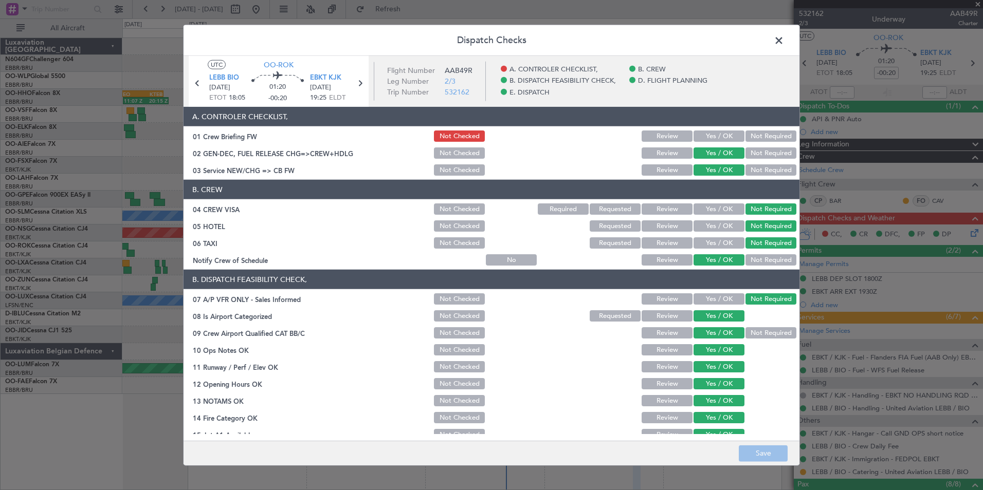
click at [697, 136] on button "Yes / OK" at bounding box center [718, 136] width 51 height 11
click at [766, 447] on button "Save" at bounding box center [762, 453] width 49 height 16
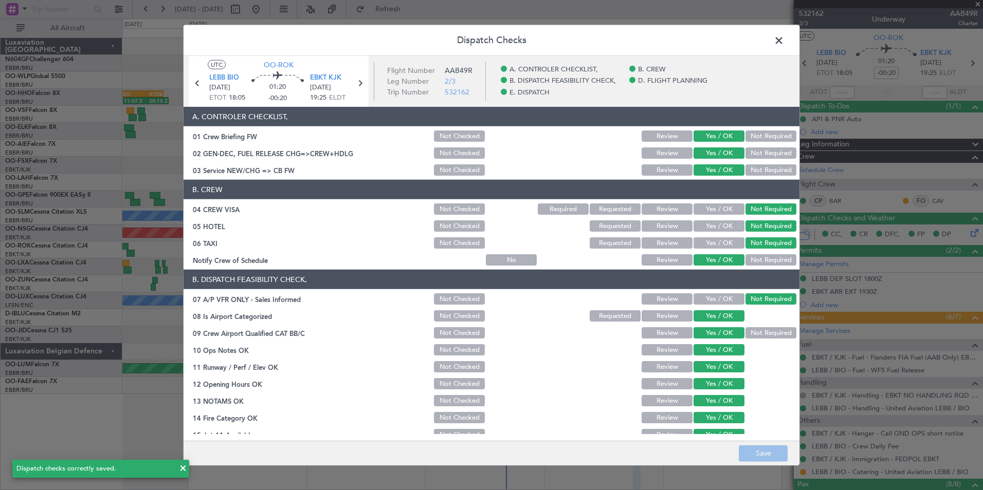
click at [784, 42] on span at bounding box center [784, 43] width 0 height 21
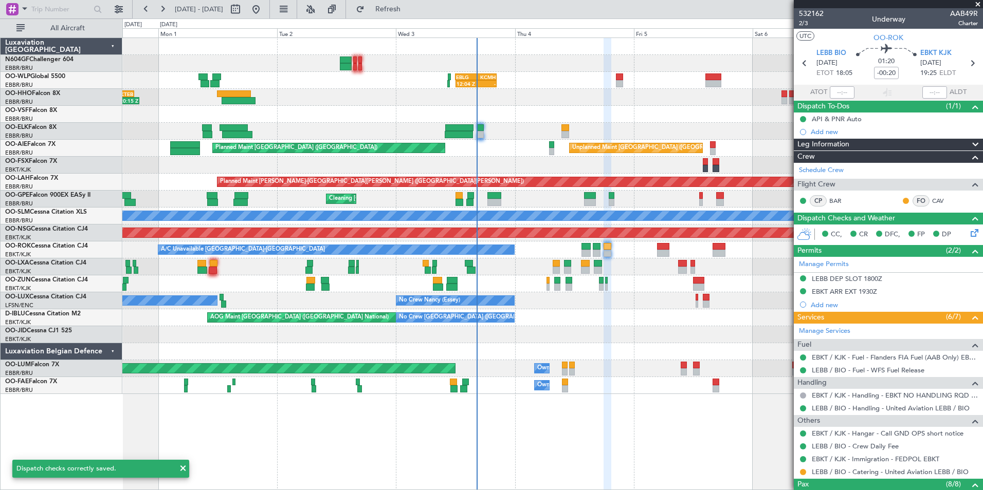
click at [649, 287] on div at bounding box center [552, 283] width 860 height 17
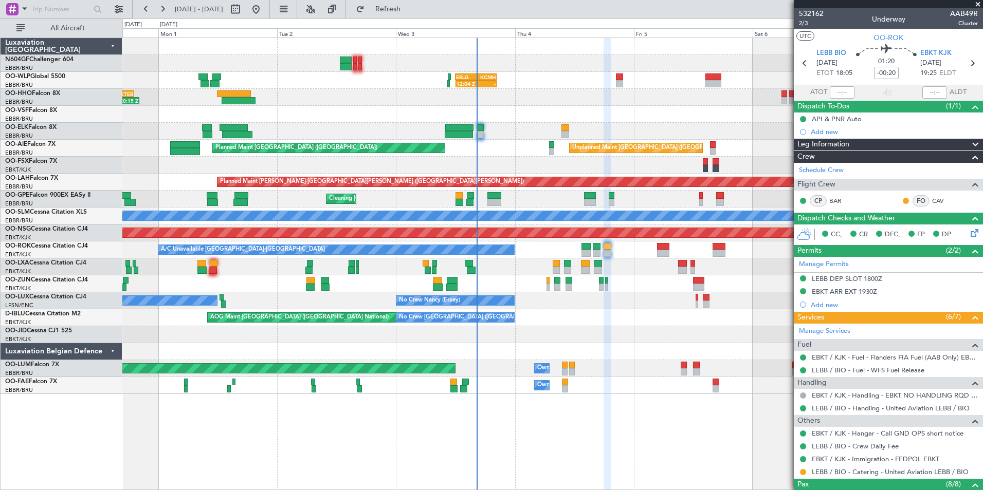
click at [615, 80] on div "12:04 Z - EBLG 12:00 Z KCMH 20:20 Z - - KAUS 22:00 Z ELLX 07:45 Z" at bounding box center [552, 80] width 860 height 17
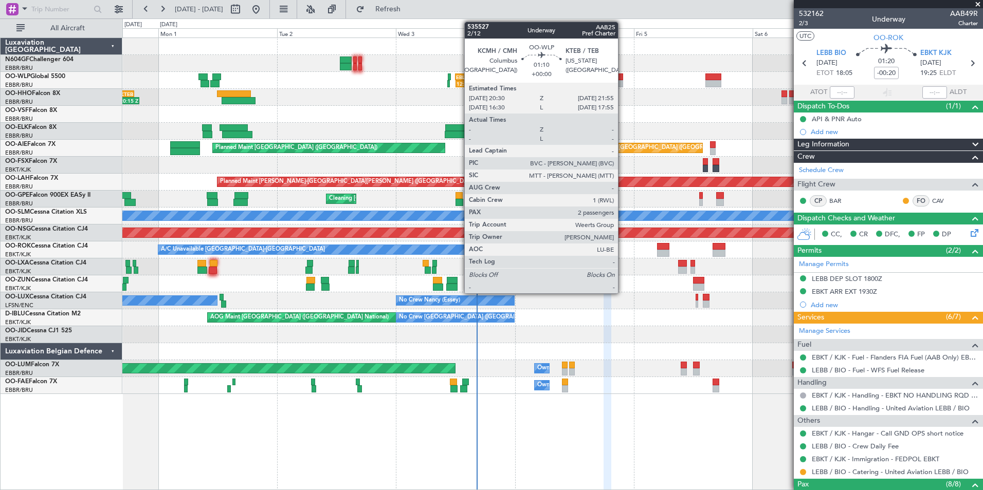
click at [619, 80] on div at bounding box center [619, 76] width 7 height 7
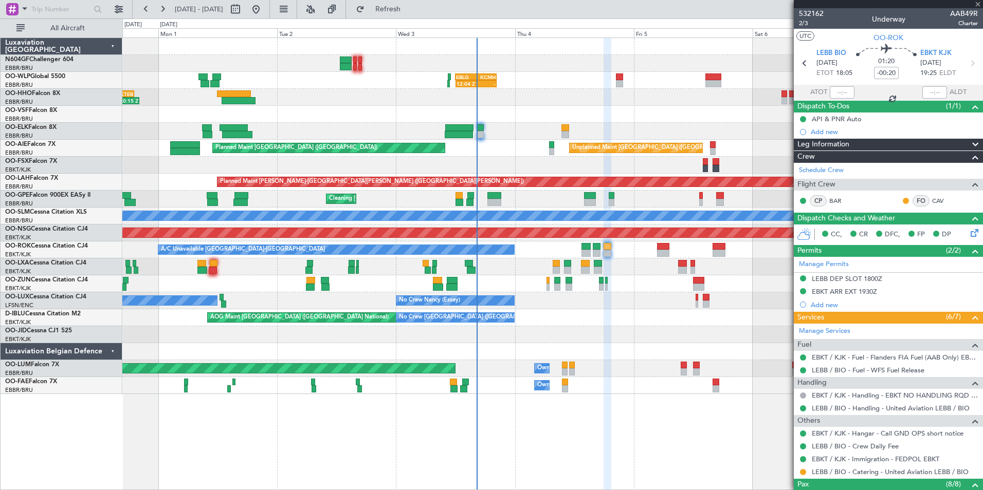
type input "2"
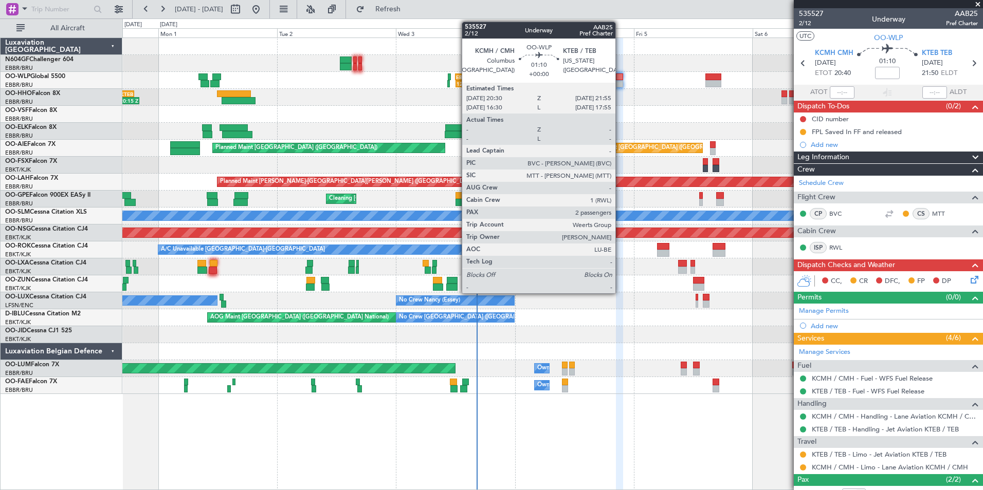
click at [668, 36] on div "Fri 5" at bounding box center [693, 32] width 119 height 9
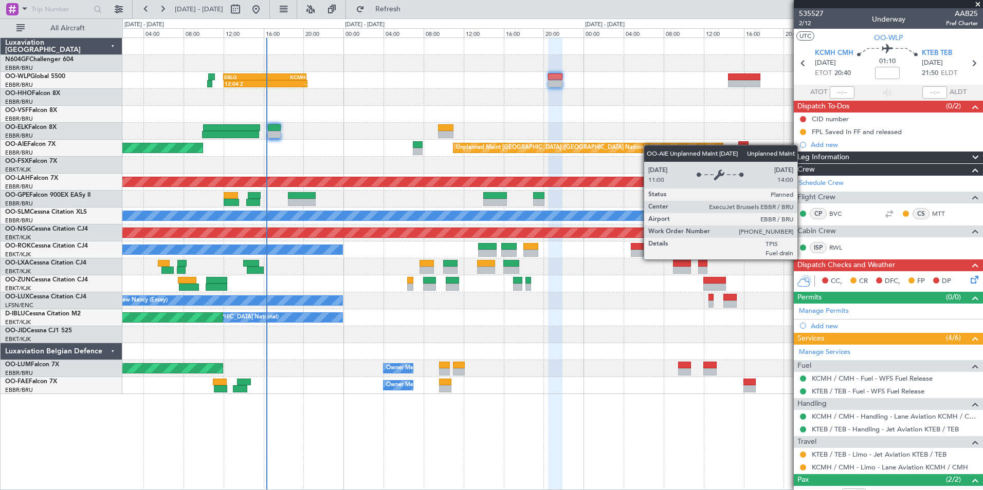
click at [657, 146] on div "12:04 Z - EBLG 12:00 Z KCMH 20:20 Z Unplanned Maint Brussels (Brussels National…" at bounding box center [552, 216] width 860 height 356
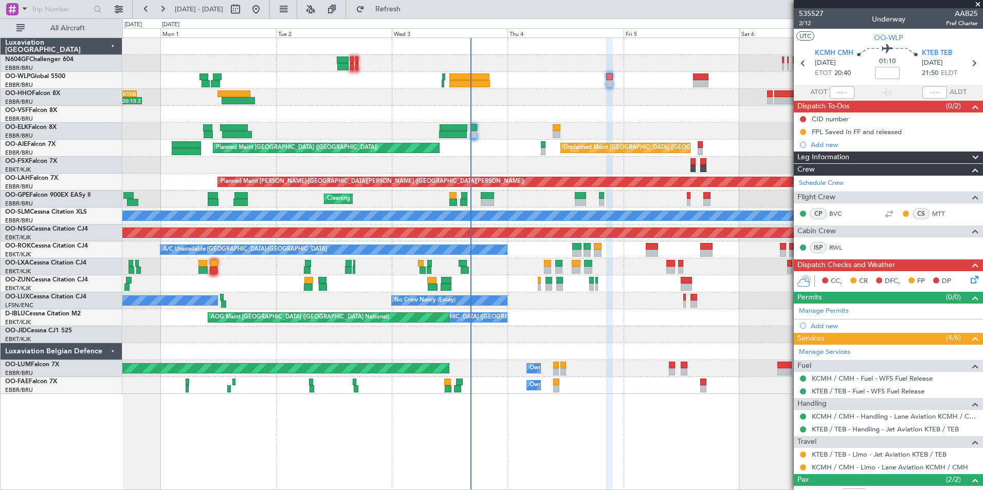
click at [580, 119] on div "- - KAUS 22:00 Z ELLX 07:45 Z Planned Maint Berlin (Brandenburg) 11:07 Z 20:15 …" at bounding box center [552, 216] width 860 height 356
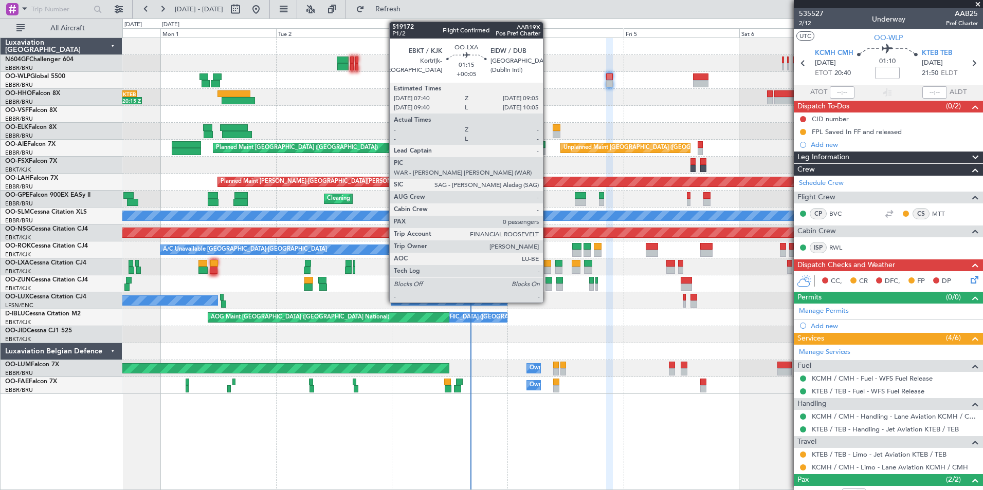
click at [547, 271] on div at bounding box center [547, 270] width 7 height 7
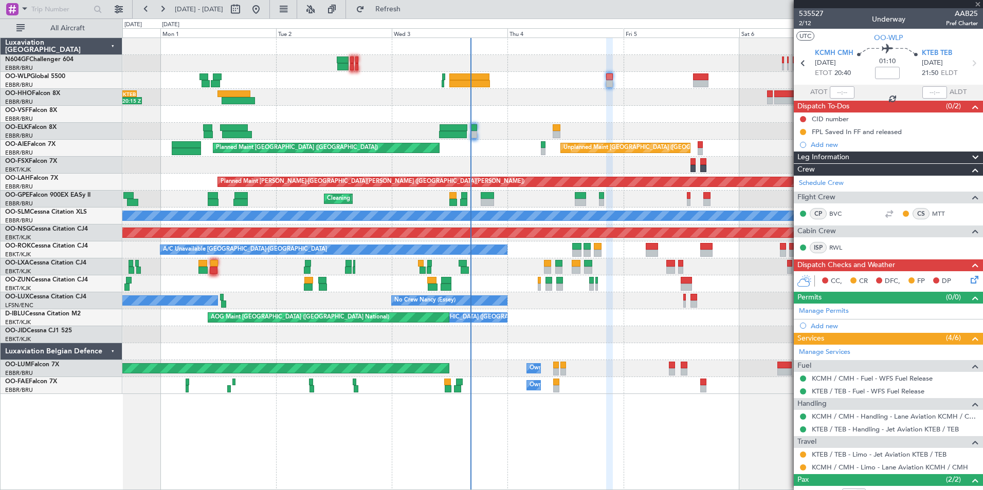
type input "+00:05"
type input "0"
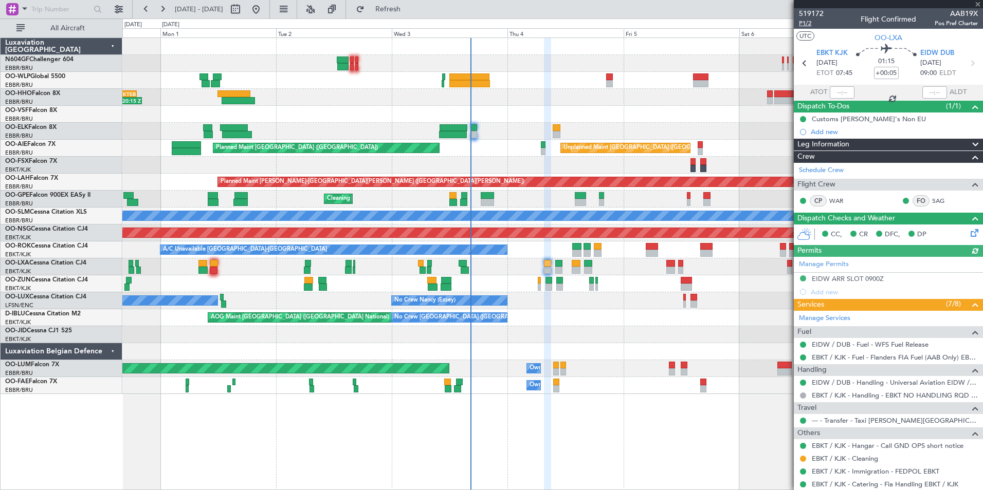
click at [804, 22] on span "P1/2" at bounding box center [811, 23] width 25 height 9
click at [863, 281] on div "EIDW ARR SLOT 0900Z" at bounding box center [847, 278] width 72 height 9
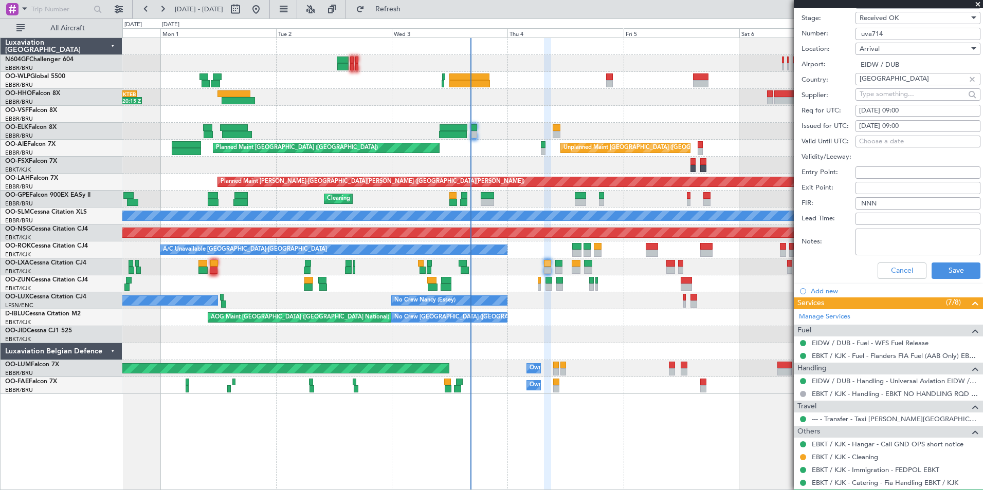
scroll to position [206, 0]
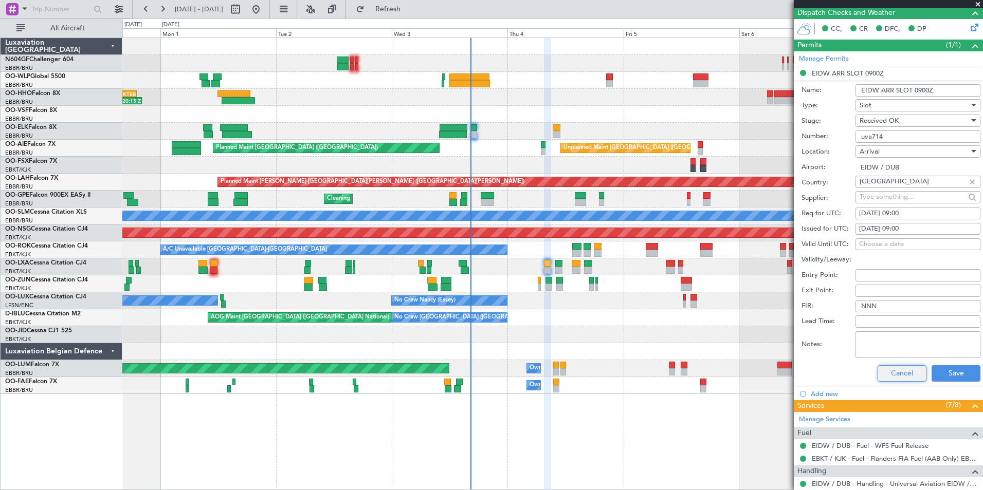
click at [891, 379] on button "Cancel" at bounding box center [901, 373] width 49 height 16
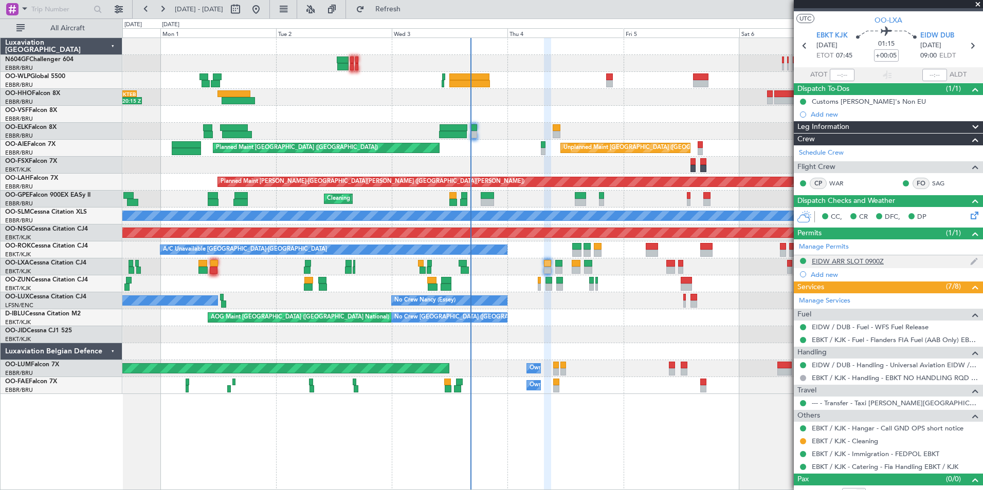
scroll to position [0, 0]
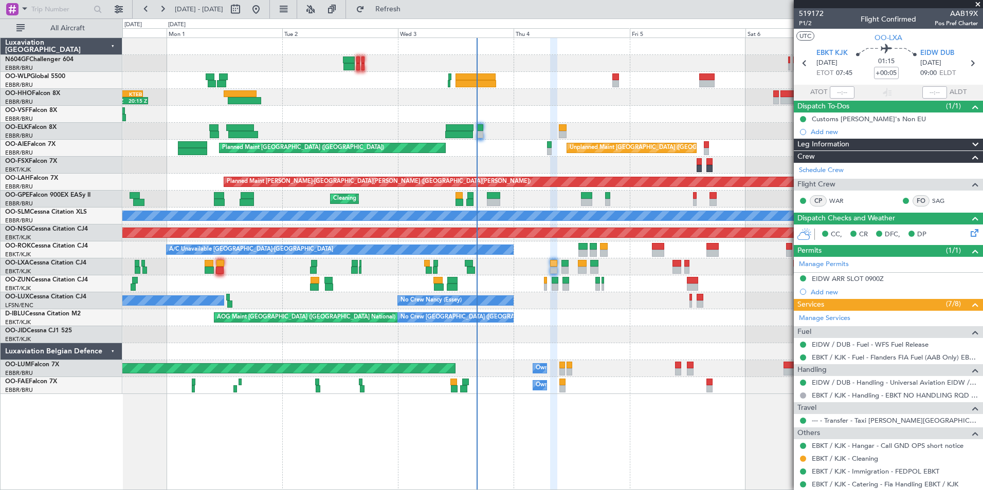
click at [510, 119] on div at bounding box center [552, 114] width 860 height 17
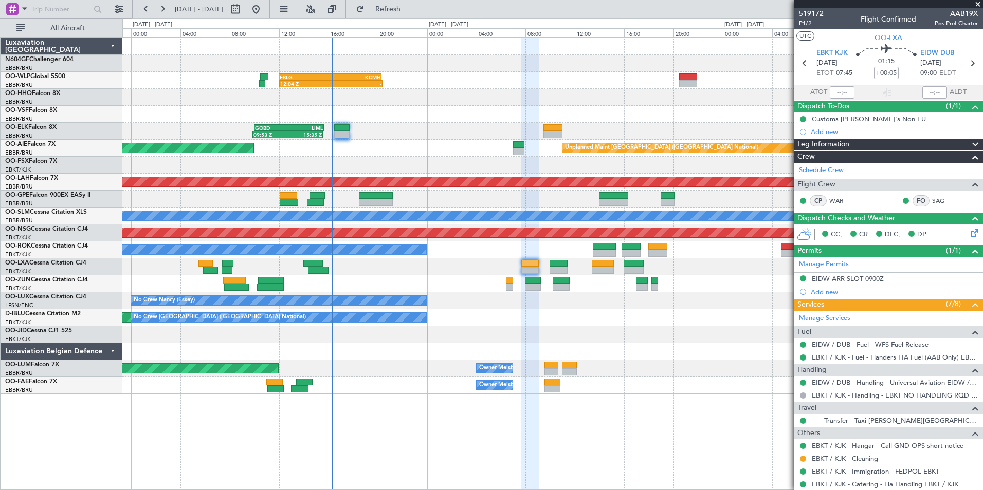
click at [483, 247] on div "A/C Unavailable [GEOGRAPHIC_DATA]-[GEOGRAPHIC_DATA]" at bounding box center [552, 250] width 860 height 17
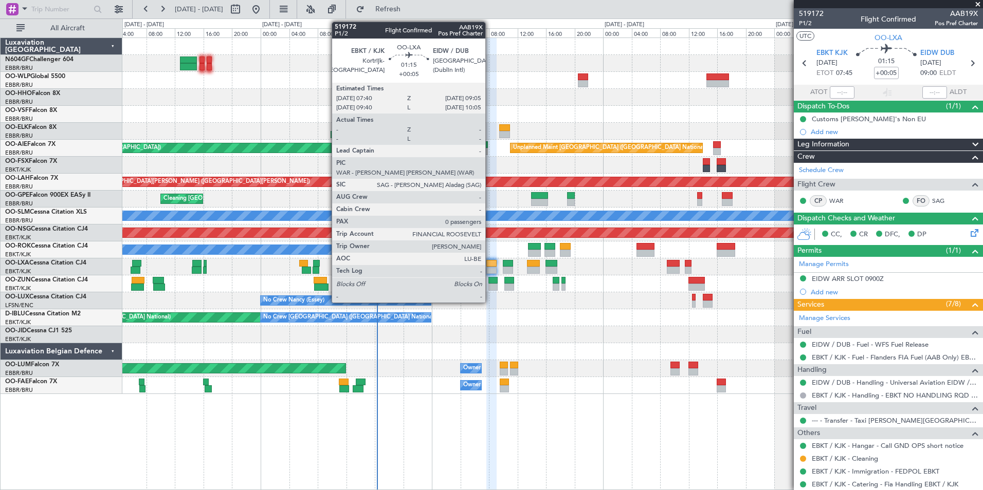
click at [490, 265] on div at bounding box center [491, 263] width 10 height 7
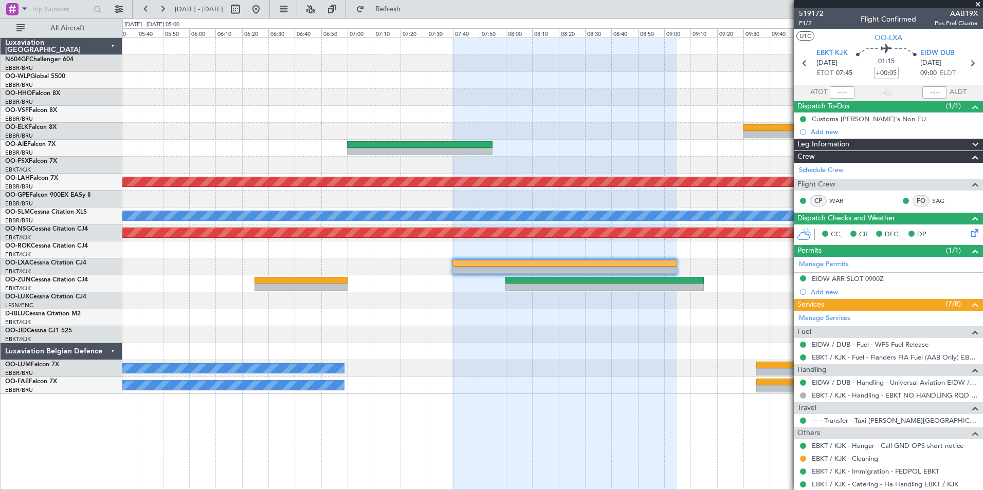
click at [284, 247] on div "Unplanned Maint Brussels (Brussels National) Planned Maint Alton-st Louis (St L…" at bounding box center [552, 216] width 860 height 356
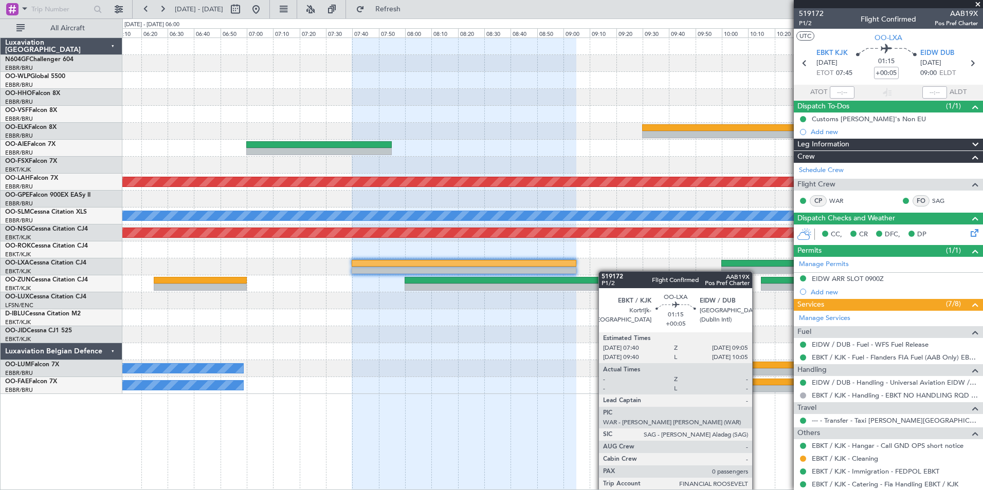
click at [518, 272] on div "Unplanned Maint Brussels (Brussels National) Planned Maint Alton-st Louis (St L…" at bounding box center [552, 216] width 860 height 356
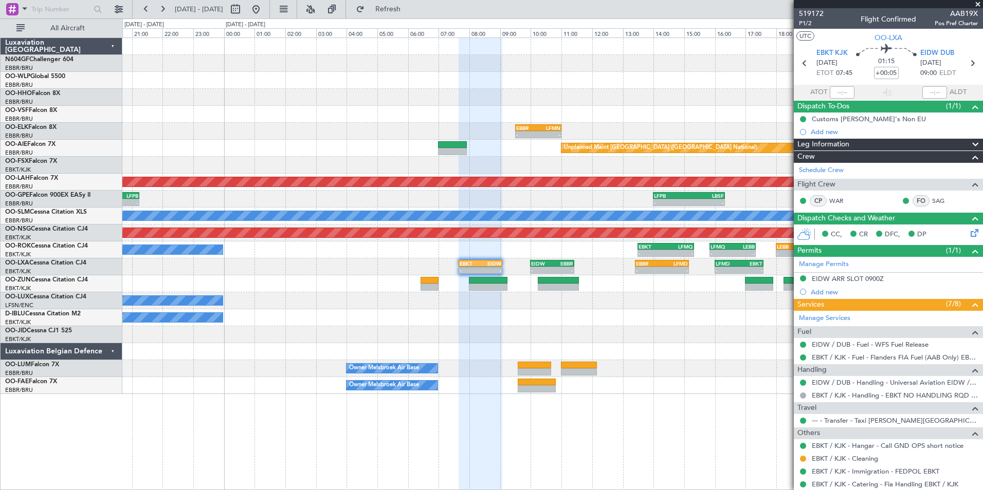
click at [527, 325] on div "- - KCMH 20:30 Z KTEB 21:55 Z EBLG 12:00 Z KCMH 20:20 Z 12:04 Z - - - EBBR 09:3…" at bounding box center [552, 216] width 860 height 356
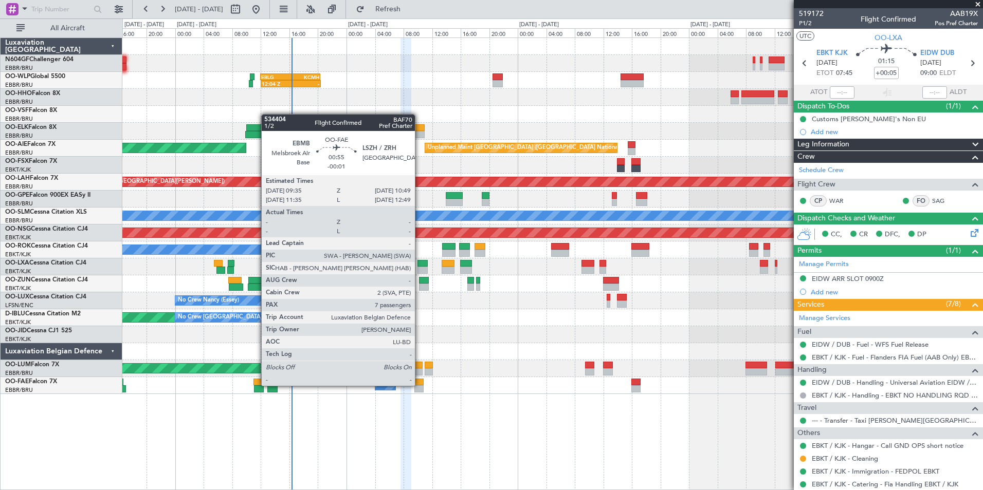
click at [419, 385] on div at bounding box center [418, 382] width 9 height 7
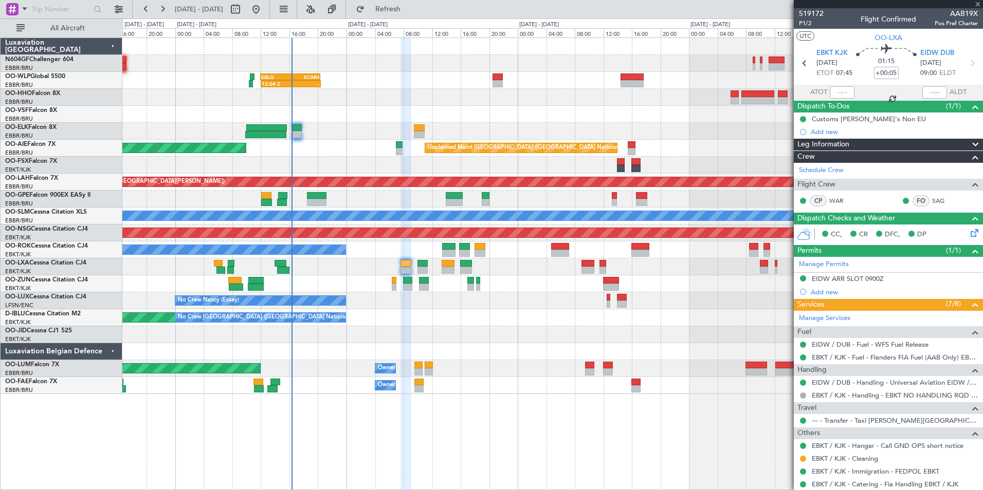
type input "-00:01"
type input "7"
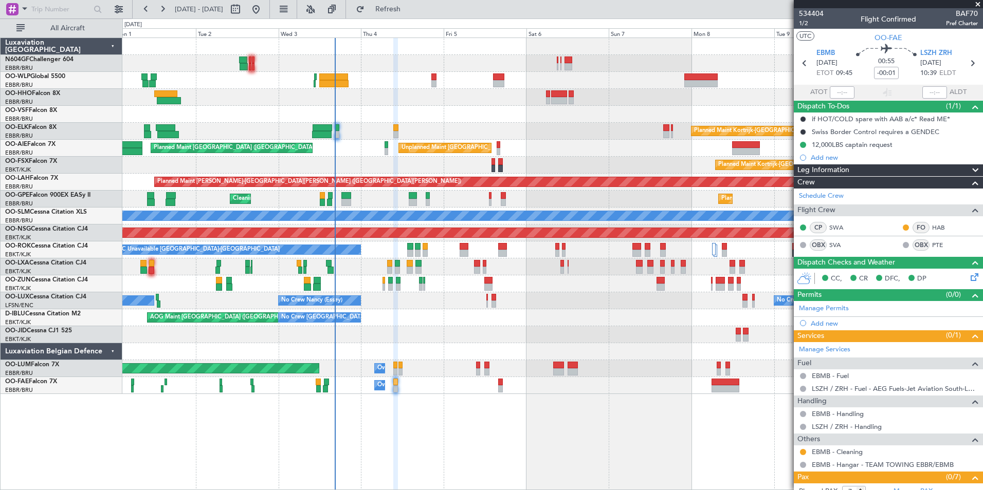
click at [422, 104] on div "Planned Maint Berlin (Brandenburg) Planned Maint Kortrijk-Wevelgem Unplanned Ma…" at bounding box center [552, 216] width 860 height 356
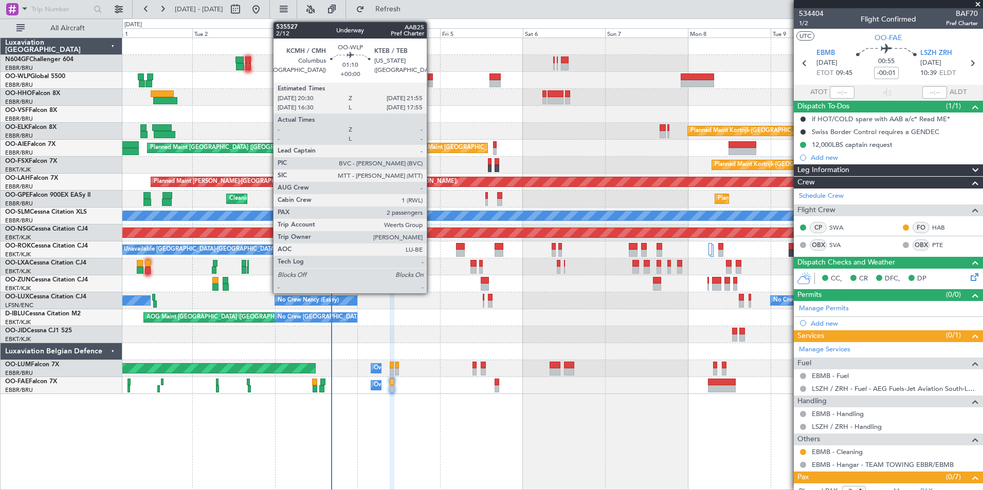
click at [431, 81] on div at bounding box center [430, 83] width 5 height 7
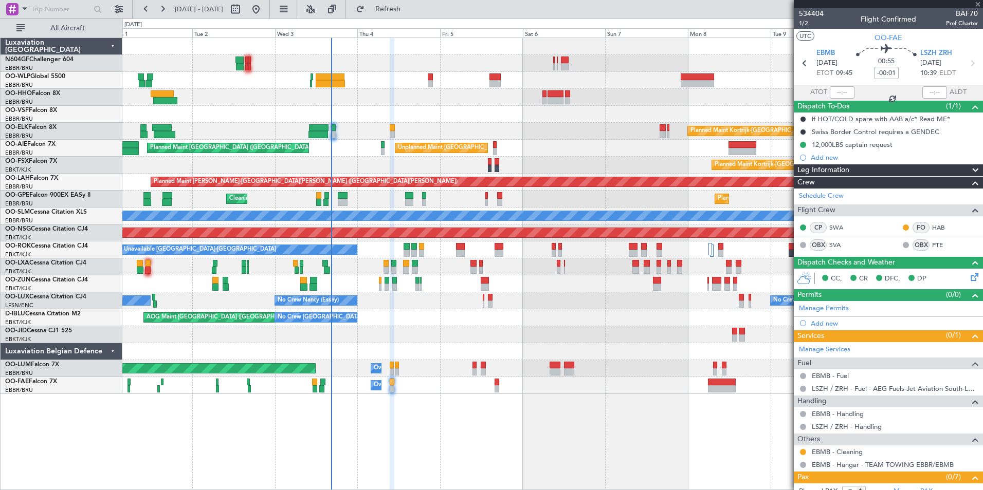
type input "2"
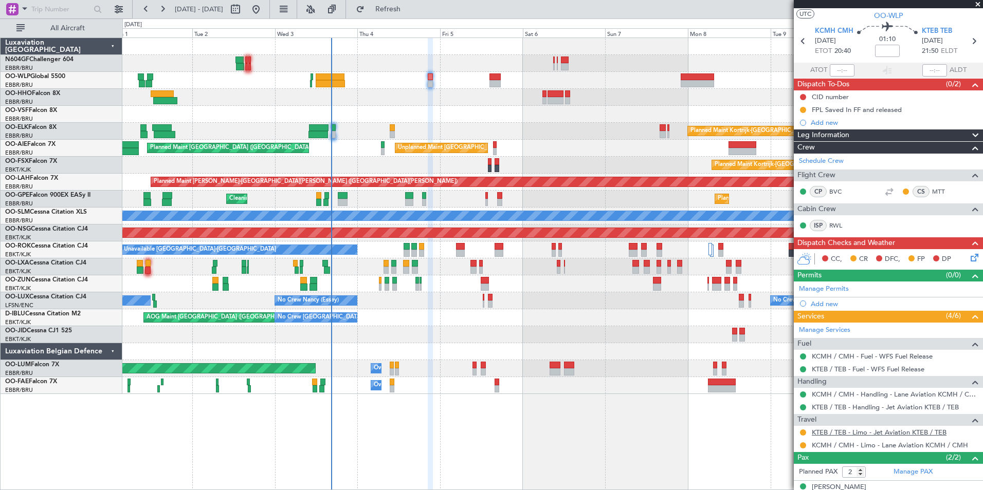
scroll to position [59, 0]
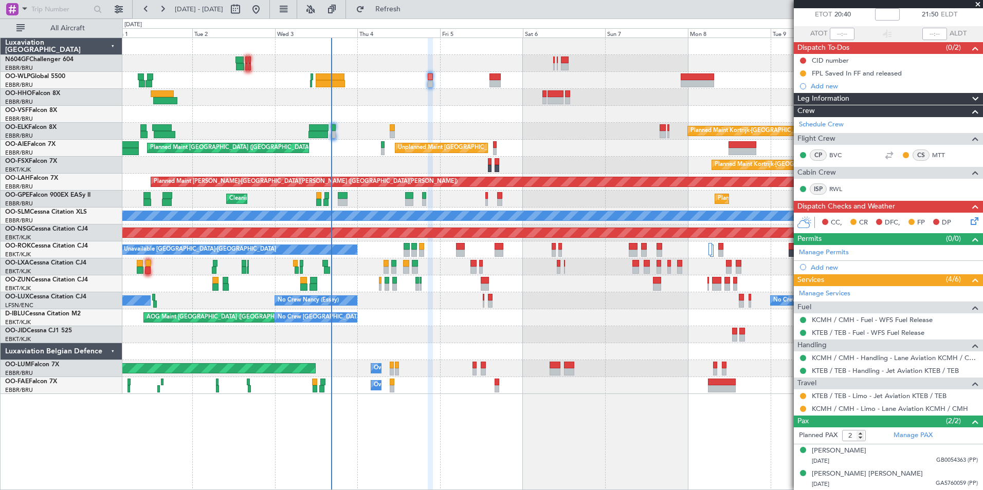
click at [144, 181] on div "Planned Maint Berlin (Brandenburg) Planned Maint Kortrijk-Wevelgem Unplanned Ma…" at bounding box center [552, 216] width 860 height 356
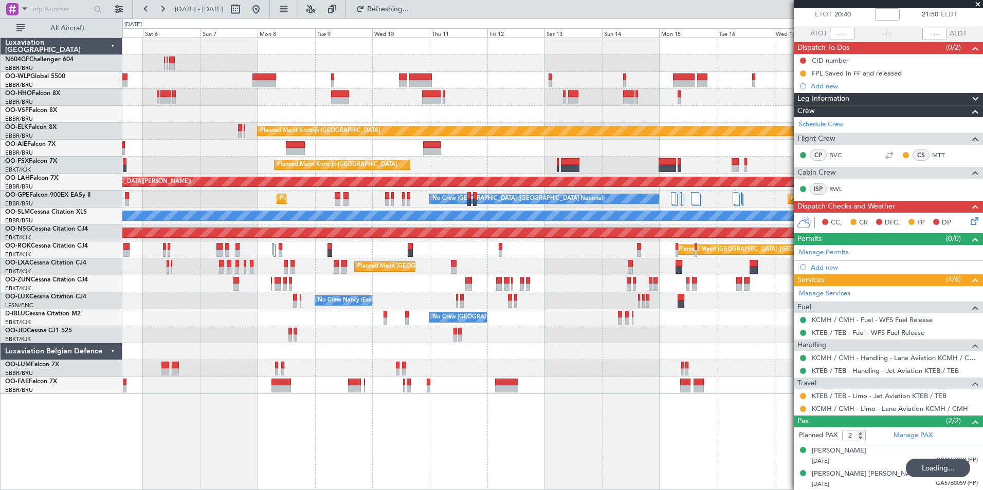
click at [328, 171] on div "Planned Maint Kortrijk-Wevelgem Unplanned Maint Brussels (Brussels National) Pl…" at bounding box center [552, 216] width 860 height 356
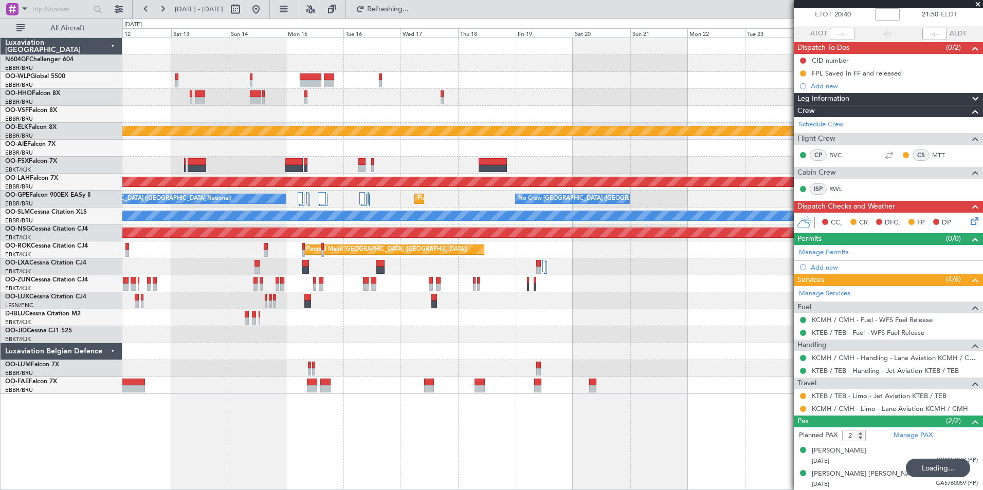
click at [199, 189] on div "Planned Maint Kortrijk-Wevelgem Planned Maint Kortrijk-Wevelgem Planned Maint A…" at bounding box center [552, 216] width 860 height 356
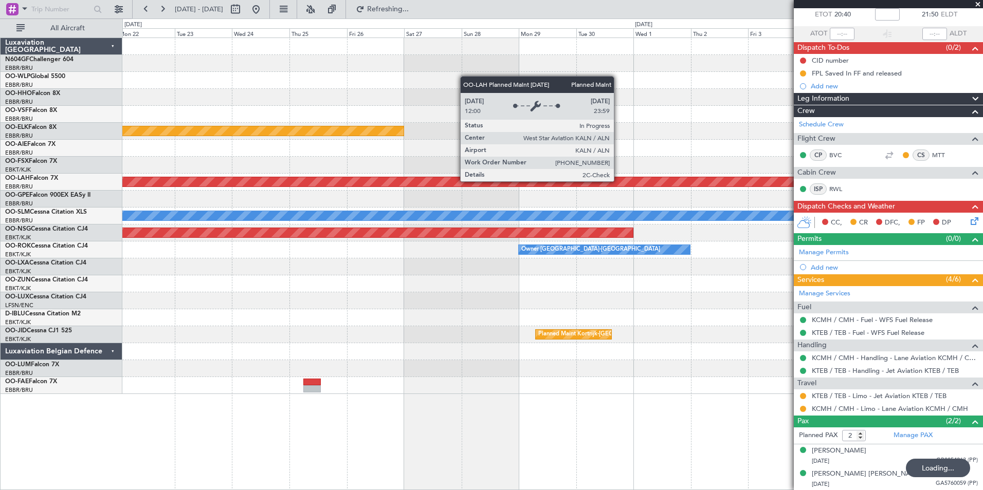
click at [198, 188] on div "Planned Maint Alton-[GEOGRAPHIC_DATA] ([GEOGRAPHIC_DATA][PERSON_NAME])" at bounding box center [552, 182] width 860 height 17
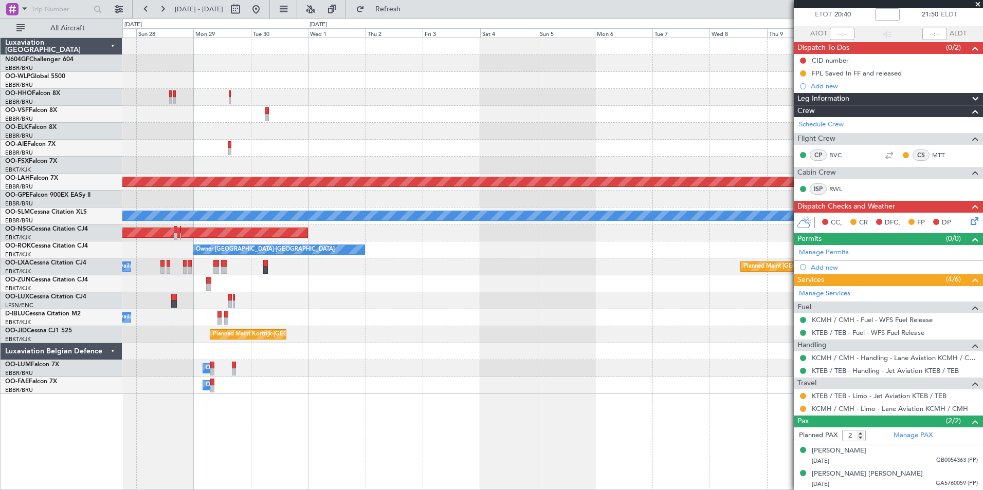
click at [144, 204] on div "Planned Maint Kortrijk-Wevelgem Planned Maint Alton-st Louis (St Louis Regl) Pl…" at bounding box center [552, 216] width 860 height 356
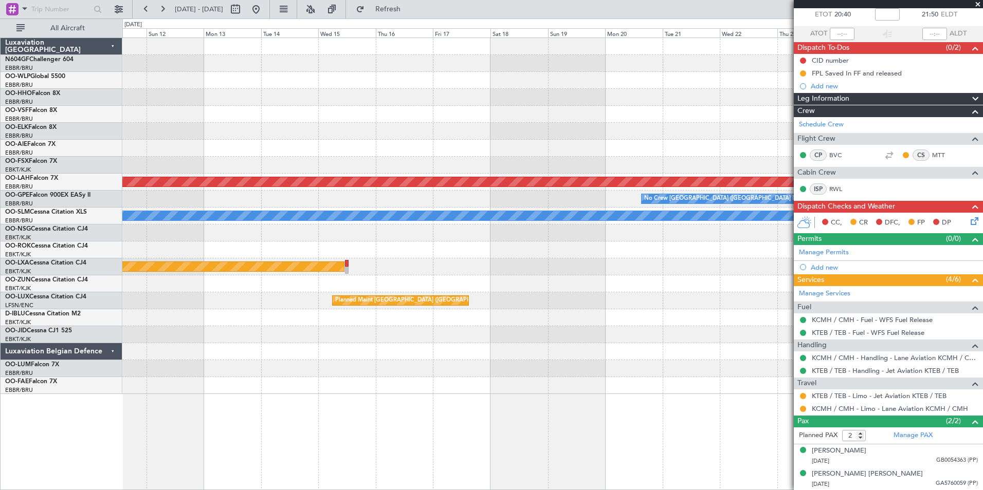
click at [144, 199] on div "Planned Maint Alton-st Louis (St Louis Regl) No Crew Brussels (Brussels Nationa…" at bounding box center [552, 216] width 860 height 356
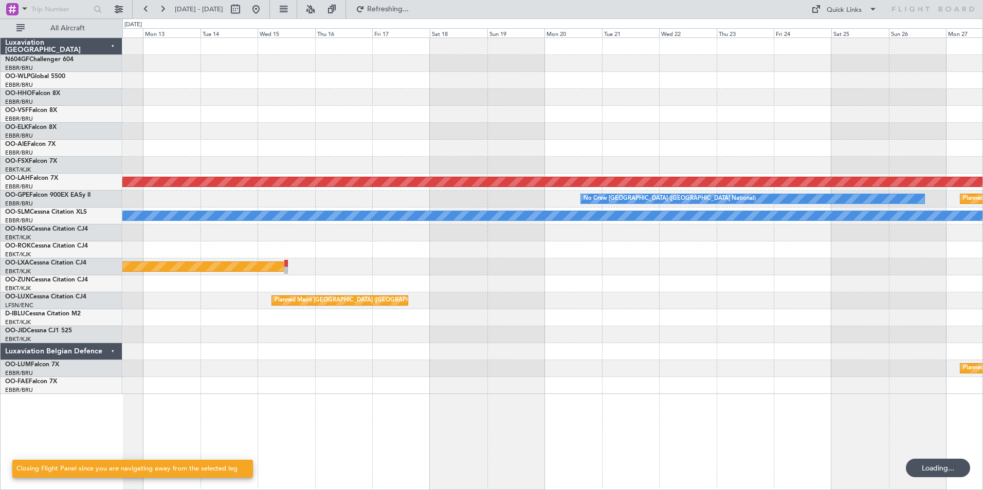
scroll to position [0, 0]
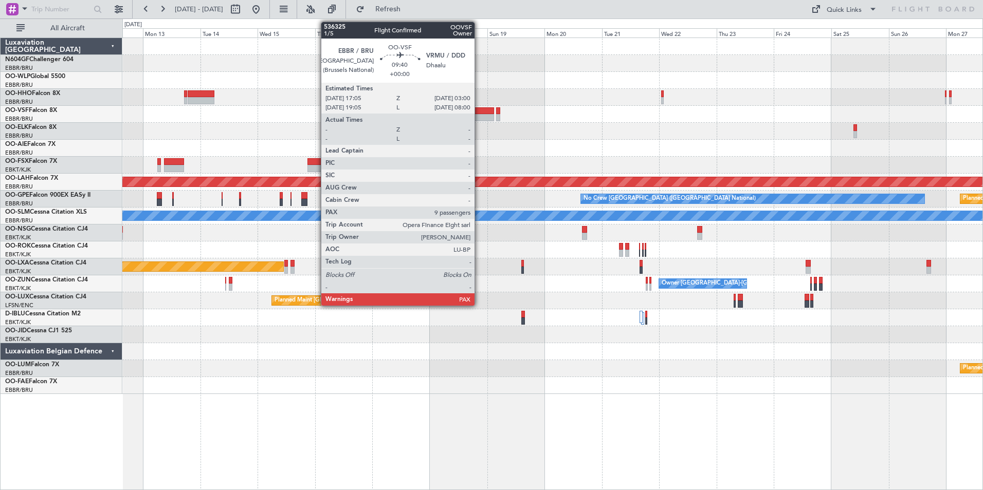
click at [479, 112] on div at bounding box center [482, 110] width 24 height 7
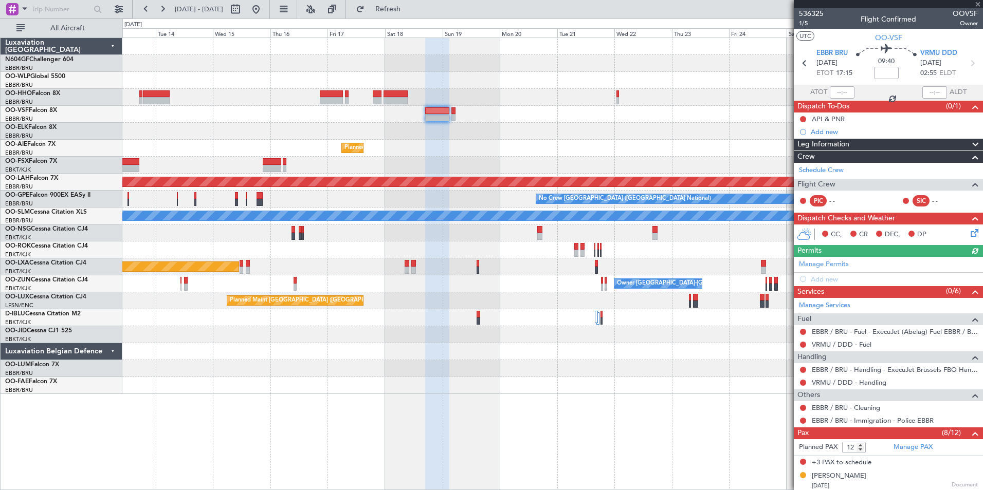
click at [500, 122] on div "Planned Maint Brussels (Brussels National) Planned Maint Alton-st Louis (St Lou…" at bounding box center [552, 216] width 860 height 356
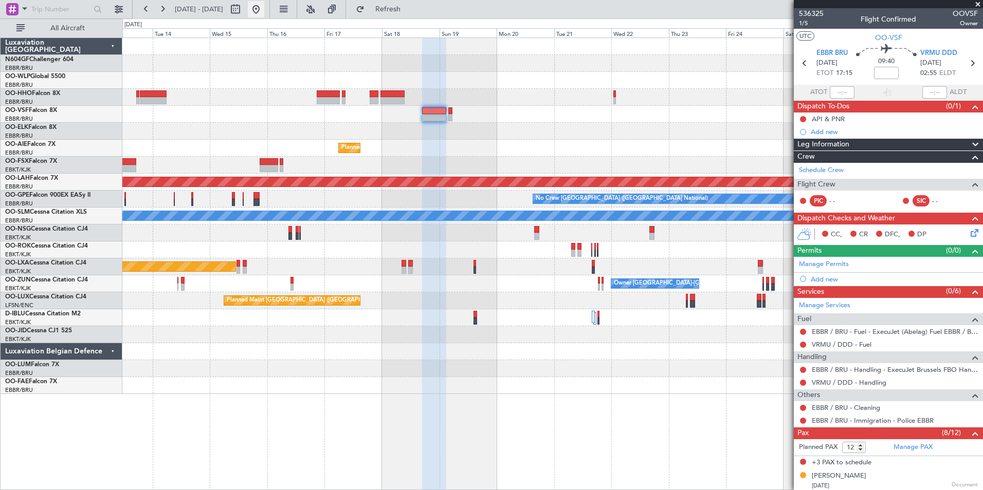
click at [264, 2] on button at bounding box center [256, 9] width 16 height 16
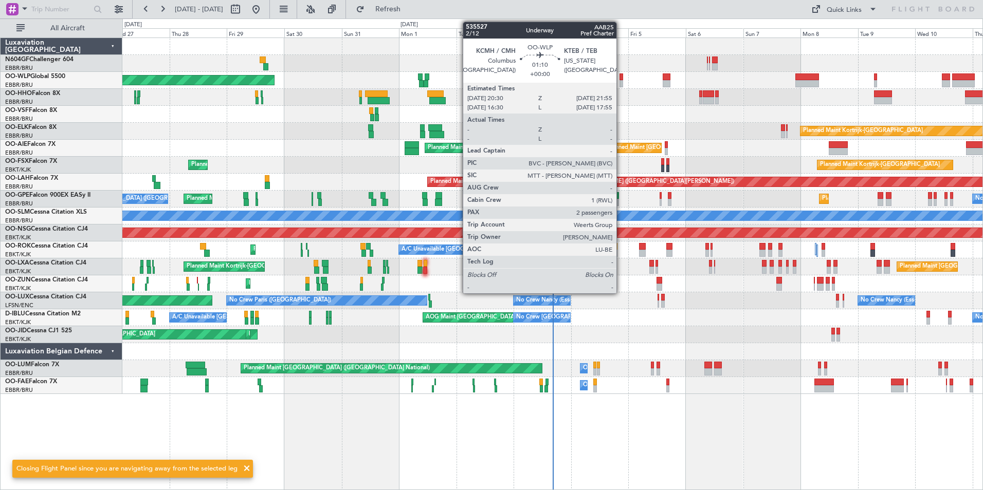
click at [621, 75] on div at bounding box center [621, 76] width 4 height 7
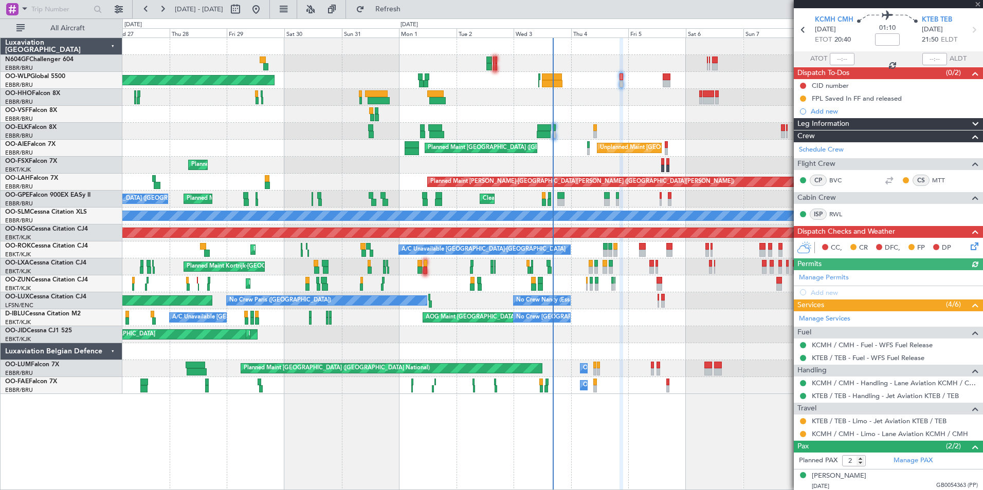
scroll to position [59, 0]
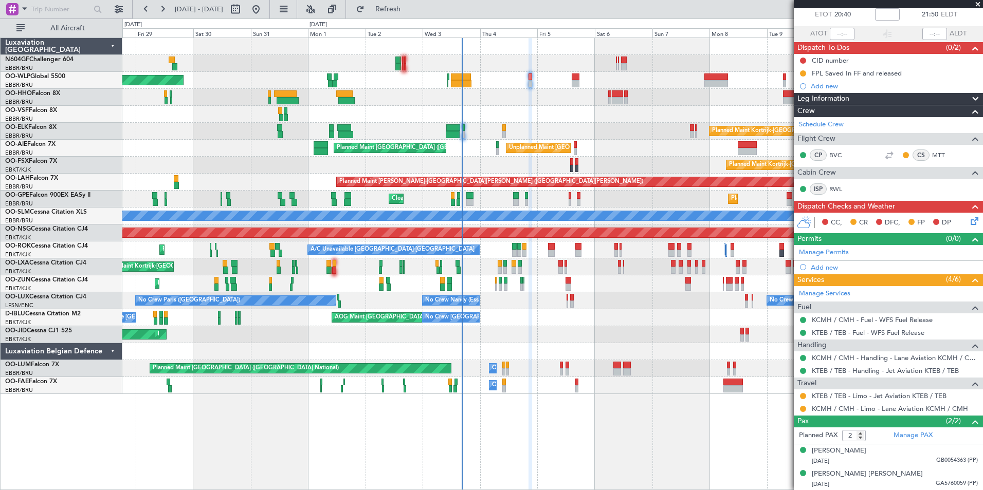
click at [561, 118] on div at bounding box center [552, 114] width 860 height 17
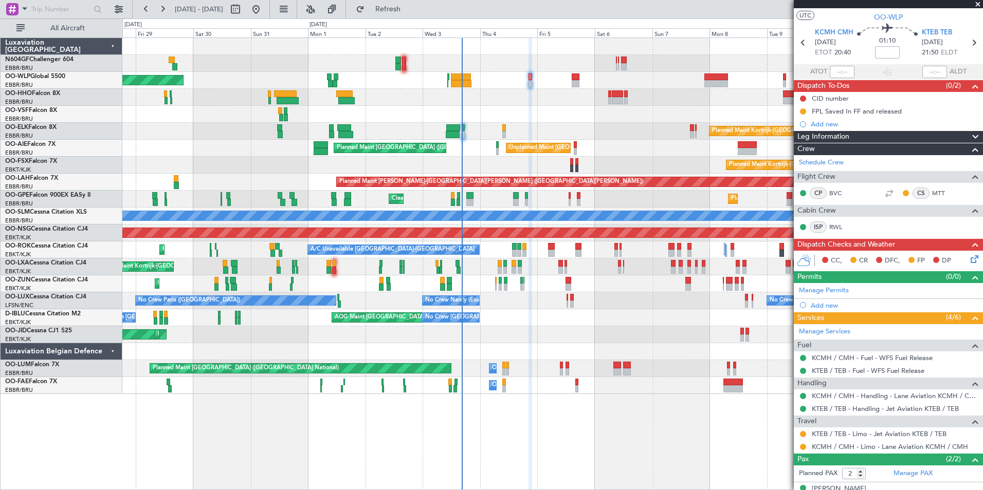
scroll to position [0, 0]
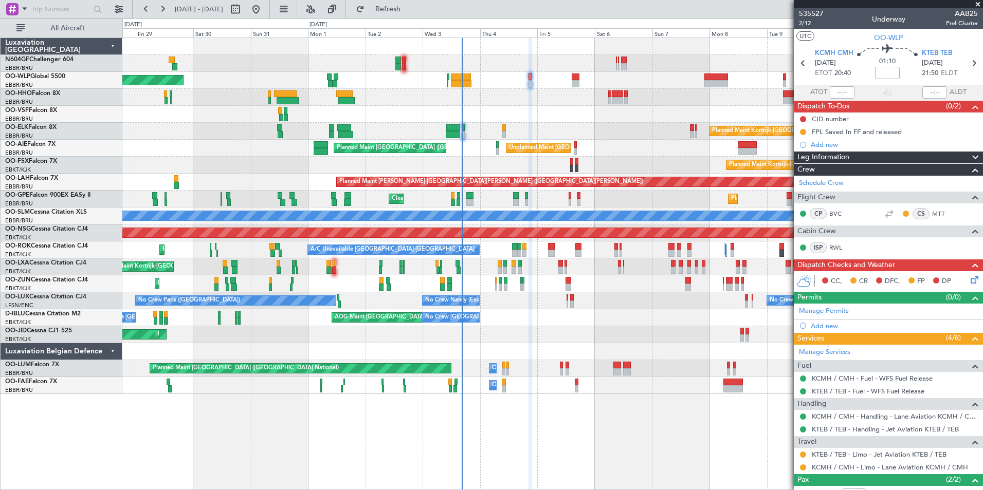
click at [968, 281] on icon at bounding box center [972, 278] width 8 height 8
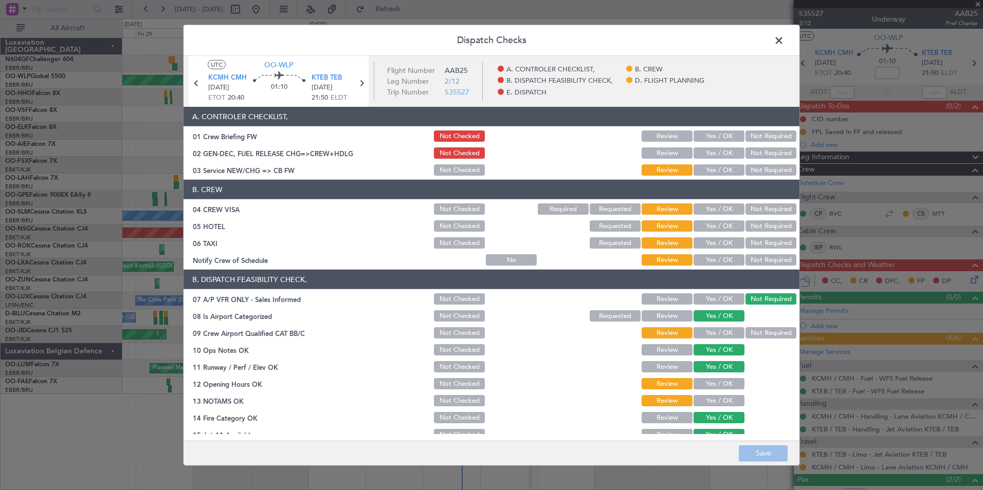
click at [715, 174] on button "Yes / OK" at bounding box center [718, 169] width 51 height 11
click at [745, 212] on button "Not Required" at bounding box center [770, 208] width 51 height 11
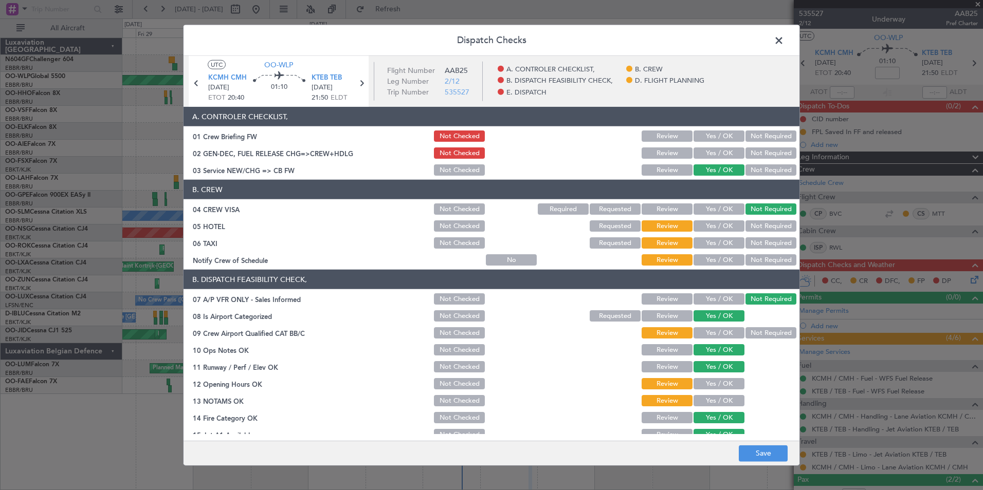
drag, startPoint x: 753, startPoint y: 225, endPoint x: 752, endPoint y: 235, distance: 10.8
click at [753, 225] on button "Not Required" at bounding box center [770, 225] width 51 height 11
drag, startPoint x: 752, startPoint y: 235, endPoint x: 752, endPoint y: 245, distance: 9.3
click at [752, 236] on section "B. CREW 04 CREW VISA Not Checked Required Requested Review Yes / OK Not Require…" at bounding box center [491, 223] width 616 height 87
drag, startPoint x: 751, startPoint y: 236, endPoint x: 739, endPoint y: 247, distance: 16.4
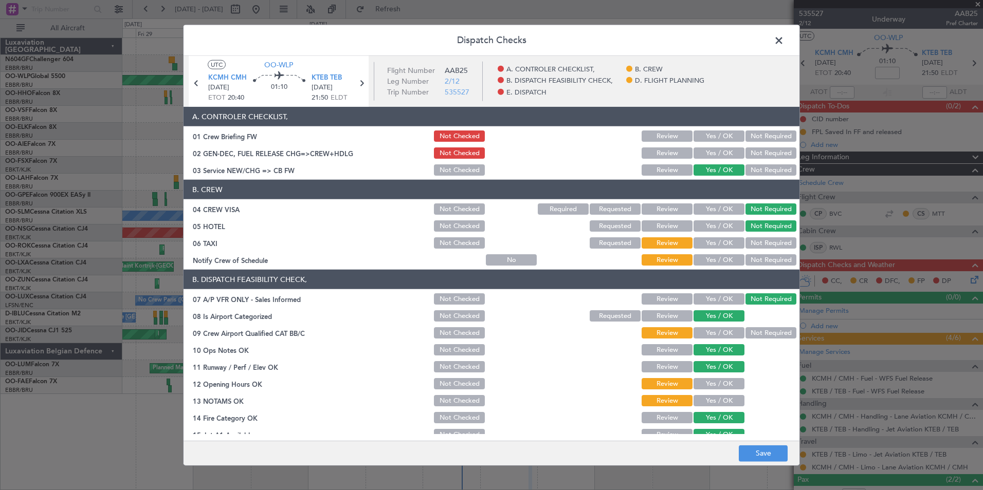
click at [746, 241] on div "Not Required" at bounding box center [770, 243] width 52 height 14
click at [715, 262] on button "Yes / OK" at bounding box center [718, 259] width 51 height 11
click at [745, 244] on button "Not Required" at bounding box center [770, 242] width 51 height 11
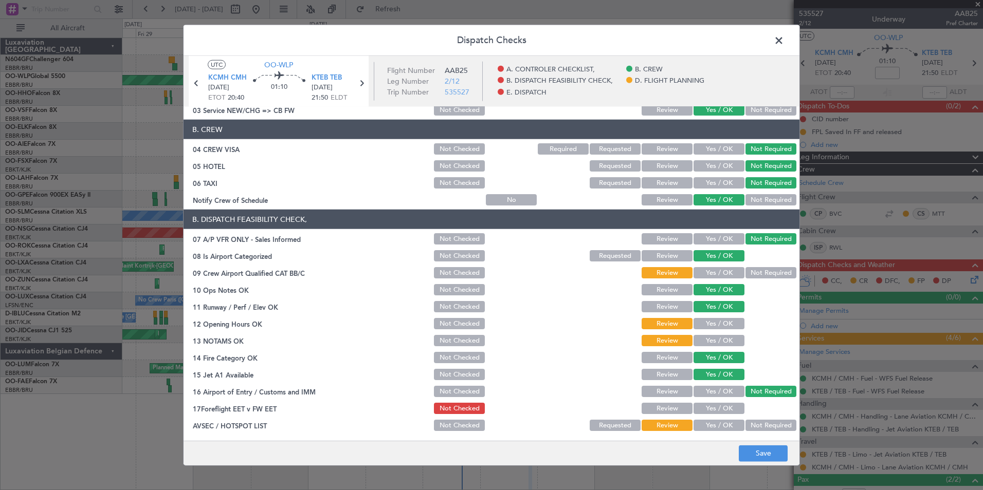
scroll to position [103, 0]
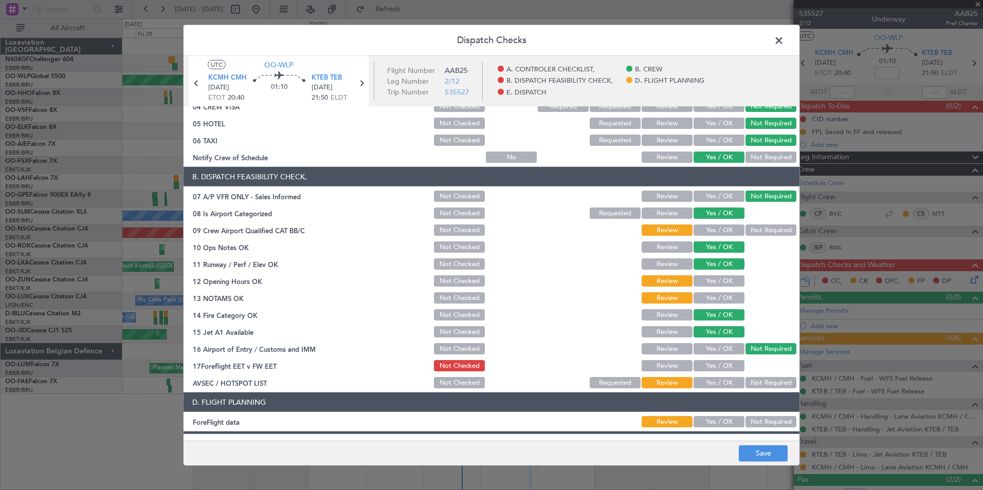
click at [756, 235] on button "Not Required" at bounding box center [770, 230] width 51 height 11
click at [719, 279] on button "Yes / OK" at bounding box center [718, 280] width 51 height 11
click at [716, 287] on div "Yes / OK" at bounding box center [718, 281] width 52 height 14
click at [716, 291] on div "Yes / OK" at bounding box center [718, 298] width 52 height 14
click at [716, 297] on button "Yes / OK" at bounding box center [718, 297] width 51 height 11
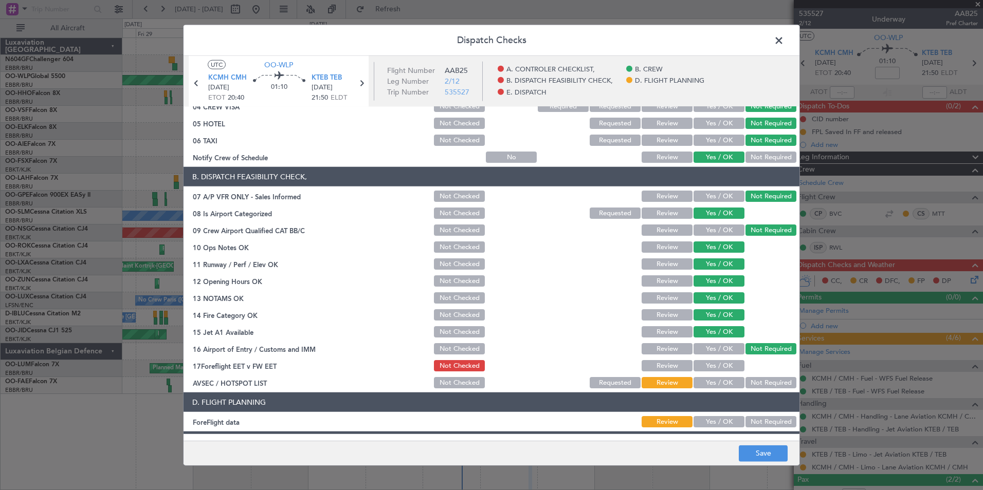
click at [716, 380] on button "Yes / OK" at bounding box center [718, 382] width 51 height 11
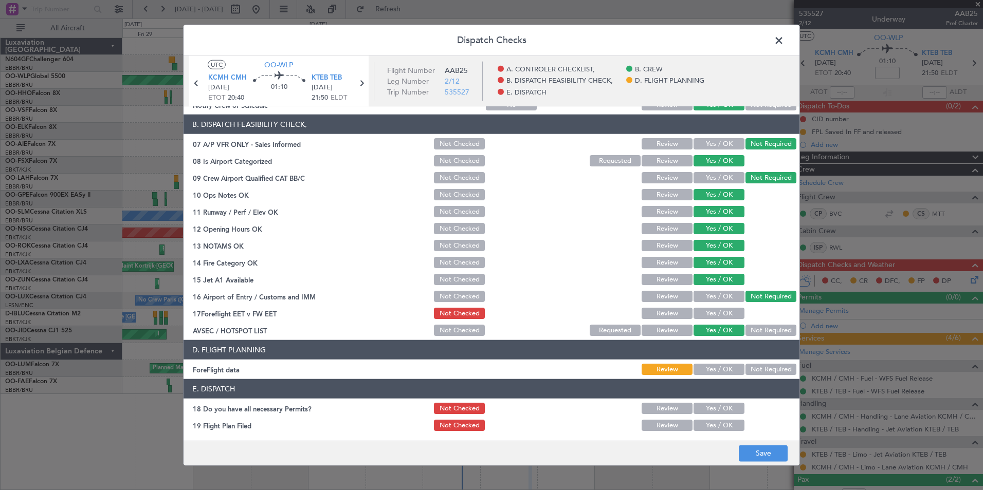
scroll to position [190, 0]
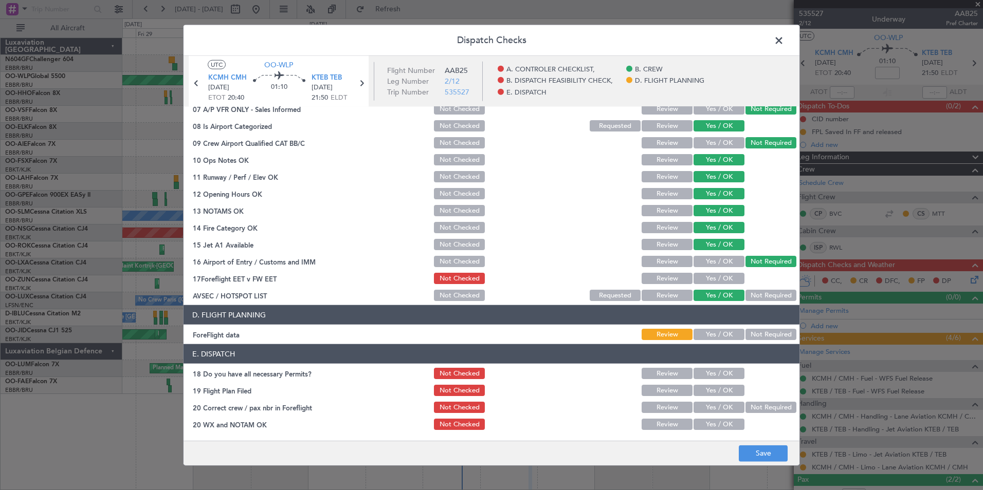
click at [723, 331] on button "Yes / OK" at bounding box center [718, 334] width 51 height 11
click at [776, 453] on button "Save" at bounding box center [762, 453] width 49 height 16
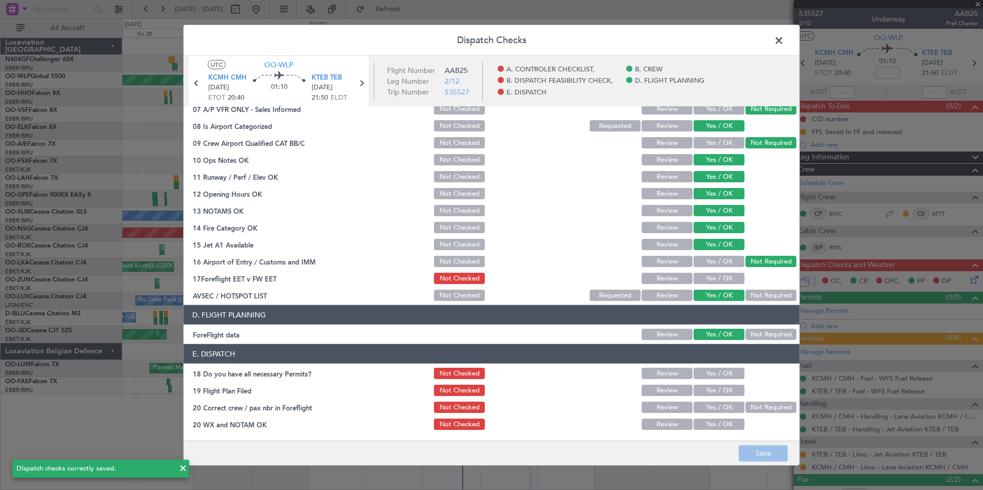
click at [784, 48] on span at bounding box center [784, 43] width 0 height 21
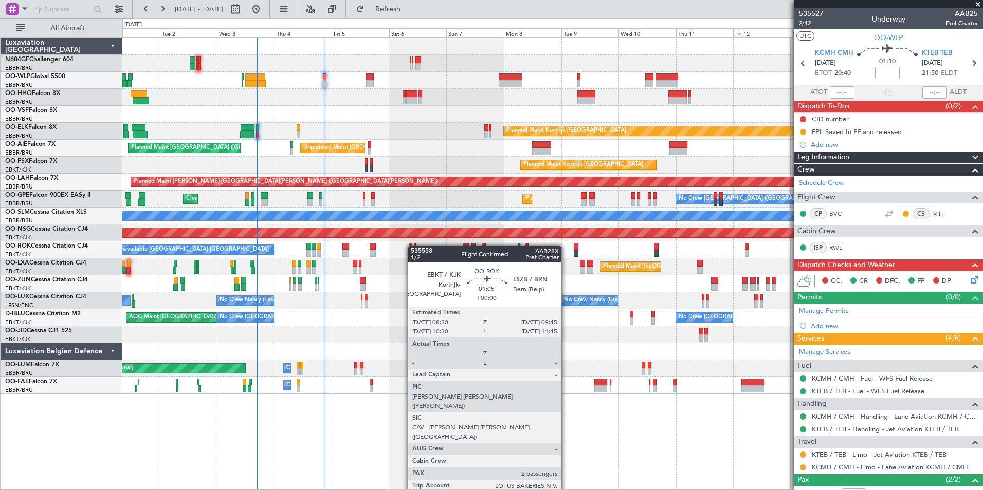
click at [411, 247] on div "Planned Maint Berlin (Brandenburg) Planned Maint Kortrijk-Wevelgem Unplanned Ma…" at bounding box center [552, 216] width 860 height 356
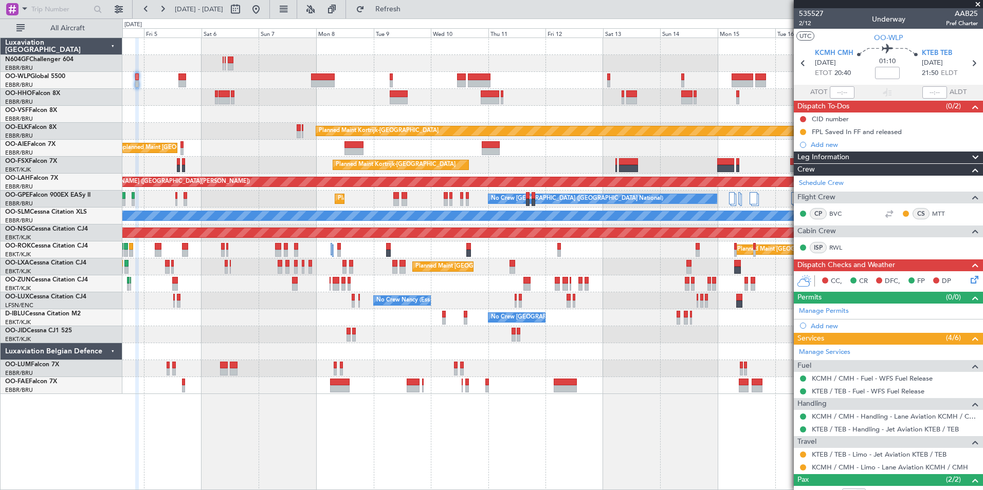
click at [394, 120] on div "Planned Maint Kortrijk-Wevelgem Unplanned Maint Brussels (Brussels National) Pl…" at bounding box center [552, 216] width 860 height 356
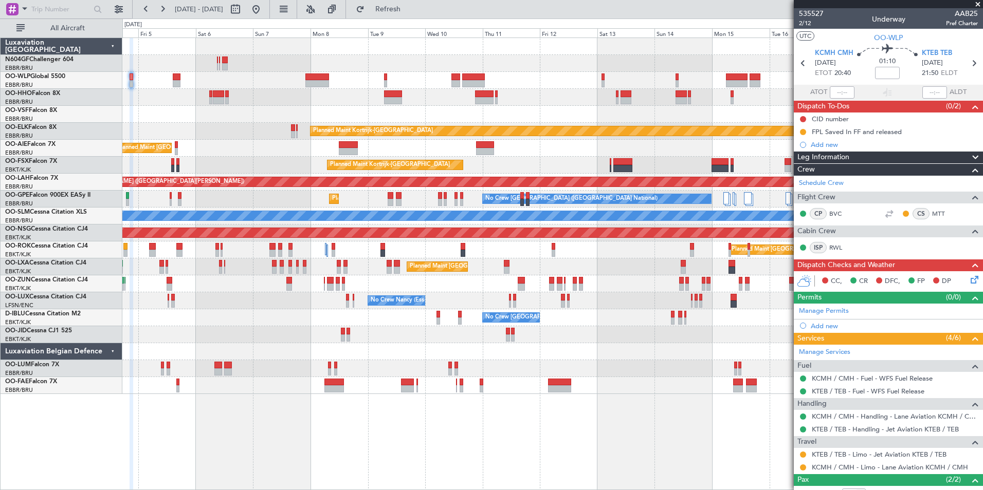
click at [445, 196] on div at bounding box center [444, 195] width 3 height 7
type input "-00:10"
type input "9"
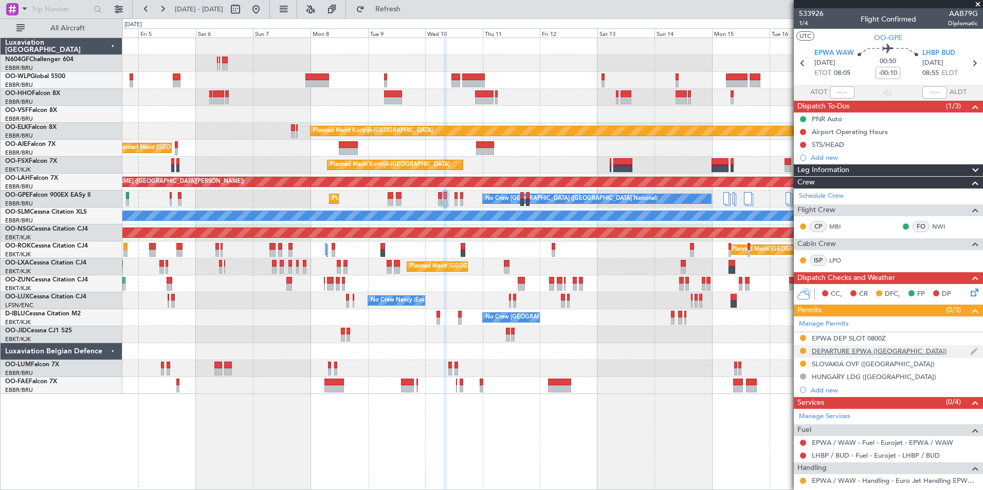
click at [842, 355] on div "DEPARTURE EPWA (EU)" at bounding box center [887, 351] width 189 height 13
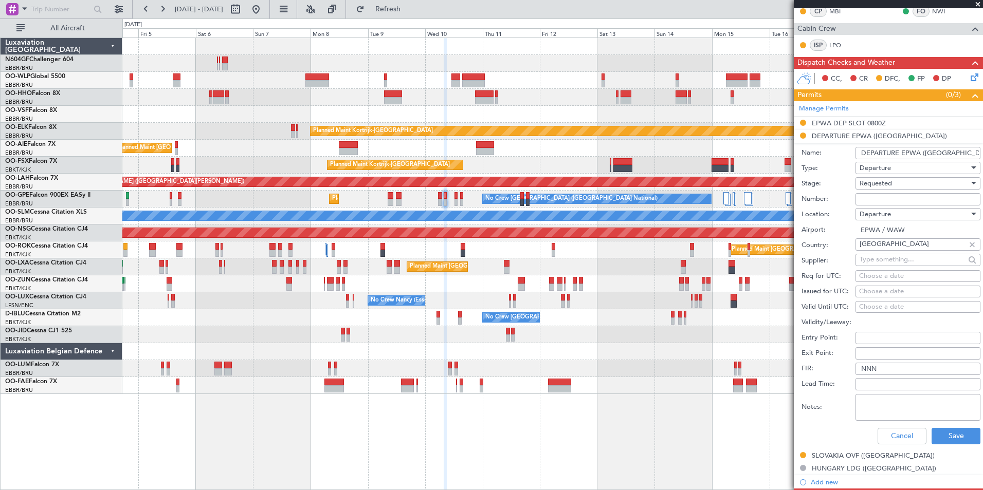
scroll to position [308, 0]
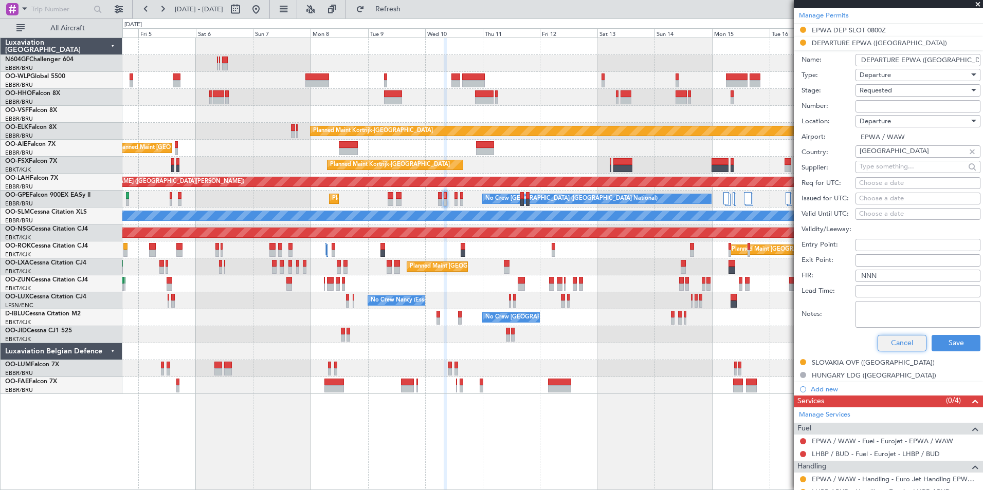
click at [894, 343] on button "Cancel" at bounding box center [901, 343] width 49 height 16
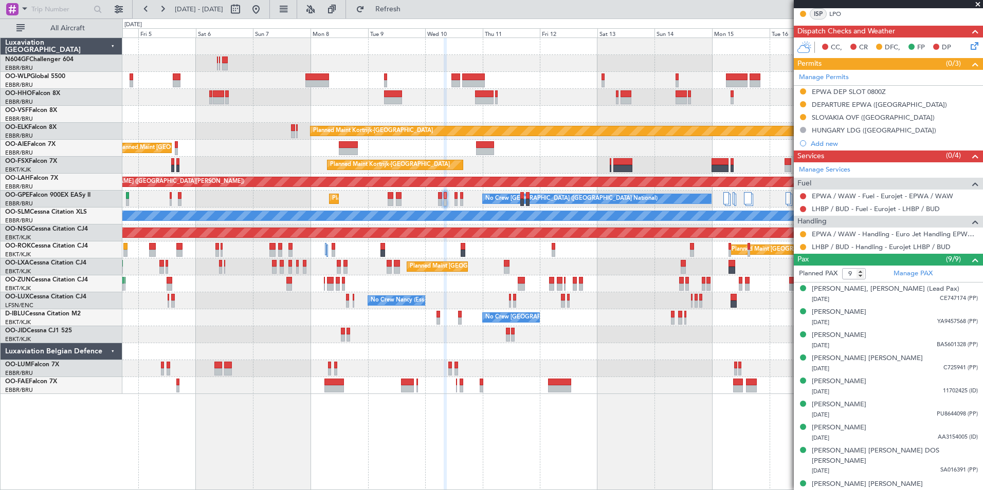
scroll to position [144, 0]
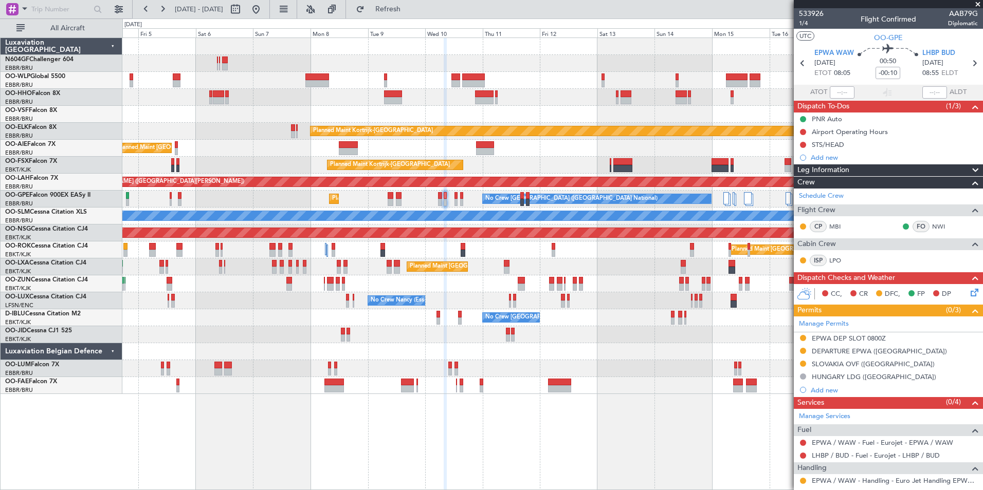
scroll to position [144, 0]
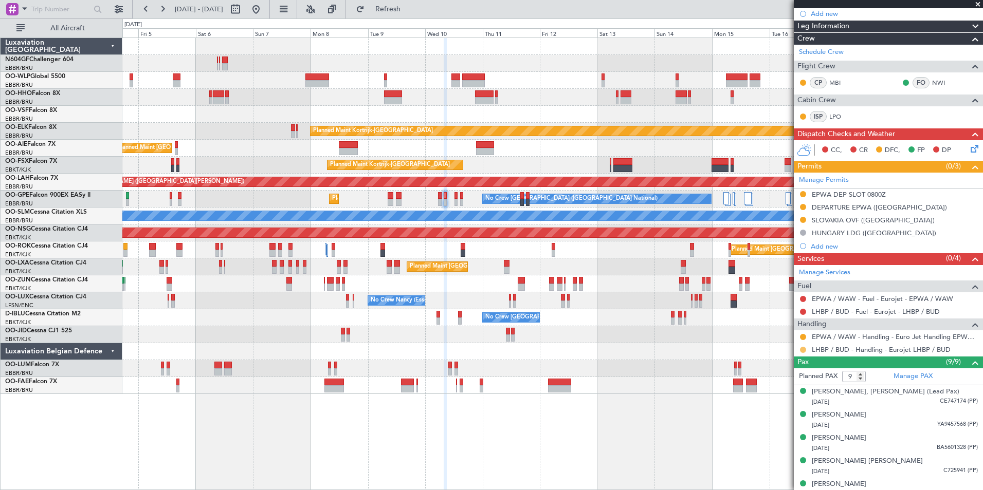
click at [802, 347] on button at bounding box center [803, 350] width 6 height 6
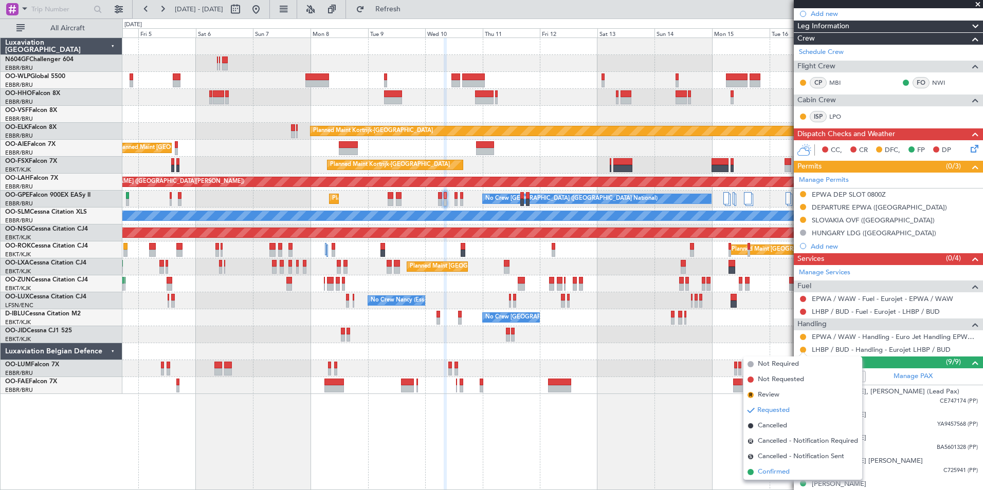
click at [768, 468] on span "Confirmed" at bounding box center [773, 472] width 32 height 10
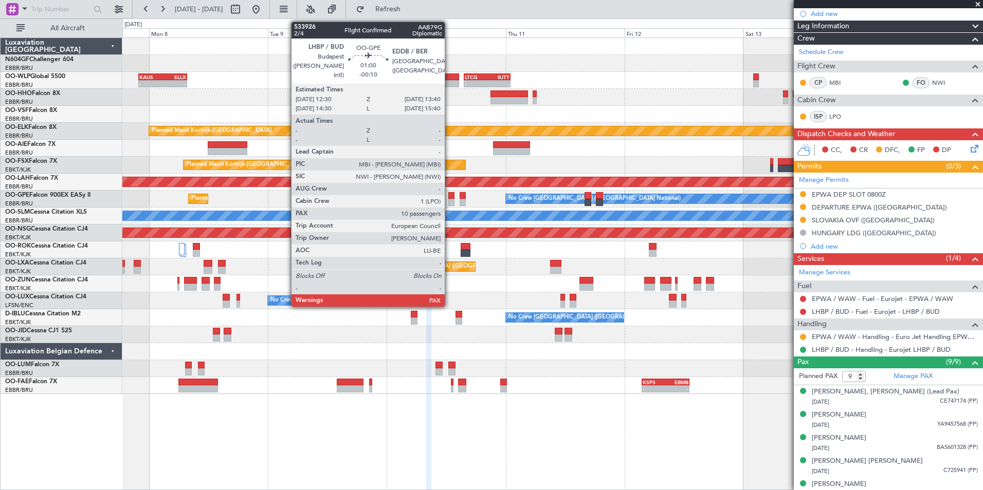
click at [449, 202] on div at bounding box center [451, 202] width 6 height 7
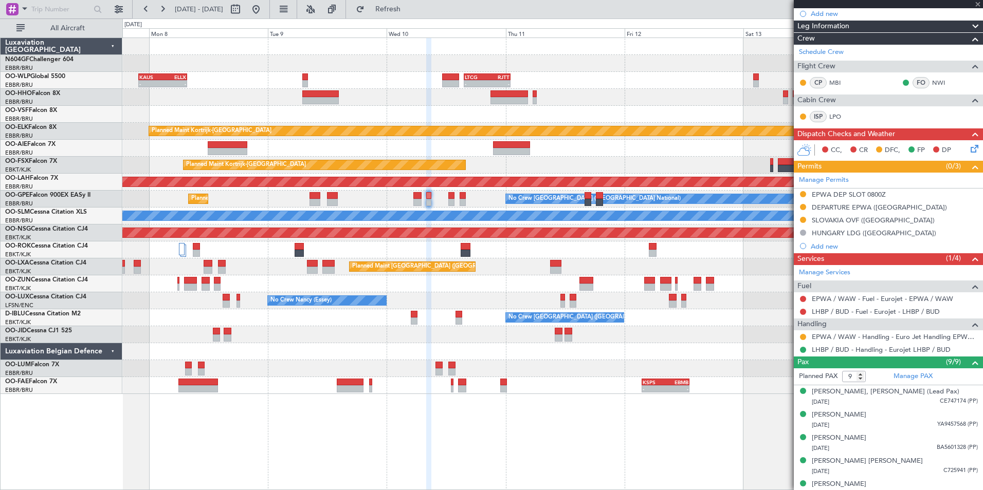
type input "10"
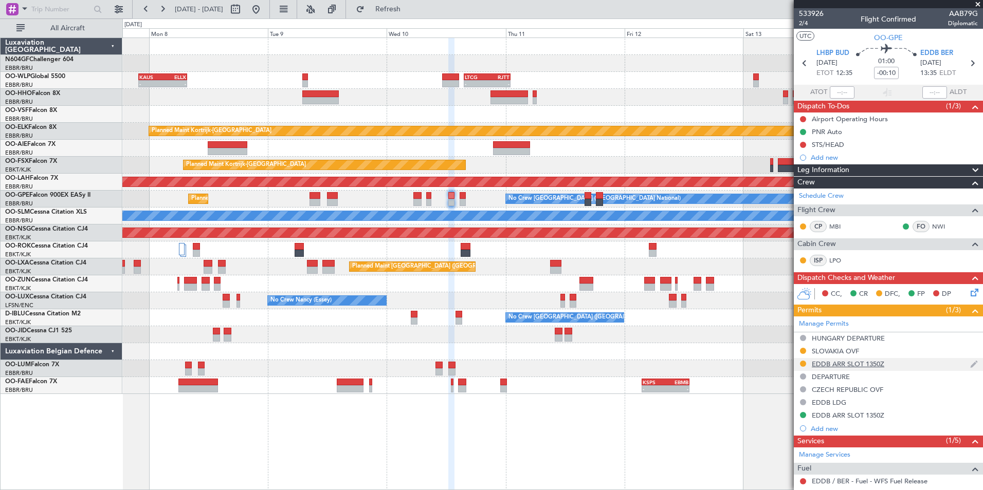
scroll to position [154, 0]
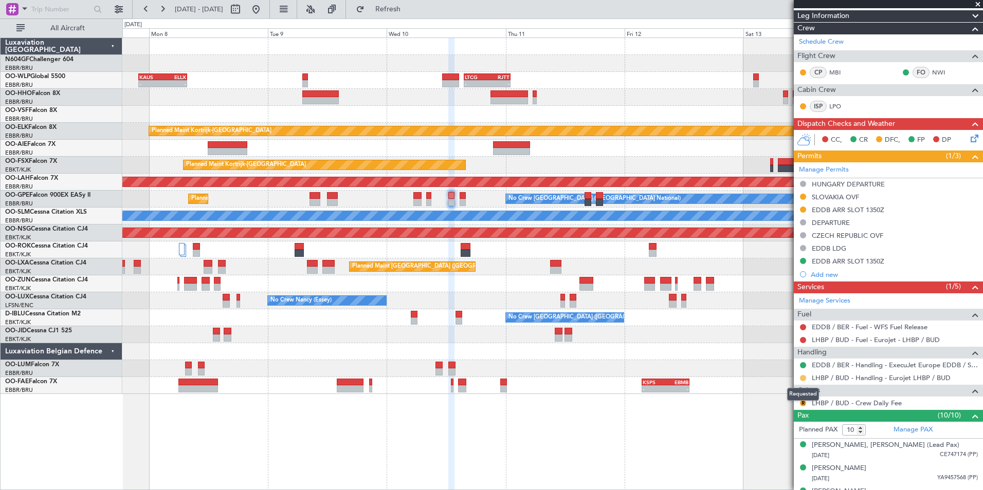
click at [801, 380] on button at bounding box center [803, 378] width 6 height 6
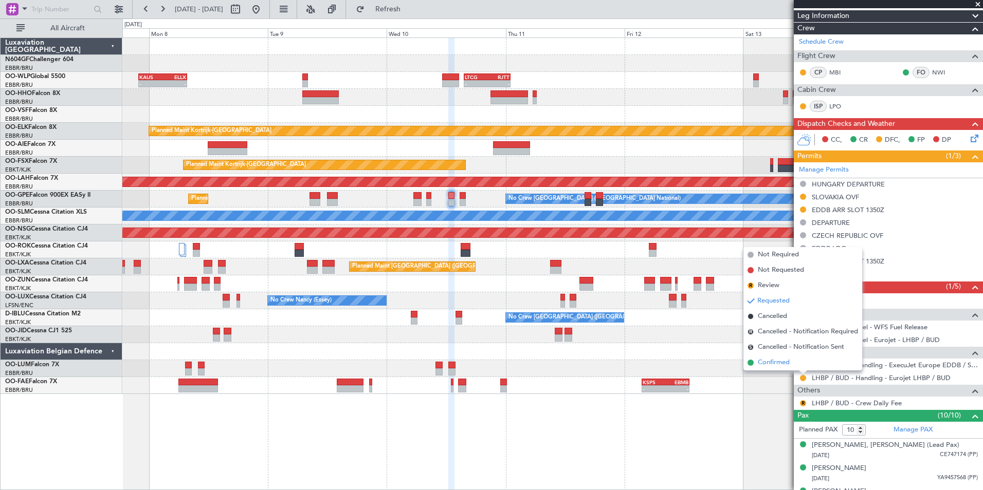
click at [793, 362] on li "Confirmed" at bounding box center [802, 362] width 119 height 15
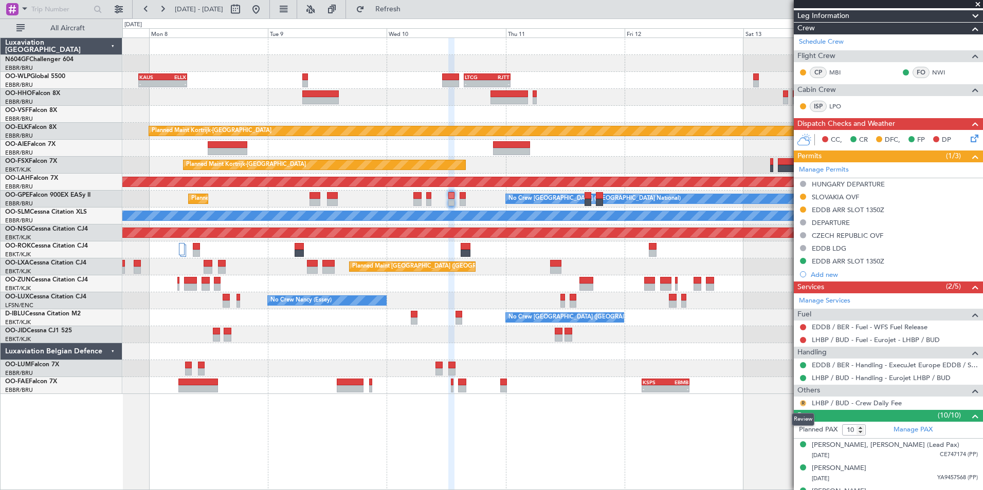
click at [805, 403] on button "R" at bounding box center [803, 403] width 6 height 6
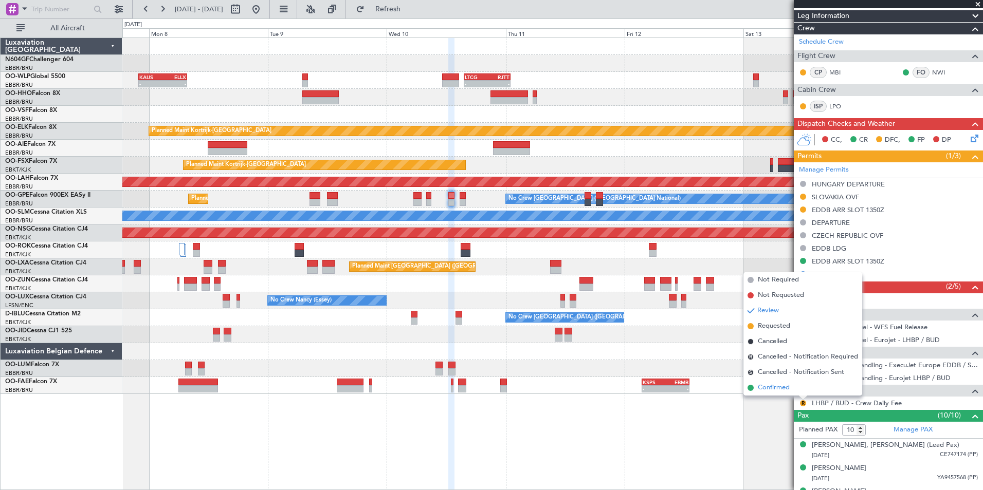
click at [791, 393] on li "Confirmed" at bounding box center [802, 387] width 119 height 15
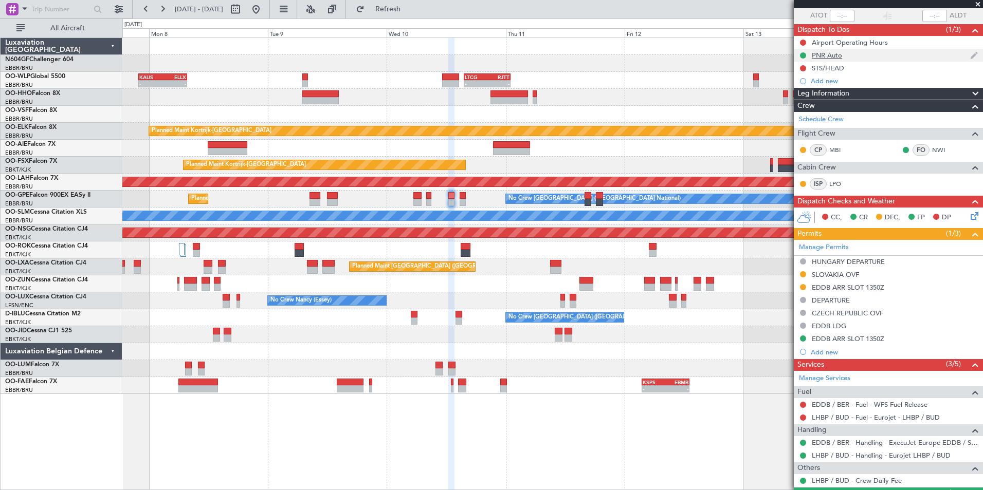
scroll to position [0, 0]
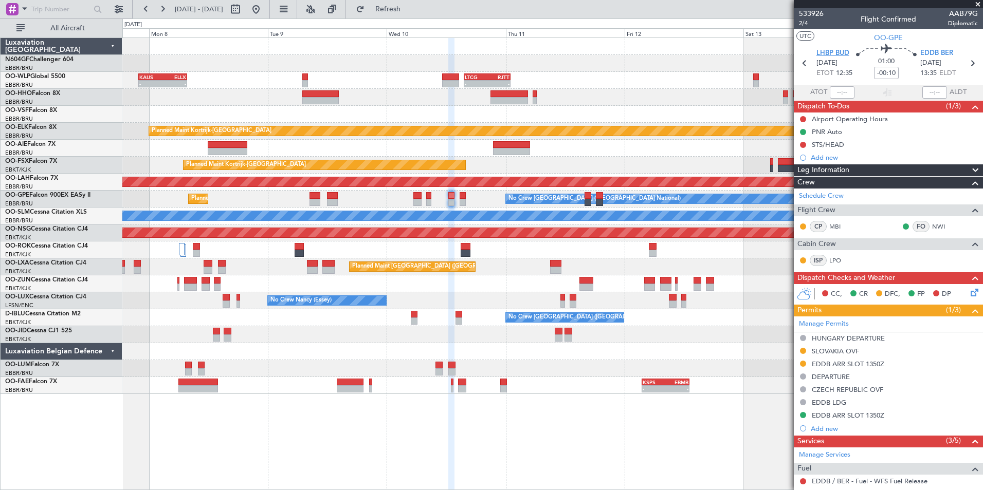
click at [836, 52] on span "LHBP BUD" at bounding box center [832, 53] width 33 height 10
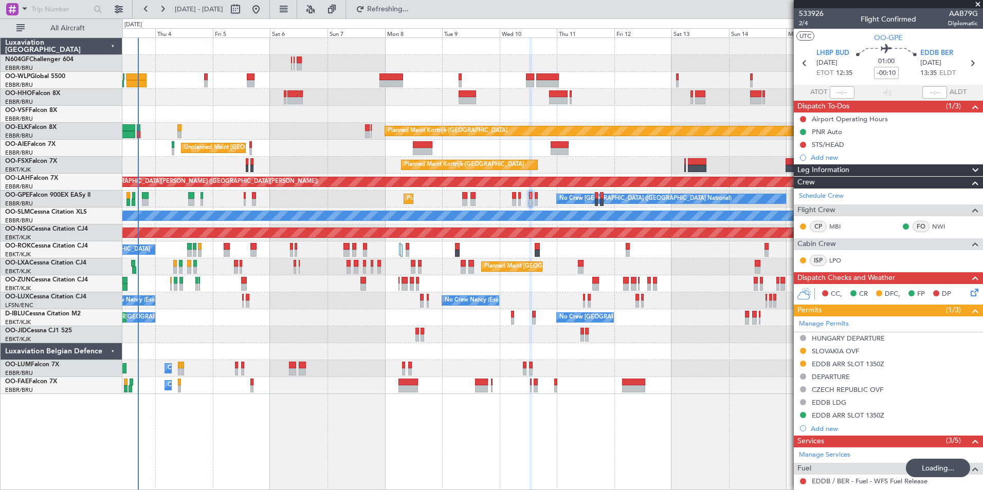
click at [433, 254] on div "Planned Maint Paris (Le Bourget) A/C Unavailable Kortrijk-Wevelgem" at bounding box center [552, 250] width 860 height 17
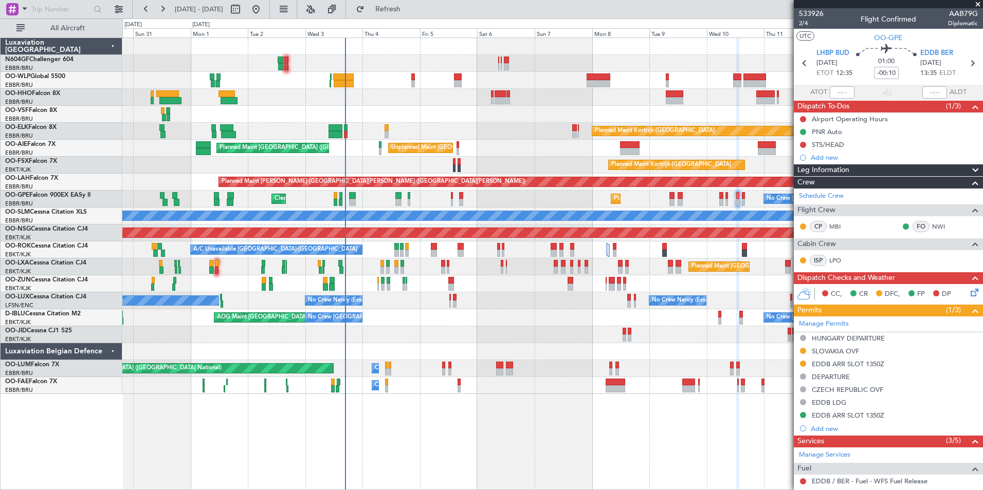
click at [528, 198] on div "Planned Maint Brussels (Brussels National) No Crew Brussels (Brussels National)…" at bounding box center [552, 199] width 860 height 17
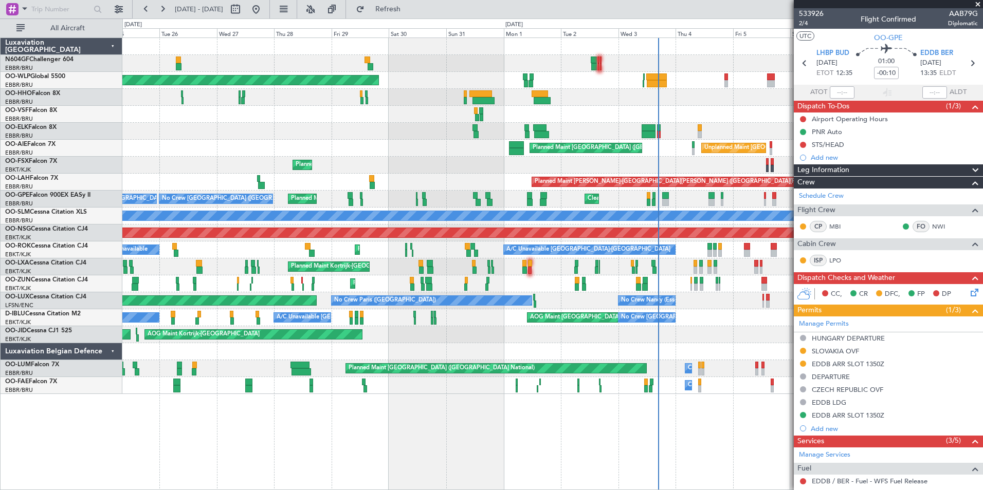
click at [429, 171] on div "Planned Maint Berlin (Brandenburg) Planned Maint Kortrijk-Wevelgem Unplanned Ma…" at bounding box center [552, 216] width 860 height 356
click at [266, 156] on div "Unplanned Maint Brussels (Brussels National) Planned Maint London (Farnborough)" at bounding box center [552, 148] width 860 height 17
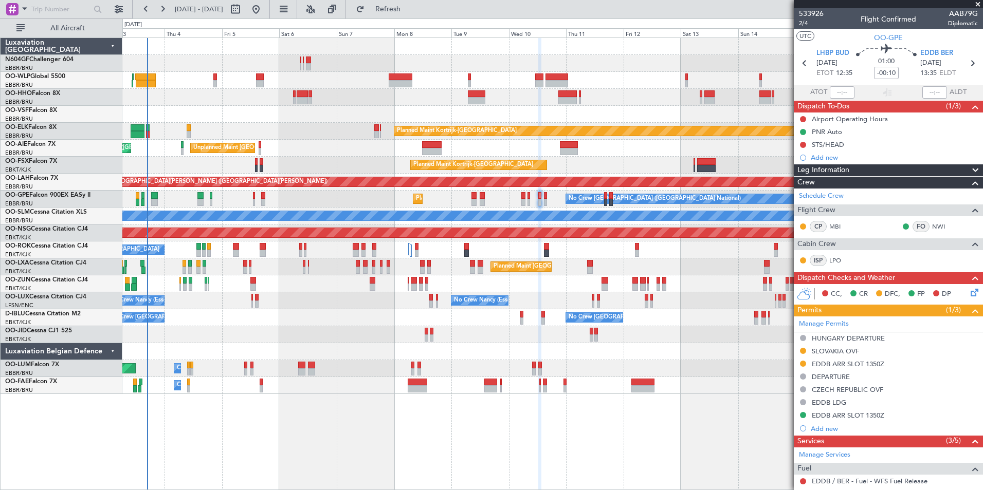
click at [292, 191] on div "Planned Maint Brussels (Brussels National) No Crew Brussels (Brussels National)…" at bounding box center [552, 199] width 860 height 17
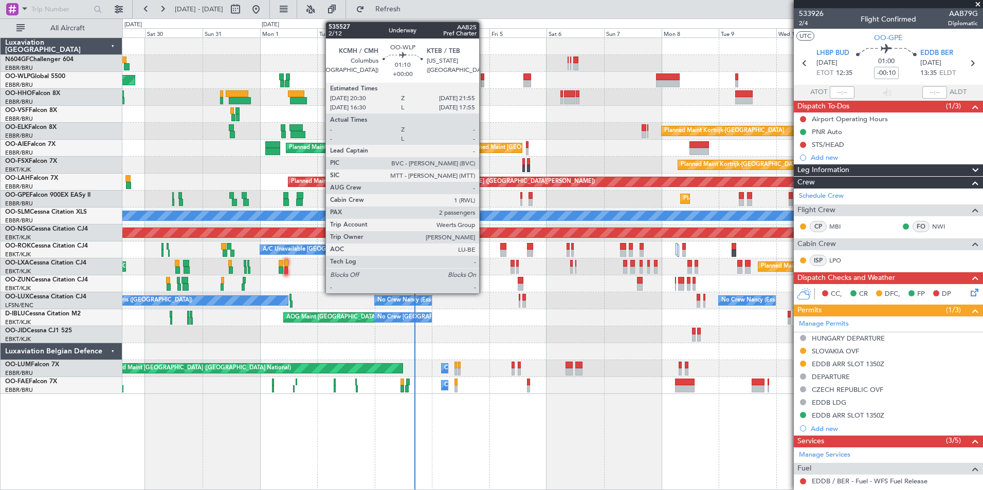
click at [484, 84] on div at bounding box center [482, 83] width 4 height 7
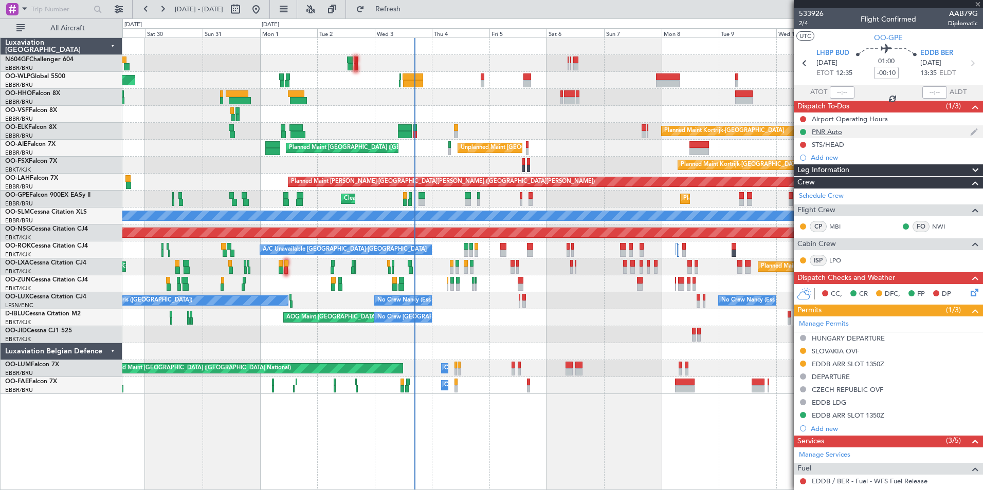
type input "2"
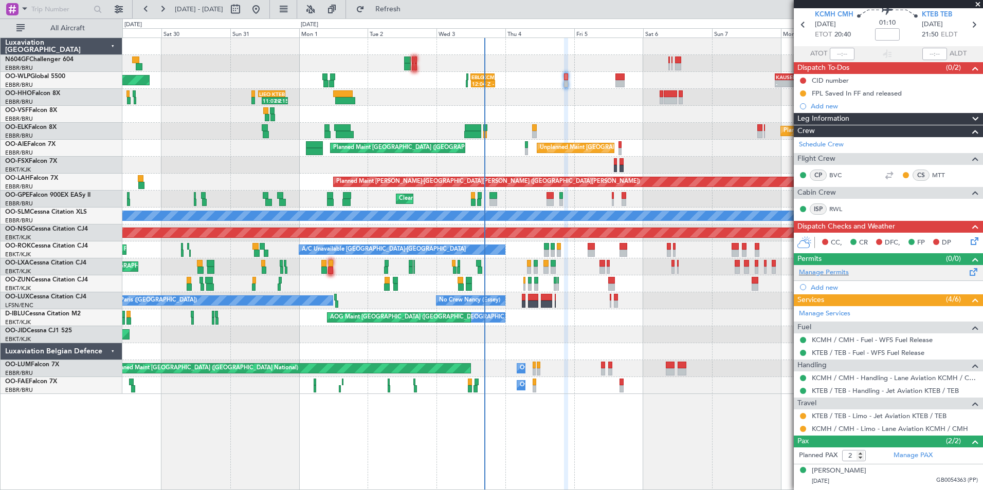
scroll to position [59, 0]
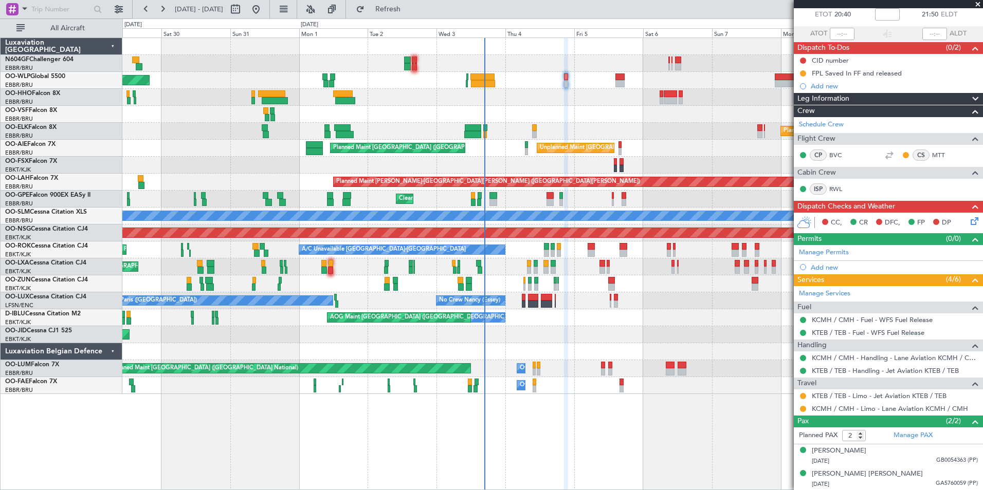
click at [549, 120] on div at bounding box center [552, 114] width 860 height 17
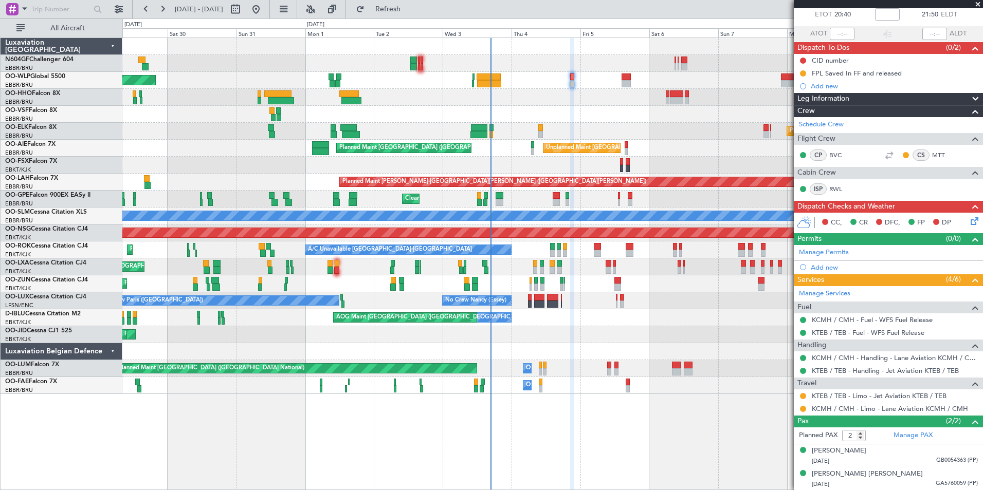
click at [508, 92] on div at bounding box center [552, 97] width 860 height 17
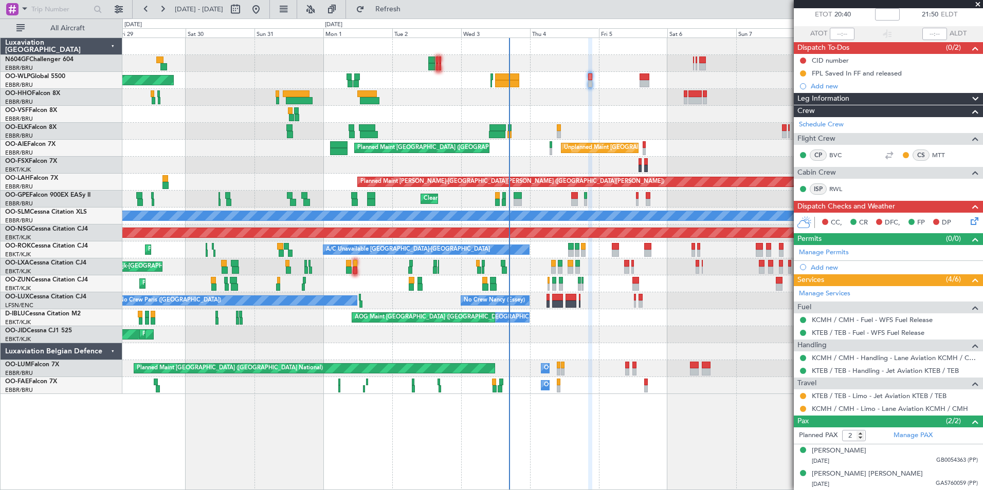
click at [603, 122] on div "Planned Maint Berlin (Brandenburg) Planned Maint Kortrijk-Wevelgem Unplanned Ma…" at bounding box center [552, 216] width 860 height 356
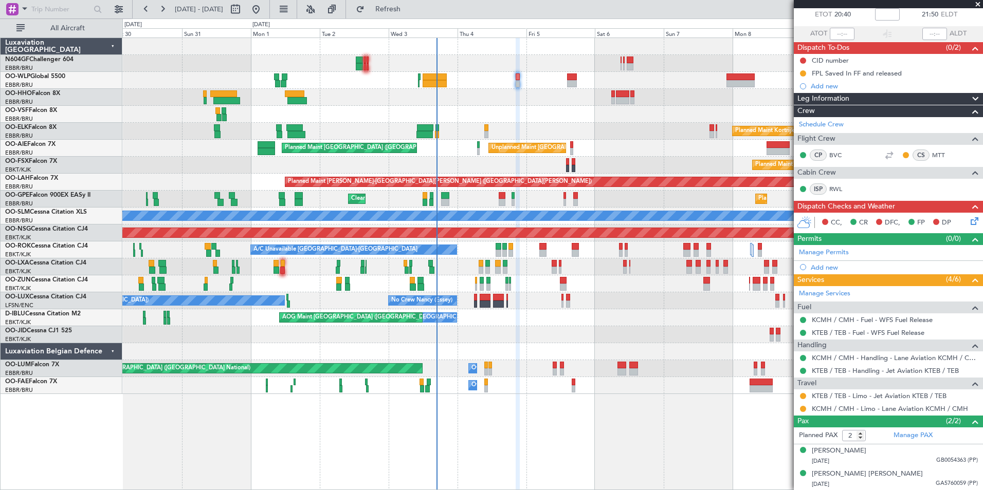
click at [501, 124] on div "Planned Maint Kortrijk-[GEOGRAPHIC_DATA]" at bounding box center [552, 131] width 860 height 17
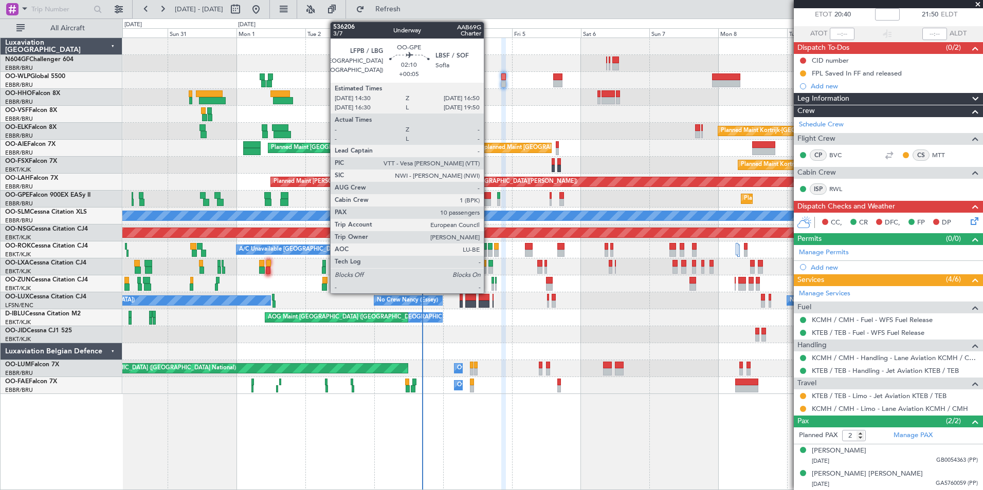
click at [488, 203] on div at bounding box center [487, 202] width 7 height 7
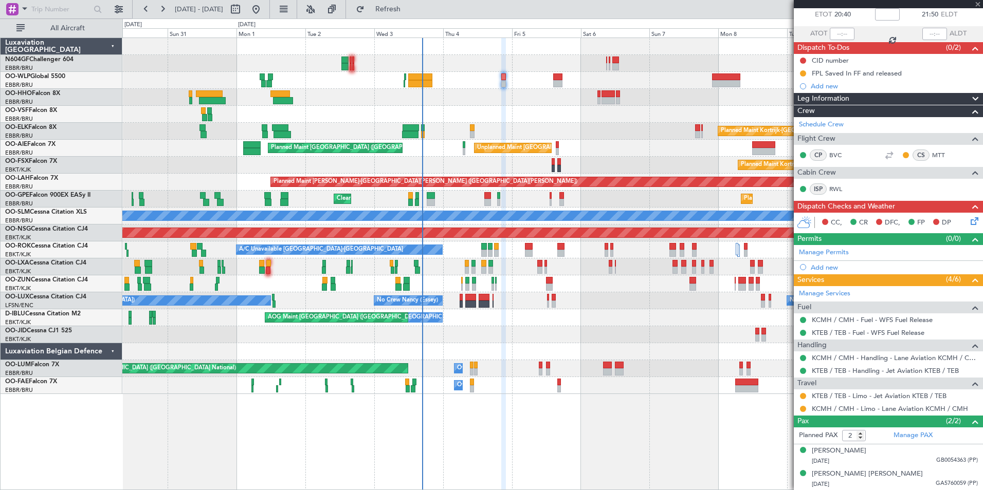
type input "+00:05"
type input "10"
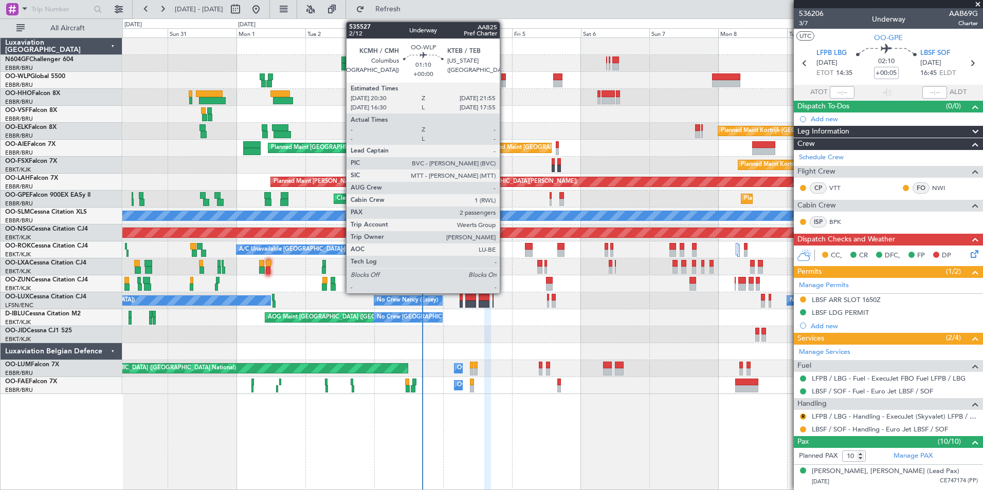
click at [504, 75] on div at bounding box center [503, 76] width 4 height 7
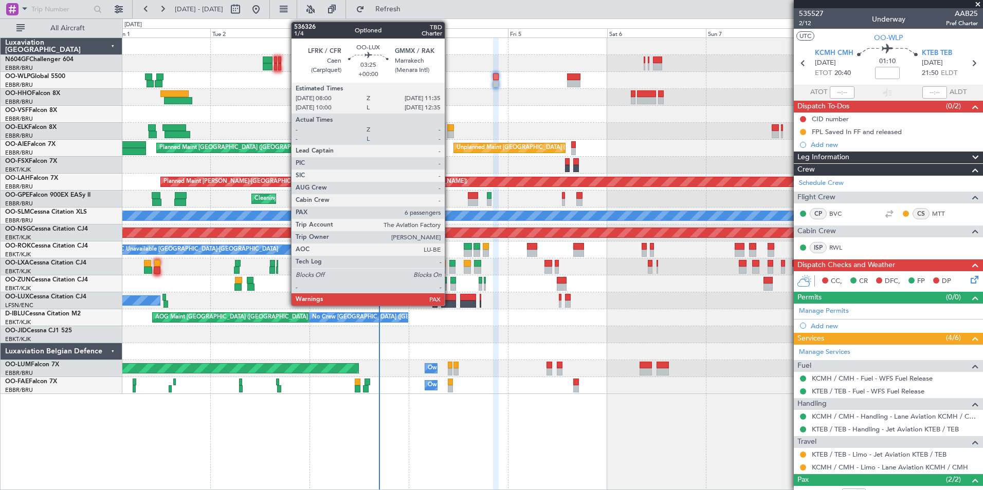
click at [449, 299] on div at bounding box center [448, 297] width 15 height 7
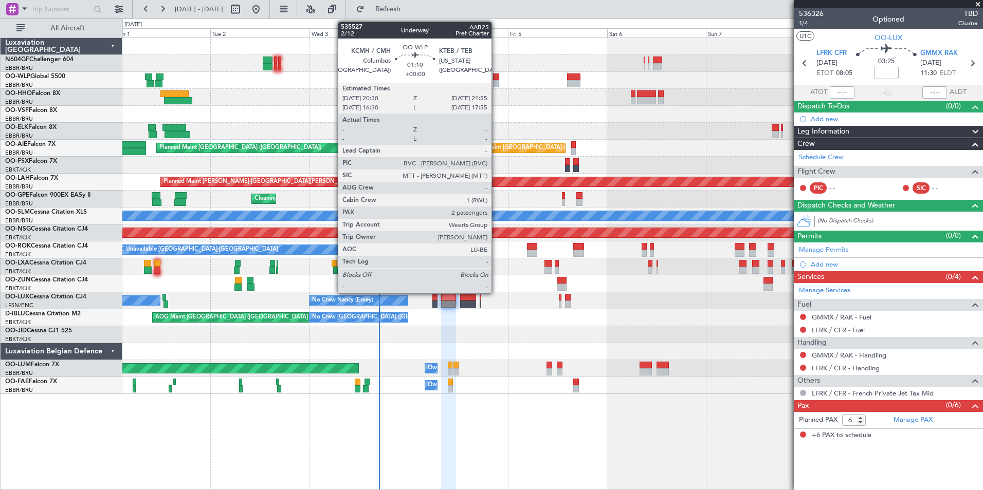
click at [496, 83] on div at bounding box center [496, 83] width 6 height 7
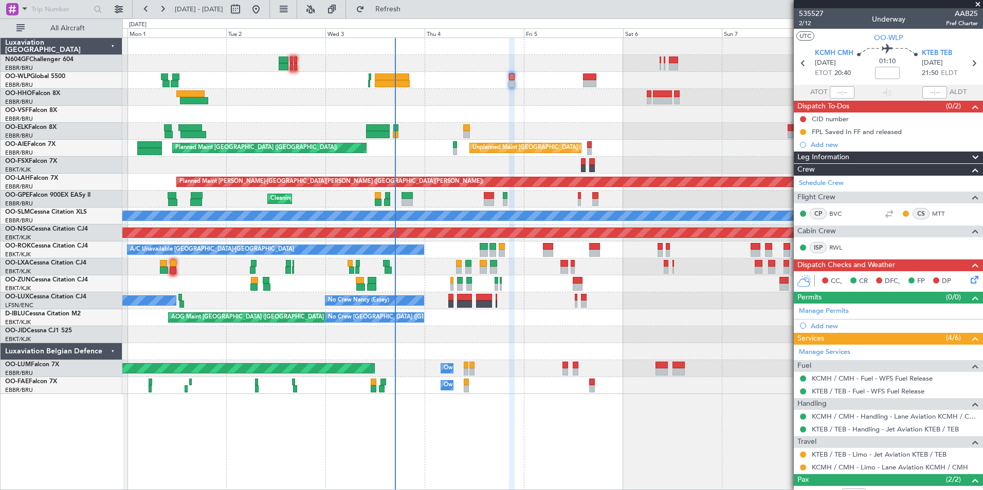
click at [466, 325] on div "AOG Maint Brussels (Brussels National) No Crew Brussels (Brussels National) No …" at bounding box center [552, 317] width 860 height 17
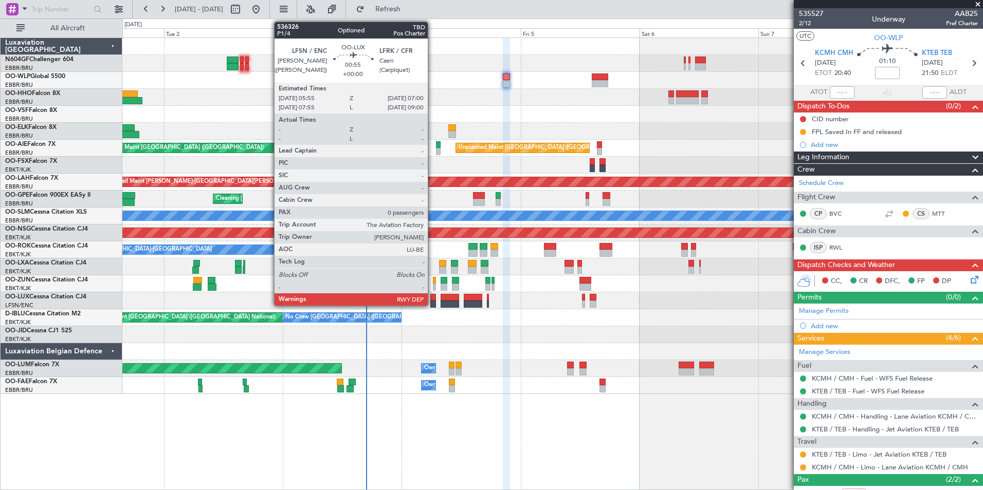
click at [432, 302] on div at bounding box center [433, 304] width 6 height 7
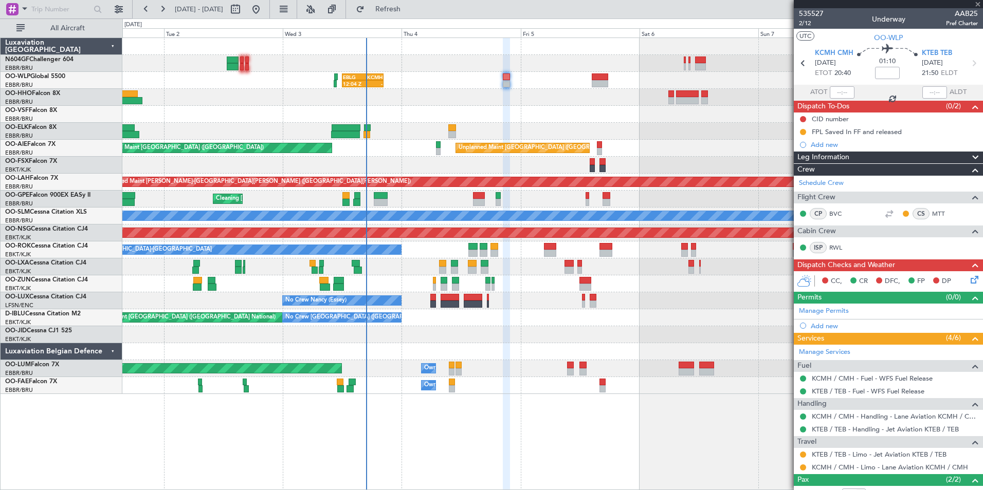
type input "0"
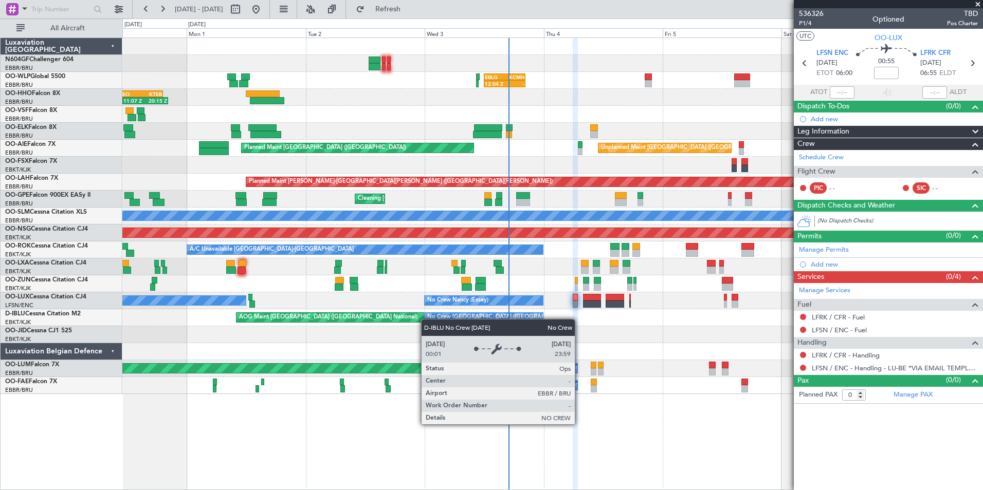
click at [464, 316] on div "12:04 Z - EBLG 12:00 Z KCMH 20:20 Z - - KAUS 22:00 Z ELLX 07:45 Z Planned Maint…" at bounding box center [552, 216] width 860 height 356
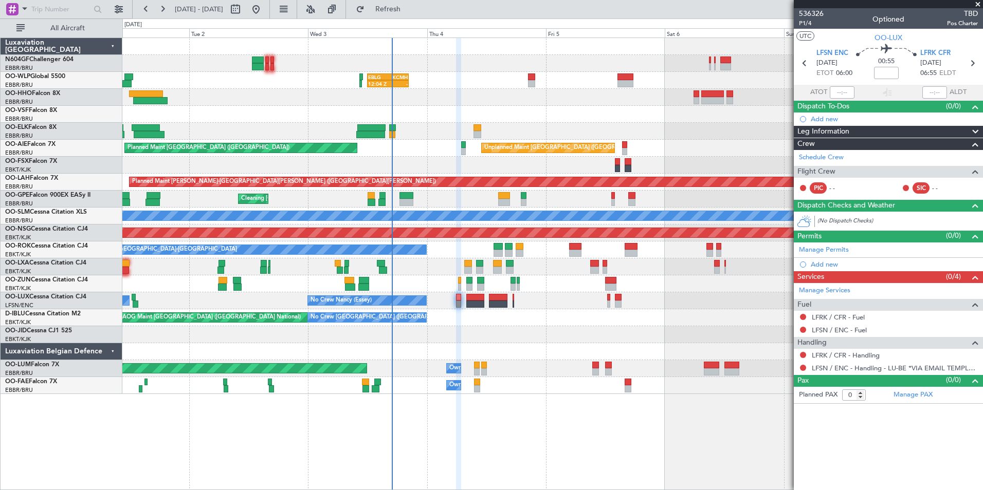
click at [432, 305] on div "12:04 Z - EBLG 12:00 Z KCMH 20:20 Z - - KAUS 22:00 Z ELLX 07:45 Z 11:07 Z 20:15…" at bounding box center [552, 216] width 860 height 356
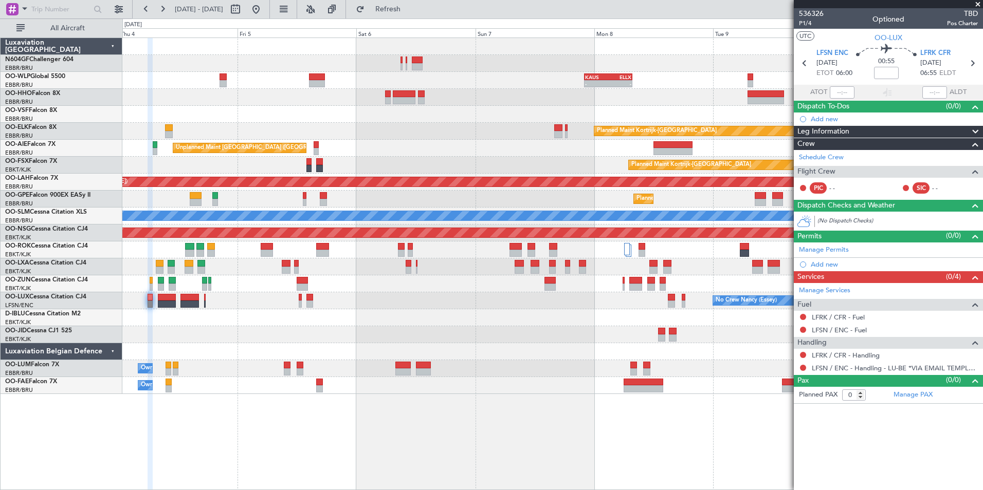
click at [407, 302] on div "No Crew Nancy (Essey) No Crew Nancy (Essey)" at bounding box center [552, 300] width 860 height 17
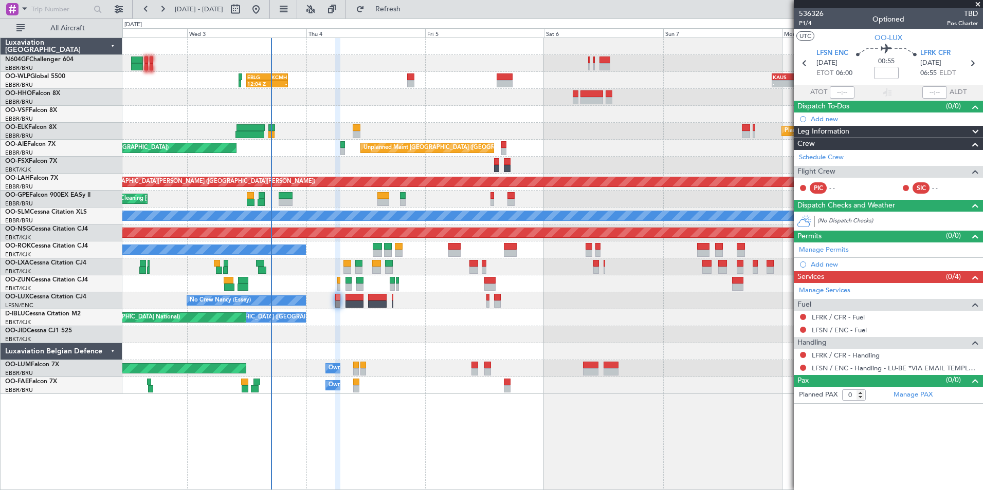
click at [546, 336] on div at bounding box center [552, 334] width 860 height 17
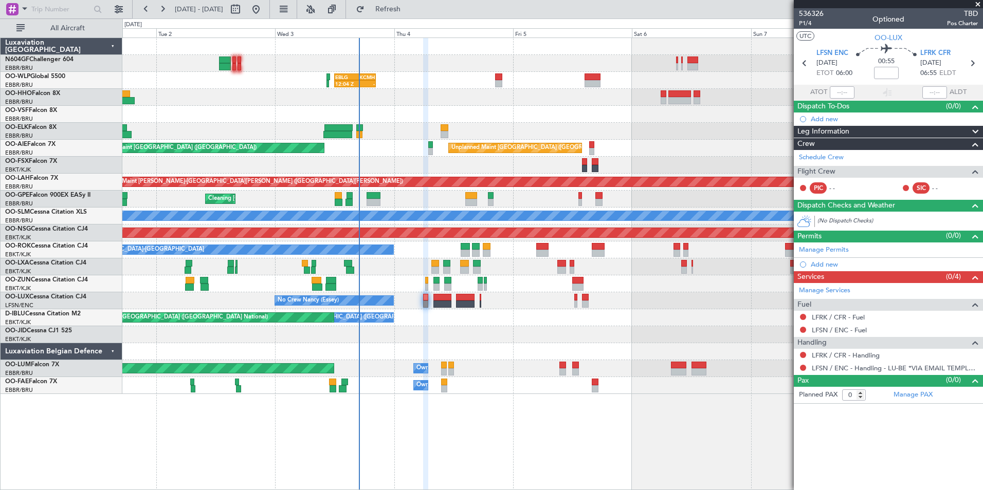
click at [442, 108] on div at bounding box center [552, 114] width 860 height 17
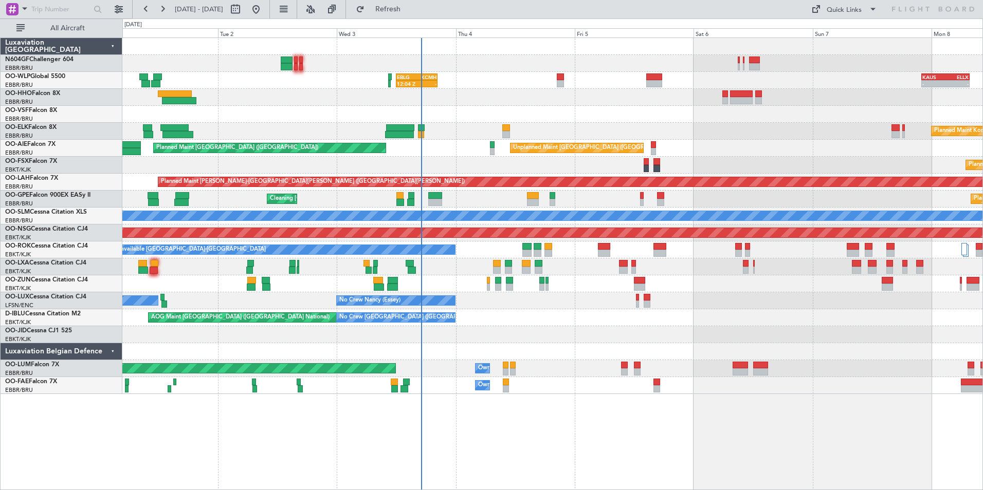
click at [528, 97] on div "11:07 Z 20:15 Z LIEO 10:00 Z KTEB 19:15 Z" at bounding box center [552, 97] width 860 height 17
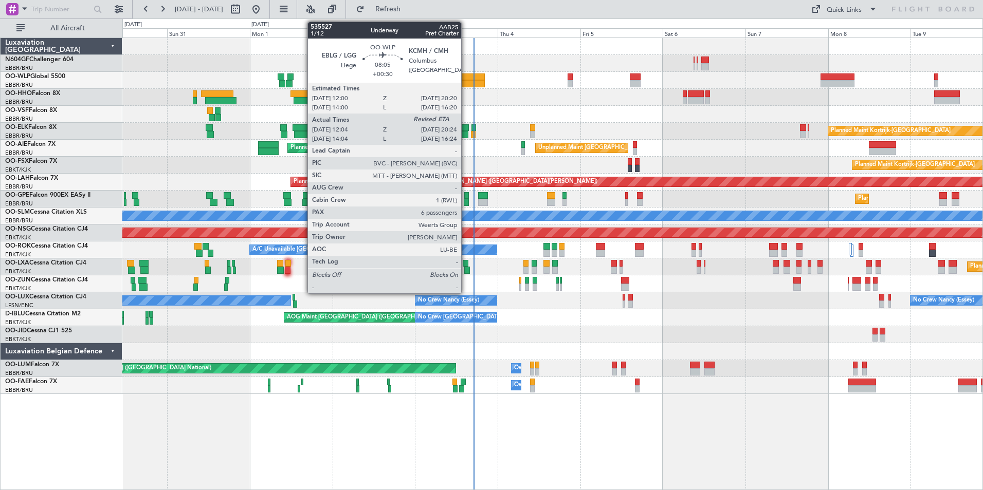
click at [466, 75] on div at bounding box center [470, 76] width 29 height 7
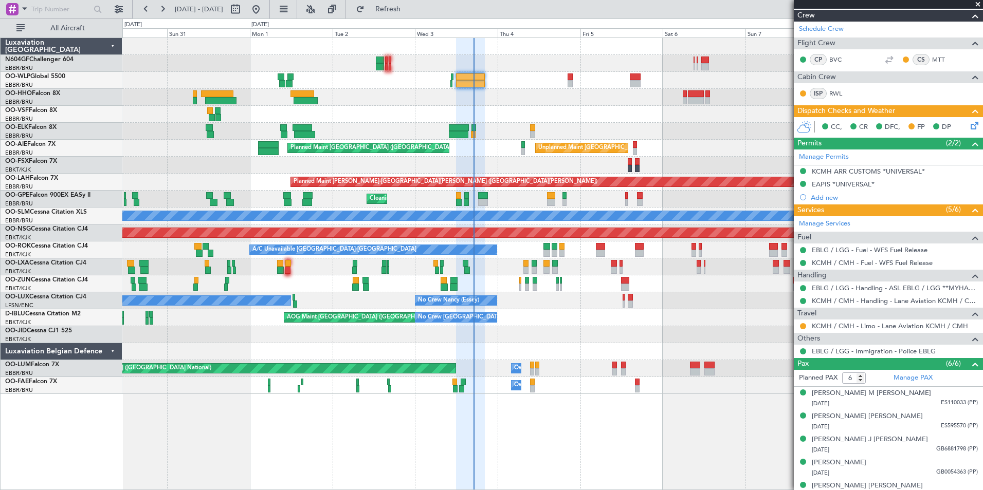
scroll to position [240, 0]
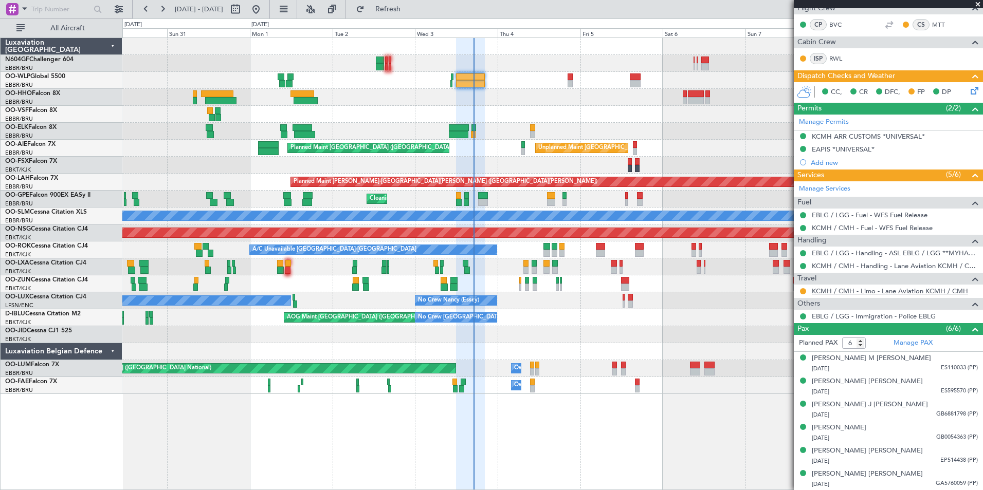
click at [842, 289] on link "KCMH / CMH - Limo - Lane Aviation KCMH / CMH" at bounding box center [889, 291] width 156 height 9
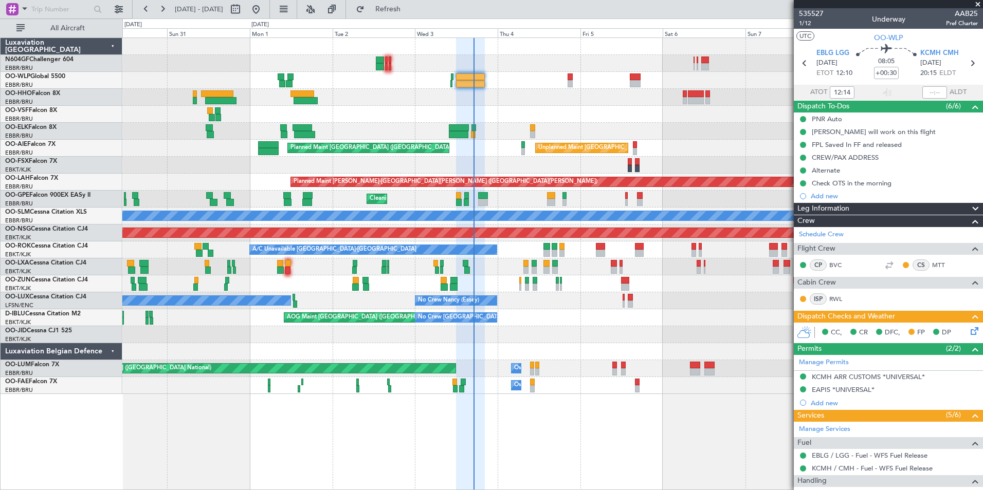
scroll to position [240, 0]
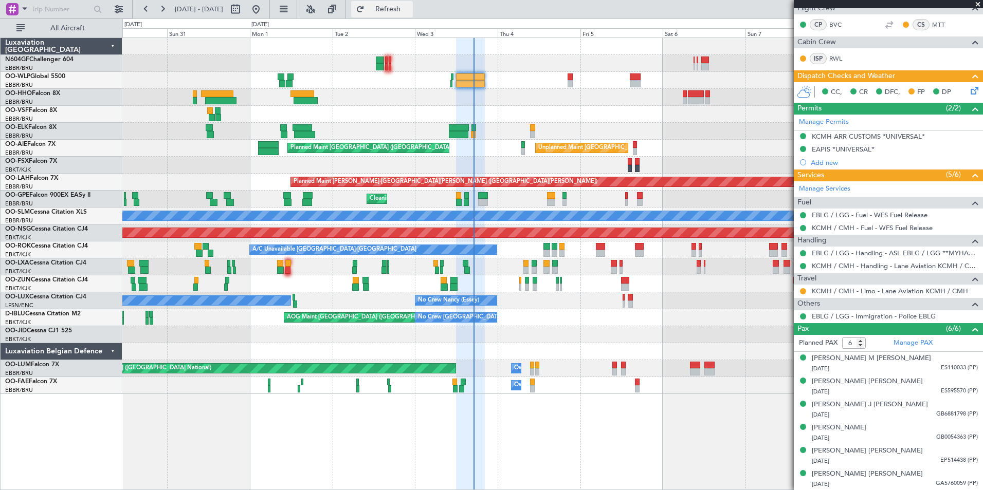
click at [410, 13] on span "Refresh" at bounding box center [387, 9] width 43 height 7
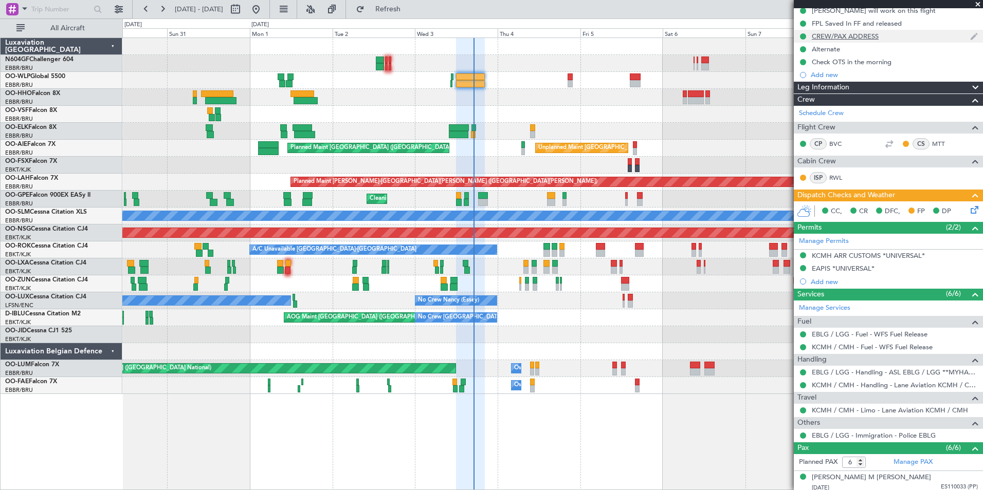
scroll to position [206, 0]
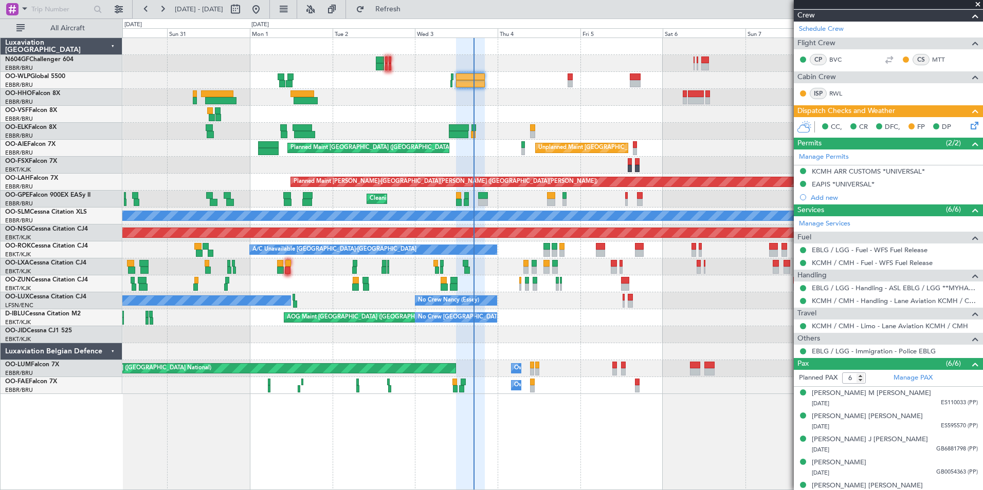
click at [968, 126] on icon at bounding box center [972, 124] width 8 height 8
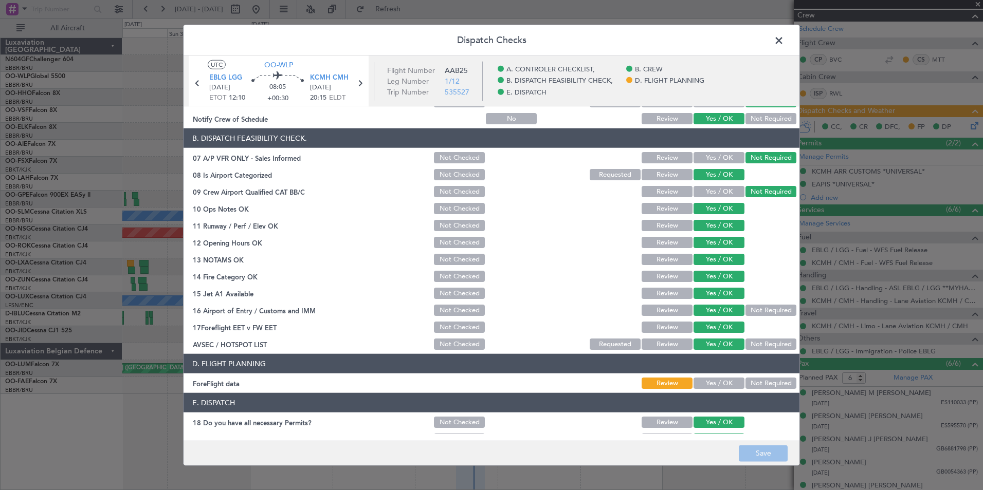
scroll to position [190, 0]
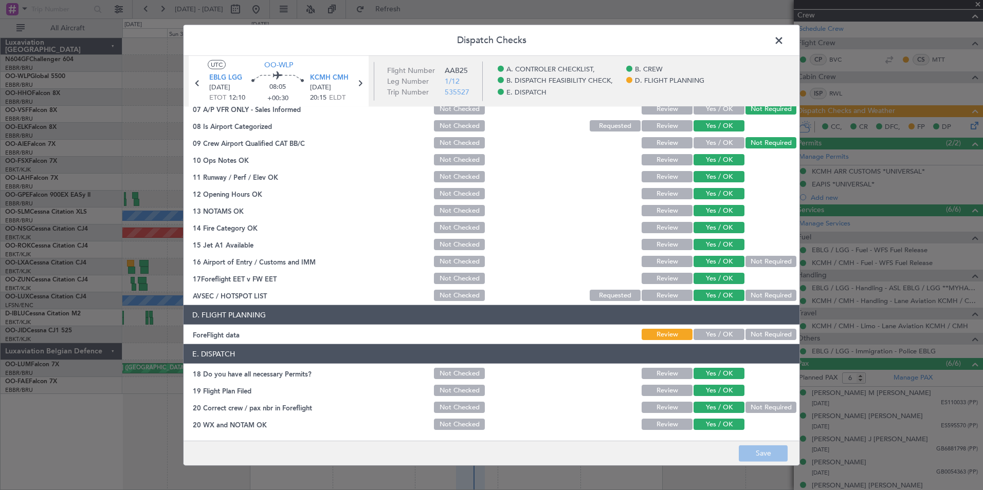
click at [713, 334] on button "Yes / OK" at bounding box center [718, 334] width 51 height 11
click at [759, 448] on button "Save" at bounding box center [762, 453] width 49 height 16
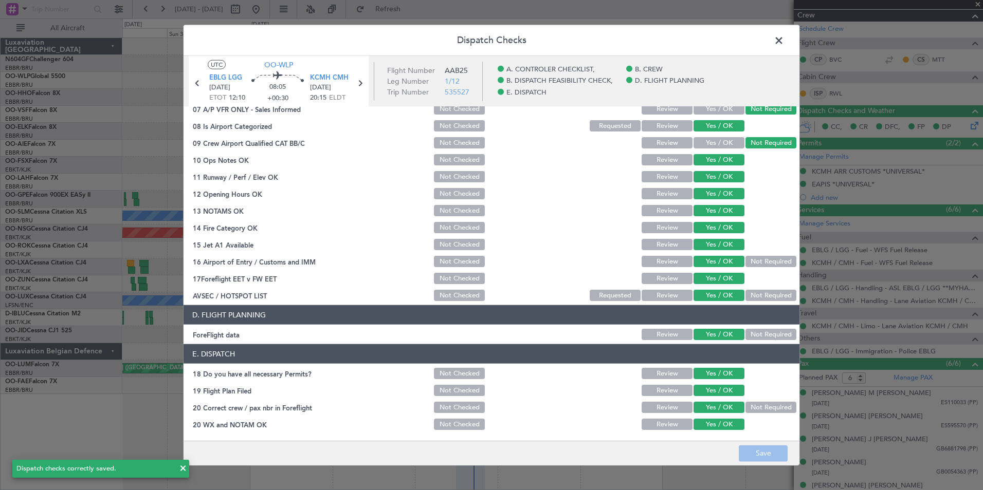
click at [784, 38] on span at bounding box center [784, 43] width 0 height 21
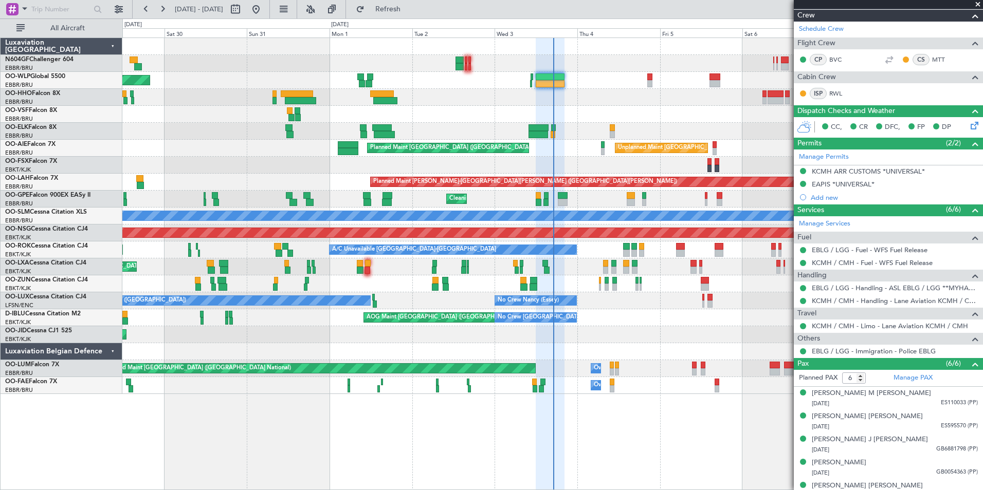
click at [468, 343] on div "Planned Maint [GEOGRAPHIC_DATA] ([GEOGRAPHIC_DATA]) Planned Maint [GEOGRAPHIC_D…" at bounding box center [552, 216] width 860 height 356
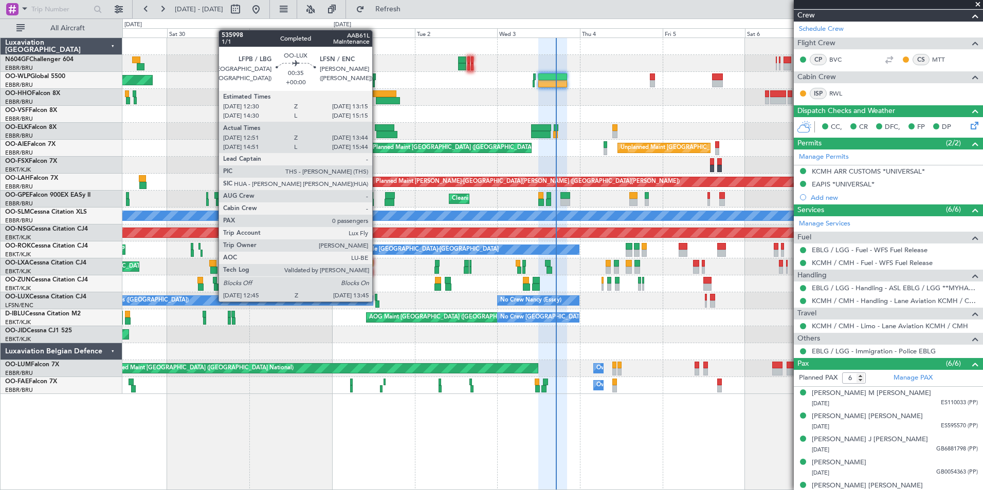
click at [377, 301] on div at bounding box center [377, 304] width 4 height 7
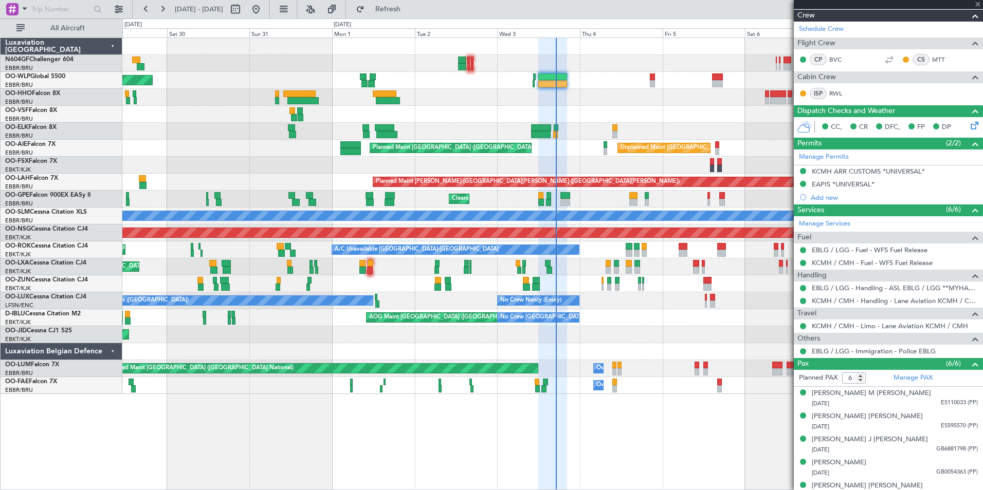
type input "12:56"
type input "13:39"
type input "0"
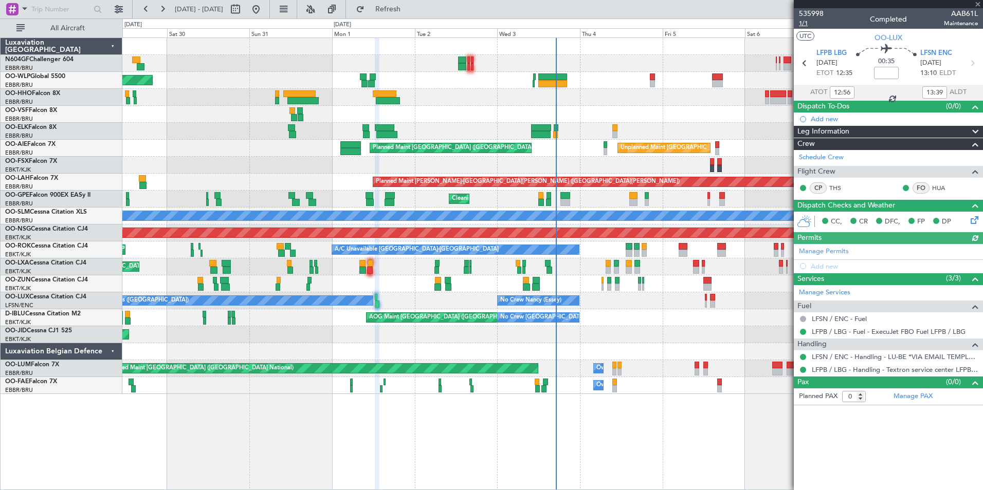
click at [810, 22] on span "1/1" at bounding box center [811, 23] width 25 height 9
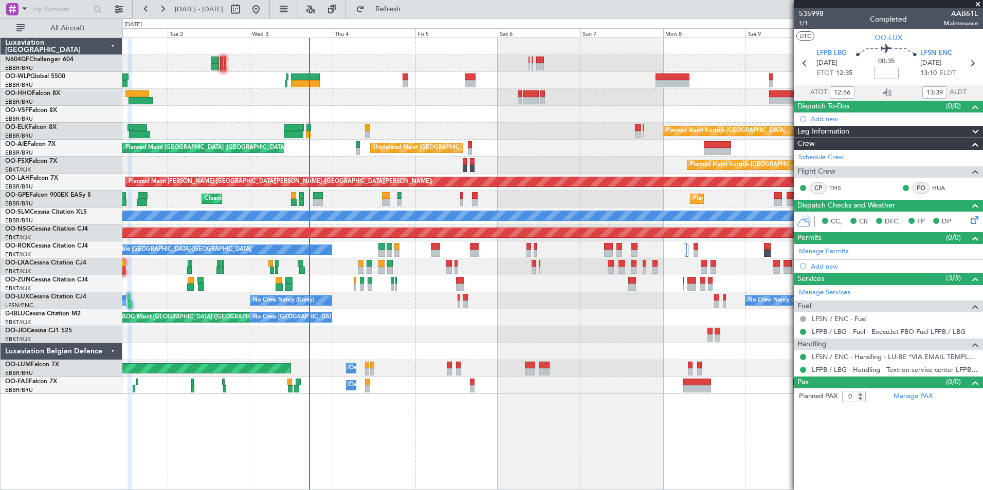
click at [259, 102] on div at bounding box center [552, 97] width 860 height 17
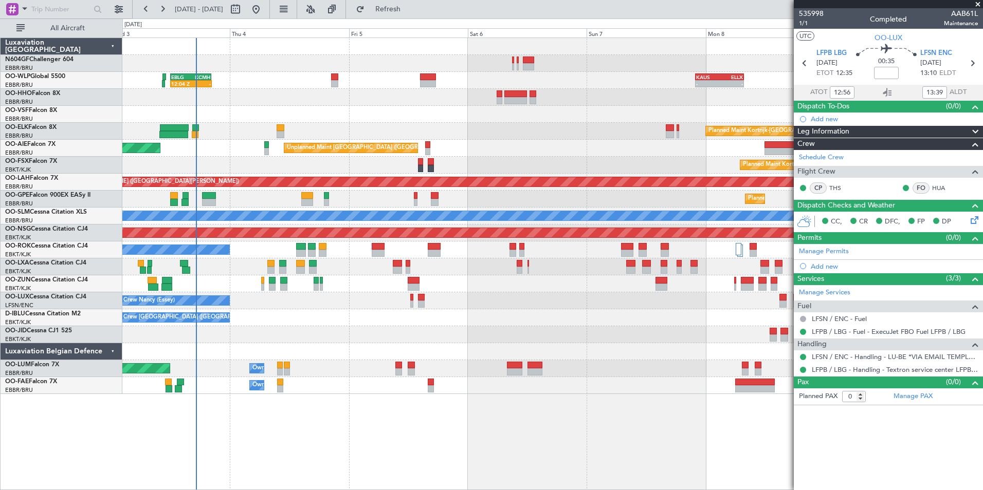
click at [313, 271] on div "12:04 Z - EBLG 12:00 Z KCMH 20:20 Z - - [PERSON_NAME] 22:00 Z ELLX 07:45 Z - - …" at bounding box center [552, 216] width 860 height 356
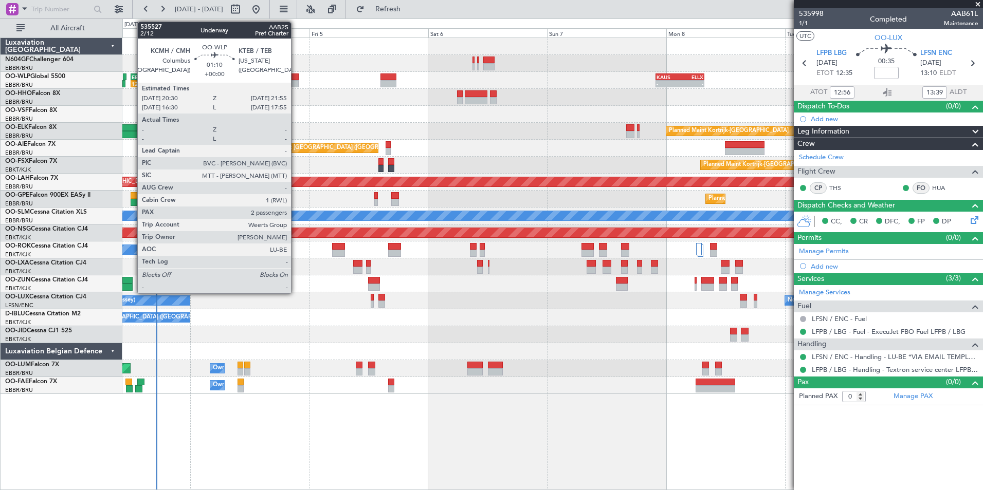
click at [295, 85] on div at bounding box center [294, 83] width 7 height 7
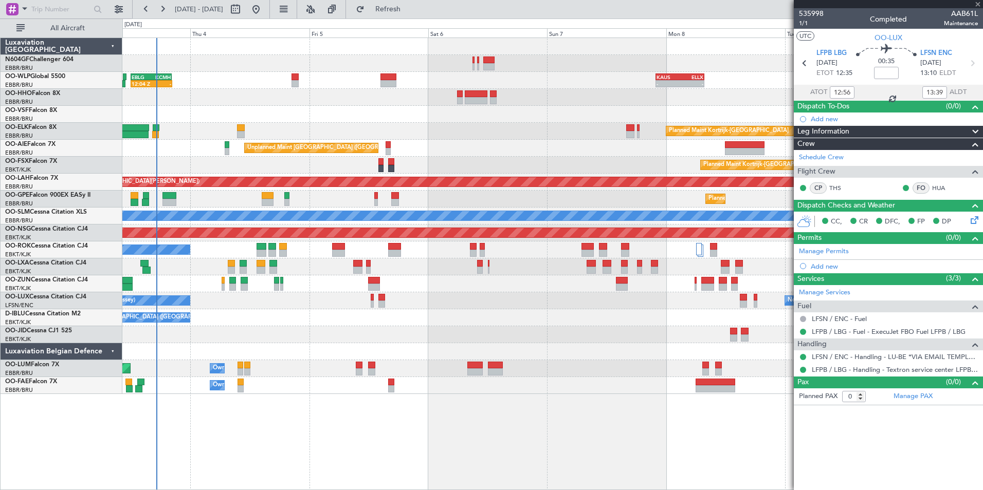
type input "2"
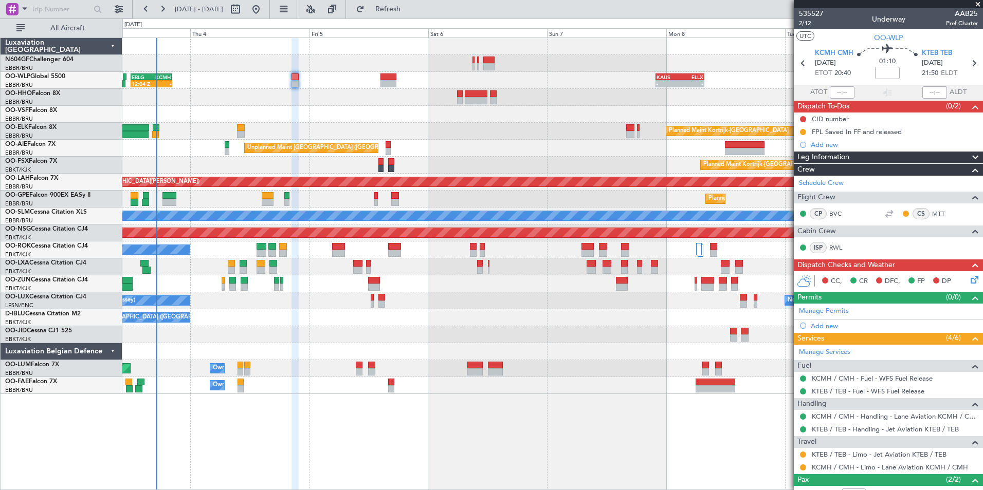
click at [594, 137] on div "Planned Maint Kortrijk-[GEOGRAPHIC_DATA]" at bounding box center [552, 131] width 860 height 17
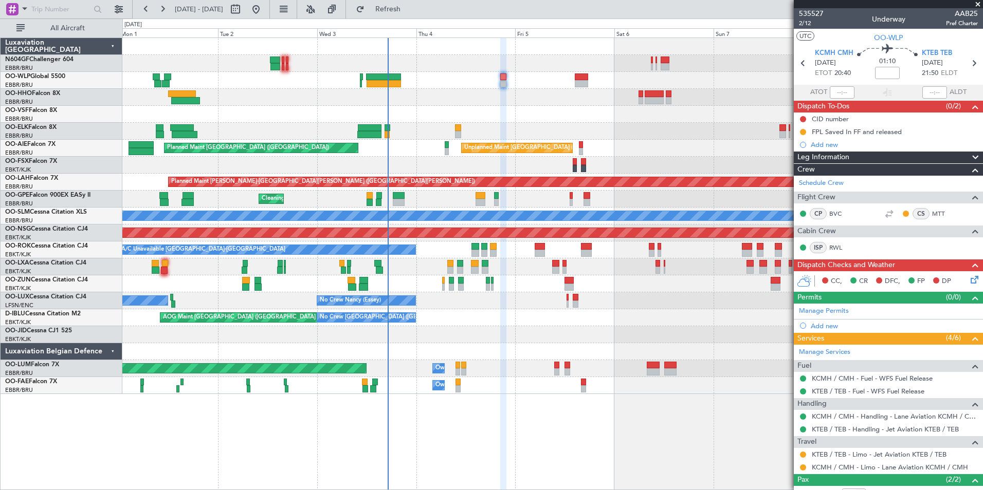
click at [457, 97] on div at bounding box center [552, 97] width 860 height 17
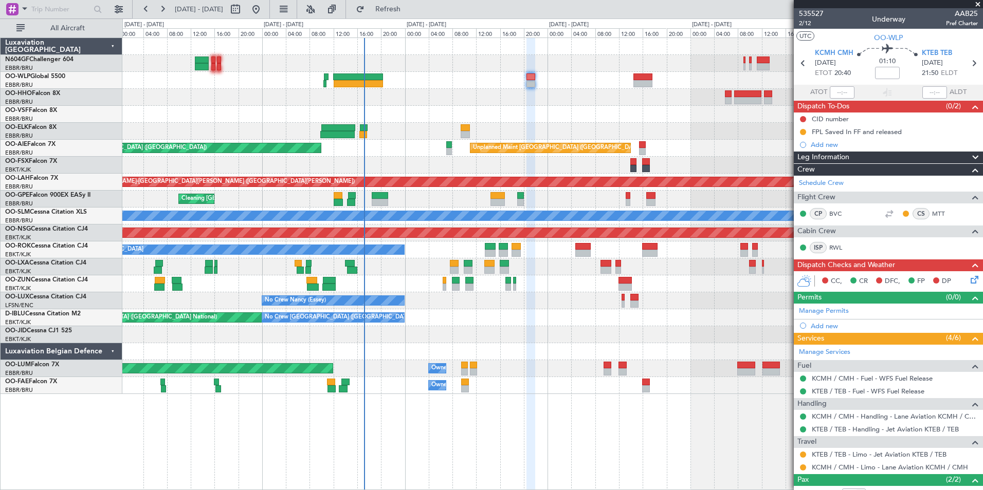
click at [365, 84] on div "Planned Maint Kortrijk-[GEOGRAPHIC_DATA] Unplanned Maint [GEOGRAPHIC_DATA] ([GE…" at bounding box center [552, 216] width 860 height 356
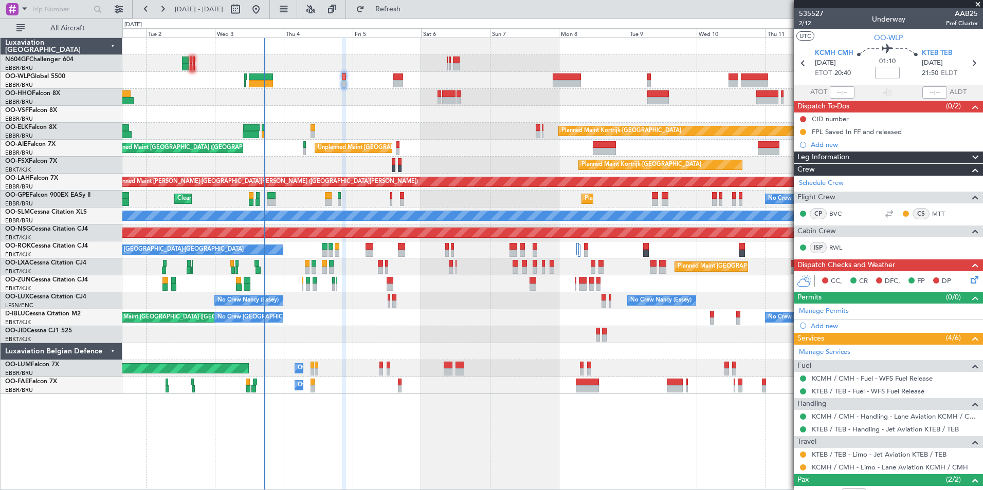
click at [313, 314] on div "No Crew [GEOGRAPHIC_DATA] ([GEOGRAPHIC_DATA] National) AOG Maint [GEOGRAPHIC_DA…" at bounding box center [552, 317] width 860 height 17
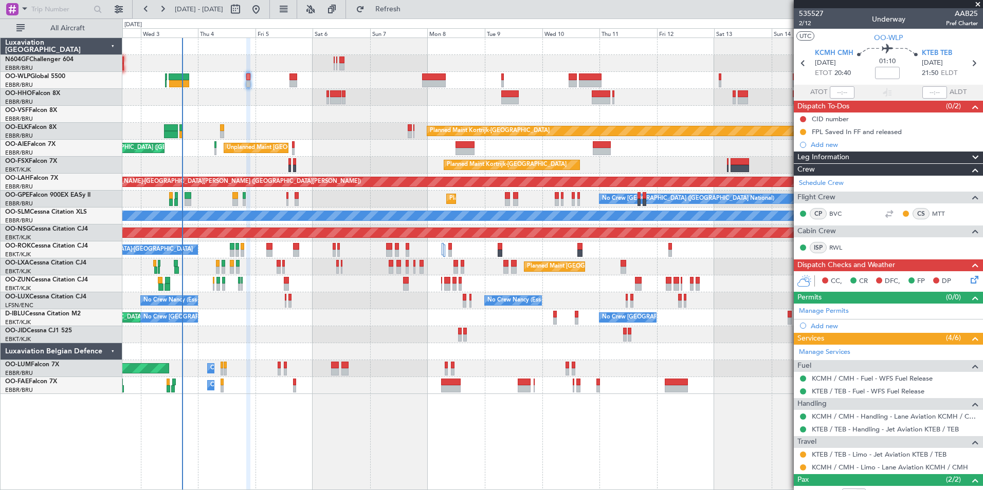
click at [397, 330] on div at bounding box center [552, 334] width 860 height 17
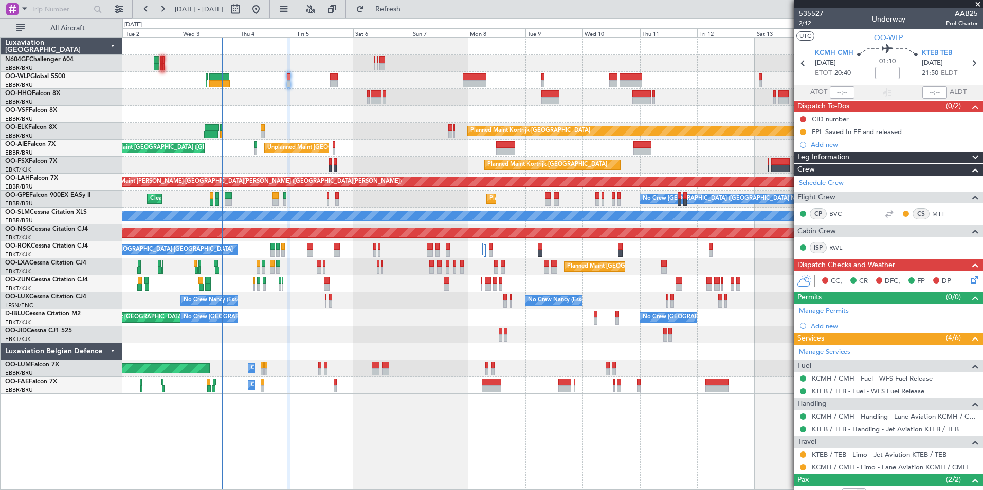
click at [448, 335] on div "Planned Maint Kortrijk-[GEOGRAPHIC_DATA] AOG Maint [GEOGRAPHIC_DATA]-[GEOGRAPHI…" at bounding box center [552, 334] width 860 height 17
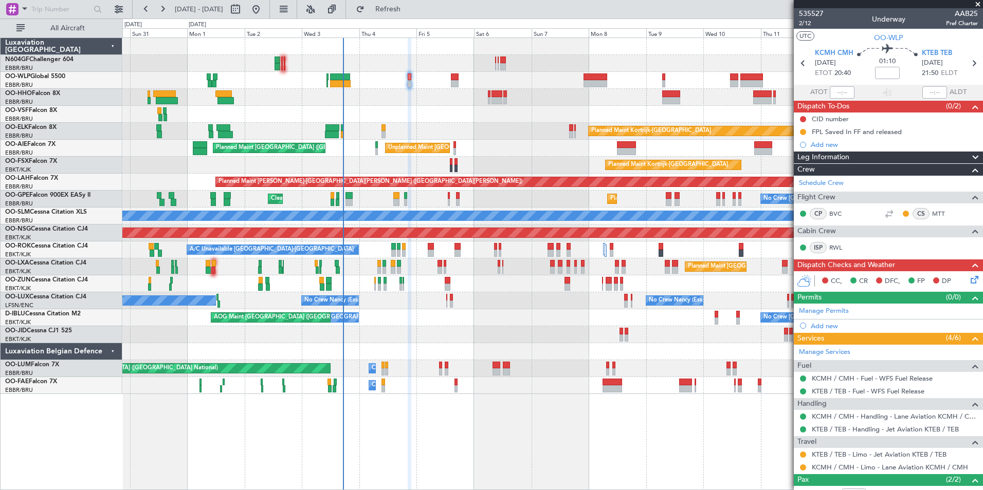
click at [510, 306] on div "Planned Maint [GEOGRAPHIC_DATA] ([GEOGRAPHIC_DATA]) Planned Maint [GEOGRAPHIC_D…" at bounding box center [552, 216] width 860 height 356
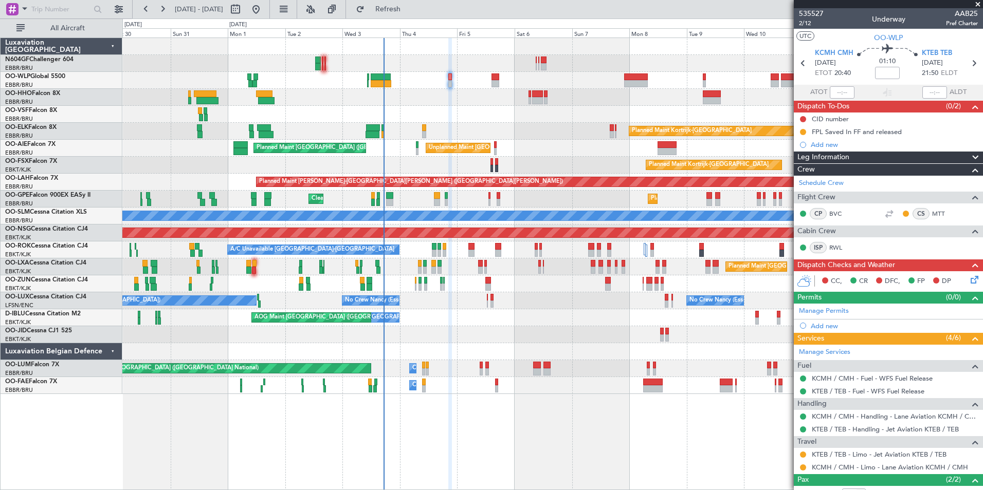
click at [420, 313] on div "Planned Maint [GEOGRAPHIC_DATA] ([GEOGRAPHIC_DATA]) Planned Maint [GEOGRAPHIC_D…" at bounding box center [552, 216] width 860 height 356
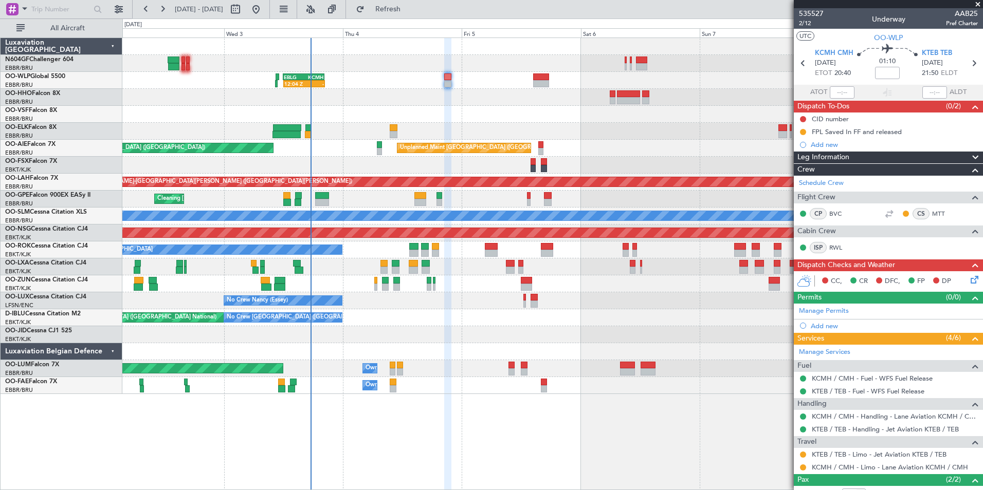
click at [503, 315] on div "12:04 Z - EBLG 12:00 Z KCMH 20:20 Z - - [PERSON_NAME] 22:00 Z ELLX 07:45 Z - - …" at bounding box center [552, 216] width 860 height 356
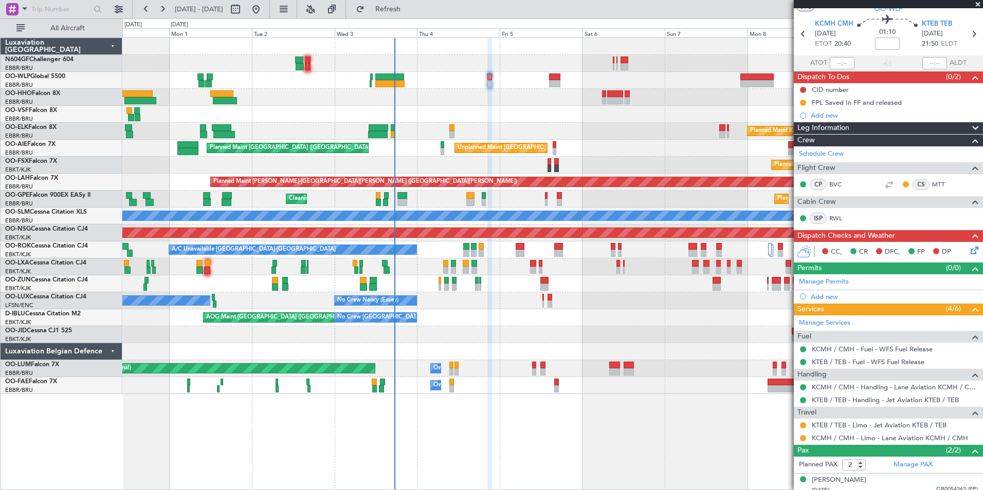
scroll to position [59, 0]
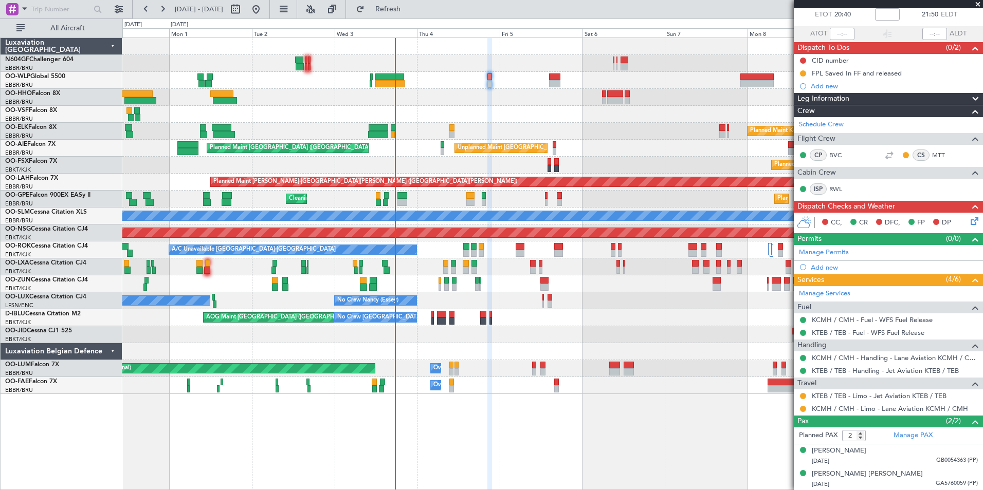
click at [484, 99] on div "Planned Maint [GEOGRAPHIC_DATA] ([GEOGRAPHIC_DATA]) Planned Maint [GEOGRAPHIC_D…" at bounding box center [552, 216] width 860 height 356
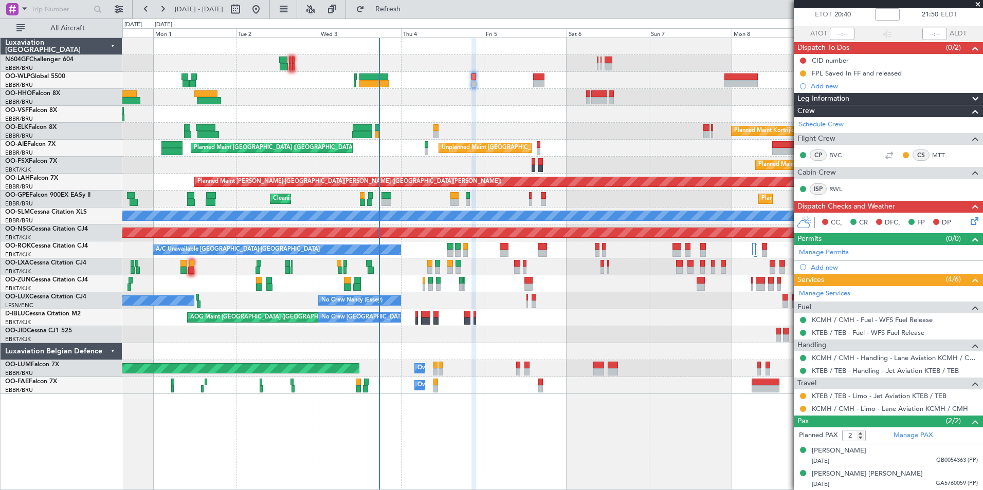
click at [455, 111] on div "Planned Maint [GEOGRAPHIC_DATA] ([GEOGRAPHIC_DATA]) Planned Maint [GEOGRAPHIC_D…" at bounding box center [552, 216] width 860 height 356
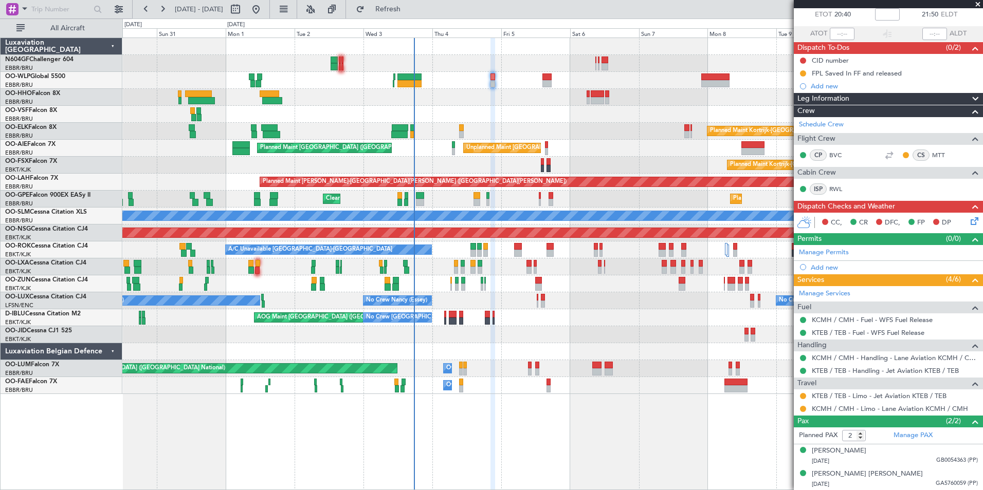
click at [491, 114] on div at bounding box center [552, 114] width 860 height 17
click at [617, 325] on div "AOG Maint [GEOGRAPHIC_DATA] ([GEOGRAPHIC_DATA] National) No Crew [GEOGRAPHIC_DA…" at bounding box center [552, 317] width 860 height 17
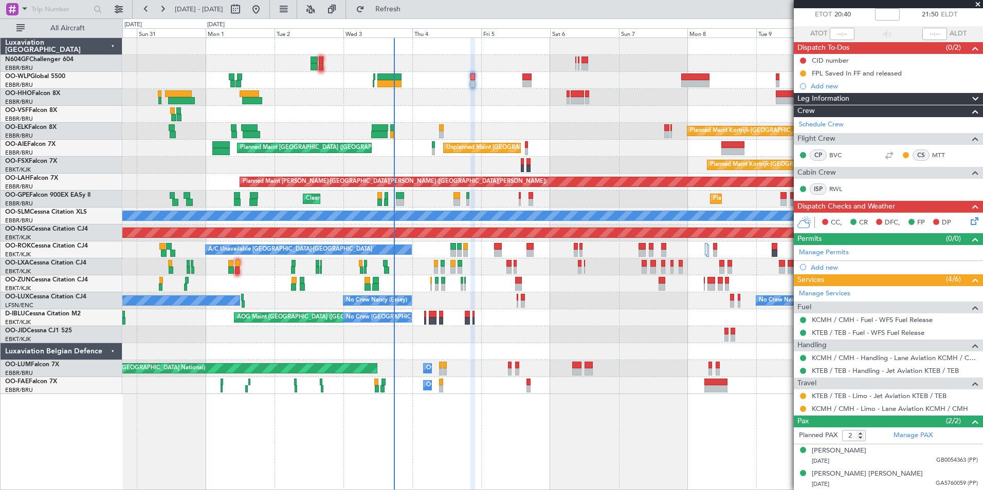
click at [563, 114] on div at bounding box center [552, 114] width 860 height 17
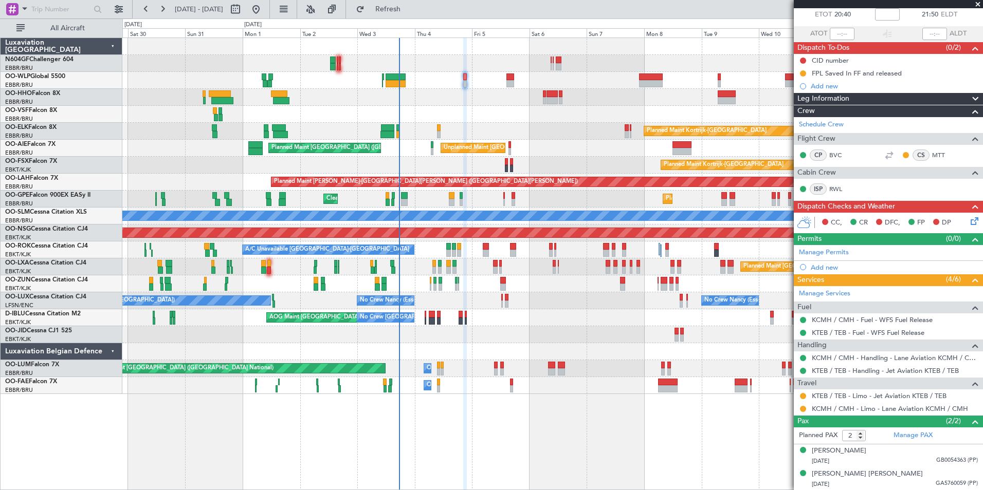
click at [968, 222] on icon at bounding box center [972, 219] width 8 height 8
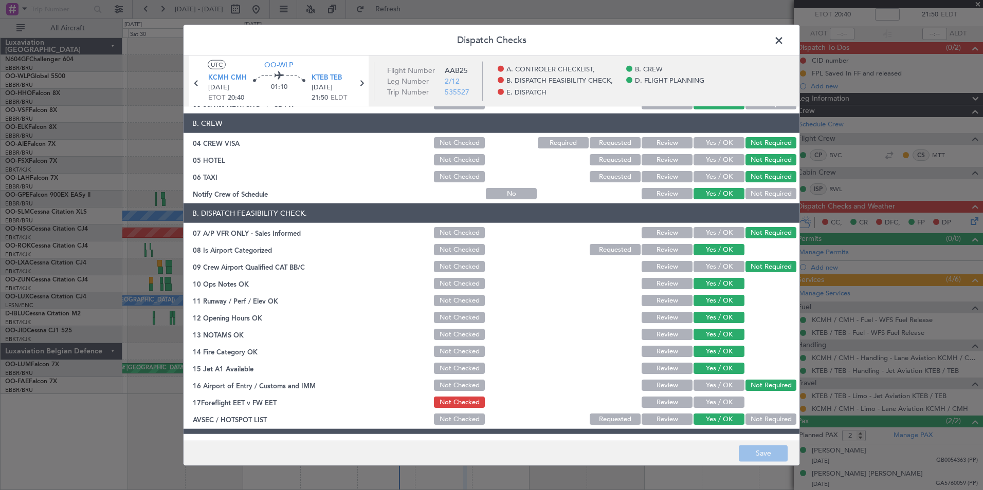
scroll to position [190, 0]
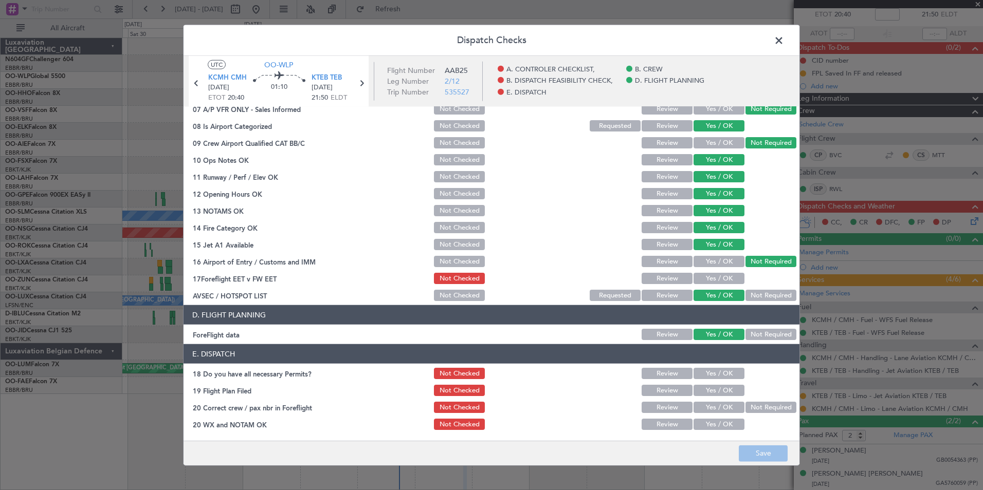
click at [784, 45] on span at bounding box center [784, 43] width 0 height 21
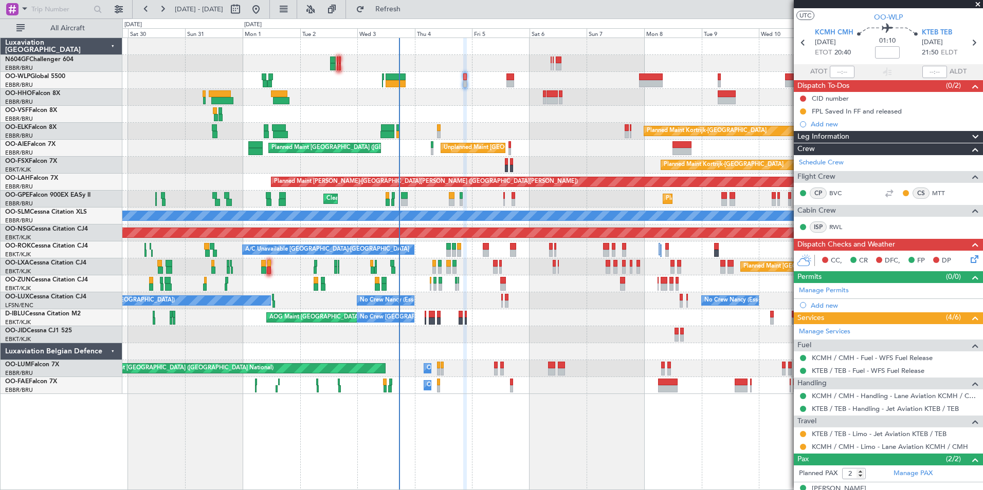
scroll to position [0, 0]
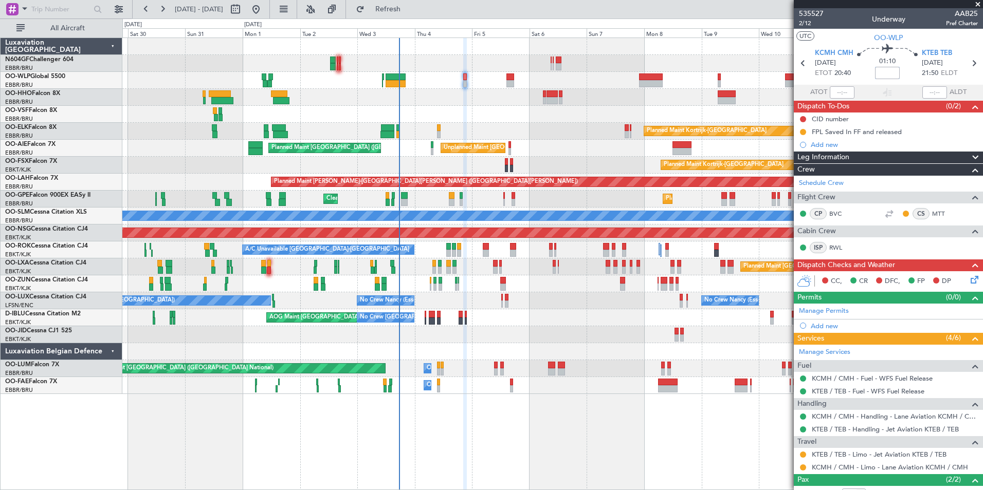
click at [879, 70] on input at bounding box center [887, 73] width 25 height 12
type input "-00:10"
click at [919, 36] on section "UTC OO-WLP" at bounding box center [887, 36] width 189 height 15
click at [968, 281] on icon at bounding box center [972, 278] width 8 height 8
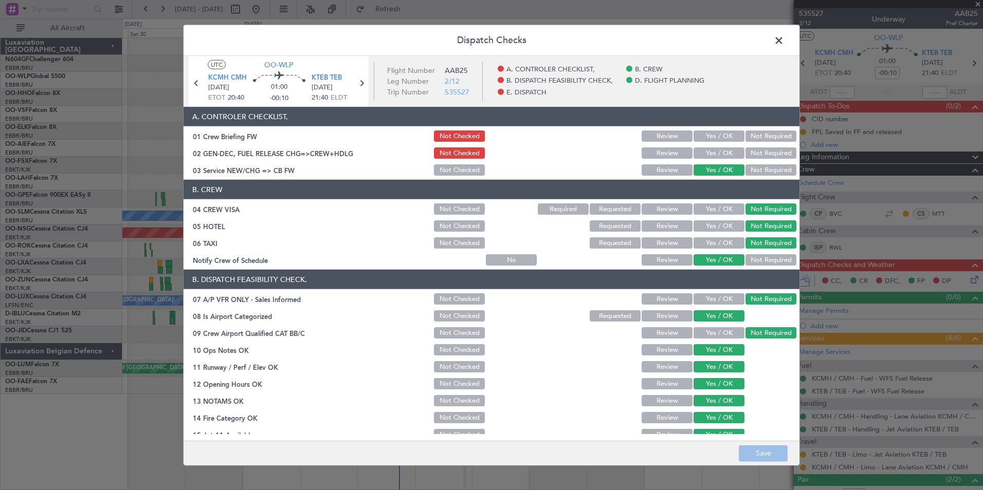
scroll to position [190, 0]
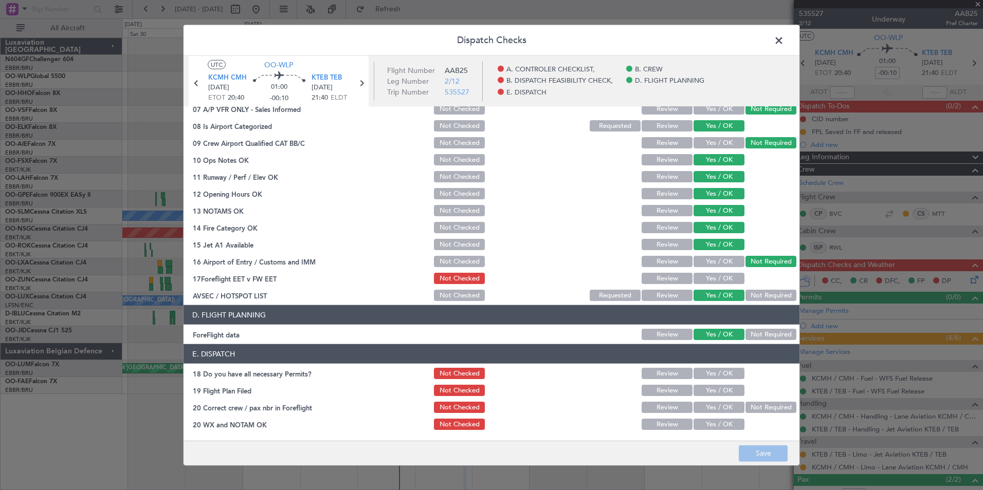
click at [714, 272] on div "Yes / OK" at bounding box center [718, 278] width 52 height 14
click at [714, 279] on button "Yes / OK" at bounding box center [718, 278] width 51 height 11
drag, startPoint x: 706, startPoint y: 373, endPoint x: 711, endPoint y: 385, distance: 12.7
click at [706, 373] on button "Yes / OK" at bounding box center [718, 373] width 51 height 11
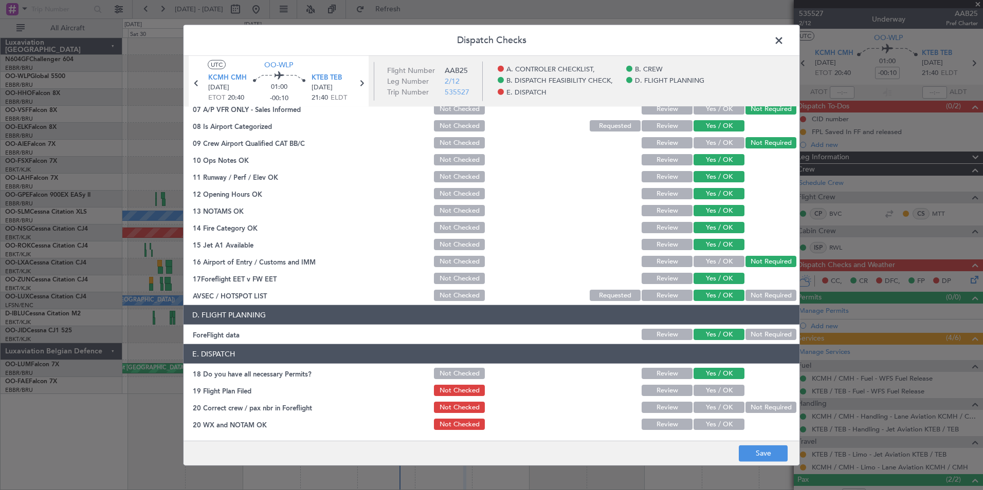
click at [714, 390] on button "Yes / OK" at bounding box center [718, 390] width 51 height 11
click at [715, 407] on button "Yes / OK" at bounding box center [718, 407] width 51 height 11
click at [724, 430] on div "Yes / OK" at bounding box center [718, 424] width 52 height 14
click at [731, 422] on button "Yes / OK" at bounding box center [718, 424] width 51 height 11
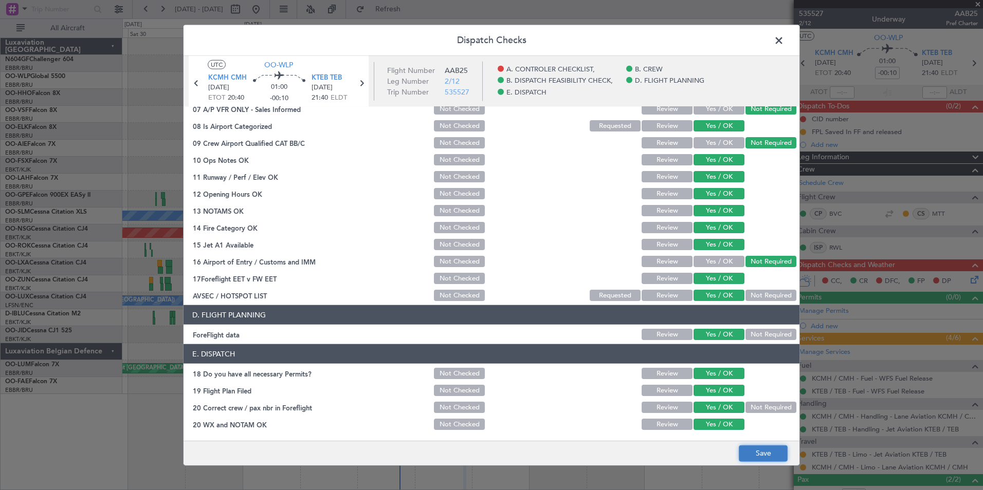
click at [773, 448] on button "Save" at bounding box center [762, 453] width 49 height 16
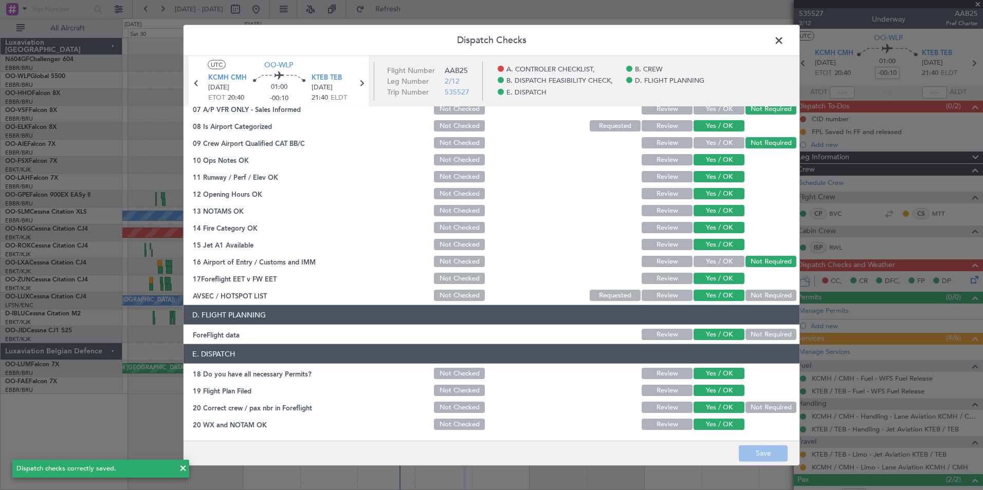
click at [784, 39] on span at bounding box center [784, 43] width 0 height 21
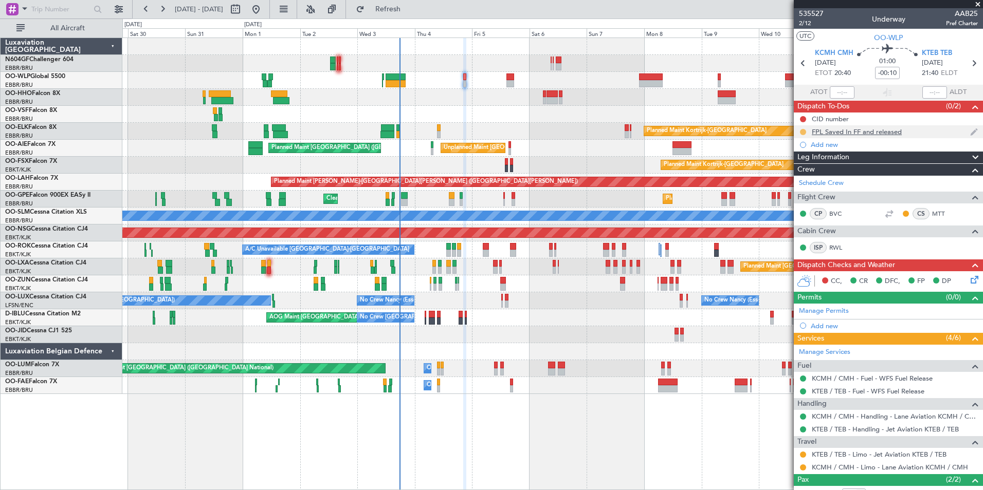
click at [801, 129] on button at bounding box center [803, 132] width 6 height 6
click at [801, 173] on span "Completed" at bounding box center [807, 177] width 34 height 10
click at [832, 143] on div "Add new" at bounding box center [889, 144] width 158 height 9
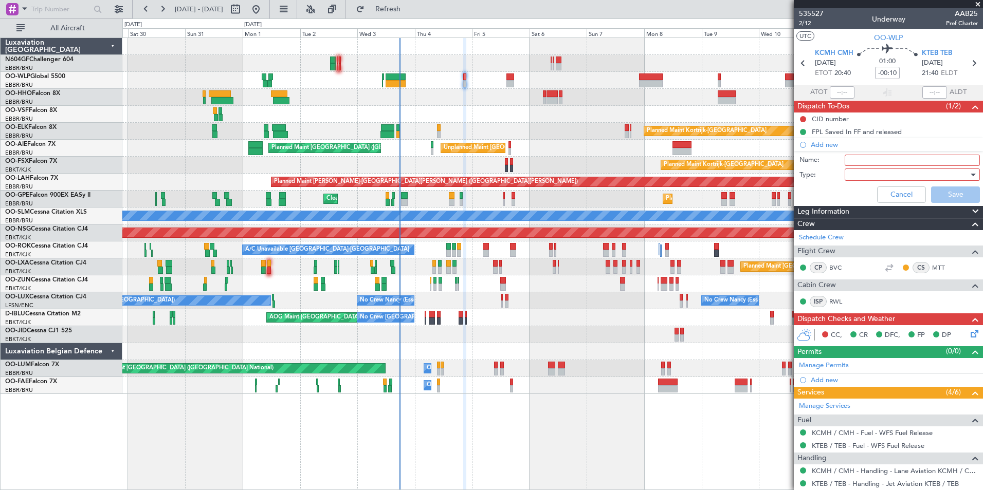
click at [871, 155] on input "Name:" at bounding box center [911, 160] width 135 height 11
type input "Scheduled to be filed at 21:31Z"
click at [826, 198] on div "Cancel Save" at bounding box center [885, 194] width 194 height 25
click at [866, 175] on div at bounding box center [908, 174] width 120 height 15
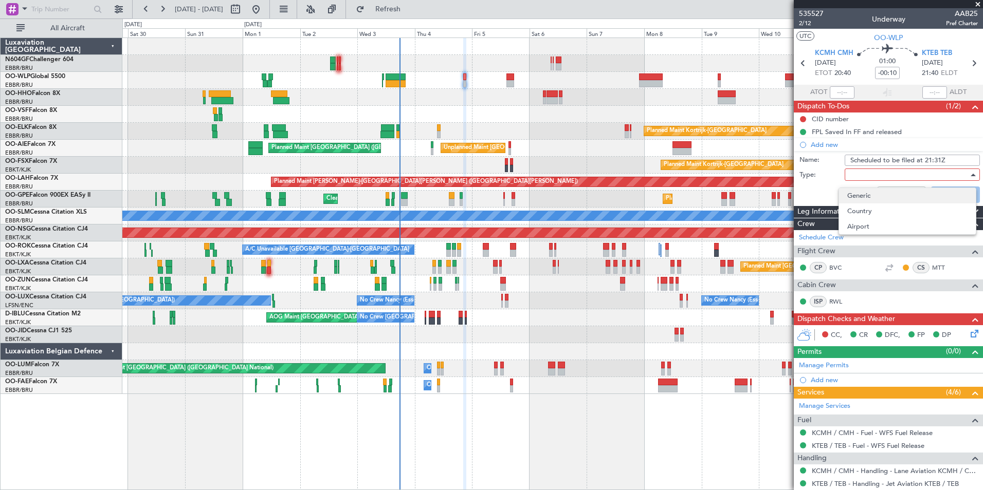
click at [877, 193] on span "Generic" at bounding box center [907, 195] width 120 height 15
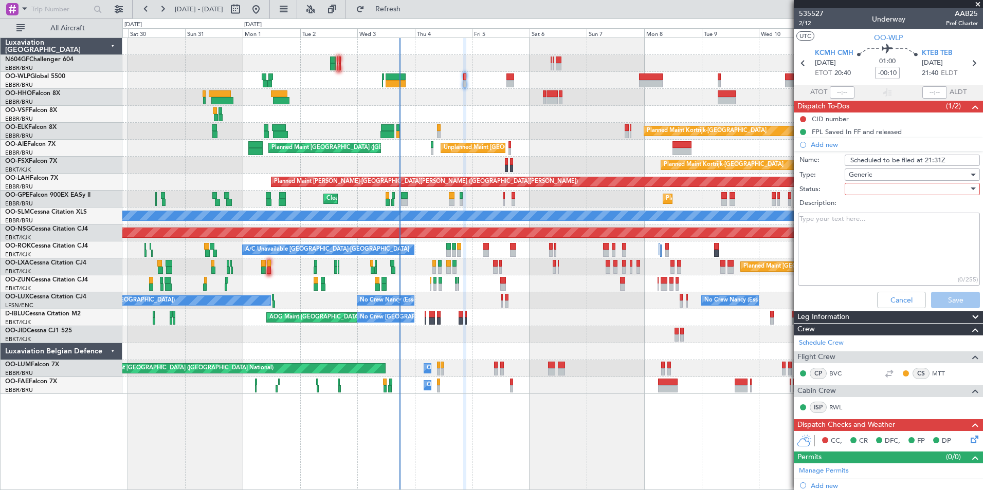
click at [869, 190] on div at bounding box center [908, 188] width 120 height 15
click at [876, 221] on span "In Progress" at bounding box center [907, 224] width 120 height 15
click at [950, 299] on button "Save" at bounding box center [955, 300] width 49 height 16
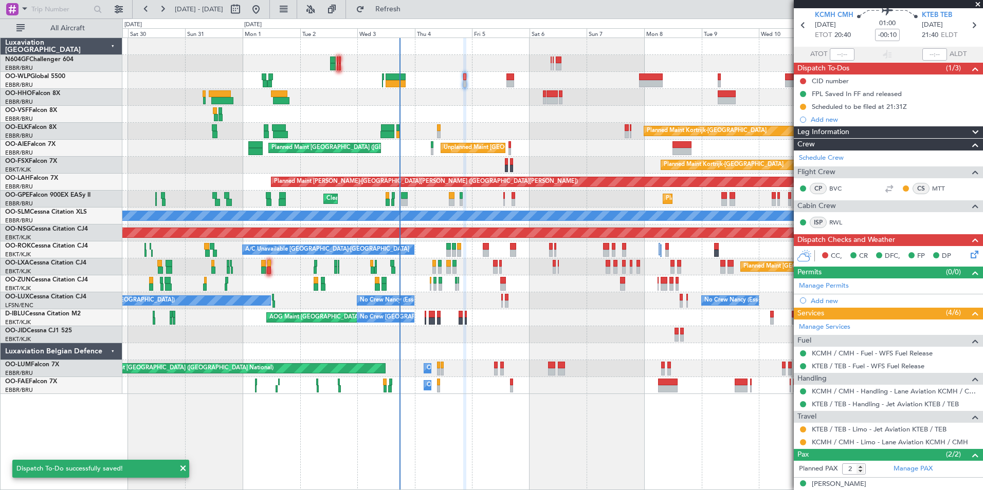
scroll to position [71, 0]
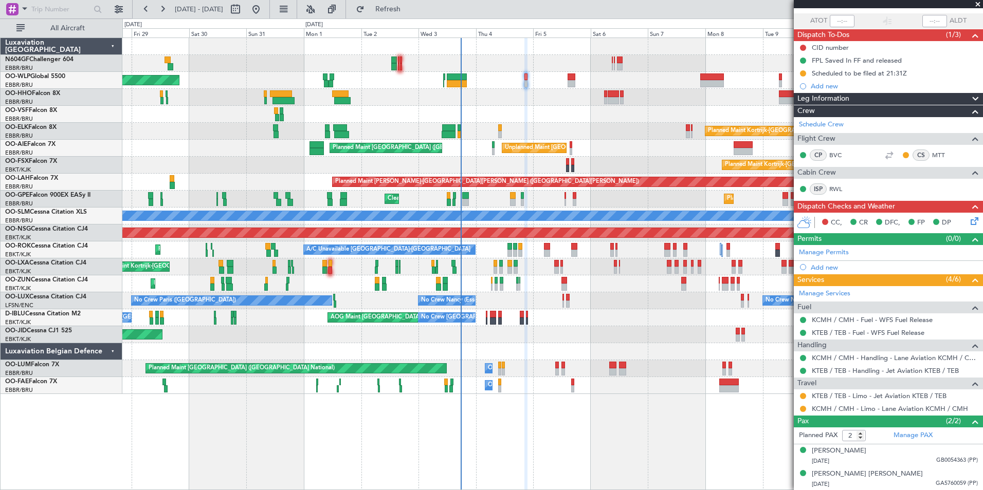
click at [605, 338] on div "Planned Maint Kortrijk-Wevelgem AOG Maint Kortrijk-Wevelgem Planned Maint Paris…" at bounding box center [552, 334] width 860 height 17
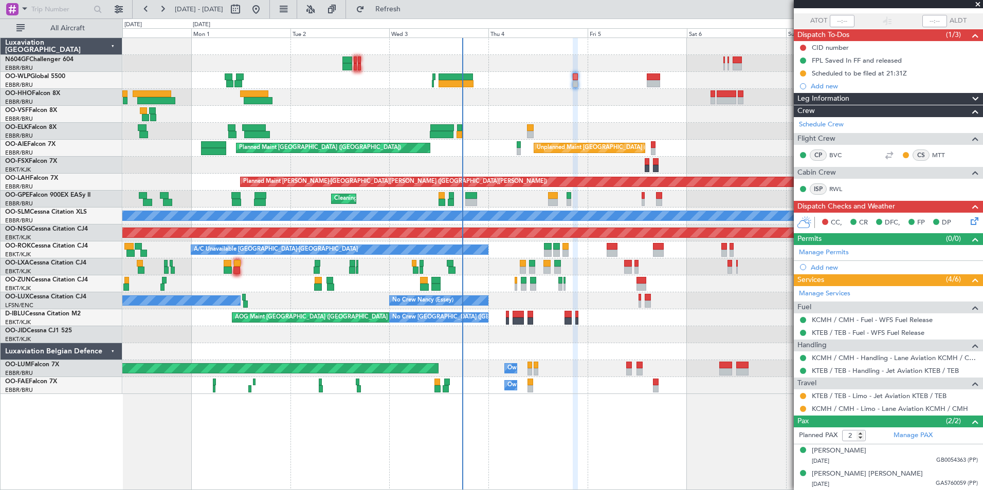
click at [542, 301] on div "No Crew Nancy (Essey) No Crew Paris (Le Bourget) No Crew Nancy (Essey)" at bounding box center [552, 300] width 860 height 17
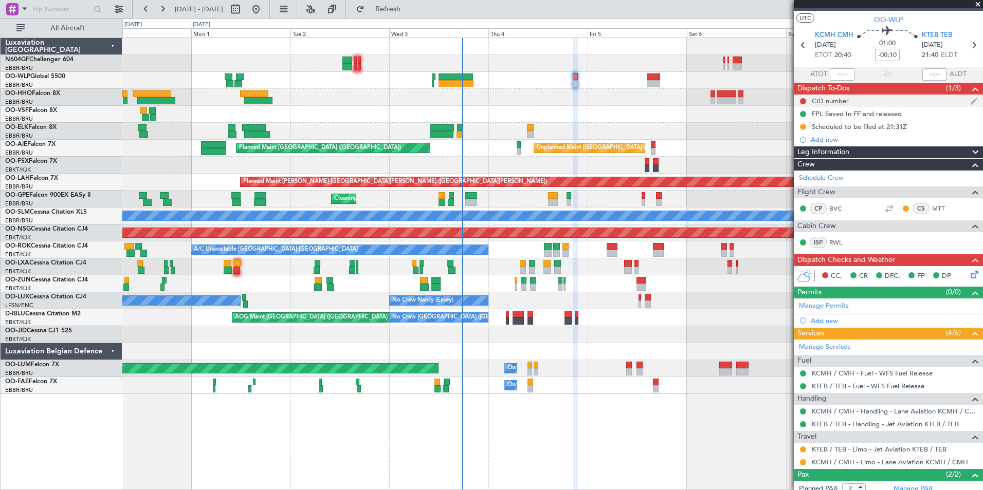
scroll to position [0, 0]
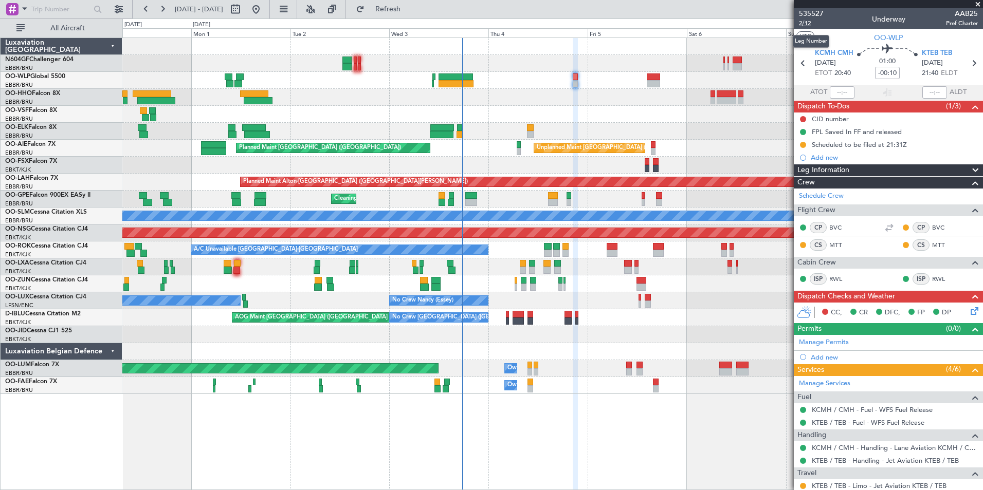
click at [802, 26] on span "2/12" at bounding box center [811, 23] width 25 height 9
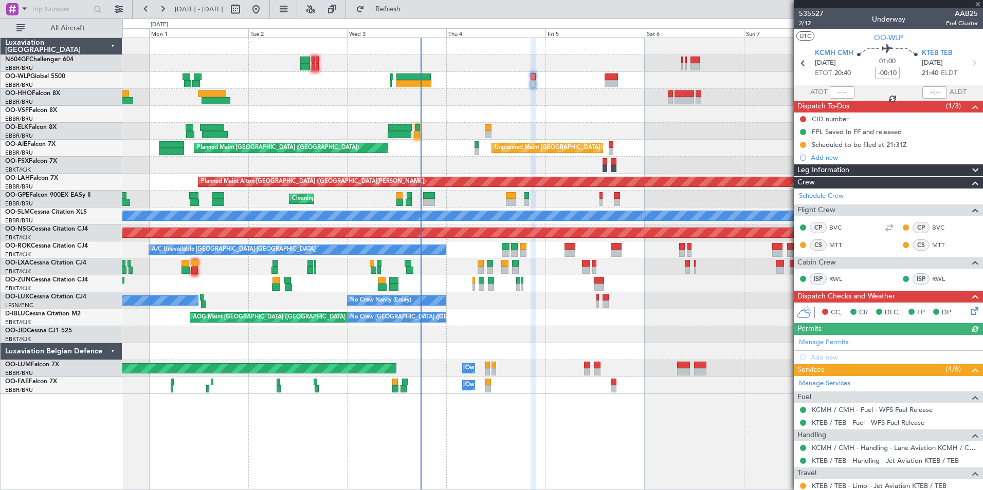
click at [386, 97] on div at bounding box center [552, 97] width 860 height 17
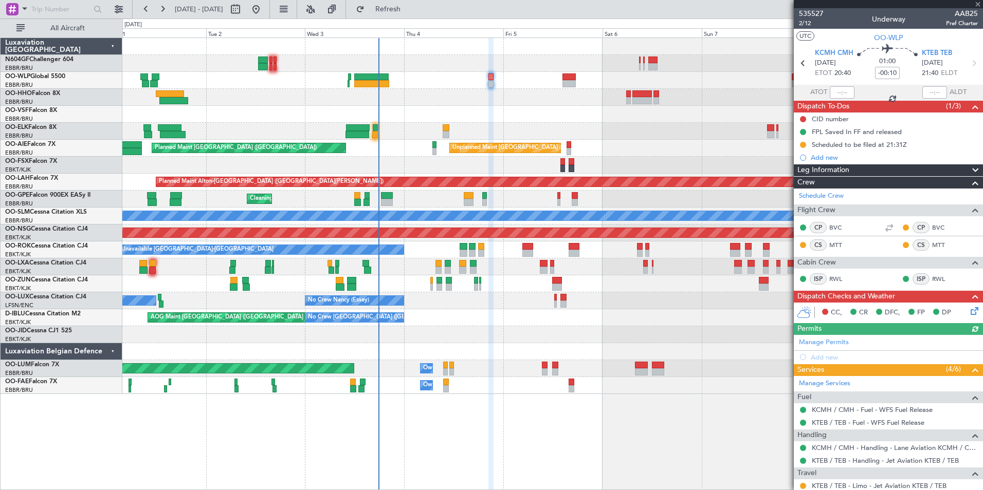
click at [509, 107] on div at bounding box center [552, 114] width 860 height 17
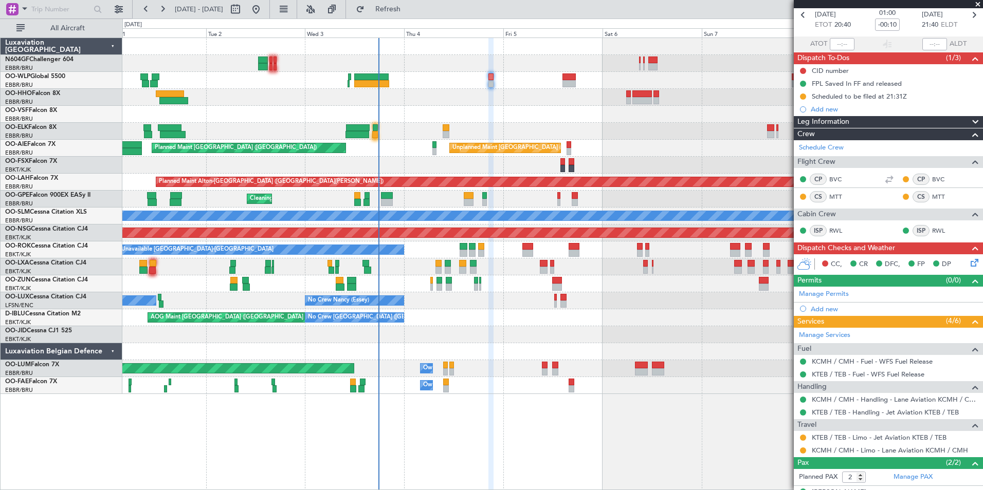
scroll to position [90, 0]
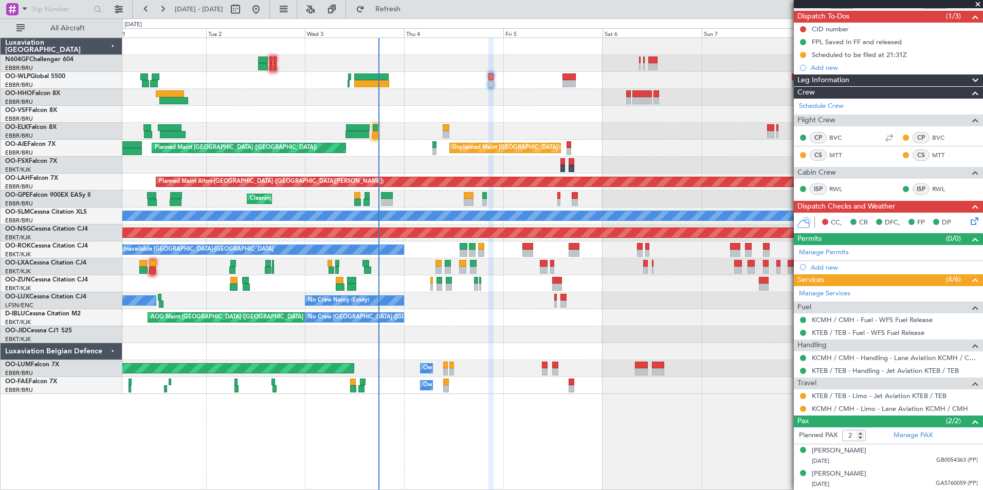
click at [968, 218] on icon at bounding box center [972, 219] width 8 height 8
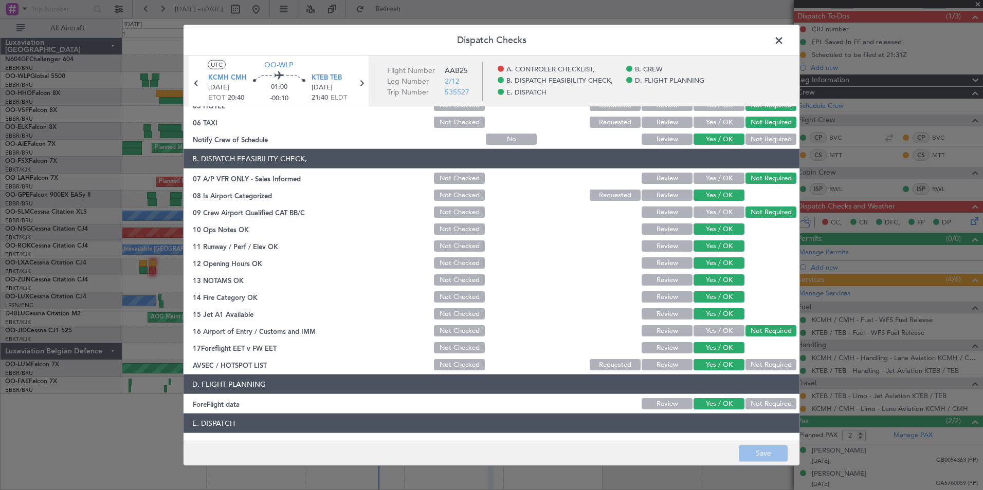
scroll to position [0, 0]
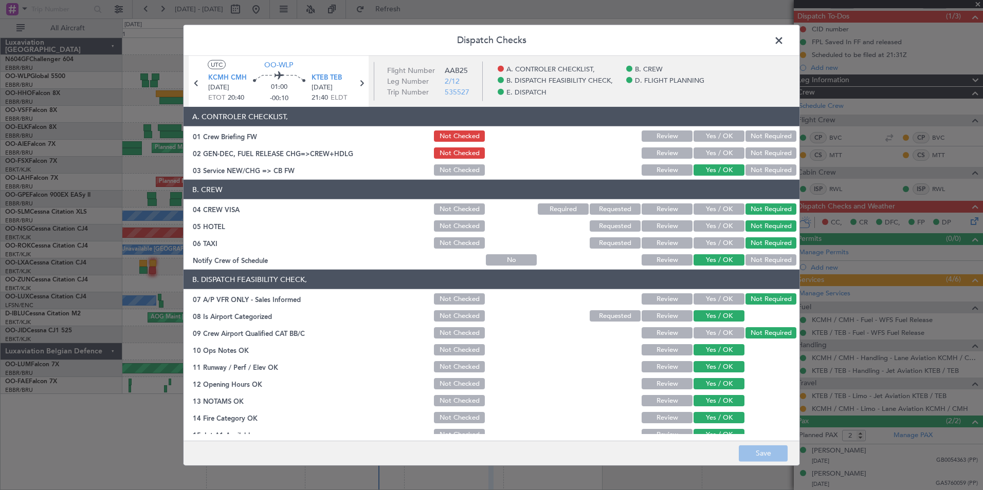
click at [784, 40] on span at bounding box center [784, 43] width 0 height 21
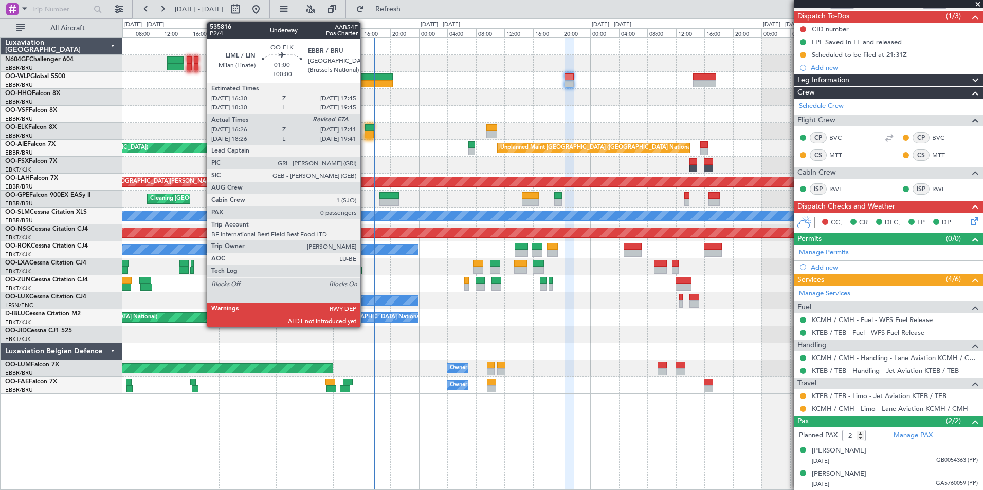
click at [365, 133] on div at bounding box center [368, 134] width 9 height 7
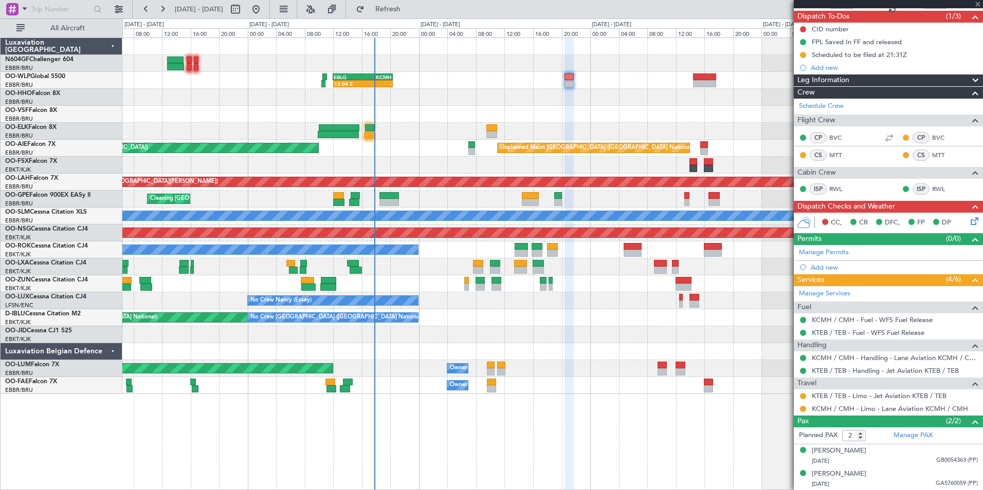
type input "16:36"
type input "0"
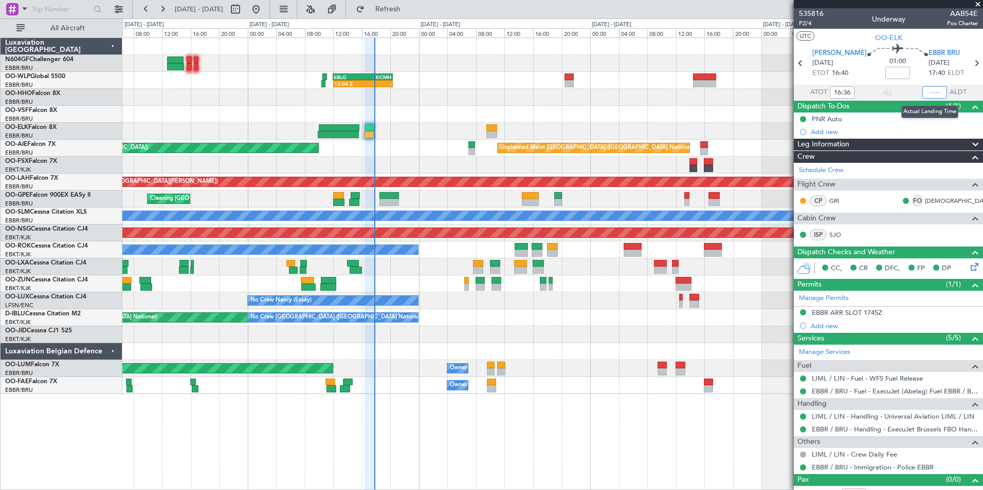
click at [931, 90] on input "text" at bounding box center [934, 92] width 25 height 12
click at [931, 33] on section "UTC OO-ELK" at bounding box center [887, 36] width 189 height 15
type input "17:46"
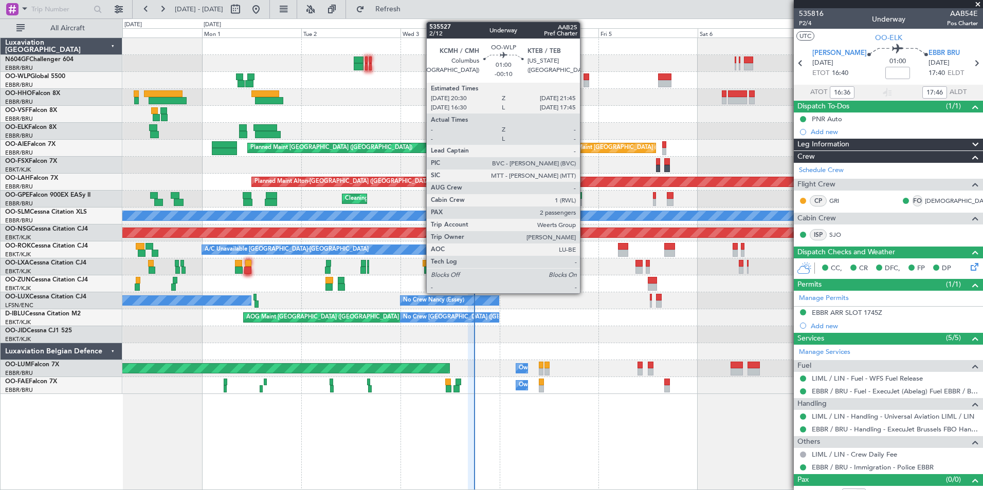
click at [584, 86] on div at bounding box center [586, 83] width 6 height 7
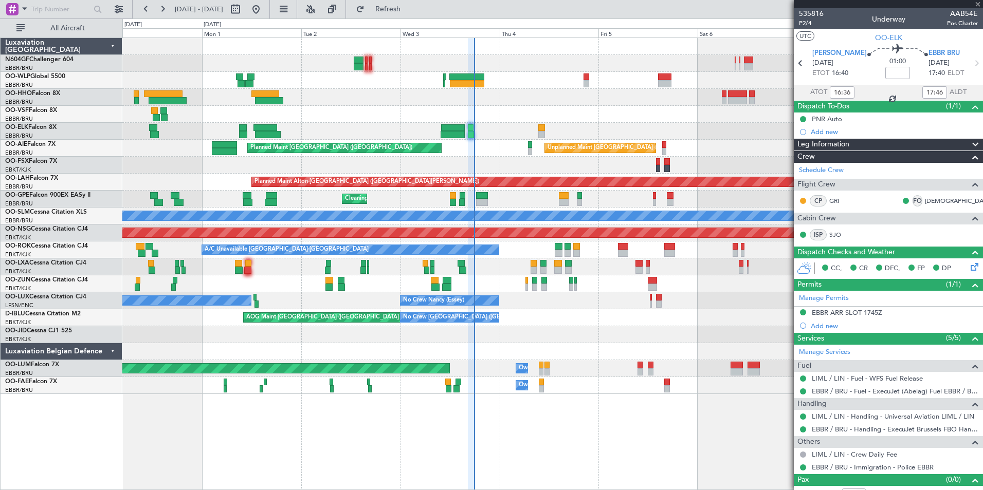
type input "-00:10"
type input "2"
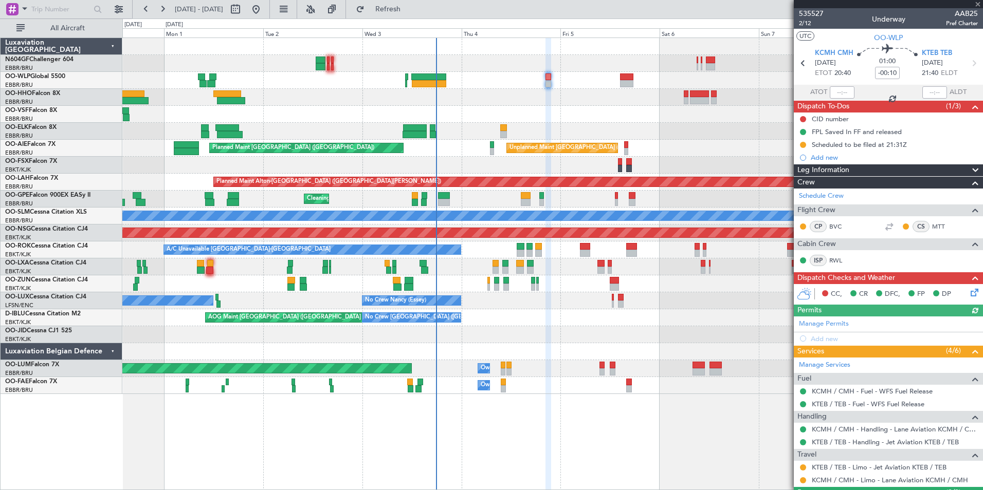
click at [474, 134] on div "Planned Maint Kortrijk-[GEOGRAPHIC_DATA]" at bounding box center [552, 131] width 860 height 17
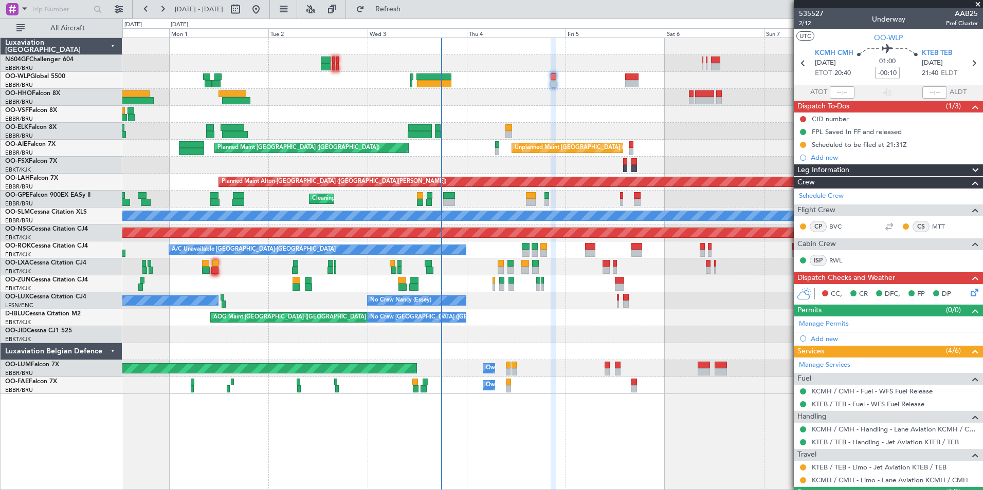
click at [515, 103] on div "Planned Maint [GEOGRAPHIC_DATA] ([GEOGRAPHIC_DATA]) Planned Maint [GEOGRAPHIC_D…" at bounding box center [552, 216] width 860 height 356
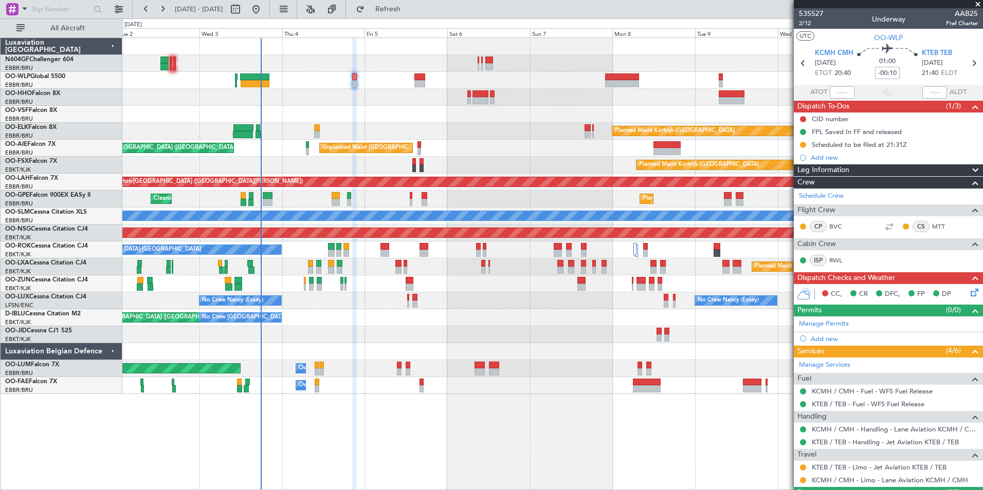
click at [558, 94] on div at bounding box center [552, 97] width 860 height 17
click at [634, 50] on div at bounding box center [552, 46] width 860 height 17
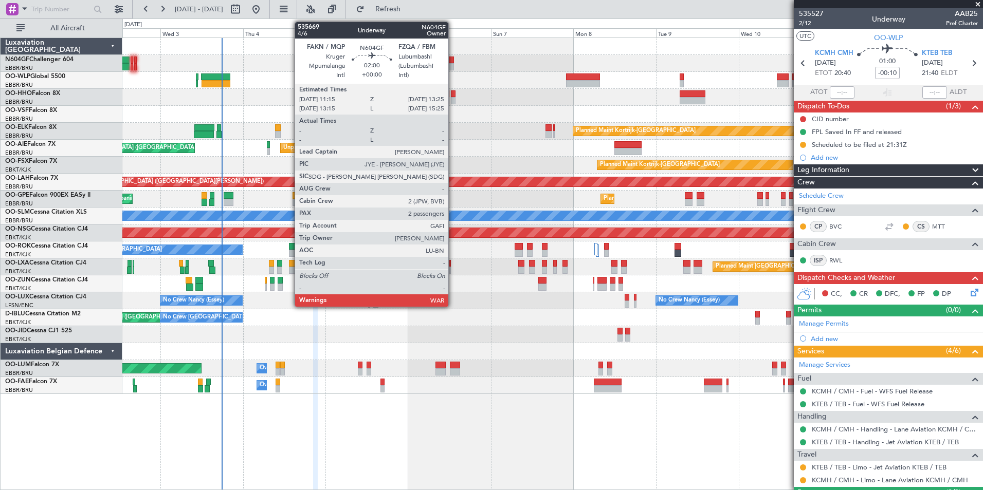
click at [453, 60] on div at bounding box center [450, 60] width 8 height 7
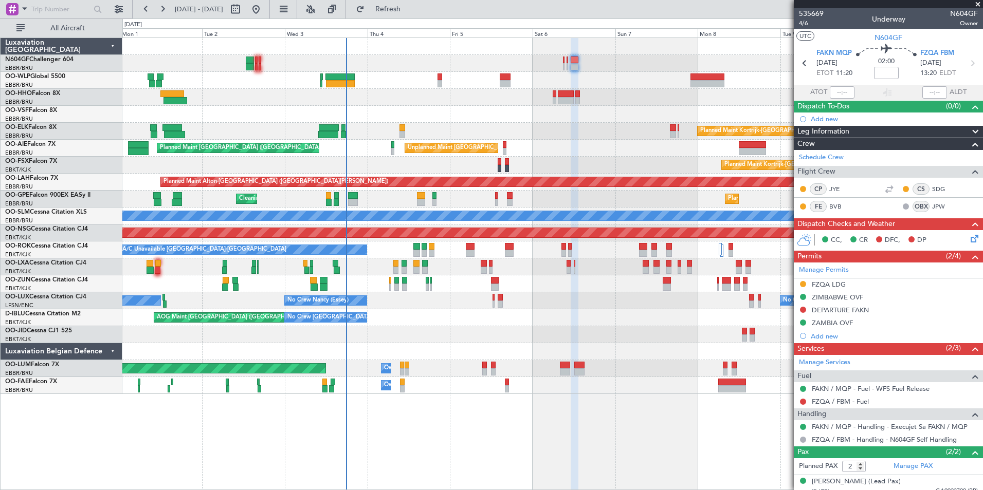
click at [471, 318] on div "No Crew [GEOGRAPHIC_DATA] ([GEOGRAPHIC_DATA] National) AOG Maint [GEOGRAPHIC_DA…" at bounding box center [552, 317] width 860 height 17
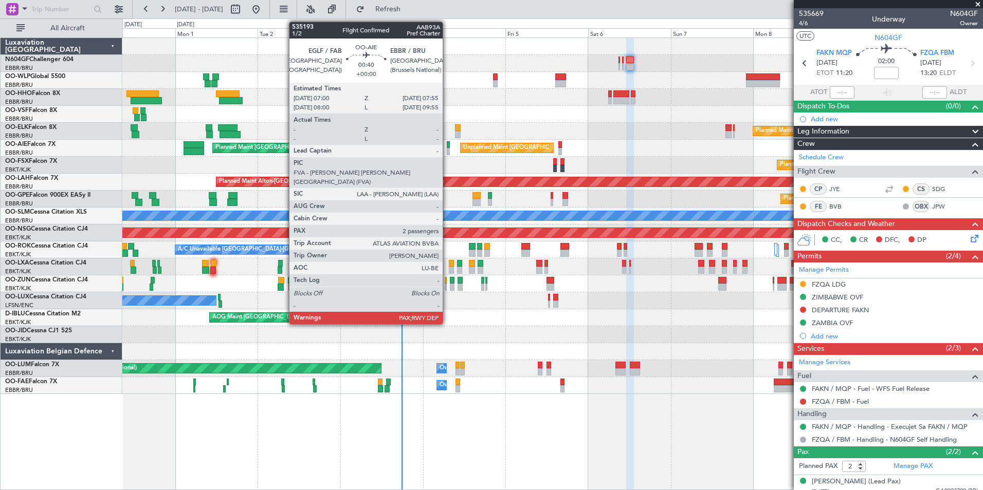
click at [447, 154] on div at bounding box center [449, 151] width 4 height 7
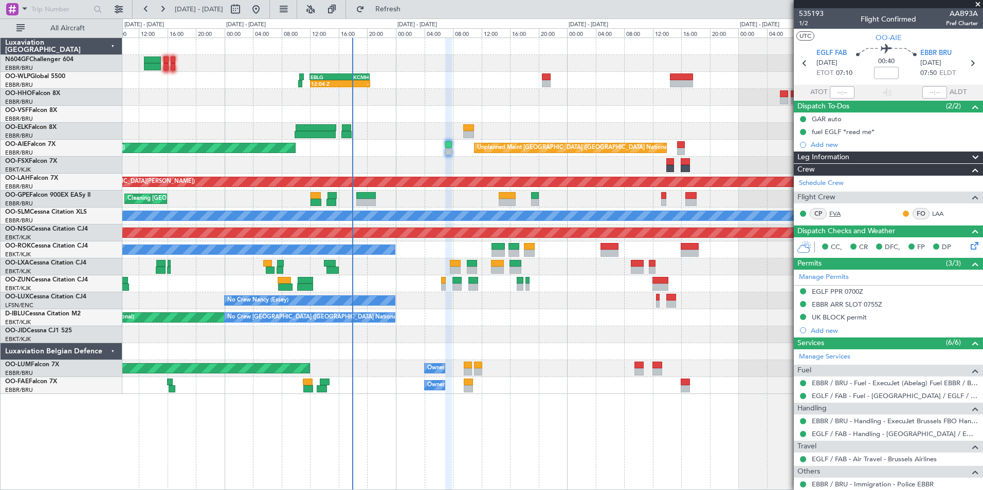
click at [837, 215] on link "FVA" at bounding box center [840, 213] width 23 height 9
click at [410, 12] on span "Refresh" at bounding box center [387, 9] width 43 height 7
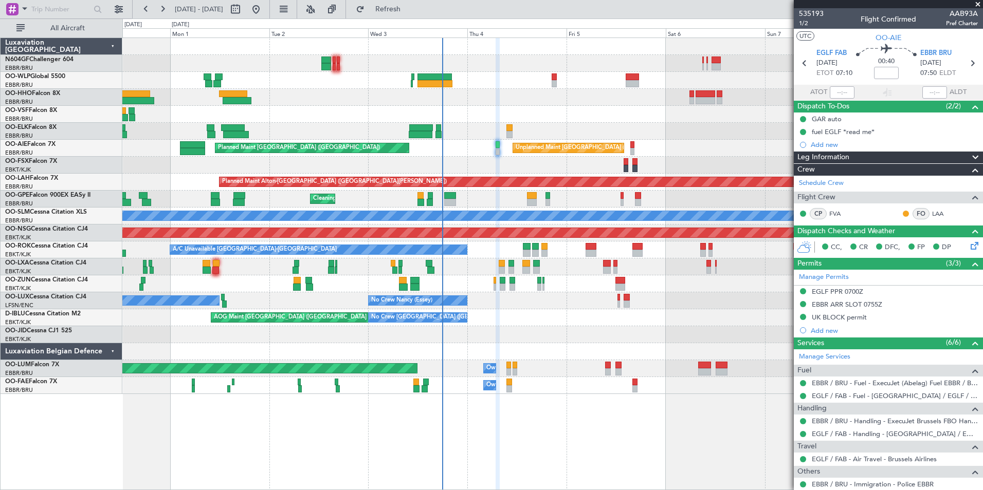
scroll to position [88, 0]
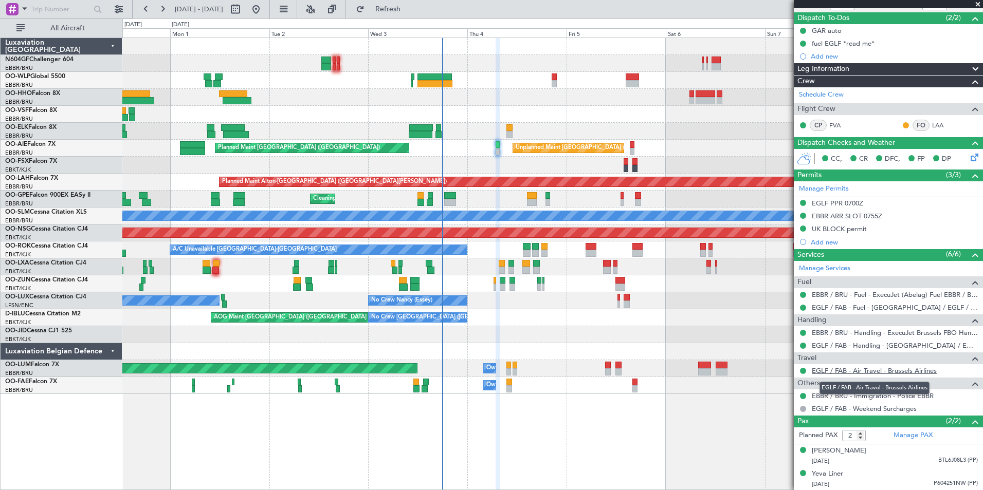
click at [874, 367] on link "EGLF / FAB - Air Travel - Brussels Airlines" at bounding box center [873, 370] width 125 height 9
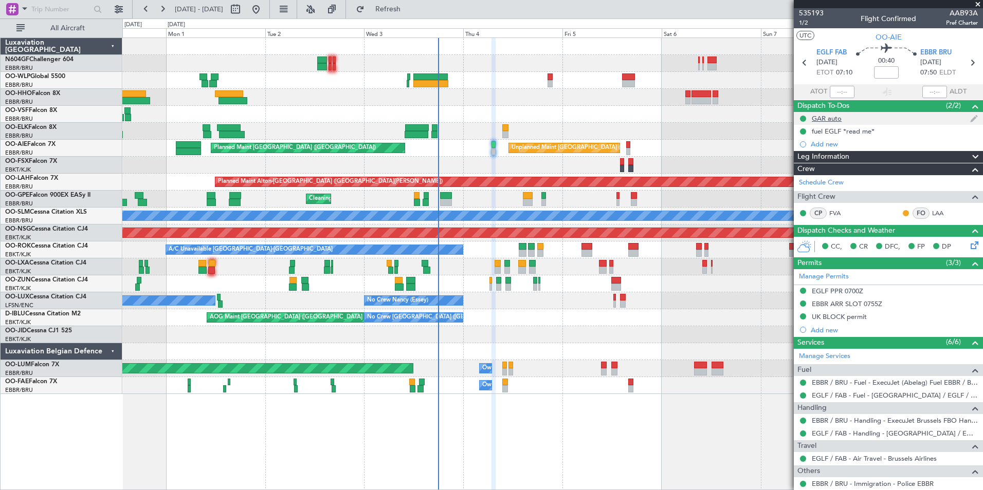
scroll to position [0, 0]
click at [808, 26] on span "1/2" at bounding box center [811, 23] width 25 height 9
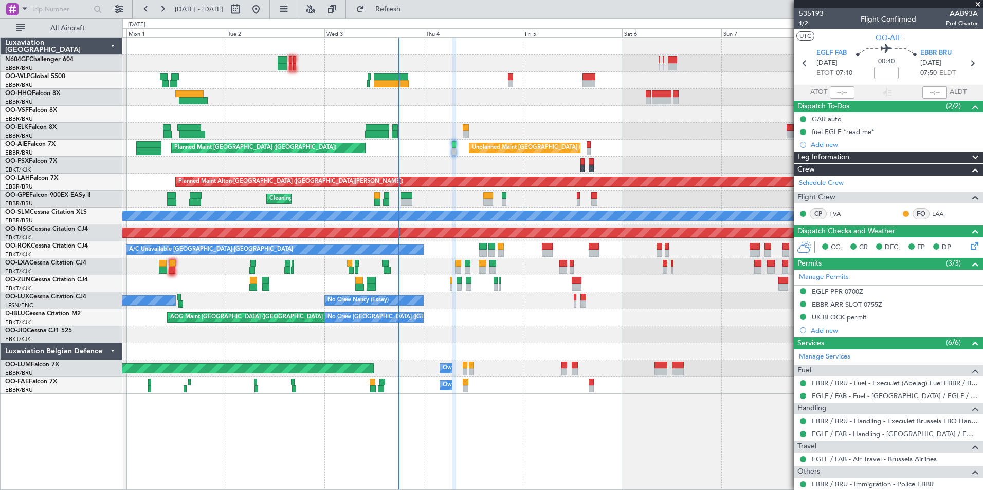
click at [435, 161] on div "Planned Maint Kortrijk-[GEOGRAPHIC_DATA]" at bounding box center [552, 165] width 860 height 17
click at [640, 290] on div at bounding box center [552, 283] width 860 height 17
click at [610, 115] on div "Planned Maint [GEOGRAPHIC_DATA] ([GEOGRAPHIC_DATA]) Planned Maint [GEOGRAPHIC_D…" at bounding box center [552, 216] width 860 height 356
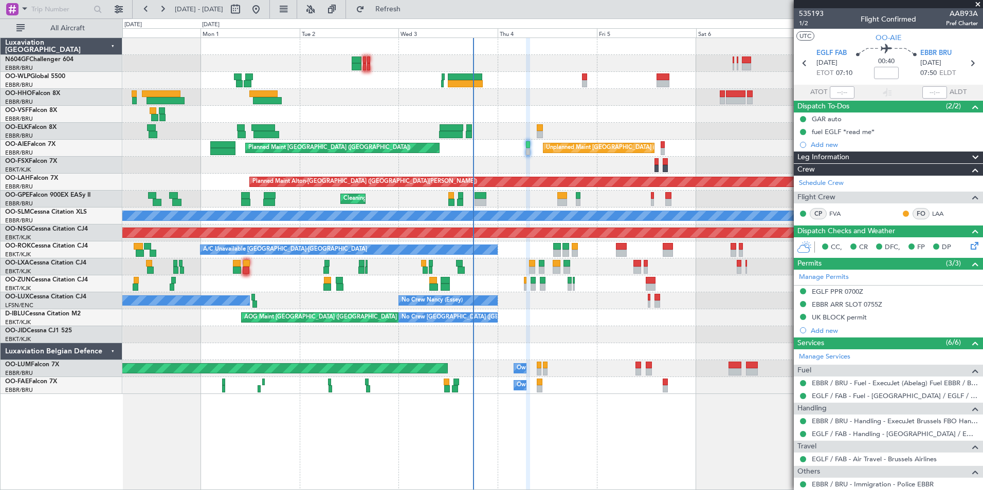
click at [530, 91] on div at bounding box center [552, 97] width 860 height 17
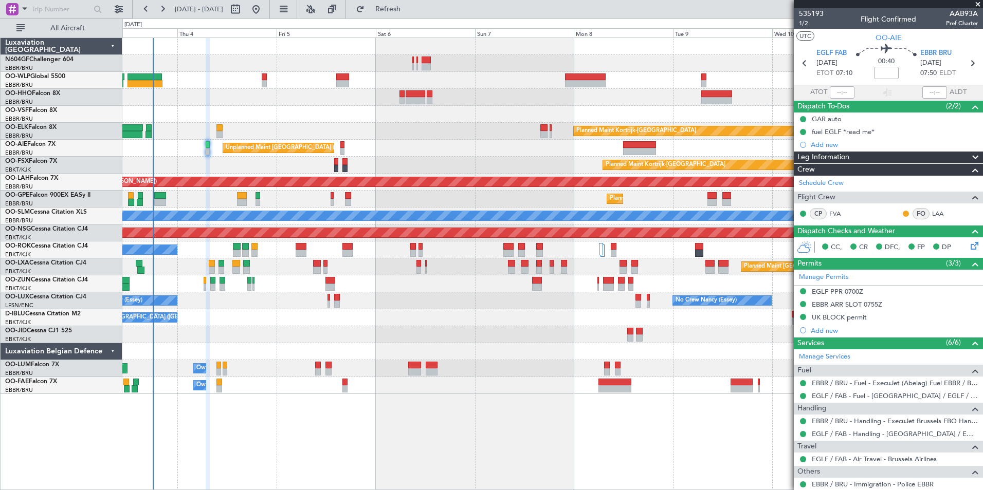
click at [587, 63] on div at bounding box center [552, 63] width 860 height 17
click at [590, 62] on div at bounding box center [552, 63] width 860 height 17
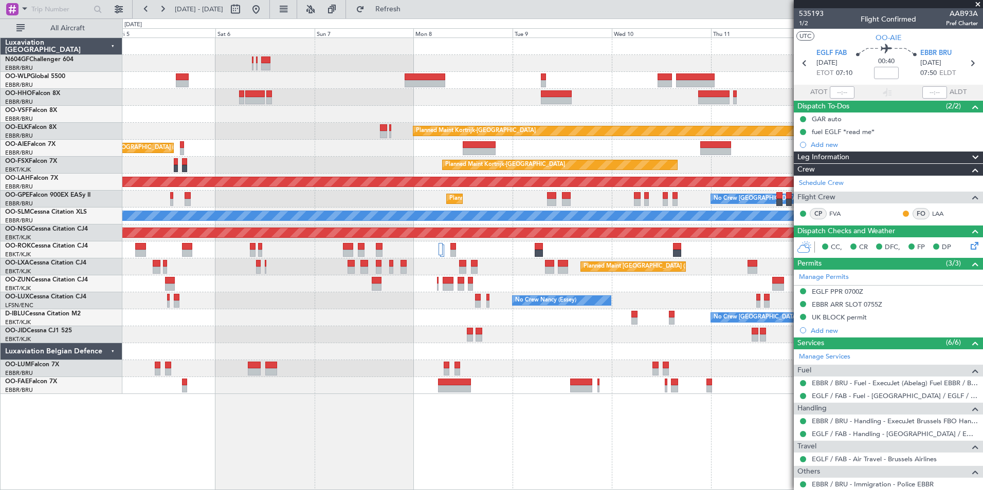
click at [474, 291] on div "Planned Maint Kortrijk-[GEOGRAPHIC_DATA] Unplanned Maint [GEOGRAPHIC_DATA] ([GE…" at bounding box center [552, 216] width 860 height 356
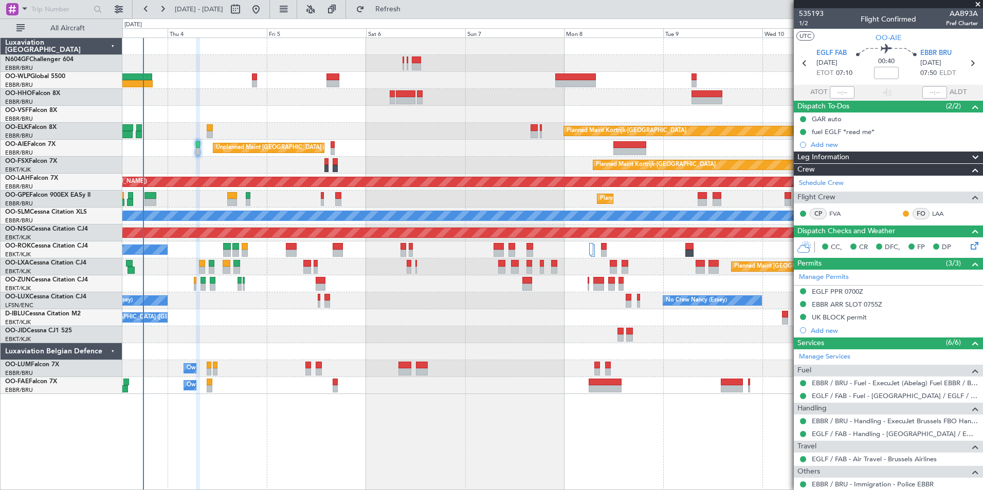
click at [494, 106] on div at bounding box center [552, 114] width 860 height 17
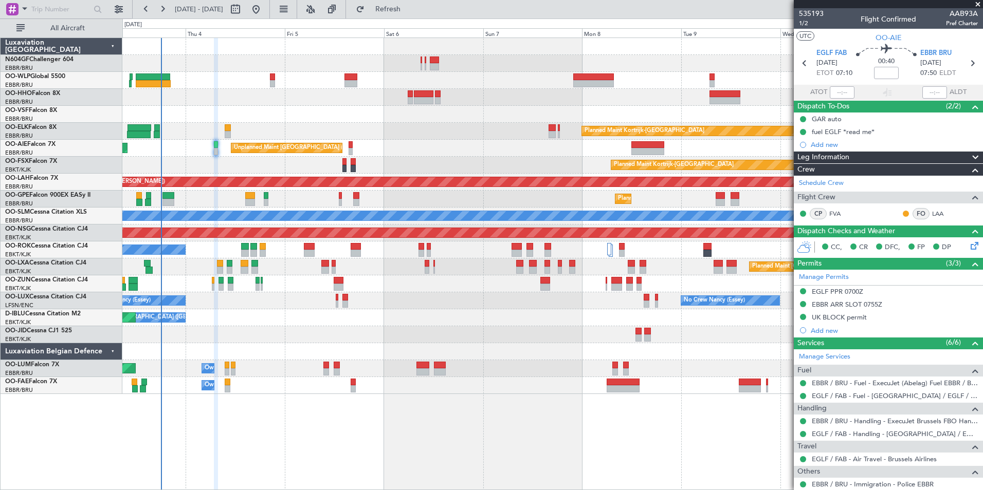
click at [763, 114] on div at bounding box center [552, 114] width 860 height 17
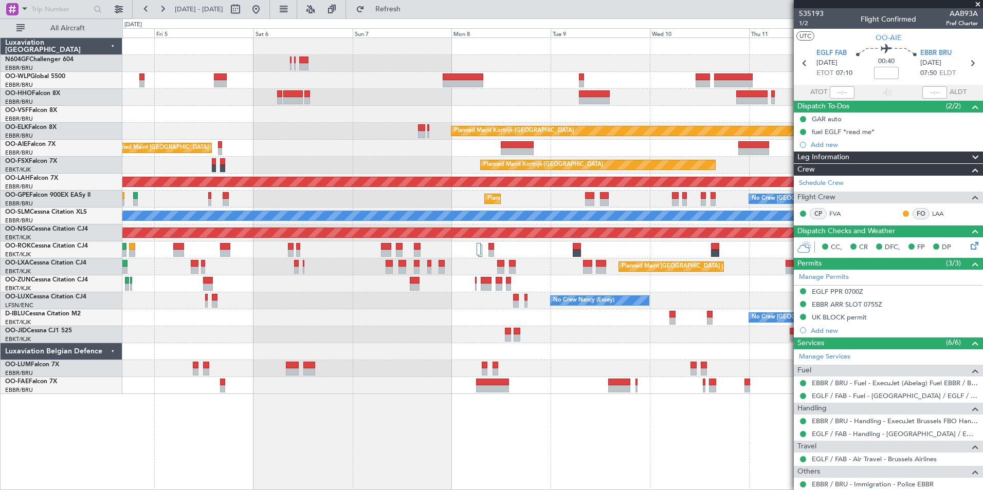
click at [321, 133] on div "Planned Maint Kortrijk-[GEOGRAPHIC_DATA] Unplanned Maint [GEOGRAPHIC_DATA] ([GE…" at bounding box center [552, 216] width 860 height 356
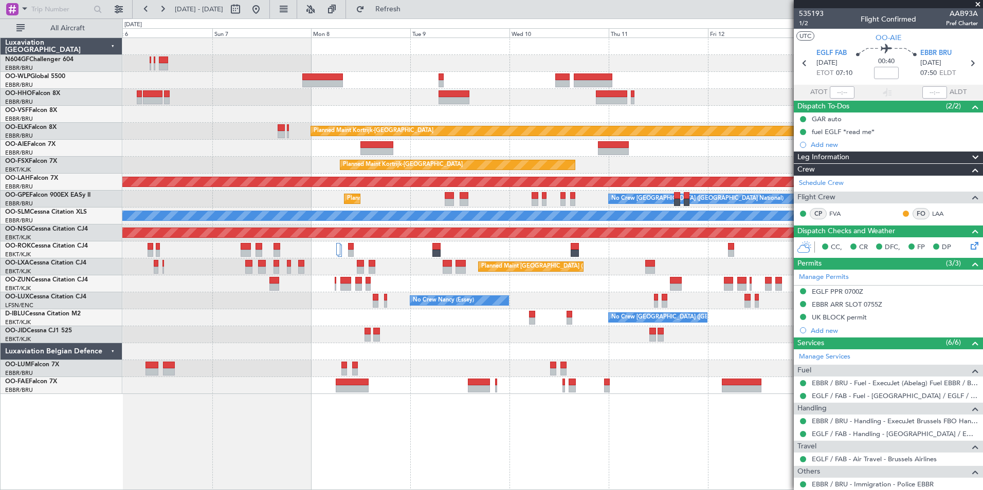
click at [227, 135] on div "Planned Maint Kortrijk-[GEOGRAPHIC_DATA] Unplanned Maint [GEOGRAPHIC_DATA] ([GE…" at bounding box center [552, 216] width 860 height 356
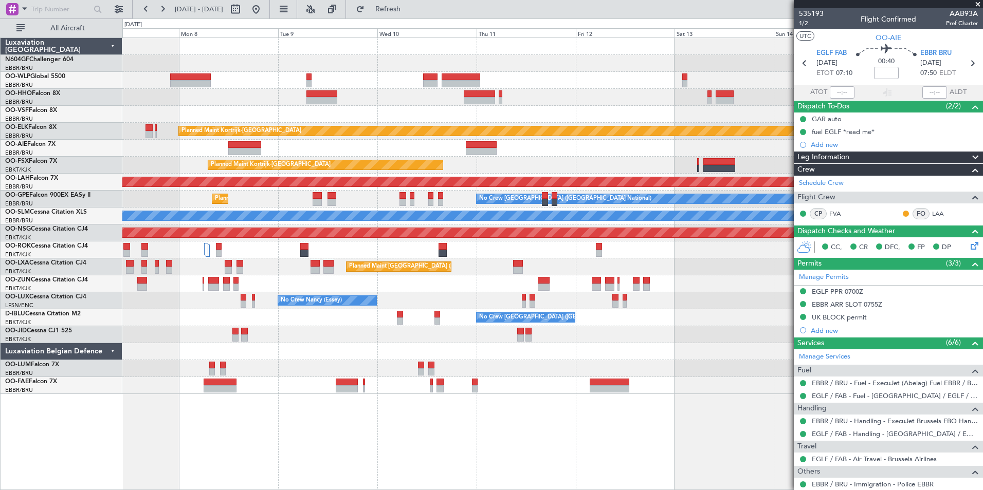
click at [157, 145] on div "Planned Maint Kortrijk-[GEOGRAPHIC_DATA] Unplanned Maint [GEOGRAPHIC_DATA] ([GE…" at bounding box center [552, 216] width 860 height 356
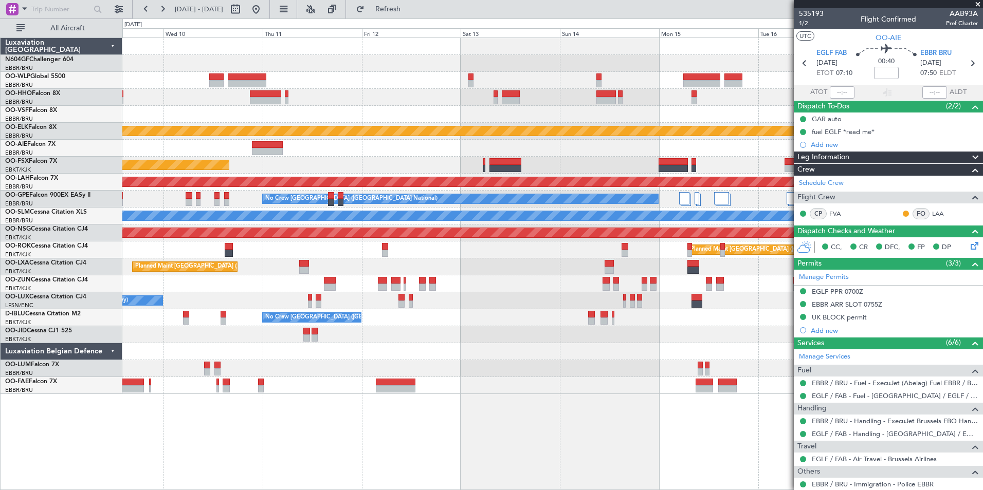
click at [248, 151] on div at bounding box center [552, 148] width 860 height 17
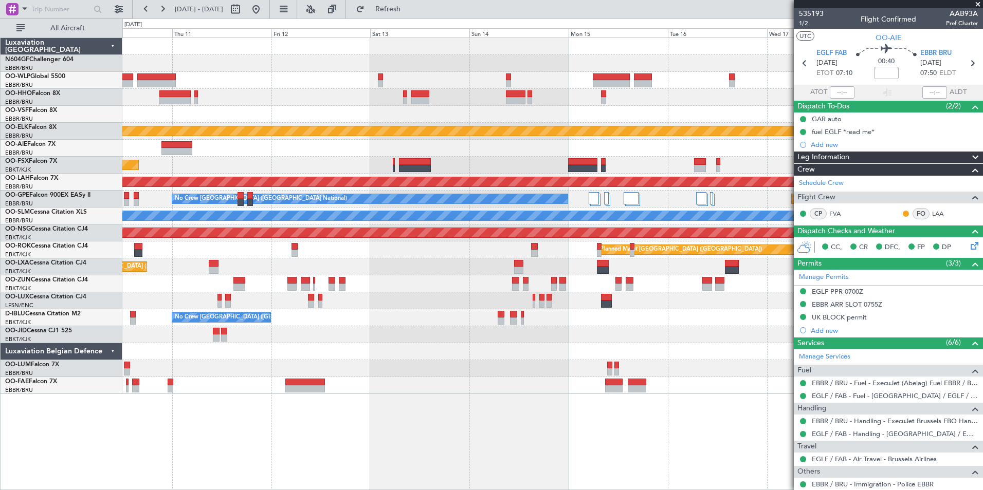
click at [215, 156] on div at bounding box center [552, 148] width 860 height 17
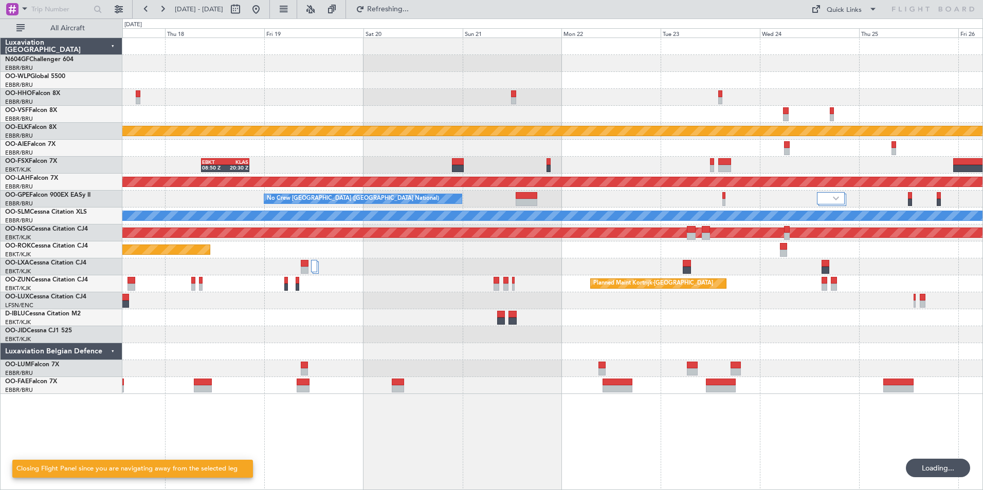
click at [291, 157] on div "Planned Maint Kortrijk-[GEOGRAPHIC_DATA] EBKT 08:50 Z KLAS 20:30 Z Planned [GEO…" at bounding box center [552, 216] width 860 height 356
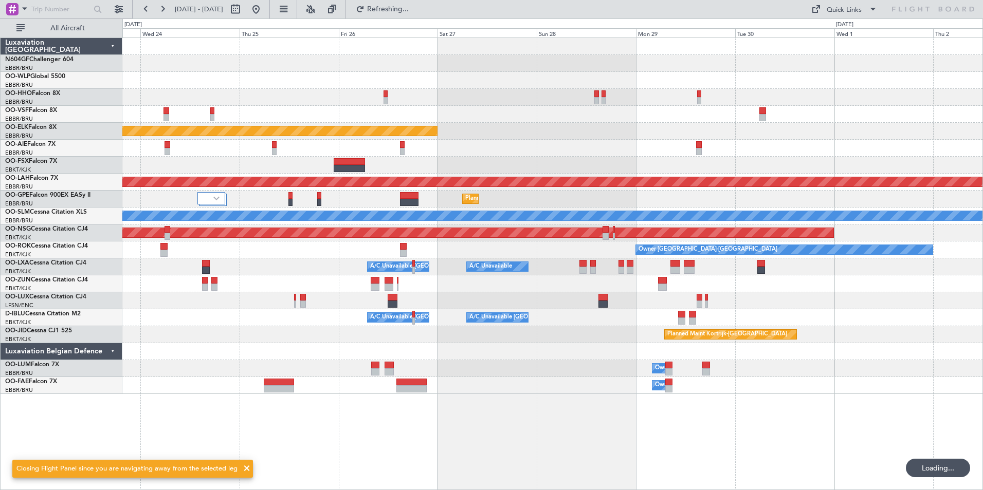
click at [12, 170] on div "Planned Maint Kortrijk-[GEOGRAPHIC_DATA] Planned [GEOGRAPHIC_DATA]-[GEOGRAPHIC_…" at bounding box center [491, 254] width 983 height 472
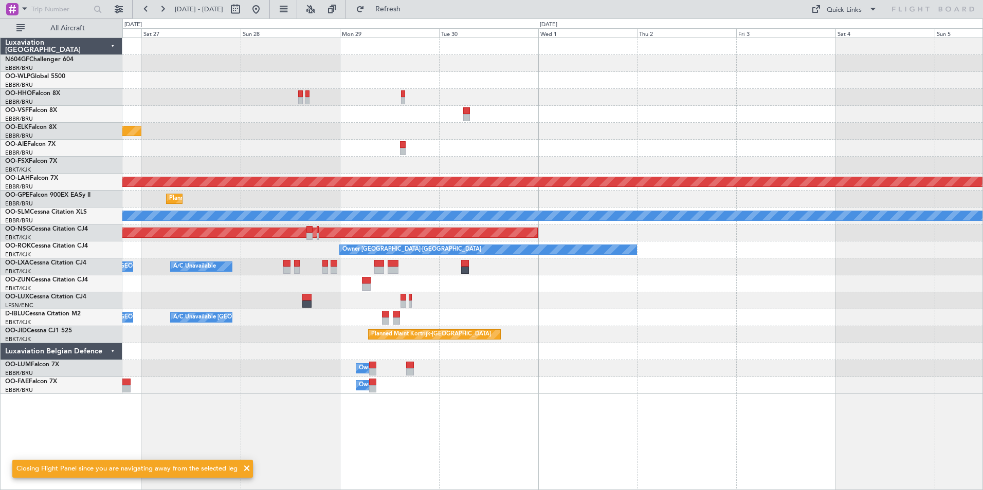
click at [416, 171] on div at bounding box center [552, 165] width 860 height 17
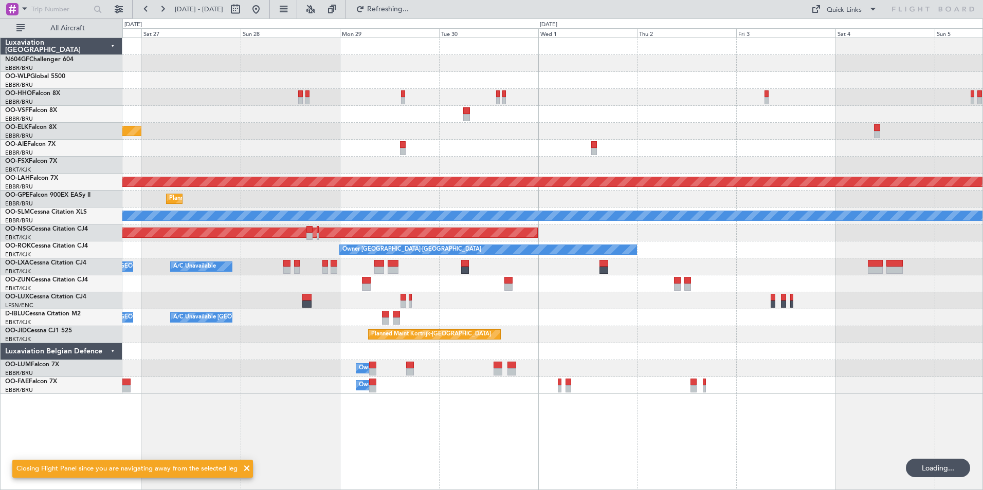
click at [195, 150] on div at bounding box center [552, 148] width 860 height 17
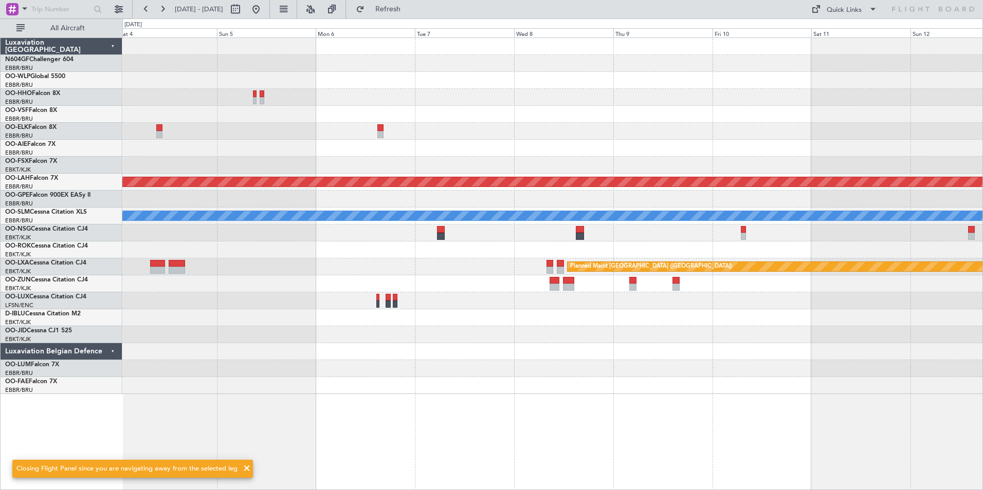
click at [454, 145] on div at bounding box center [552, 148] width 860 height 17
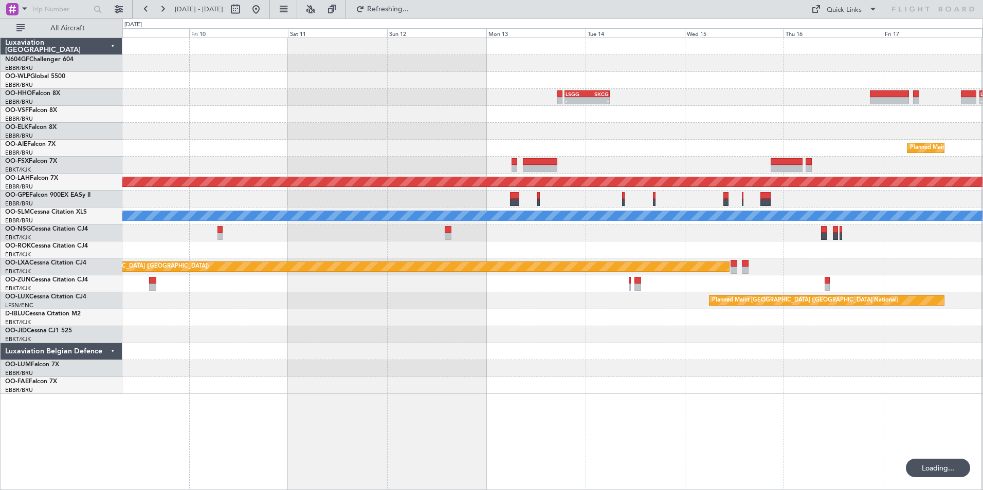
click at [106, 151] on div "- - LSGG 19:00 Z SKCG 05:55 Z - - LTCG 23:30 Z RJTT 09:35 Z Planned Maint [GEOG…" at bounding box center [491, 254] width 983 height 472
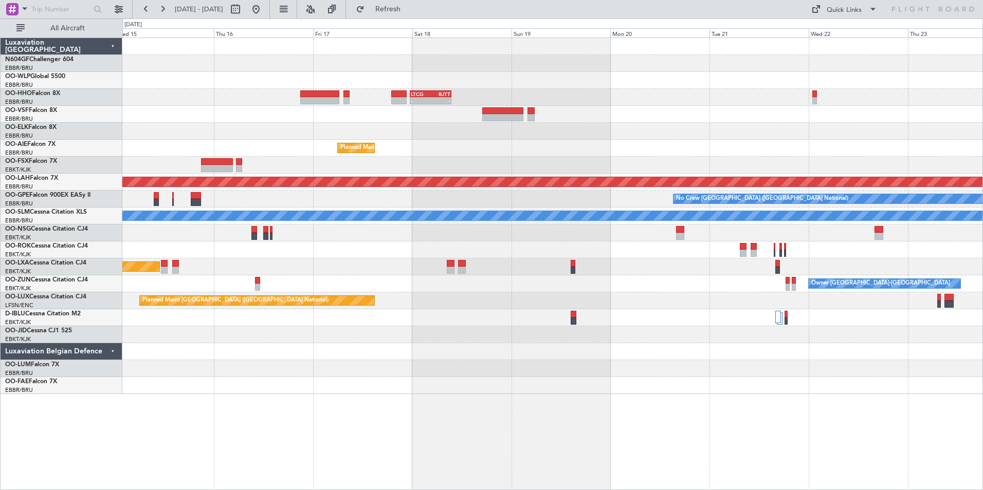
click at [174, 139] on div at bounding box center [552, 131] width 860 height 17
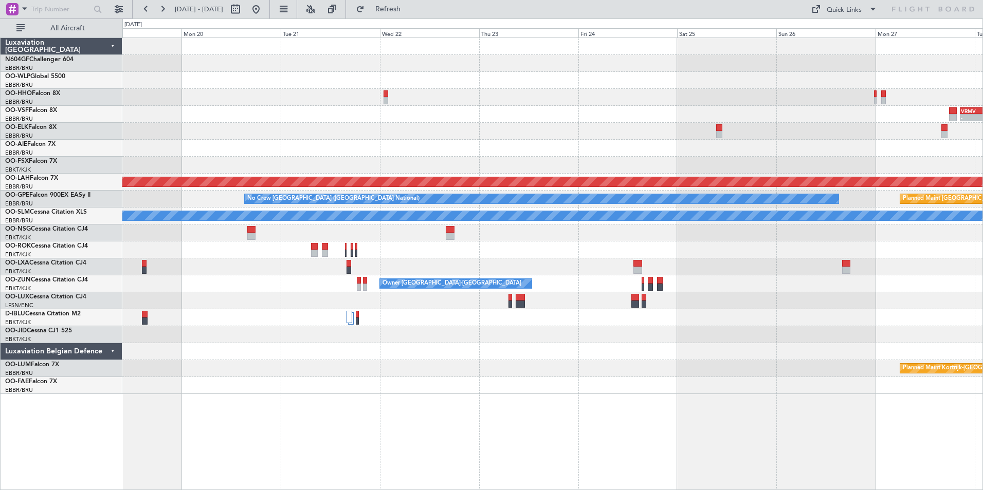
click at [254, 142] on div "LTCG 23:30 Z RJTT 09:35 Z - - - - RJFK 12:30 Z UBBB 23:05 Z - - VRMV 20:35 Z LE…" at bounding box center [552, 216] width 860 height 356
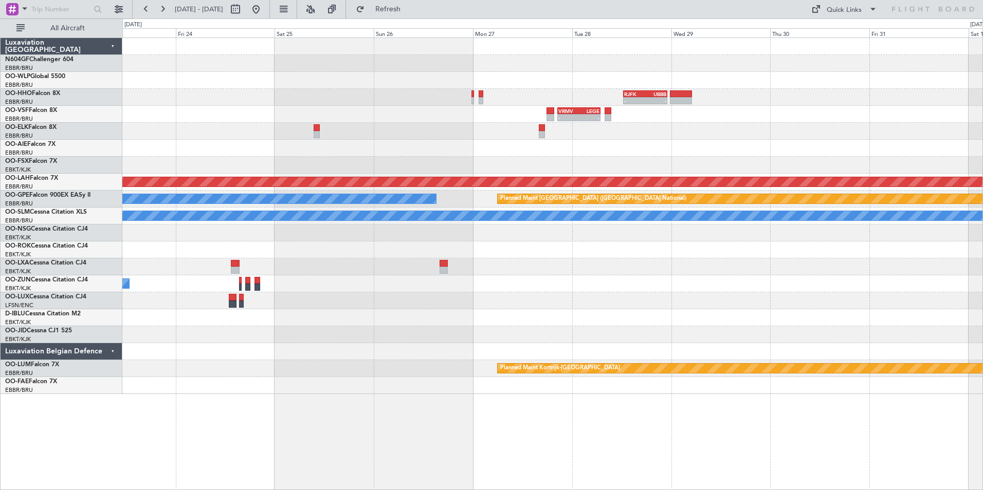
click at [465, 150] on div at bounding box center [552, 148] width 860 height 17
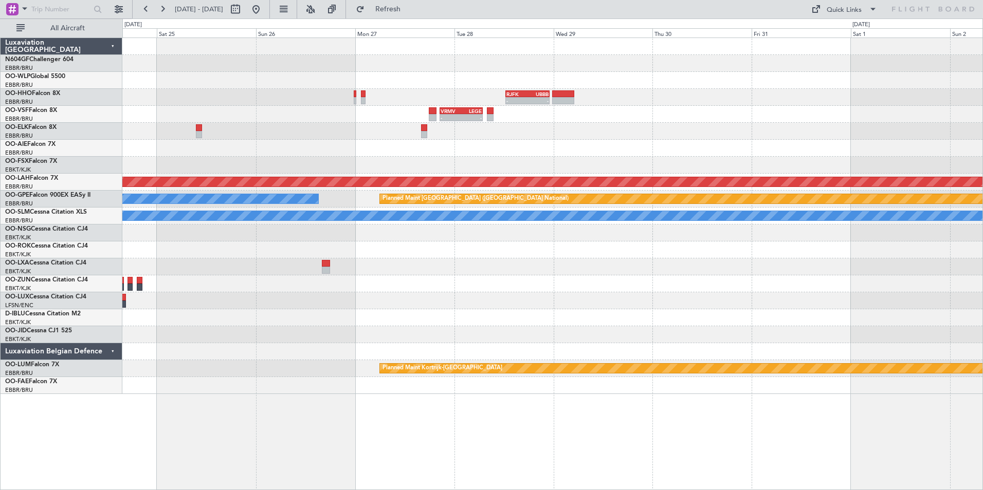
click at [211, 150] on div at bounding box center [552, 148] width 860 height 17
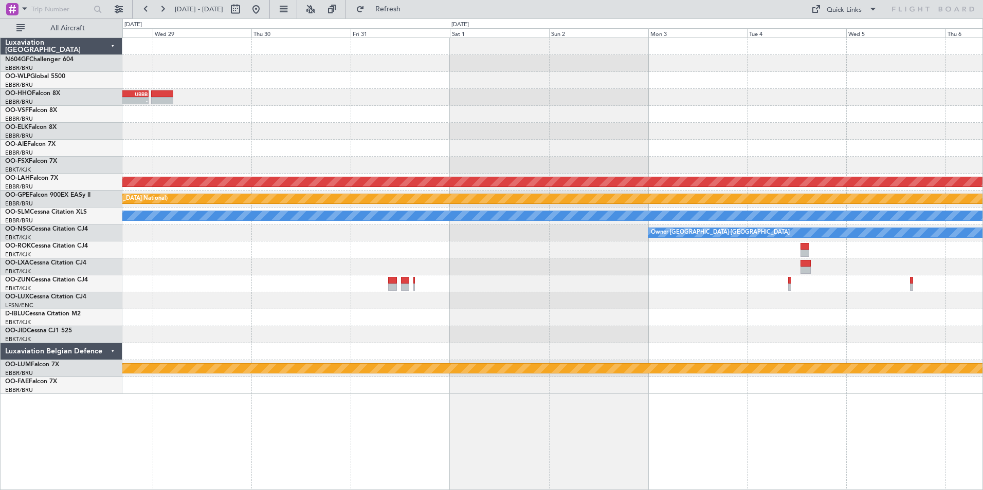
click at [329, 161] on div "- - RJFK 12:30 Z UBBB 23:05 Z - - VRMV 20:35 Z LEGE 07:00 Z Planned [GEOGRAPHIC…" at bounding box center [552, 216] width 860 height 356
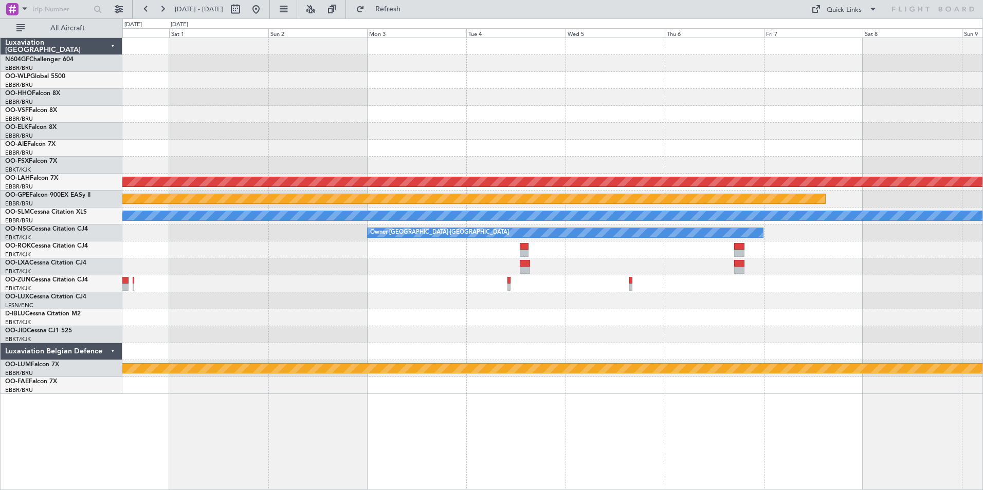
click at [214, 161] on div "Planned Maint Alton-[GEOGRAPHIC_DATA] ([GEOGRAPHIC_DATA][PERSON_NAME]) Planned …" at bounding box center [552, 216] width 860 height 356
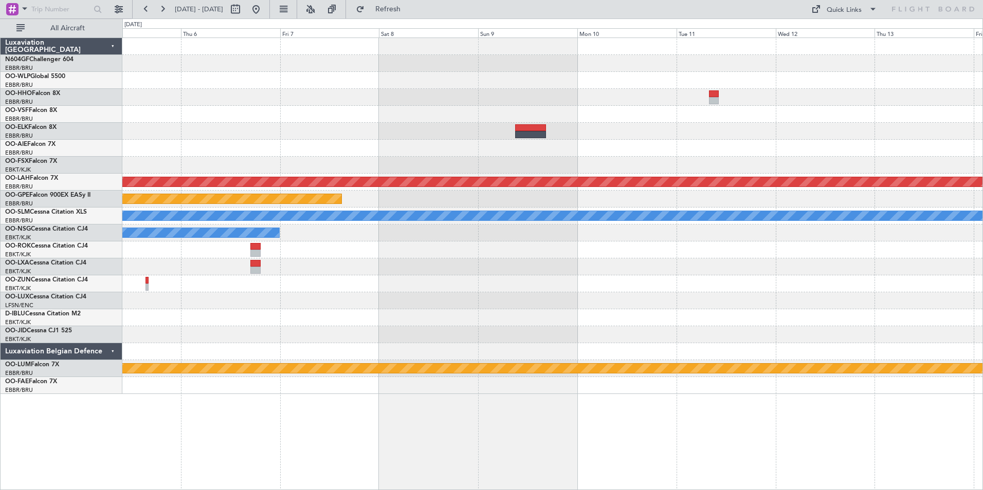
click at [542, 140] on div "Planned Maint Alton-[GEOGRAPHIC_DATA] ([GEOGRAPHIC_DATA][PERSON_NAME]) Planned …" at bounding box center [552, 216] width 860 height 356
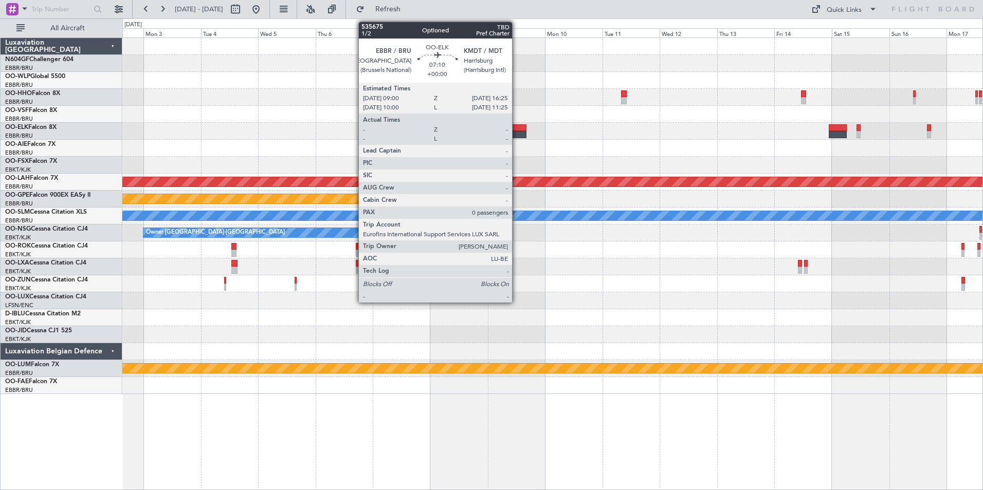
click at [516, 134] on div at bounding box center [517, 134] width 18 height 7
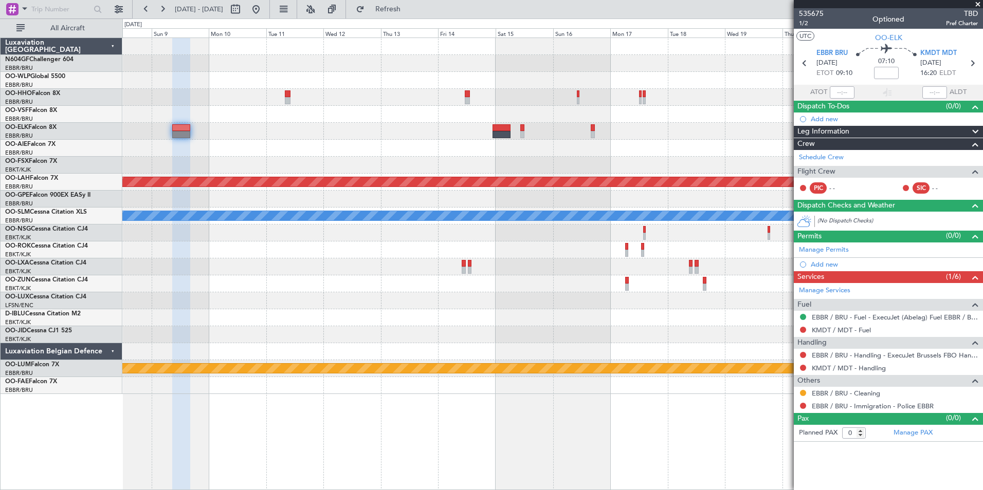
click at [328, 142] on div "Planned Maint Kortrijk-[GEOGRAPHIC_DATA] Planned [GEOGRAPHIC_DATA]-[GEOGRAPHIC_…" at bounding box center [552, 216] width 860 height 356
click at [438, 151] on div at bounding box center [552, 148] width 860 height 17
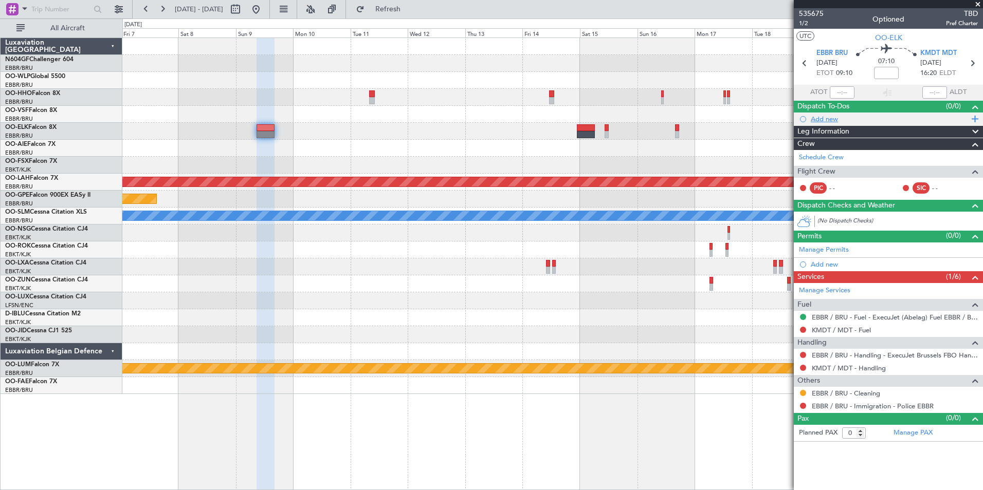
click at [819, 124] on div "Add new" at bounding box center [887, 119] width 189 height 13
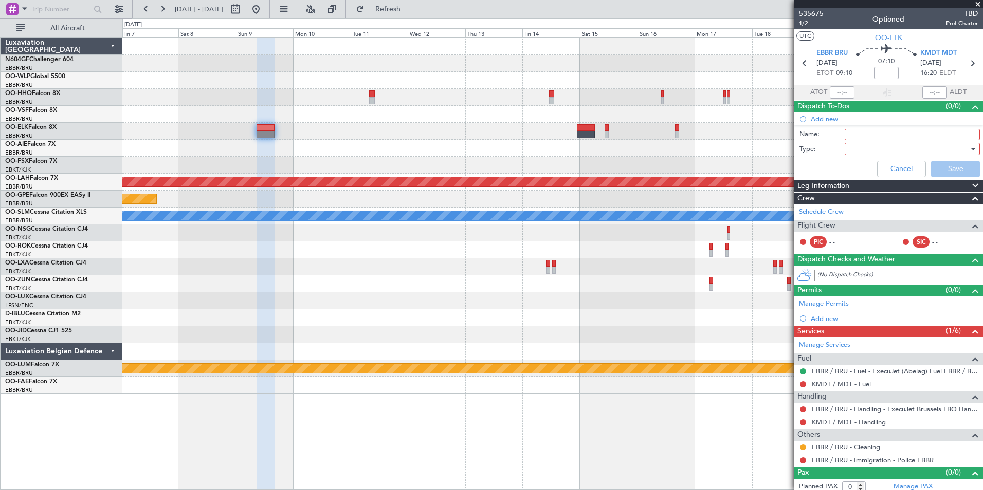
click at [853, 133] on input "Name:" at bounding box center [911, 134] width 135 height 11
click at [911, 133] on input "Fire cat KMDT" at bounding box center [911, 134] width 135 height 11
type input "Fire cat KMDT 6/B"
click at [906, 147] on div at bounding box center [908, 148] width 120 height 15
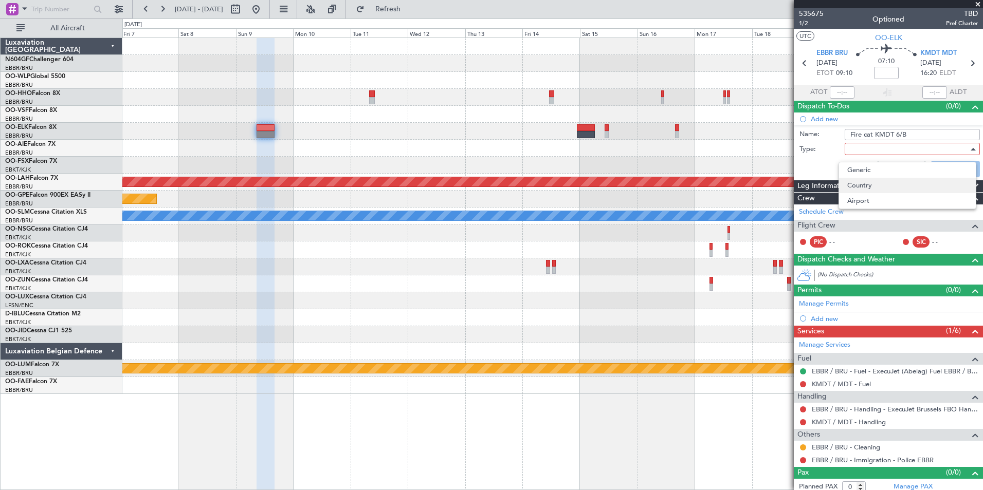
click at [866, 178] on span "Country" at bounding box center [907, 185] width 120 height 15
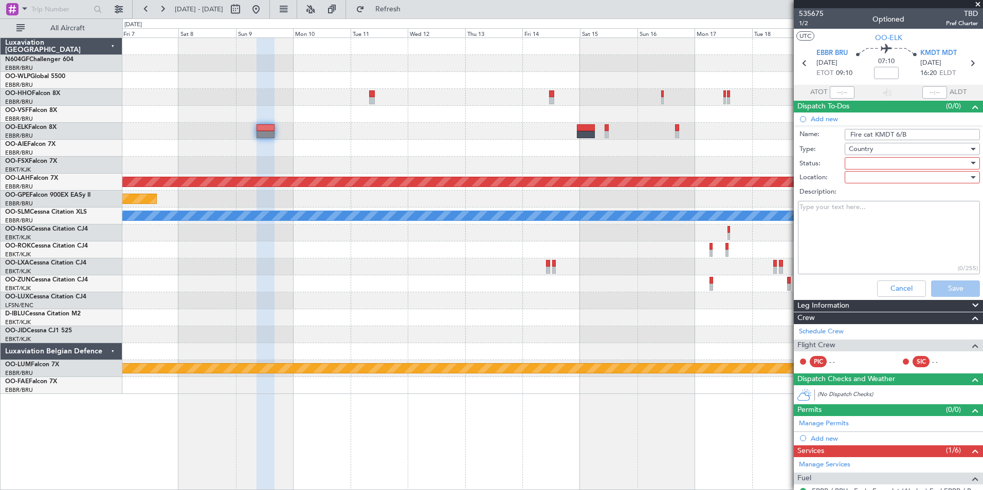
click at [859, 164] on div at bounding box center [908, 163] width 120 height 15
click at [858, 155] on div at bounding box center [491, 245] width 983 height 490
click at [861, 151] on span "Country" at bounding box center [860, 148] width 25 height 9
click at [865, 174] on span "Generic" at bounding box center [907, 169] width 120 height 15
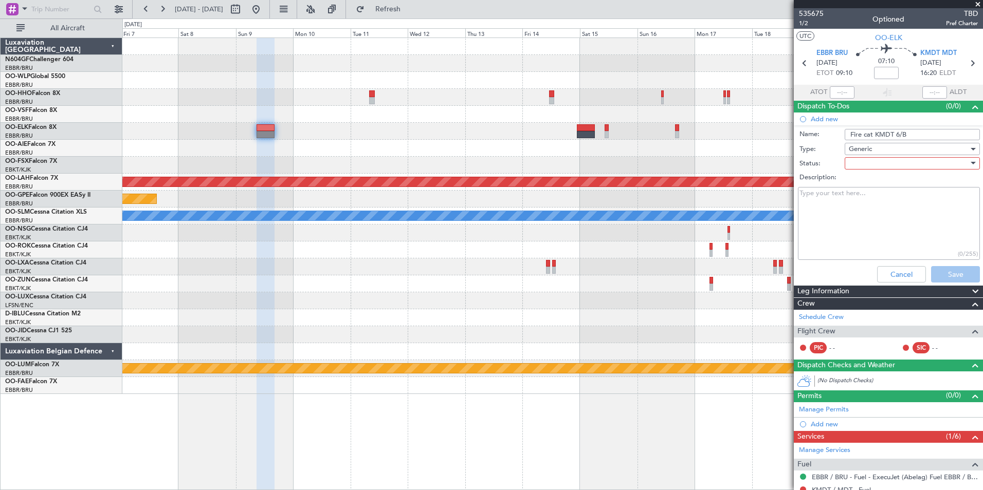
click at [859, 162] on div at bounding box center [908, 163] width 120 height 15
click at [869, 214] on span "Completed" at bounding box center [907, 214] width 120 height 15
click at [855, 204] on textarea "Description:" at bounding box center [889, 223] width 182 height 73
type textarea "Received by universal"
click at [935, 273] on button "Save" at bounding box center [955, 274] width 49 height 16
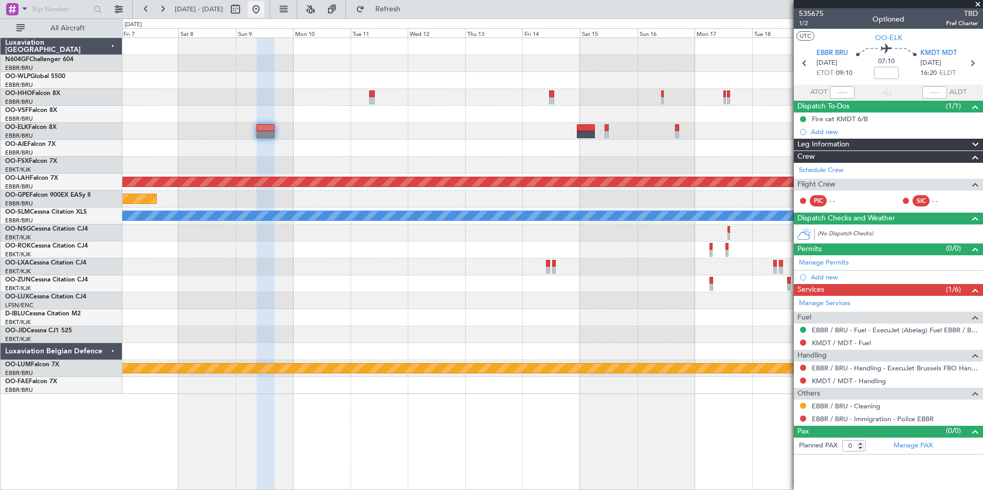
click at [264, 15] on button at bounding box center [256, 9] width 16 height 16
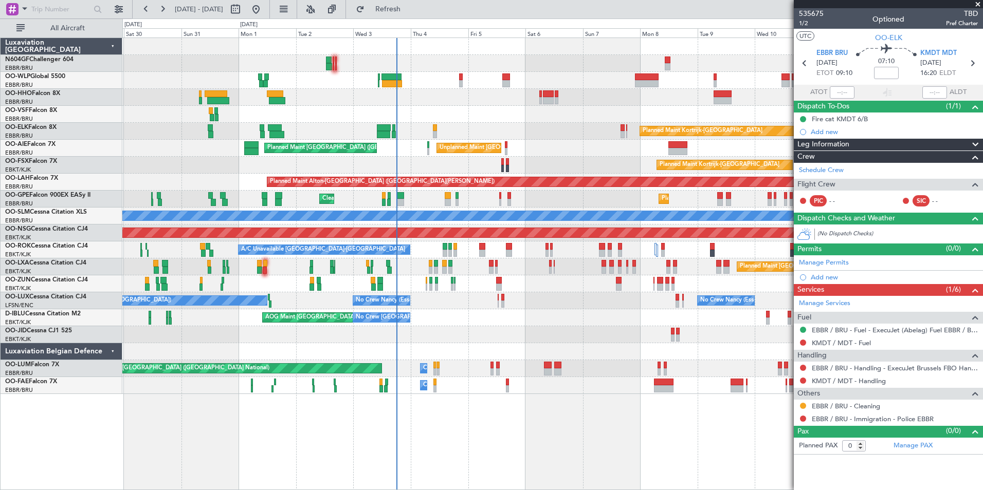
click at [366, 94] on div at bounding box center [552, 97] width 860 height 17
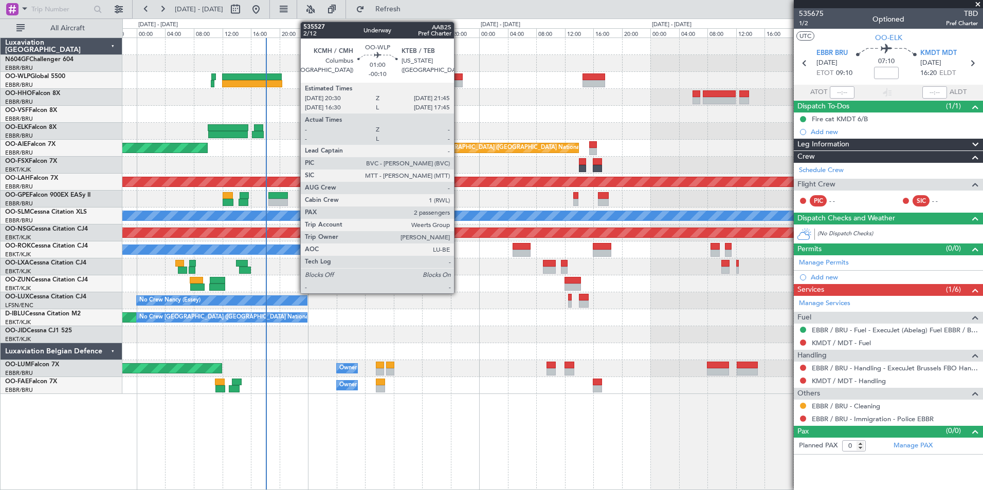
click at [458, 79] on div at bounding box center [458, 76] width 9 height 7
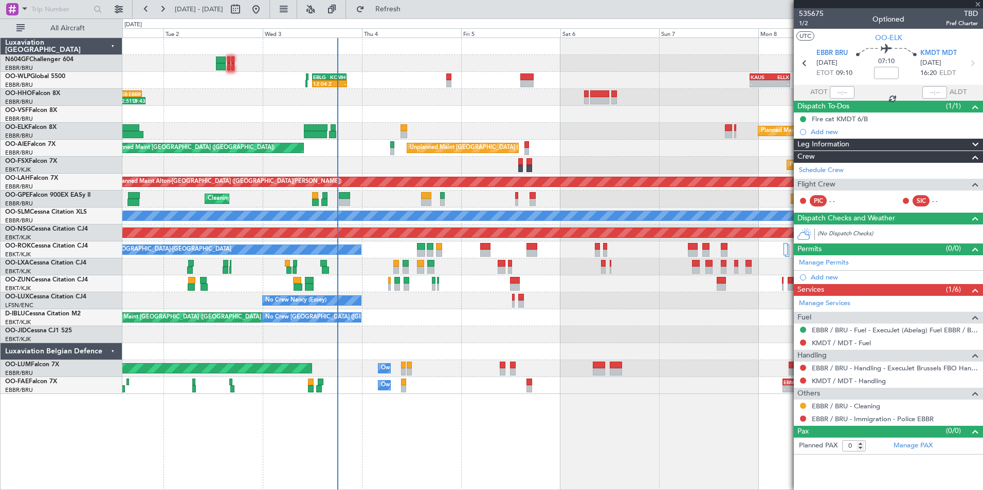
type input "-00:10"
type input "2"
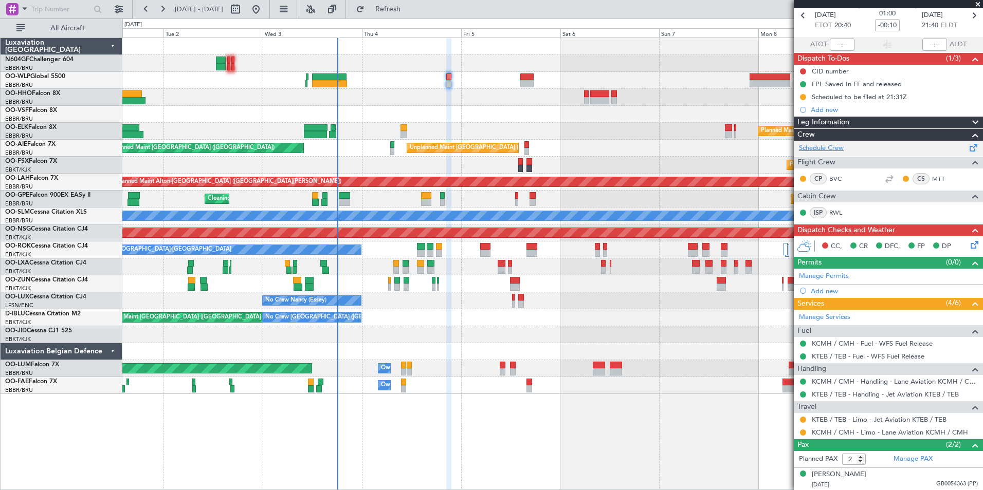
scroll to position [71, 0]
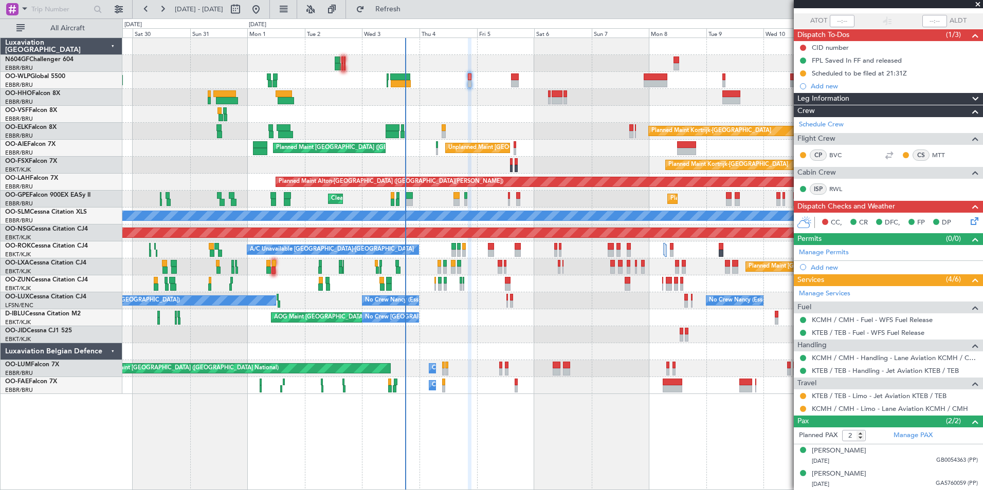
click at [230, 121] on div "Planned Maint Berlin (Brandenburg) Planned Maint Kortrijk-Wevelgem Unplanned Ma…" at bounding box center [552, 216] width 860 height 356
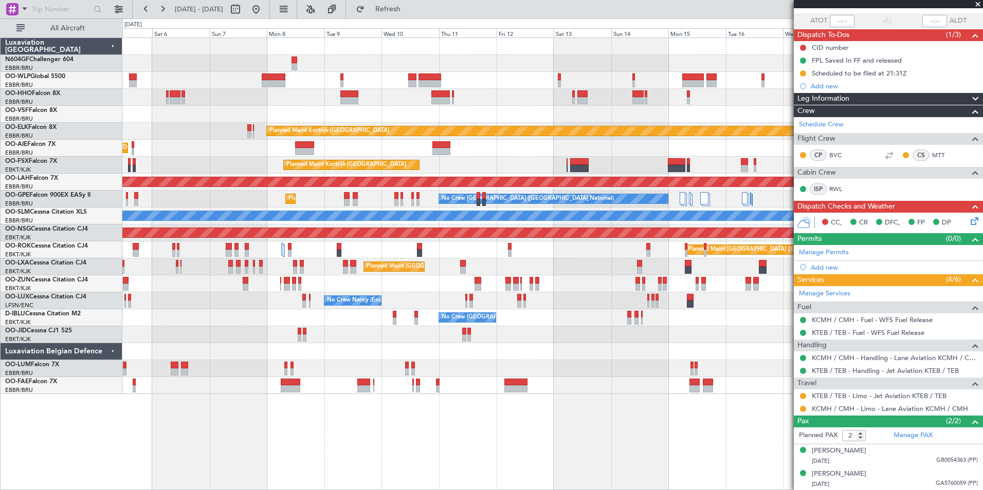
click at [264, 148] on div "Unplanned Maint [GEOGRAPHIC_DATA] ([GEOGRAPHIC_DATA] National) Planned Maint [G…" at bounding box center [552, 148] width 860 height 17
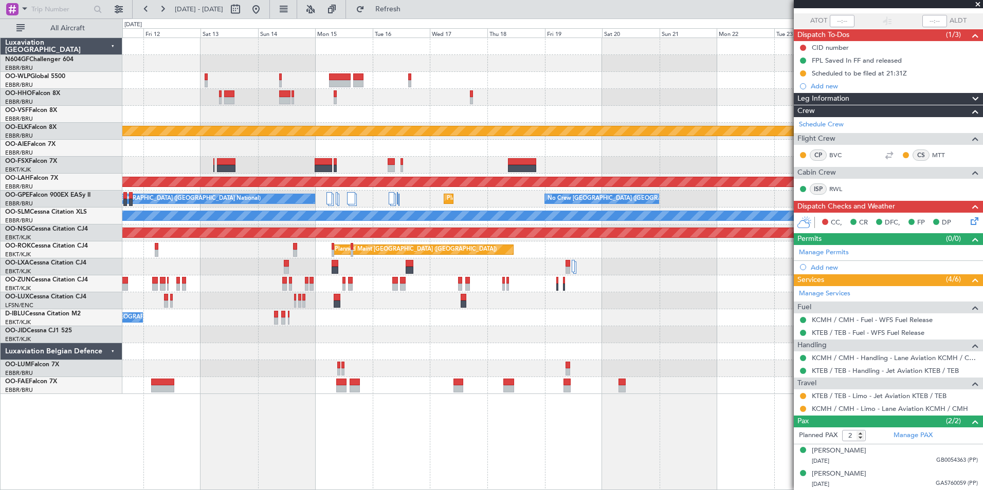
click at [105, 159] on div "Planned Maint Kortrijk-Wevelgem Planned Maint Kortrijk-Wevelgem Planned Maint A…" at bounding box center [491, 254] width 983 height 472
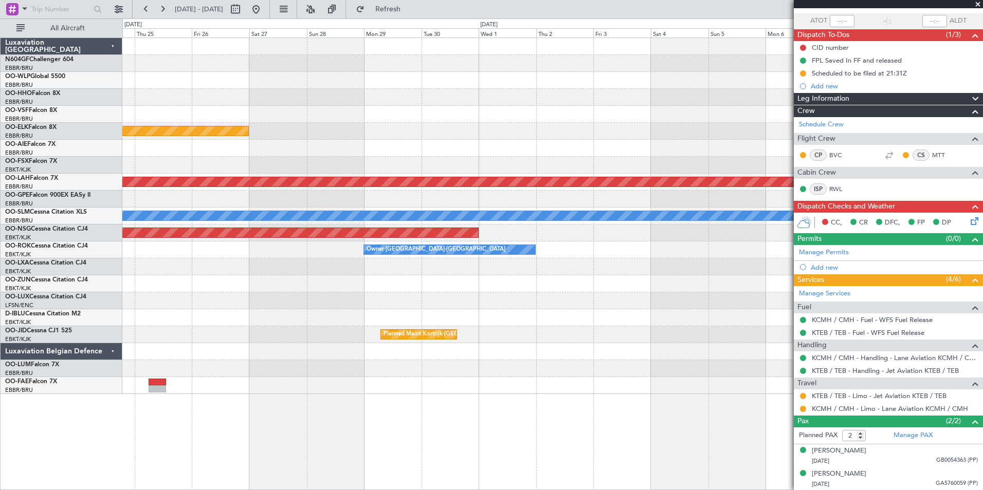
click at [176, 176] on div "Planned Maint [PERSON_NAME]-[GEOGRAPHIC_DATA][PERSON_NAME] ([GEOGRAPHIC_DATA][P…" at bounding box center [552, 182] width 860 height 17
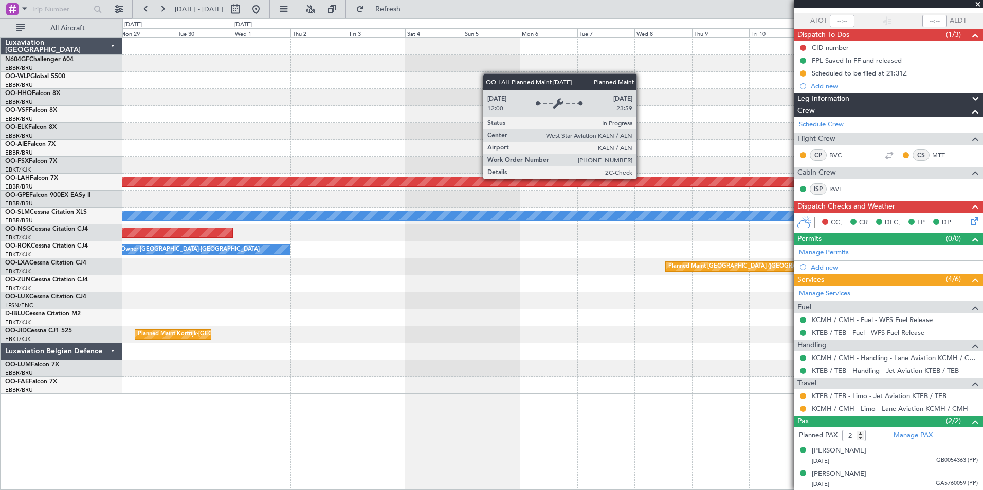
click at [158, 170] on div "Planned Maint Kortrijk-Wevelgem Planned Maint Alton-st Louis (St Louis Regl) A/…" at bounding box center [552, 216] width 860 height 356
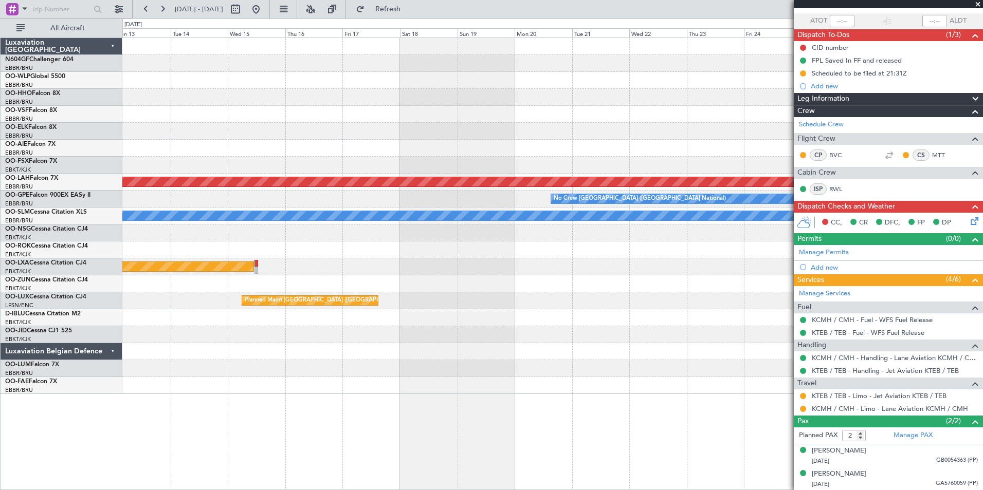
click at [131, 165] on div at bounding box center [552, 165] width 860 height 17
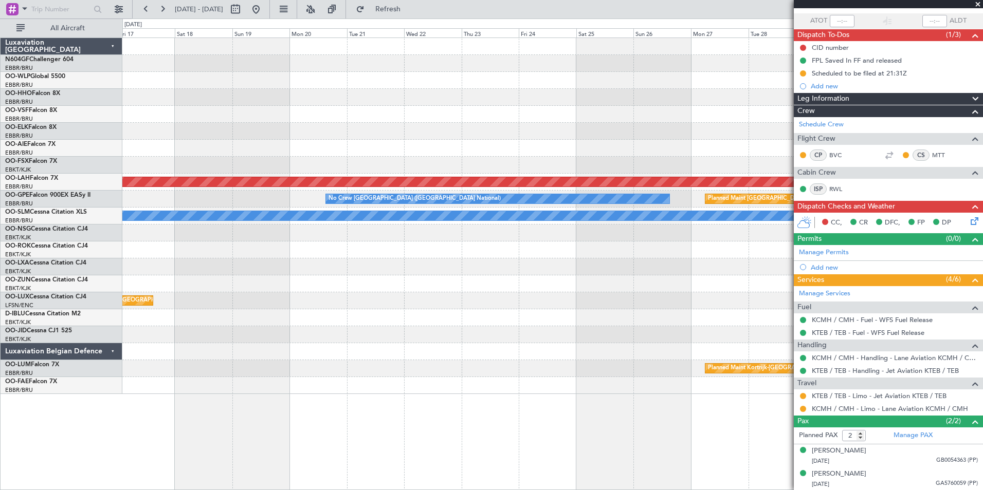
click at [205, 170] on div at bounding box center [552, 165] width 860 height 17
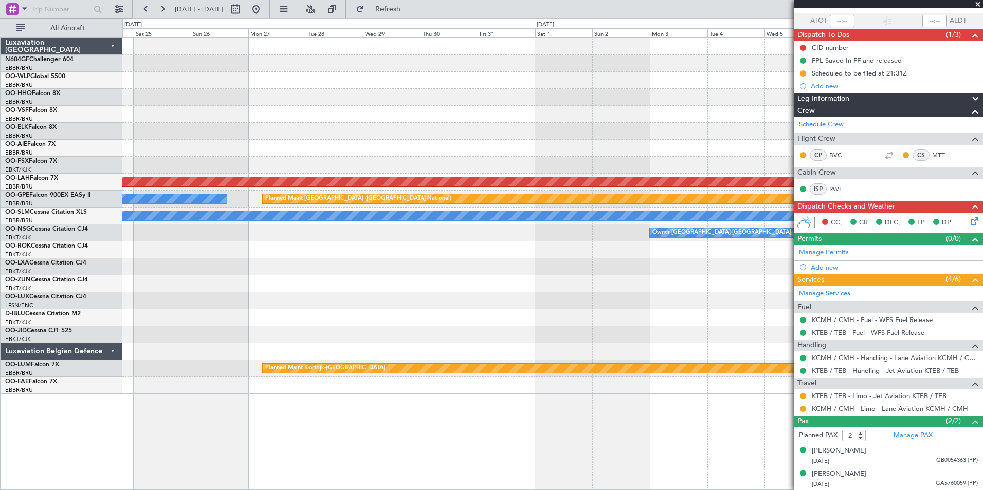
click at [313, 181] on div "Planned Maint Alton-st Louis (St Louis Regl) No Crew Brussels (Brussels Nationa…" at bounding box center [552, 216] width 860 height 356
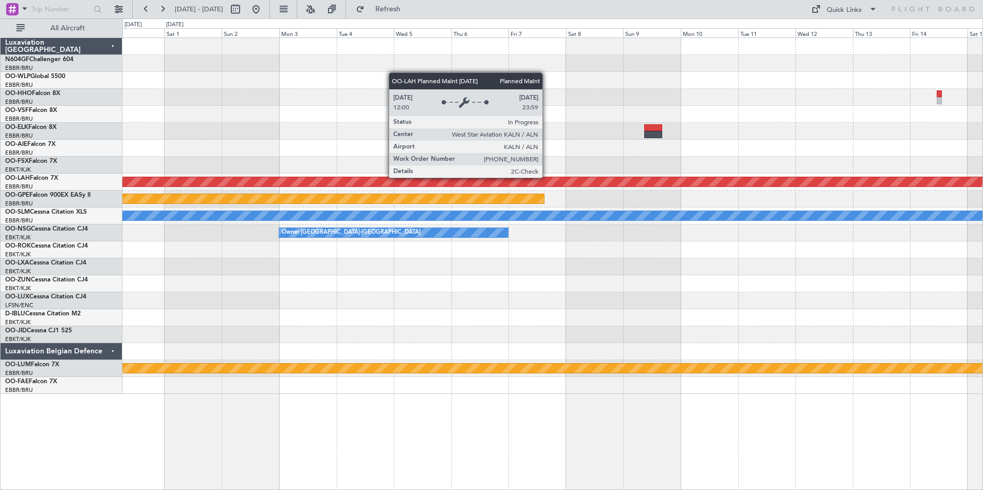
scroll to position [0, 0]
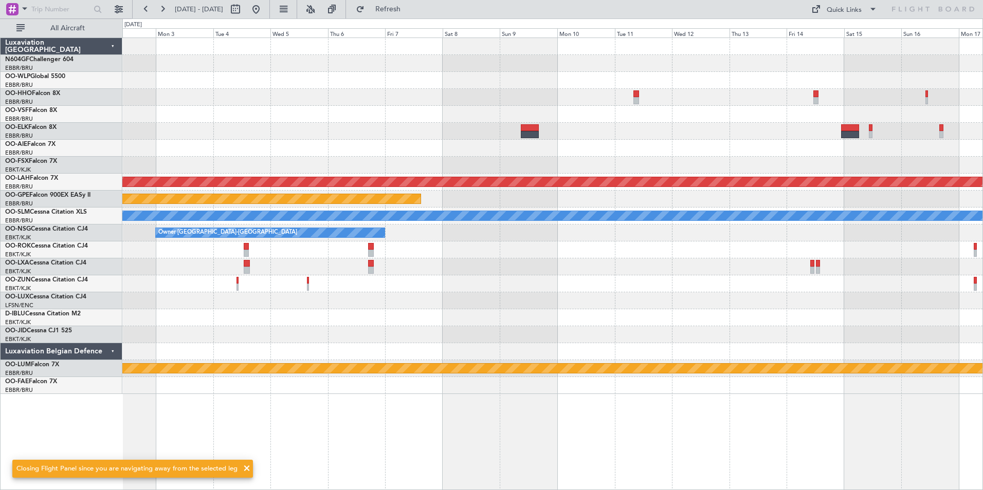
click at [460, 133] on div at bounding box center [552, 131] width 860 height 17
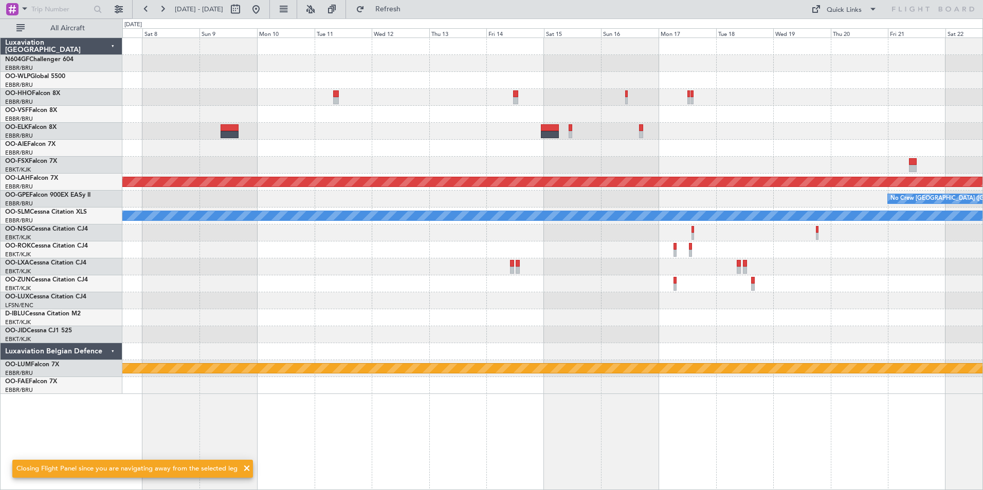
click at [239, 151] on div at bounding box center [552, 148] width 860 height 17
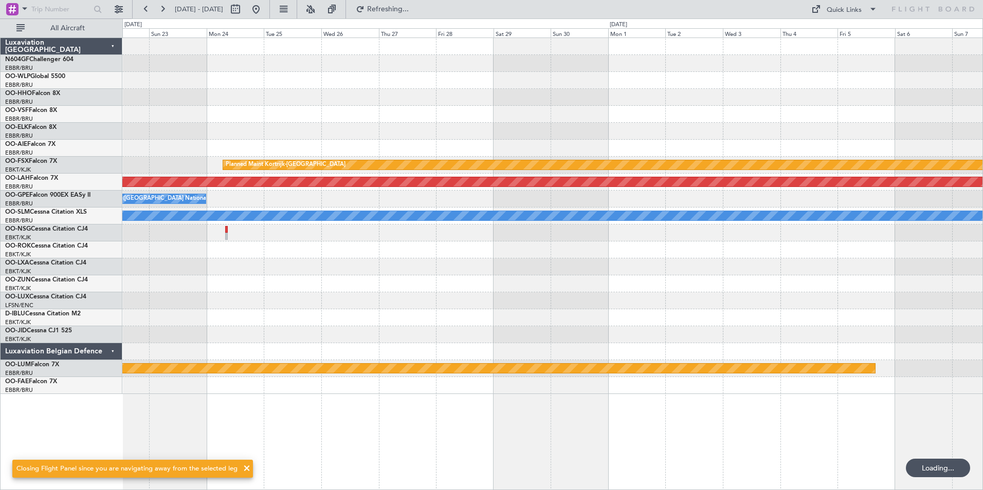
click at [86, 116] on div "Planned Maint Kortrijk-Wevelgem Planned Maint Alton-st Louis (St Louis Regl) No…" at bounding box center [491, 254] width 983 height 472
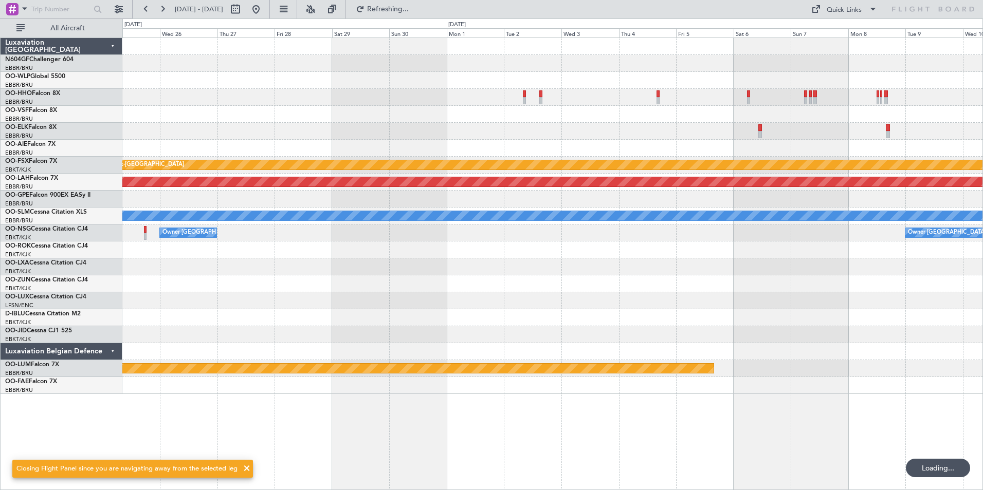
click at [355, 96] on div at bounding box center [552, 97] width 860 height 17
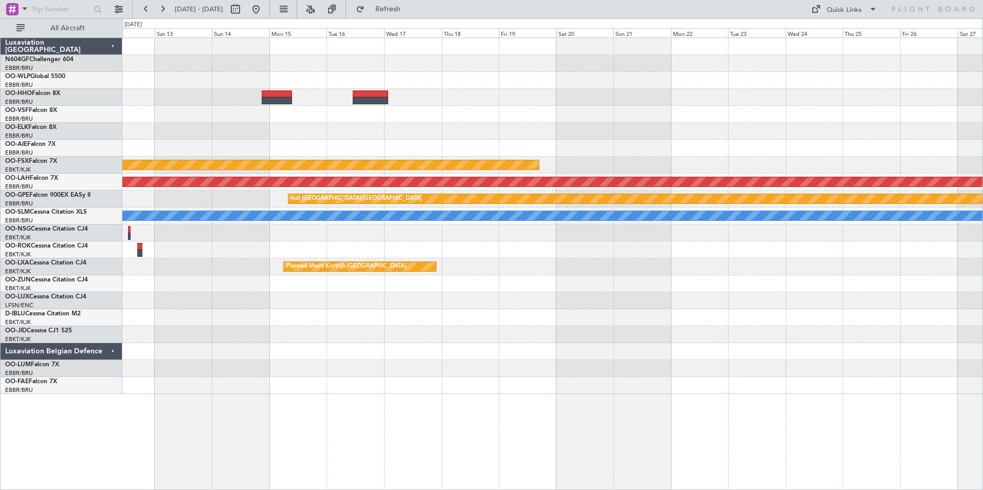
click at [26, 100] on div "Planned Maint Kortrijk-Wevelgem Planned Maint Alton-st Louis (St Louis Regl) nu…" at bounding box center [491, 254] width 983 height 472
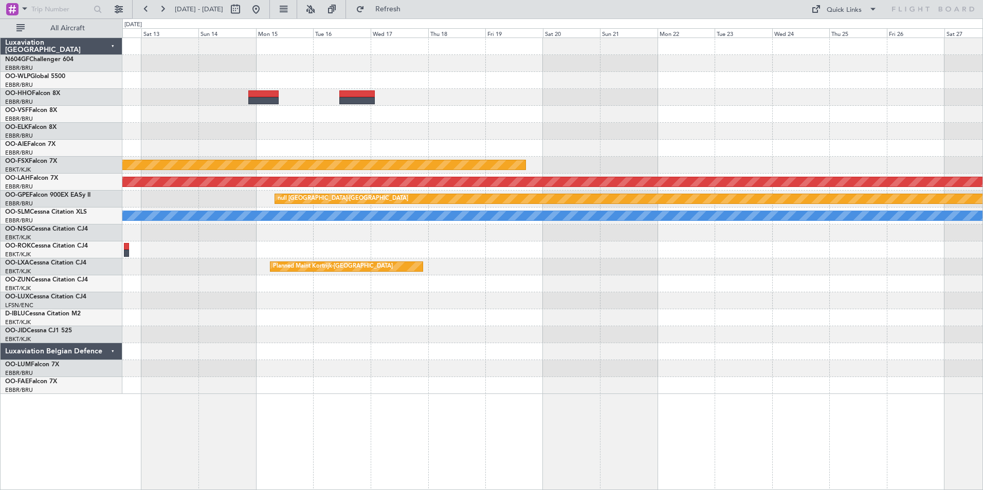
click at [0, 127] on html "25 Nov 2025 - 10 Dec 2025 Refresh Quick Links All Aircraft Planned Maint Kortri…" at bounding box center [491, 245] width 983 height 490
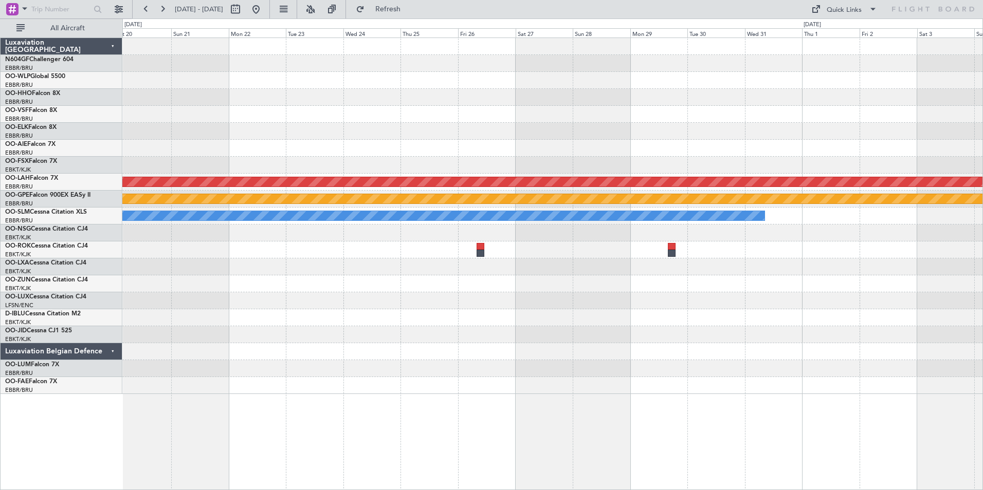
click at [532, 133] on div at bounding box center [552, 131] width 860 height 17
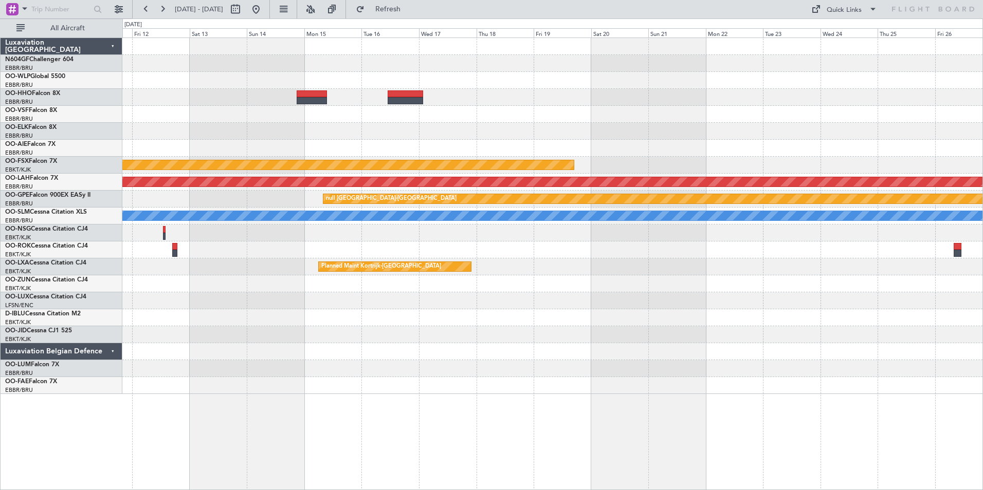
click at [741, 100] on div at bounding box center [552, 97] width 860 height 17
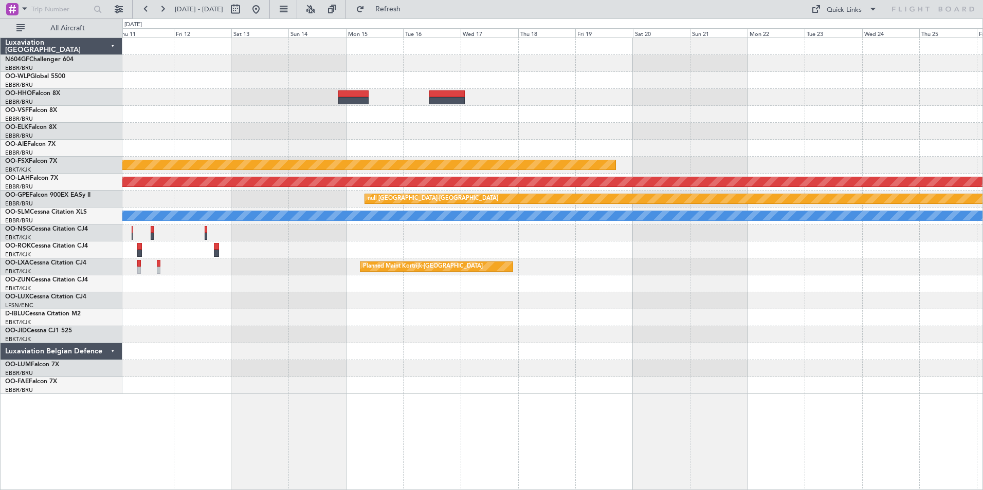
click at [561, 107] on div at bounding box center [552, 114] width 860 height 17
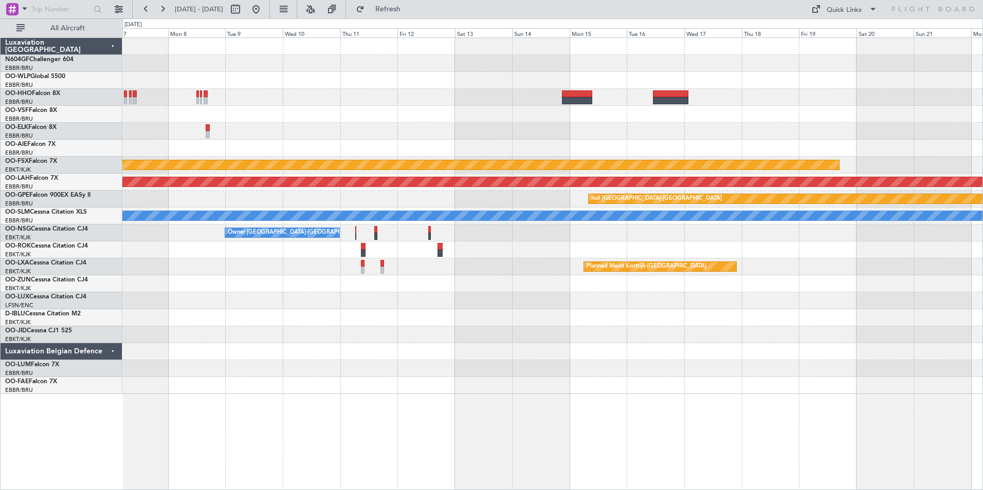
click at [526, 99] on div at bounding box center [552, 97] width 860 height 17
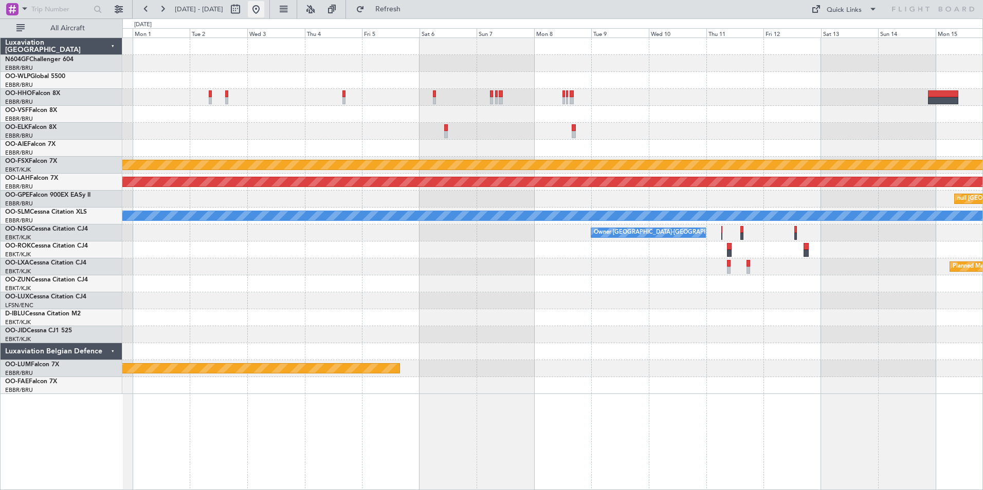
click at [264, 16] on button at bounding box center [256, 9] width 16 height 16
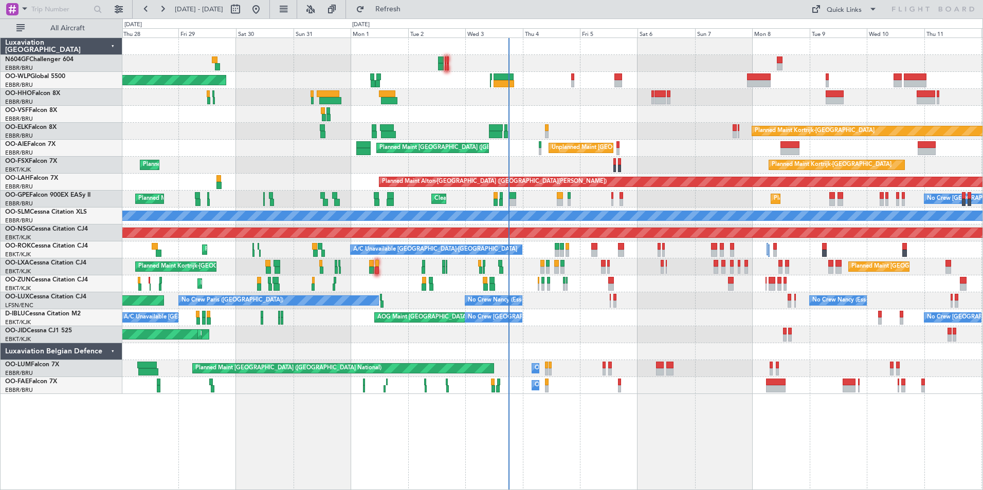
click at [468, 106] on div at bounding box center [552, 114] width 860 height 17
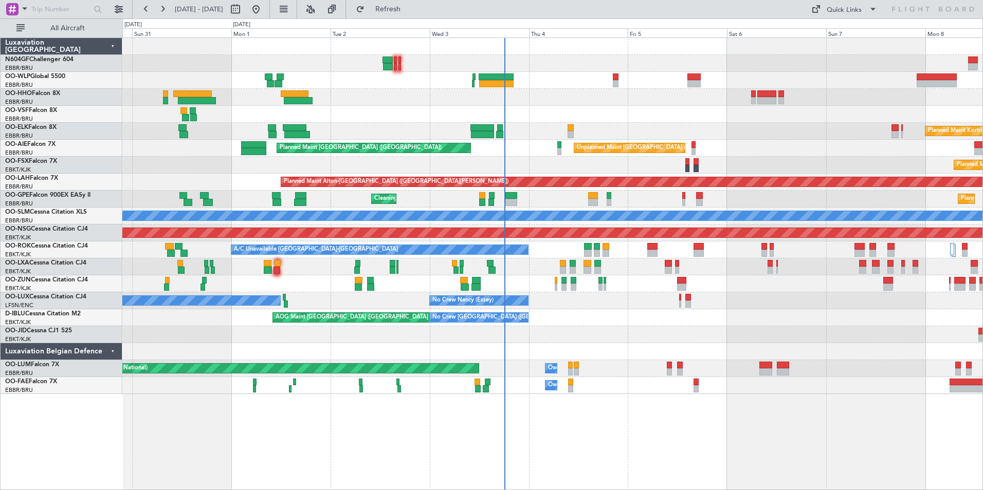
click at [572, 71] on div "Planned Maint Berlin (Brandenburg) Planned Maint Kortrijk-Wevelgem Unplanned Ma…" at bounding box center [552, 216] width 860 height 356
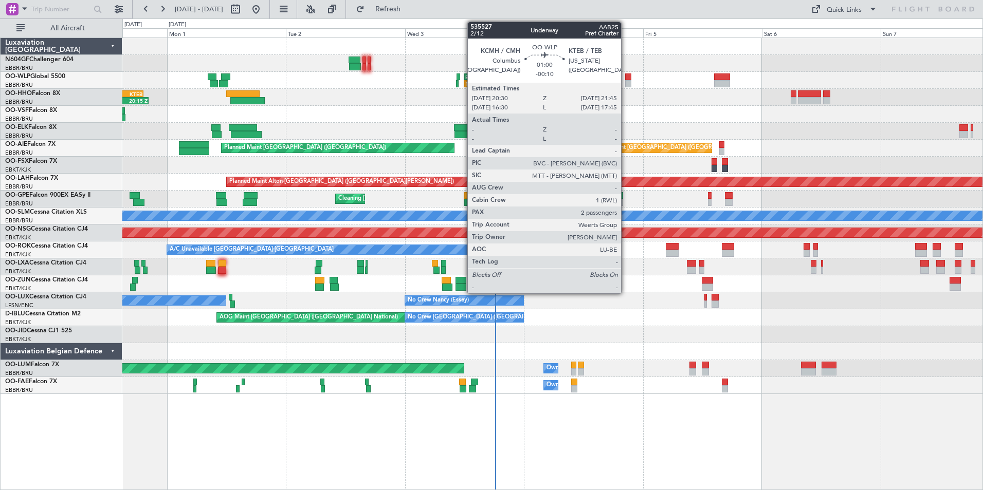
click at [625, 84] on div at bounding box center [628, 83] width 7 height 7
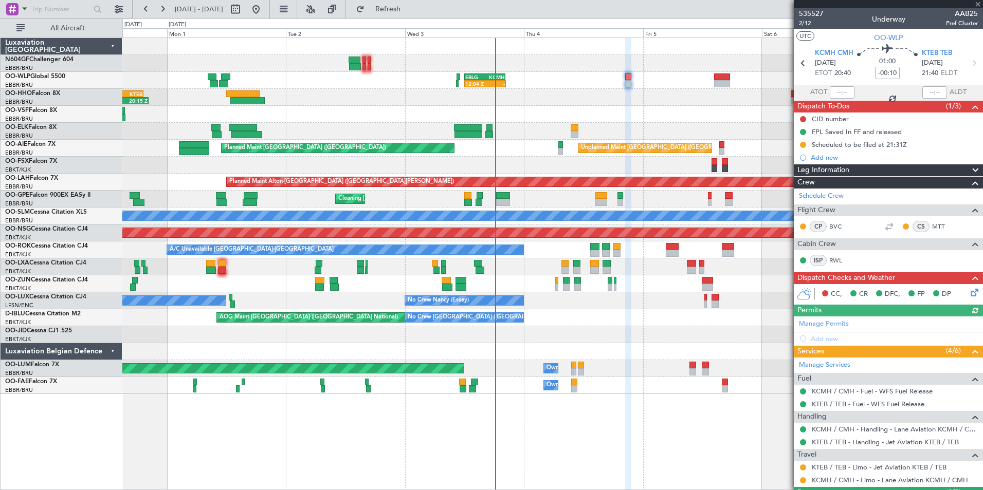
click at [601, 87] on div "12:04 Z - EBLG 12:00 Z KCMH 20:20 Z - - KAUS 22:00 Z ELLX 07:45 Z Planned Maint…" at bounding box center [552, 216] width 860 height 356
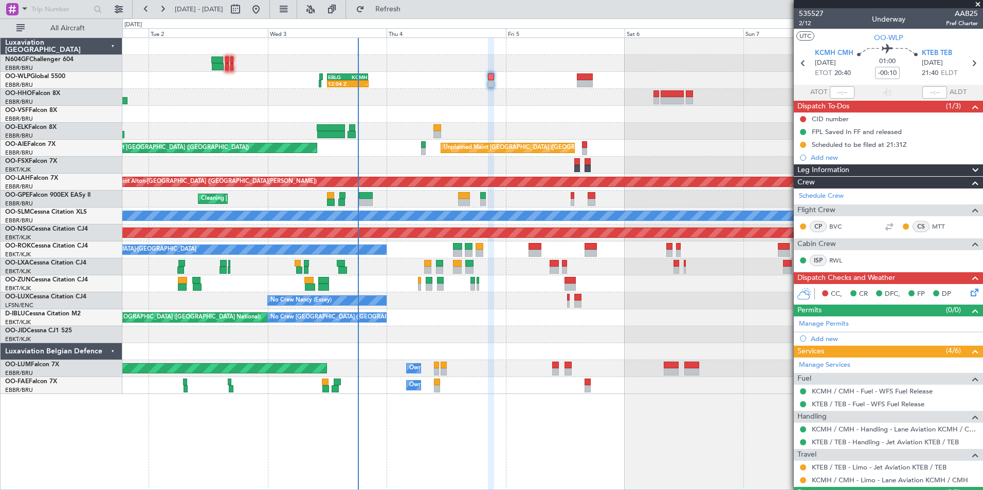
click at [526, 85] on div "12:04 Z - EBLG 12:00 Z KCMH 20:20 Z - - KAUS 22:00 Z ELLX 07:45 Z - - LTCG 15:4…" at bounding box center [552, 216] width 860 height 356
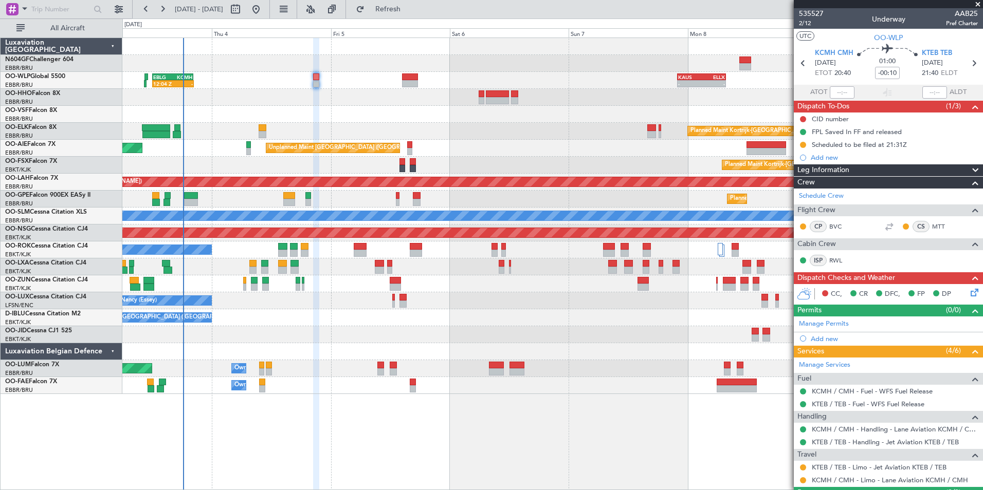
click at [441, 96] on div "12:04 Z - EBLG 12:00 Z KCMH 20:20 Z - - KAUS 22:00 Z ELLX 07:45 Z - - LTCG 15:4…" at bounding box center [552, 216] width 860 height 356
click at [420, 322] on div "12:04 Z - EBLG 12:00 Z KCMH 20:20 Z - - [PERSON_NAME] 22:00 Z ELLX 07:45 Z - - …" at bounding box center [552, 216] width 860 height 356
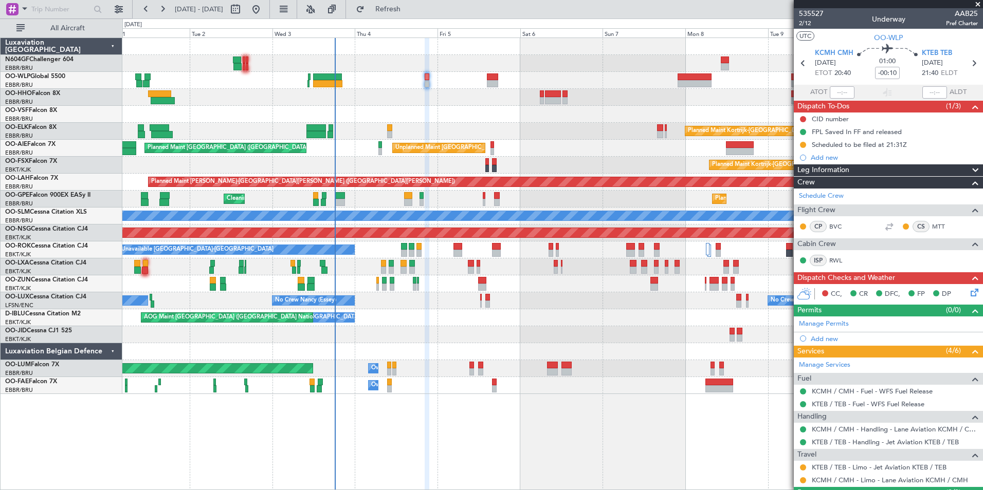
scroll to position [71, 0]
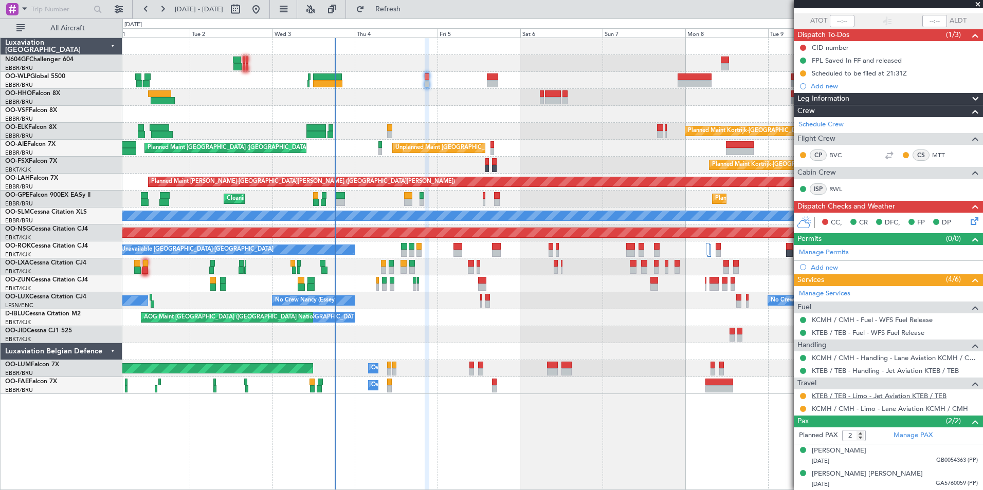
click at [858, 394] on link "KTEB / TEB - Limo - Jet Aviation KTEB / TEB" at bounding box center [878, 396] width 135 height 9
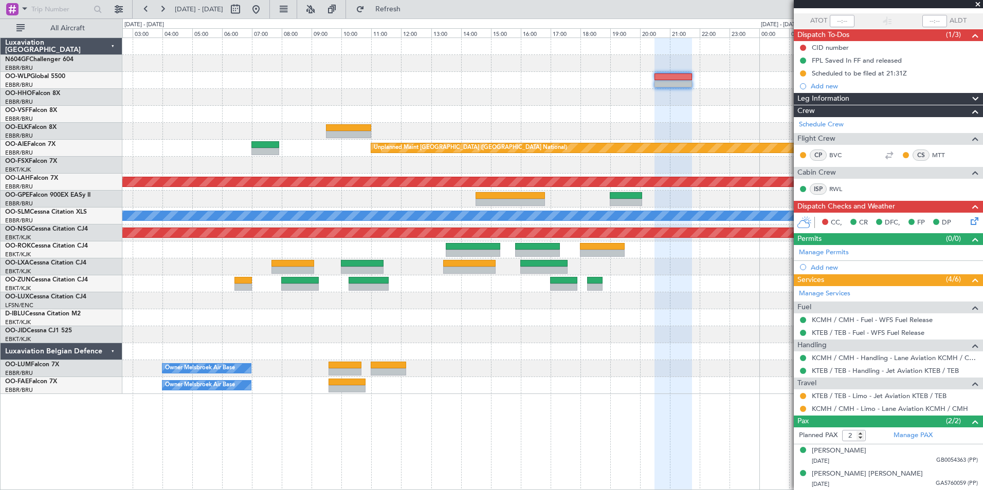
click at [513, 85] on div at bounding box center [552, 80] width 860 height 17
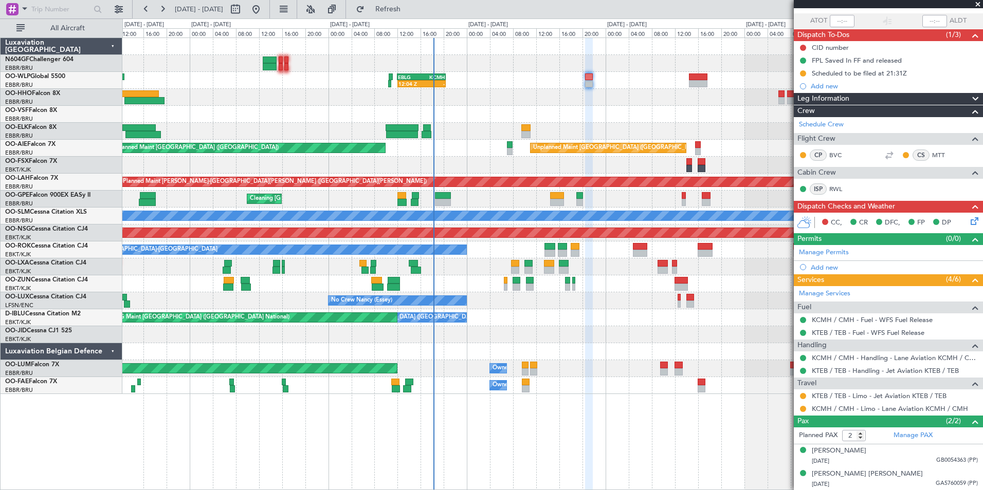
click at [478, 109] on div at bounding box center [552, 114] width 860 height 17
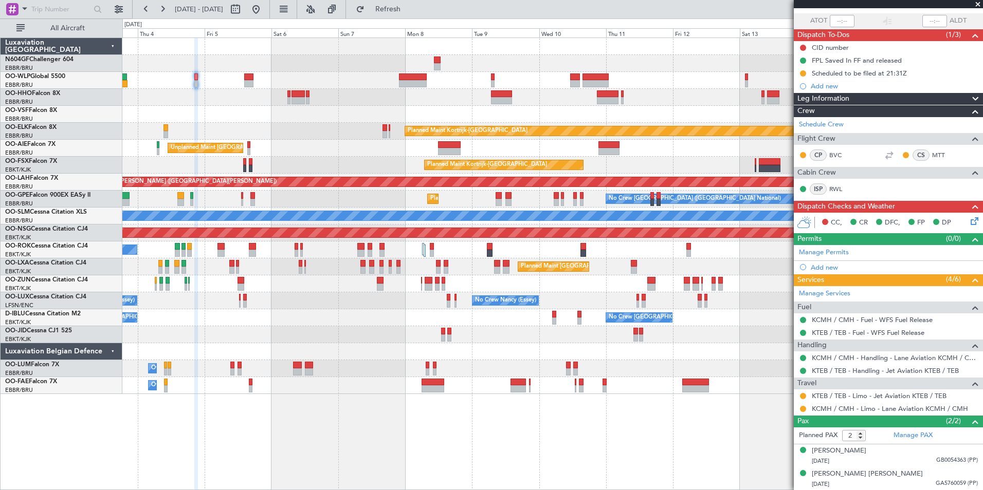
click at [537, 112] on div at bounding box center [552, 114] width 860 height 17
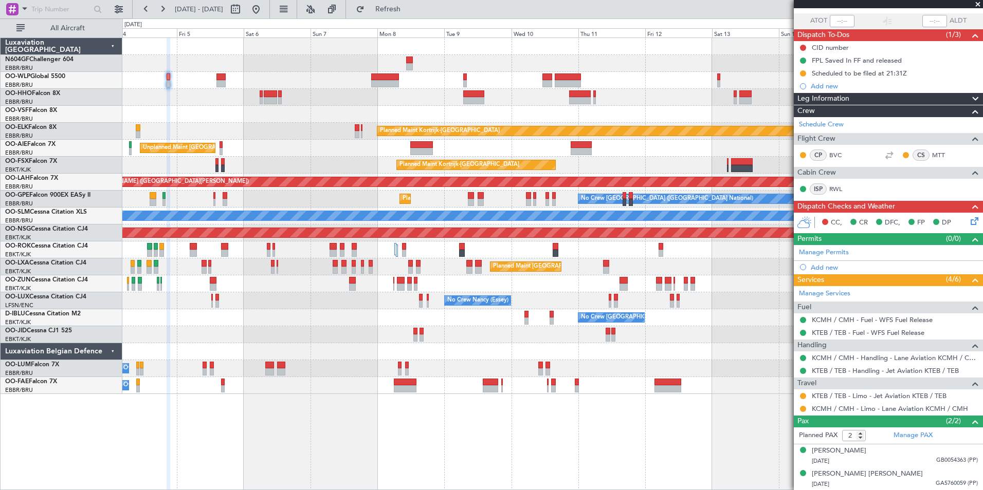
click at [541, 102] on div "Planned Maint Kortrijk-[GEOGRAPHIC_DATA] Unplanned Maint [GEOGRAPHIC_DATA] ([GE…" at bounding box center [552, 216] width 860 height 356
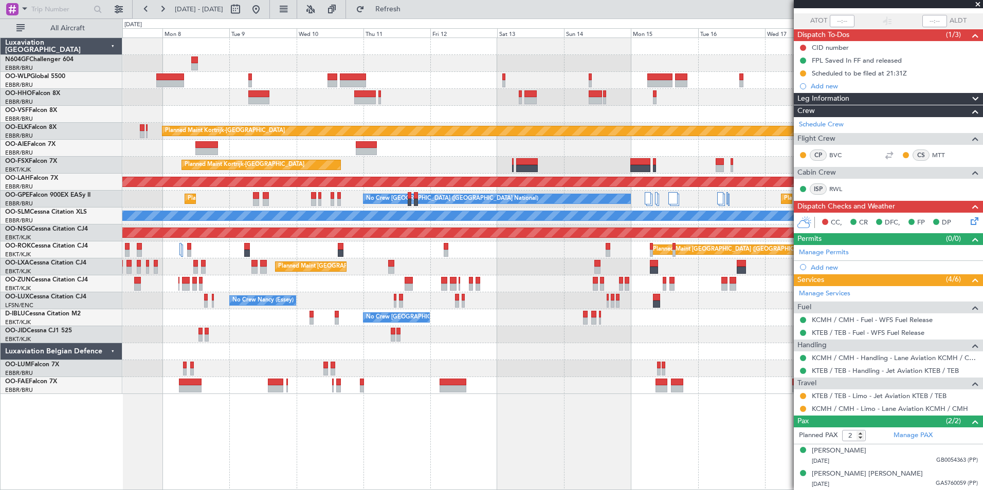
click at [478, 103] on div at bounding box center [552, 97] width 860 height 17
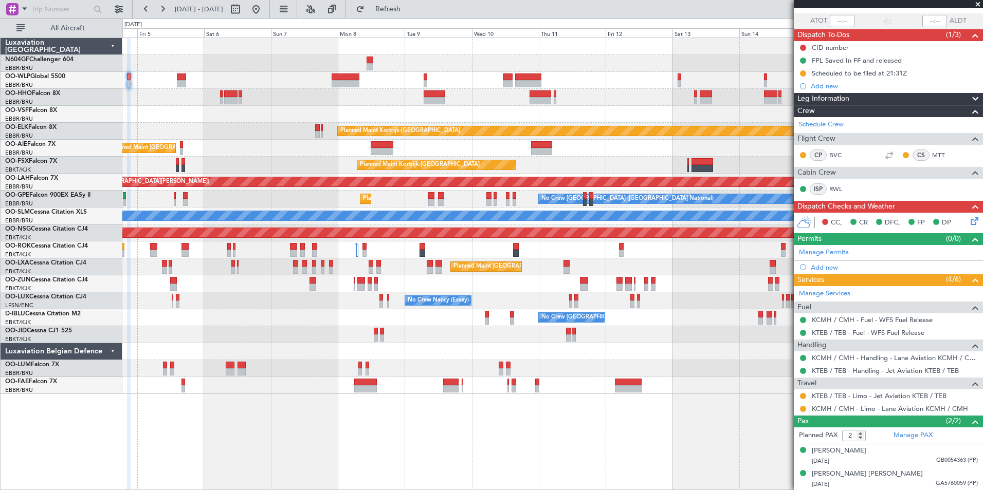
click at [664, 141] on div "Unplanned Maint [GEOGRAPHIC_DATA] ([GEOGRAPHIC_DATA] National) Planned Maint [G…" at bounding box center [552, 148] width 860 height 17
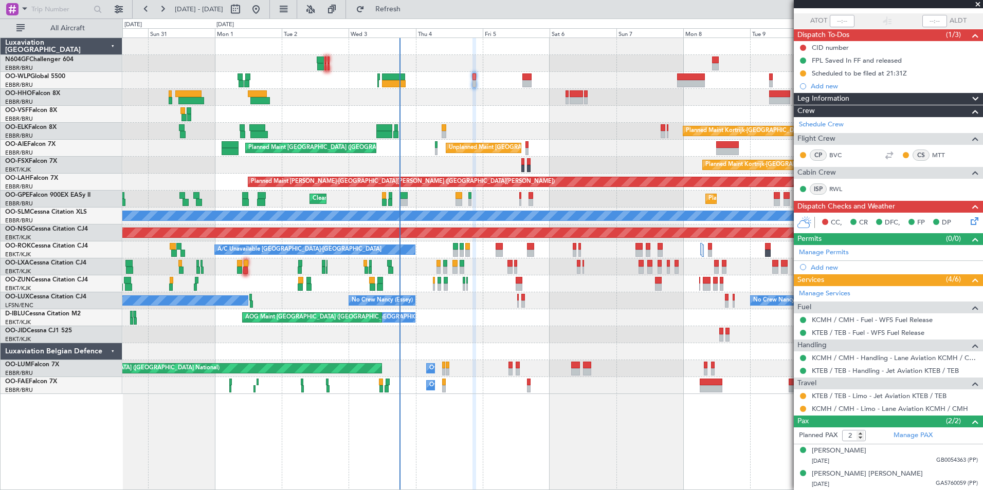
click at [603, 146] on div "Unplanned Maint [GEOGRAPHIC_DATA] ([GEOGRAPHIC_DATA] National) Planned Maint [G…" at bounding box center [552, 148] width 860 height 17
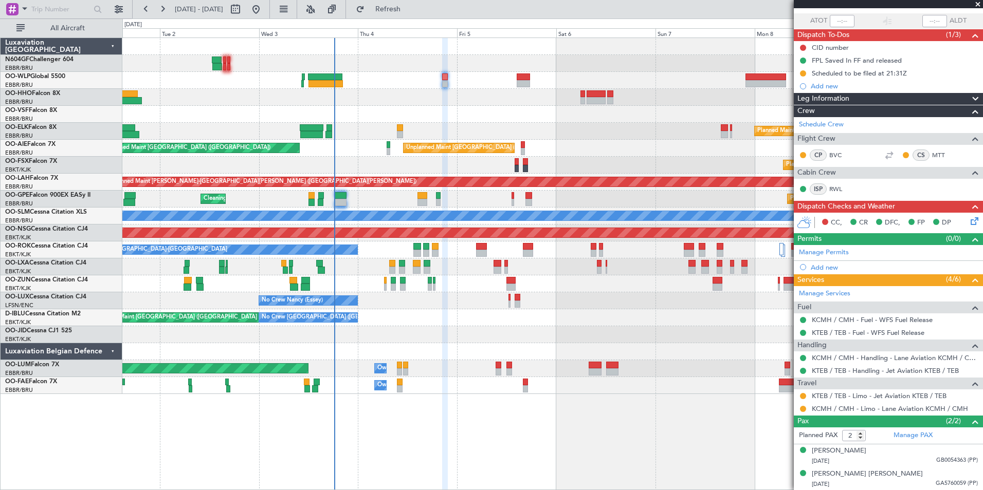
click at [466, 103] on div "Planned Maint Kortrijk-[GEOGRAPHIC_DATA] Unplanned Maint [GEOGRAPHIC_DATA] ([GE…" at bounding box center [552, 216] width 860 height 356
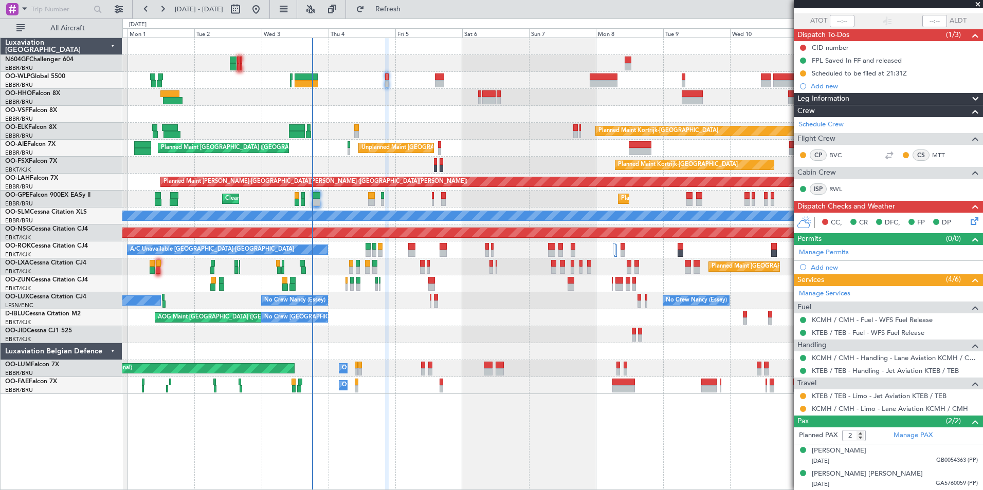
click at [490, 320] on div "Planned Maint [GEOGRAPHIC_DATA] ([GEOGRAPHIC_DATA]) Planned Maint [GEOGRAPHIC_D…" at bounding box center [552, 216] width 860 height 356
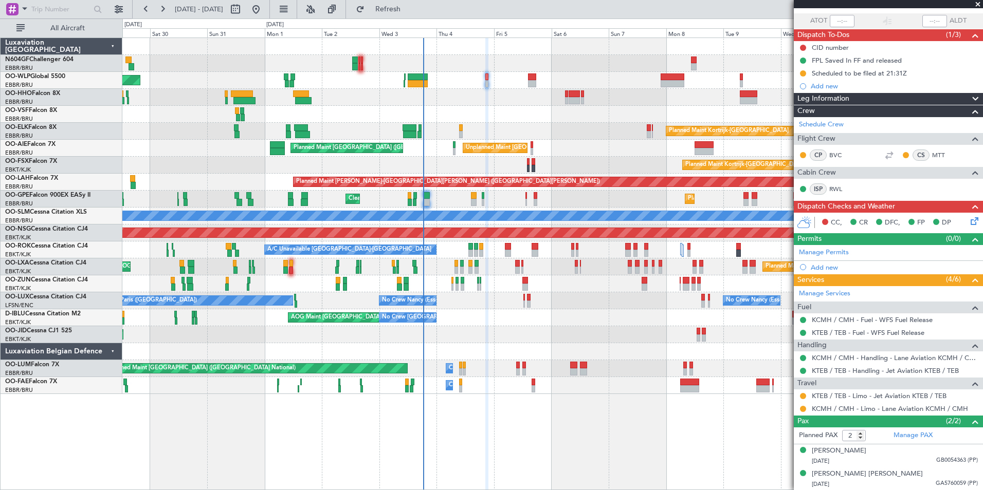
click at [500, 272] on div "Planned Maint [GEOGRAPHIC_DATA] ([GEOGRAPHIC_DATA] National) Planned Maint [GEO…" at bounding box center [552, 266] width 860 height 17
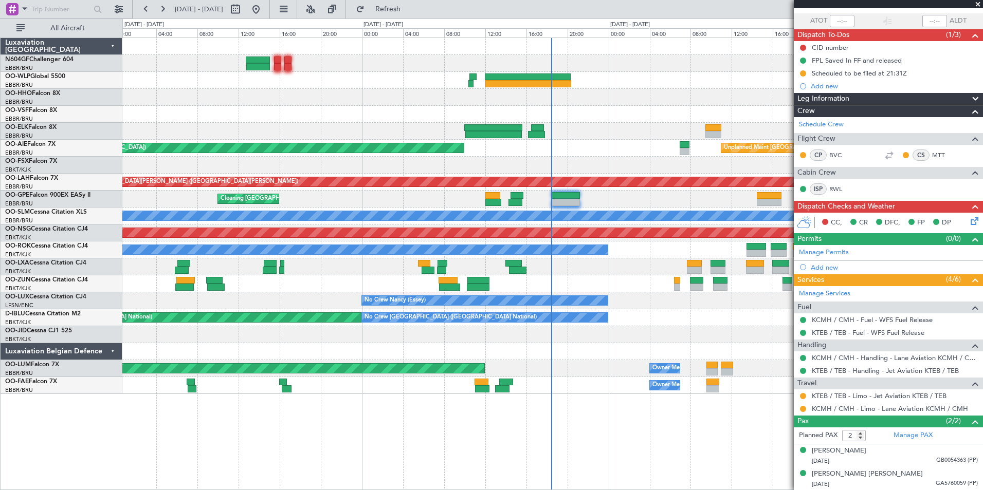
click at [339, 175] on div "Unplanned Maint [GEOGRAPHIC_DATA] ([GEOGRAPHIC_DATA] National) Planned Maint [G…" at bounding box center [552, 216] width 860 height 356
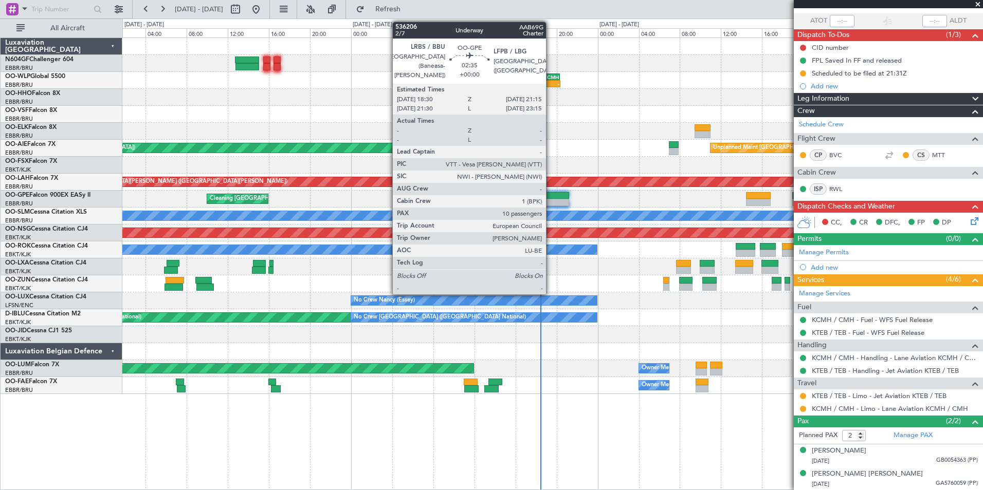
click at [550, 202] on div at bounding box center [555, 202] width 28 height 7
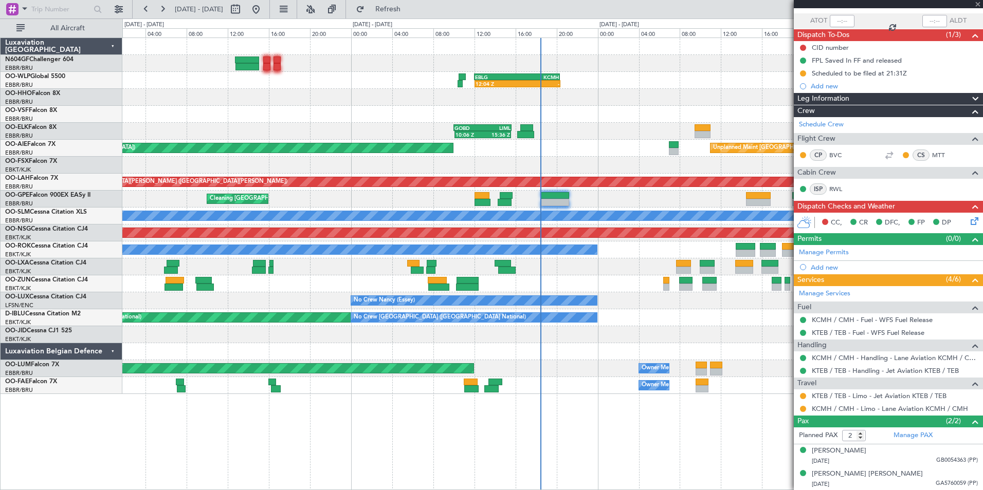
type input "10"
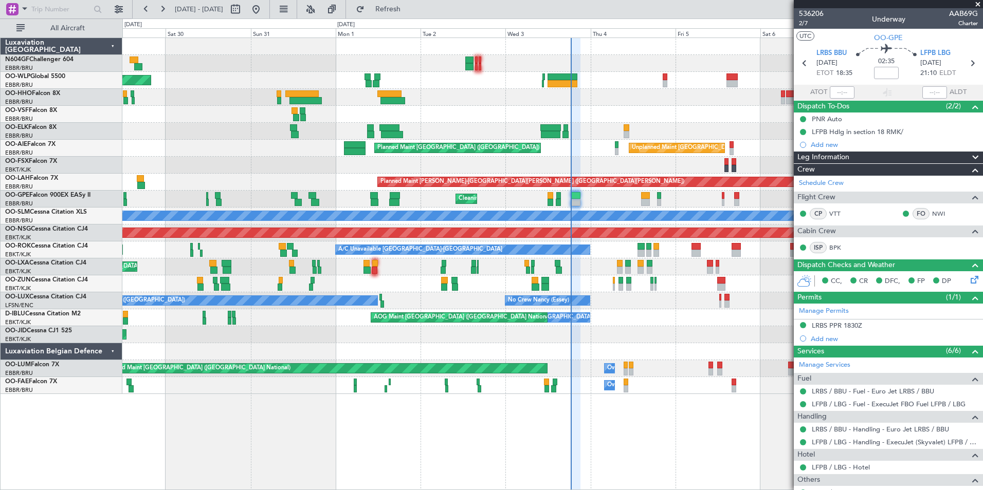
click at [587, 271] on div "Planned Maint Kortrijk-Wevelgem Planned Maint Brussels (Brussels National)" at bounding box center [552, 266] width 860 height 17
click at [385, 14] on button "Refresh" at bounding box center [382, 9] width 62 height 16
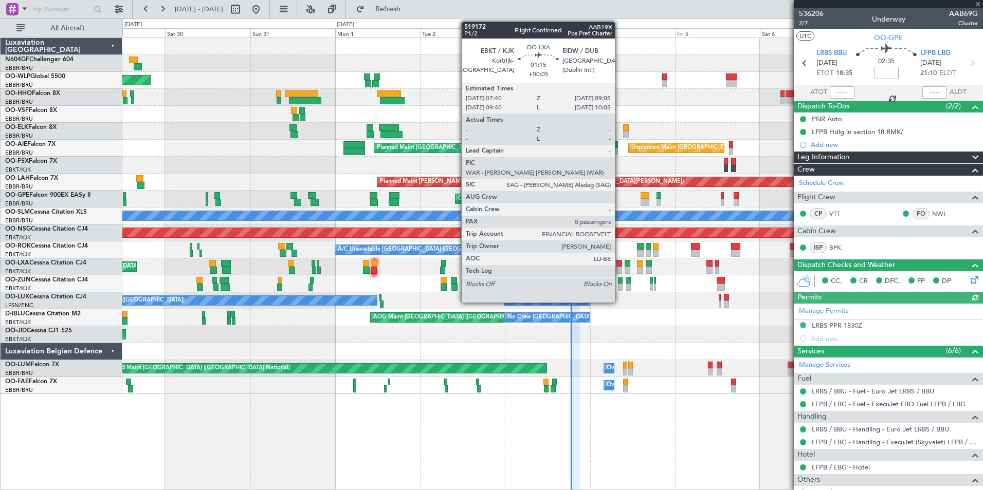
click at [620, 265] on div at bounding box center [618, 263] width 5 height 7
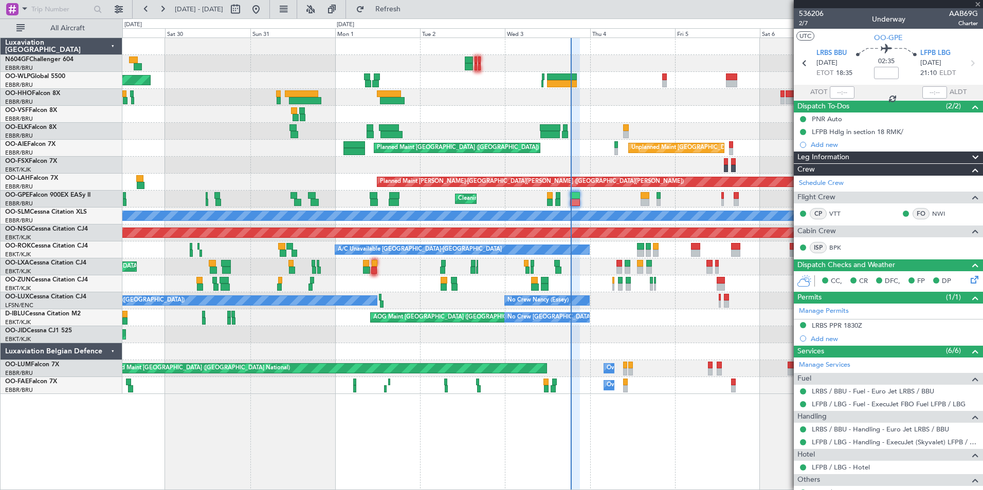
type input "+00:05"
type input "0"
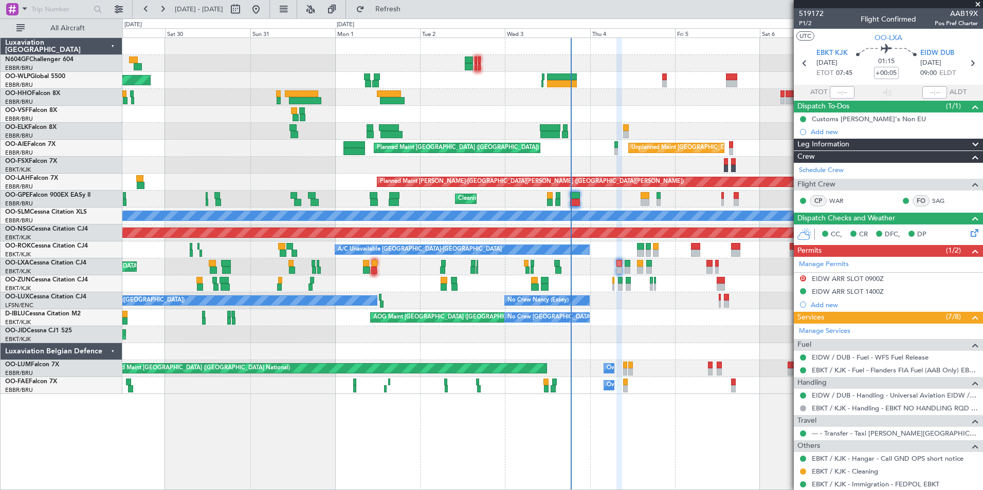
click at [530, 118] on div at bounding box center [552, 114] width 860 height 17
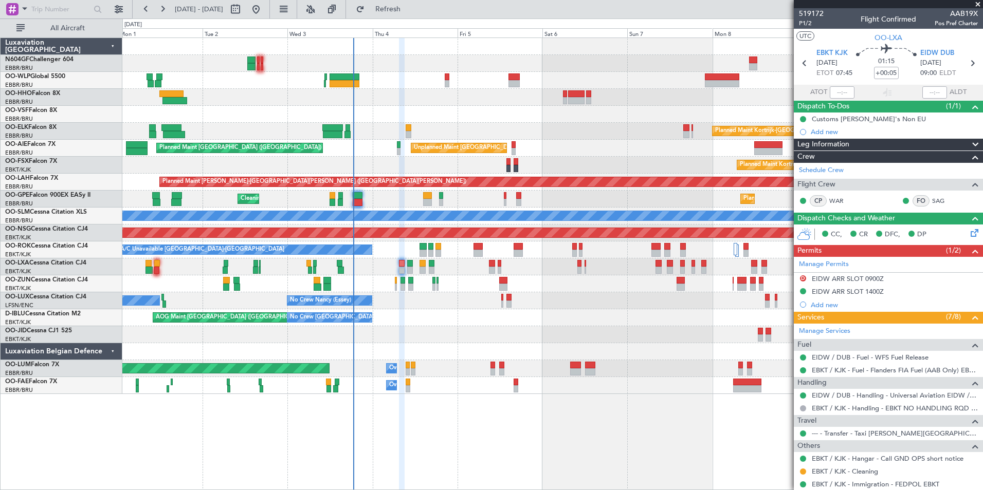
click at [572, 111] on div at bounding box center [552, 114] width 860 height 17
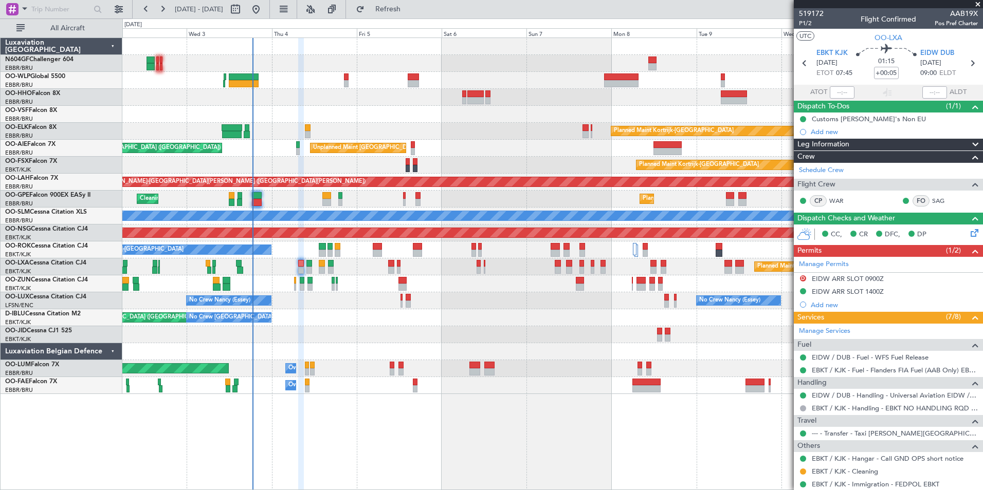
click at [676, 97] on div at bounding box center [552, 97] width 860 height 17
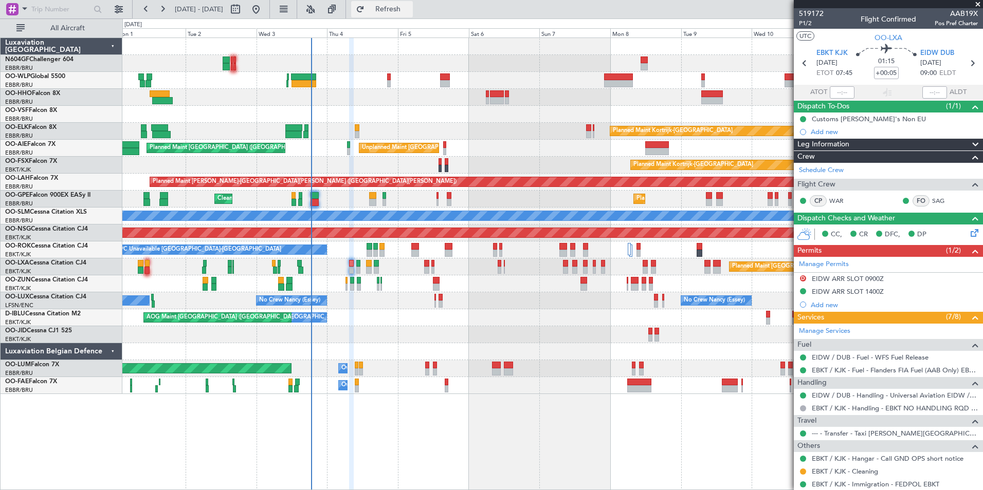
click at [410, 6] on span "Refresh" at bounding box center [387, 9] width 43 height 7
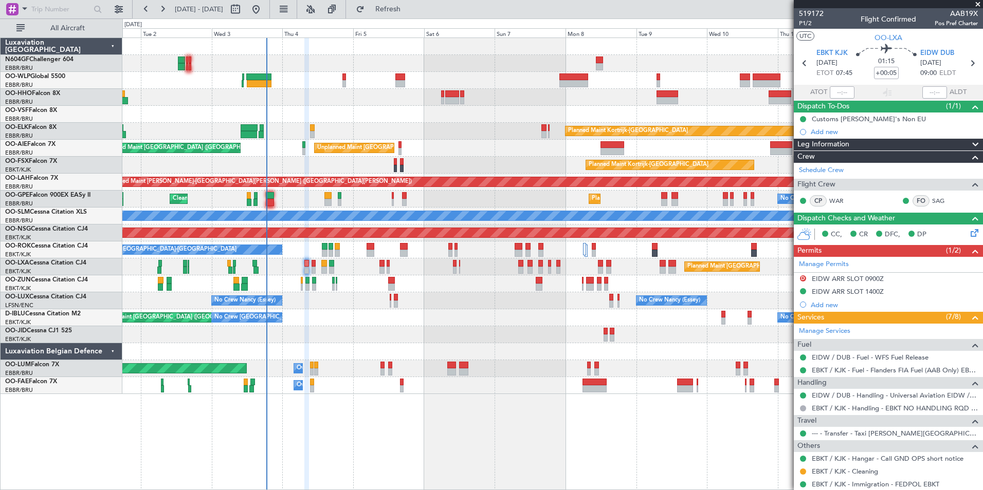
click at [370, 159] on div "Planned Maint Kortrijk-[GEOGRAPHIC_DATA]" at bounding box center [552, 165] width 860 height 17
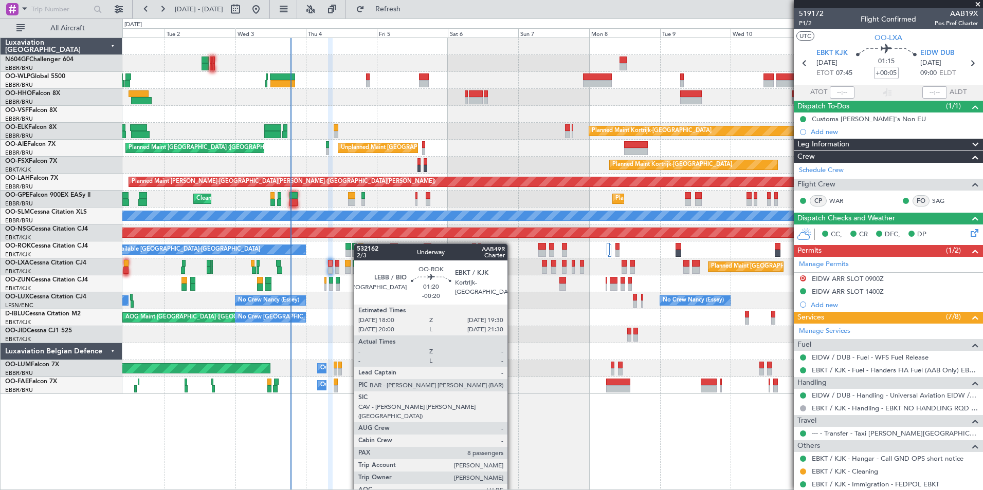
click at [359, 243] on div "Planned Maint [GEOGRAPHIC_DATA] ([GEOGRAPHIC_DATA]) Planned Maint [GEOGRAPHIC_D…" at bounding box center [552, 216] width 860 height 356
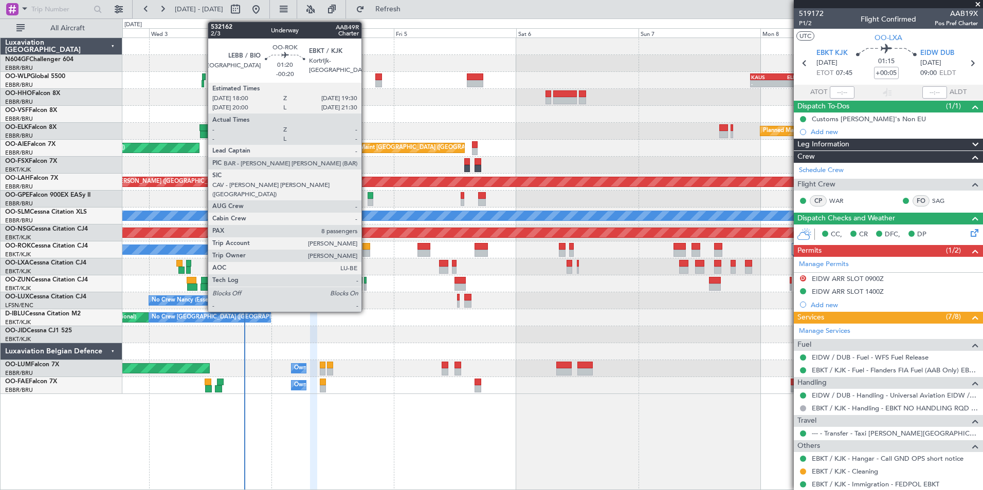
click at [366, 252] on div at bounding box center [366, 253] width 8 height 7
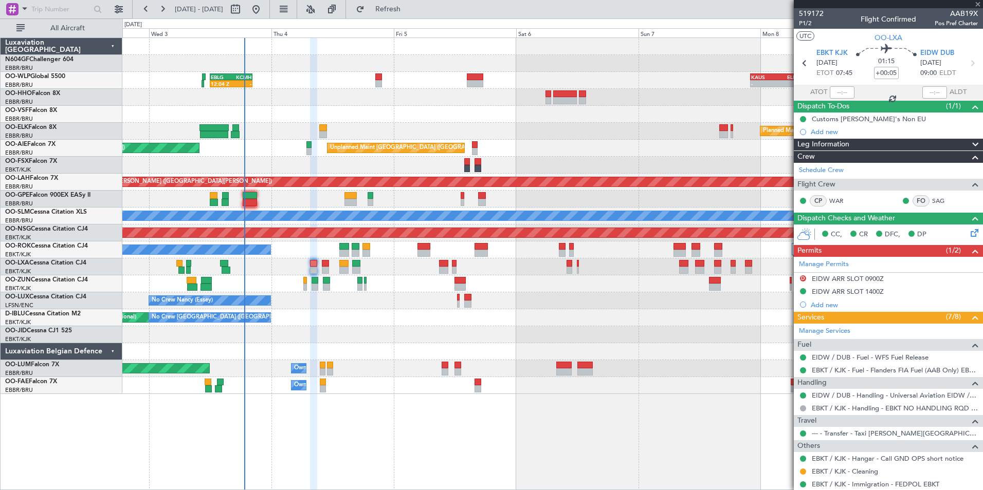
type input "-00:20"
type input "8"
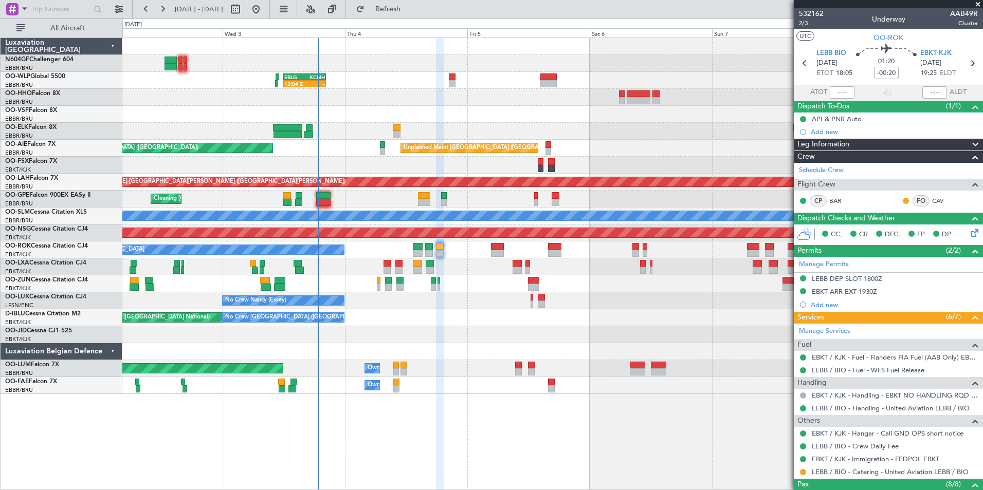
click at [483, 313] on div "12:04 Z - EBLG 12:00 Z KCMH 20:20 Z - - [PERSON_NAME] 22:00 Z ELLX 07:45 Z - - …" at bounding box center [552, 216] width 860 height 356
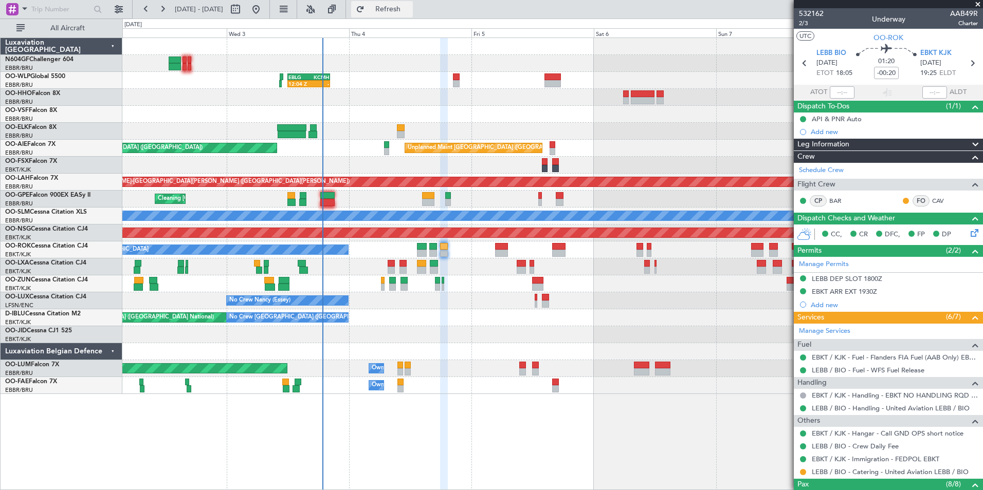
click at [385, 15] on button "Refresh" at bounding box center [382, 9] width 62 height 16
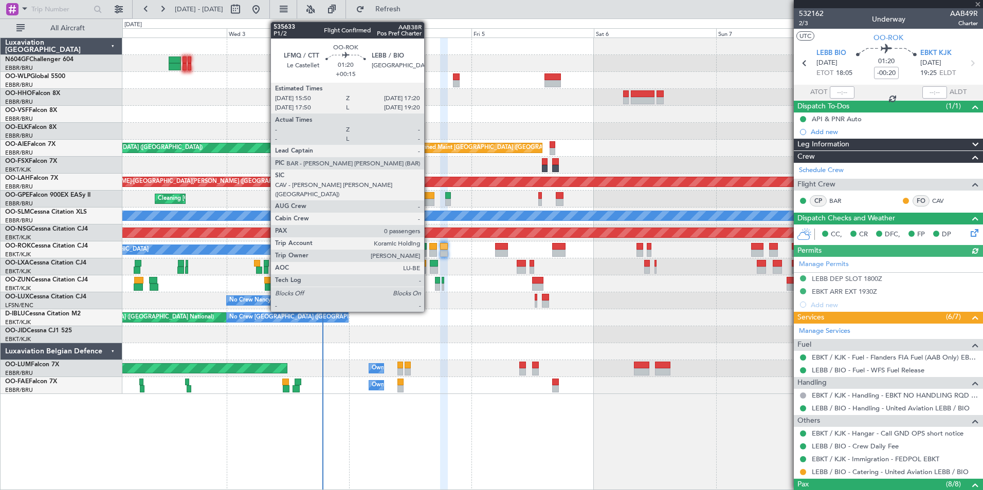
click at [429, 252] on div at bounding box center [433, 253] width 8 height 7
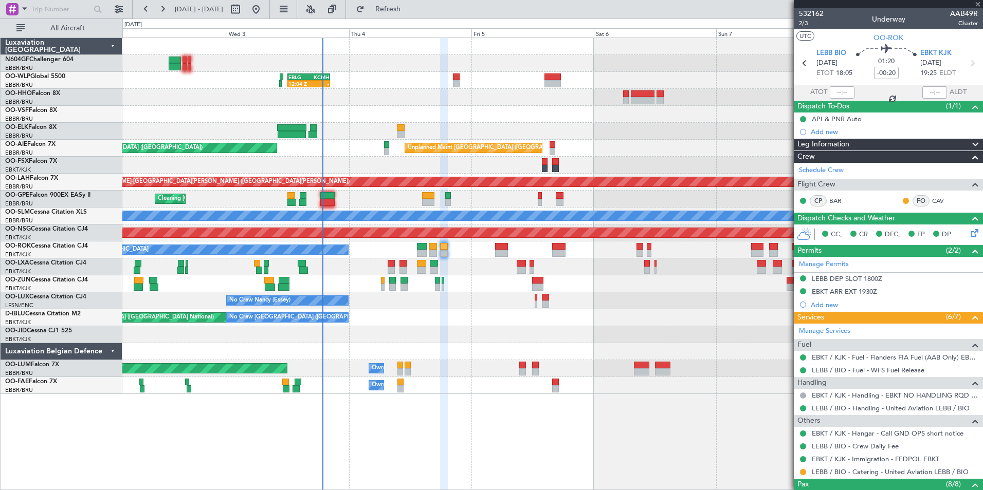
type input "+00:15"
type input "0"
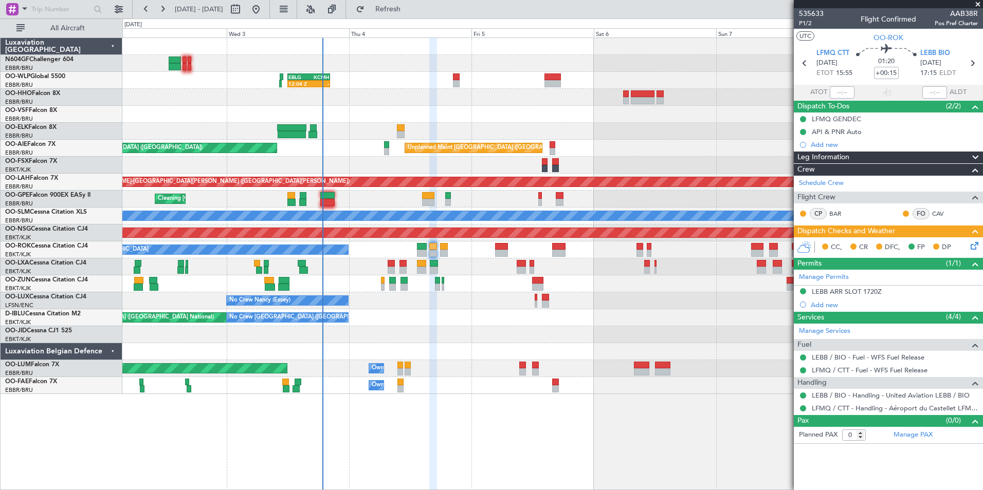
click at [970, 248] on icon at bounding box center [972, 244] width 8 height 8
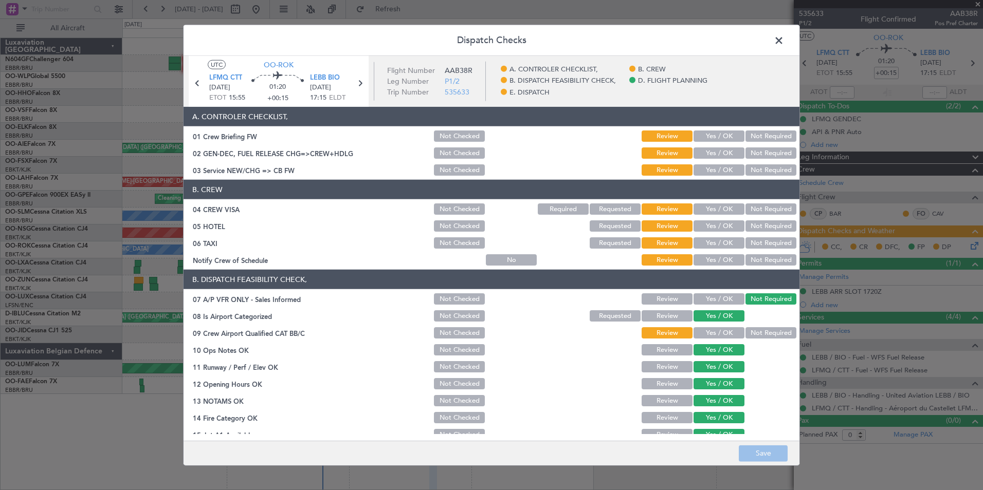
click at [715, 135] on button "Yes / OK" at bounding box center [718, 136] width 51 height 11
click at [718, 145] on section "A. CONTROLER CHECKLIST, 01 Crew Briefing FW Not Checked Review Yes / OK Not Req…" at bounding box center [491, 142] width 616 height 70
click at [718, 150] on button "Yes / OK" at bounding box center [718, 152] width 51 height 11
click at [714, 168] on button "Yes / OK" at bounding box center [718, 169] width 51 height 11
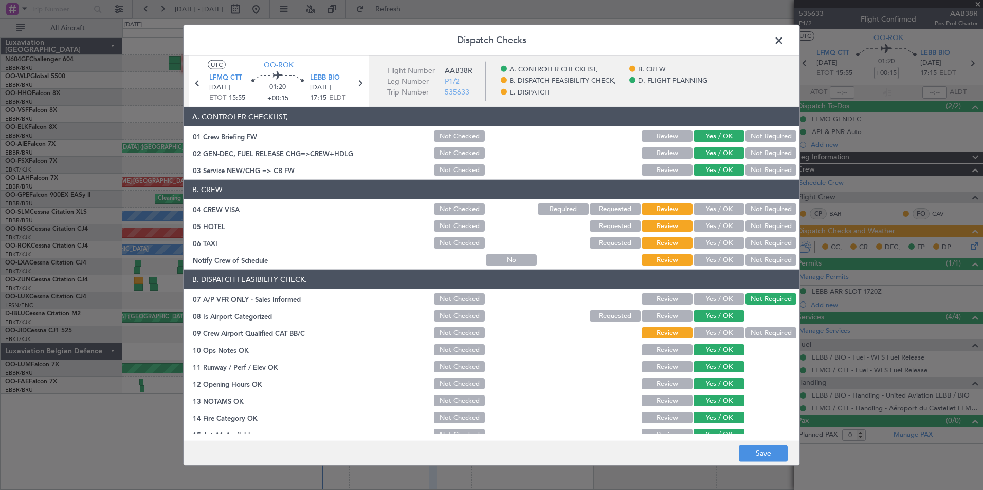
click at [762, 207] on button "Not Required" at bounding box center [770, 208] width 51 height 11
click at [759, 225] on button "Not Required" at bounding box center [770, 225] width 51 height 11
click at [757, 237] on div "Not Required" at bounding box center [770, 243] width 52 height 14
click at [754, 242] on button "Not Required" at bounding box center [770, 242] width 51 height 11
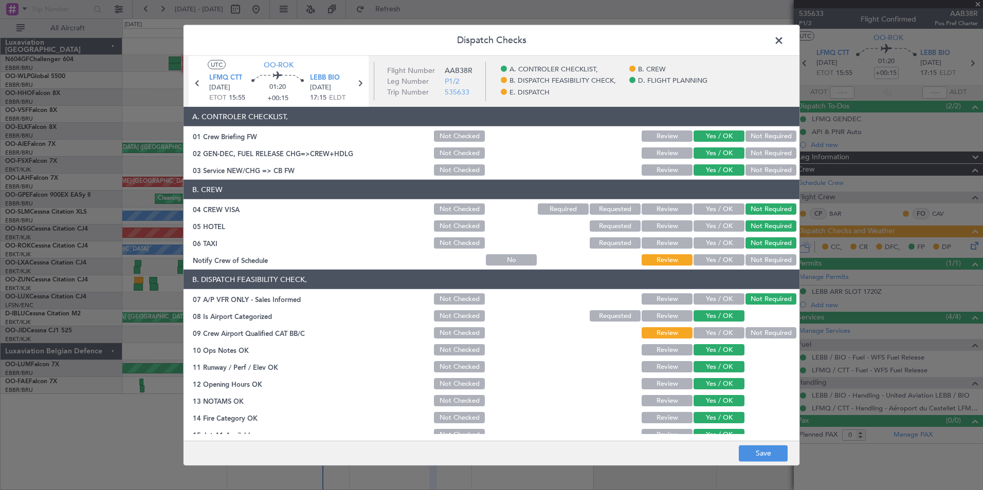
click at [701, 265] on button "Yes / OK" at bounding box center [718, 259] width 51 height 11
click at [720, 328] on button "Yes / OK" at bounding box center [718, 332] width 51 height 11
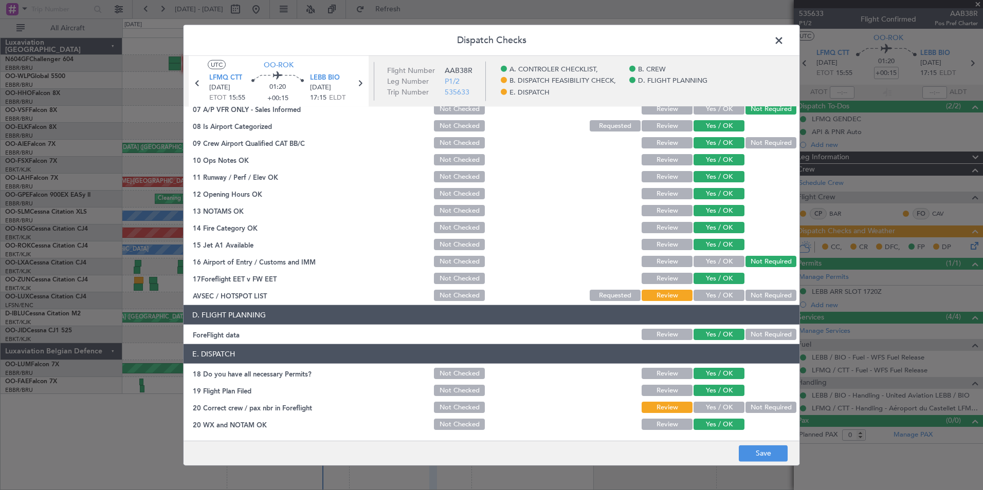
click at [716, 292] on button "Yes / OK" at bounding box center [718, 295] width 51 height 11
click at [721, 409] on button "Yes / OK" at bounding box center [718, 407] width 51 height 11
click at [747, 450] on button "Save" at bounding box center [762, 453] width 49 height 16
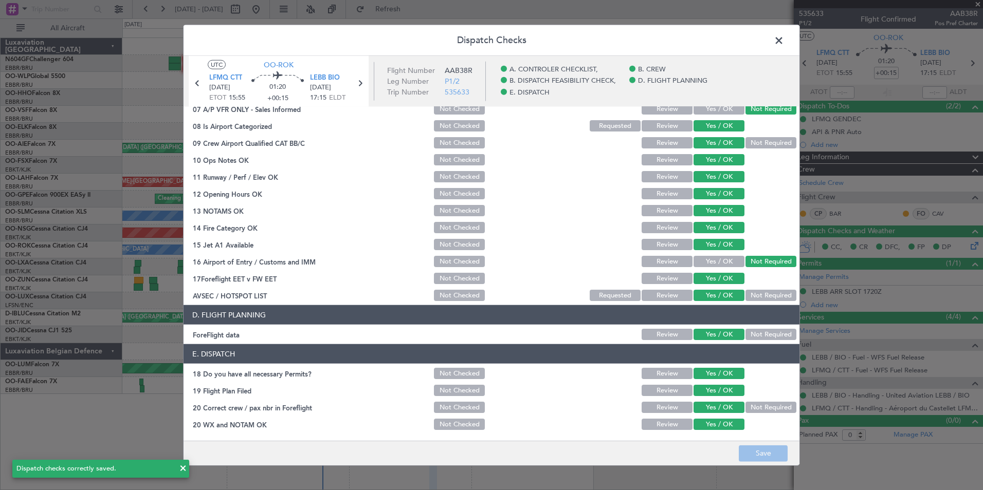
click at [784, 39] on span at bounding box center [784, 43] width 0 height 21
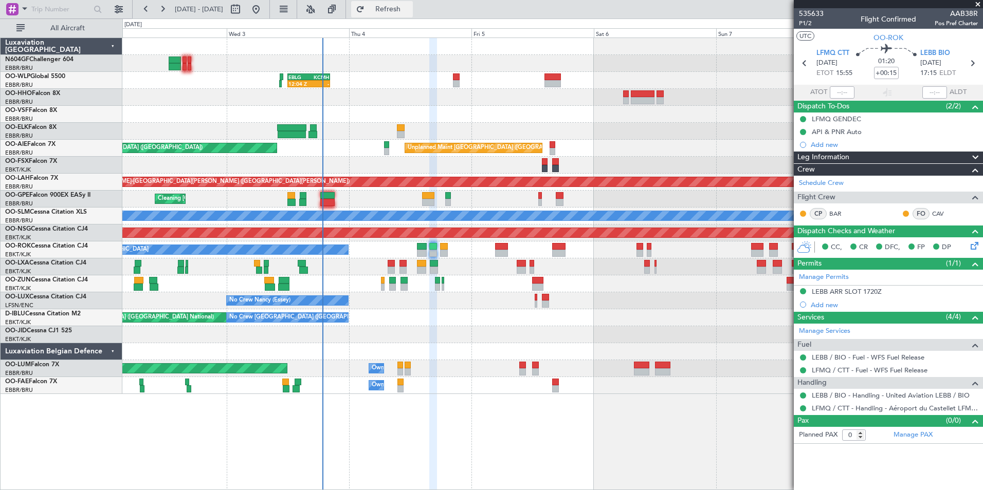
click at [413, 14] on button "Refresh" at bounding box center [382, 9] width 62 height 16
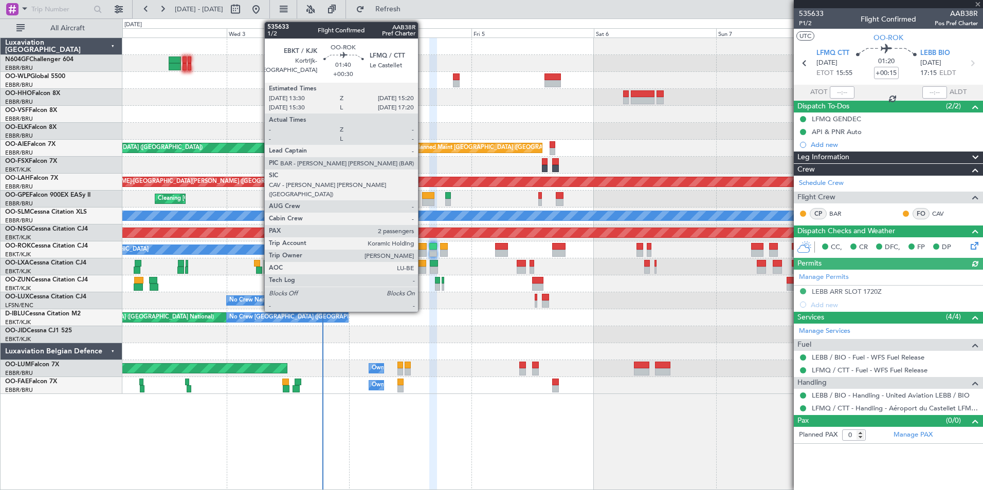
click at [422, 251] on div at bounding box center [422, 253] width 10 height 7
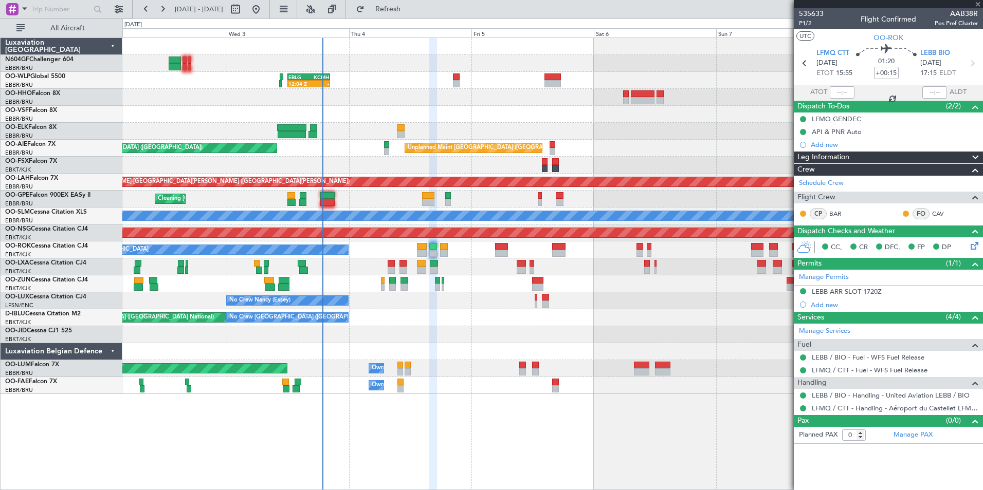
type input "+00:30"
type input "2"
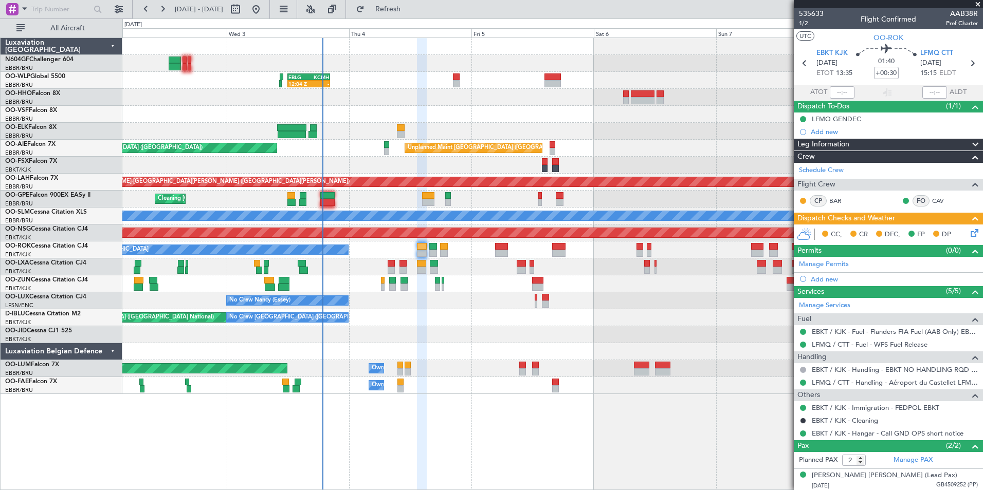
click at [968, 235] on icon at bounding box center [972, 231] width 8 height 8
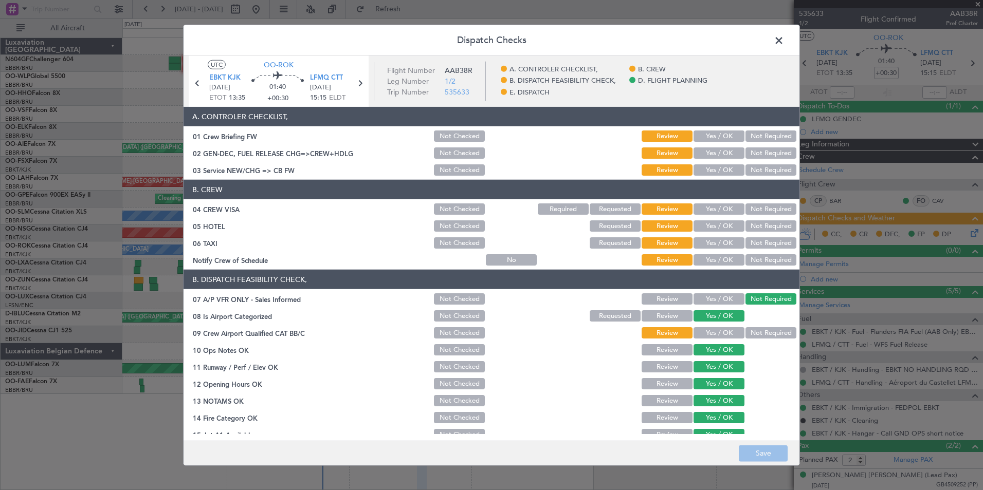
click at [727, 139] on button "Yes / OK" at bounding box center [718, 136] width 51 height 11
click at [721, 148] on button "Yes / OK" at bounding box center [718, 152] width 51 height 11
click at [708, 170] on button "Yes / OK" at bounding box center [718, 169] width 51 height 11
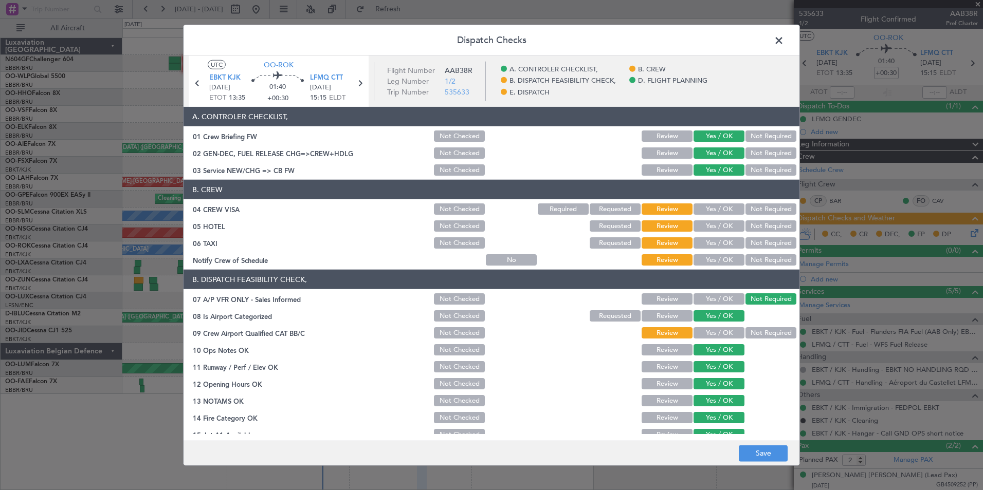
click at [749, 208] on button "Not Required" at bounding box center [770, 208] width 51 height 11
drag, startPoint x: 754, startPoint y: 227, endPoint x: 753, endPoint y: 236, distance: 9.3
click at [754, 229] on button "Not Required" at bounding box center [770, 225] width 51 height 11
click at [748, 249] on div "Not Required" at bounding box center [770, 243] width 52 height 14
click at [709, 268] on article "A. CONTROLER CHECKLIST, 01 Crew Briefing FW Not Checked Review Yes / OK Not Req…" at bounding box center [491, 270] width 616 height 327
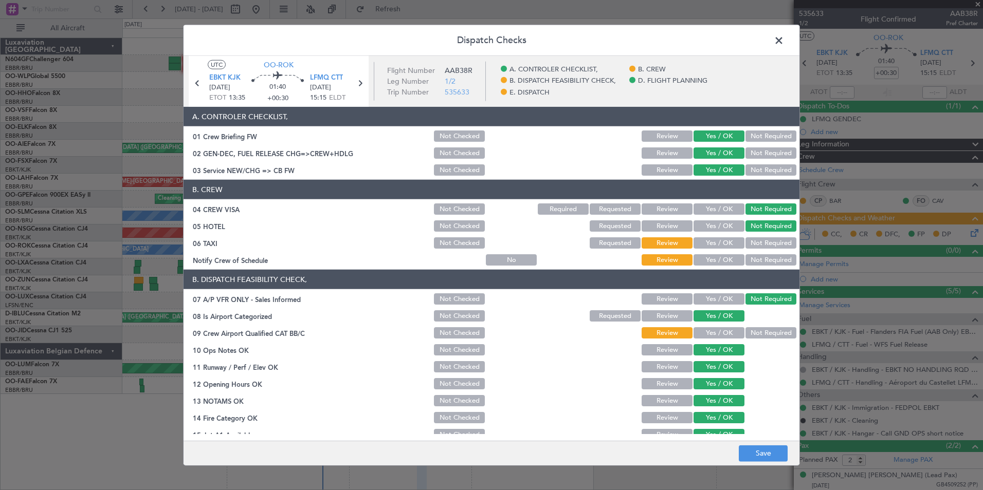
click at [710, 267] on article "A. CONTROLER CHECKLIST, 01 Crew Briefing FW Not Checked Review Yes / OK Not Req…" at bounding box center [491, 270] width 616 height 327
click at [711, 267] on div "Yes / OK" at bounding box center [718, 260] width 52 height 14
click at [712, 263] on button "Yes / OK" at bounding box center [718, 259] width 51 height 11
click at [713, 247] on button "Yes / OK" at bounding box center [718, 242] width 51 height 11
click at [751, 245] on button "Not Required" at bounding box center [770, 242] width 51 height 11
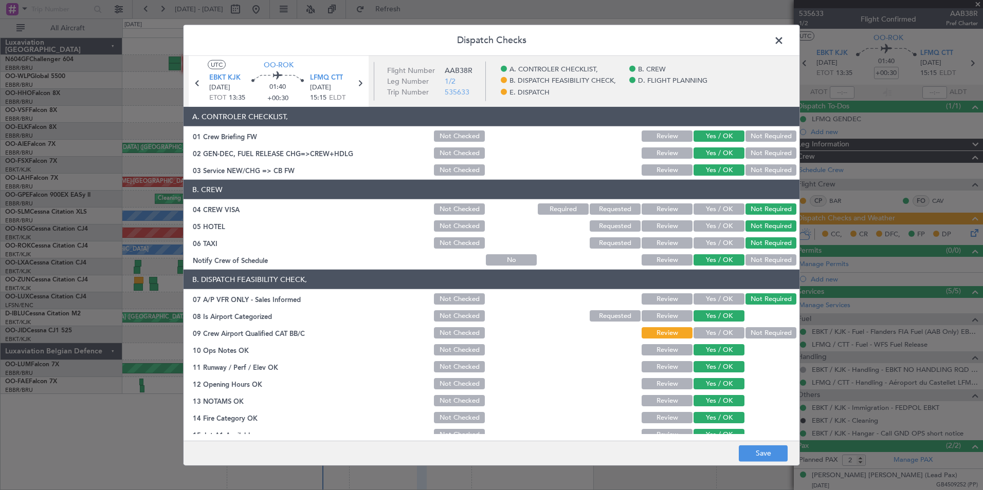
click at [712, 332] on button "Yes / OK" at bounding box center [718, 332] width 51 height 11
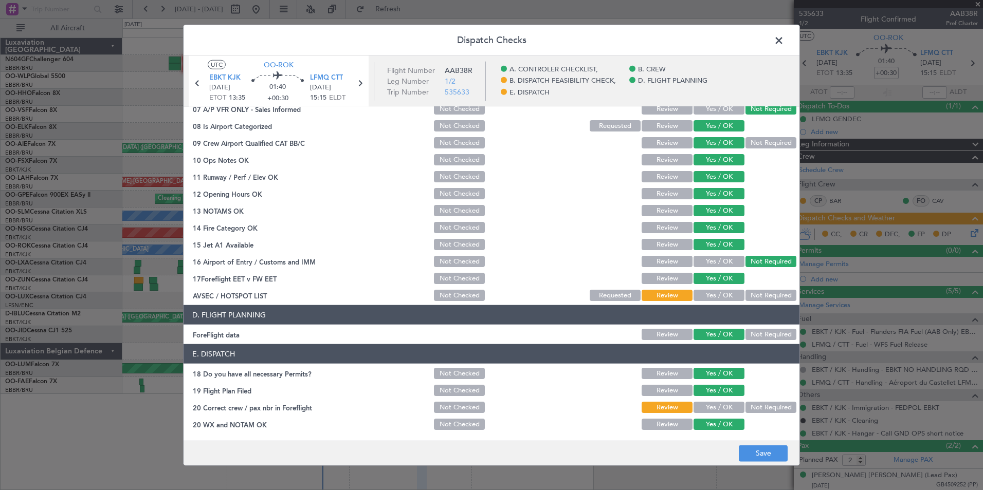
click at [712, 292] on button "Yes / OK" at bounding box center [718, 295] width 51 height 11
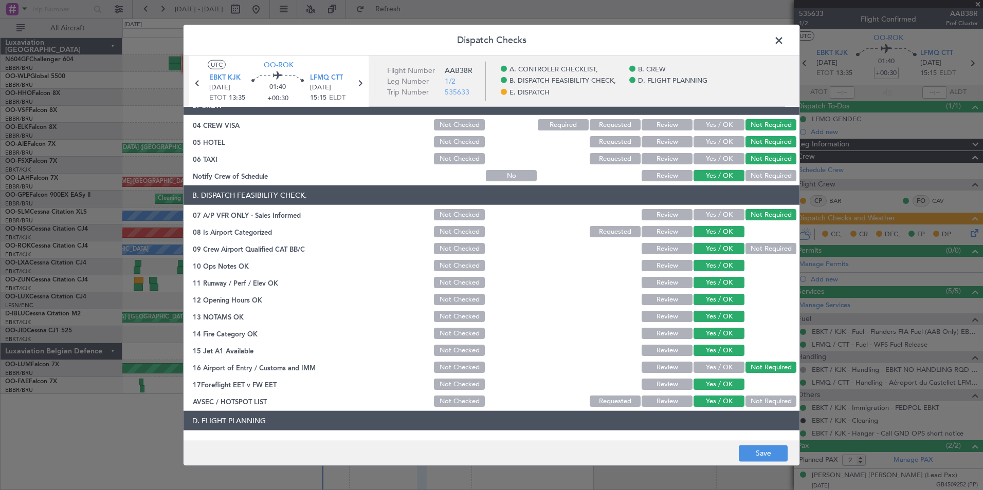
scroll to position [0, 0]
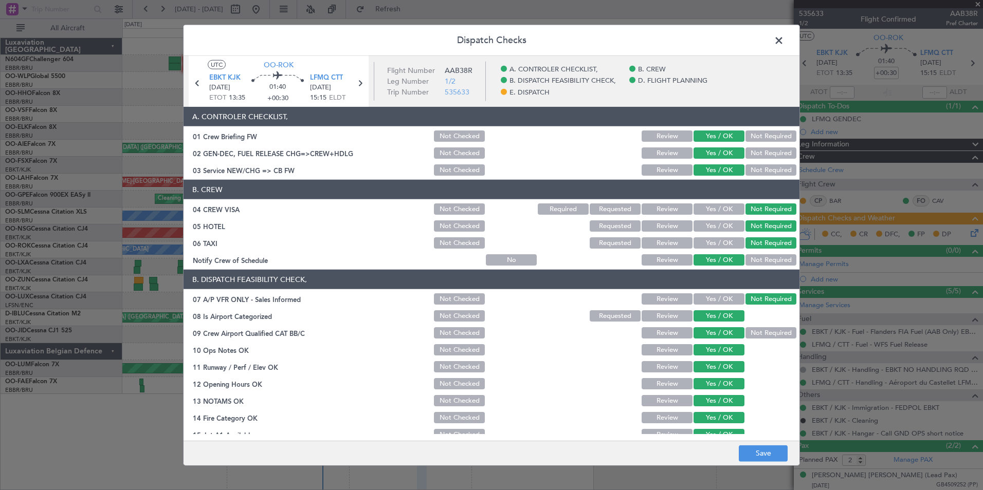
click at [749, 327] on div "Not Required" at bounding box center [770, 333] width 52 height 14
click at [750, 332] on button "Not Required" at bounding box center [770, 332] width 51 height 11
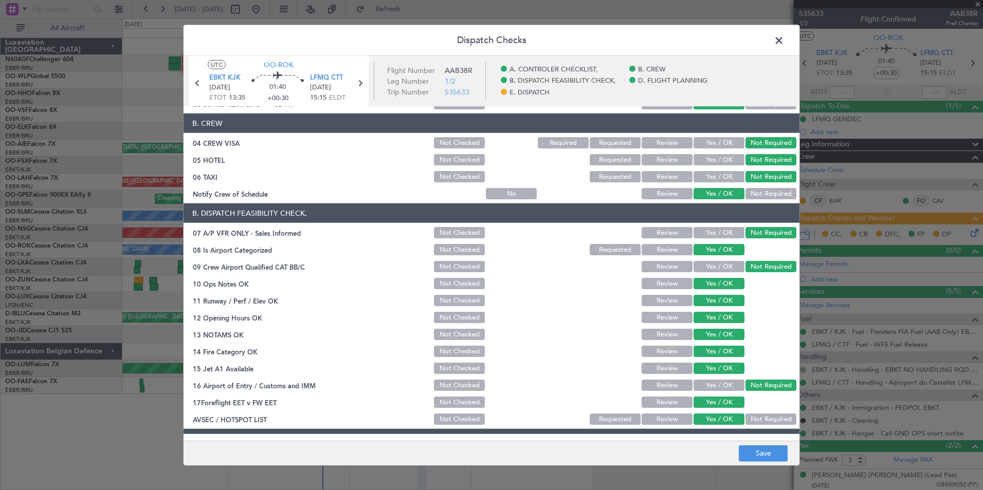
scroll to position [190, 0]
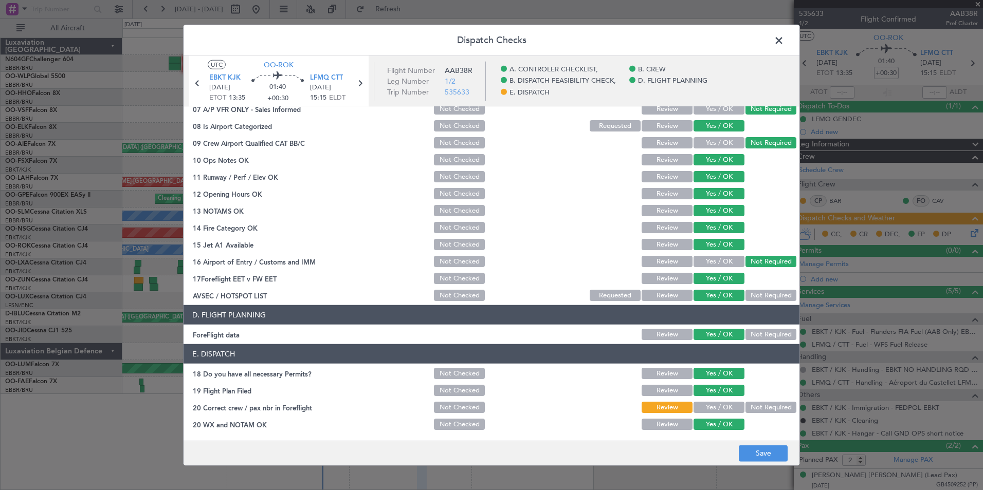
click at [717, 415] on section "E. DISPATCH 18 Do you have all necessary Permits? Not Checked Review Yes / OK 1…" at bounding box center [491, 387] width 616 height 87
click at [717, 412] on button "Yes / OK" at bounding box center [718, 407] width 51 height 11
click at [746, 452] on button "Save" at bounding box center [762, 453] width 49 height 16
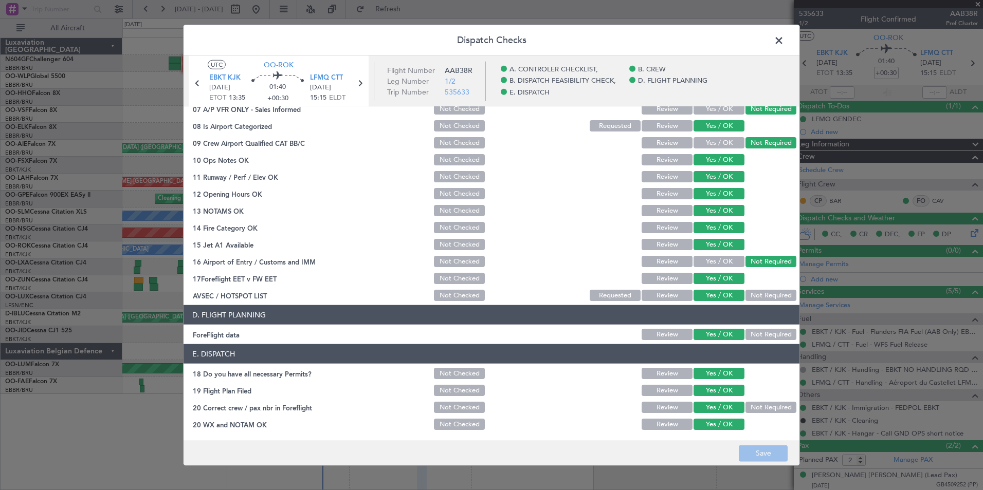
click at [784, 33] on span at bounding box center [784, 43] width 0 height 21
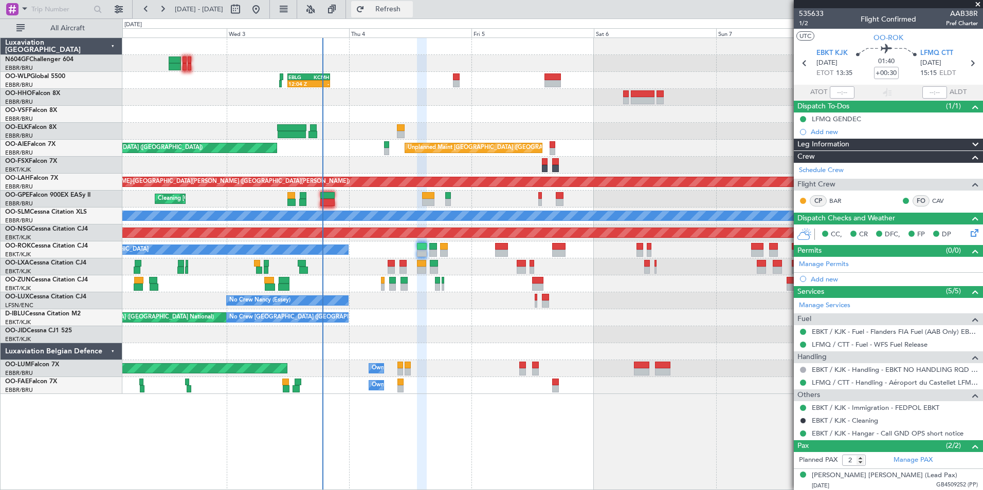
click at [410, 12] on span "Refresh" at bounding box center [387, 9] width 43 height 7
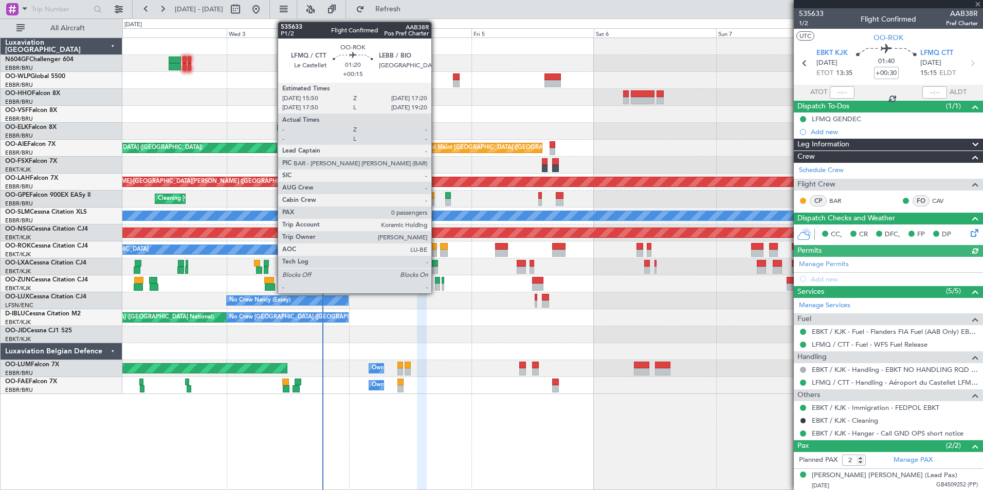
click at [436, 250] on div at bounding box center [433, 253] width 8 height 7
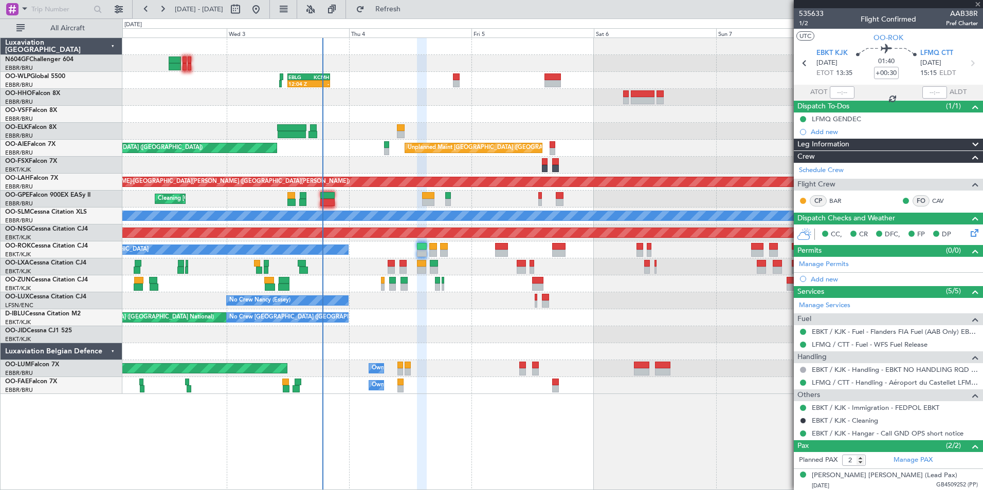
type input "+00:15"
type input "0"
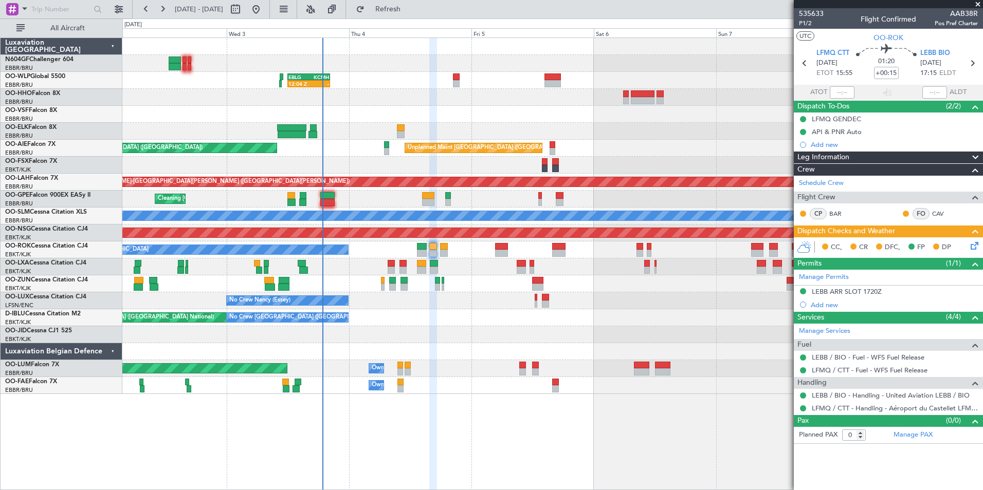
click at [976, 245] on icon at bounding box center [972, 244] width 8 height 8
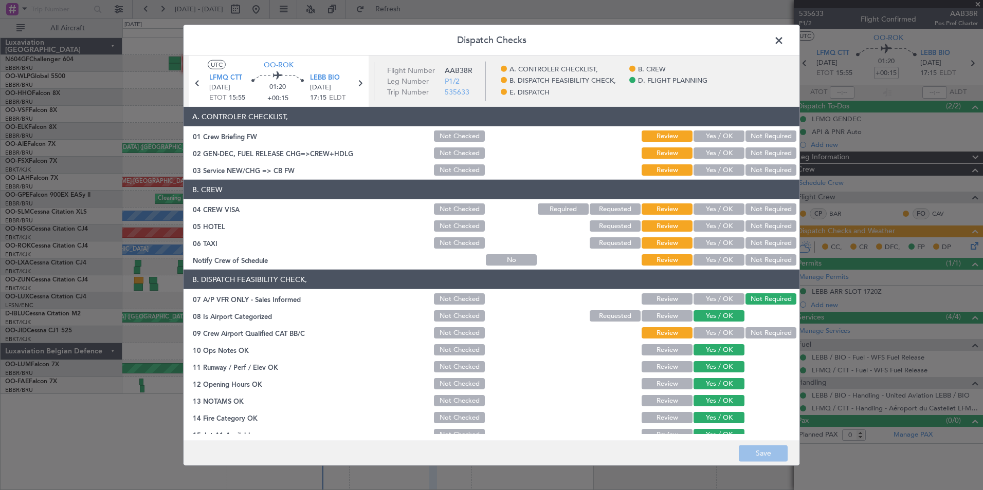
click at [710, 139] on button "Yes / OK" at bounding box center [718, 136] width 51 height 11
click at [710, 144] on section "A. CONTROLER CHECKLIST, 01 Crew Briefing FW Not Checked Review Yes / OK Not Req…" at bounding box center [491, 142] width 616 height 70
click at [710, 158] on button "Yes / OK" at bounding box center [718, 152] width 51 height 11
click at [720, 178] on article "A. CONTROLER CHECKLIST, 01 Crew Briefing FW Not Checked Review Yes / OK Not Req…" at bounding box center [491, 270] width 616 height 327
click at [717, 176] on div "Yes / OK" at bounding box center [718, 170] width 52 height 14
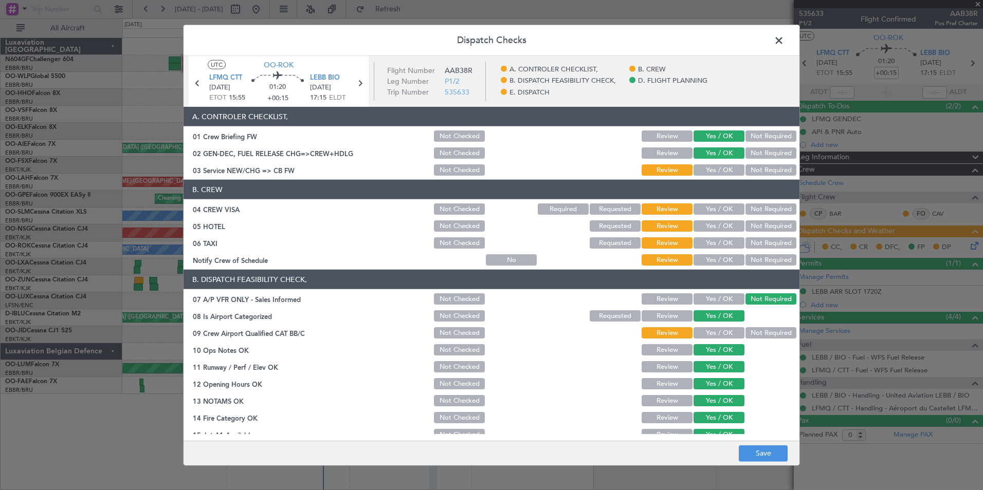
click at [728, 174] on button "Yes / OK" at bounding box center [718, 169] width 51 height 11
click at [769, 202] on div "Not Required" at bounding box center [770, 209] width 52 height 14
click at [769, 208] on button "Not Required" at bounding box center [770, 208] width 51 height 11
drag, startPoint x: 765, startPoint y: 223, endPoint x: 763, endPoint y: 259, distance: 36.0
click at [765, 224] on button "Not Required" at bounding box center [770, 225] width 51 height 11
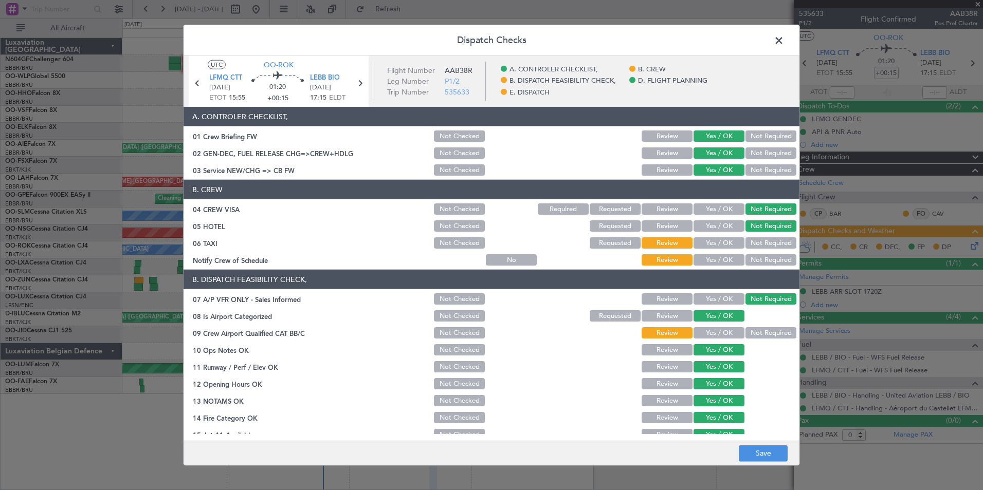
click at [750, 238] on button "Not Required" at bounding box center [770, 242] width 51 height 11
click at [727, 258] on button "Yes / OK" at bounding box center [718, 259] width 51 height 11
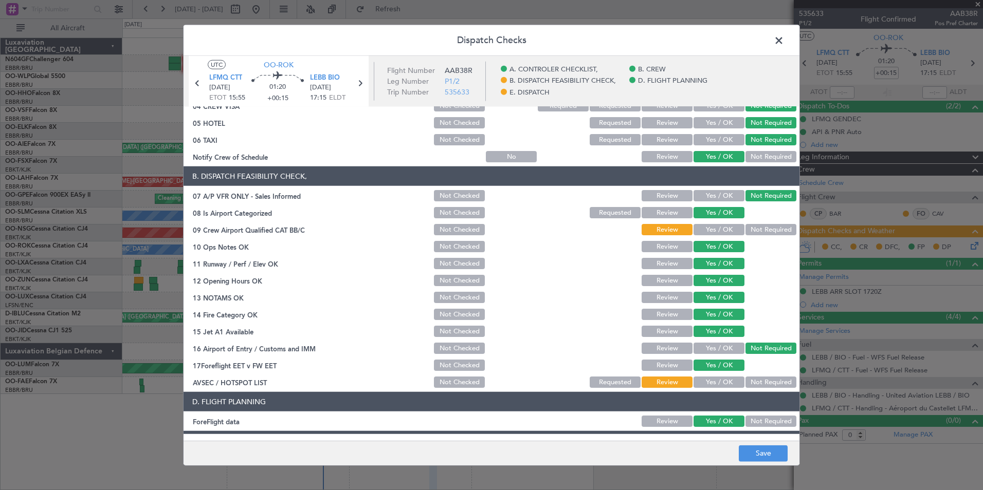
scroll to position [154, 0]
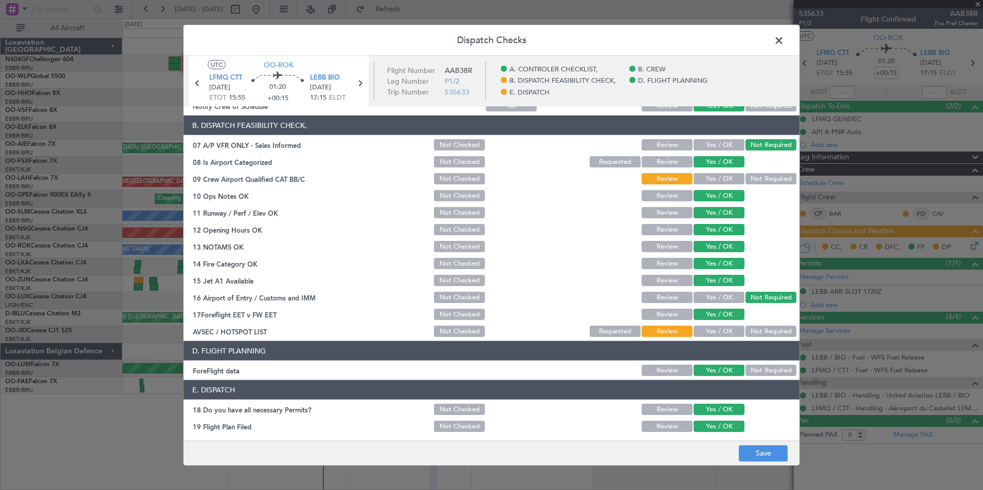
click at [745, 183] on button "Not Required" at bounding box center [770, 178] width 51 height 11
click at [718, 329] on button "Yes / OK" at bounding box center [718, 331] width 51 height 11
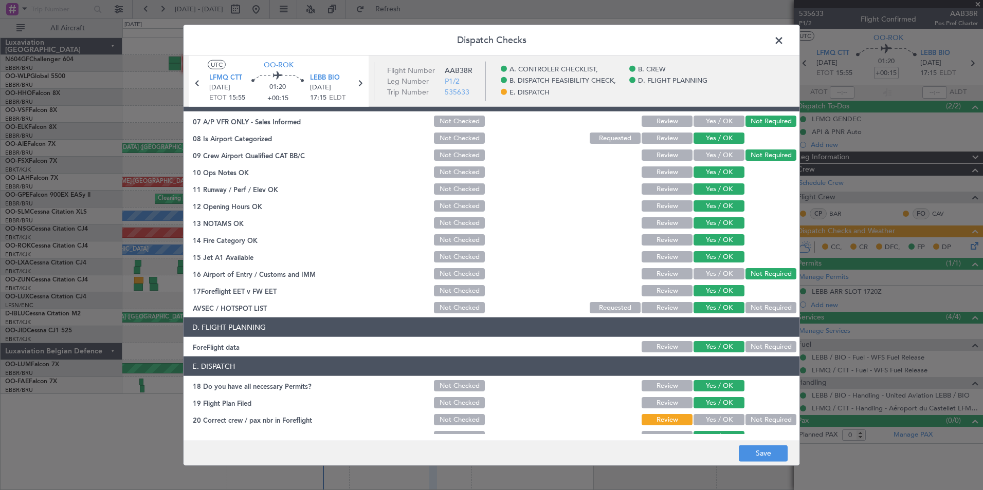
scroll to position [190, 0]
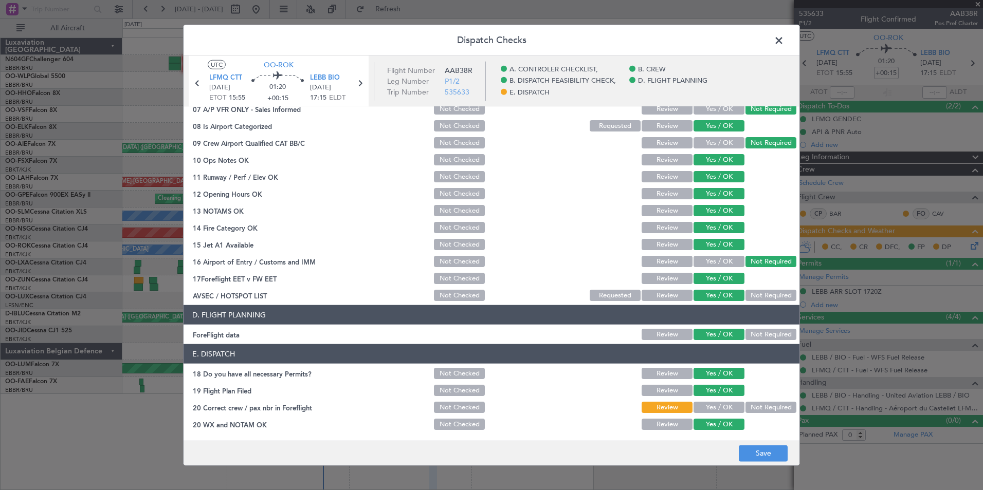
click at [724, 410] on button "Yes / OK" at bounding box center [718, 407] width 51 height 11
click at [747, 448] on button "Save" at bounding box center [762, 453] width 49 height 16
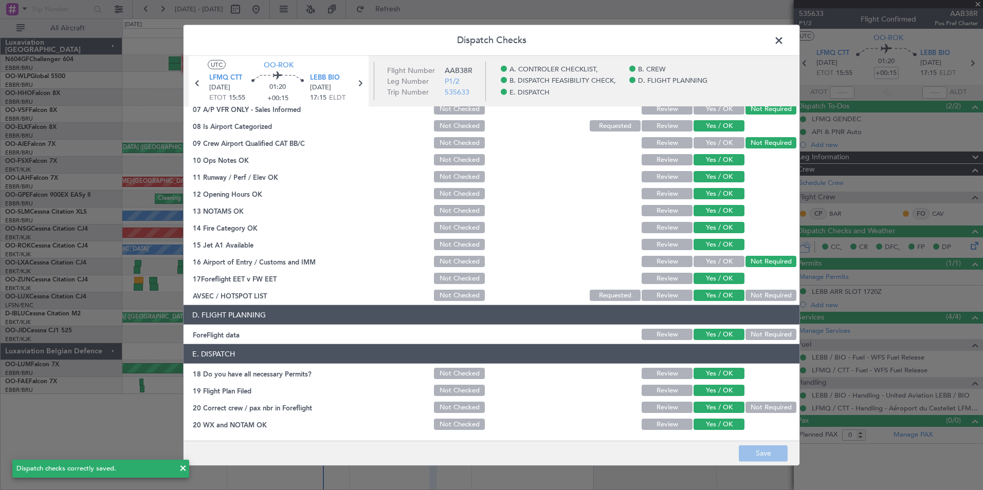
click at [784, 38] on span at bounding box center [784, 43] width 0 height 21
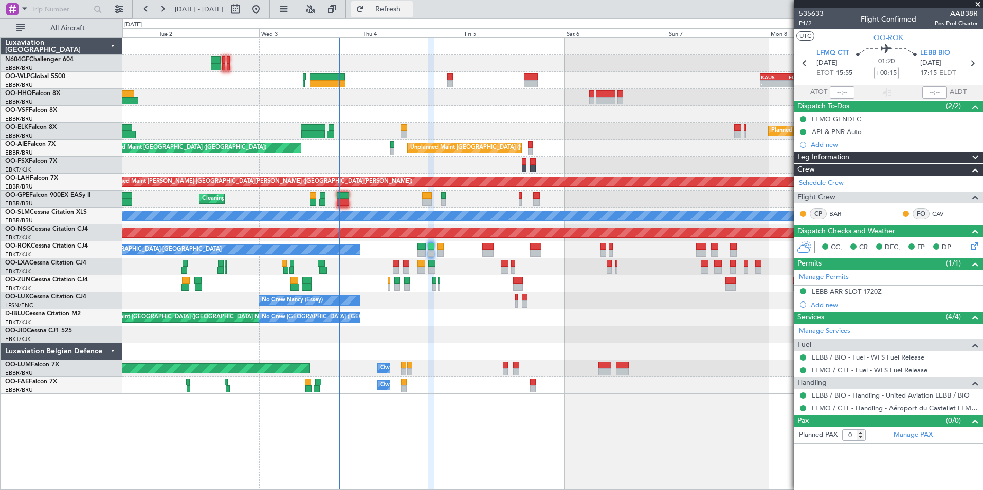
click at [401, 4] on button "Refresh" at bounding box center [382, 9] width 62 height 16
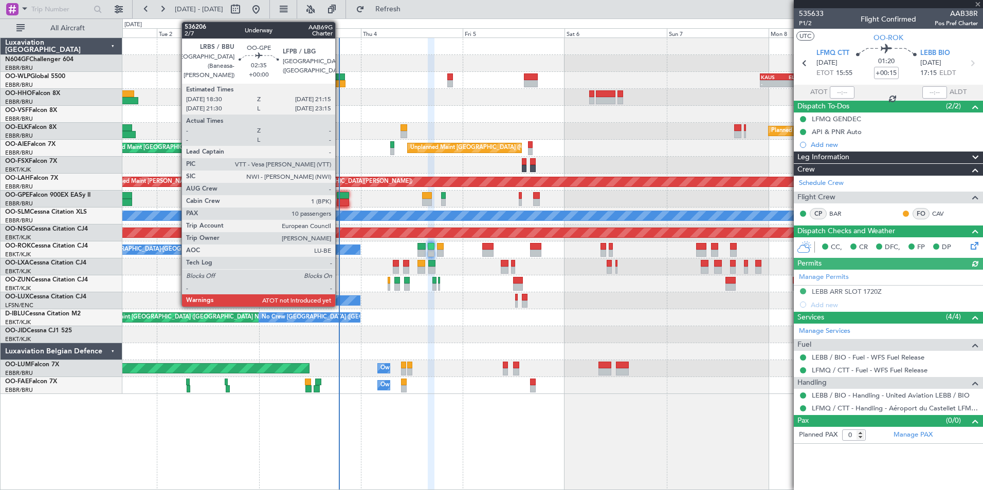
click at [340, 200] on div at bounding box center [343, 202] width 12 height 7
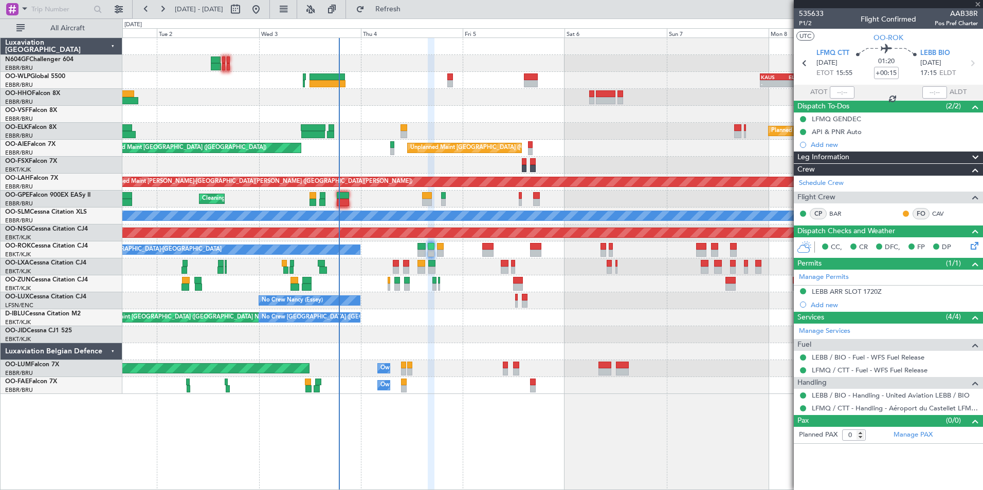
type input "10"
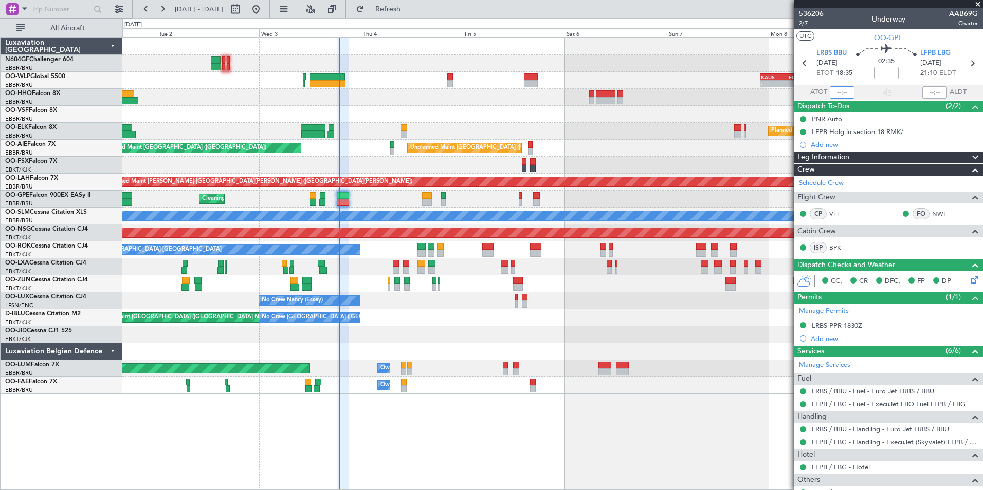
click at [839, 89] on input "text" at bounding box center [841, 92] width 25 height 12
click at [834, 38] on mat-tooltip-component "Leg Number" at bounding box center [810, 41] width 51 height 27
drag, startPoint x: 848, startPoint y: 27, endPoint x: 837, endPoint y: 15, distance: 16.7
click at [837, 15] on div "536206 2/7 Underway AAB69G Charter" at bounding box center [887, 18] width 189 height 21
type input "18:54"
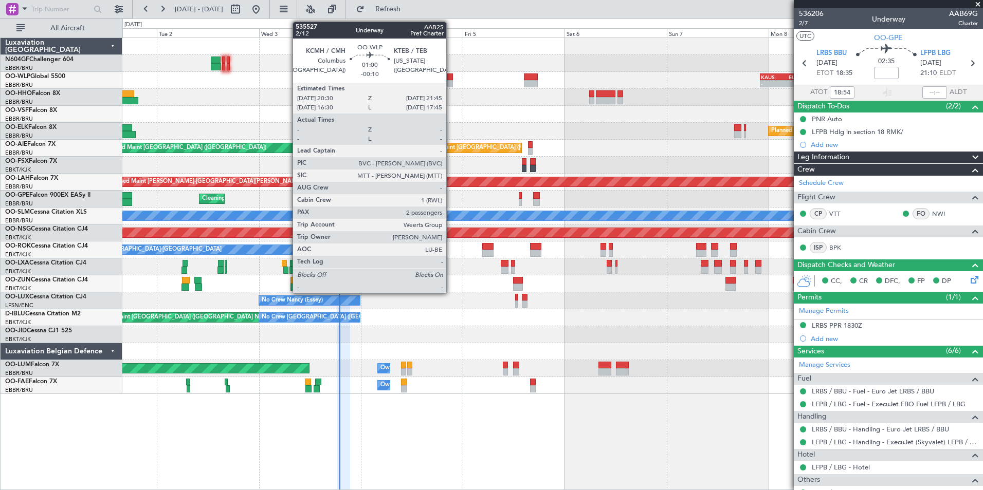
click at [451, 82] on div at bounding box center [450, 83] width 6 height 7
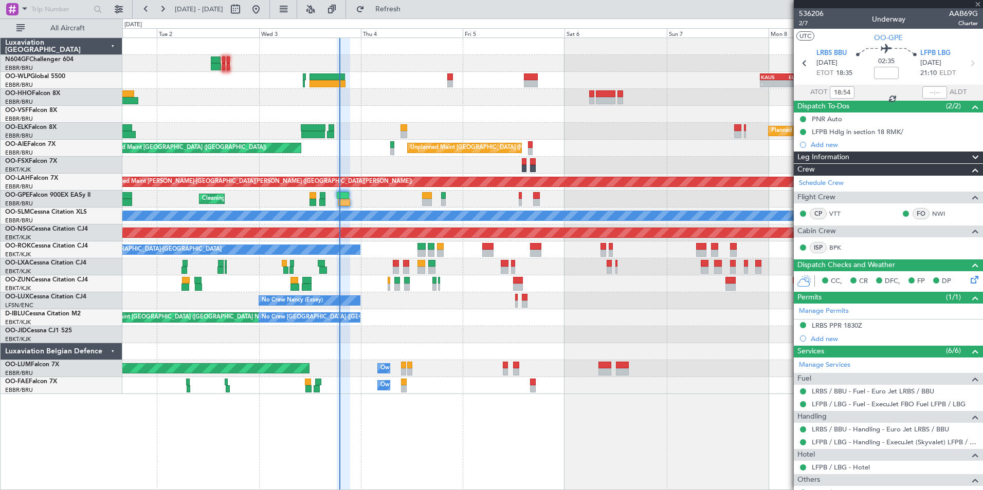
type input "-00:10"
type input "2"
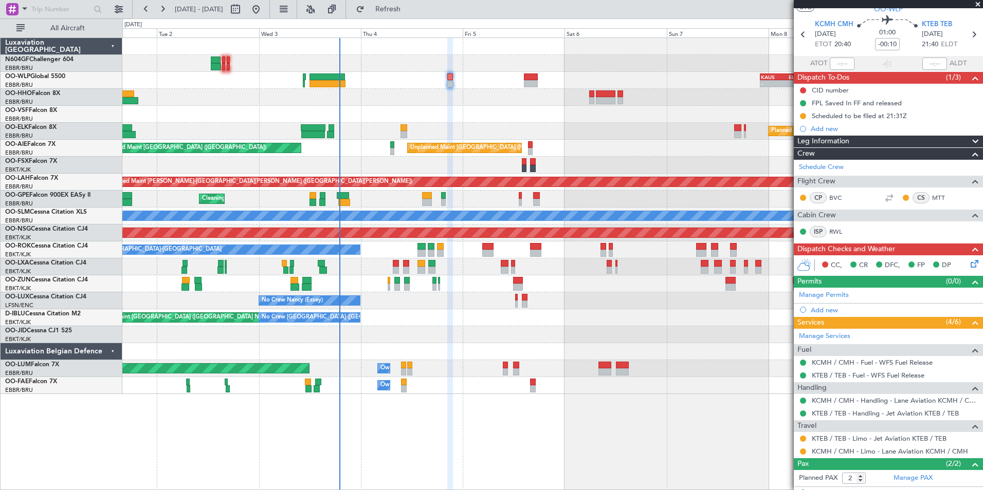
scroll to position [0, 0]
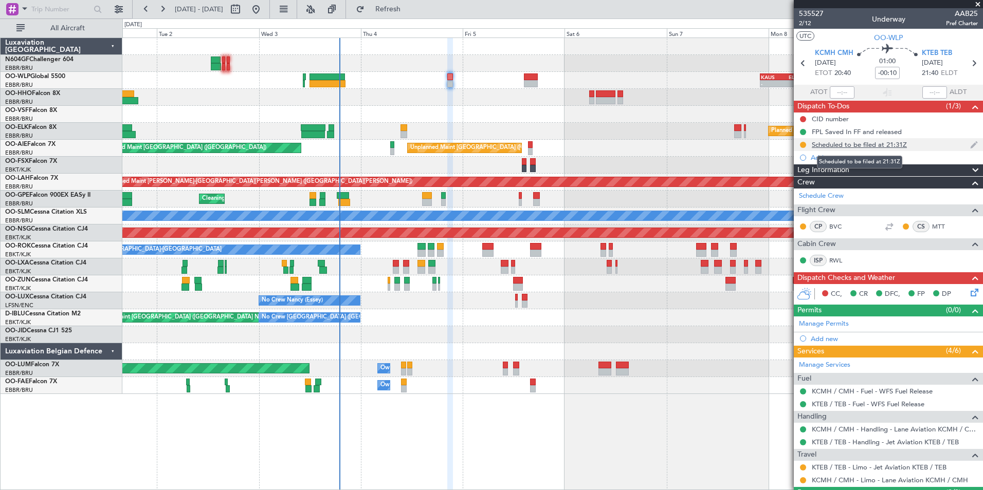
click at [861, 145] on div "Scheduled to be filed at 21:31Z" at bounding box center [858, 144] width 95 height 9
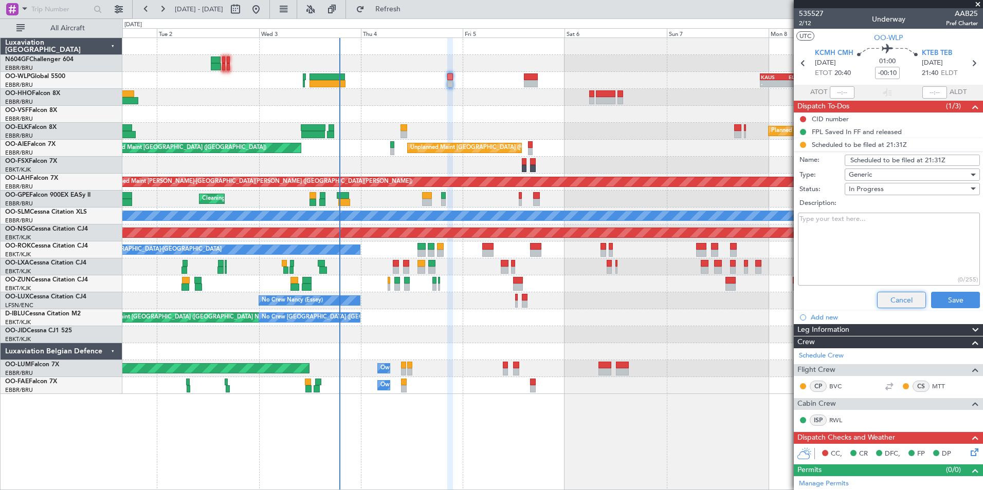
click at [897, 306] on button "Cancel" at bounding box center [901, 300] width 49 height 16
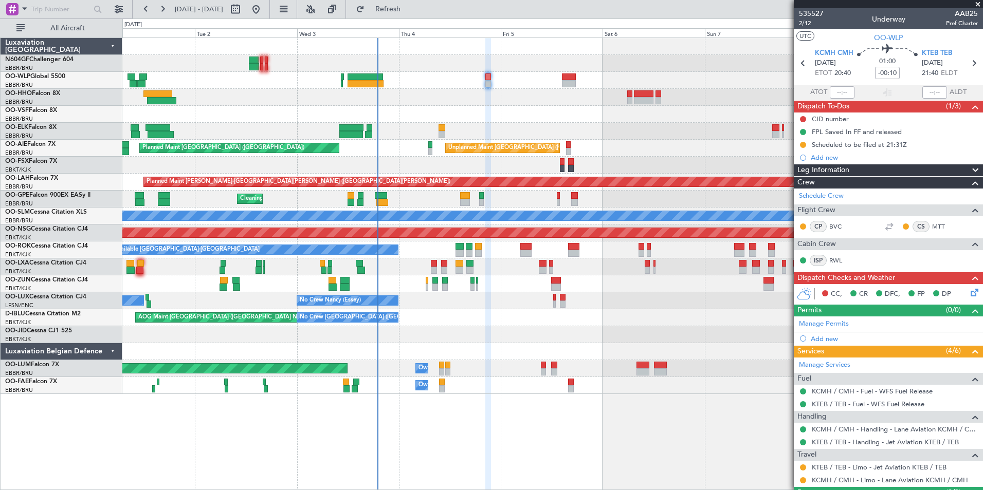
click at [369, 103] on div at bounding box center [552, 97] width 860 height 17
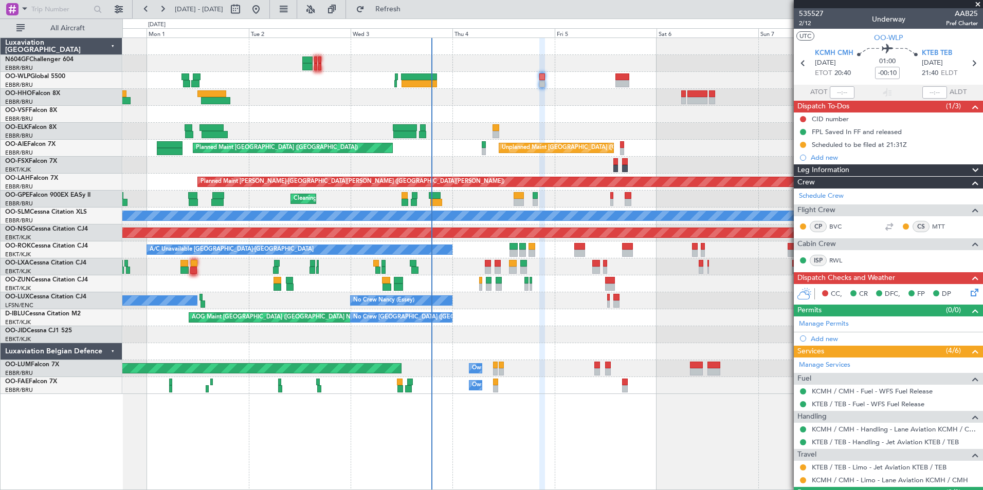
click at [521, 312] on div "AOG Maint Brussels (Brussels National) No Crew Brussels (Brussels National) No …" at bounding box center [552, 317] width 860 height 17
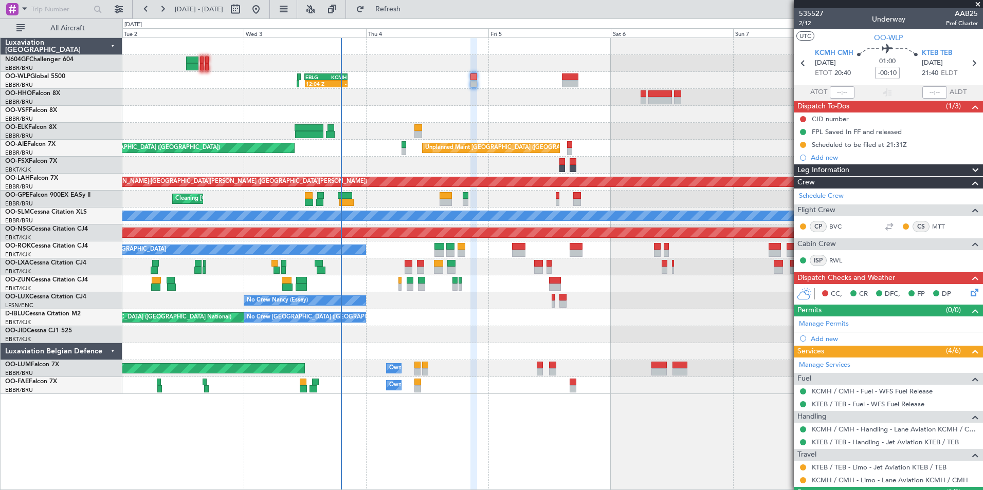
click at [620, 298] on div "No Crew Nancy (Essey) No Crew Nancy (Essey) No Crew Paris (Le Bourget)" at bounding box center [552, 300] width 860 height 17
click at [562, 107] on div "12:04 Z - EBLG 12:00 Z KCMH 20:20 Z - - KAUS 22:00 Z ELLX 07:45 Z - - LTCG 15:4…" at bounding box center [552, 216] width 860 height 356
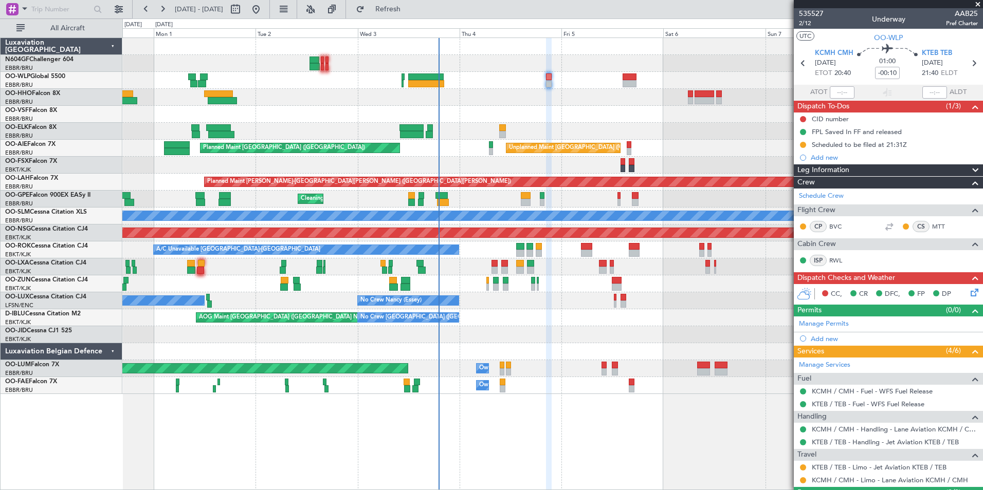
click at [454, 88] on div "- - KAUS 22:00 Z ELLX 07:45 Z Planned Maint Berlin (Brandenburg) Planned Maint …" at bounding box center [552, 216] width 860 height 356
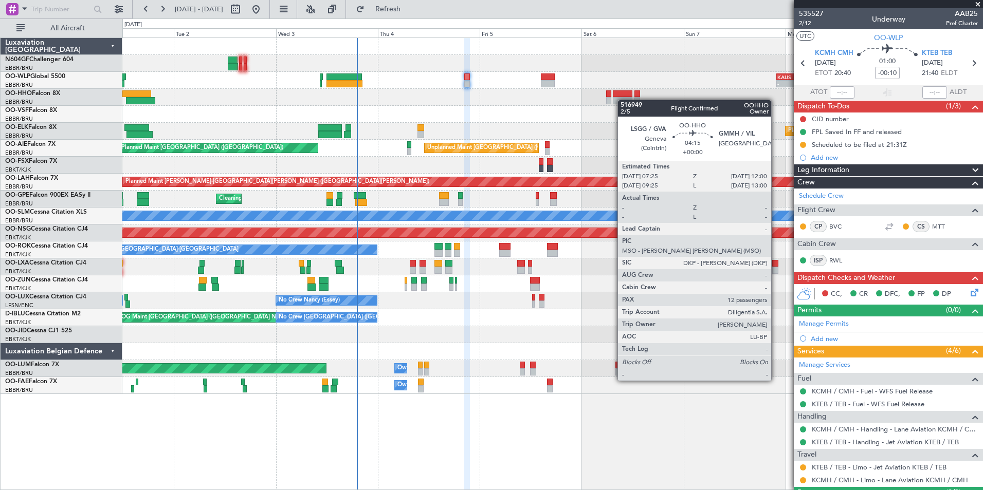
click at [634, 98] on div at bounding box center [637, 100] width 6 height 7
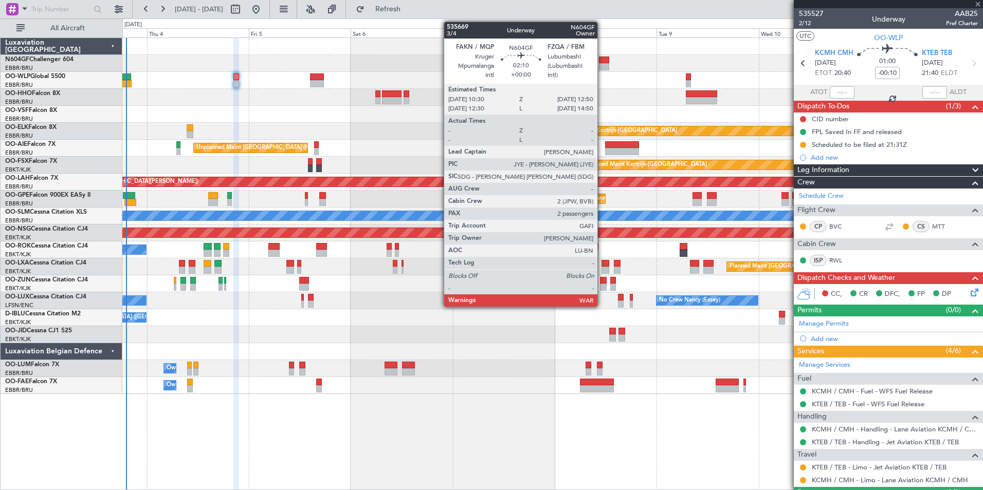
click at [602, 66] on div at bounding box center [604, 66] width 10 height 7
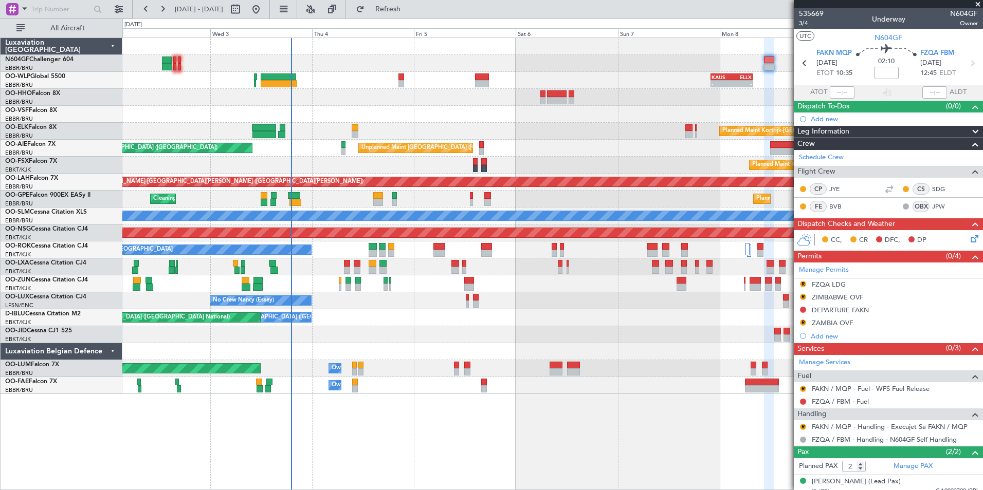
click at [714, 119] on div "- - KAUS 22:00 Z ELLX 07:45 Z Planned Maint Kortrijk-Wevelgem Unplanned Maint B…" at bounding box center [552, 216] width 860 height 356
click at [243, 121] on div "- - KAUS 22:00 Z ELLX 07:45 Z Planned Maint Kortrijk-Wevelgem Unplanned Maint B…" at bounding box center [552, 216] width 860 height 356
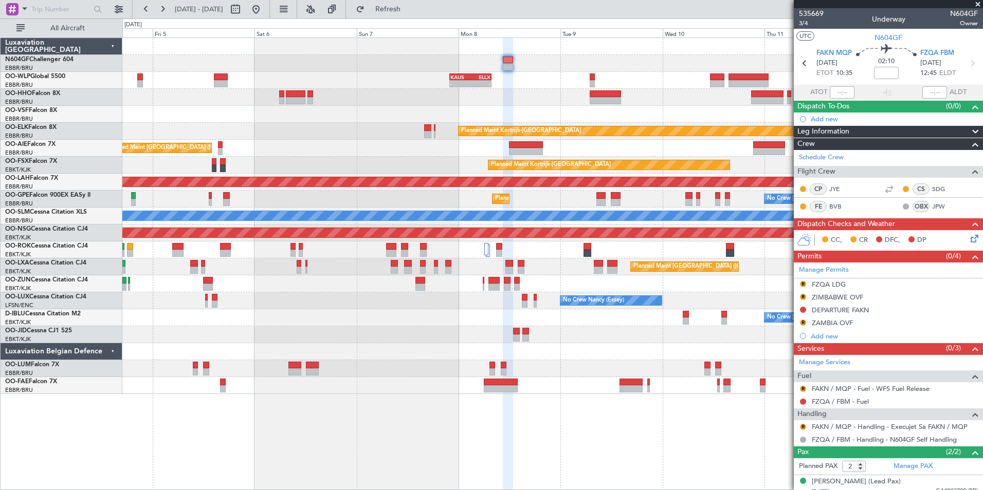
click at [519, 98] on div at bounding box center [552, 97] width 860 height 17
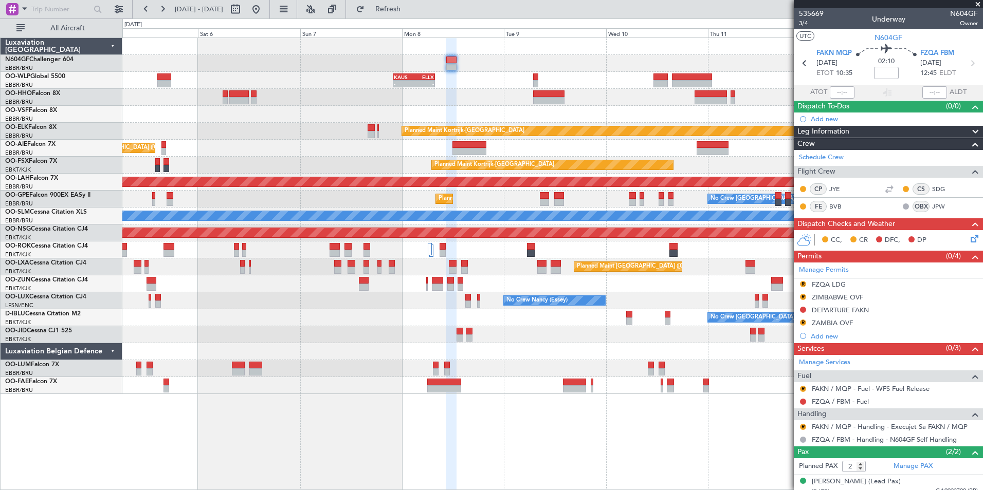
click at [440, 64] on div at bounding box center [552, 63] width 860 height 17
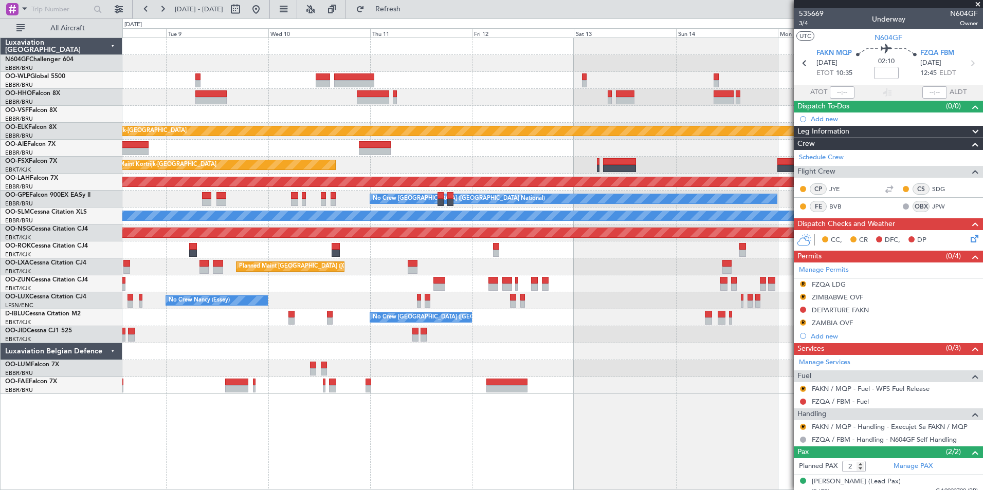
click at [374, 55] on div "KAUS 22:00 Z ELLX 07:45 Z - - Planned Maint Kortrijk-Wevelgem Planned Maint Kor…" at bounding box center [491, 254] width 983 height 472
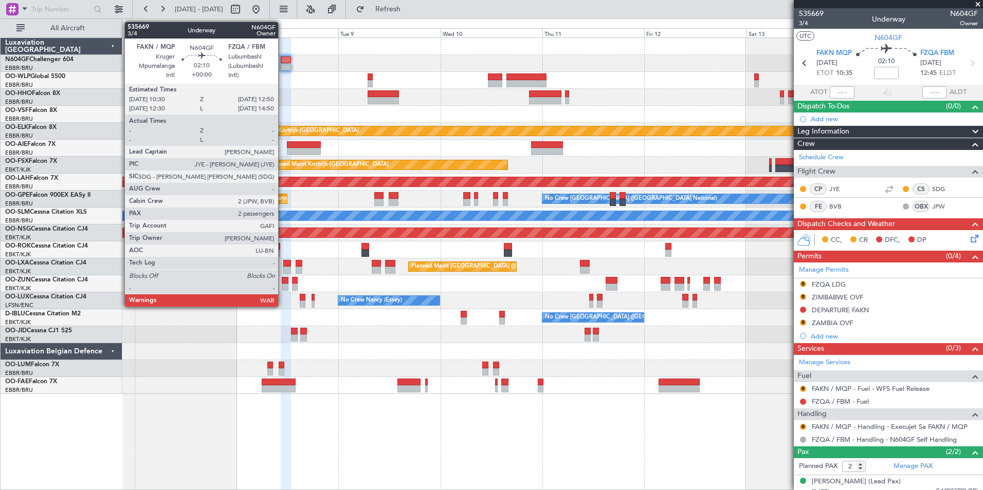
click at [316, 58] on div at bounding box center [552, 63] width 860 height 17
click at [311, 44] on div at bounding box center [552, 46] width 860 height 17
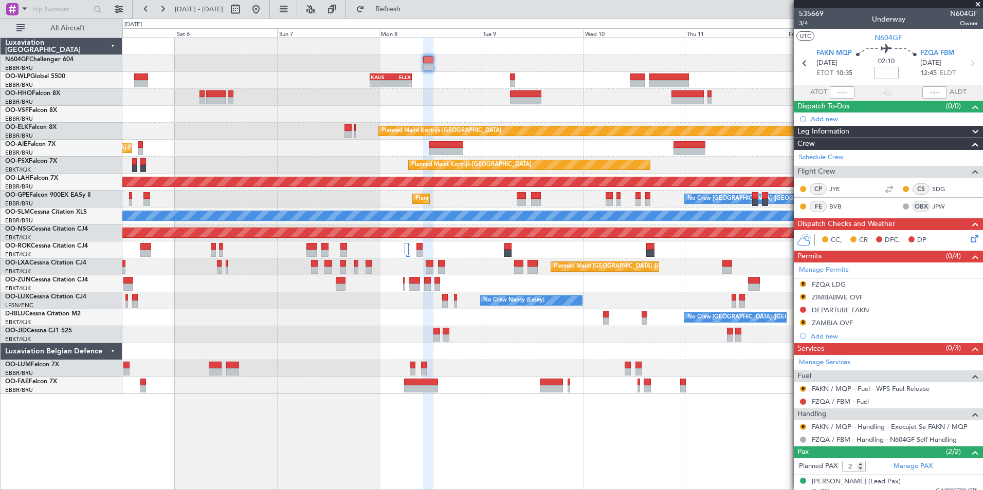
click at [459, 114] on div "KAUS 22:00 Z ELLX 07:45 Z - - Planned Maint Kortrijk-Wevelgem Unplanned Maint B…" at bounding box center [552, 216] width 860 height 356
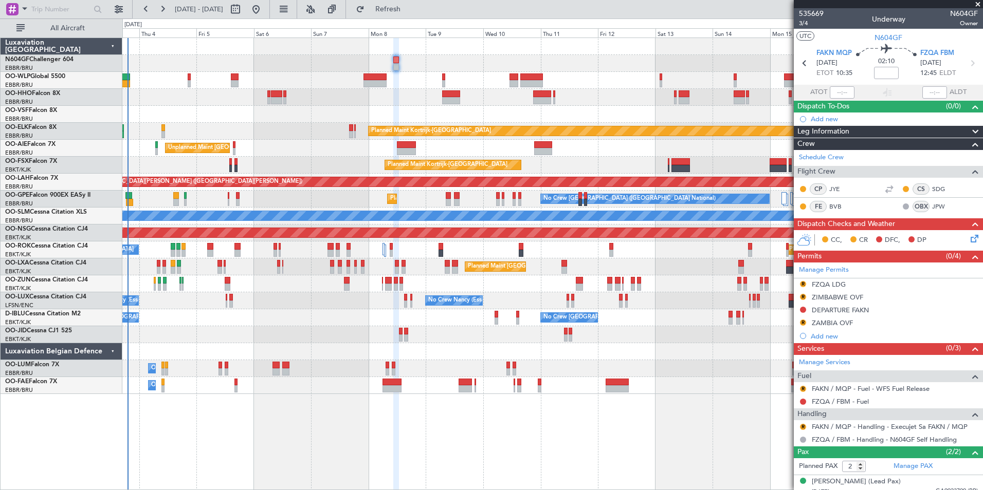
click at [283, 58] on div at bounding box center [552, 63] width 860 height 17
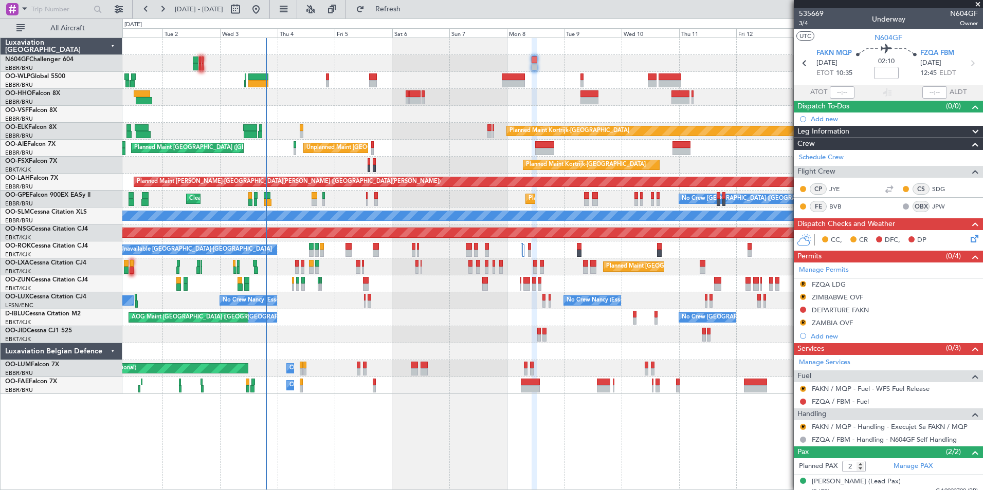
click at [329, 122] on div "Planned Maint Berlin (Brandenburg) Planned Maint Kortrijk-Wevelgem Unplanned Ma…" at bounding box center [552, 216] width 860 height 356
click at [219, 115] on div at bounding box center [552, 114] width 860 height 17
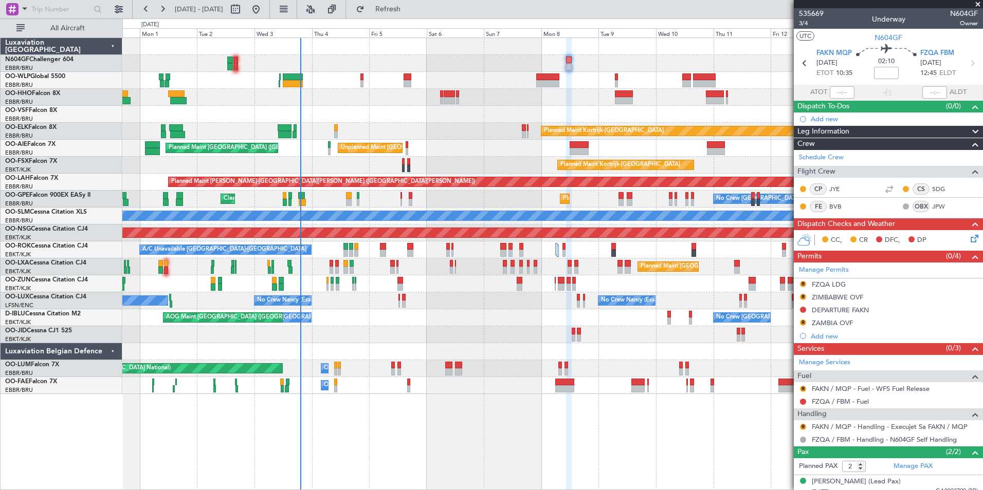
click at [572, 106] on div "Planned Maint Berlin (Brandenburg) Planned Maint Kortrijk-Wevelgem Unplanned Ma…" at bounding box center [552, 216] width 860 height 356
click at [848, 385] on link "FAKN / MQP - Fuel - WFS Fuel Release" at bounding box center [870, 388] width 118 height 9
click at [802, 387] on button "R" at bounding box center [803, 389] width 6 height 6
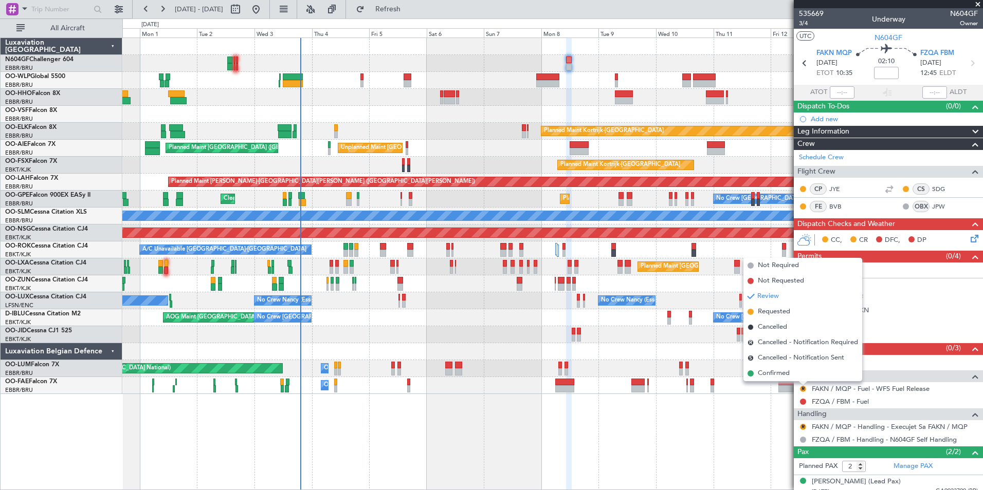
click at [765, 310] on span "Requested" at bounding box center [773, 312] width 32 height 10
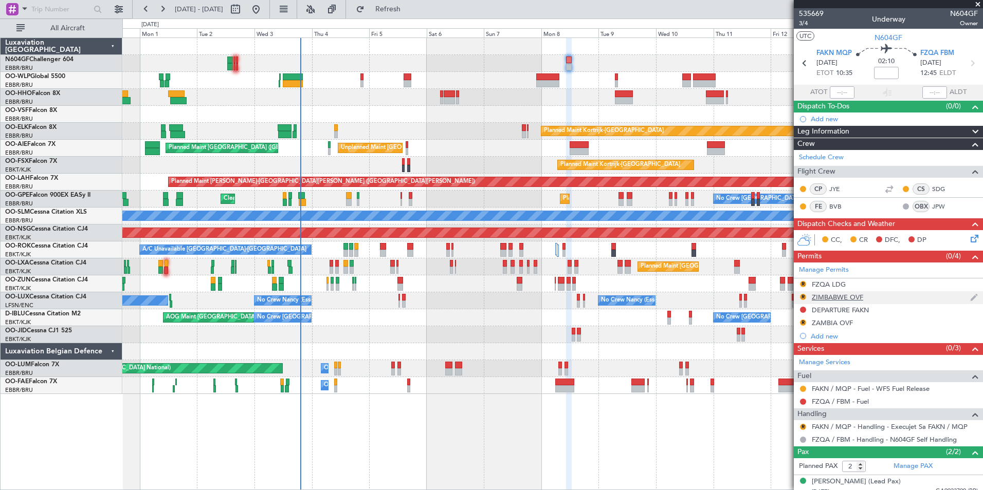
click at [828, 299] on div "ZIMBABWE OVF" at bounding box center [836, 297] width 51 height 9
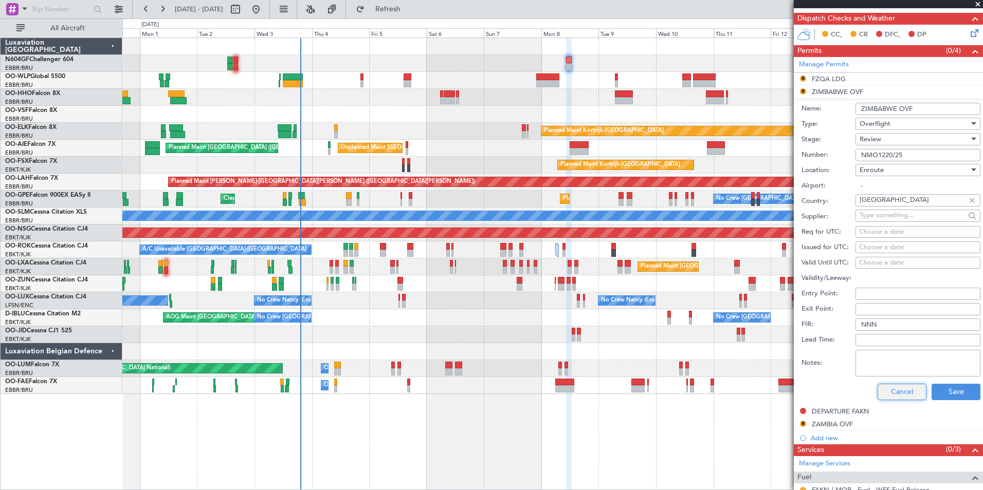
click at [891, 393] on button "Cancel" at bounding box center [901, 392] width 49 height 16
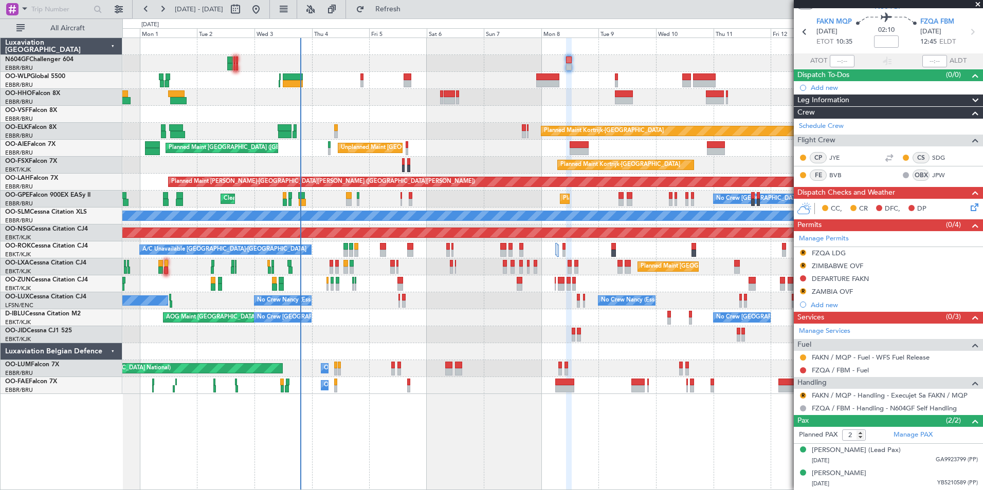
scroll to position [31, 0]
click at [441, 131] on div "Planned Maint Kortrijk-[GEOGRAPHIC_DATA]" at bounding box center [552, 131] width 860 height 17
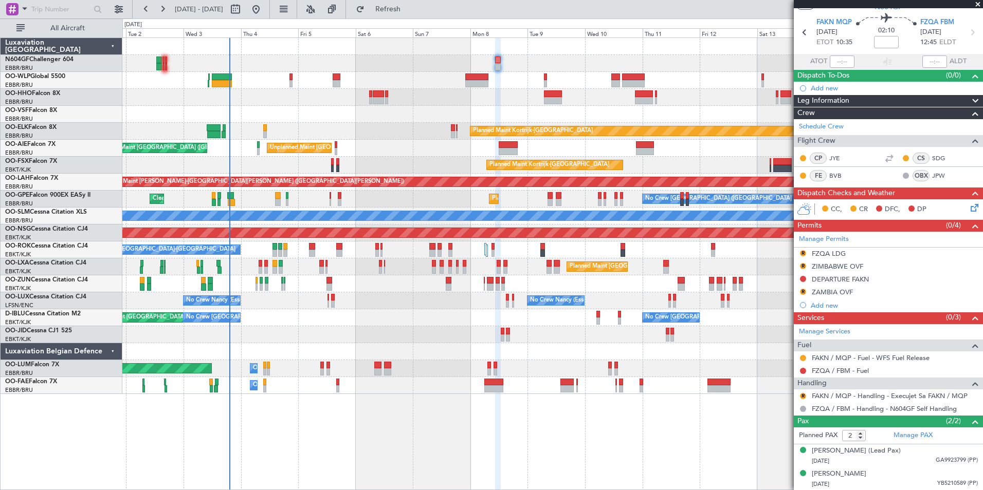
click at [446, 57] on div at bounding box center [552, 63] width 860 height 17
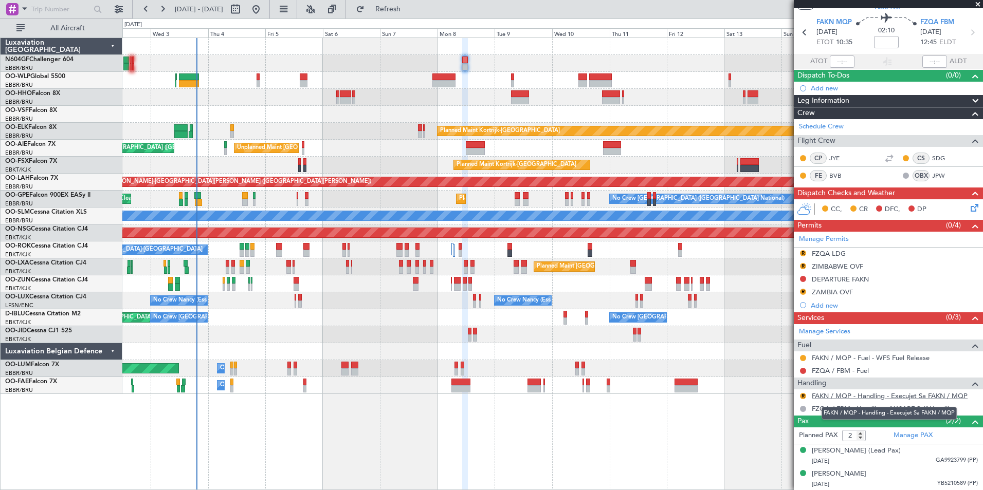
click at [871, 395] on link "FAKN / MQP - Handling - Execujet Sa FAKN / MQP" at bounding box center [889, 396] width 156 height 9
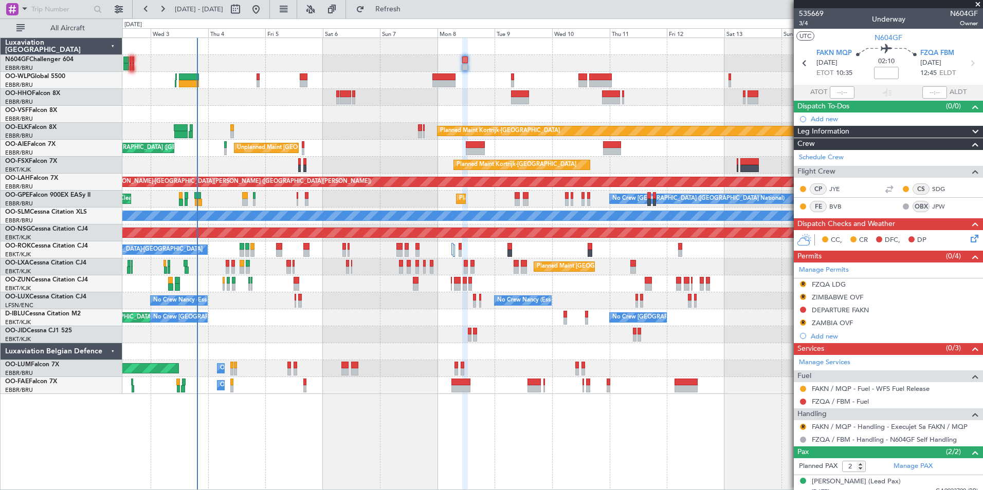
scroll to position [31, 0]
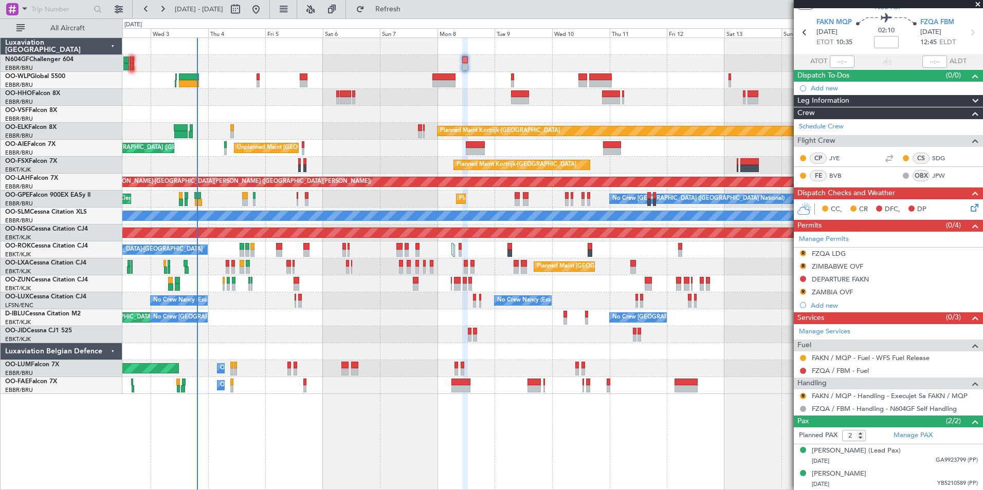
click at [317, 124] on div "Planned Maint Kortrijk-[GEOGRAPHIC_DATA]" at bounding box center [552, 131] width 860 height 17
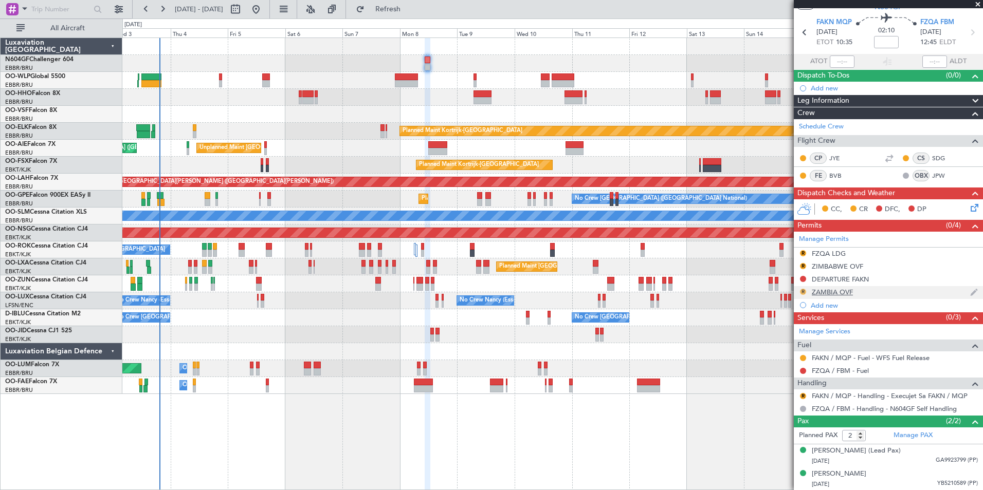
click at [801, 291] on button "R" at bounding box center [803, 292] width 6 height 6
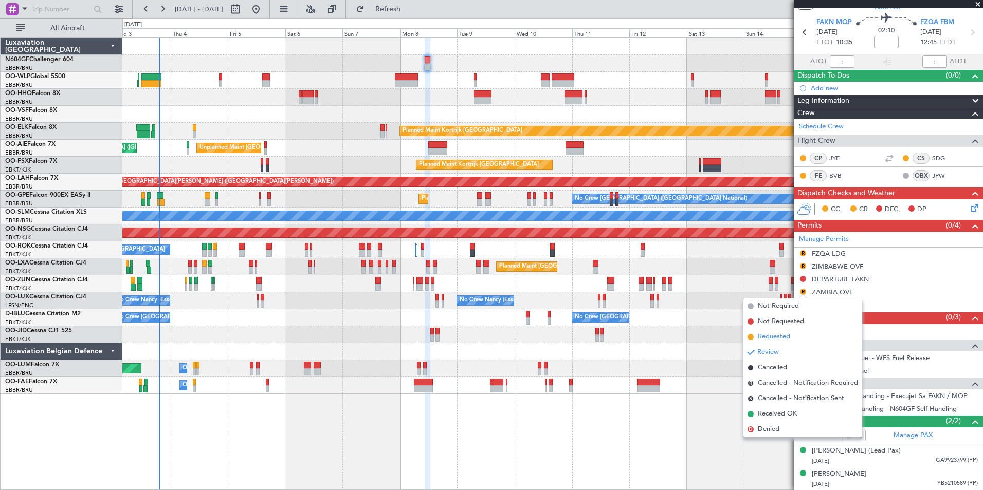
click at [787, 335] on span "Requested" at bounding box center [773, 337] width 32 height 10
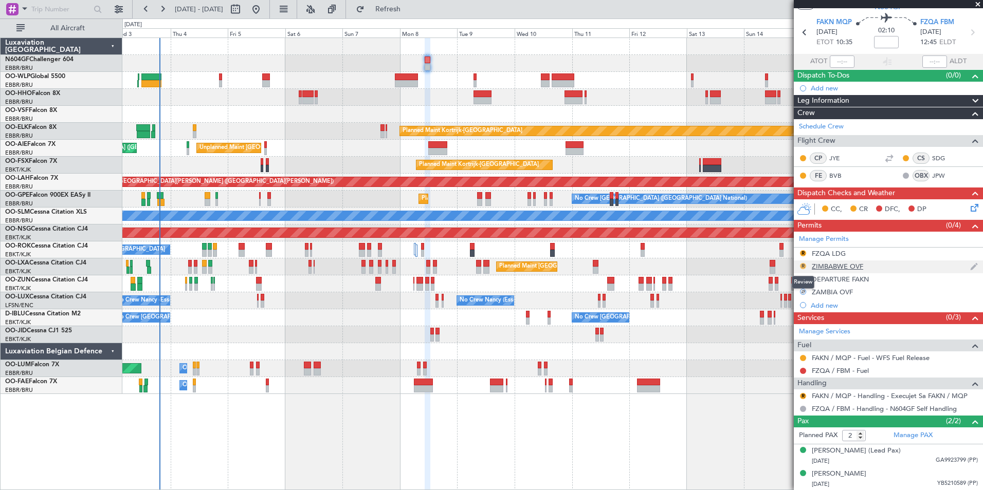
click at [803, 267] on button "R" at bounding box center [803, 266] width 6 height 6
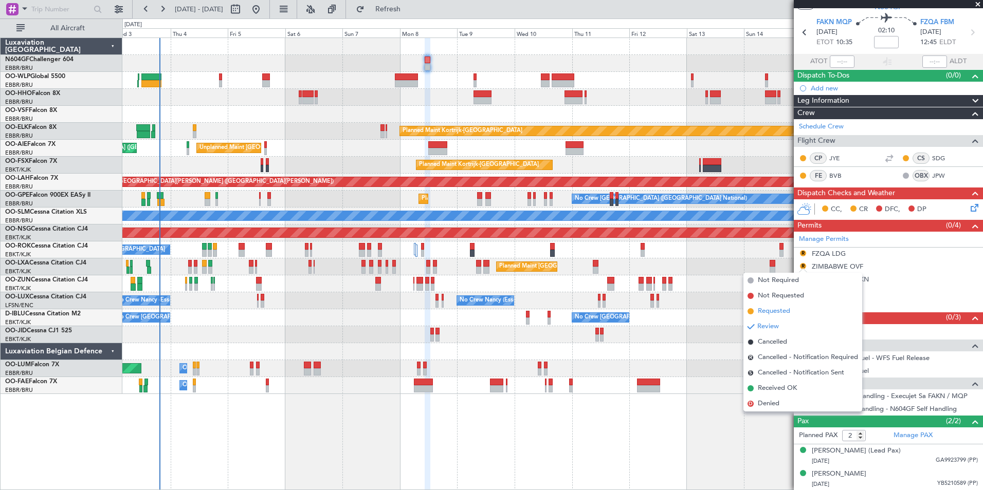
click at [778, 312] on span "Requested" at bounding box center [773, 311] width 32 height 10
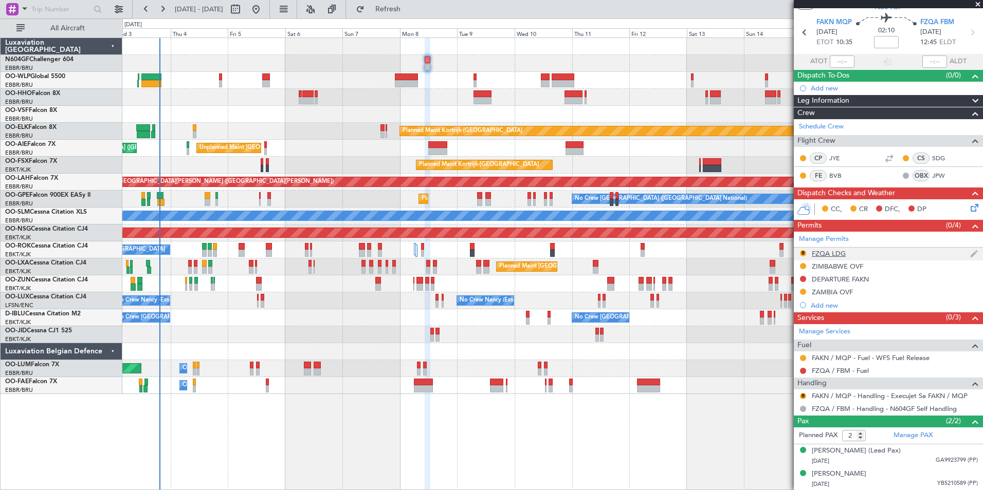
click at [819, 256] on div "FZQA LDG" at bounding box center [828, 253] width 34 height 9
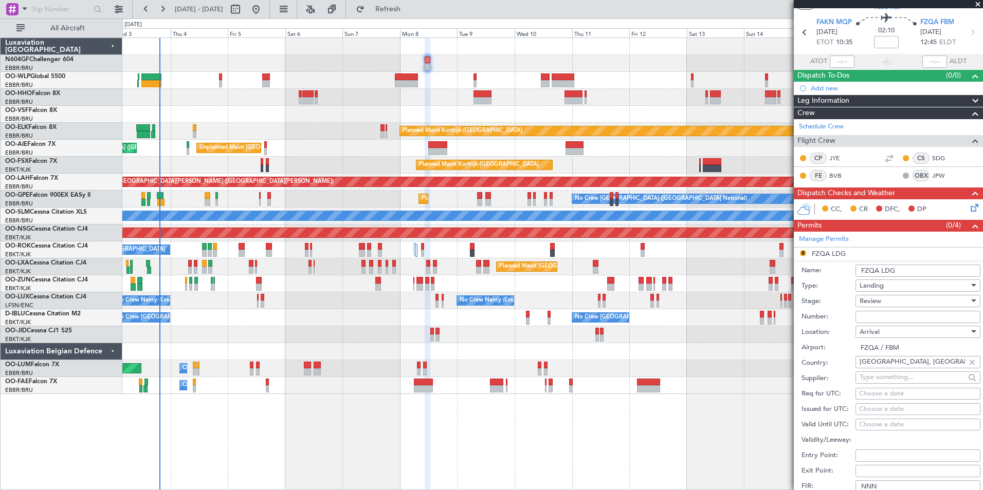
scroll to position [134, 0]
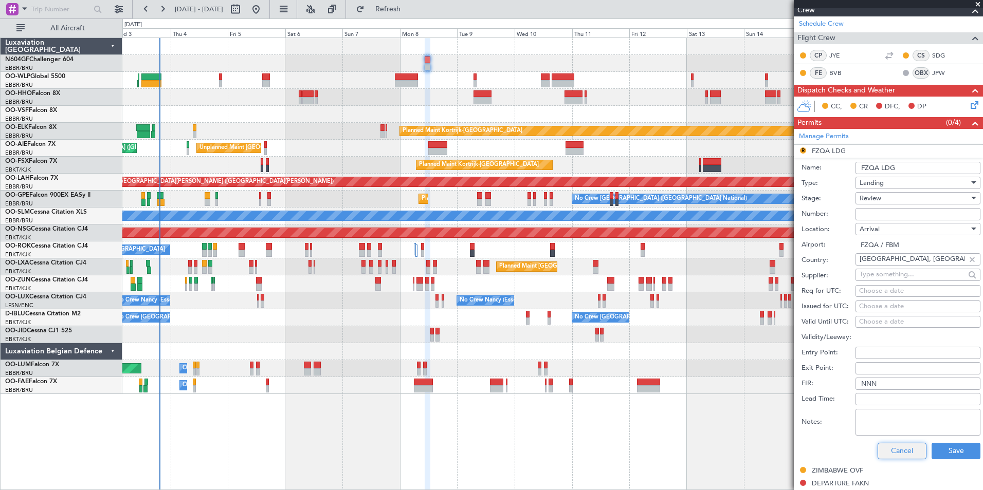
click at [892, 449] on button "Cancel" at bounding box center [901, 451] width 49 height 16
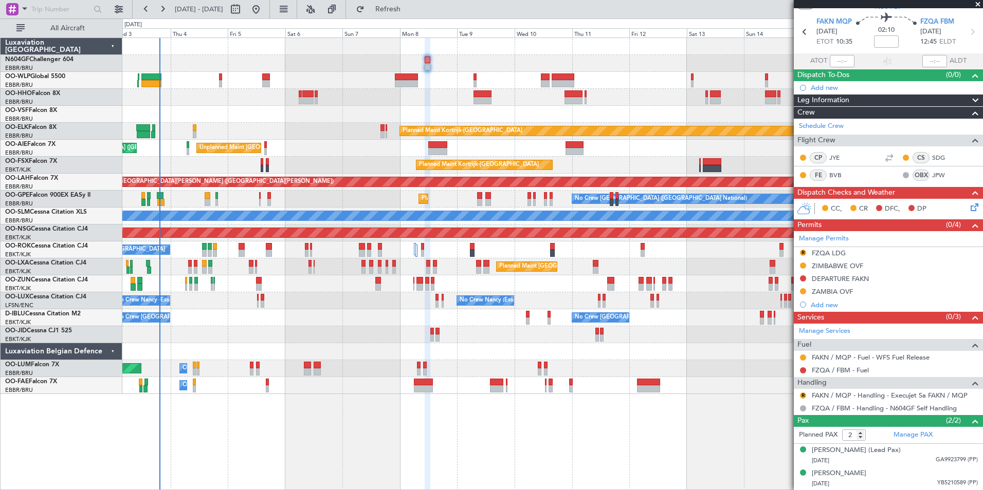
scroll to position [31, 0]
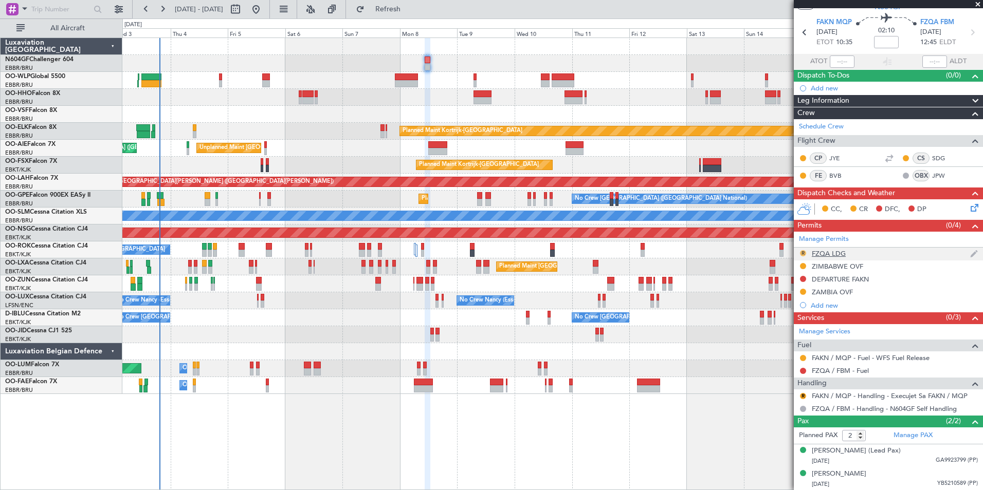
click at [802, 253] on button "R" at bounding box center [803, 253] width 6 height 6
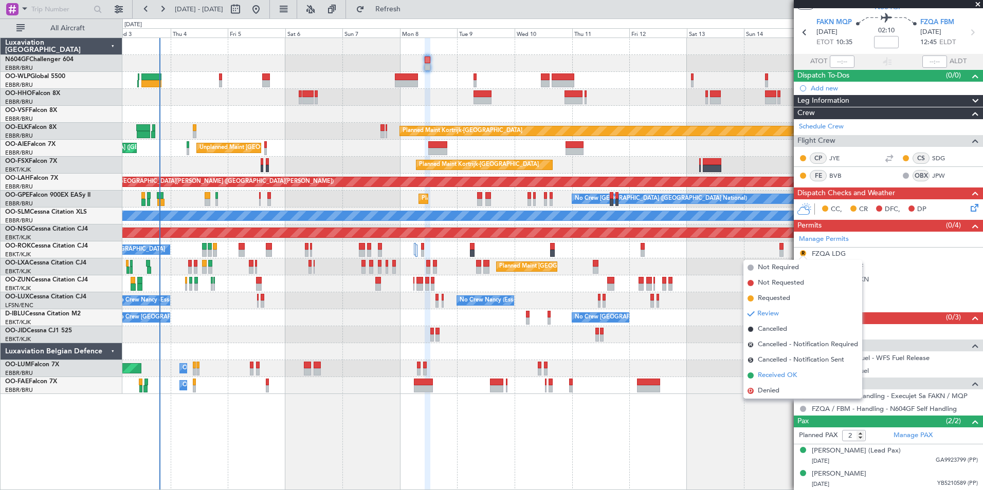
click at [787, 376] on span "Received OK" at bounding box center [776, 376] width 39 height 10
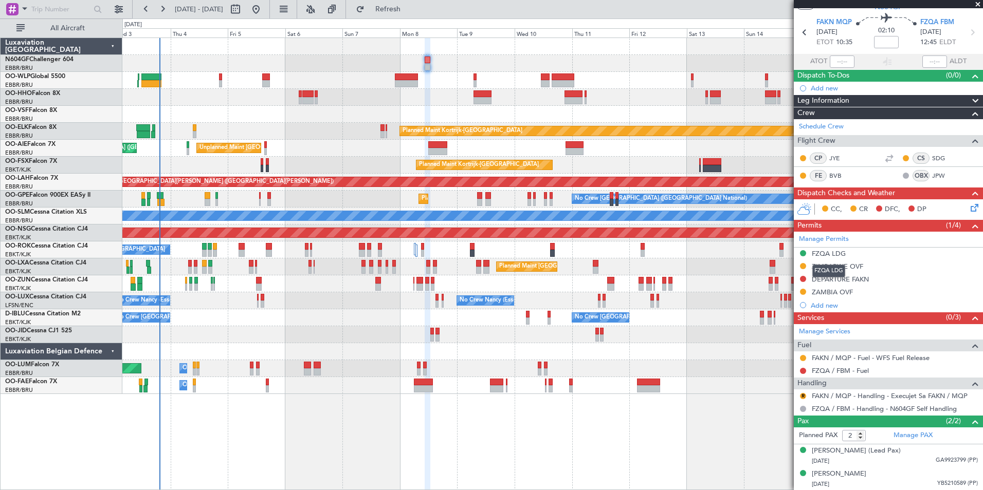
click at [830, 253] on div "FZQA LDG" at bounding box center [828, 253] width 34 height 9
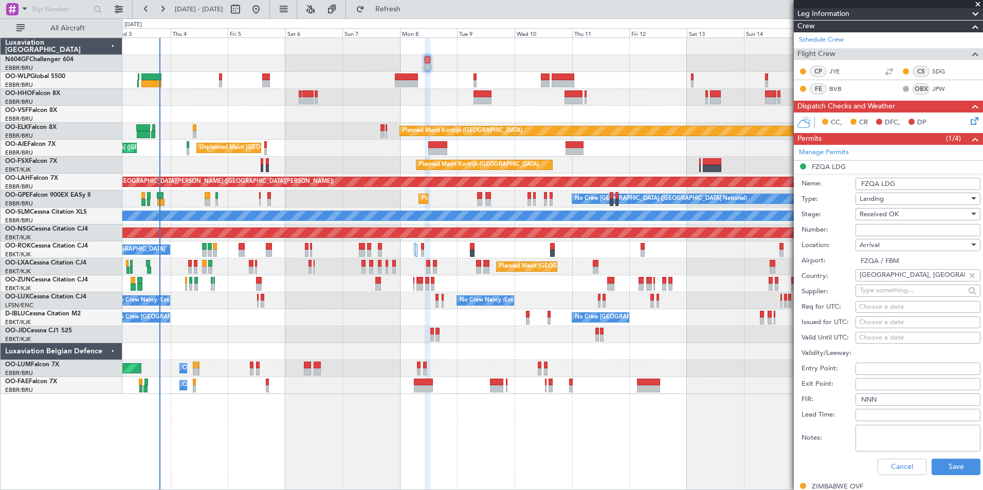
scroll to position [185, 0]
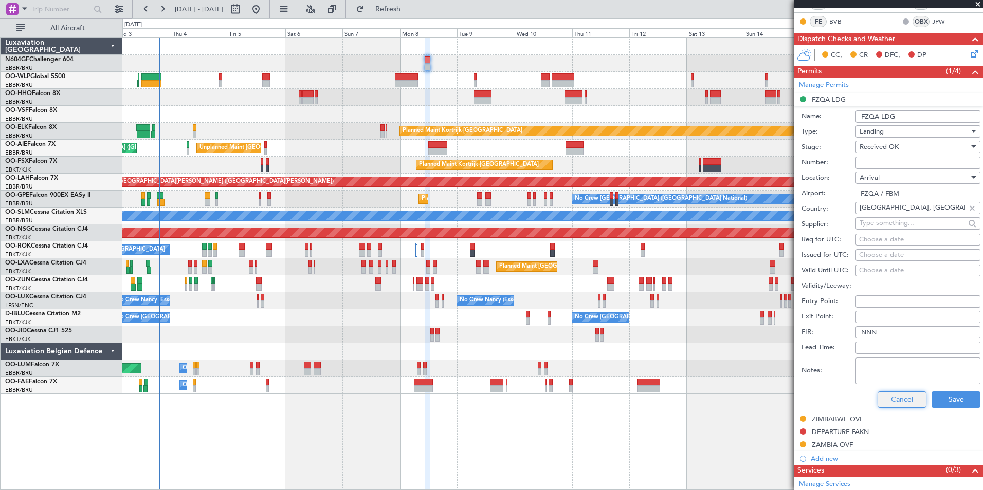
click at [887, 399] on button "Cancel" at bounding box center [901, 400] width 49 height 16
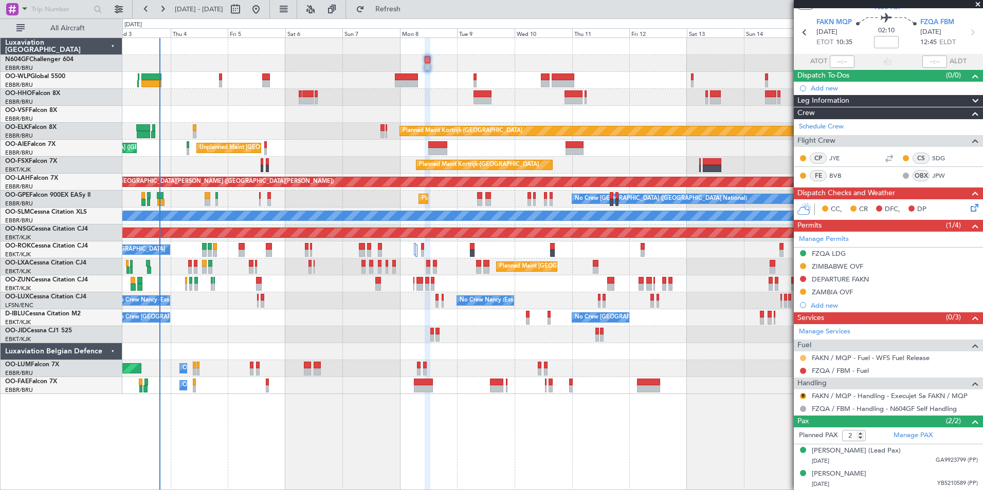
click at [801, 357] on button at bounding box center [803, 358] width 6 height 6
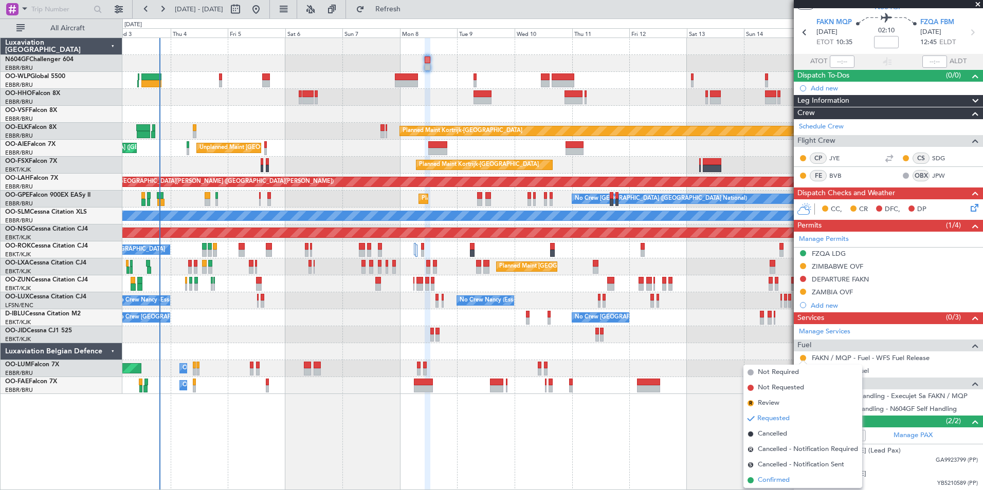
click at [762, 477] on span "Confirmed" at bounding box center [773, 480] width 32 height 10
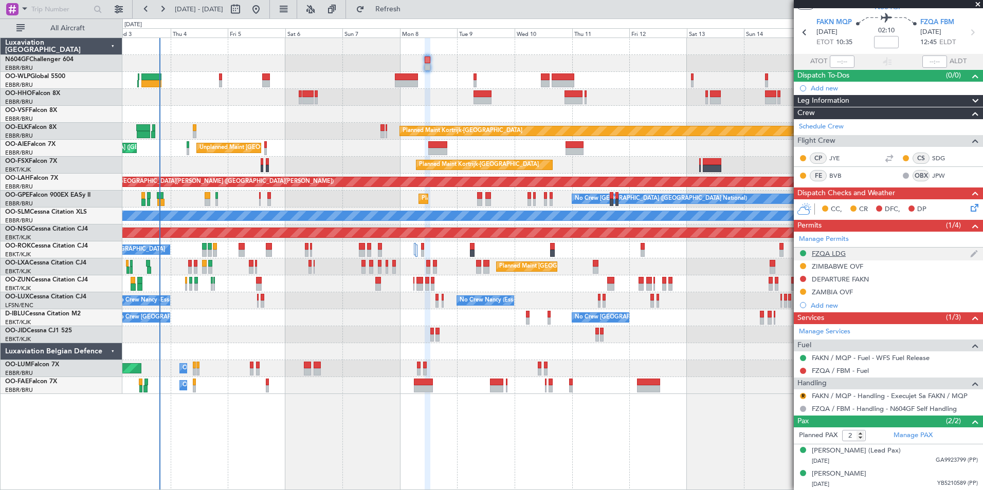
click at [837, 254] on div "FZQA LDG" at bounding box center [828, 253] width 34 height 9
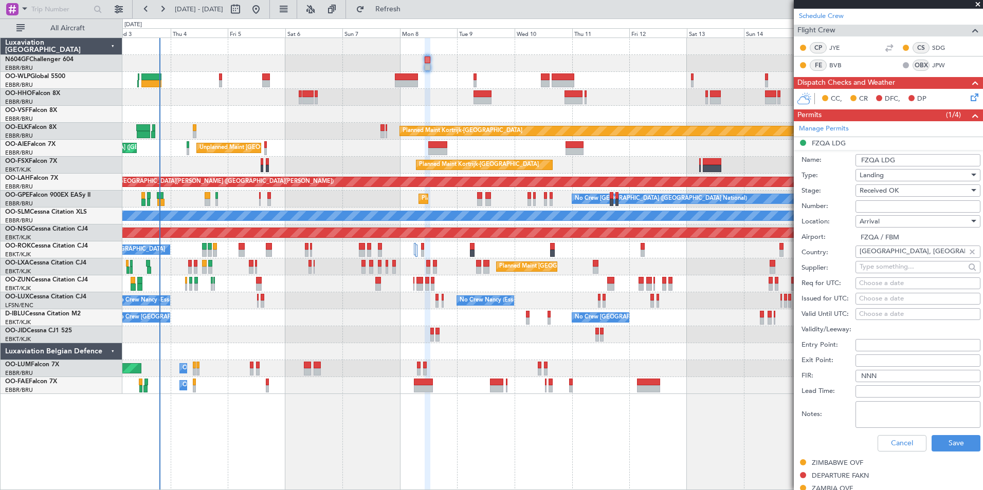
scroll to position [185, 0]
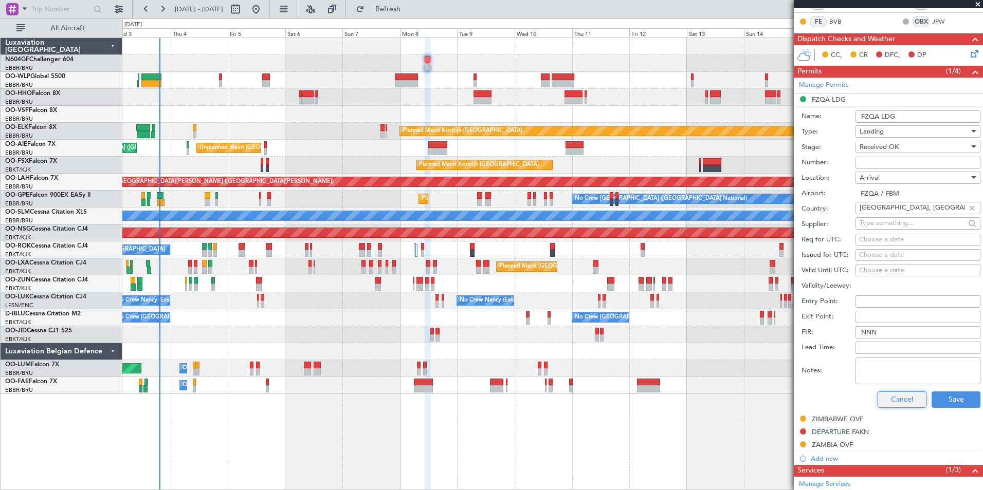
click at [895, 400] on button "Cancel" at bounding box center [901, 400] width 49 height 16
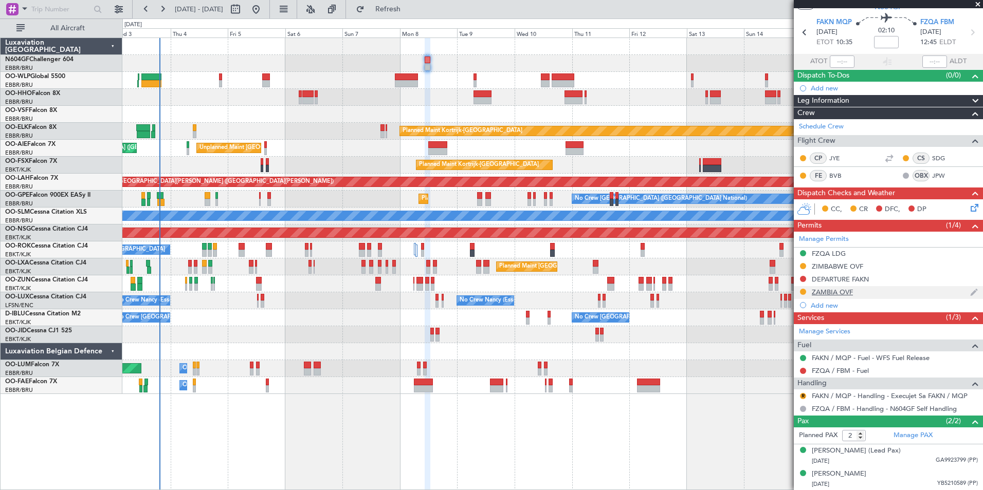
scroll to position [0, 0]
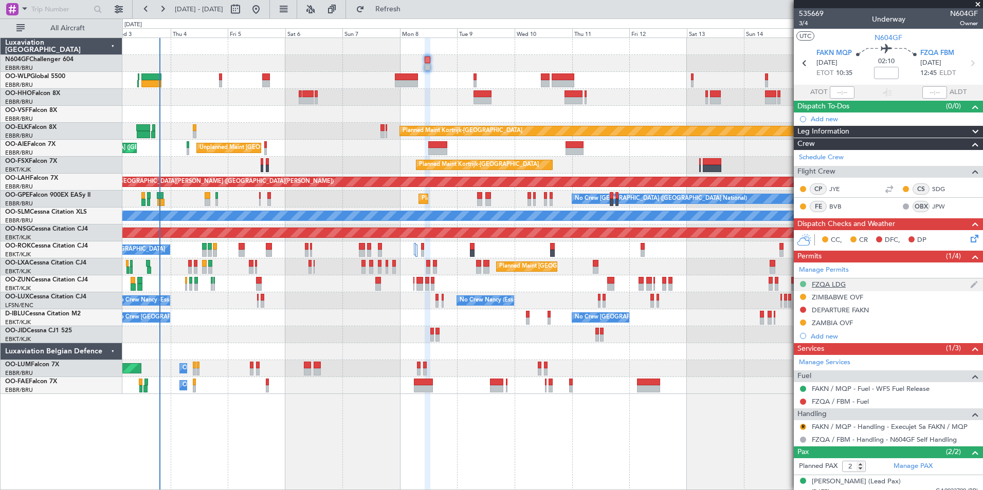
click at [804, 281] on button at bounding box center [803, 284] width 6 height 6
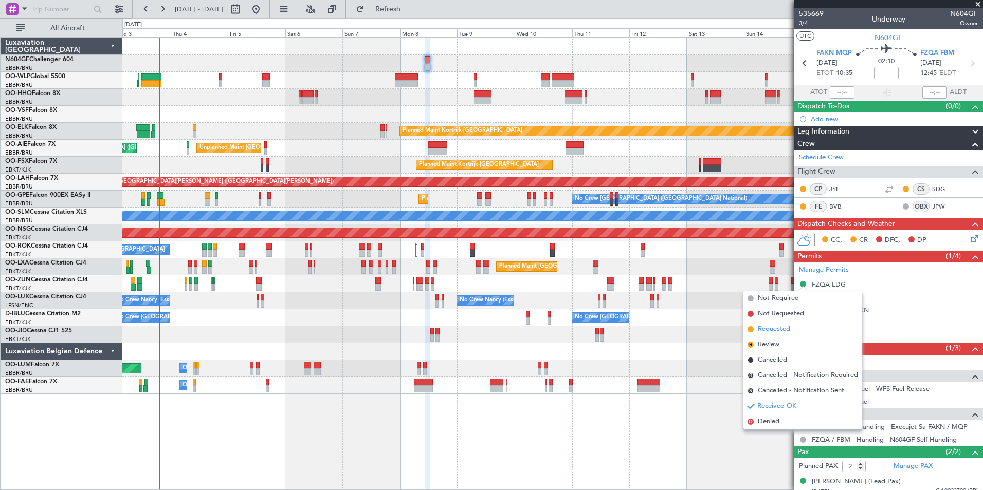
click at [774, 335] on li "Requested" at bounding box center [802, 329] width 119 height 15
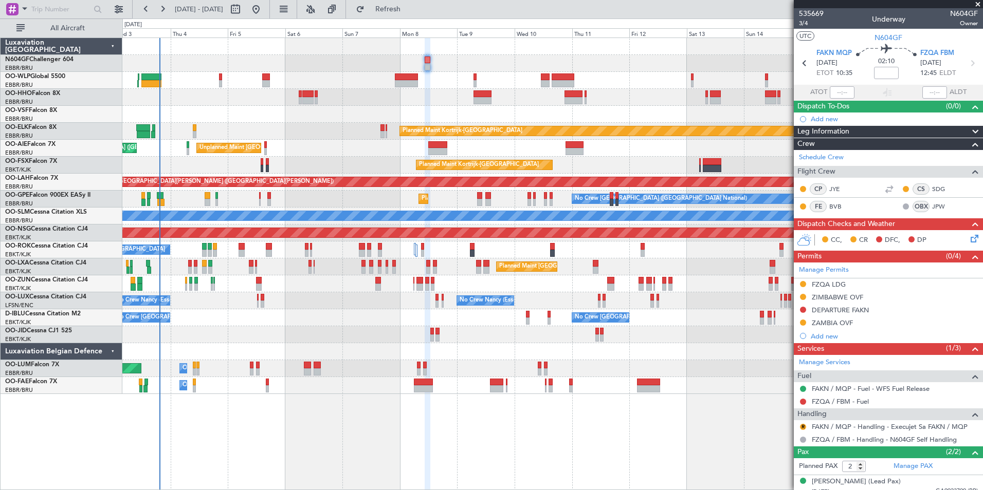
click at [305, 103] on div at bounding box center [552, 97] width 860 height 17
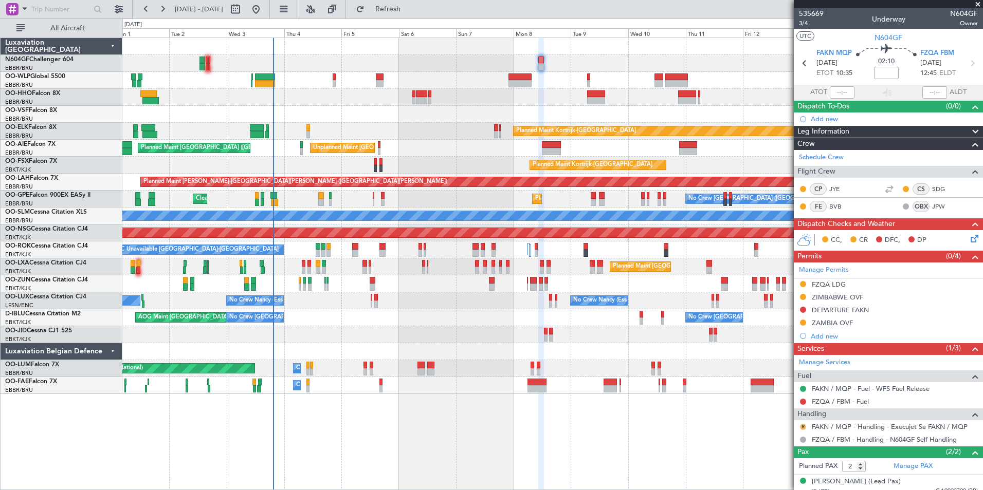
click at [804, 424] on button "R" at bounding box center [803, 427] width 6 height 6
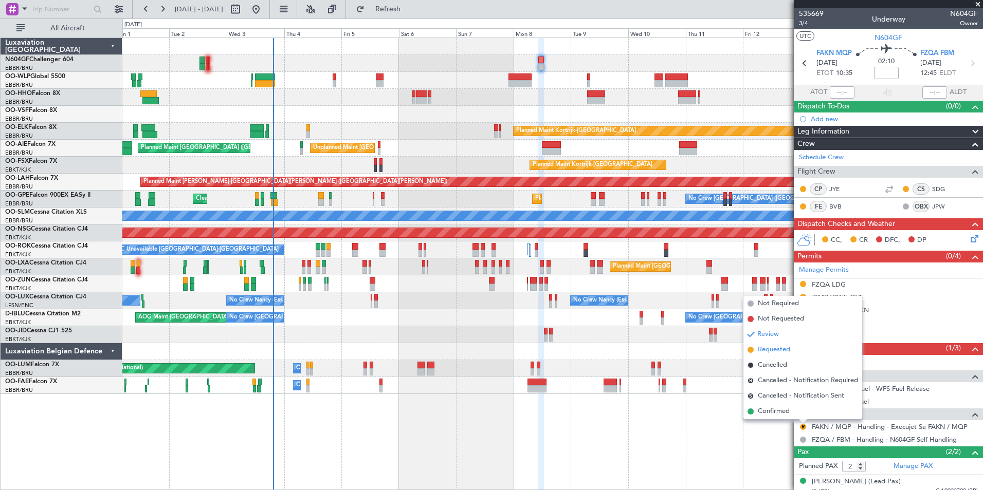
click at [772, 349] on span "Requested" at bounding box center [773, 350] width 32 height 10
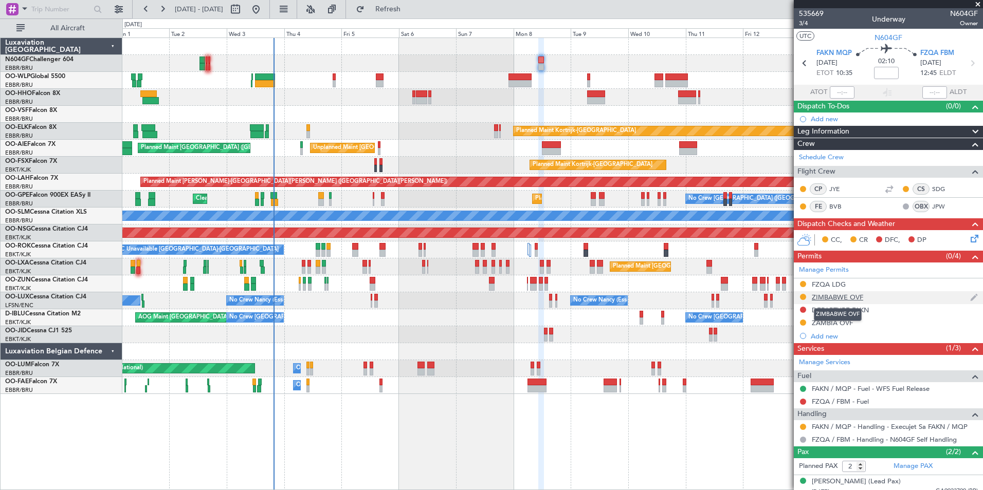
click at [825, 299] on div "ZIMBABWE OVF" at bounding box center [836, 297] width 51 height 9
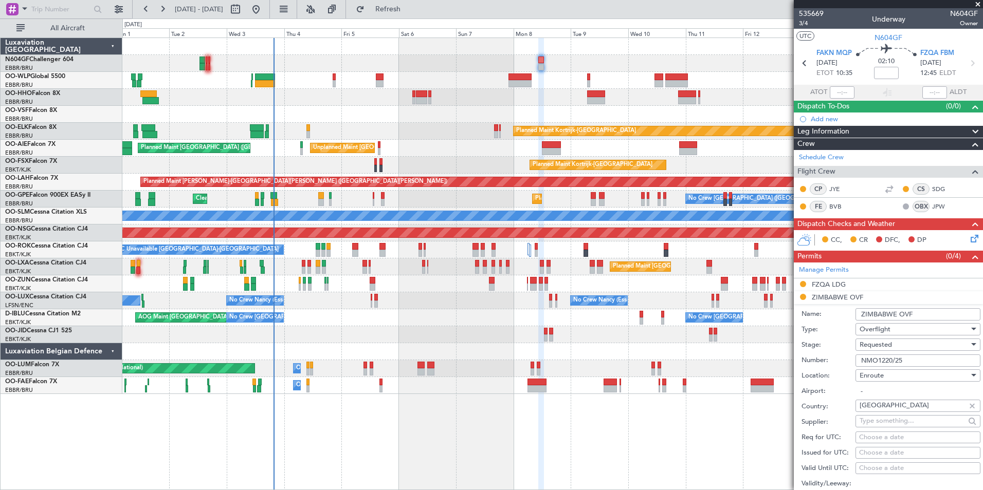
click at [904, 342] on div "Requested" at bounding box center [913, 344] width 109 height 15
click at [906, 419] on span "Received OK" at bounding box center [914, 422] width 108 height 15
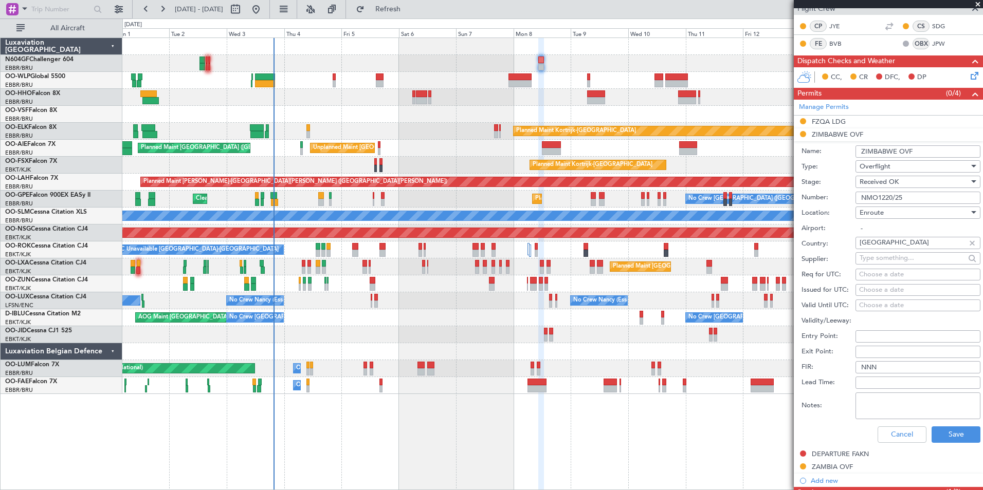
scroll to position [206, 0]
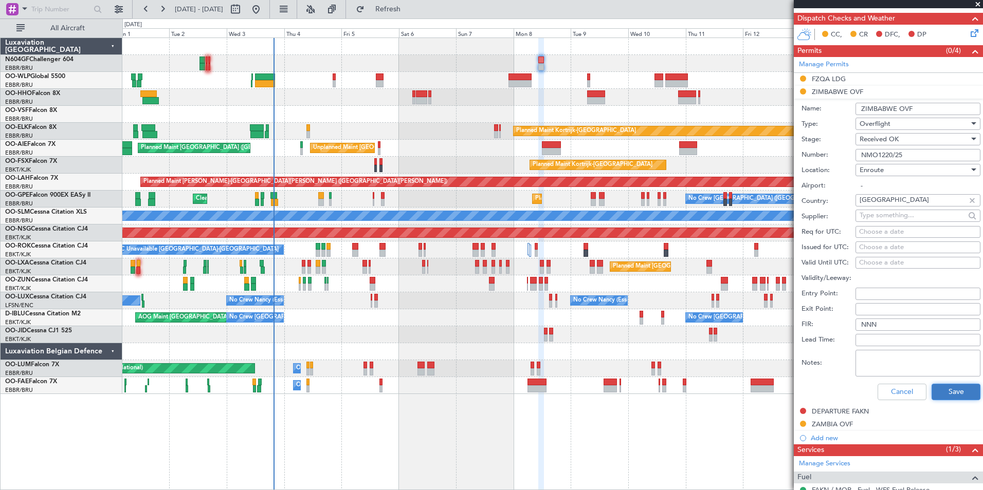
click at [943, 391] on button "Save" at bounding box center [955, 392] width 49 height 16
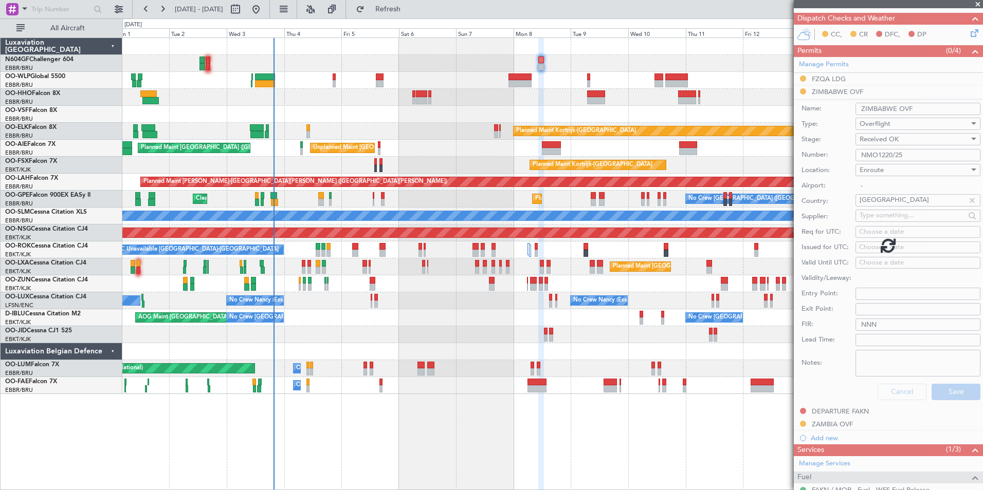
scroll to position [31, 0]
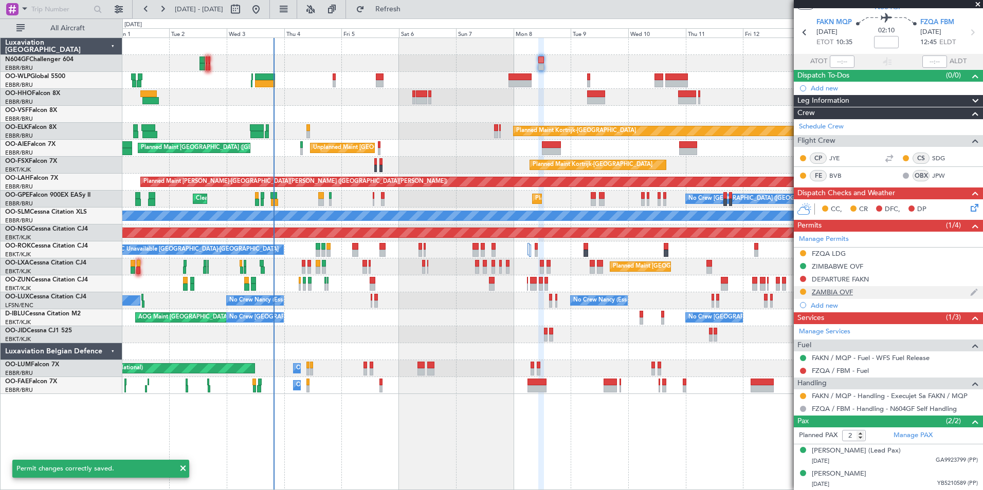
click at [824, 290] on div "ZAMBIA OVF" at bounding box center [831, 292] width 41 height 9
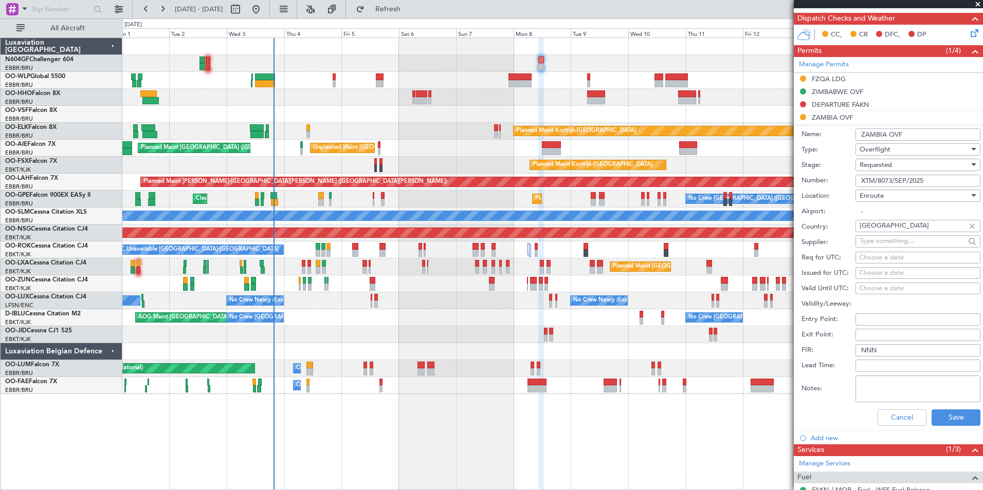
click at [911, 164] on div "Requested" at bounding box center [913, 164] width 109 height 15
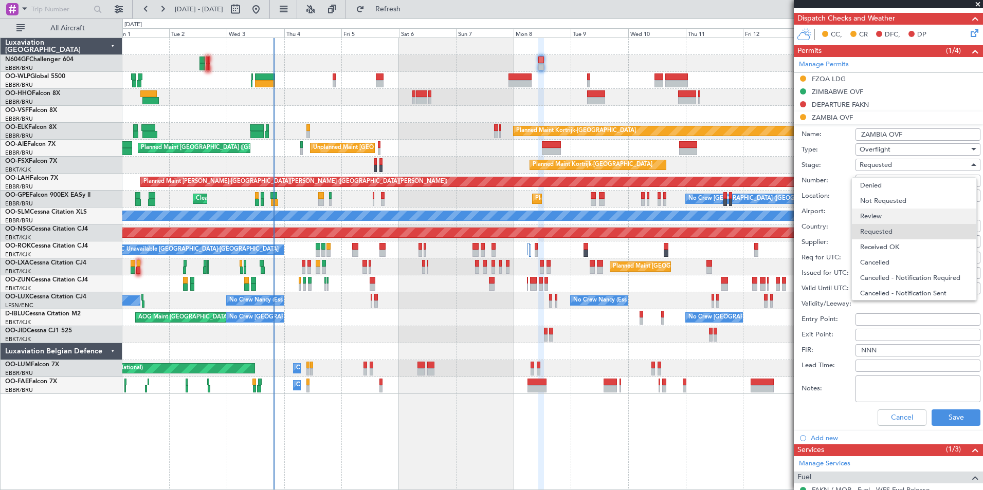
scroll to position [5, 0]
click at [910, 244] on span "Received OK" at bounding box center [914, 242] width 108 height 15
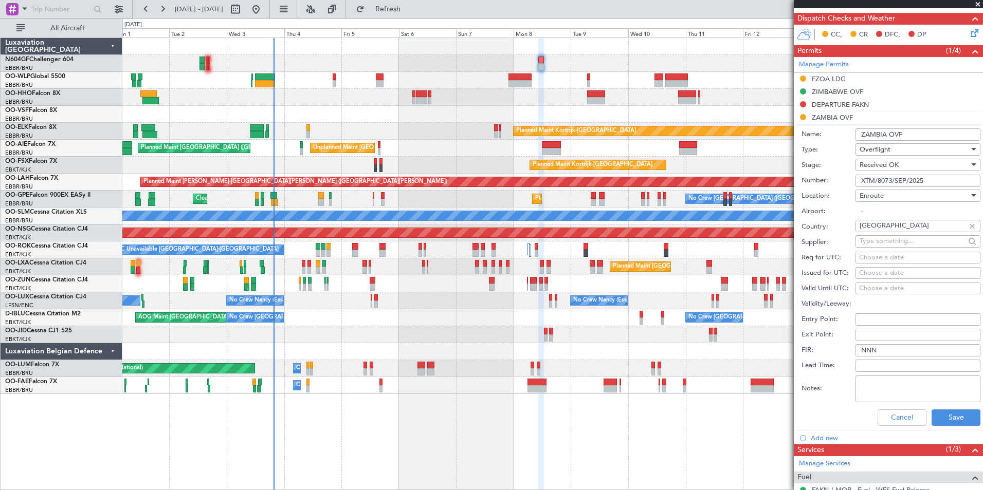
scroll to position [308, 0]
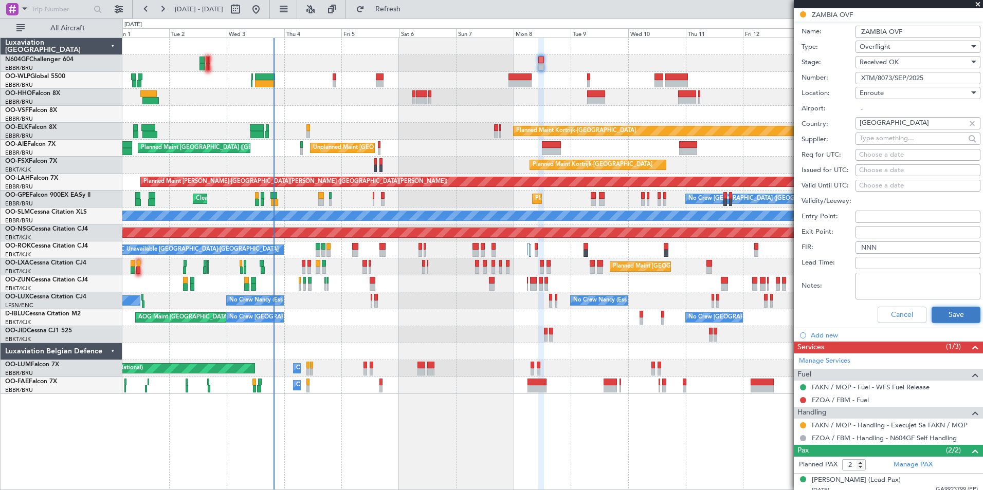
click at [953, 320] on button "Save" at bounding box center [955, 315] width 49 height 16
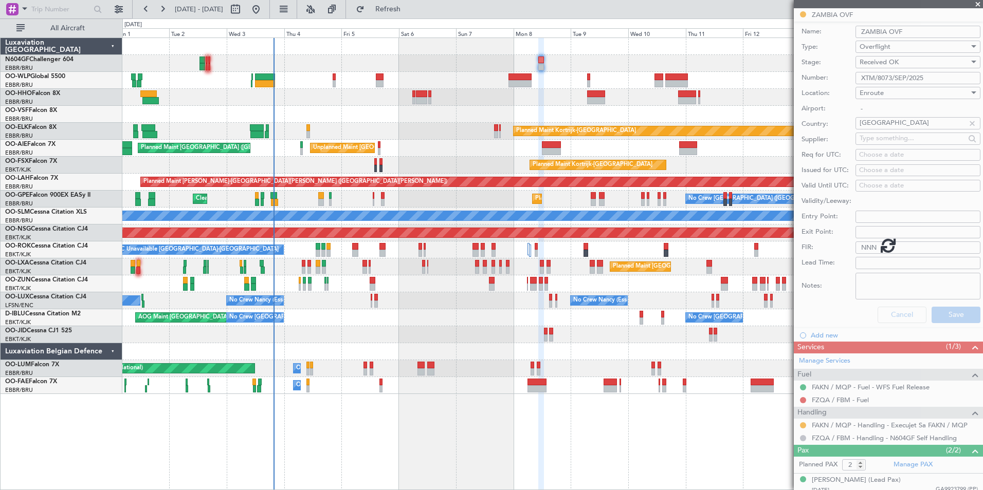
scroll to position [2, 0]
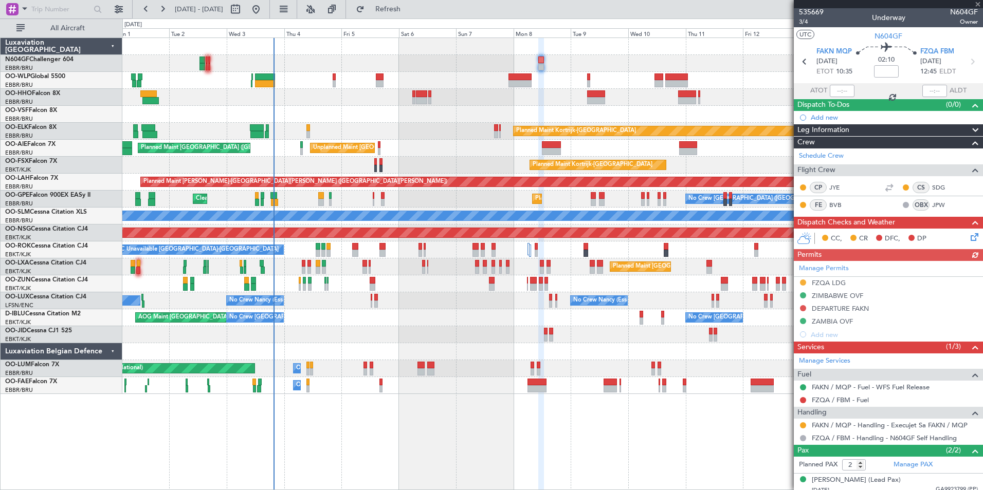
click at [472, 138] on div "Planned Maint Kortrijk-[GEOGRAPHIC_DATA]" at bounding box center [552, 131] width 860 height 17
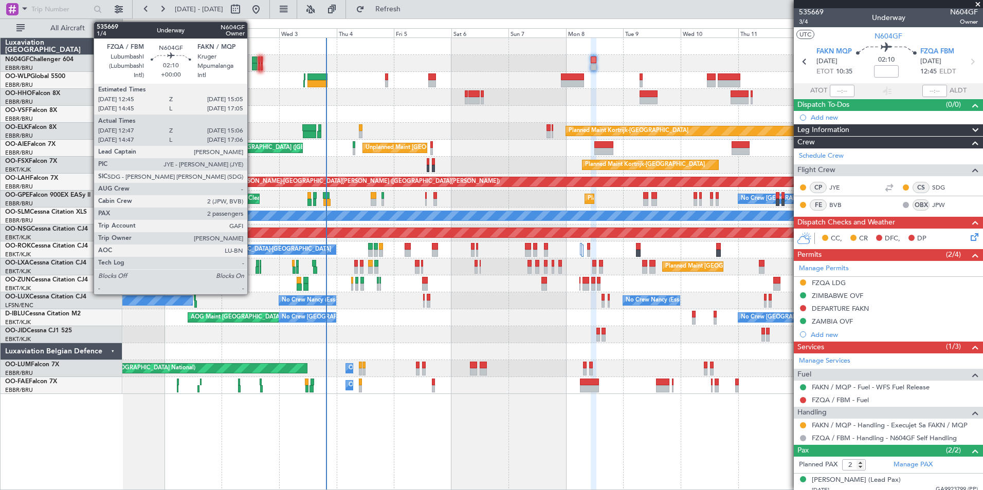
click at [252, 60] on div at bounding box center [255, 60] width 6 height 7
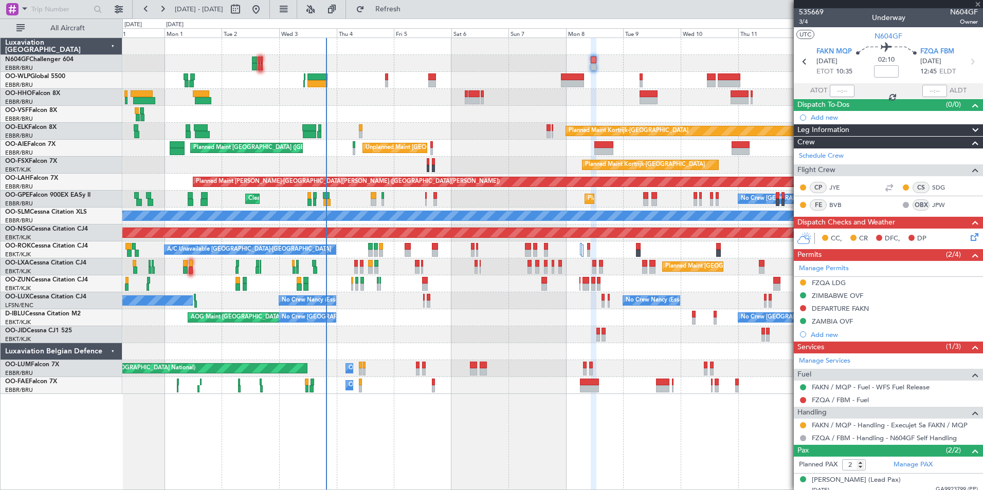
type input "12:52"
type input "15:01"
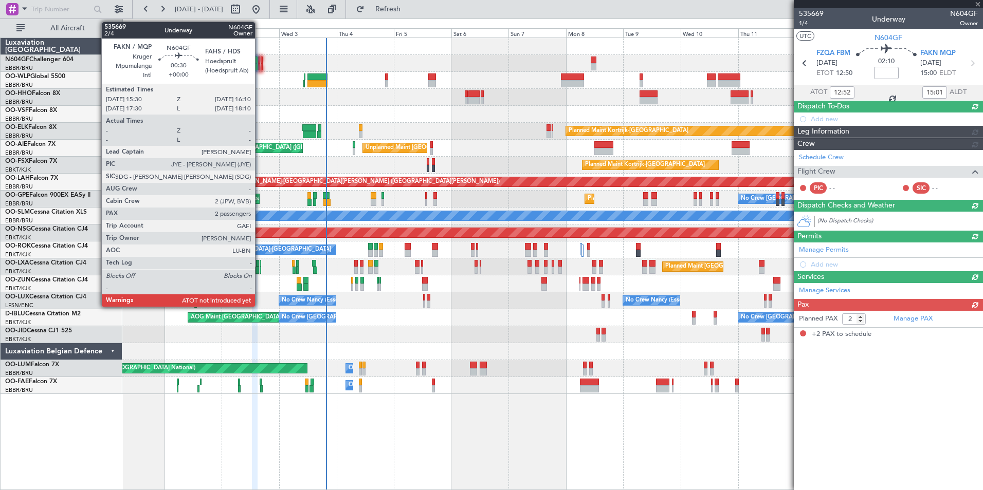
scroll to position [0, 0]
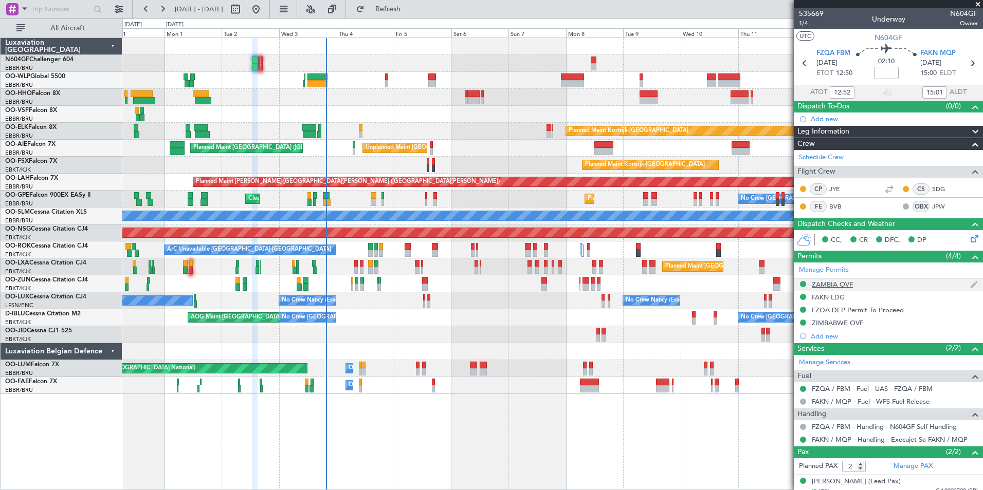
click at [842, 285] on div "ZAMBIA OVF" at bounding box center [831, 284] width 41 height 9
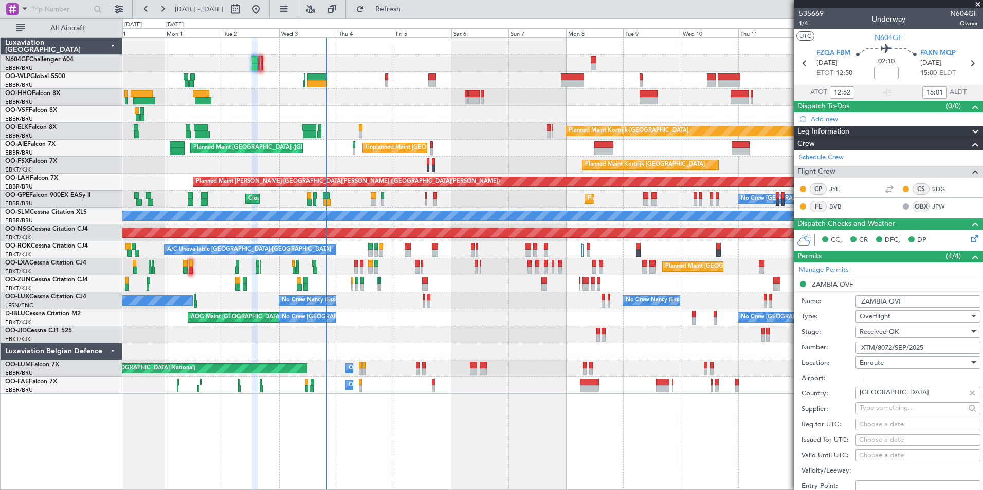
scroll to position [154, 0]
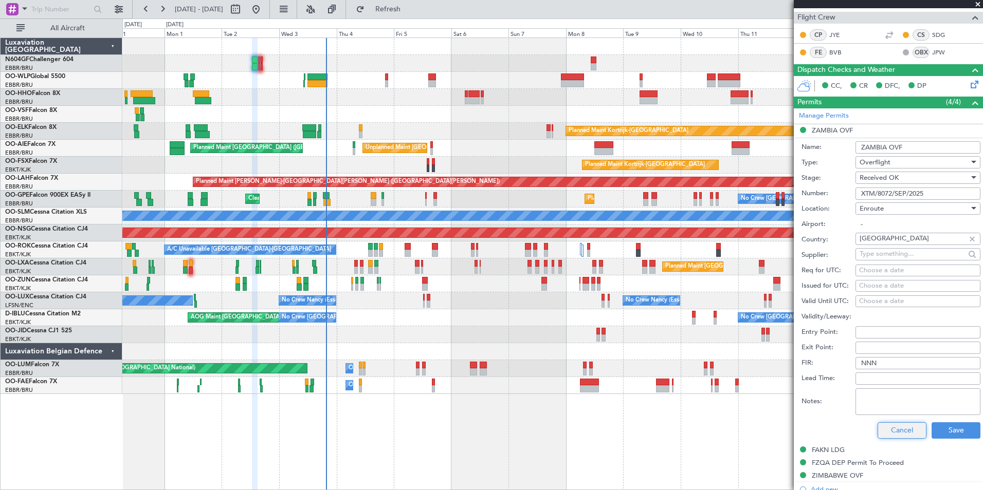
click at [895, 428] on button "Cancel" at bounding box center [901, 430] width 49 height 16
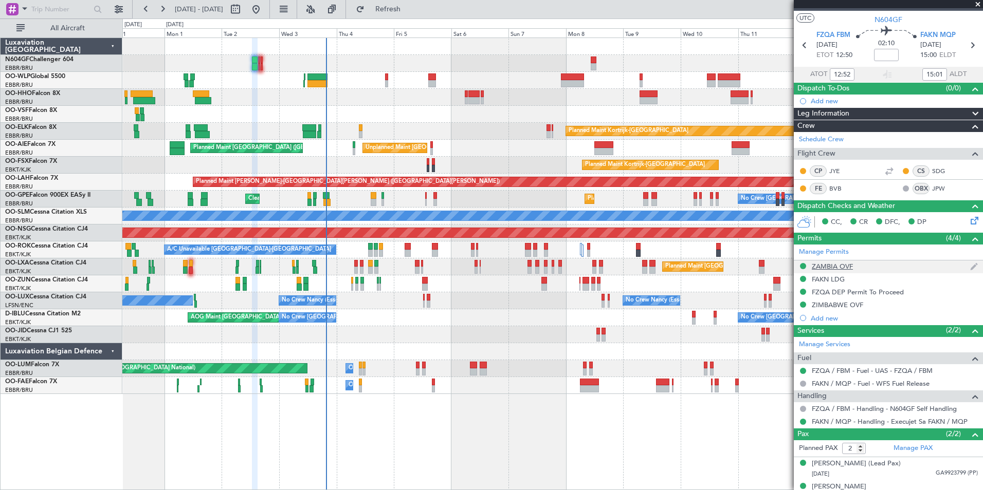
scroll to position [0, 0]
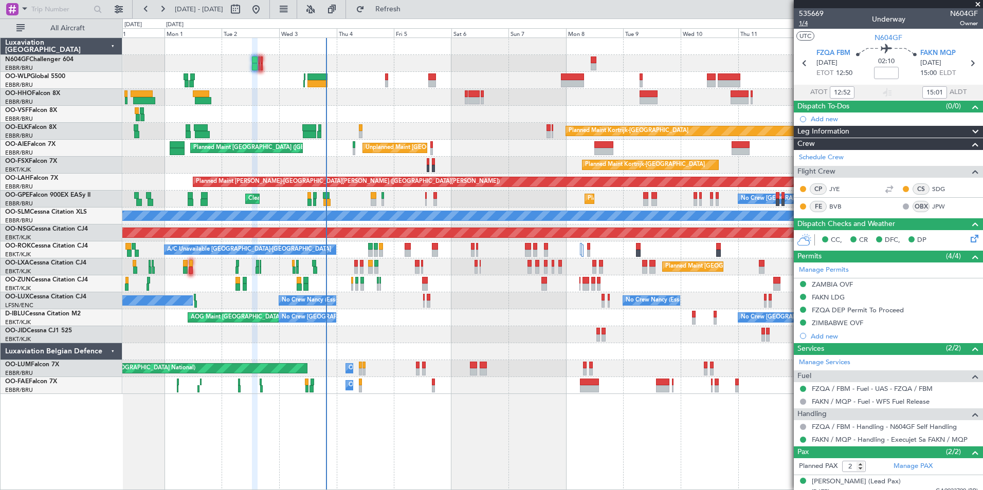
click at [799, 21] on span "1/4" at bounding box center [811, 23] width 25 height 9
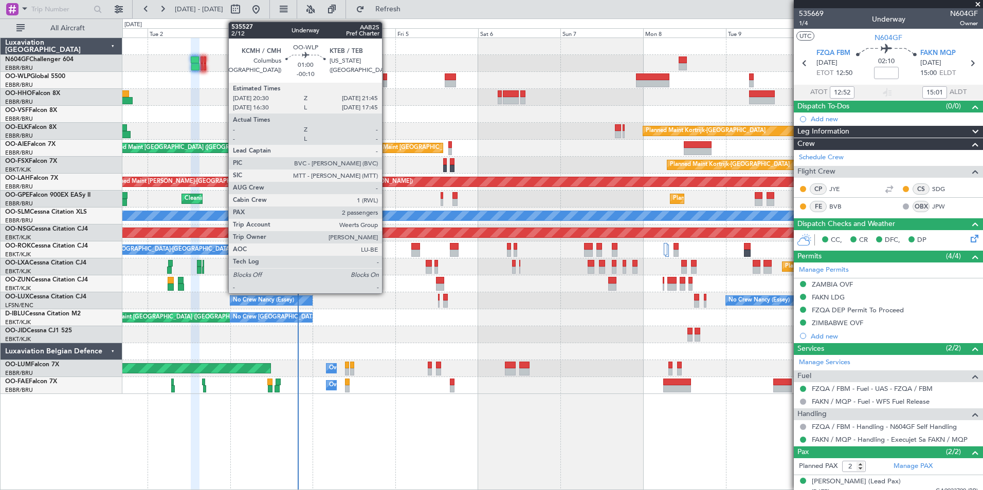
click at [386, 79] on div at bounding box center [385, 76] width 5 height 7
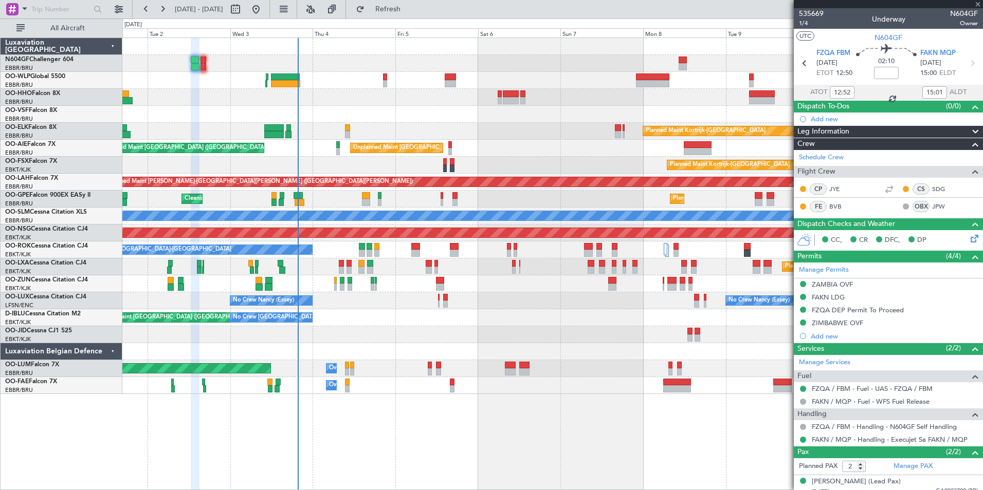
type input "-00:10"
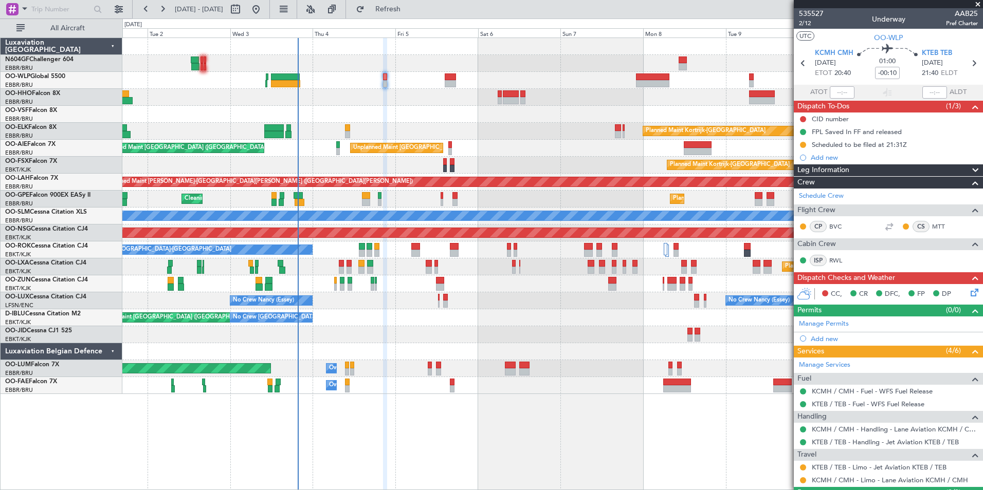
click at [440, 98] on div at bounding box center [552, 97] width 860 height 17
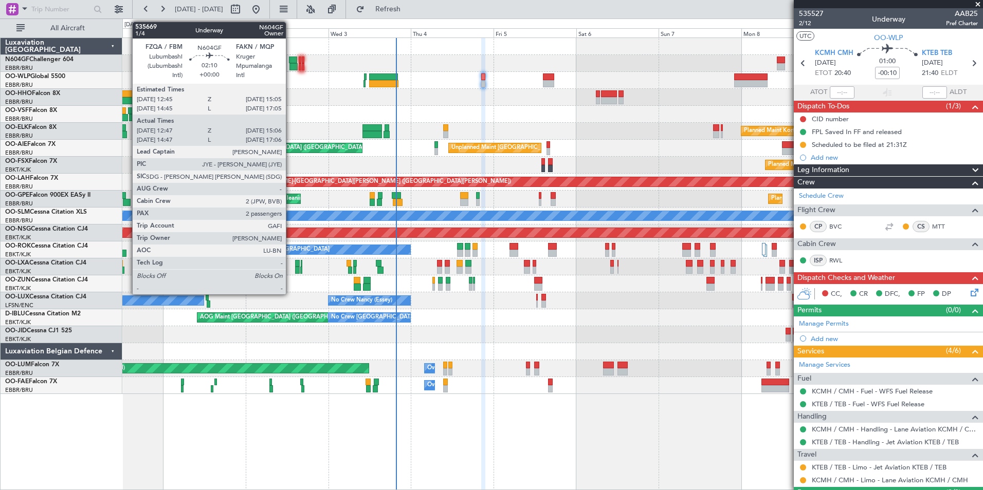
click at [290, 64] on div at bounding box center [293, 66] width 8 height 7
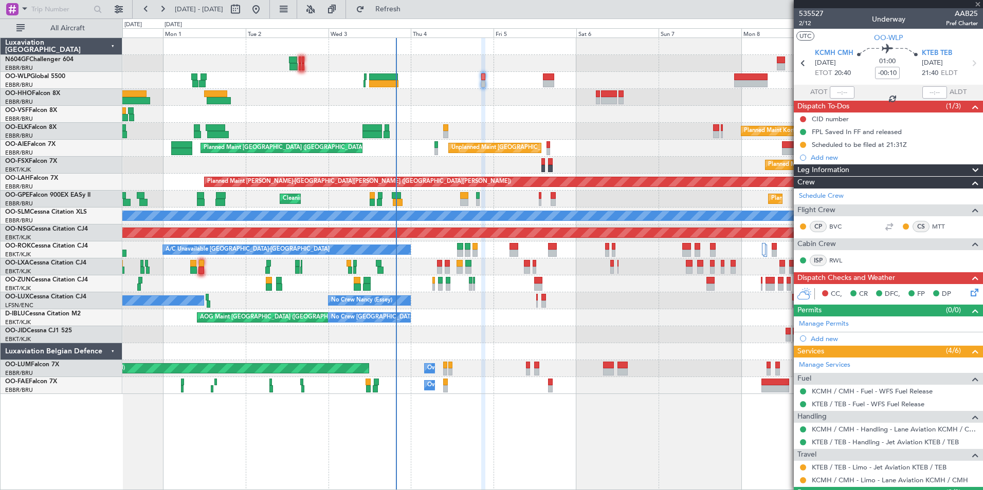
type input "12:52"
type input "15:01"
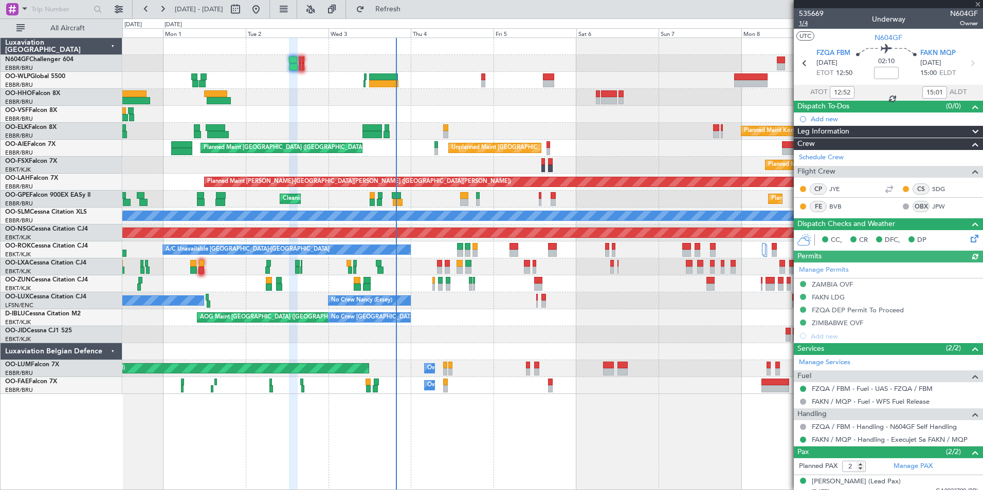
click at [806, 21] on span "1/4" at bounding box center [811, 23] width 25 height 9
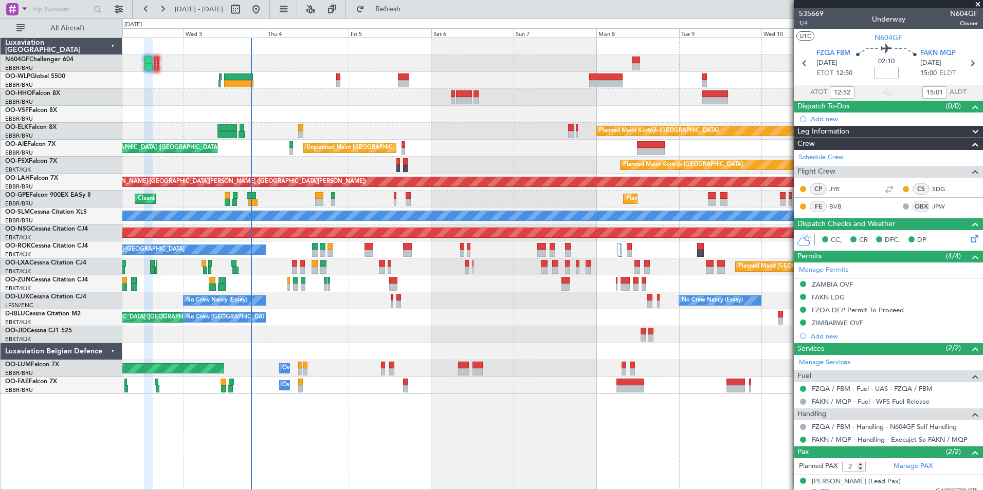
click at [397, 61] on div at bounding box center [552, 63] width 860 height 17
click at [350, 97] on div at bounding box center [552, 97] width 860 height 17
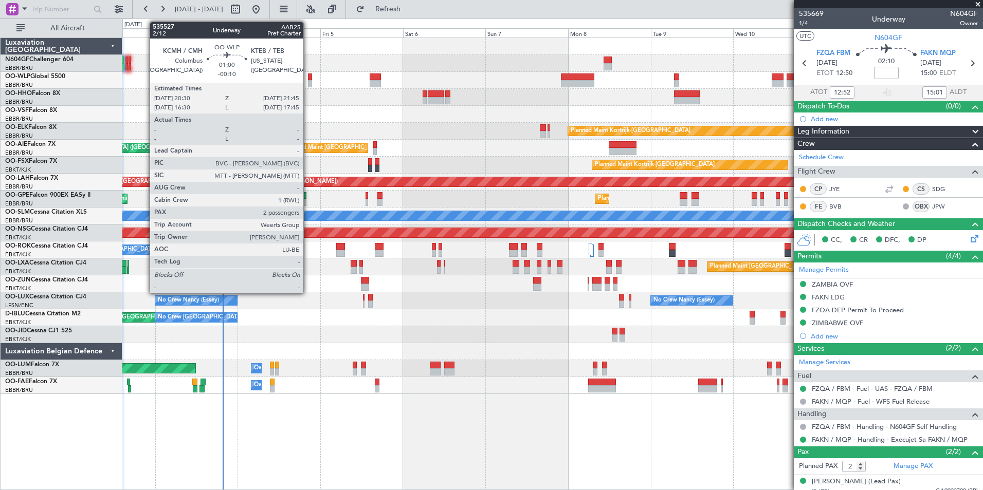
click at [308, 78] on div at bounding box center [310, 76] width 5 height 7
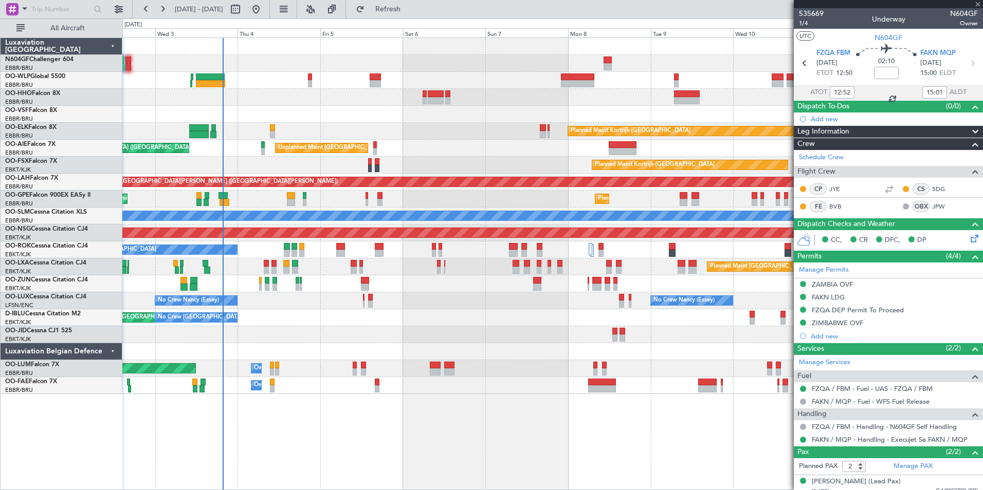
type input "-00:10"
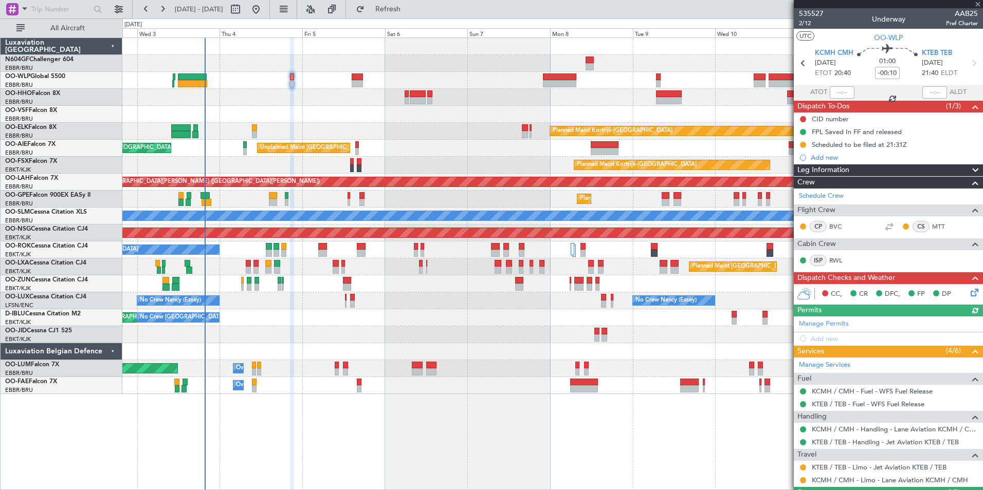
click at [322, 106] on div at bounding box center [552, 114] width 860 height 17
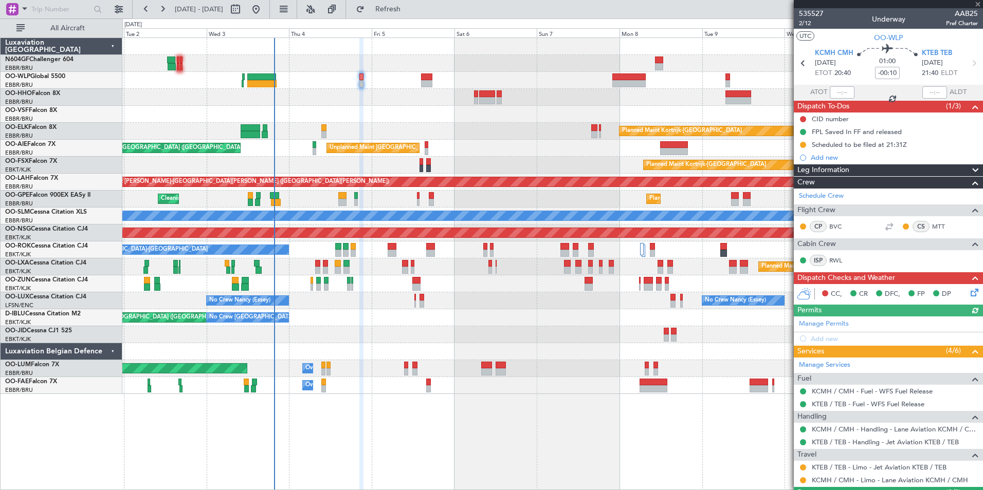
click at [391, 108] on div at bounding box center [552, 114] width 860 height 17
click at [804, 24] on span "2/12" at bounding box center [811, 23] width 25 height 9
click at [804, 21] on span "2/12" at bounding box center [811, 23] width 25 height 9
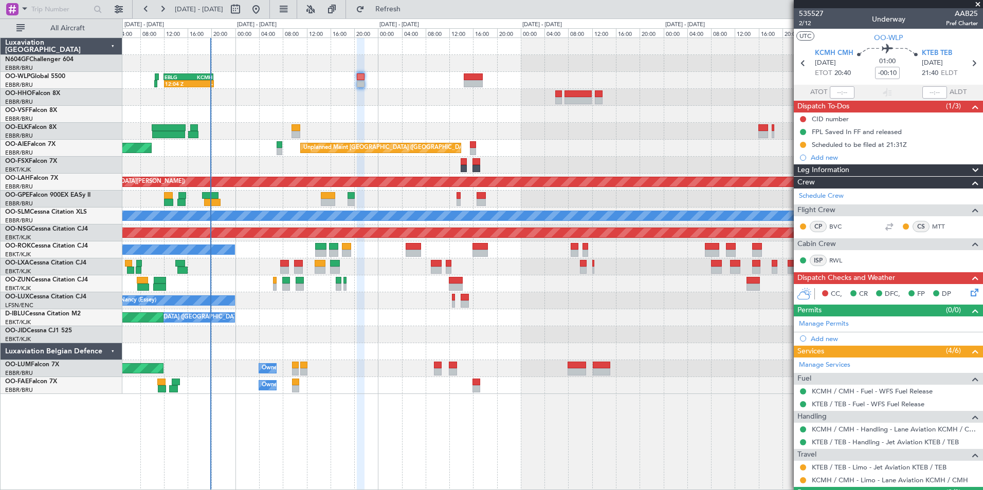
click at [543, 115] on div at bounding box center [552, 114] width 860 height 17
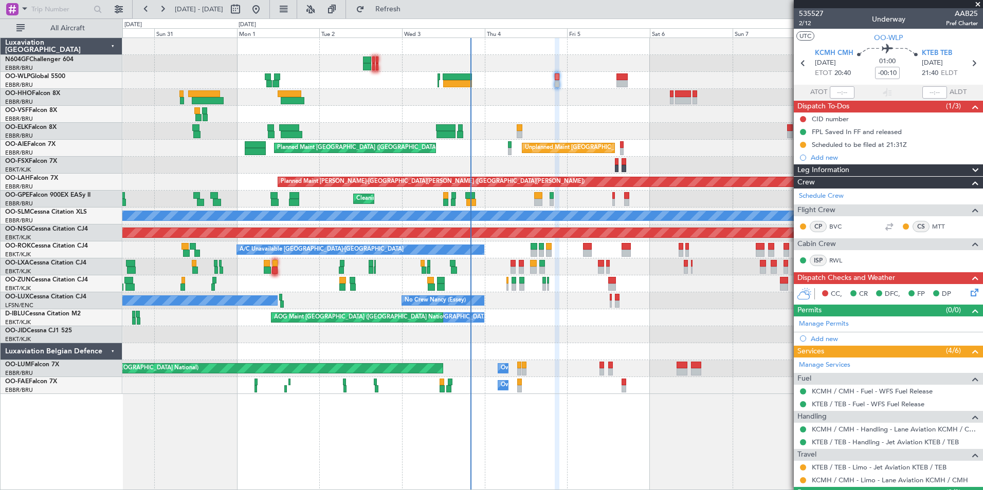
click at [968, 288] on icon at bounding box center [972, 291] width 8 height 8
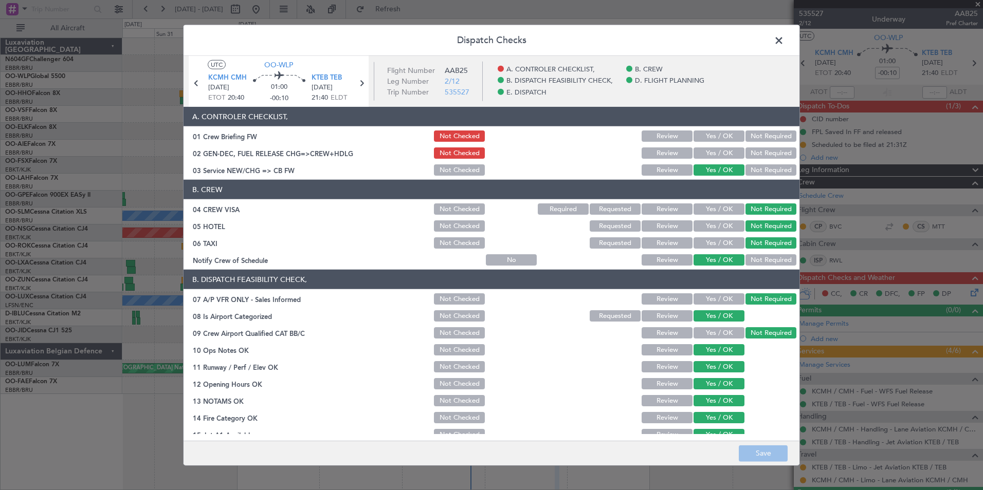
click at [710, 152] on button "Yes / OK" at bounding box center [718, 152] width 51 height 11
click at [708, 134] on button "Yes / OK" at bounding box center [718, 136] width 51 height 11
click at [762, 449] on button "Save" at bounding box center [762, 453] width 49 height 16
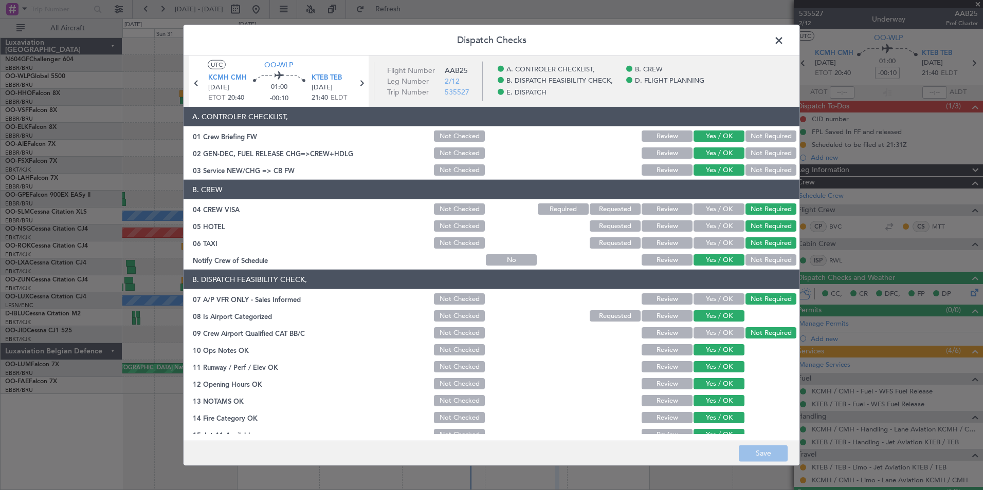
click at [784, 44] on span at bounding box center [784, 43] width 0 height 21
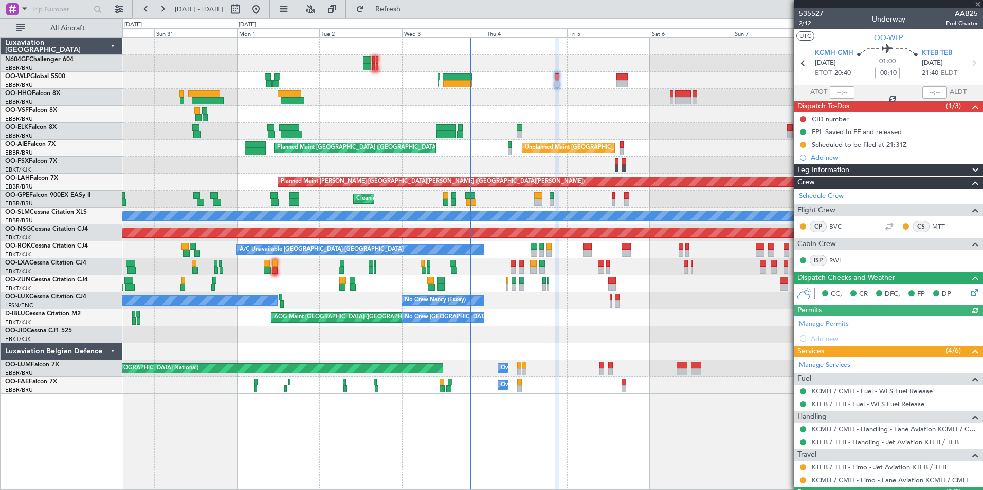
click at [554, 101] on div at bounding box center [552, 97] width 860 height 17
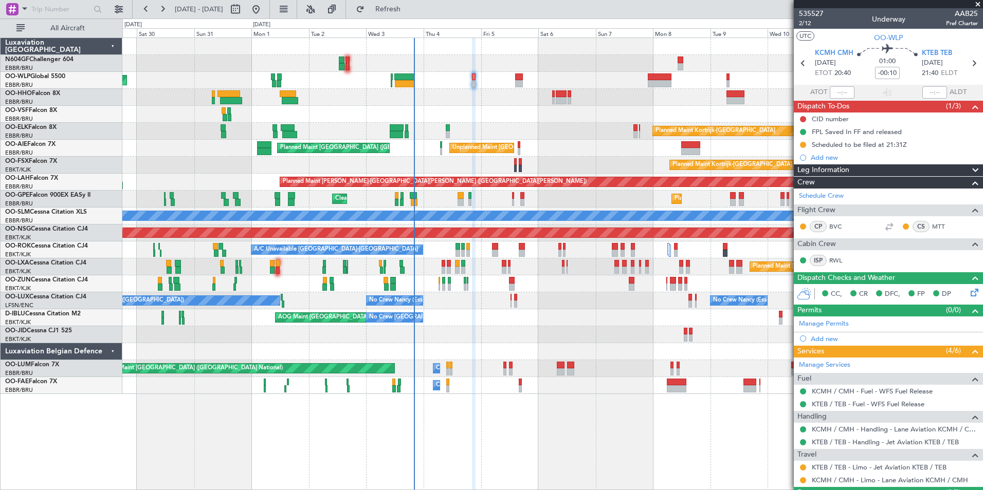
click at [486, 169] on div "Planned Maint Berlin (Brandenburg) Planned Maint Kortrijk-Wevelgem Unplanned Ma…" at bounding box center [552, 216] width 860 height 356
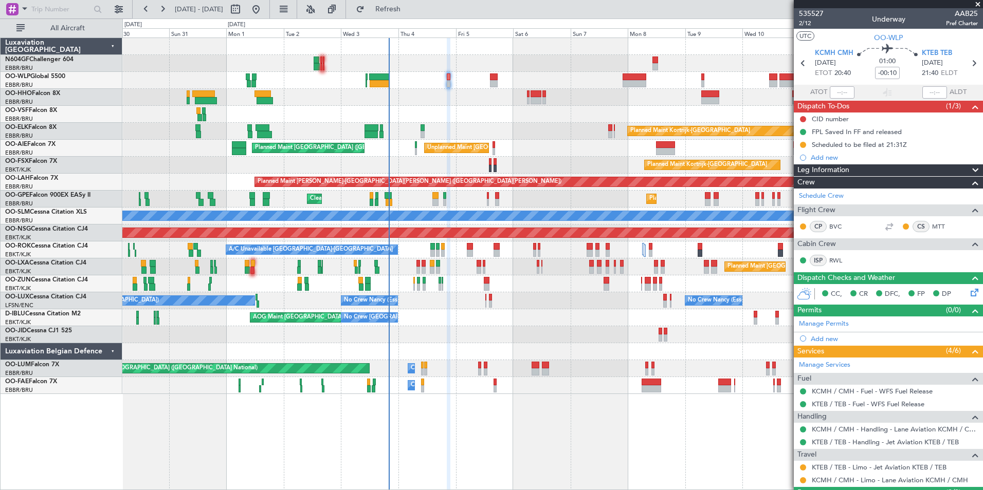
click at [471, 342] on div "Planned Maint Kortrijk-Wevelgem AOG Maint Kortrijk-Wevelgem" at bounding box center [552, 334] width 860 height 17
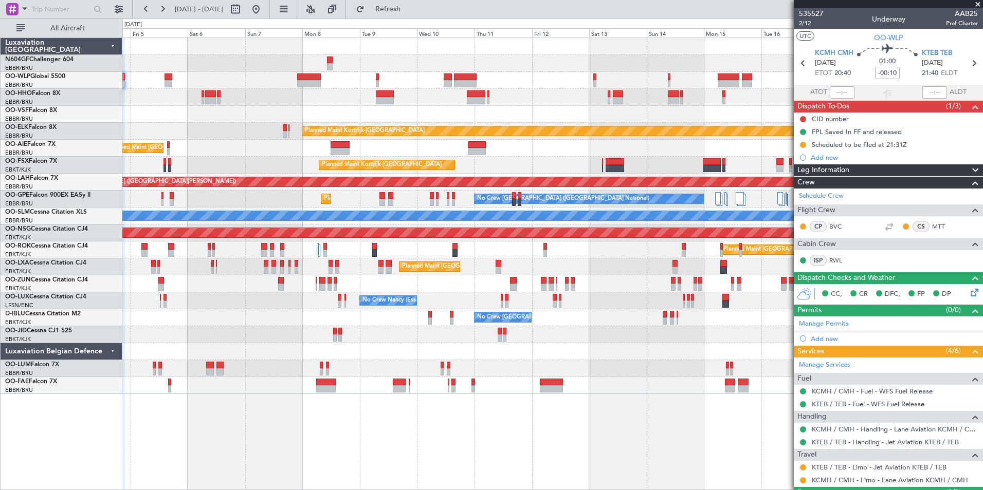
click at [380, 328] on div at bounding box center [552, 334] width 860 height 17
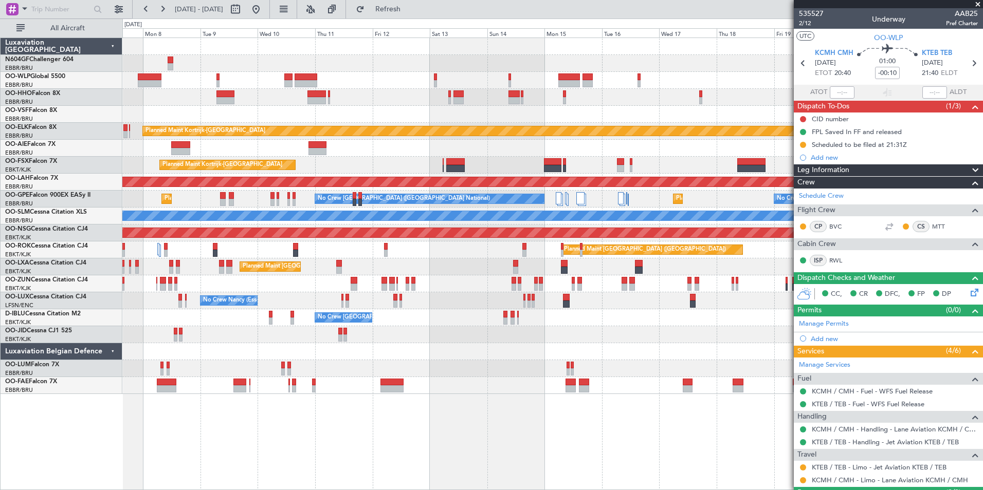
click at [434, 342] on div at bounding box center [552, 334] width 860 height 17
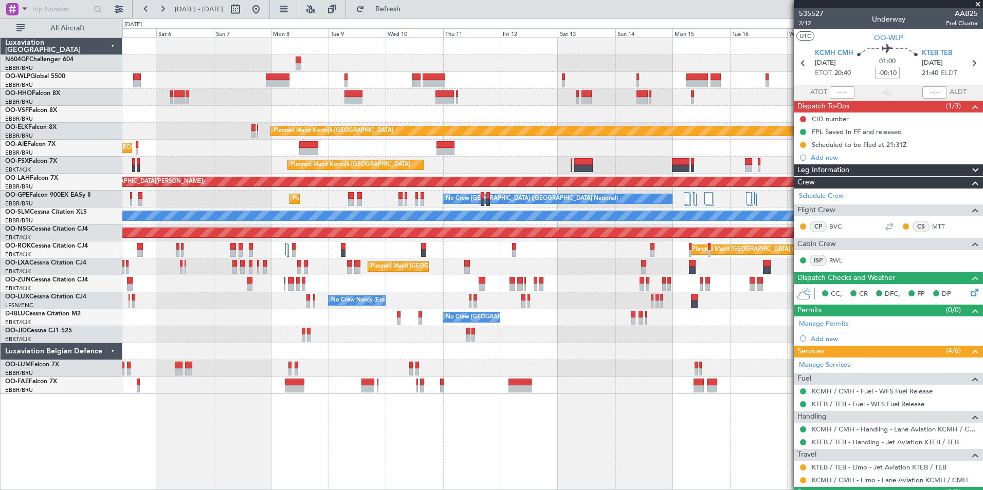
click at [502, 338] on div "Planned Maint Kortrijk-Wevelgem Unplanned Maint Brussels (Brussels National) Pl…" at bounding box center [552, 216] width 860 height 356
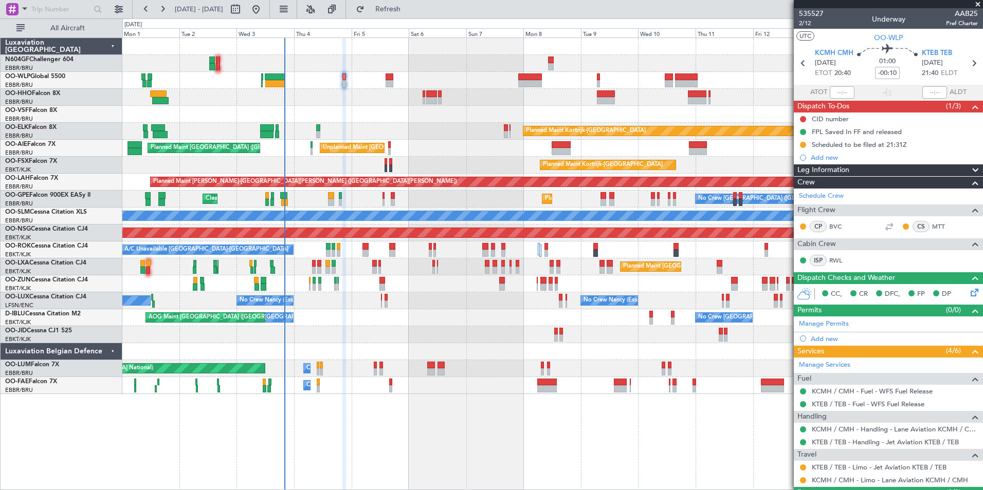
click at [443, 299] on div "No Crew Nancy (Essey) No Crew Nancy (Essey) No Crew Paris (Le Bourget) Planned …" at bounding box center [552, 300] width 860 height 17
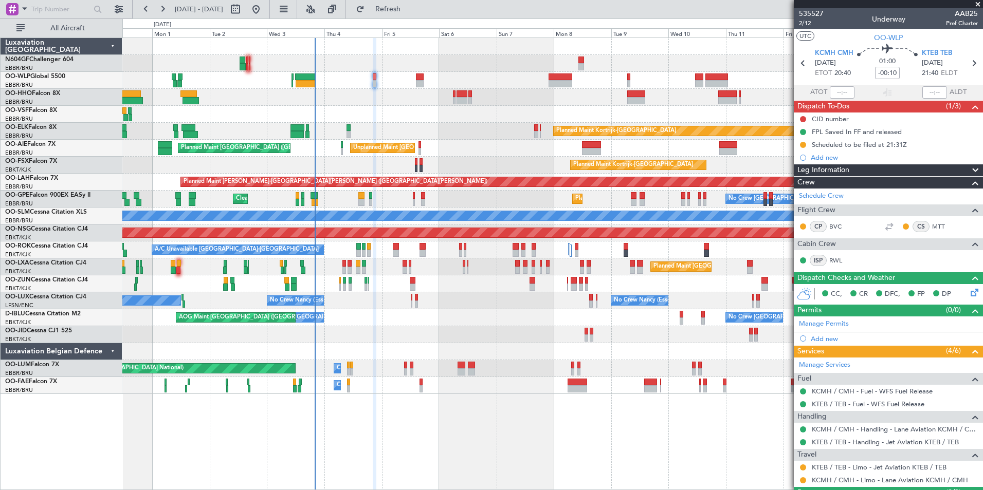
click at [437, 195] on div "No Crew Brussels (Brussels National) Planned Maint Brussels (Brussels National)…" at bounding box center [552, 199] width 860 height 17
click at [417, 186] on div "Planned Maint [PERSON_NAME]-[GEOGRAPHIC_DATA][PERSON_NAME] ([GEOGRAPHIC_DATA][P…" at bounding box center [552, 182] width 860 height 17
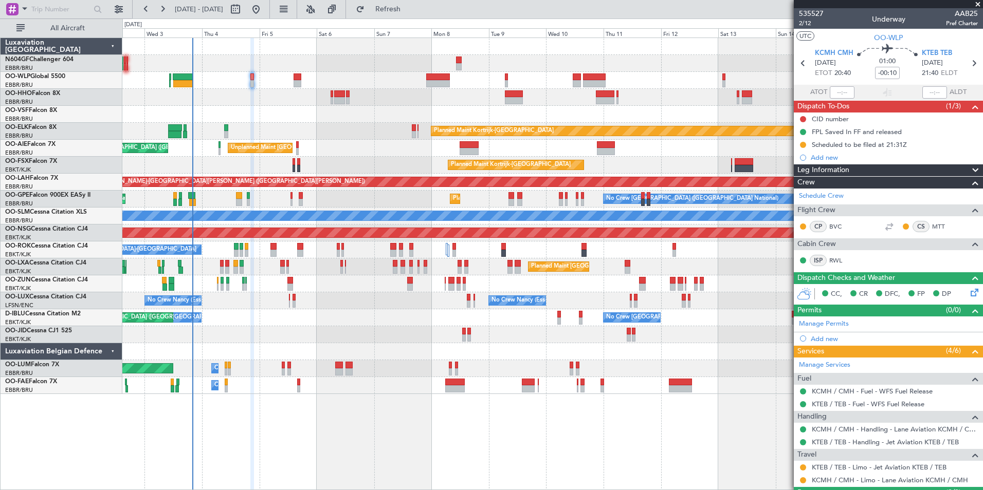
click at [400, 142] on div "Unplanned Maint Brussels (Brussels National) Planned Maint London (Farnborough)" at bounding box center [552, 148] width 860 height 17
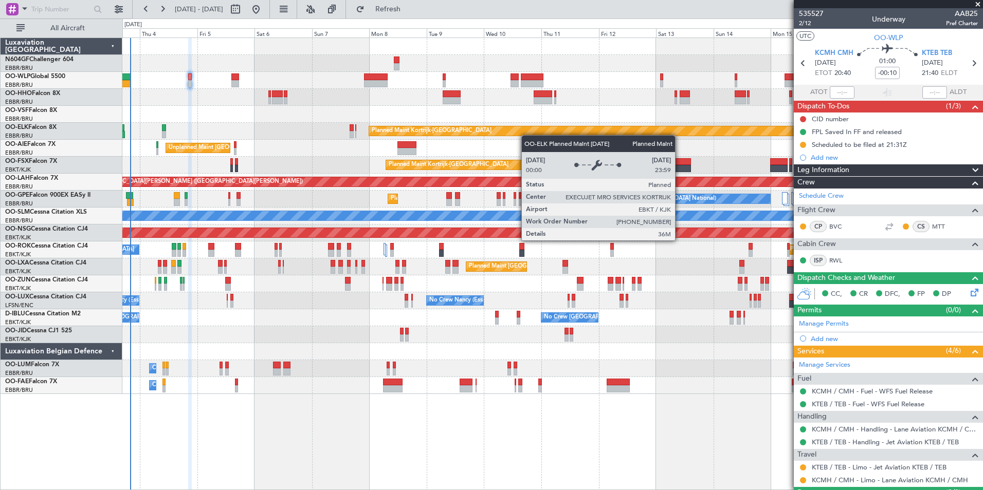
click at [512, 134] on div "Planned Maint Kortrijk-[GEOGRAPHIC_DATA]" at bounding box center [552, 131] width 860 height 17
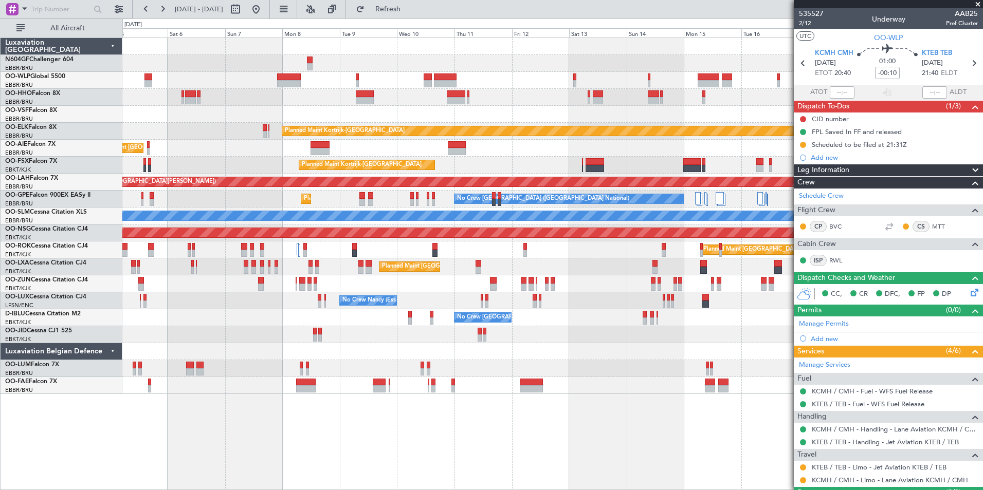
click at [549, 141] on div "Unplanned Maint Brussels (Brussels National) Planned Maint London (Farnborough)" at bounding box center [552, 148] width 860 height 17
click at [511, 131] on div "Planned Maint Kortrijk-Wevelgem Unplanned Maint Brussels (Brussels National) Pl…" at bounding box center [552, 216] width 860 height 356
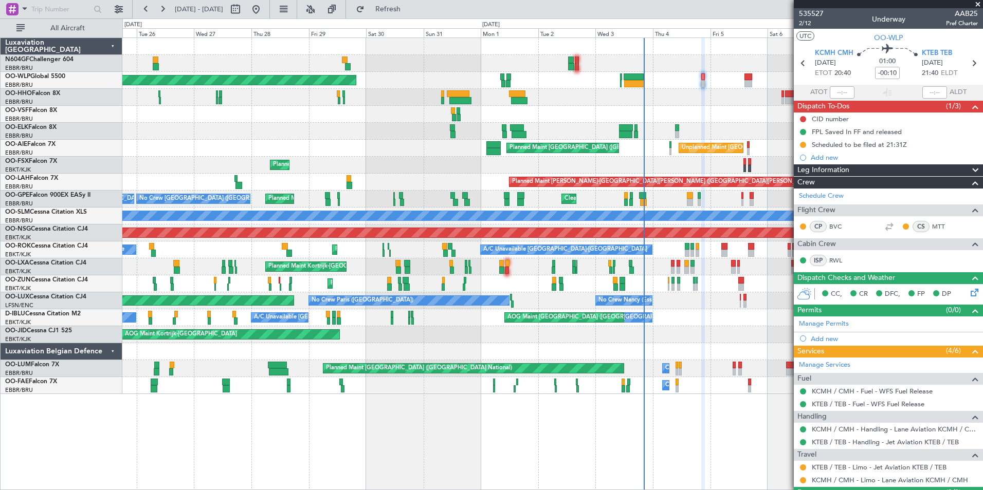
click at [614, 59] on div "Planned Maint Berlin (Brandenburg) Planned Maint Kortrijk-Wevelgem Unplanned Ma…" at bounding box center [552, 216] width 860 height 356
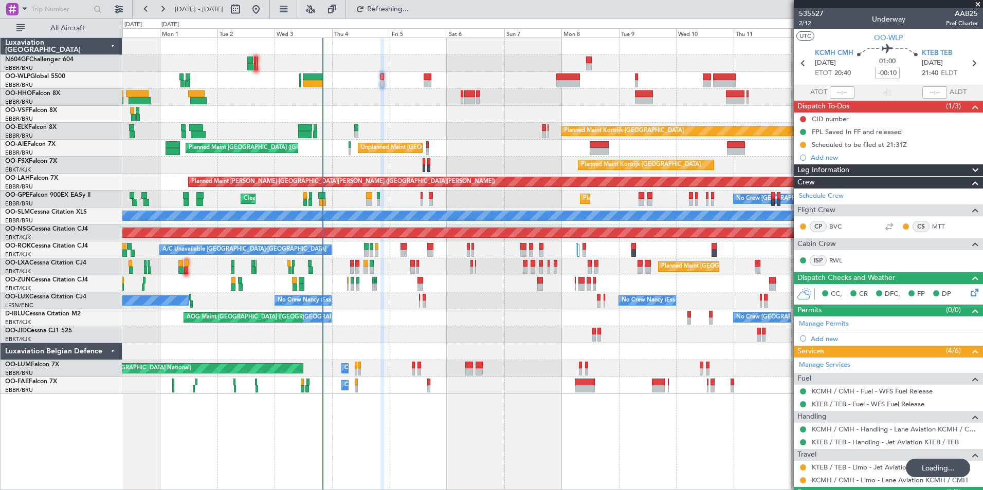
click at [0, 157] on html "25 Aug 2025 - 09 Sep 2025 Refreshing... Quick Links All Aircraft Planned Maint …" at bounding box center [491, 245] width 983 height 490
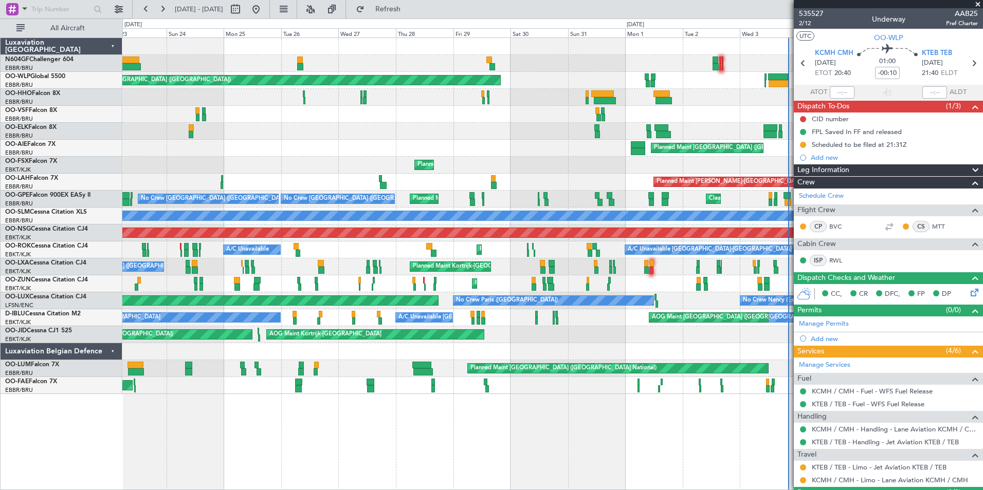
click at [688, 98] on div "Planned Maint Berlin (Brandenburg) Planned Maint Kortrijk-Wevelgem Planned Main…" at bounding box center [552, 216] width 860 height 356
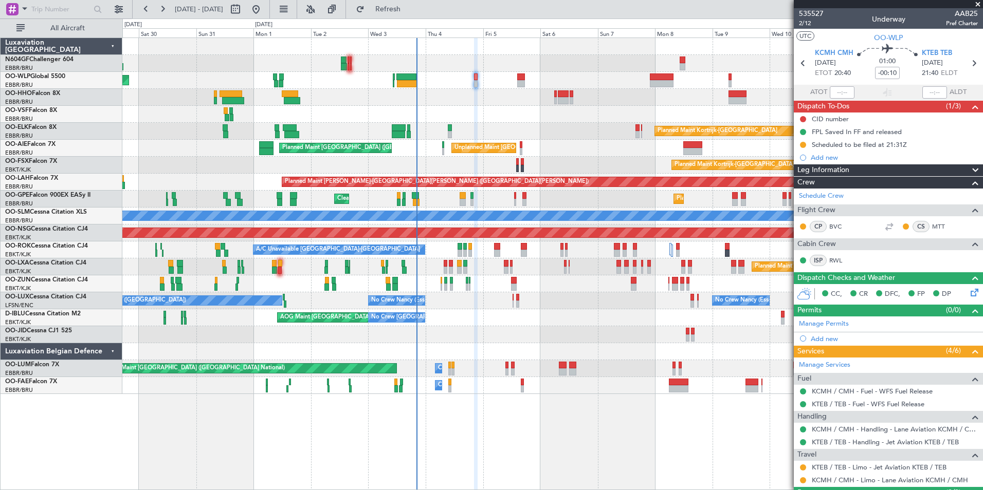
click at [519, 322] on div "Planned Maint [GEOGRAPHIC_DATA] ([GEOGRAPHIC_DATA]) Planned Maint [GEOGRAPHIC_D…" at bounding box center [552, 216] width 860 height 356
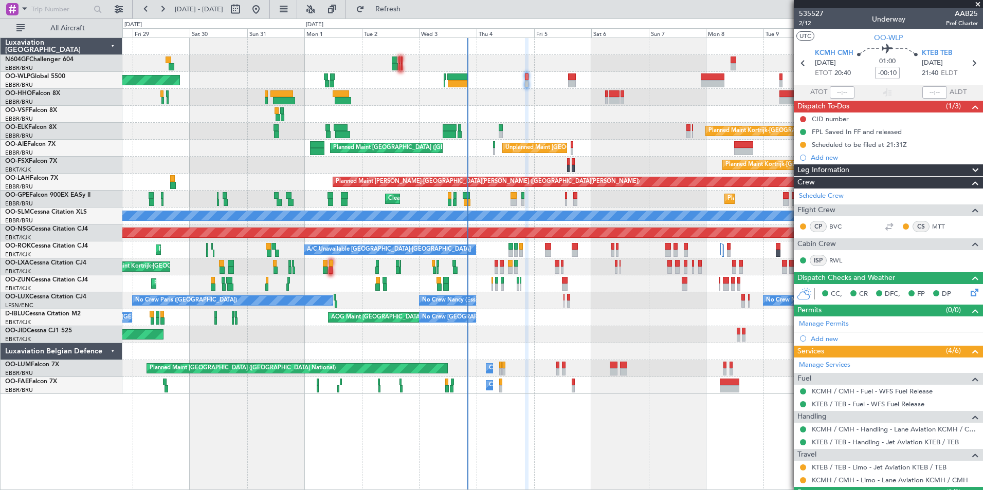
click at [572, 106] on div "Planned Maint [GEOGRAPHIC_DATA] ([GEOGRAPHIC_DATA]) Planned Maint [GEOGRAPHIC_D…" at bounding box center [552, 216] width 860 height 356
